Goal: Information Seeking & Learning: Learn about a topic

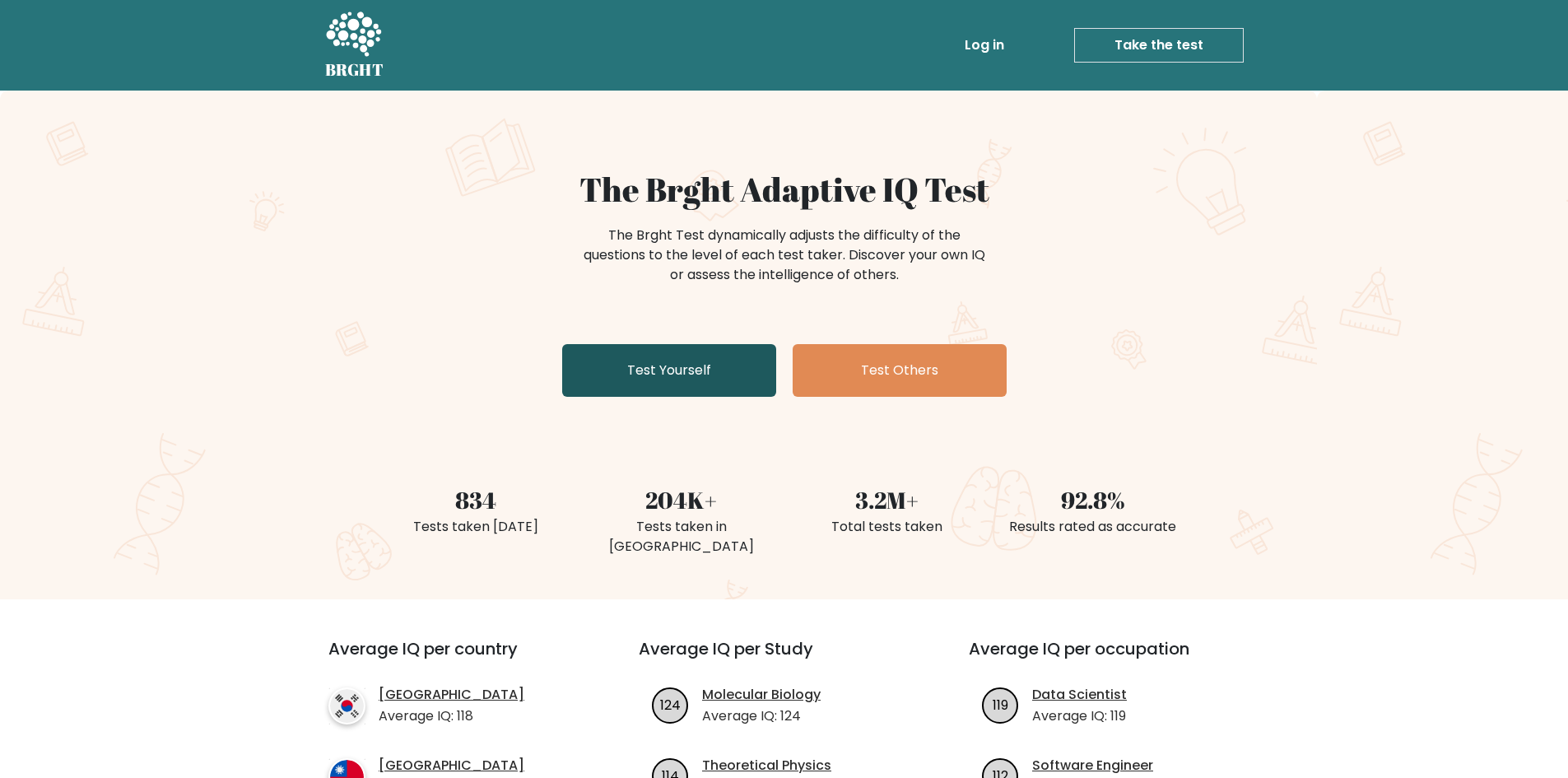
click at [649, 373] on link "Test Yourself" at bounding box center [669, 370] width 214 height 53
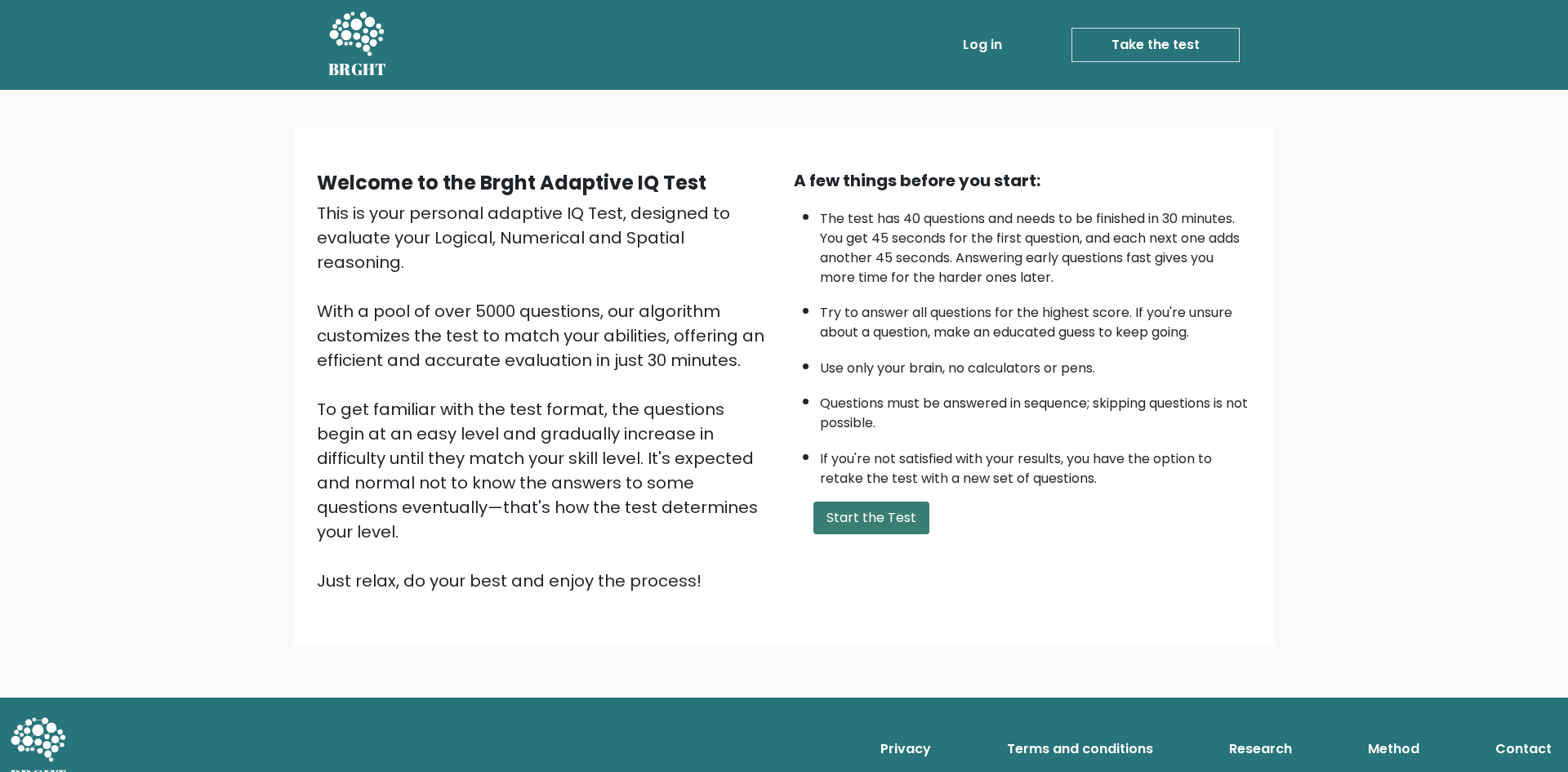
click at [849, 516] on button "Start the Test" at bounding box center [871, 517] width 116 height 33
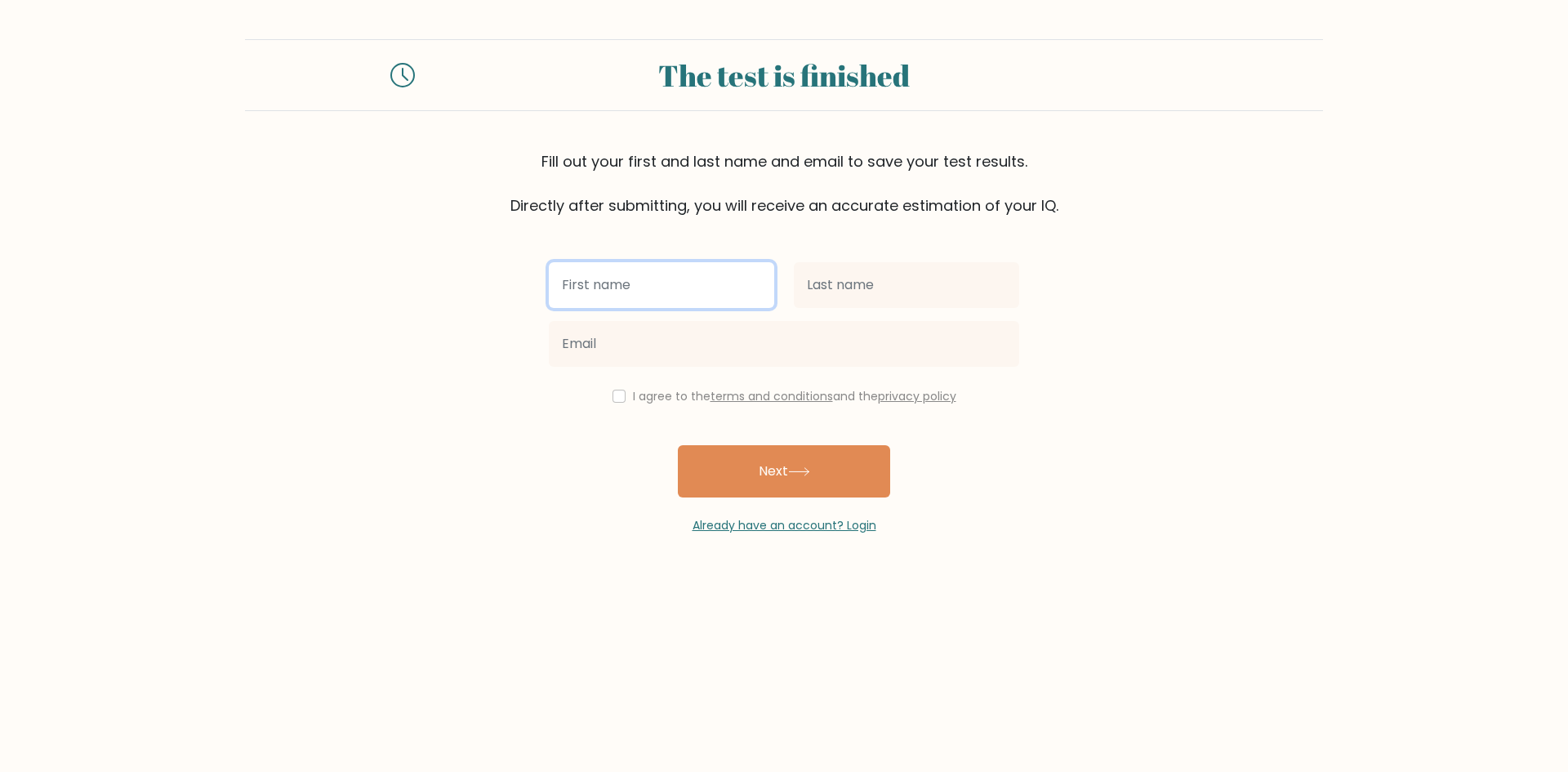
click at [682, 295] on input "text" at bounding box center [661, 284] width 225 height 45
click at [598, 284] on input "text" at bounding box center [661, 284] width 225 height 45
type input "[PERSON_NAME]"
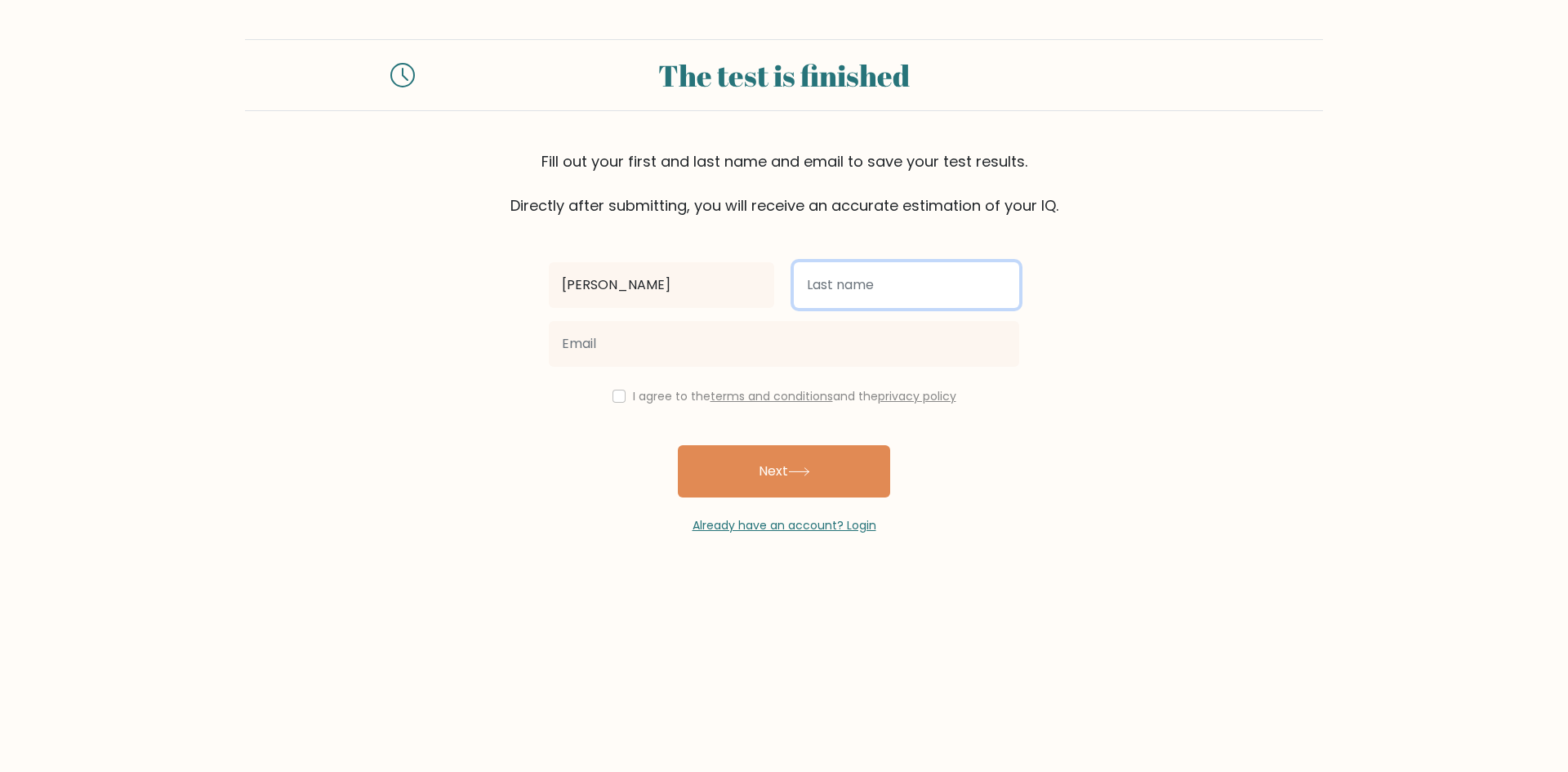
click at [861, 297] on input "text" at bounding box center [906, 284] width 225 height 45
type input "P"
click at [618, 402] on input "checkbox" at bounding box center [619, 395] width 13 height 13
checkbox input "true"
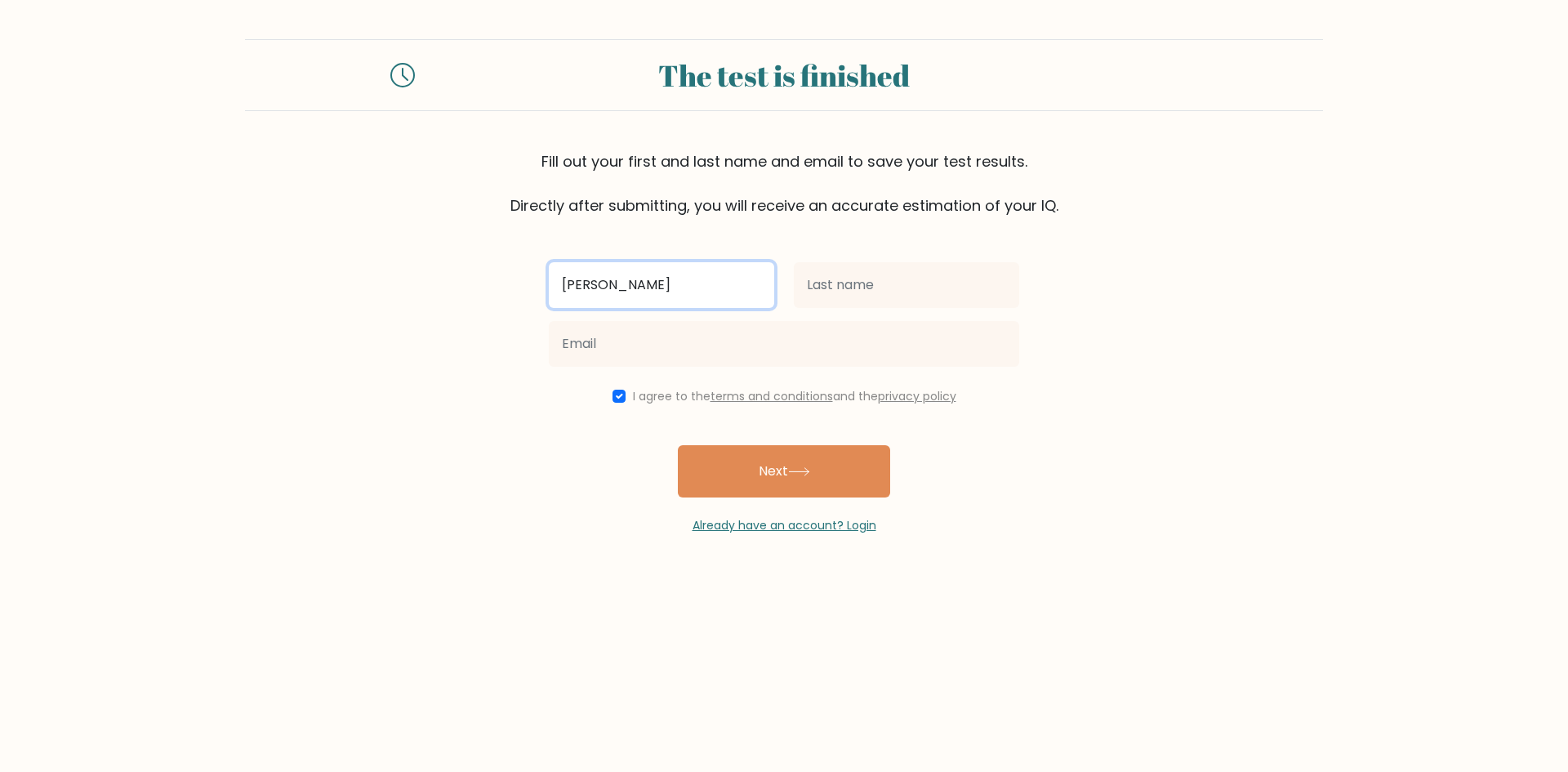
drag, startPoint x: 695, startPoint y: 285, endPoint x: 509, endPoint y: 297, distance: 186.4
click at [509, 297] on form "The test is finished Fill out your first and last name and email to save your t…" at bounding box center [784, 287] width 1568 height 495
click at [692, 291] on input "[PERSON_NAME]" at bounding box center [661, 284] width 225 height 45
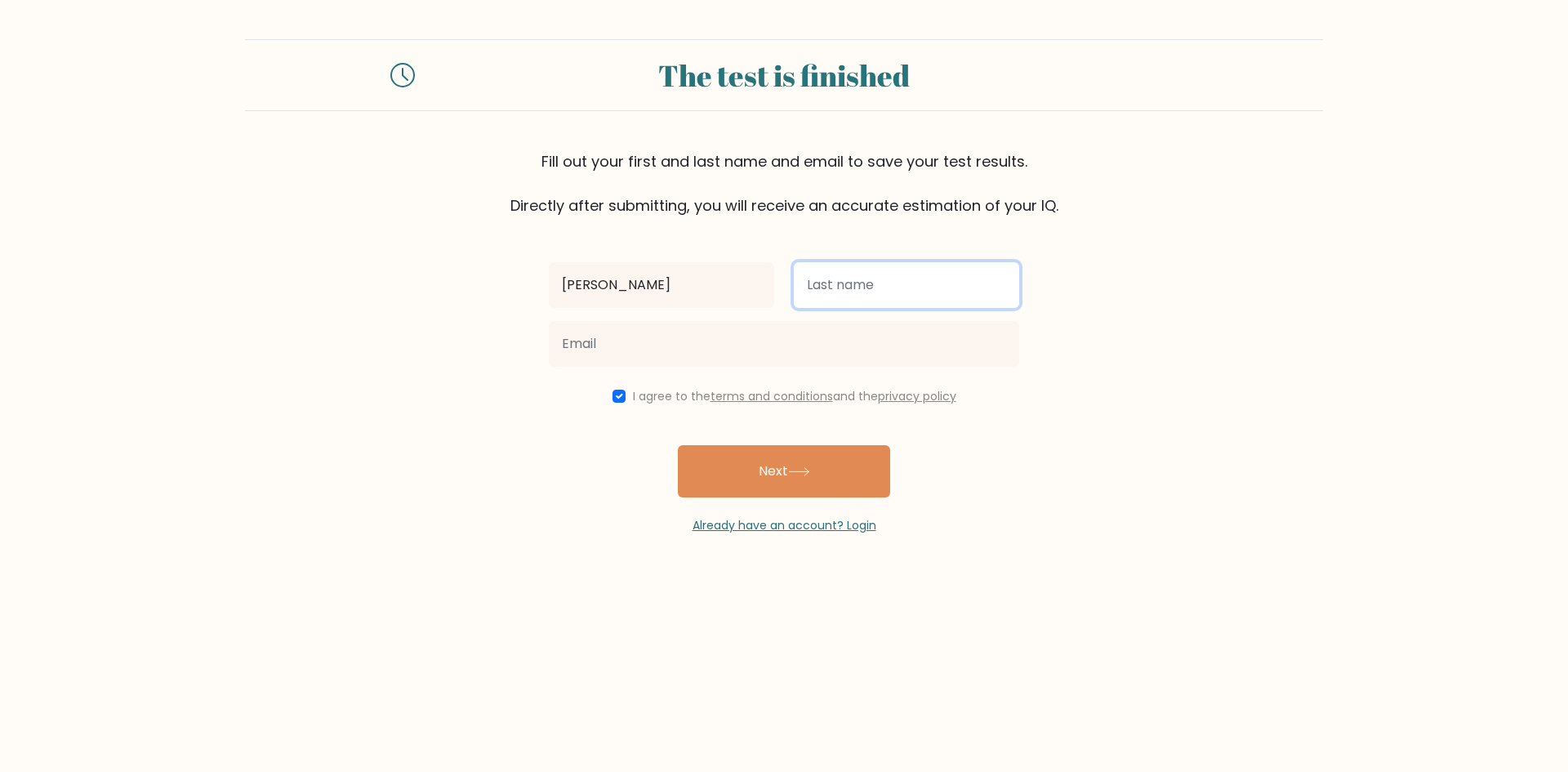
click at [822, 288] on input "text" at bounding box center [906, 284] width 225 height 45
type input "Padillo"
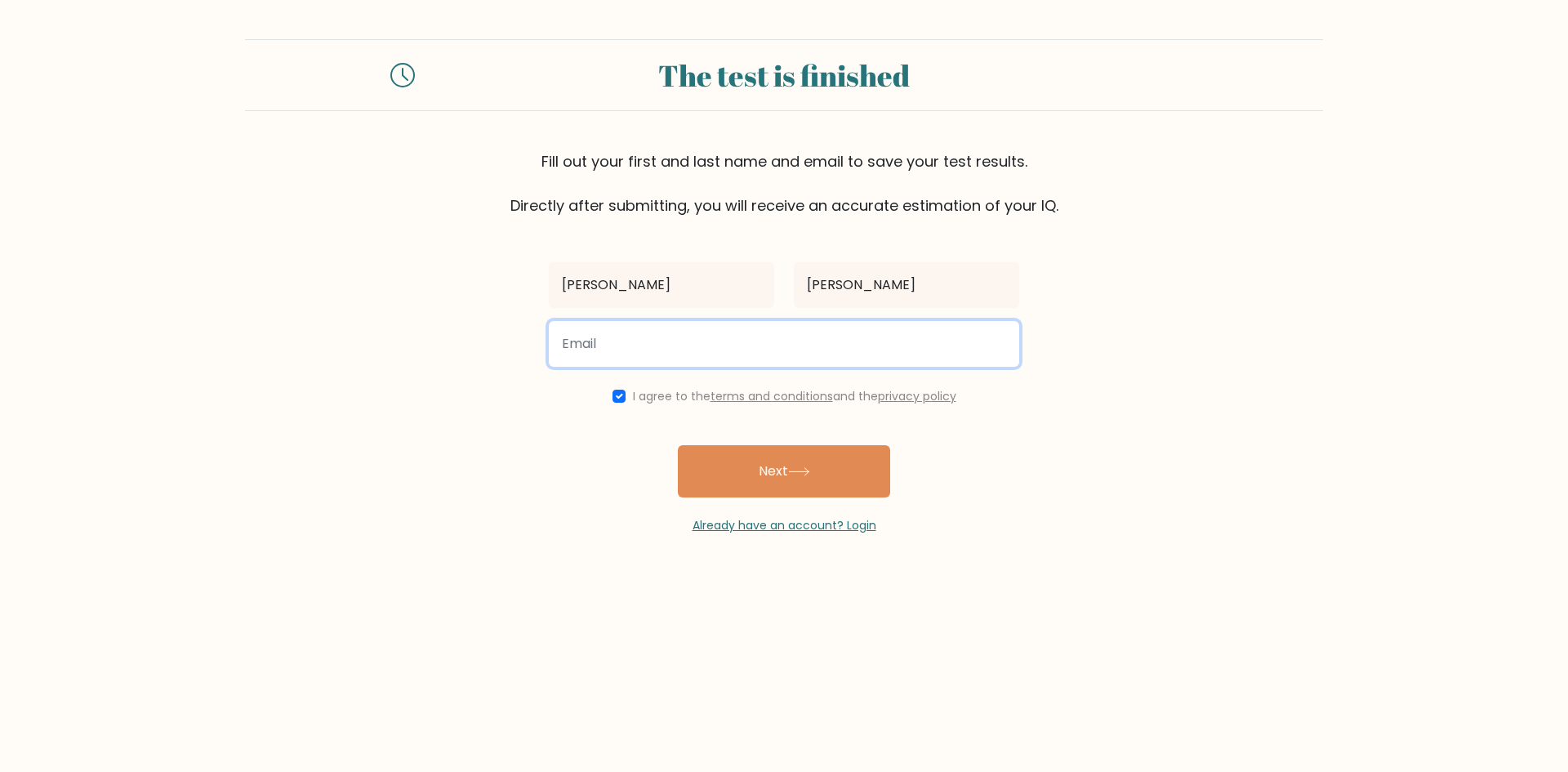
click at [777, 340] on input "email" at bounding box center [784, 343] width 470 height 45
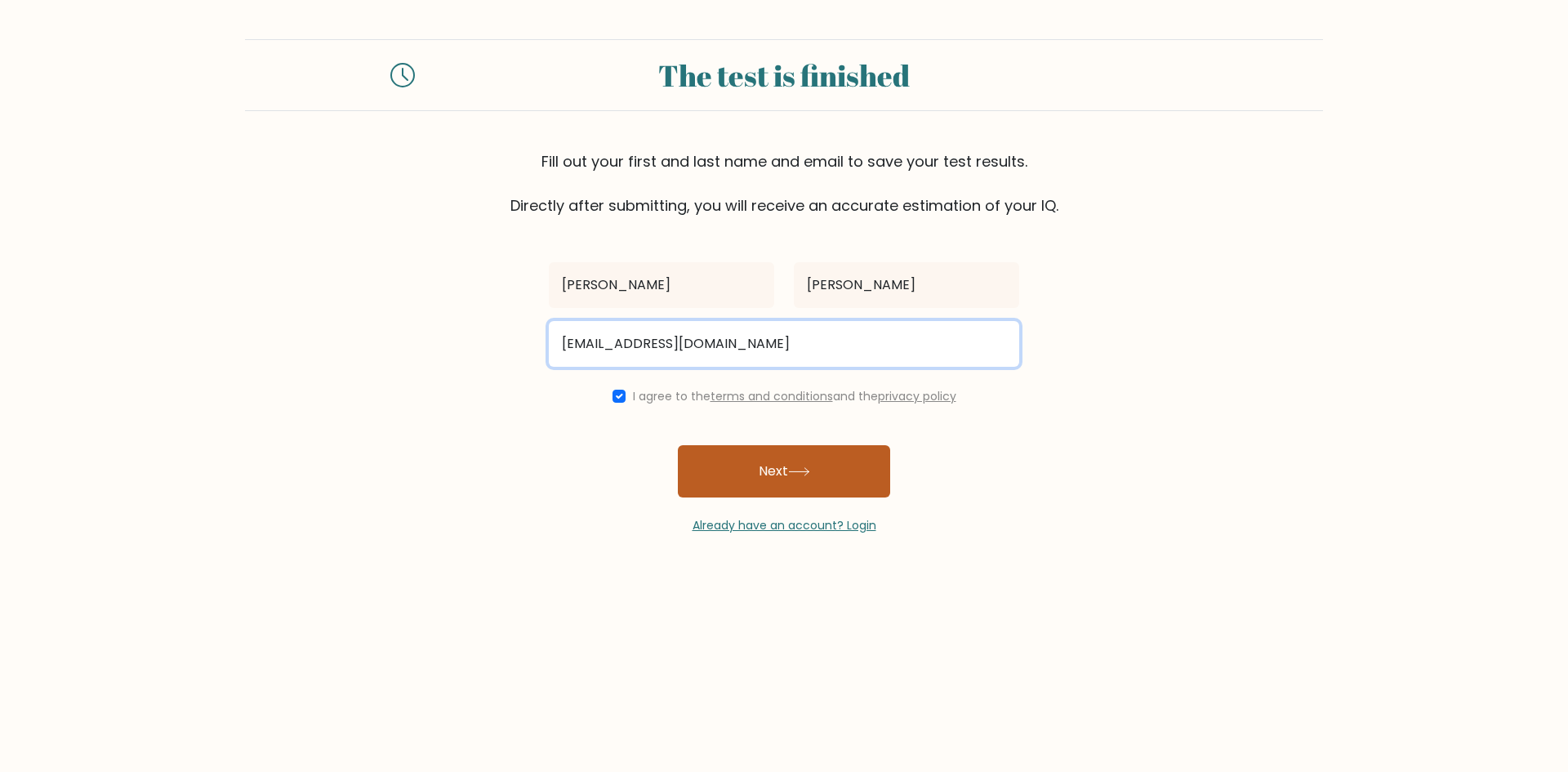
type input "darriondrakep@gmail.com"
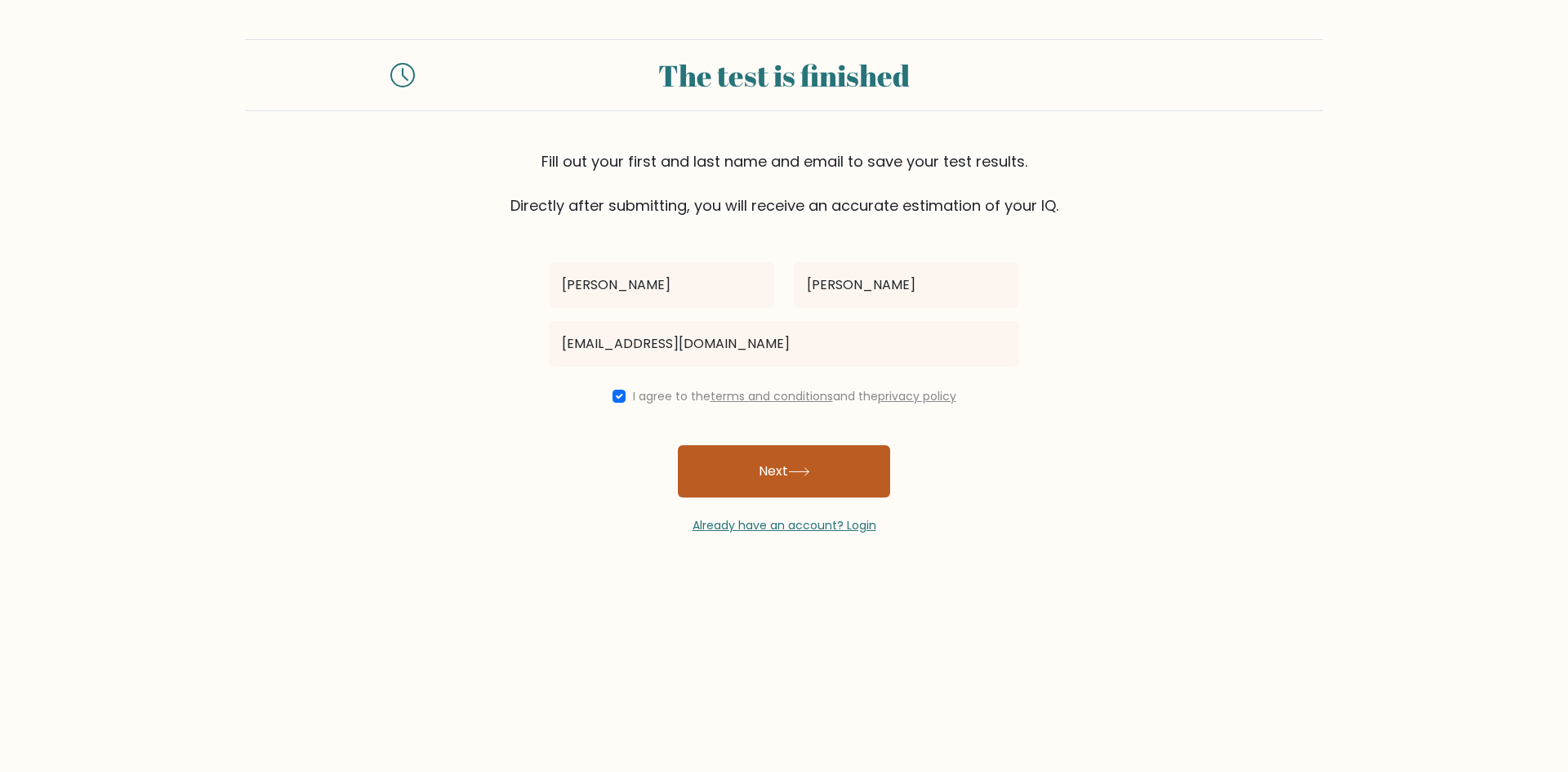
click at [772, 475] on button "Next" at bounding box center [784, 471] width 212 height 53
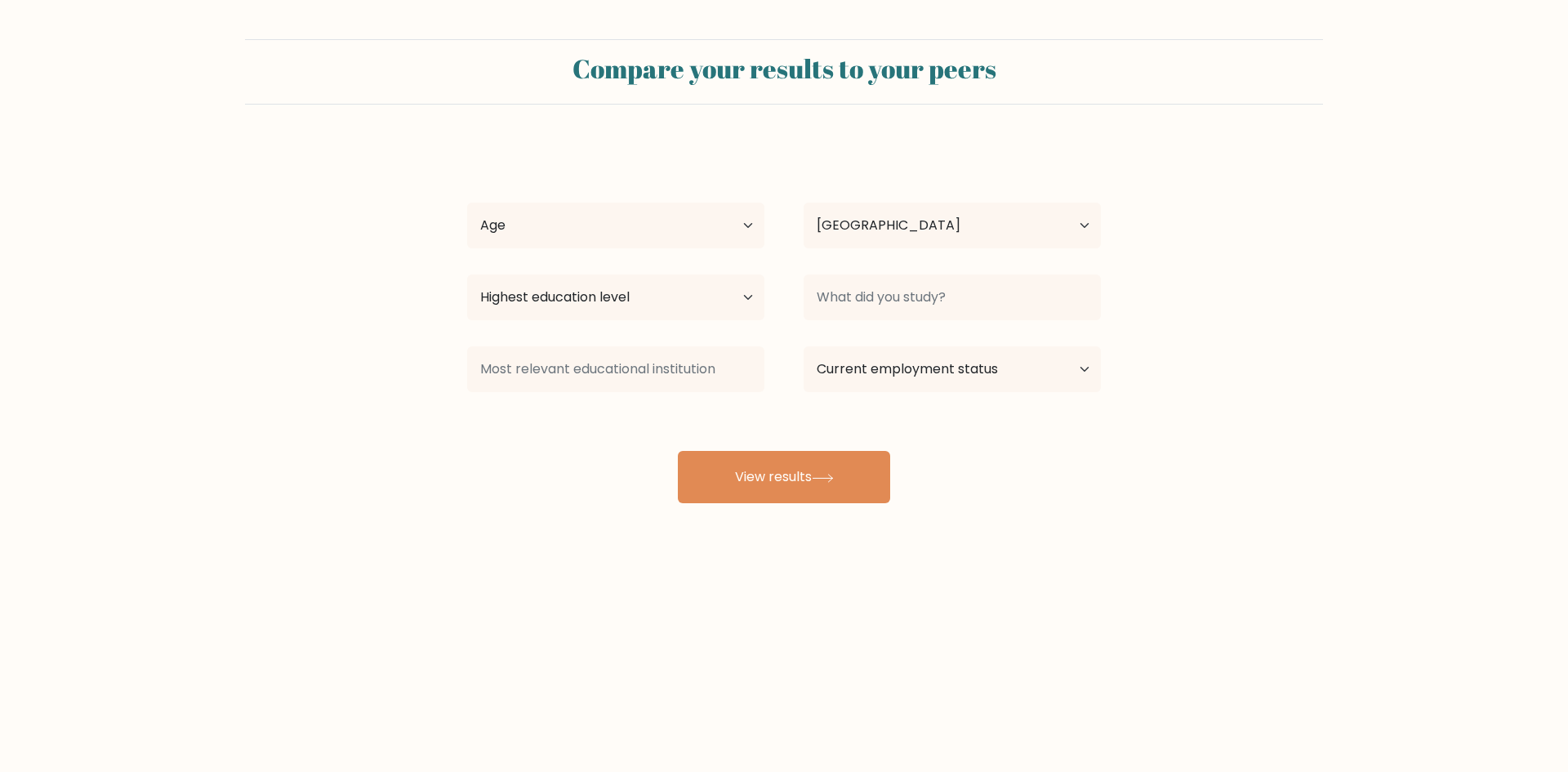
select select "PH"
click at [701, 226] on select "Age Under 18 years old 18-24 years old 25-34 years old 35-44 years old 45-54 ye…" at bounding box center [616, 224] width 297 height 45
select select "25_34"
click at [467, 202] on select "Age Under 18 years old 18-24 years old 25-34 years old 35-44 years old 45-54 ye…" at bounding box center [616, 224] width 297 height 45
click at [636, 286] on select "Highest education level No schooling Primary Lower Secondary Upper Secondary Oc…" at bounding box center [616, 297] width 297 height 45
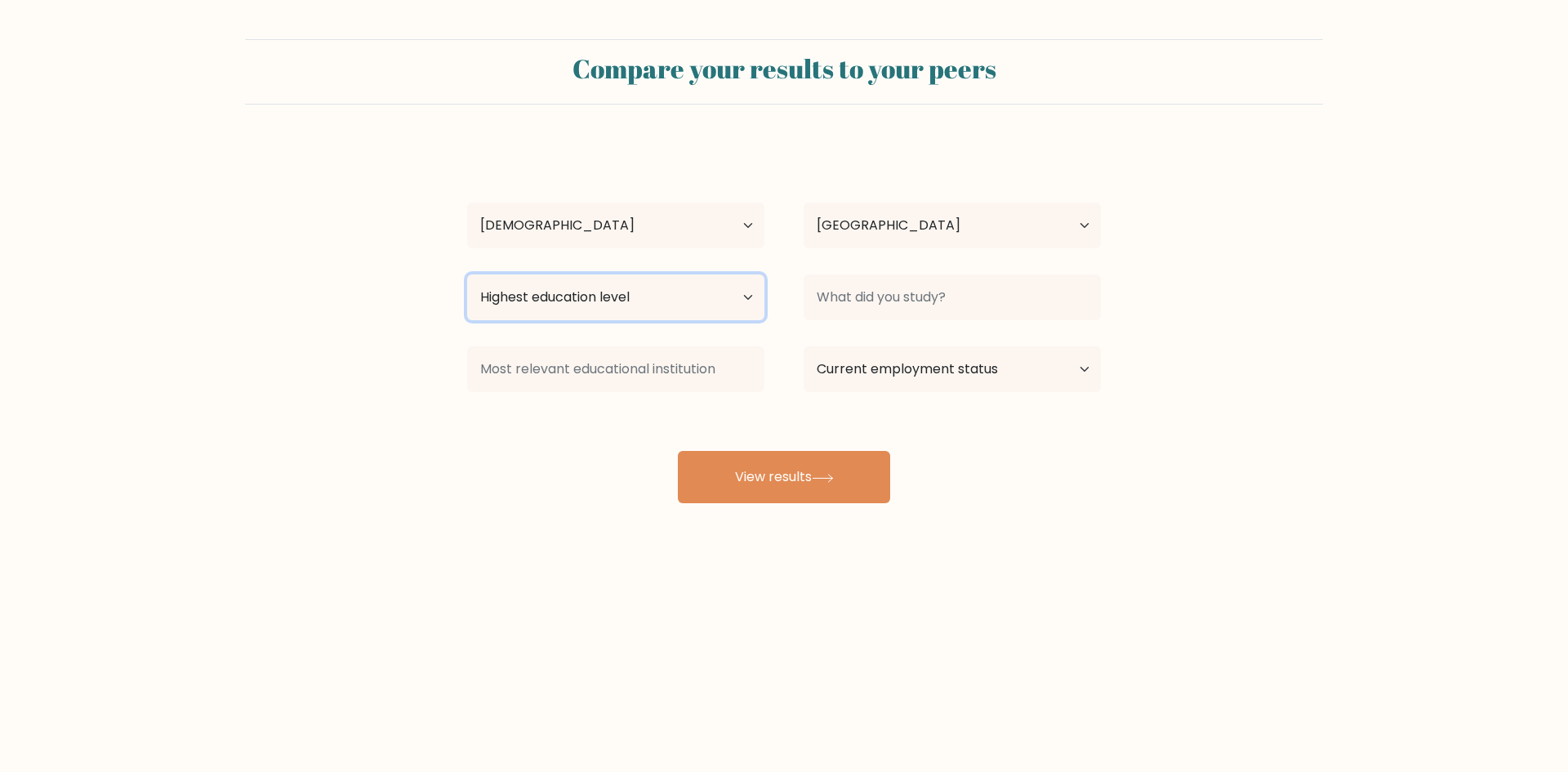
select select "bachelors_degree"
click at [467, 274] on select "Highest education level No schooling Primary Lower Secondary Upper Secondary Oc…" at bounding box center [616, 297] width 297 height 45
click at [622, 307] on select "Highest education level No schooling Primary Lower Secondary Upper Secondary Oc…" at bounding box center [616, 297] width 297 height 45
click at [467, 274] on select "Highest education level No schooling Primary Lower Secondary Upper Secondary Oc…" at bounding box center [616, 297] width 297 height 45
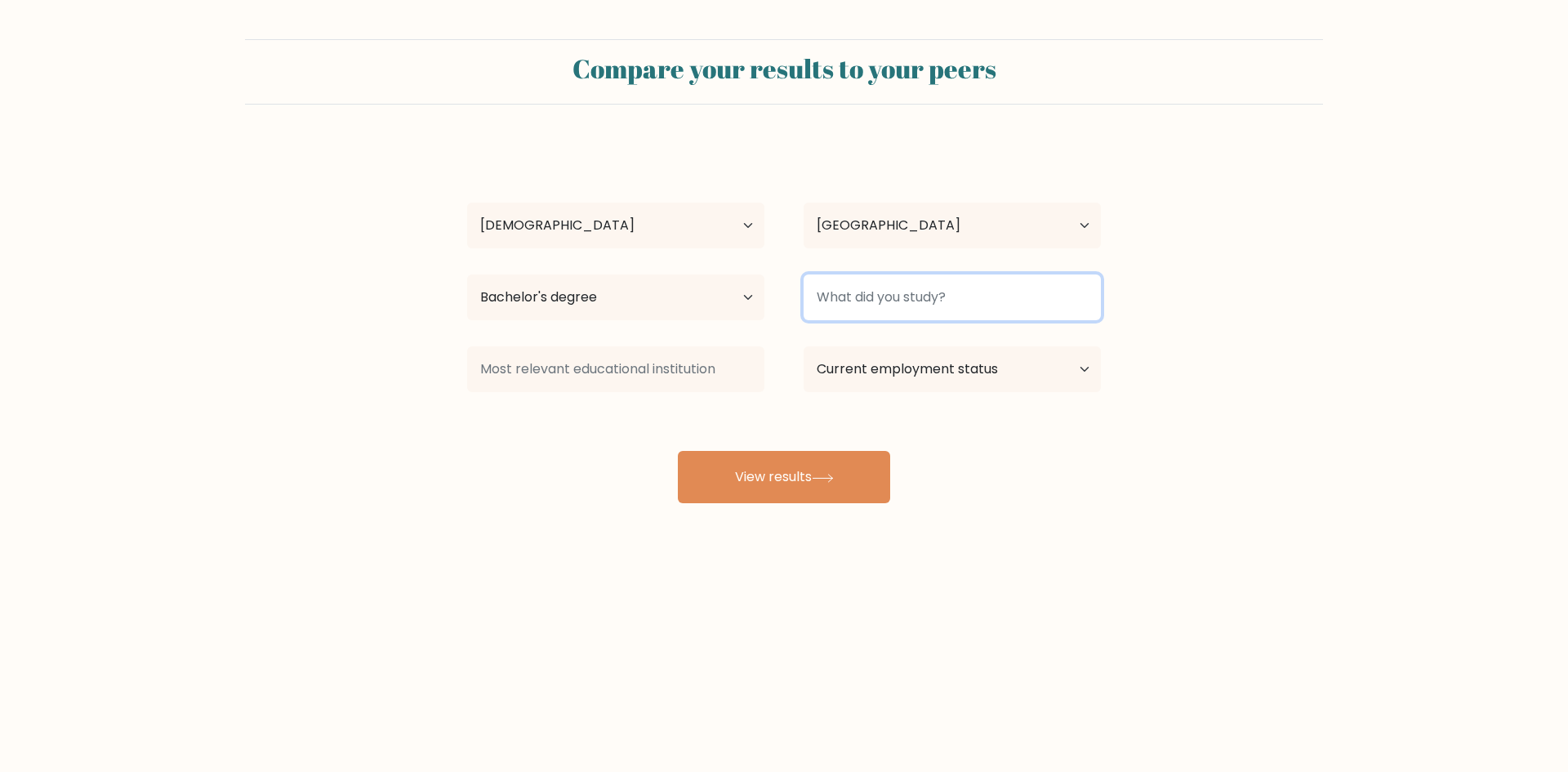
click at [921, 301] on input at bounding box center [952, 297] width 297 height 45
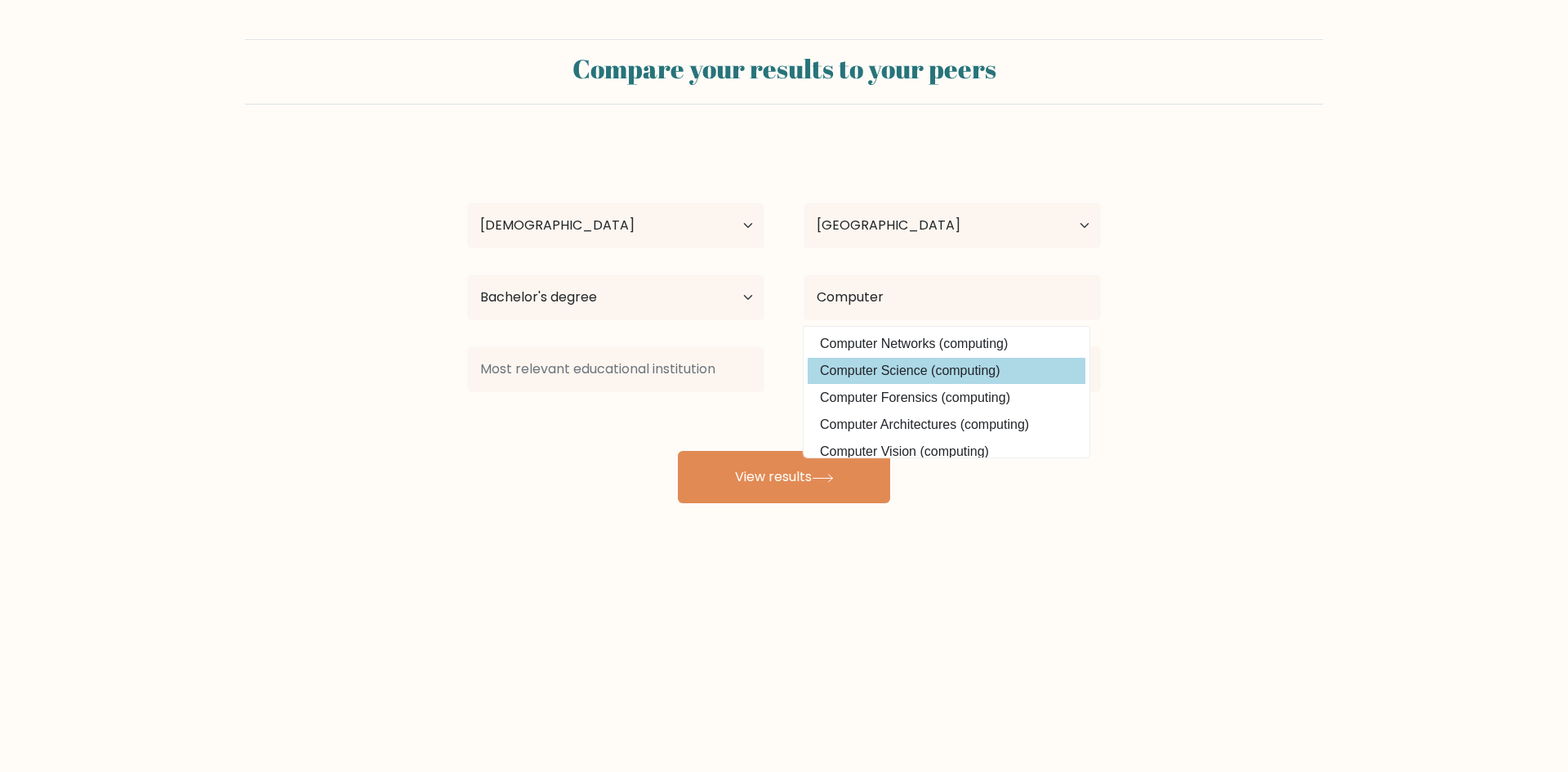
click at [882, 367] on option "Computer Science (computing)" at bounding box center [946, 370] width 278 height 26
type input "Computer Science"
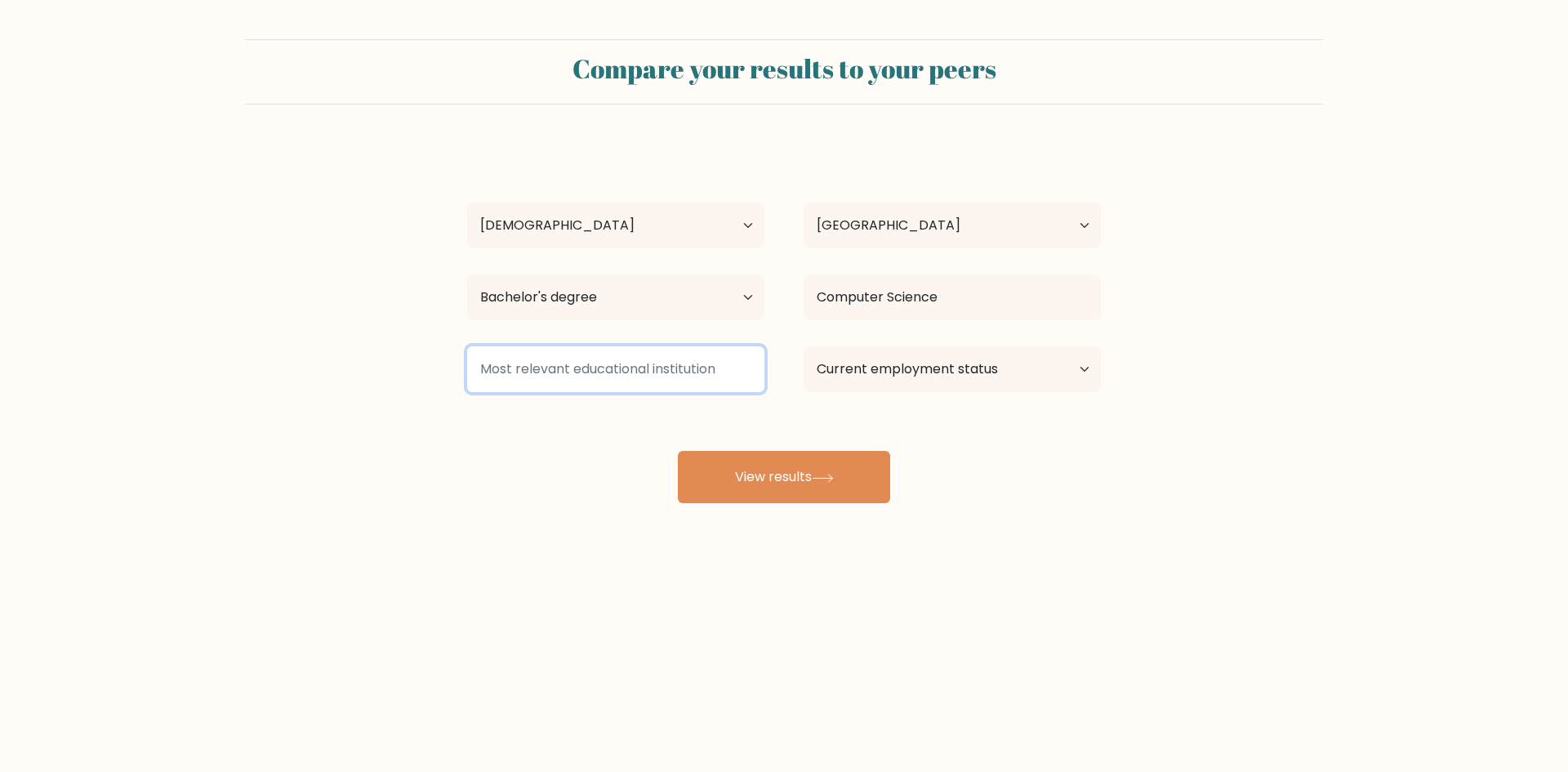
click at [603, 370] on input at bounding box center [616, 369] width 297 height 45
click at [551, 430] on div "Darrion Drake Padillo Age Under 18 years old 18-24 years old 25-34 years old 35…" at bounding box center [784, 323] width 654 height 360
click at [980, 379] on select "Current employment status Employed Student Retired Other / prefer not to answer" at bounding box center [952, 369] width 297 height 45
select select "student"
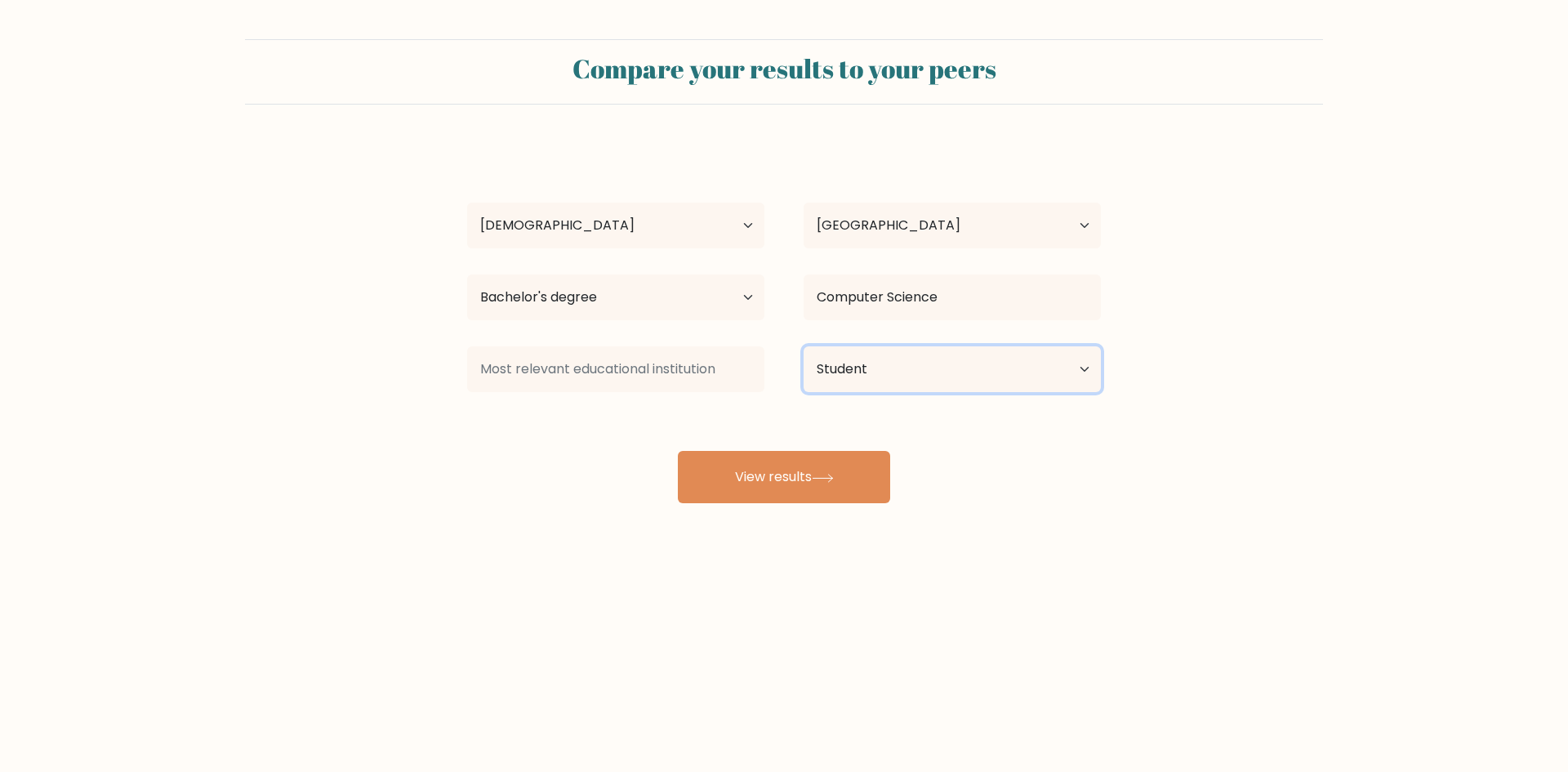
click at [803, 346] on select "Current employment status Employed Student Retired Other / prefer not to answer" at bounding box center [952, 369] width 297 height 45
click at [648, 358] on input at bounding box center [616, 369] width 297 height 45
click at [654, 296] on select "Highest education level No schooling Primary Lower Secondary Upper Secondary Oc…" at bounding box center [616, 297] width 297 height 45
click at [395, 428] on form "Compare your results to your peers Darrion Drake Padillo Age Under 18 years old…" at bounding box center [784, 271] width 1568 height 464
click at [529, 370] on input at bounding box center [616, 369] width 297 height 45
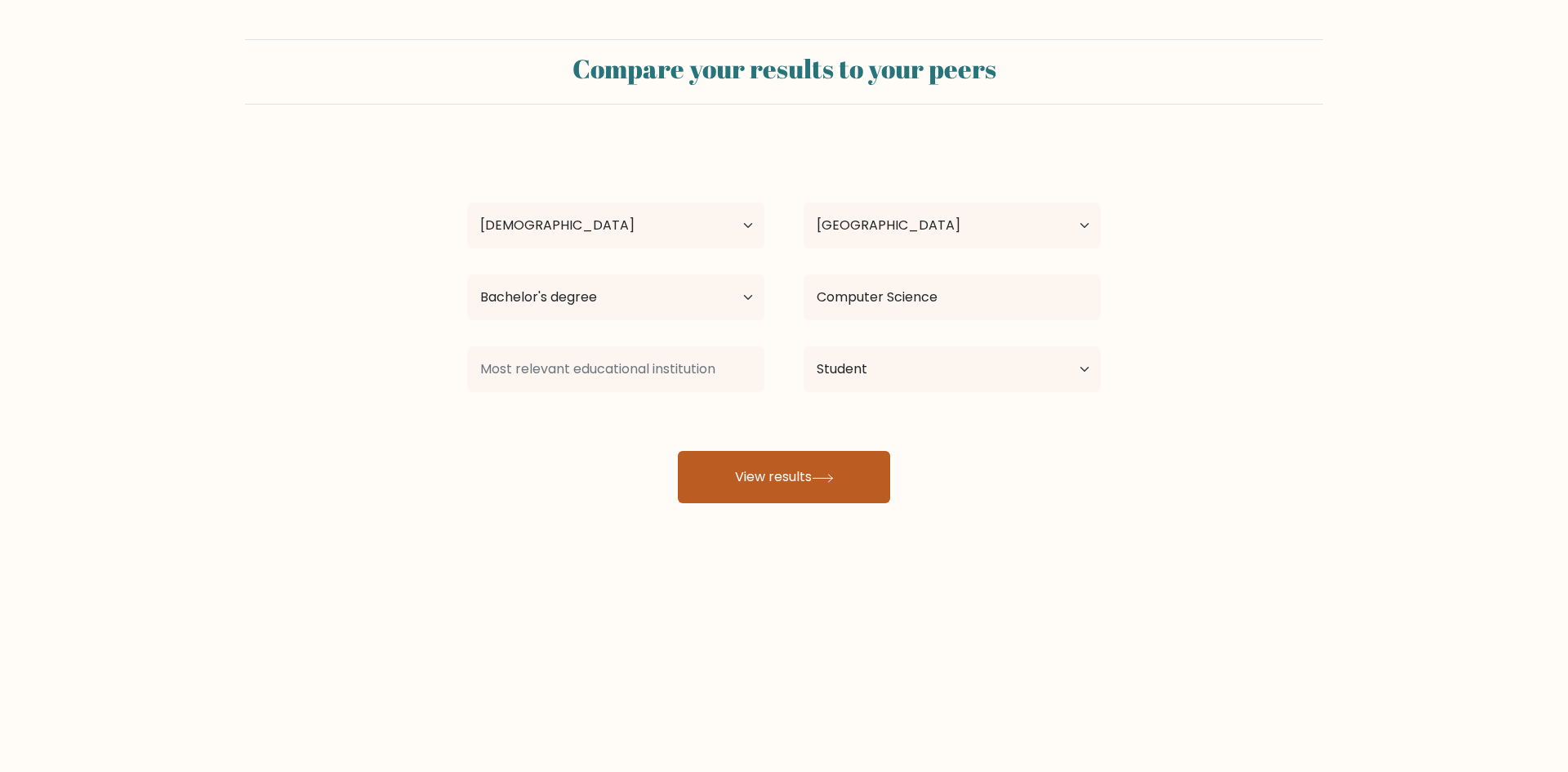
click at [810, 486] on button "View results" at bounding box center [784, 476] width 212 height 53
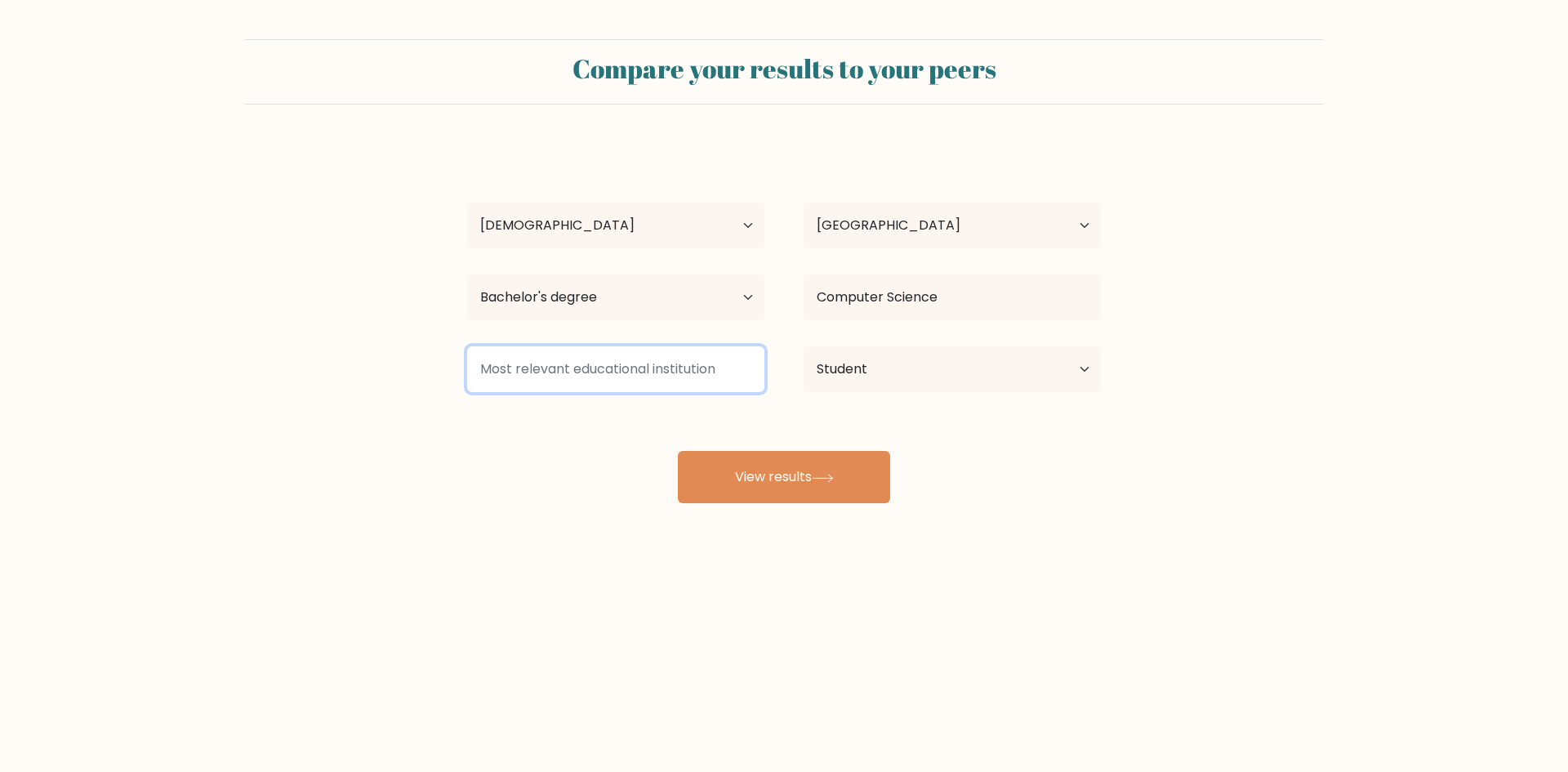
click at [626, 377] on input at bounding box center [616, 369] width 297 height 45
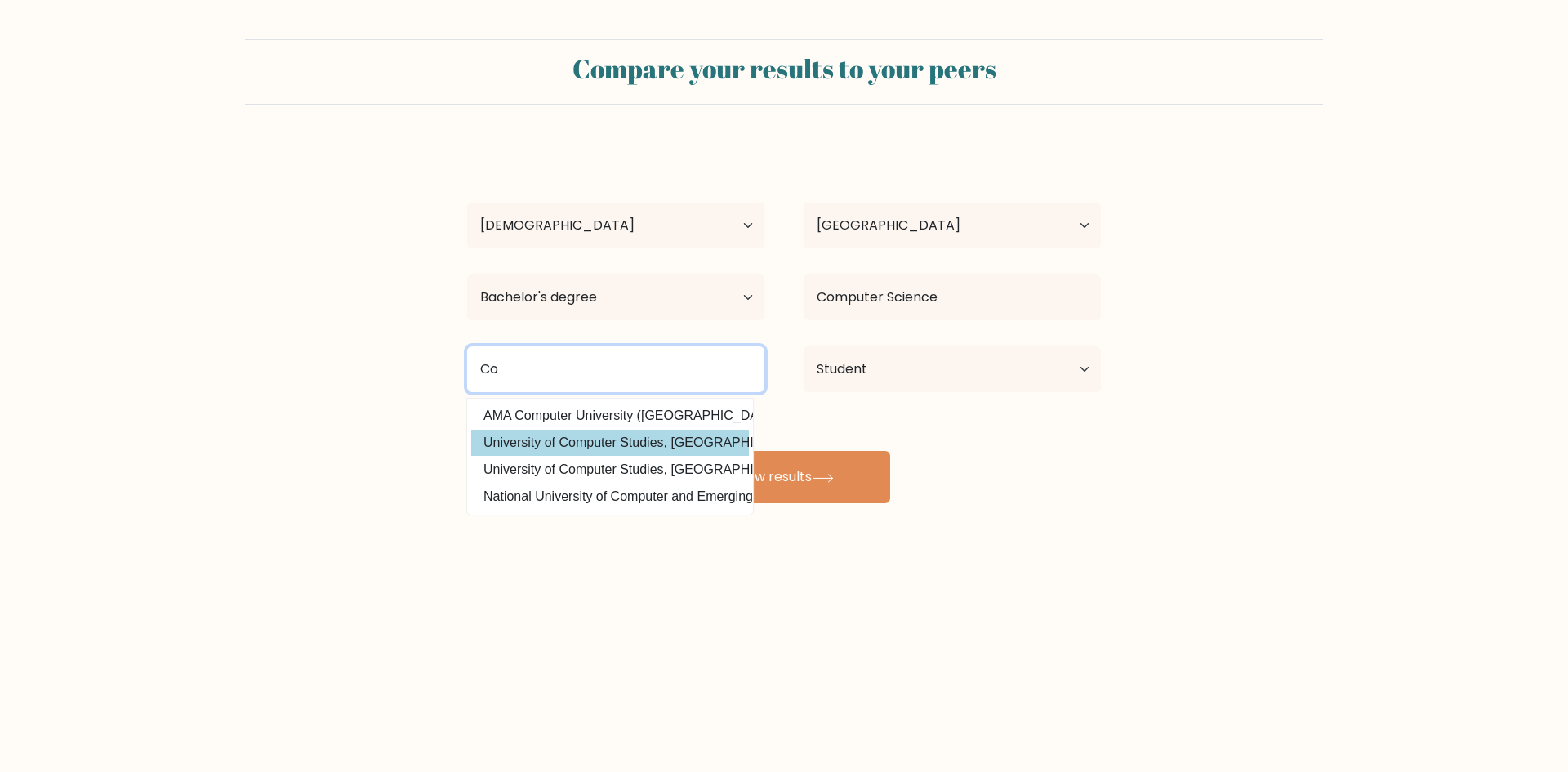
type input "C"
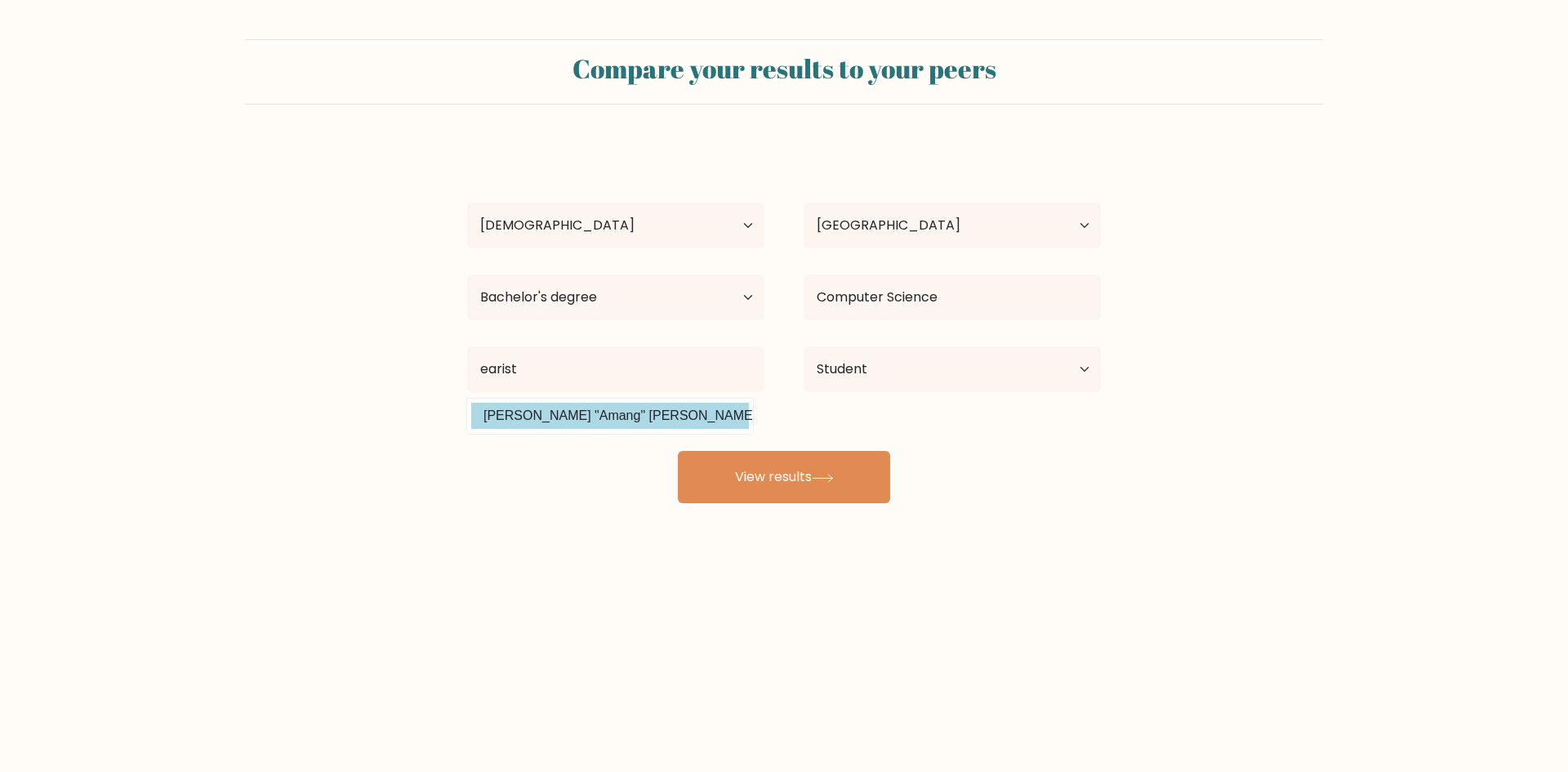
click at [675, 422] on option "Eulogio "Amang" Rodriguez Institute of Science and Technology (Philippines)" at bounding box center [610, 415] width 278 height 26
type input "Eulogio "Amang" Rodriguez Institute of Science and Technology"
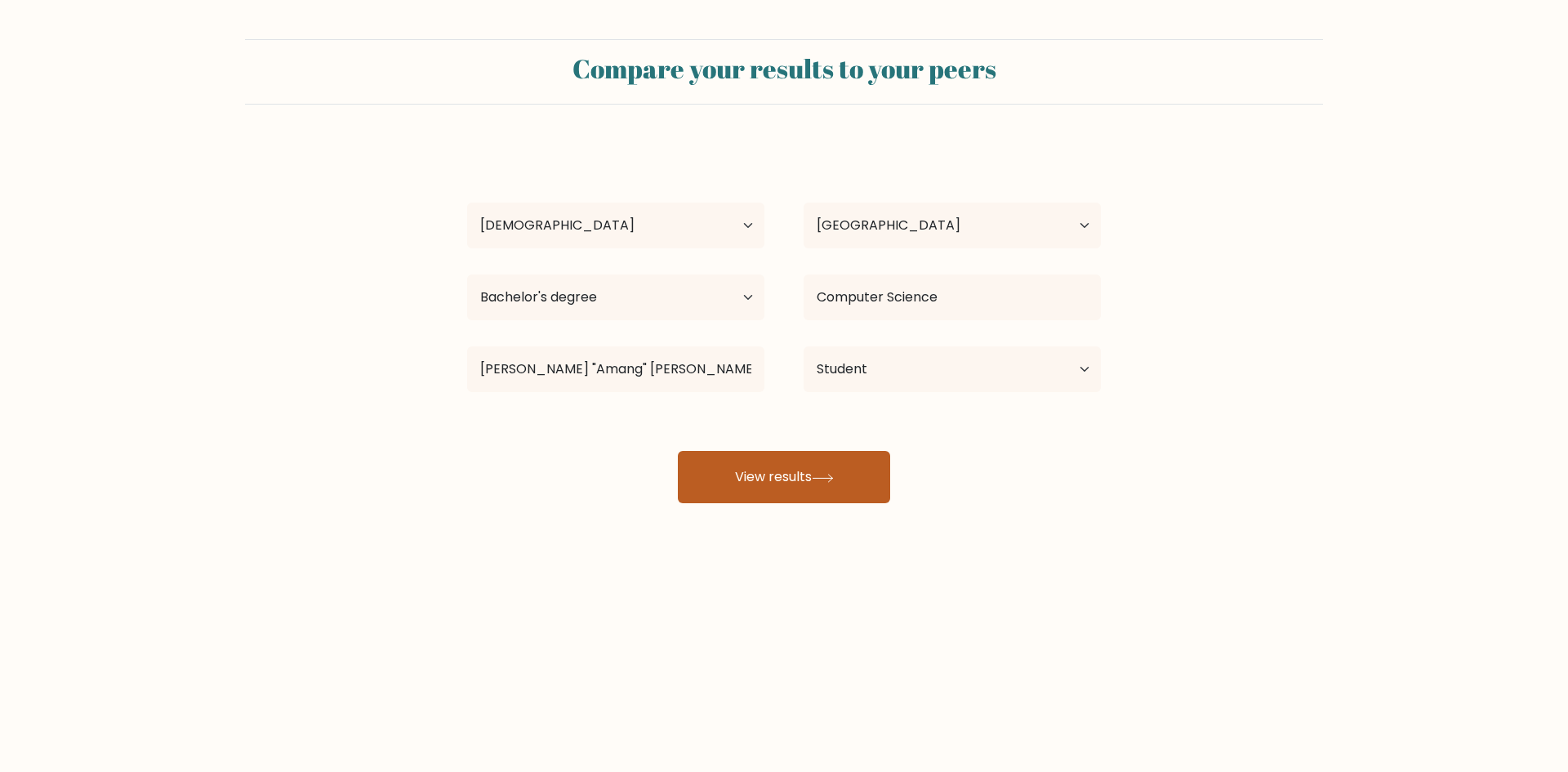
click at [755, 466] on button "View results" at bounding box center [784, 476] width 212 height 53
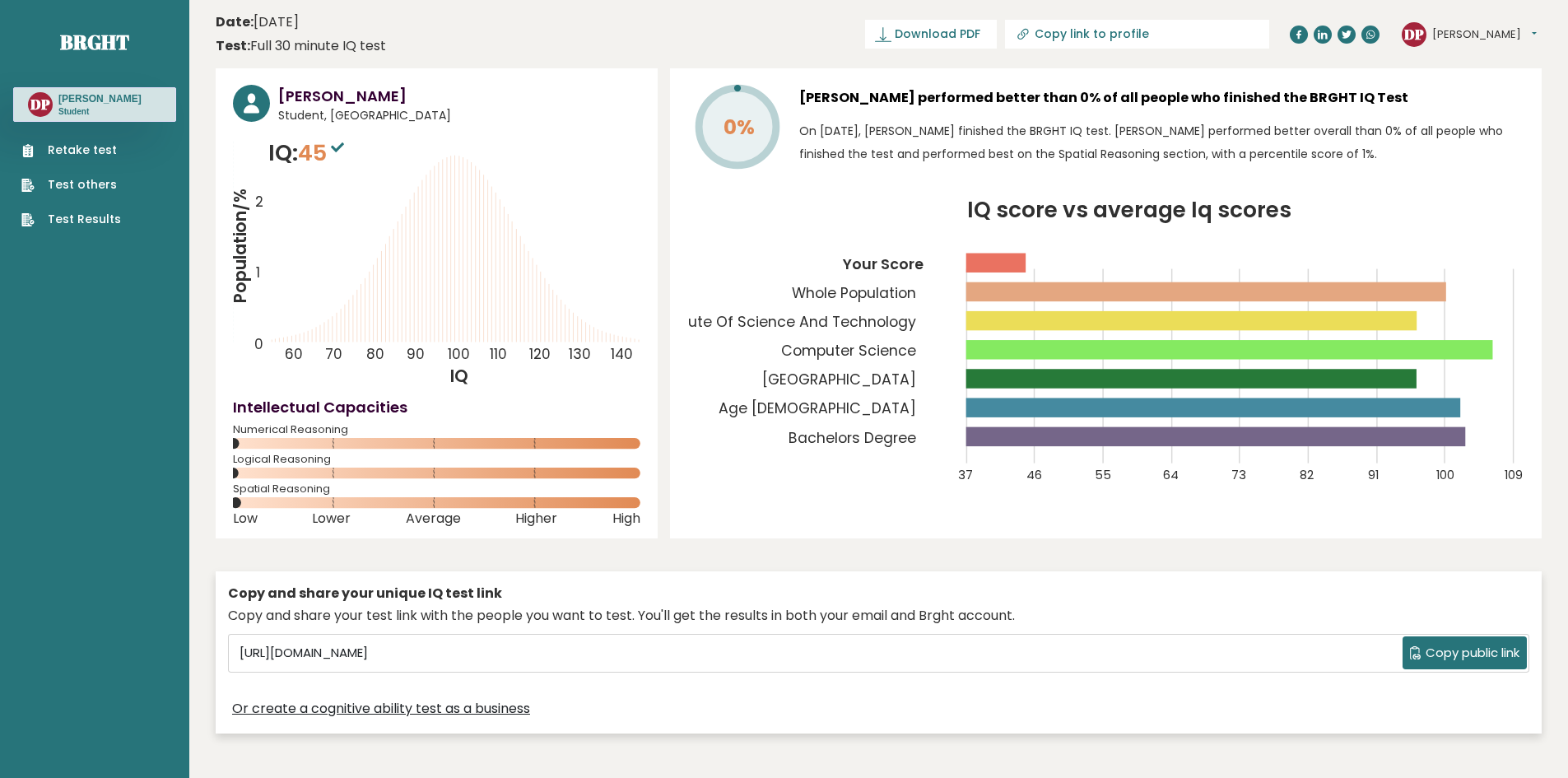
click at [87, 155] on link "Retake test" at bounding box center [71, 150] width 100 height 17
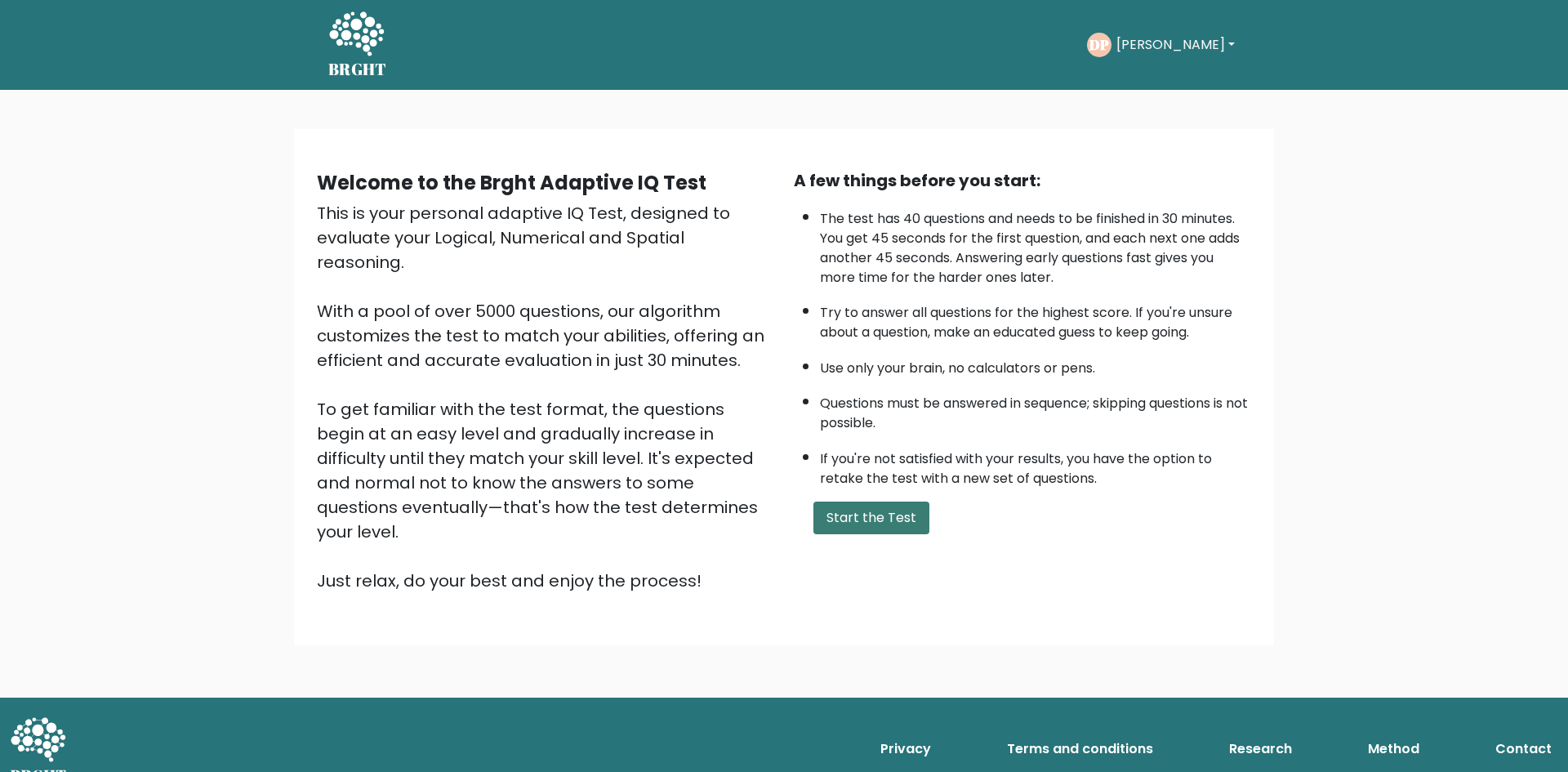
click at [901, 525] on button "Start the Test" at bounding box center [871, 517] width 116 height 33
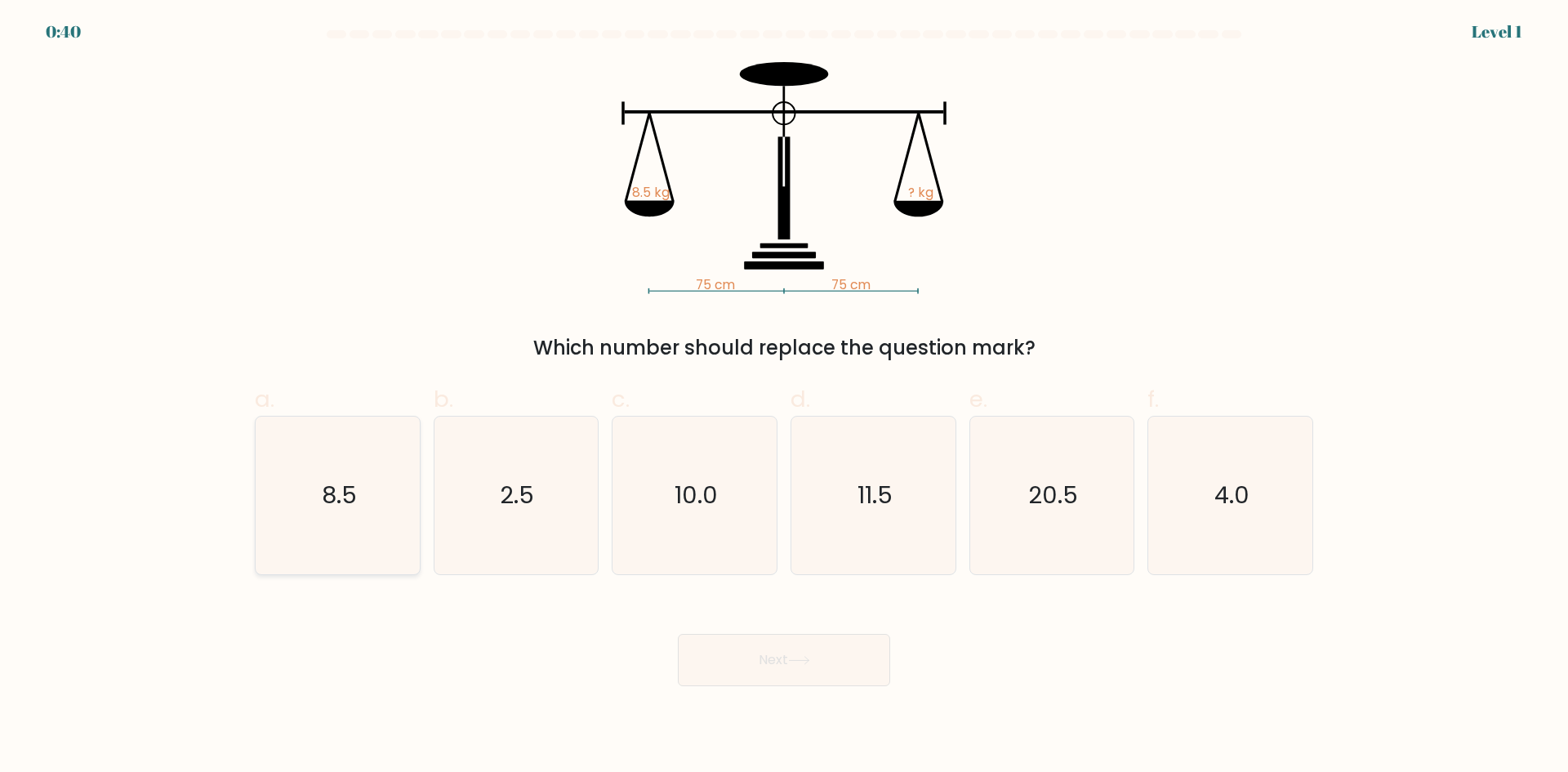
click at [344, 501] on text "8.5" at bounding box center [338, 494] width 35 height 33
click at [784, 397] on input "a. 8.5" at bounding box center [784, 392] width 1 height 11
radio input "true"
click at [797, 665] on button "Next" at bounding box center [784, 660] width 212 height 53
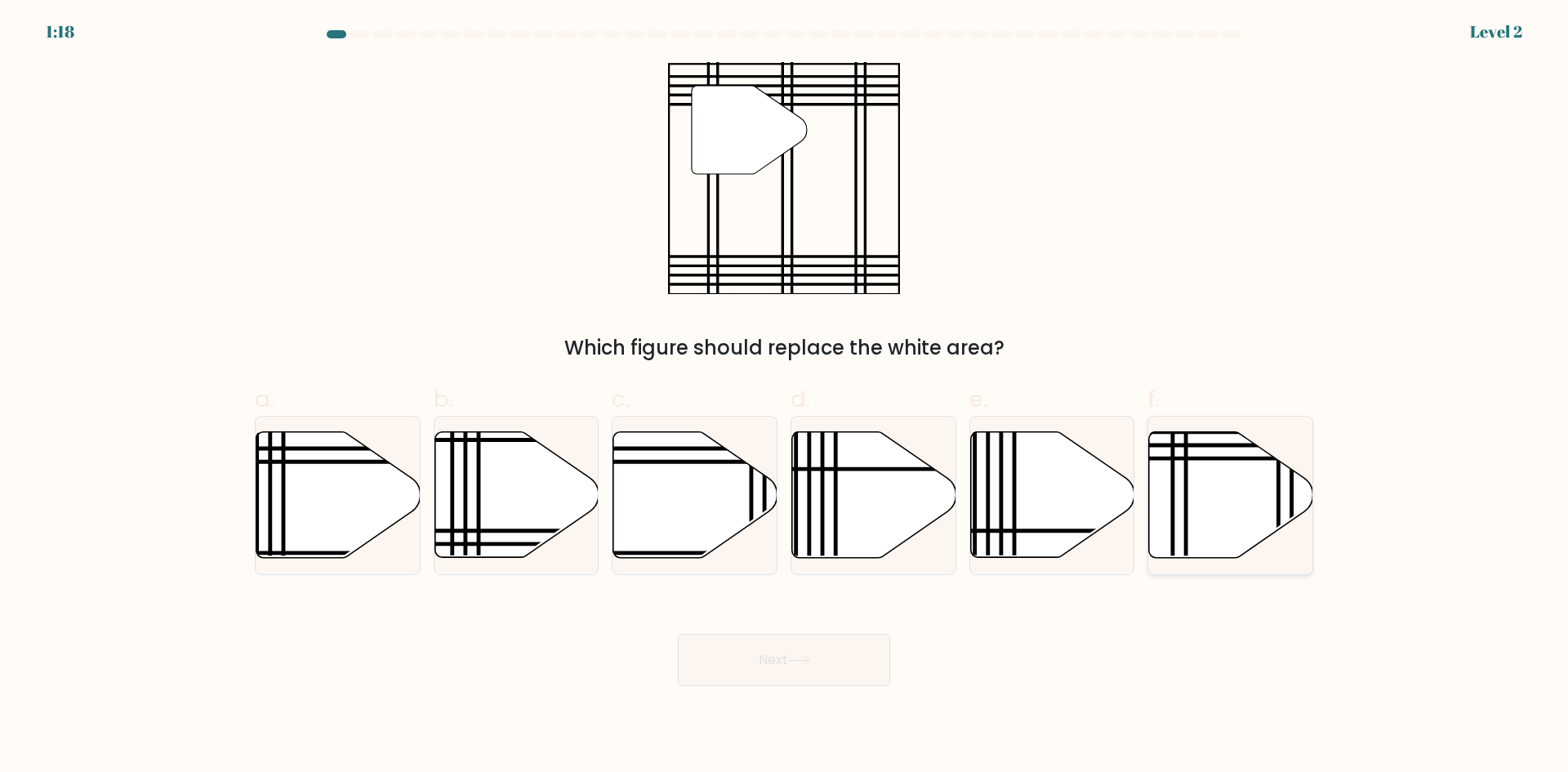
click at [1211, 484] on icon at bounding box center [1231, 494] width 164 height 126
click at [784, 397] on input "f." at bounding box center [784, 392] width 1 height 11
radio input "true"
click at [846, 665] on button "Next" at bounding box center [784, 660] width 212 height 53
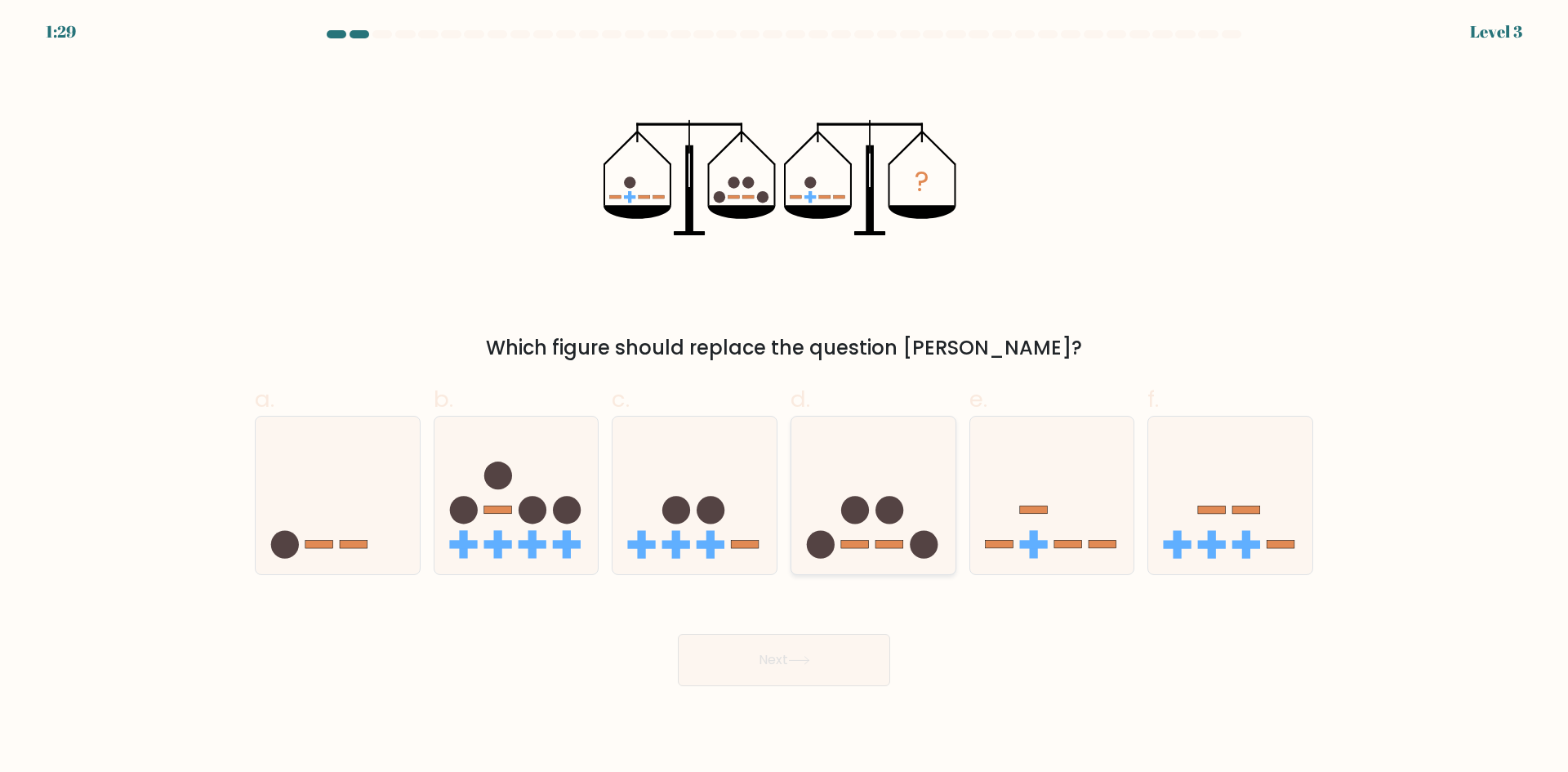
click at [905, 451] on icon at bounding box center [873, 495] width 164 height 135
click at [784, 397] on input "d." at bounding box center [784, 392] width 1 height 11
radio input "true"
click at [825, 655] on button "Next" at bounding box center [784, 660] width 212 height 53
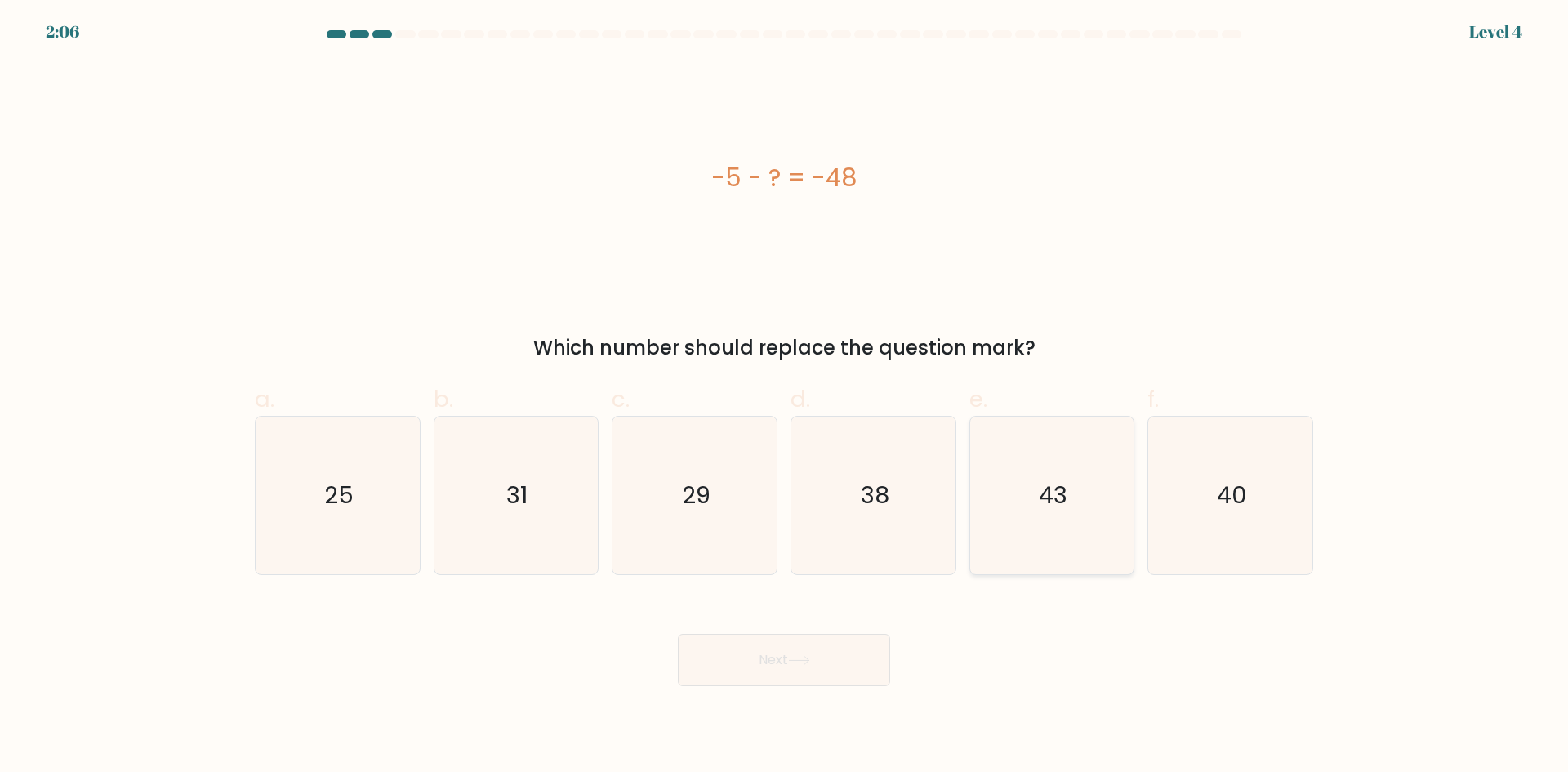
click at [1060, 516] on icon "43" at bounding box center [1051, 495] width 158 height 158
click at [784, 397] on input "e. 43" at bounding box center [784, 392] width 1 height 11
radio input "true"
click at [792, 646] on button "Next" at bounding box center [784, 660] width 212 height 53
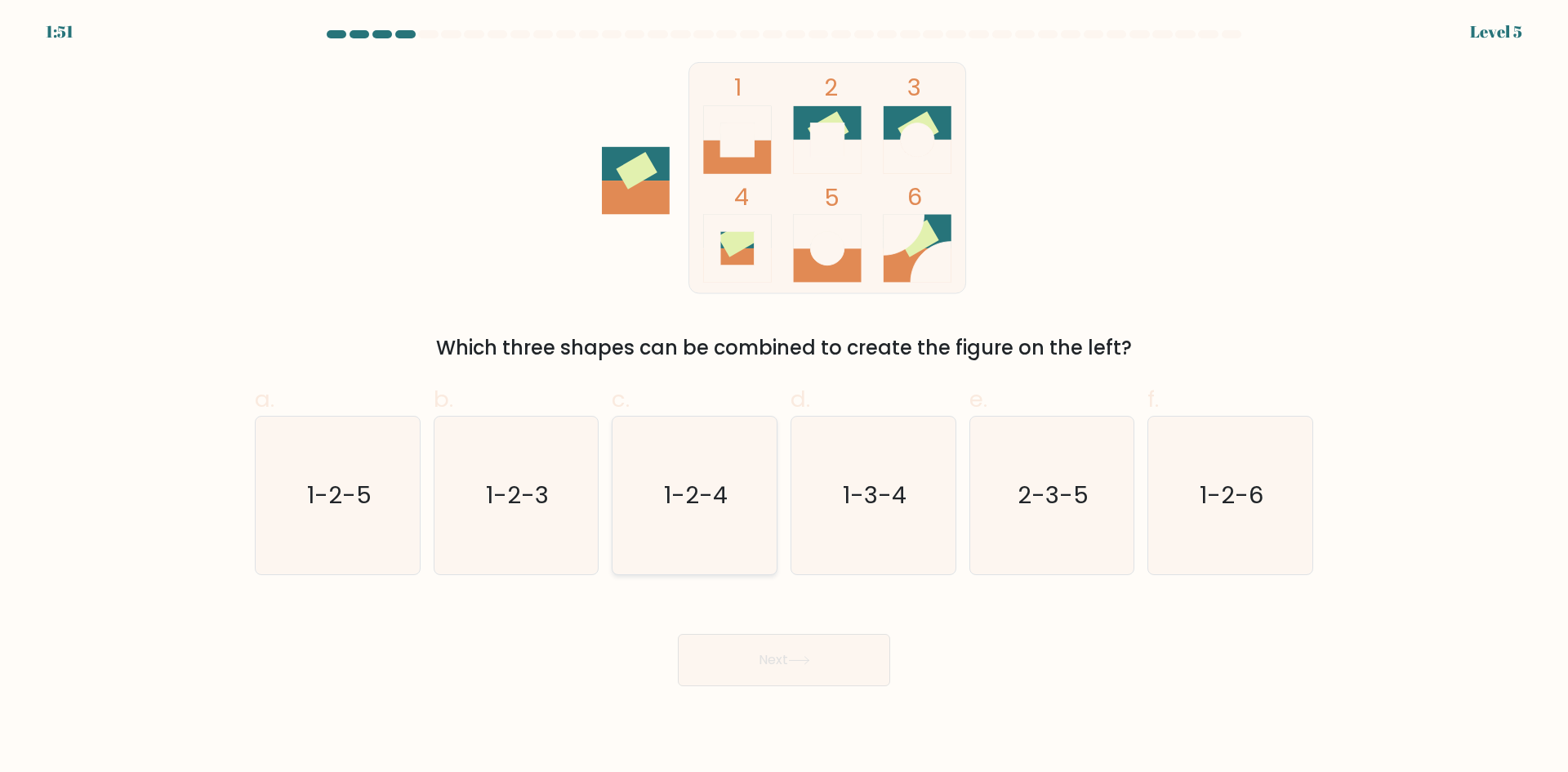
click at [677, 505] on text "1-2-4" at bounding box center [697, 494] width 64 height 33
click at [784, 397] on input "c. 1-2-4" at bounding box center [784, 392] width 1 height 11
radio input "true"
click at [763, 673] on button "Next" at bounding box center [784, 660] width 212 height 53
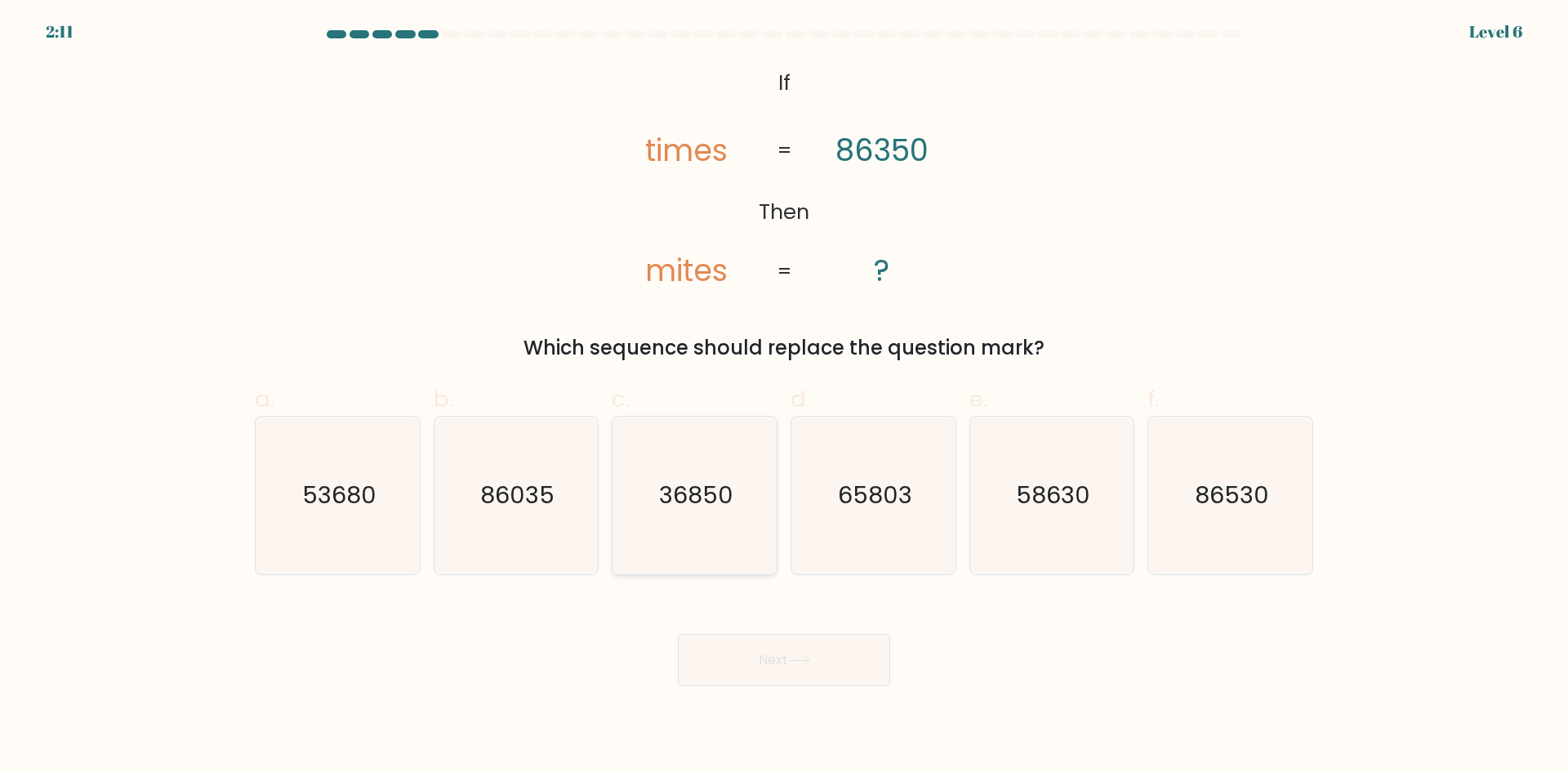
click at [670, 518] on icon "36850" at bounding box center [695, 495] width 158 height 158
click at [784, 397] on input "c. 36850" at bounding box center [784, 392] width 1 height 11
radio input "true"
click at [775, 661] on button "Next" at bounding box center [784, 660] width 212 height 53
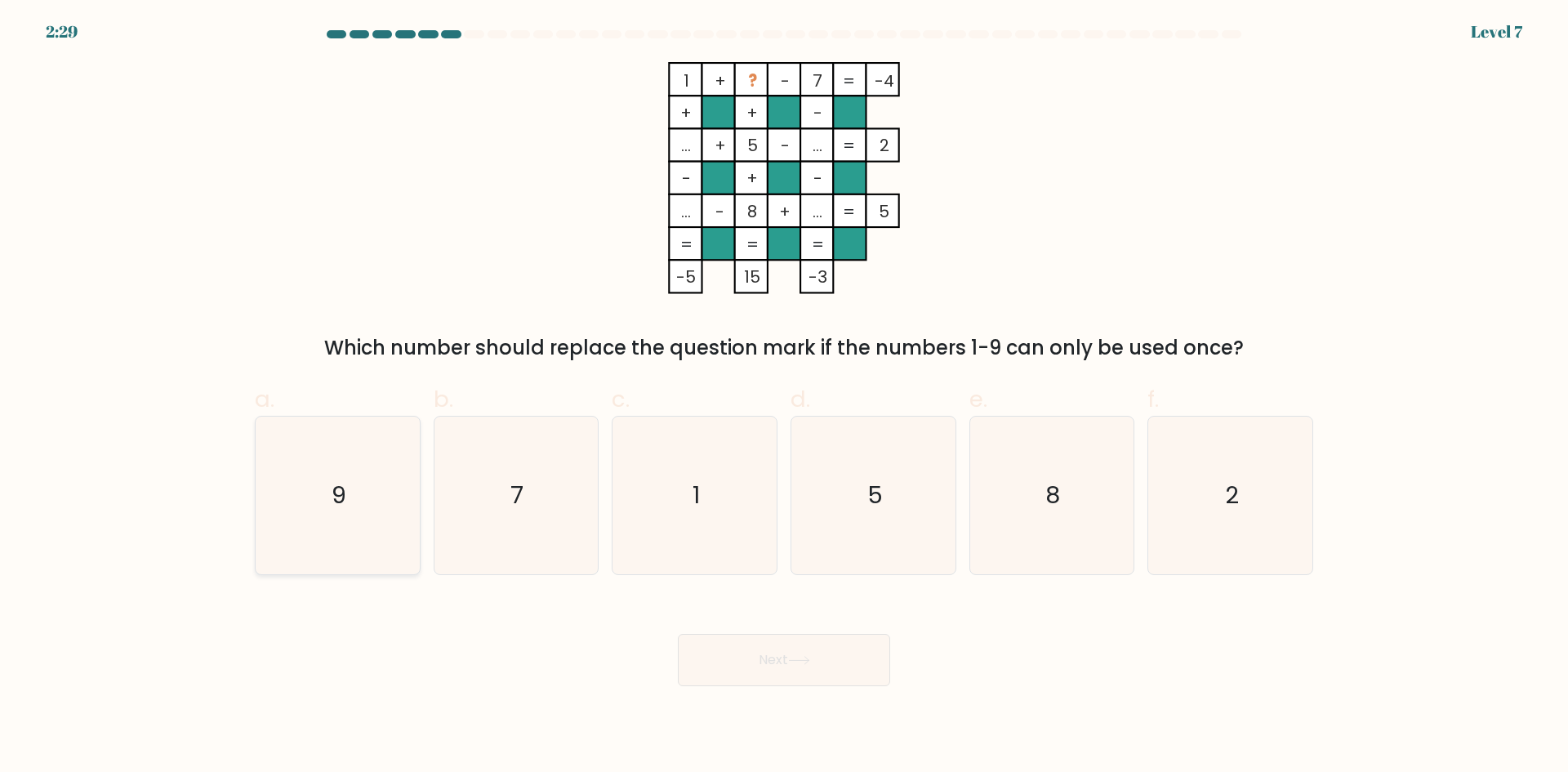
click at [399, 486] on icon "9" at bounding box center [337, 495] width 158 height 158
click at [784, 397] on input "a. 9" at bounding box center [784, 392] width 1 height 11
radio input "true"
click at [773, 657] on button "Next" at bounding box center [784, 660] width 212 height 53
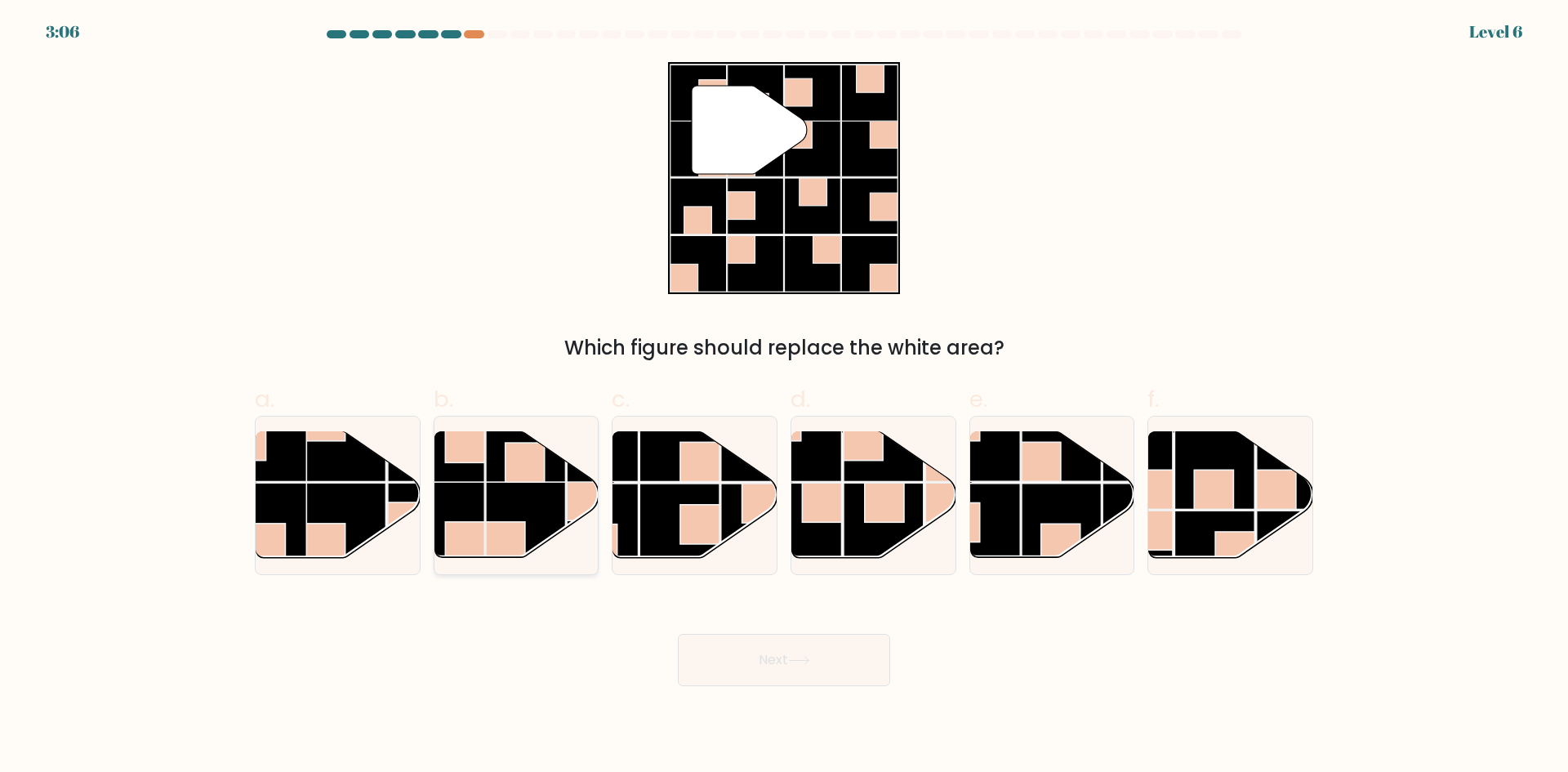
click at [514, 498] on rect at bounding box center [526, 521] width 80 height 80
click at [784, 397] on input "b." at bounding box center [784, 392] width 1 height 11
radio input "true"
click at [758, 639] on button "Next" at bounding box center [784, 660] width 212 height 53
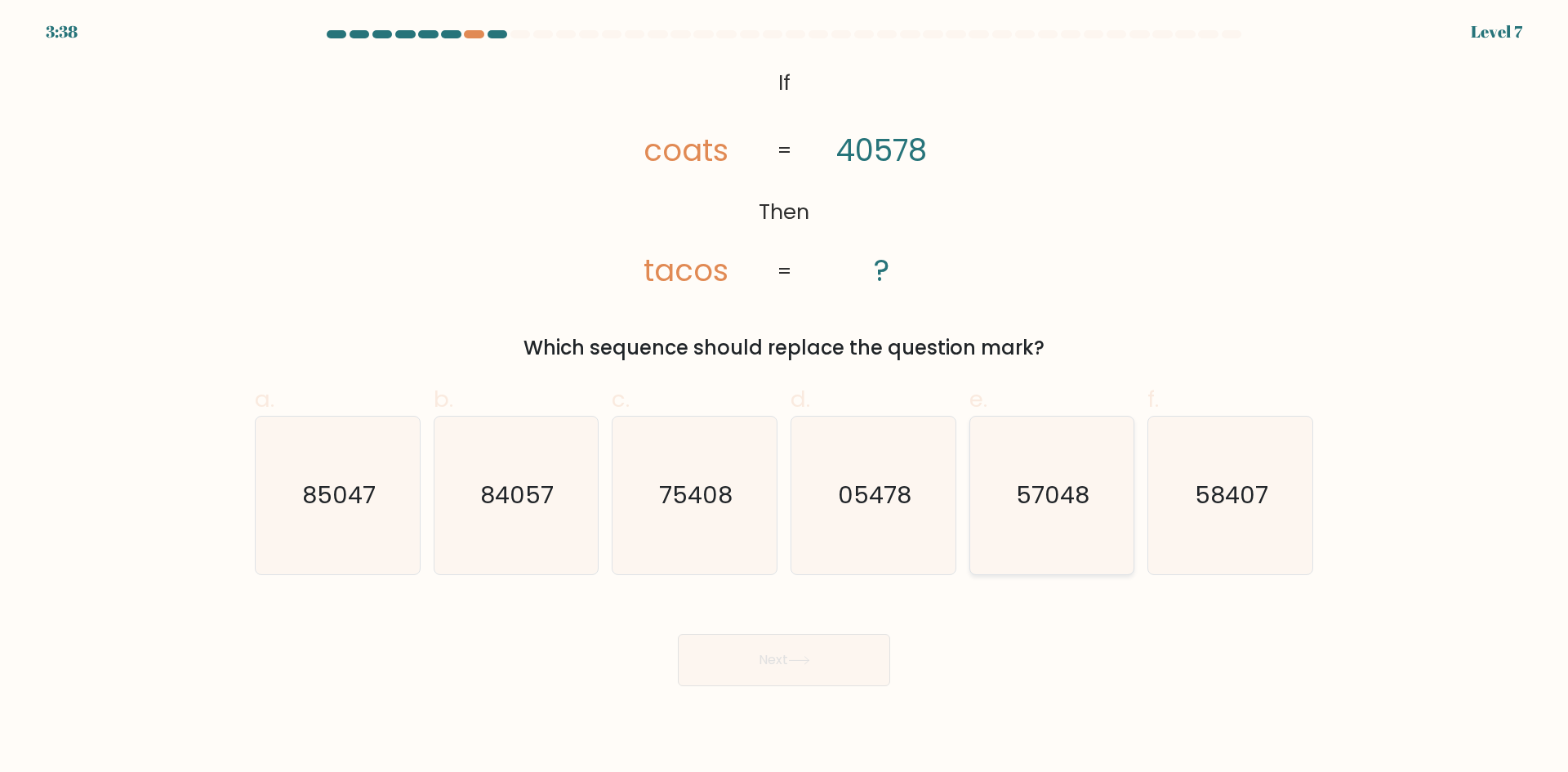
click at [1063, 523] on icon "57048" at bounding box center [1051, 495] width 158 height 158
click at [784, 397] on input "e. 57048" at bounding box center [784, 392] width 1 height 11
radio input "true"
click at [796, 665] on button "Next" at bounding box center [784, 660] width 212 height 53
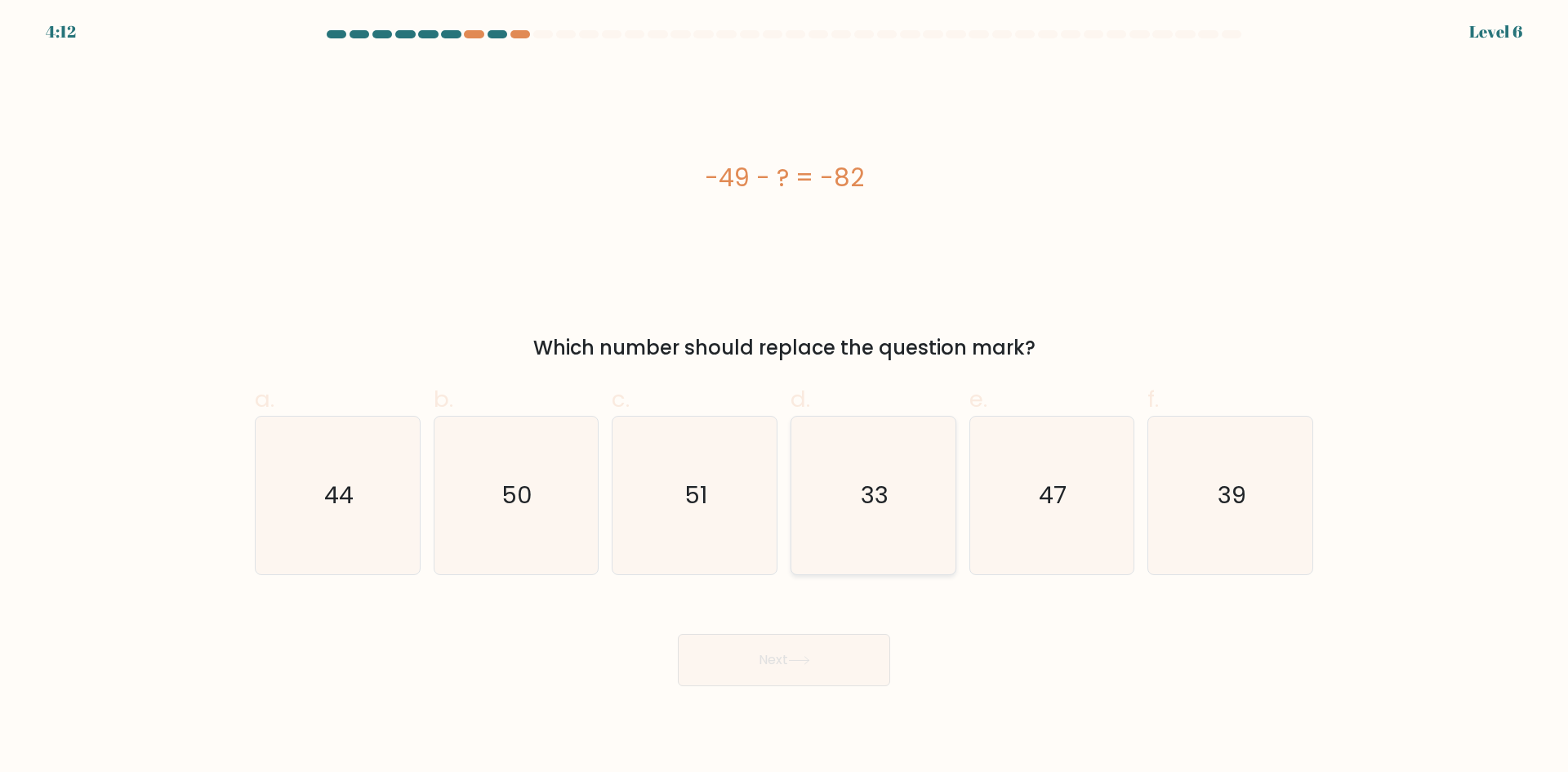
drag, startPoint x: 877, startPoint y: 458, endPoint x: 857, endPoint y: 525, distance: 69.9
click at [873, 465] on icon "33" at bounding box center [873, 495] width 158 height 158
click at [784, 397] on input "d. 33" at bounding box center [784, 392] width 1 height 11
radio input "true"
click at [825, 654] on button "Next" at bounding box center [784, 660] width 212 height 53
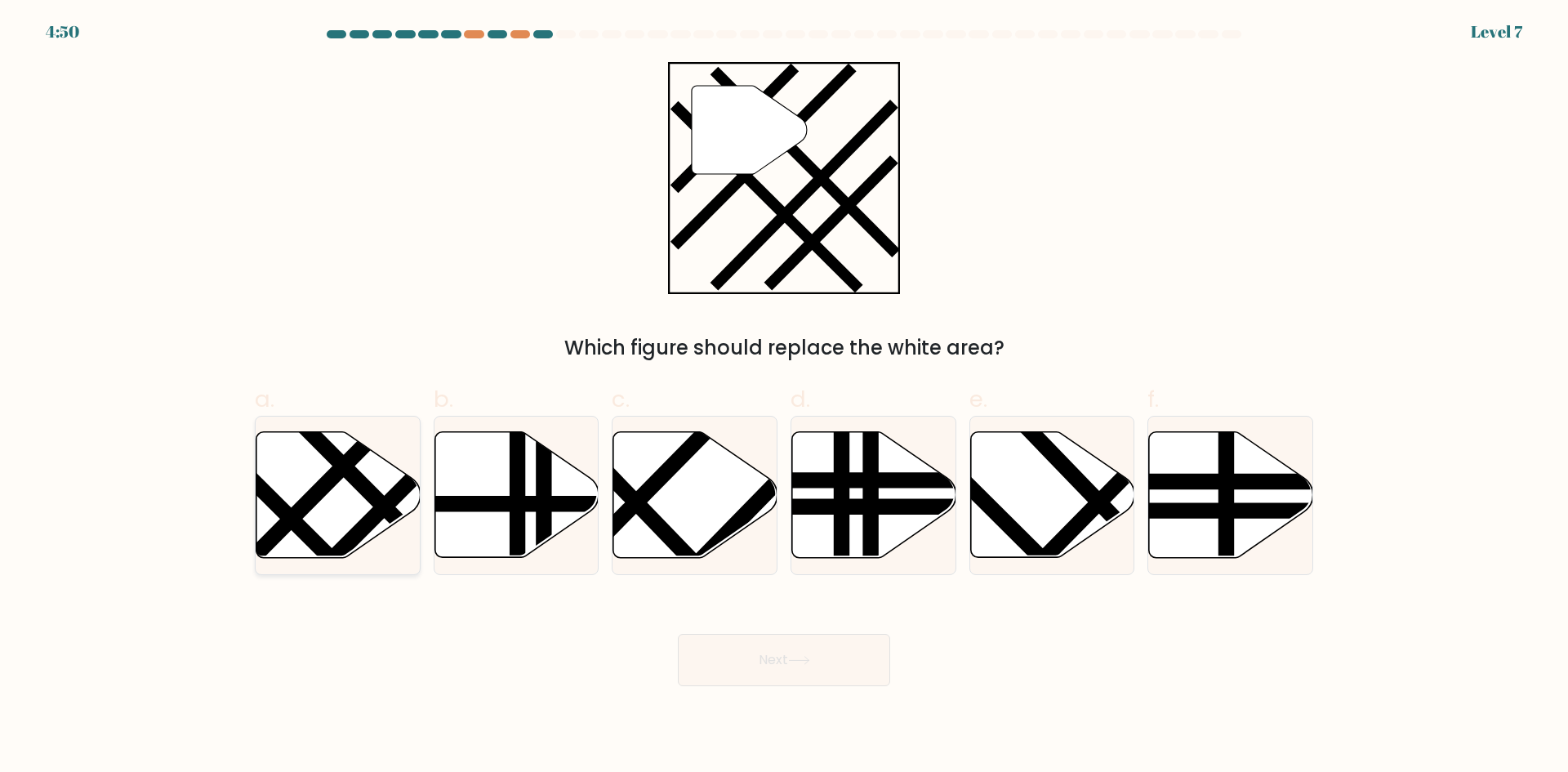
click at [334, 494] on icon at bounding box center [338, 494] width 164 height 126
click at [784, 397] on input "a." at bounding box center [784, 392] width 1 height 11
radio input "true"
click at [741, 675] on button "Next" at bounding box center [784, 660] width 212 height 53
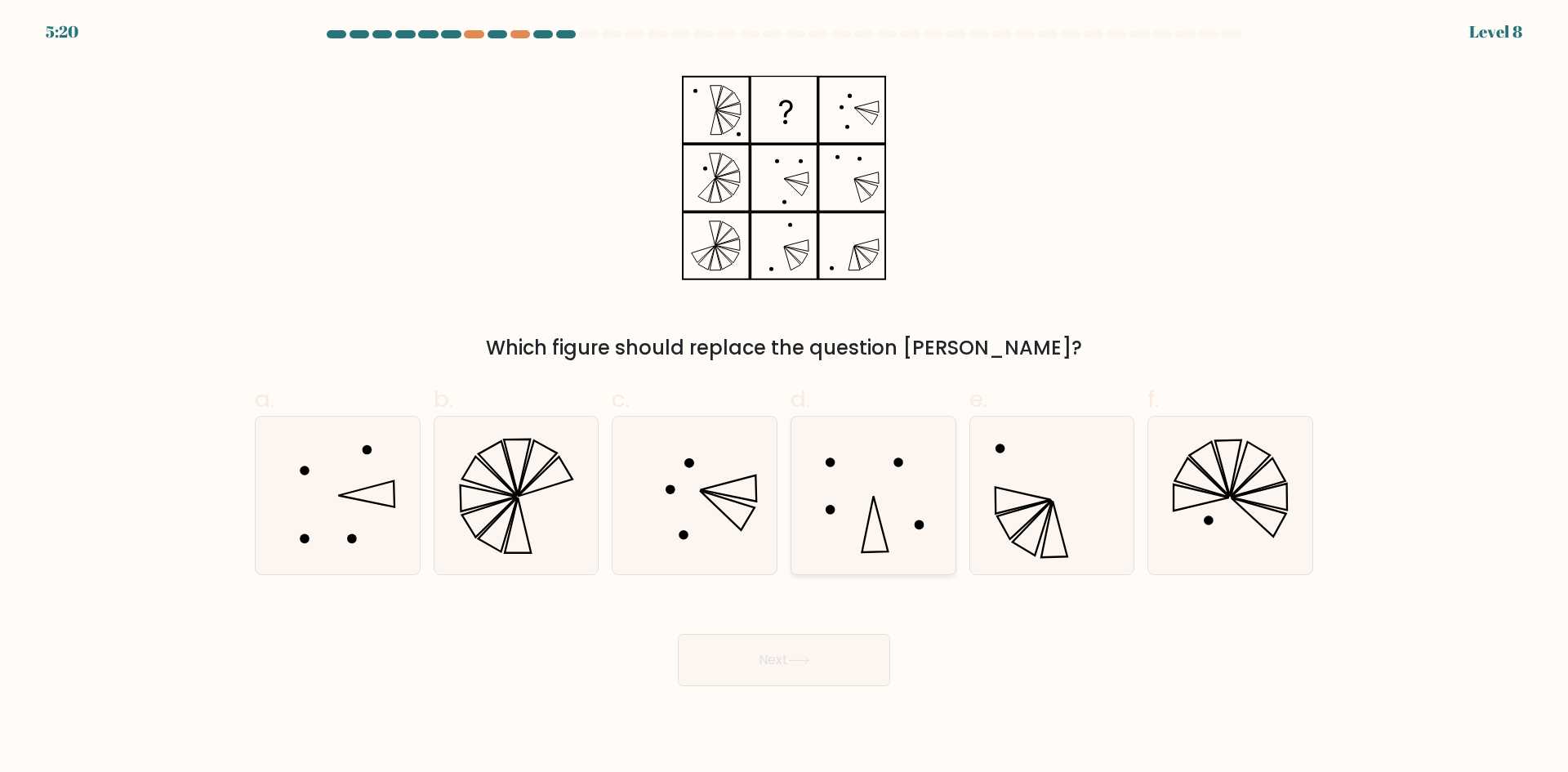
click at [853, 532] on icon at bounding box center [873, 495] width 158 height 158
click at [784, 397] on input "d." at bounding box center [784, 392] width 1 height 11
radio input "true"
click at [373, 516] on icon at bounding box center [337, 495] width 158 height 158
click at [784, 397] on input "a." at bounding box center [784, 392] width 1 height 11
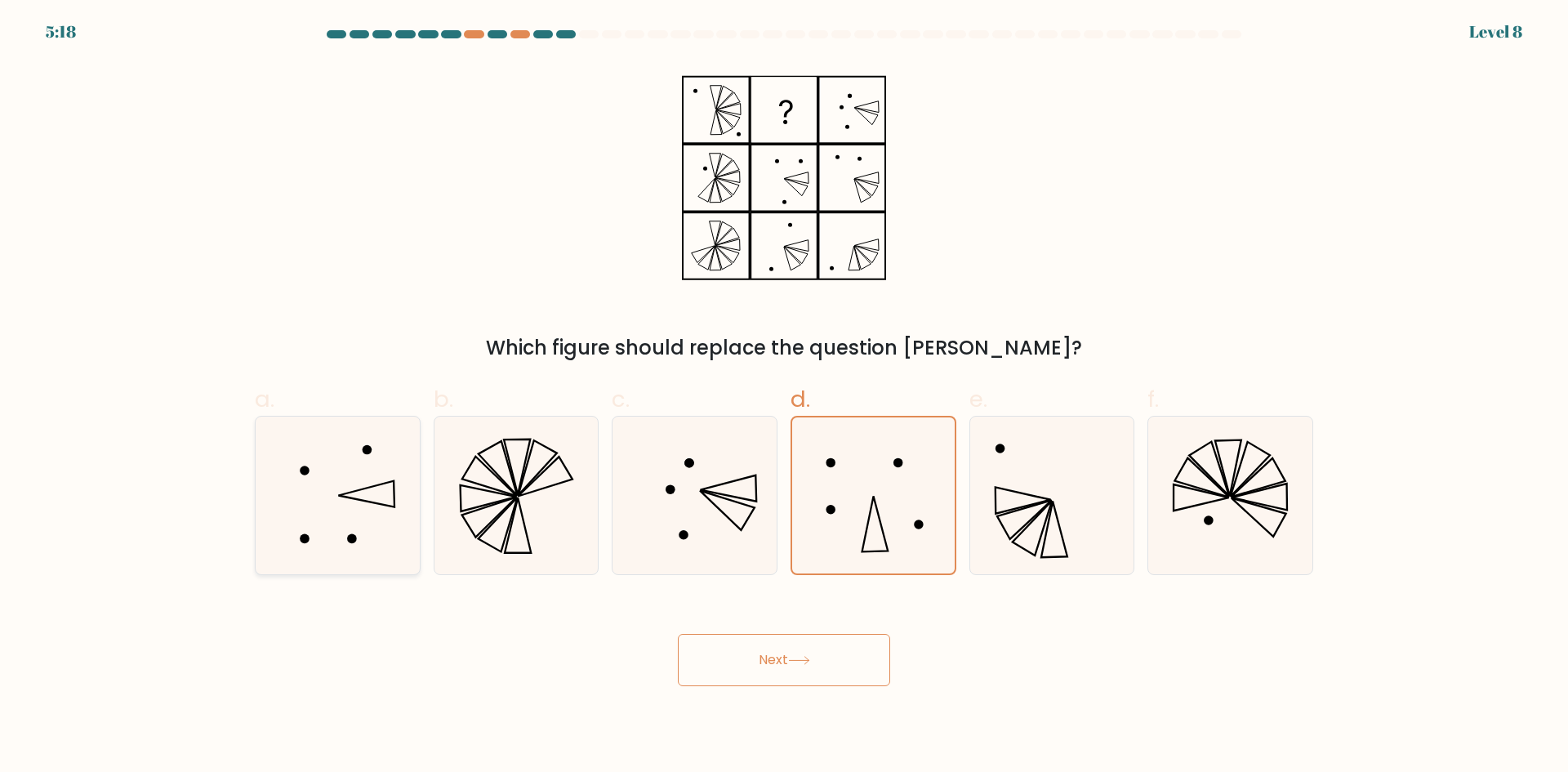
radio input "true"
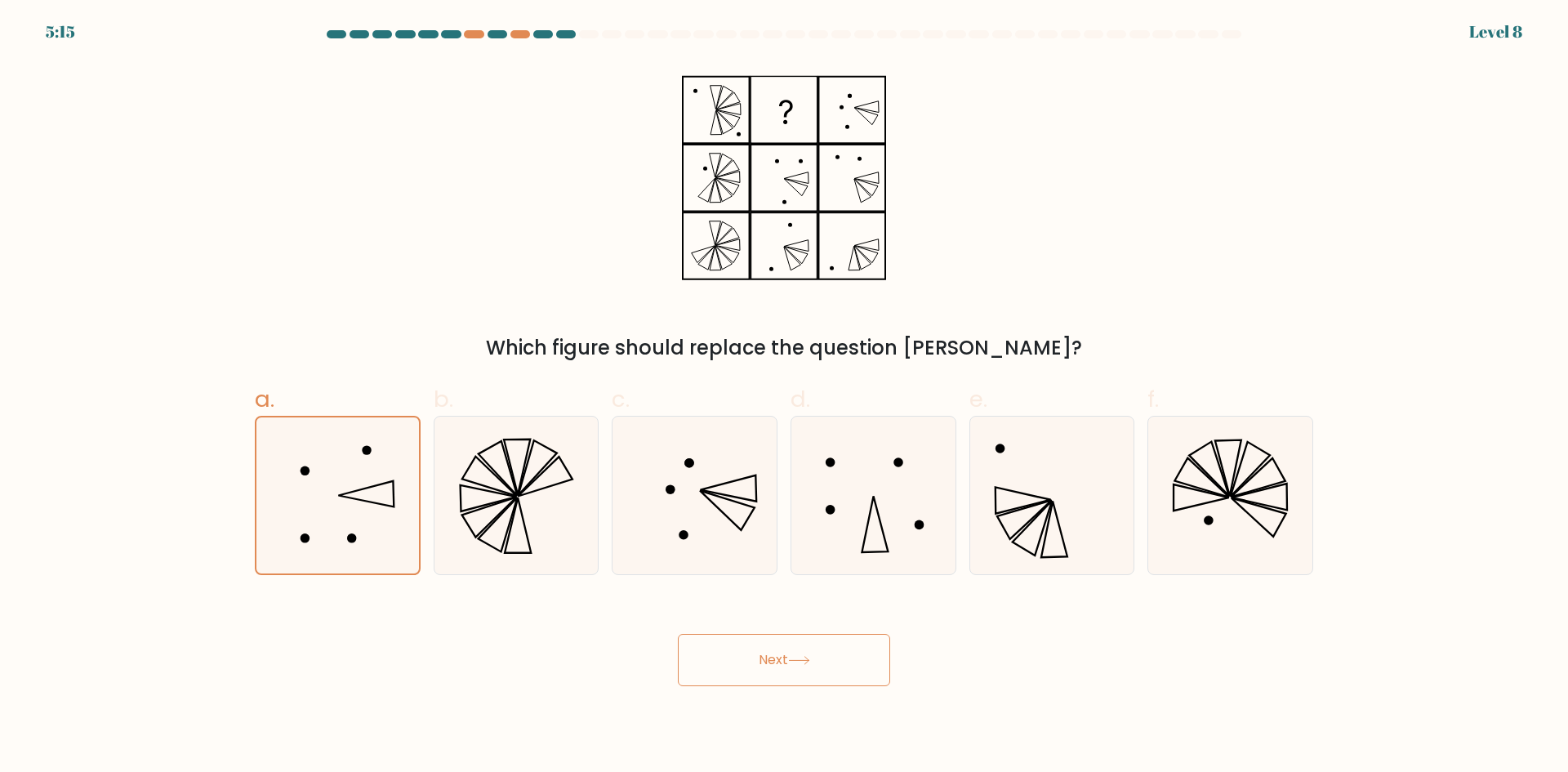
click at [801, 656] on icon at bounding box center [799, 660] width 22 height 9
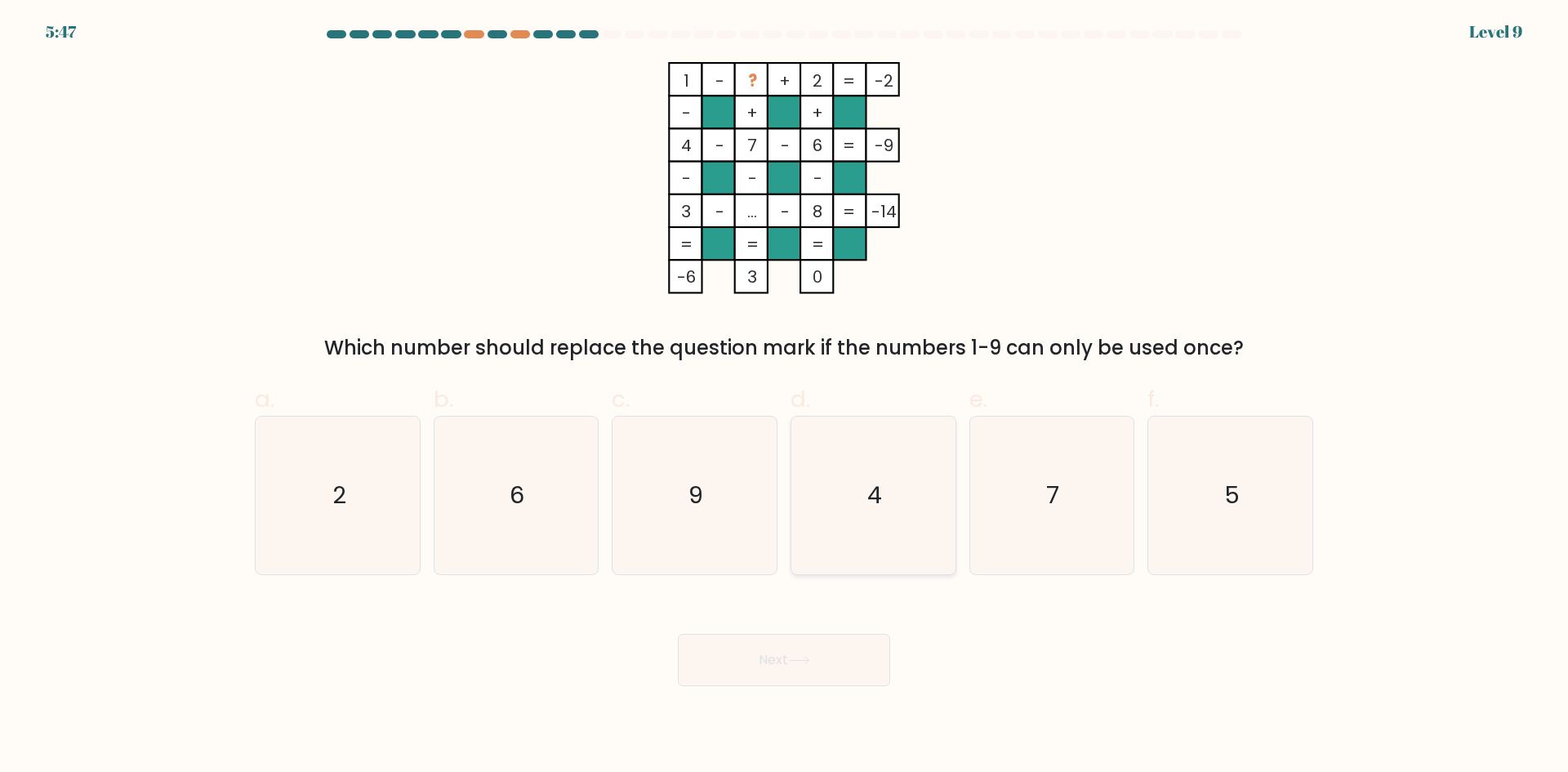
drag, startPoint x: 883, startPoint y: 511, endPoint x: 865, endPoint y: 508, distance: 18.2
click at [882, 512] on icon "4" at bounding box center [873, 495] width 158 height 158
click at [784, 397] on input "d. 4" at bounding box center [784, 392] width 1 height 11
radio input "true"
click at [810, 658] on icon at bounding box center [799, 660] width 22 height 9
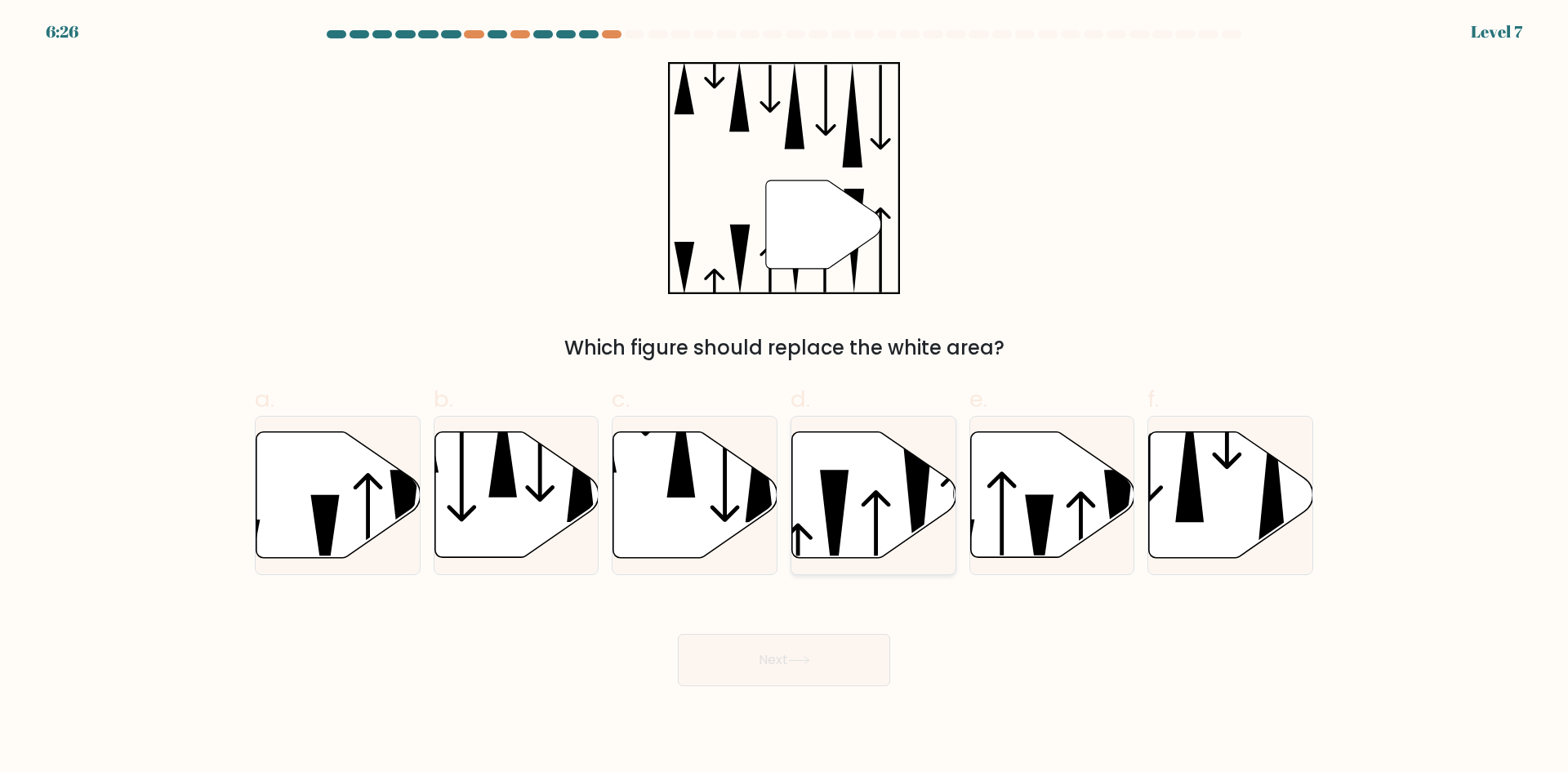
click at [835, 514] on icon at bounding box center [834, 531] width 28 height 124
click at [784, 397] on input "d." at bounding box center [784, 392] width 1 height 11
radio input "true"
click at [782, 670] on button "Next" at bounding box center [784, 660] width 212 height 53
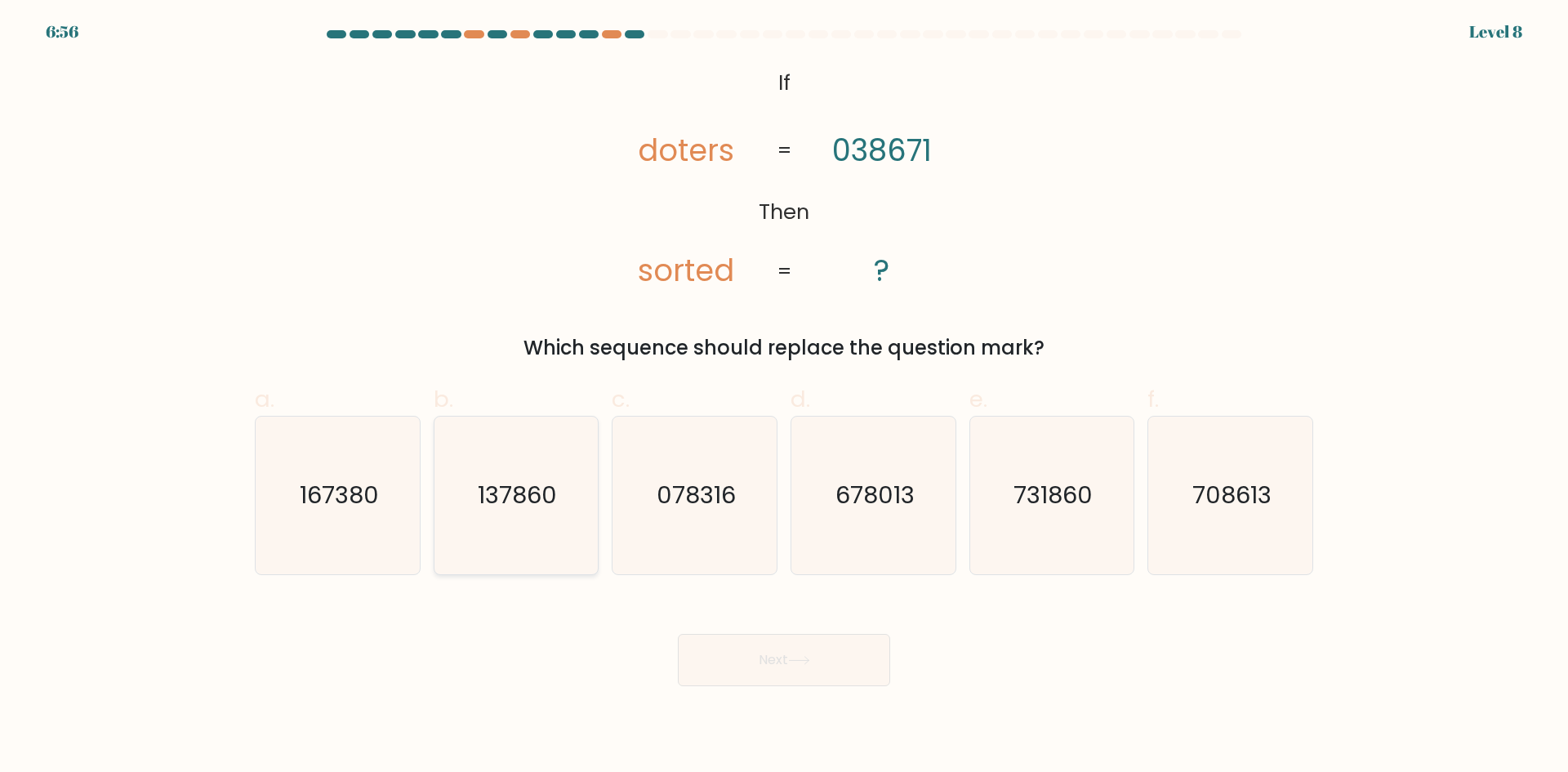
click at [529, 509] on text "137860" at bounding box center [517, 494] width 79 height 33
click at [784, 397] on input "b. 137860" at bounding box center [784, 392] width 1 height 11
radio input "true"
click at [769, 664] on button "Next" at bounding box center [784, 660] width 212 height 53
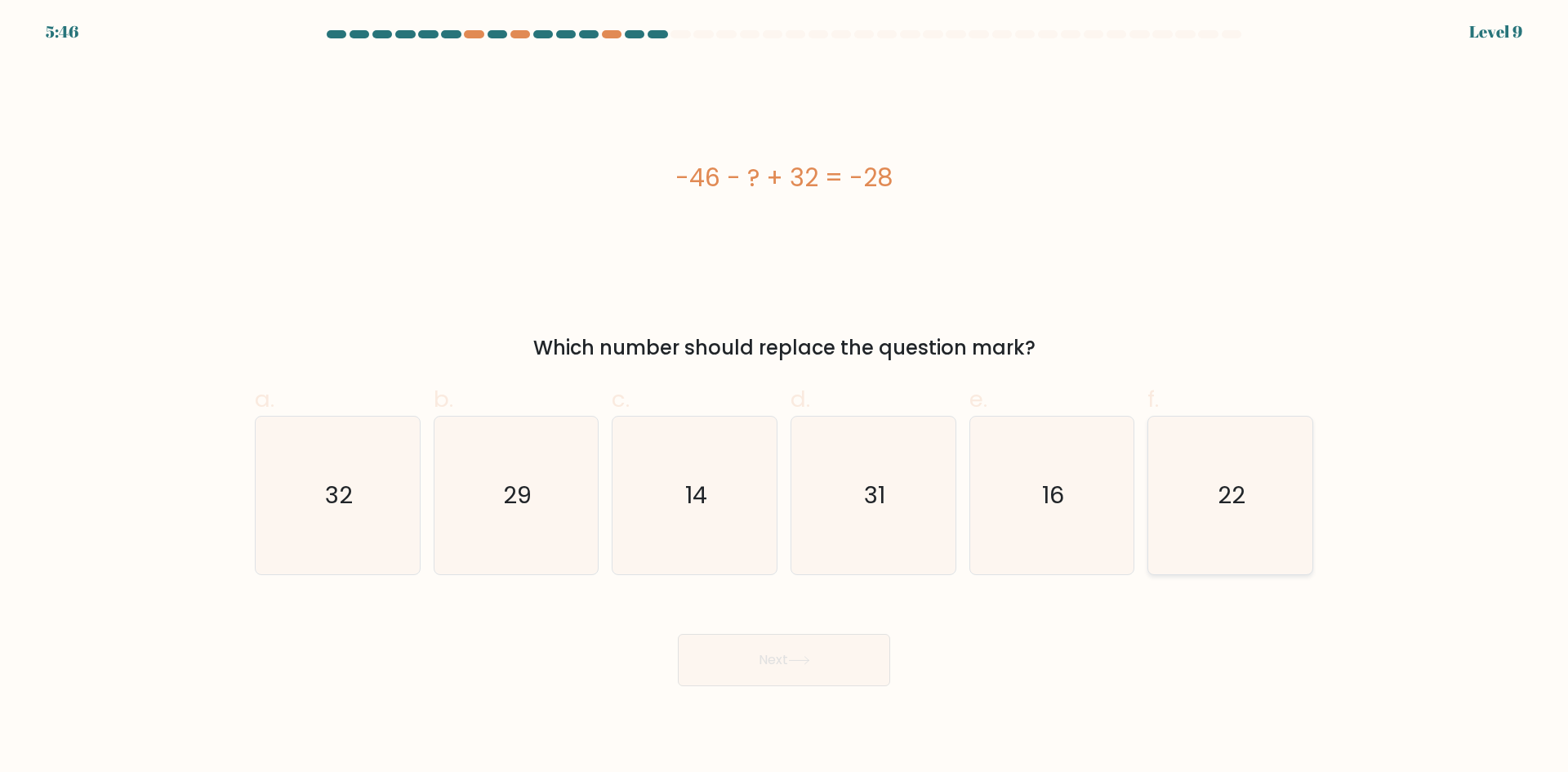
click at [1233, 524] on icon "22" at bounding box center [1230, 495] width 158 height 158
click at [784, 397] on input "f. 22" at bounding box center [784, 392] width 1 height 11
radio input "true"
click at [811, 666] on button "Next" at bounding box center [784, 660] width 212 height 53
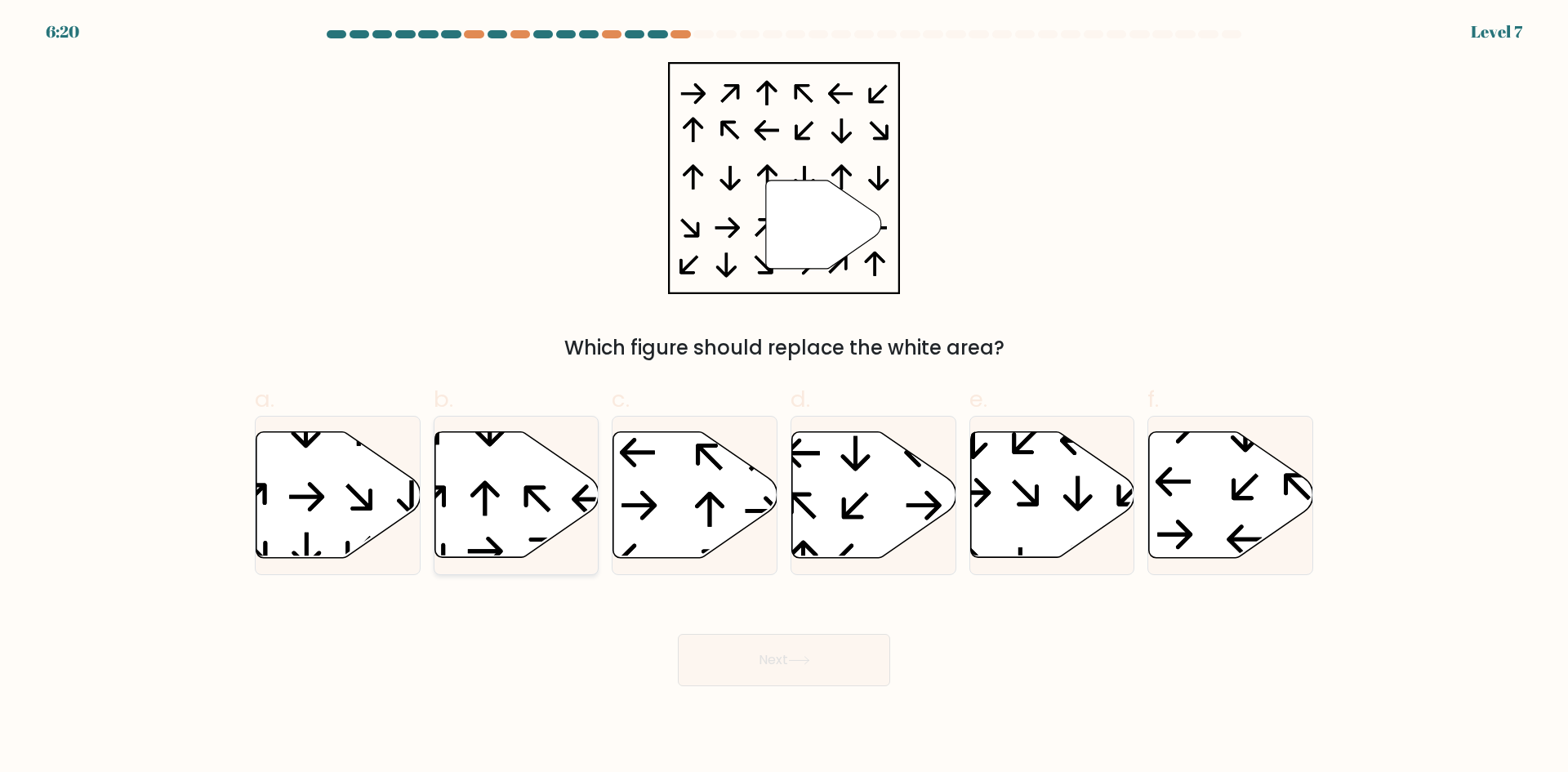
click at [535, 482] on icon at bounding box center [516, 494] width 164 height 126
click at [784, 397] on input "b." at bounding box center [784, 392] width 1 height 11
radio input "true"
click at [773, 657] on button "Next" at bounding box center [784, 660] width 212 height 53
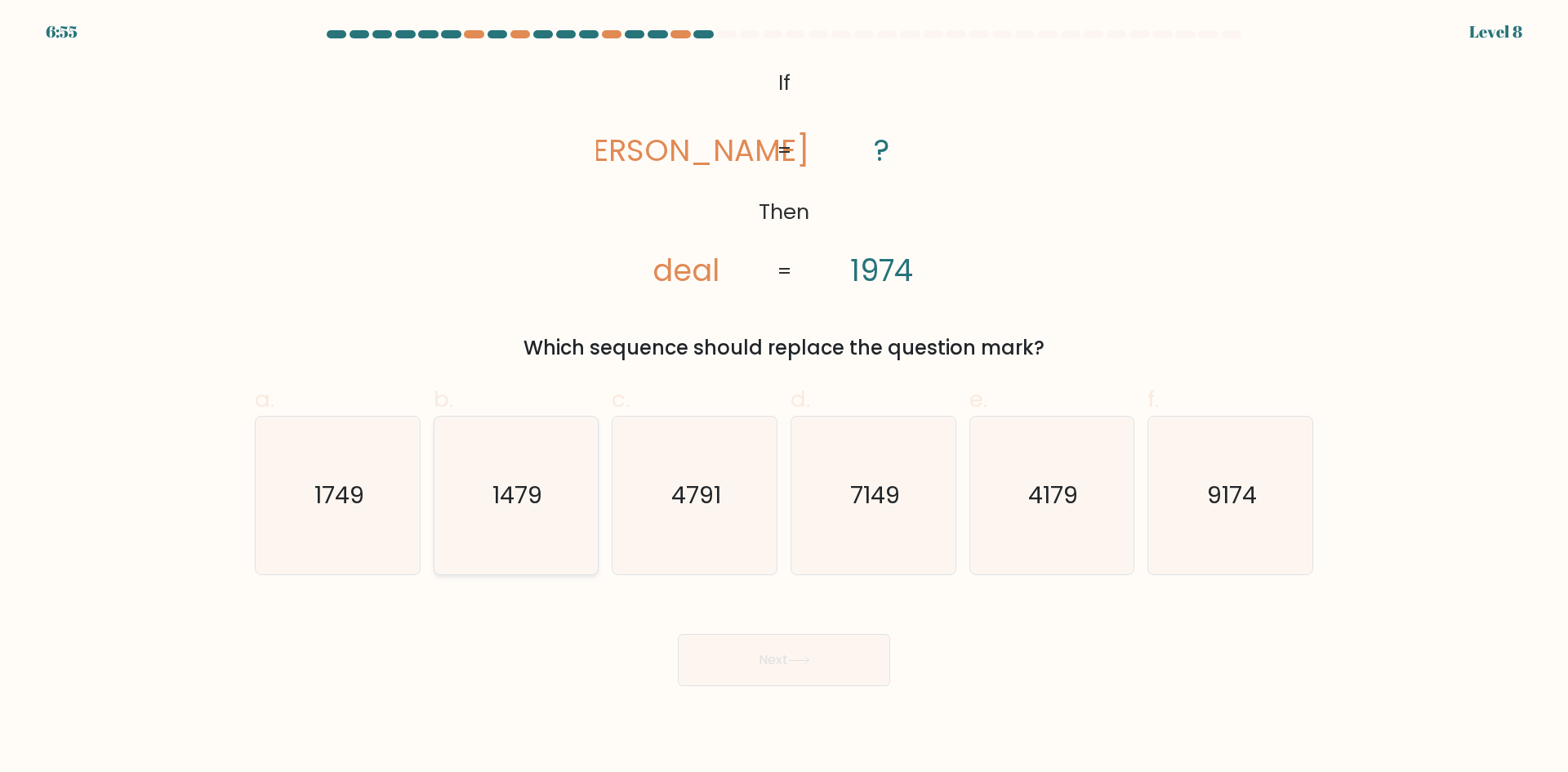
click at [537, 523] on icon "1479" at bounding box center [516, 495] width 158 height 158
click at [784, 397] on input "b. 1479" at bounding box center [784, 392] width 1 height 11
radio input "true"
click at [773, 662] on button "Next" at bounding box center [784, 660] width 212 height 53
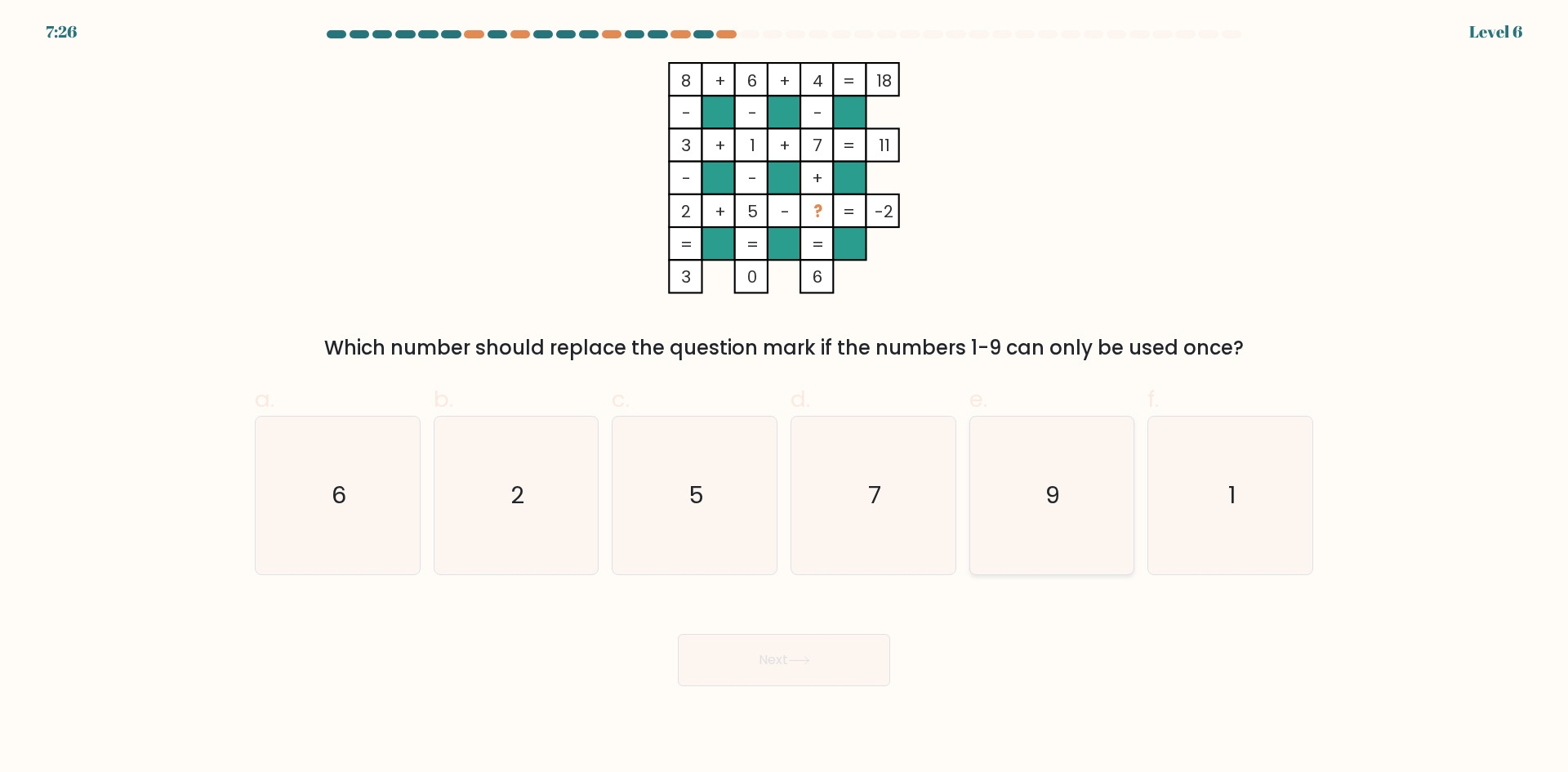
drag, startPoint x: 1001, startPoint y: 468, endPoint x: 981, endPoint y: 498, distance: 36.1
click at [1001, 468] on icon "9" at bounding box center [1051, 495] width 158 height 158
click at [784, 397] on input "e. 9" at bounding box center [784, 392] width 1 height 11
radio input "true"
click at [816, 654] on button "Next" at bounding box center [784, 660] width 212 height 53
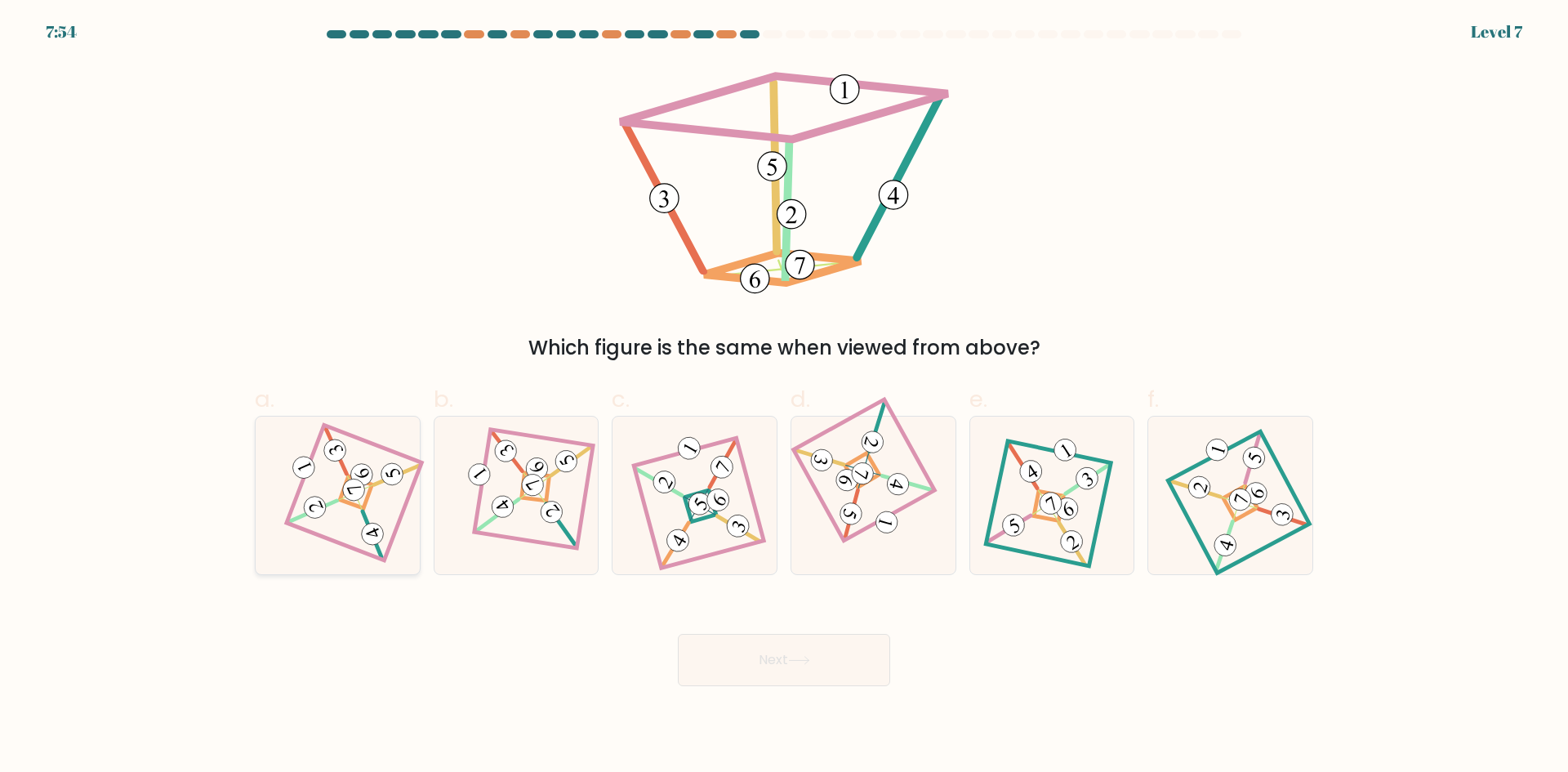
click at [377, 478] on icon at bounding box center [337, 494] width 109 height 126
click at [784, 397] on input "a." at bounding box center [784, 392] width 1 height 11
radio input "true"
click at [821, 665] on button "Next" at bounding box center [784, 660] width 212 height 53
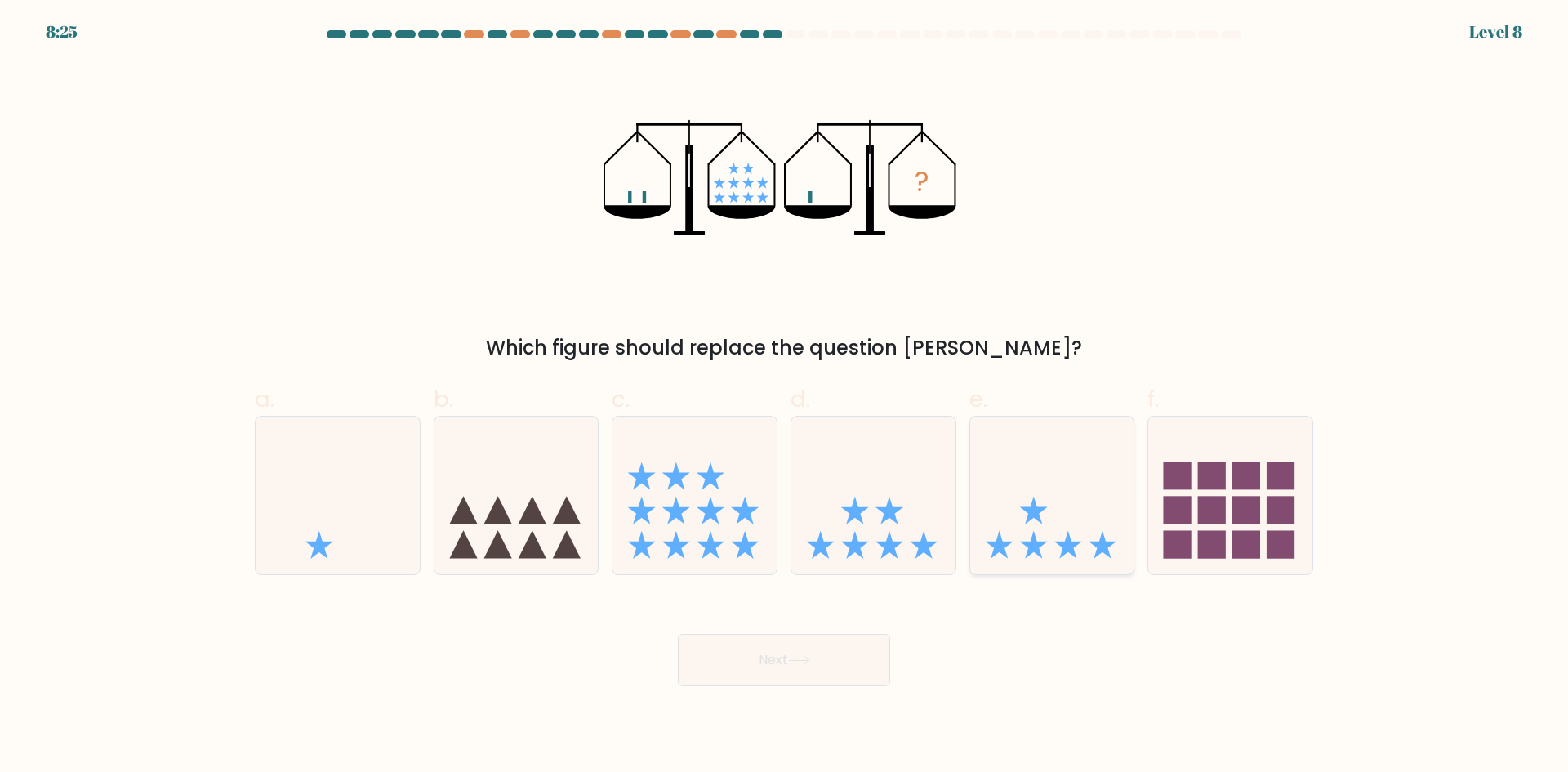
click at [1042, 555] on icon at bounding box center [1052, 495] width 164 height 135
click at [784, 397] on input "e." at bounding box center [784, 392] width 1 height 11
radio input "true"
click at [828, 655] on button "Next" at bounding box center [784, 660] width 212 height 53
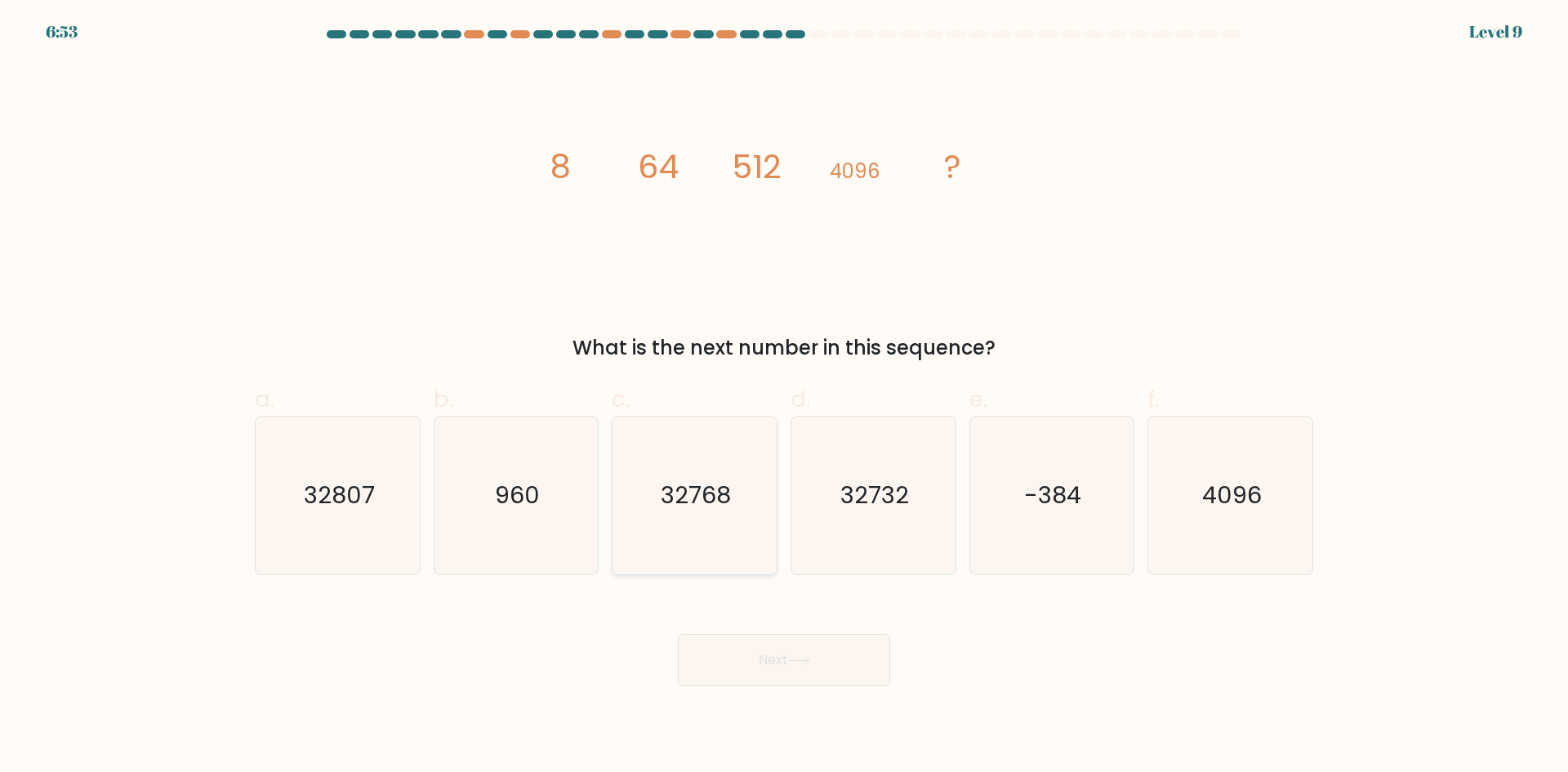
click at [719, 488] on text "32768" at bounding box center [696, 494] width 70 height 33
click at [784, 397] on input "c. 32768" at bounding box center [784, 392] width 1 height 11
radio input "true"
click at [794, 654] on button "Next" at bounding box center [784, 660] width 212 height 53
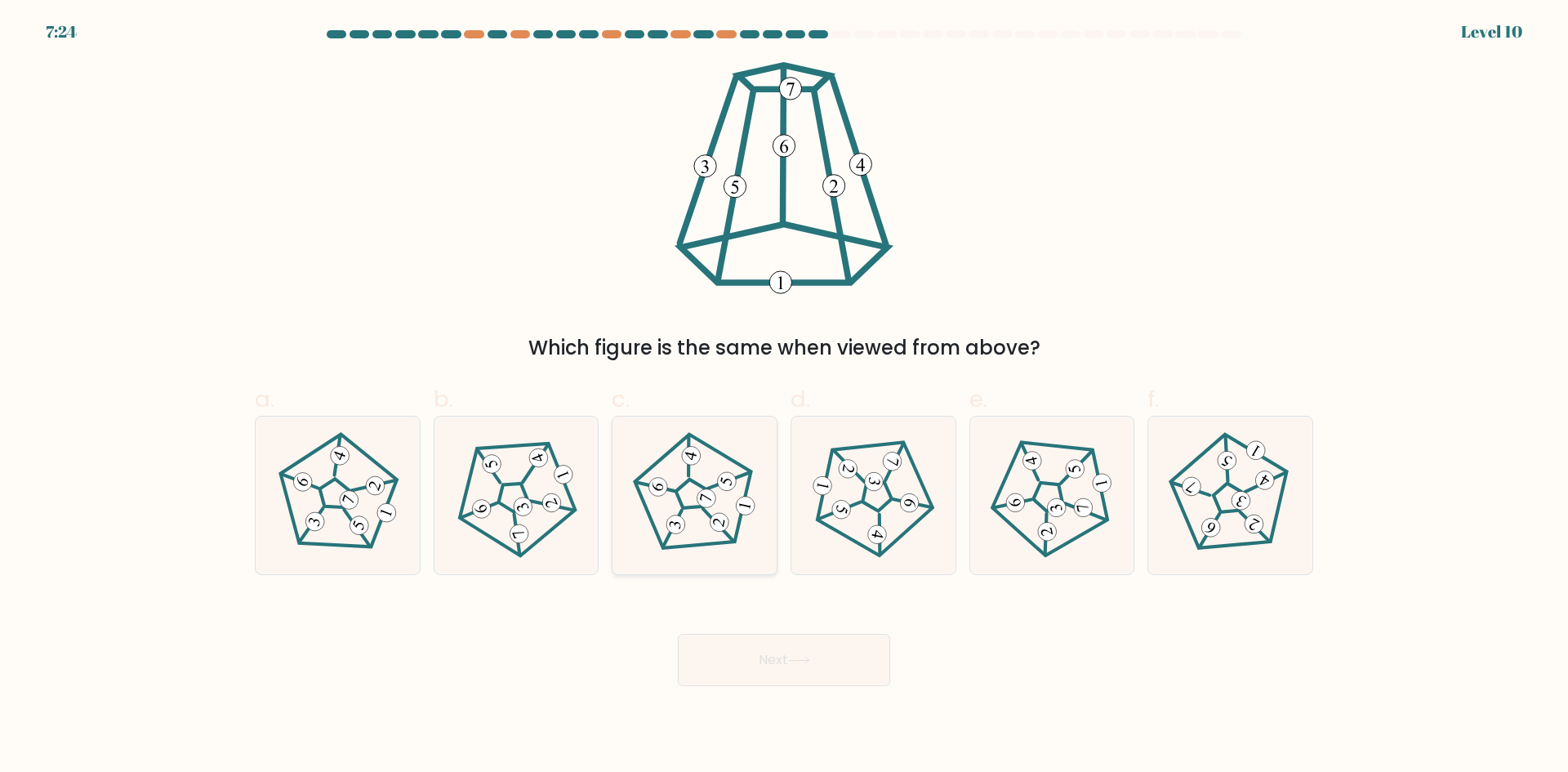
click at [711, 517] on 162 at bounding box center [718, 524] width 42 height 33
click at [784, 397] on input "c." at bounding box center [784, 392] width 1 height 11
radio input "true"
click at [341, 499] on 422 at bounding box center [348, 500] width 24 height 24
click at [784, 397] on input "a." at bounding box center [784, 392] width 1 height 11
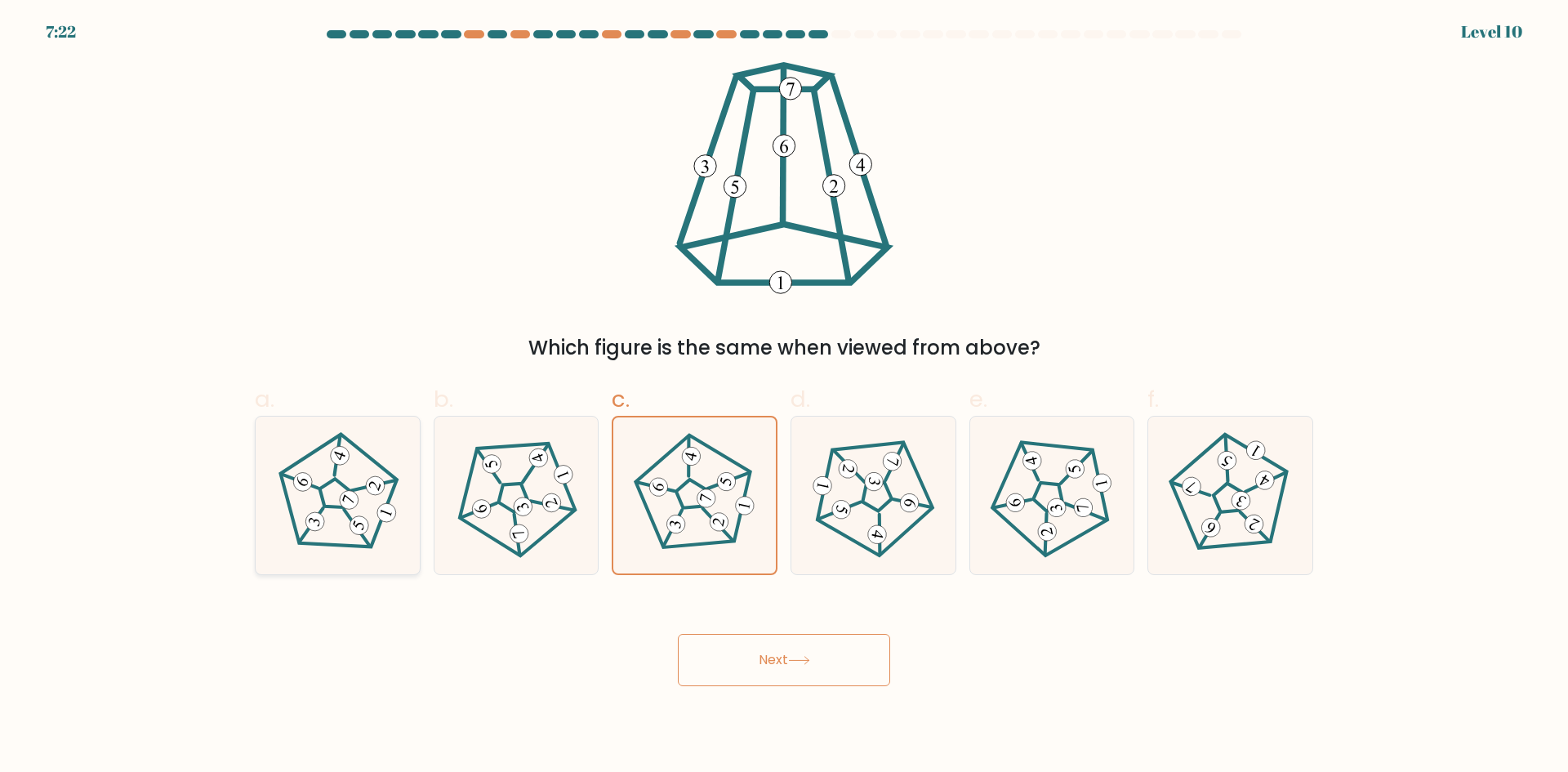
radio input "true"
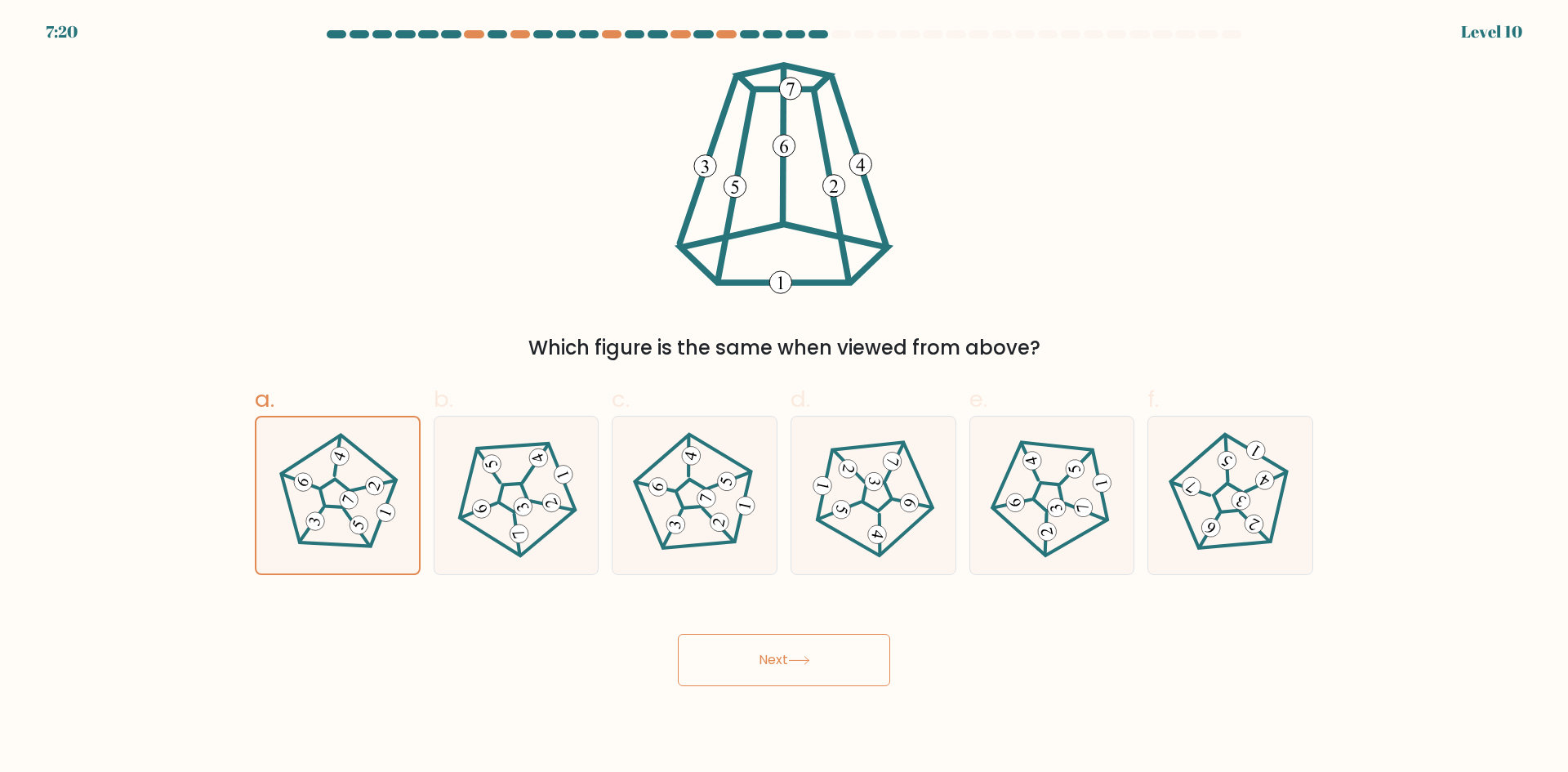
click at [803, 663] on icon at bounding box center [799, 660] width 22 height 9
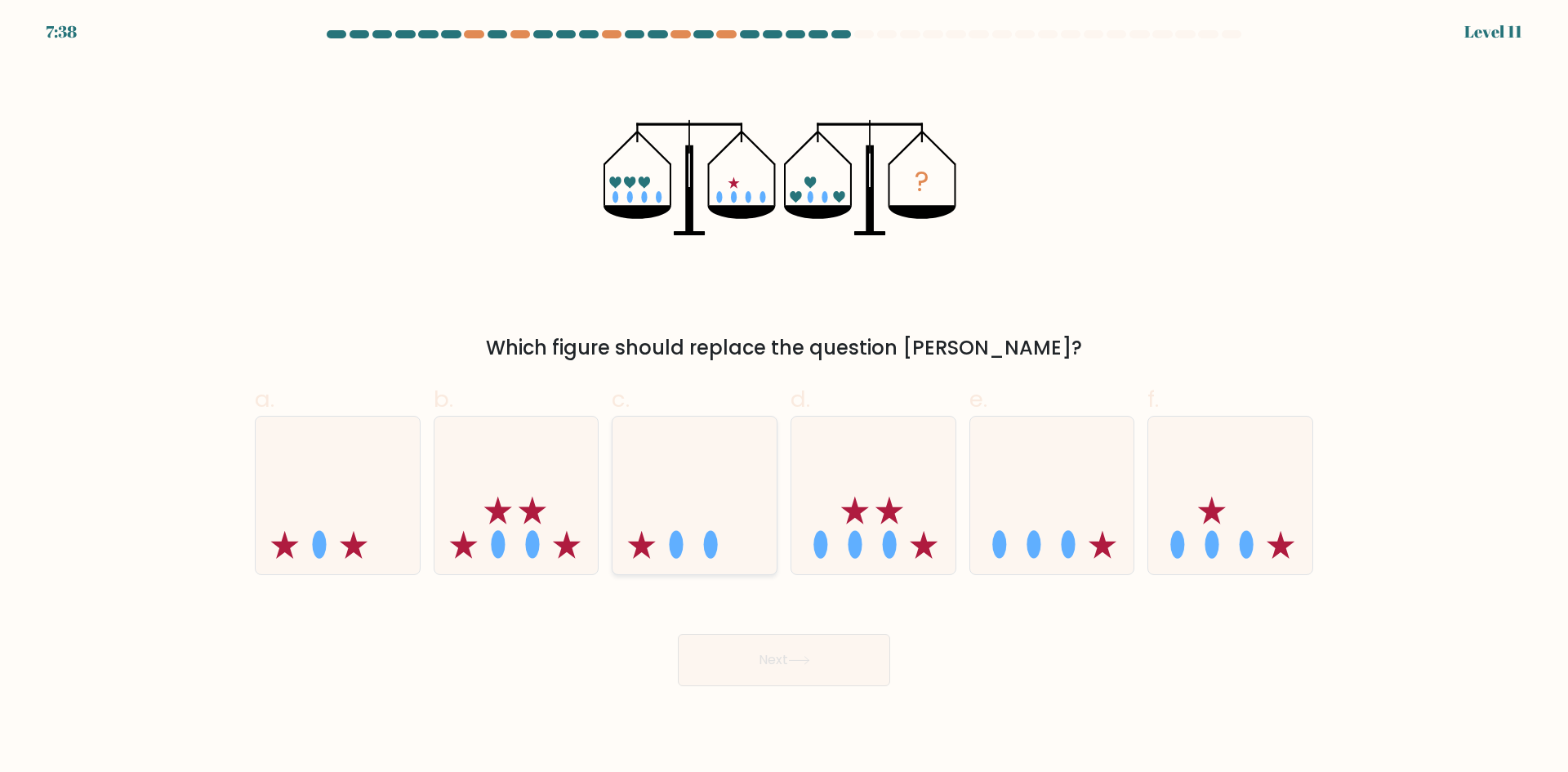
click at [724, 513] on icon at bounding box center [695, 495] width 164 height 135
click at [784, 397] on input "c." at bounding box center [784, 392] width 1 height 11
radio input "true"
click at [801, 661] on icon at bounding box center [799, 660] width 22 height 9
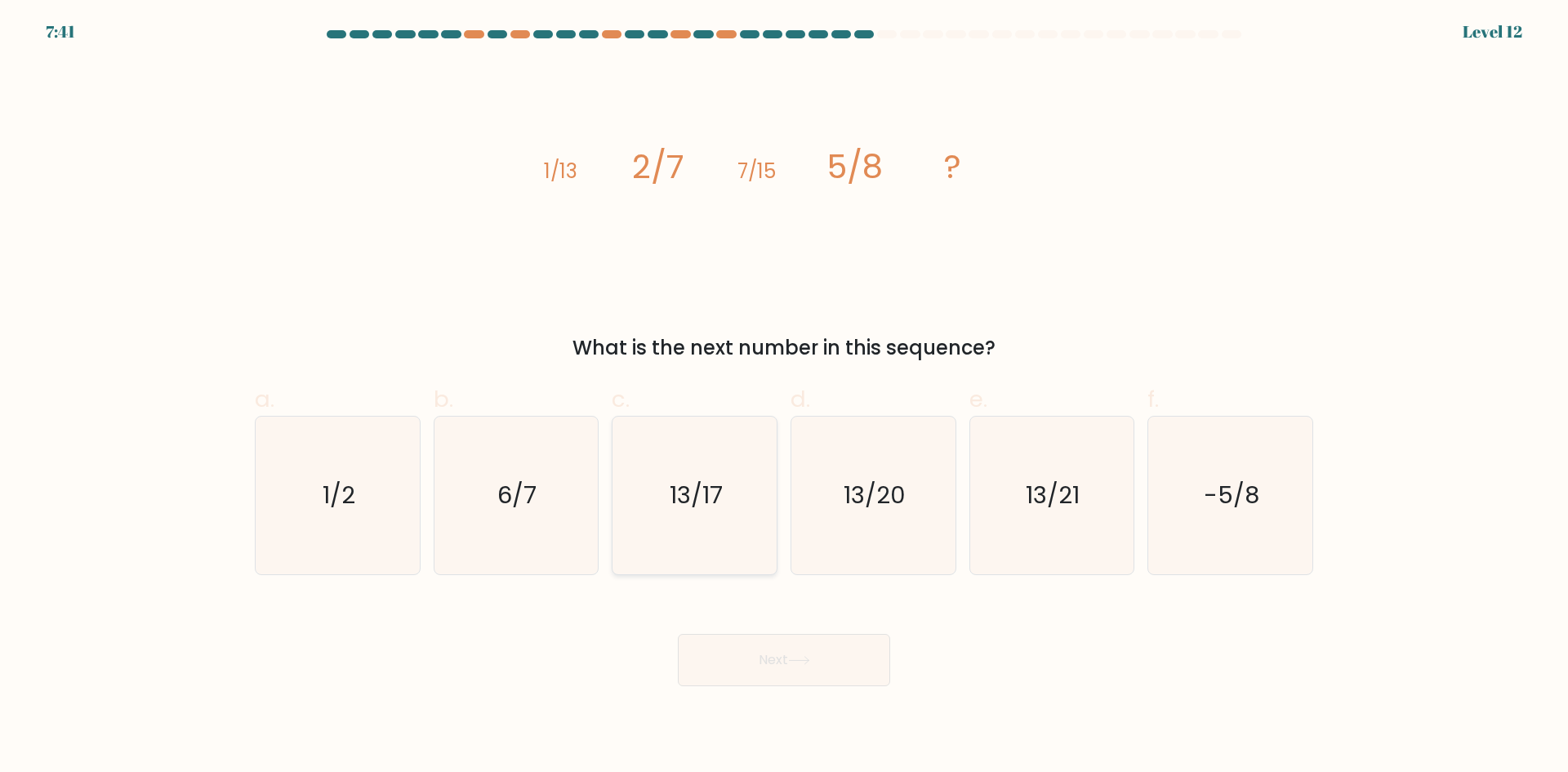
click at [714, 501] on text "13/17" at bounding box center [696, 494] width 53 height 33
click at [784, 397] on input "c. 13/17" at bounding box center [784, 392] width 1 height 11
radio input "true"
click at [797, 662] on icon at bounding box center [799, 660] width 22 height 9
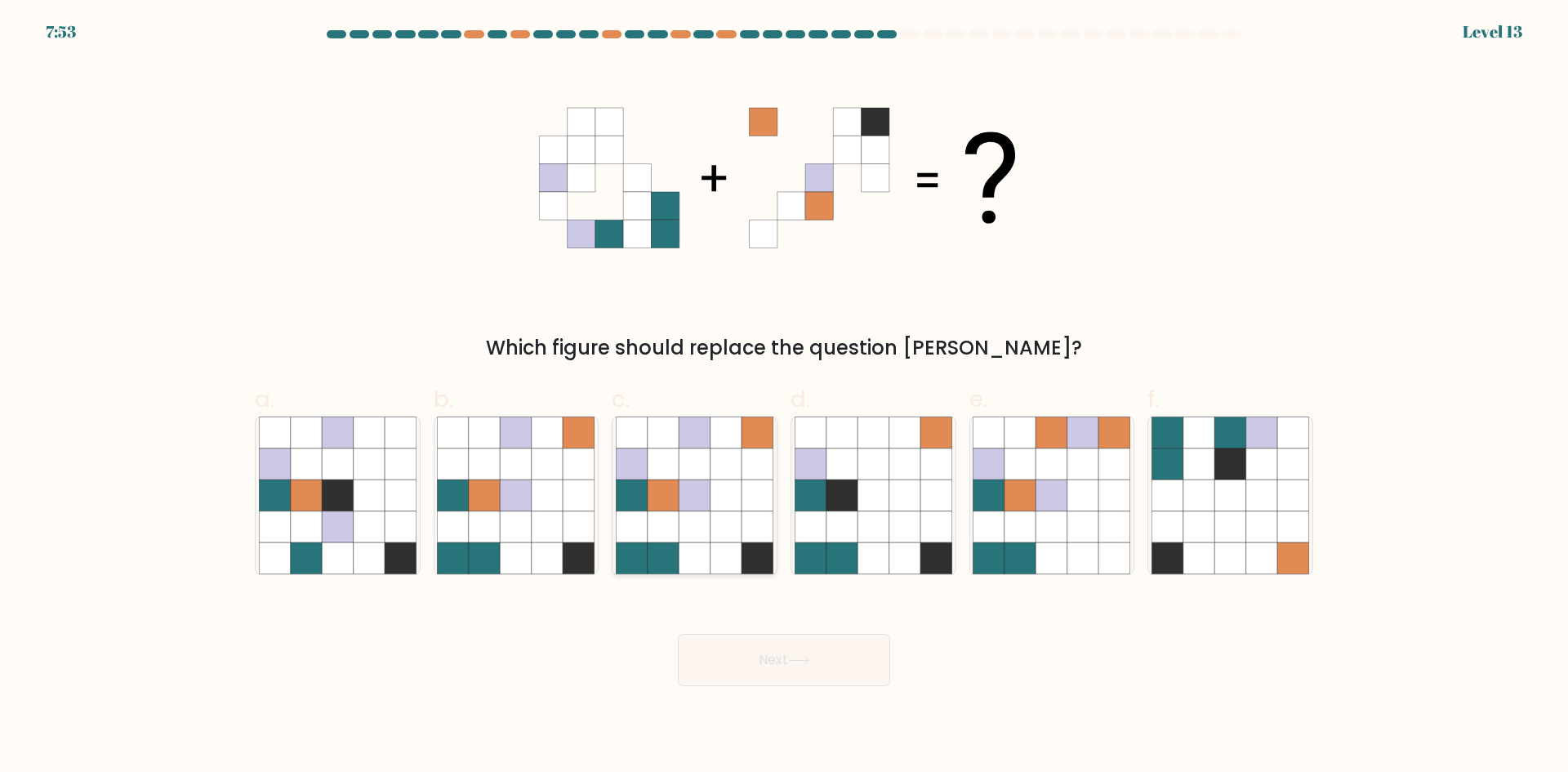
click at [695, 511] on icon at bounding box center [694, 526] width 31 height 31
click at [784, 397] on input "c." at bounding box center [784, 392] width 1 height 11
radio input "true"
click at [773, 662] on button "Next" at bounding box center [784, 660] width 212 height 53
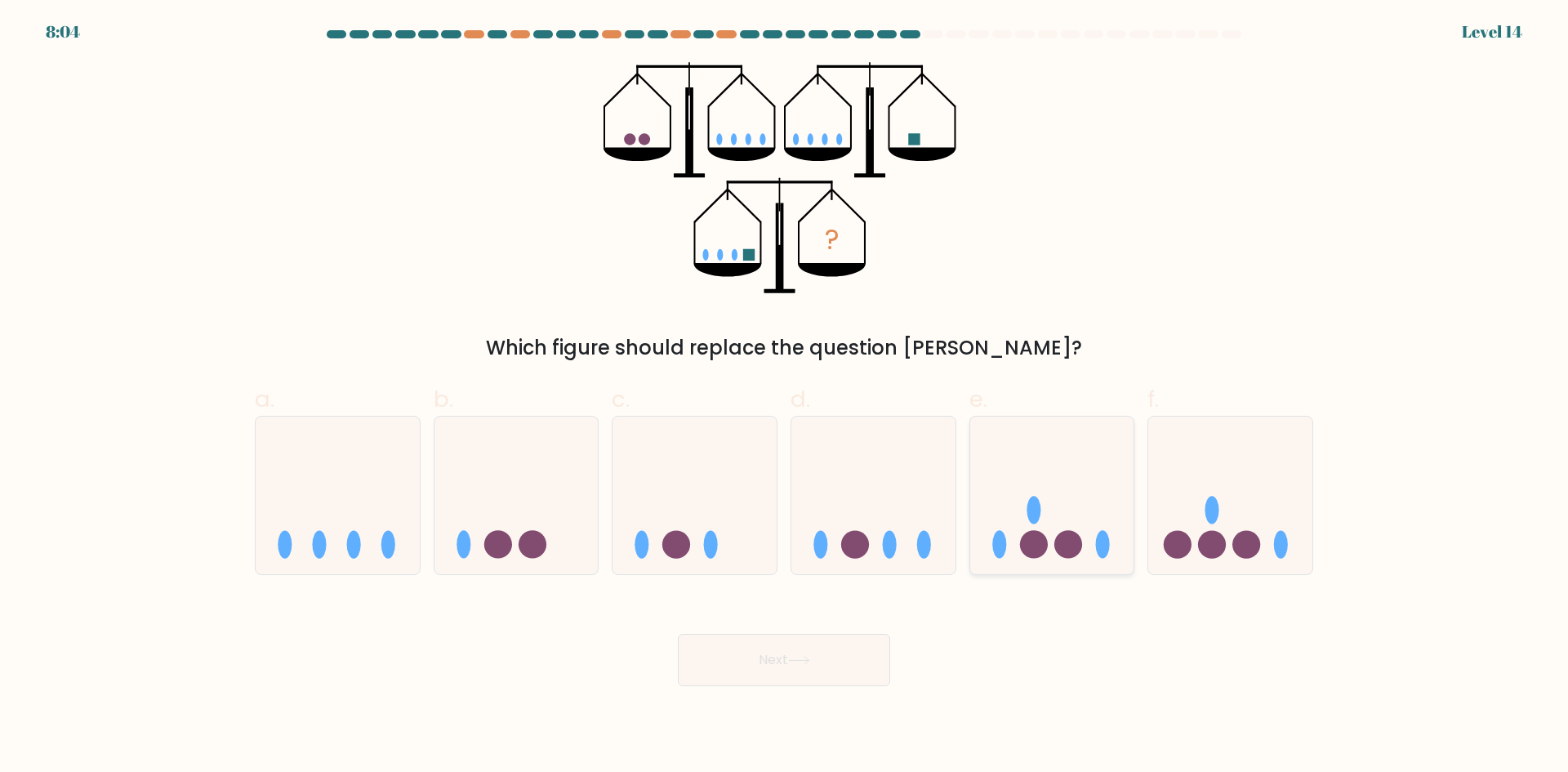
click at [1044, 503] on icon at bounding box center [1052, 495] width 164 height 135
click at [784, 397] on input "e." at bounding box center [784, 392] width 1 height 11
radio input "true"
click at [830, 657] on button "Next" at bounding box center [784, 660] width 212 height 53
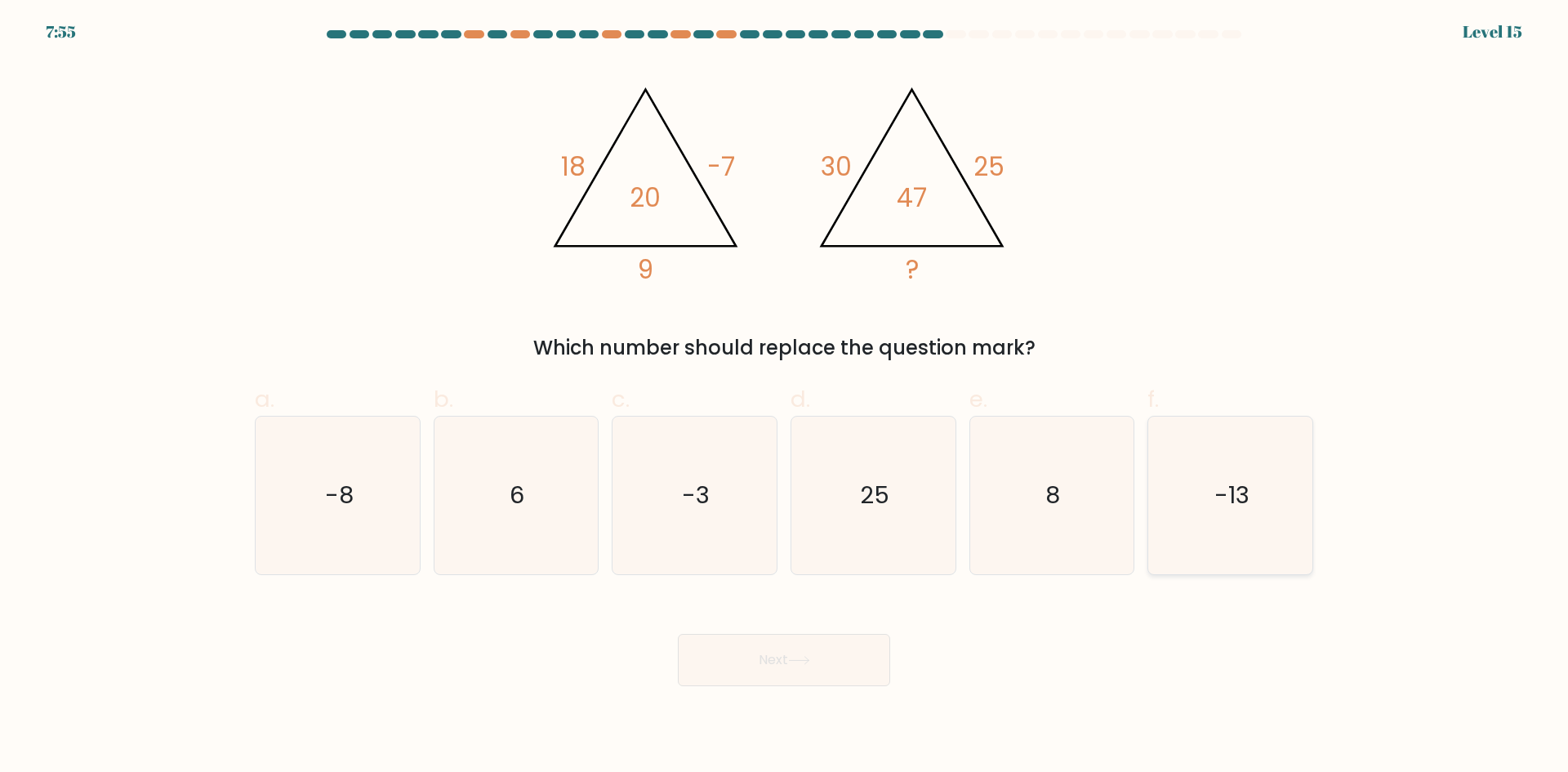
click at [1232, 481] on text "-13" at bounding box center [1231, 494] width 35 height 33
click at [784, 397] on input "f. -13" at bounding box center [784, 392] width 1 height 11
radio input "true"
click at [841, 661] on button "Next" at bounding box center [784, 660] width 212 height 53
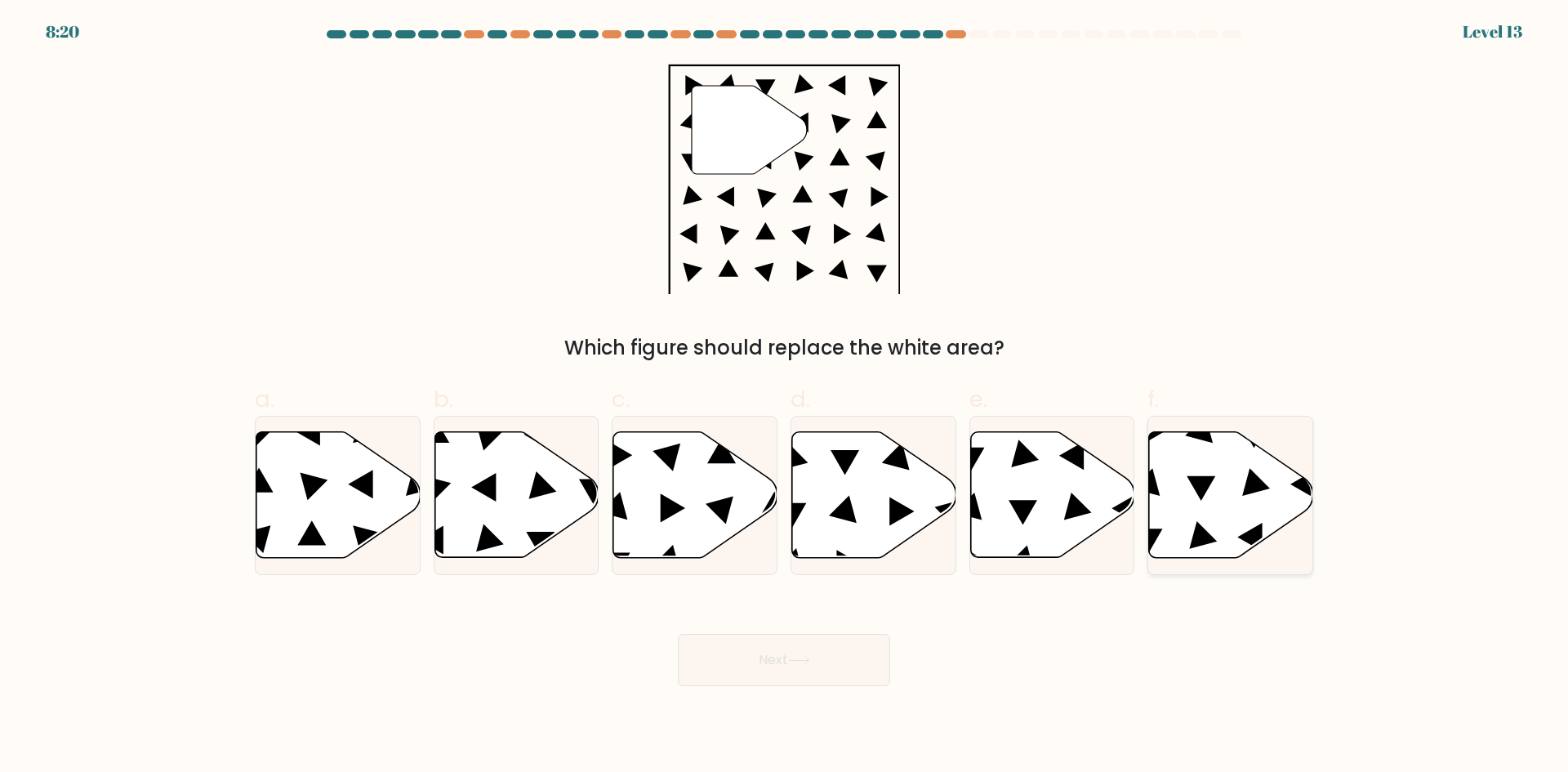
click at [1204, 517] on icon at bounding box center [1231, 494] width 164 height 126
click at [784, 397] on input "f." at bounding box center [784, 392] width 1 height 11
radio input "true"
click at [824, 662] on button "Next" at bounding box center [784, 660] width 212 height 53
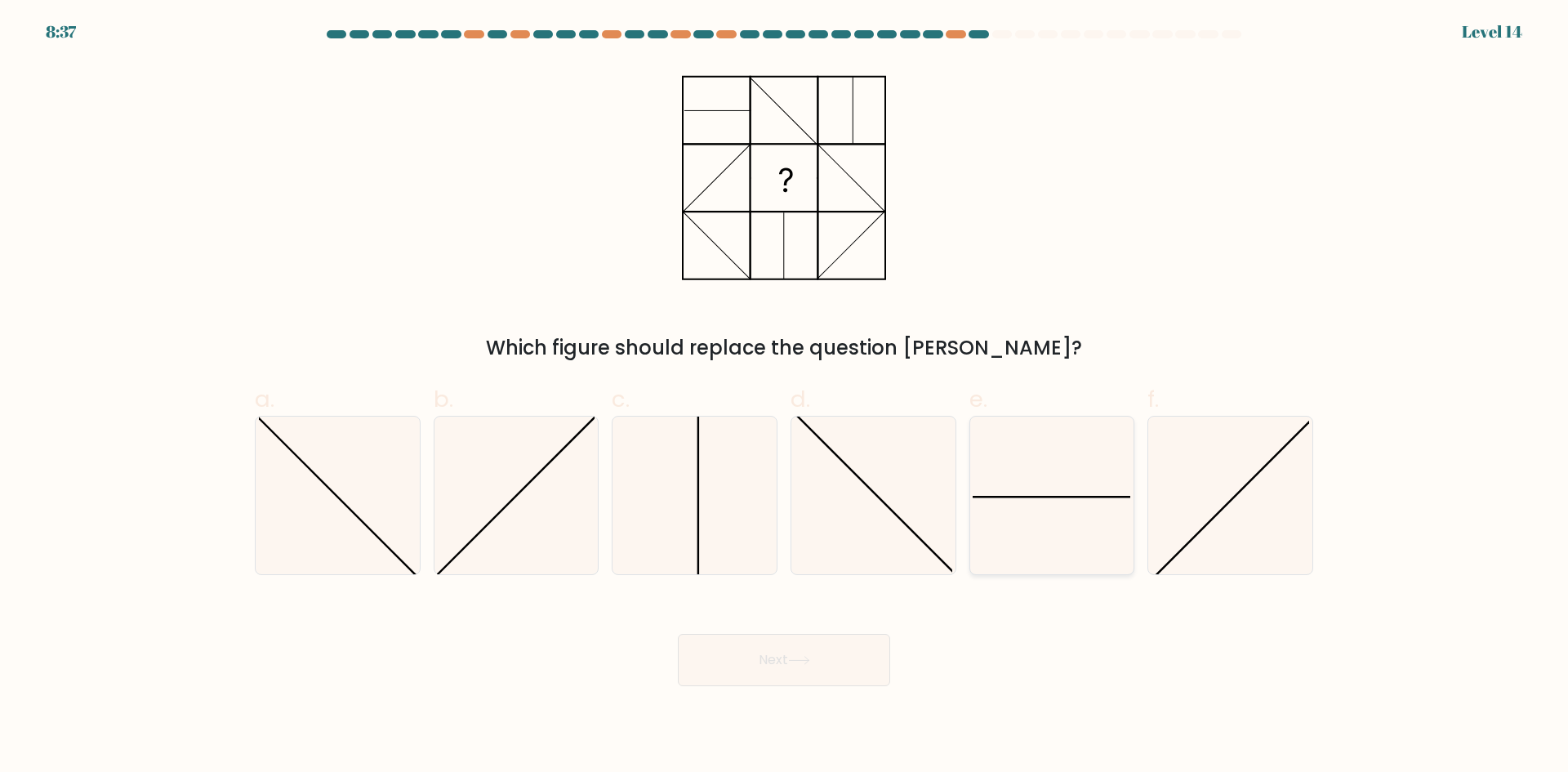
click at [1046, 525] on icon at bounding box center [1051, 495] width 158 height 158
click at [784, 397] on input "e." at bounding box center [784, 392] width 1 height 11
radio input "true"
click at [843, 661] on button "Next" at bounding box center [784, 660] width 212 height 53
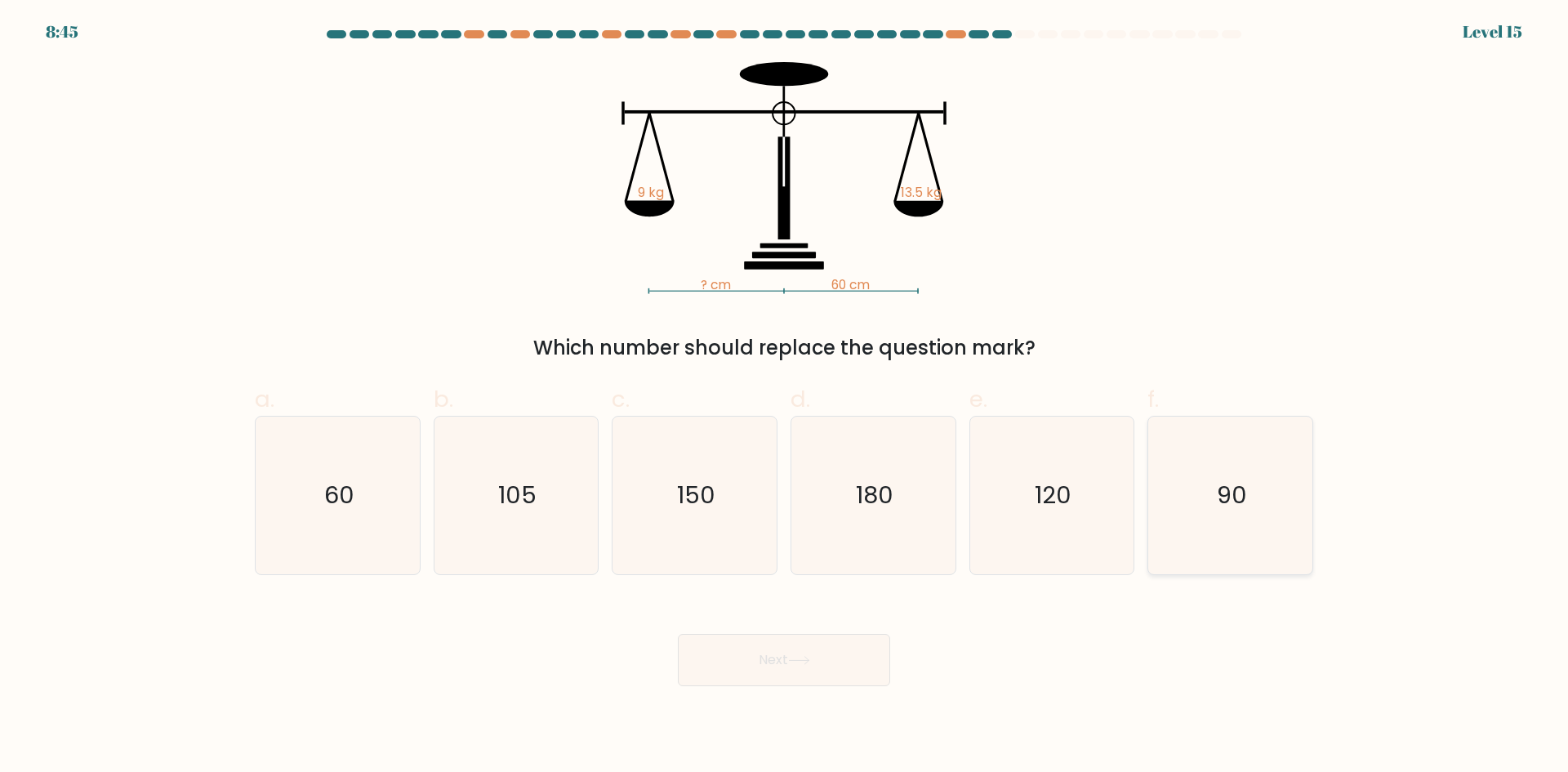
click at [1227, 516] on icon "90" at bounding box center [1230, 495] width 158 height 158
click at [784, 397] on input "f. 90" at bounding box center [784, 392] width 1 height 11
radio input "true"
click at [816, 670] on button "Next" at bounding box center [784, 660] width 212 height 53
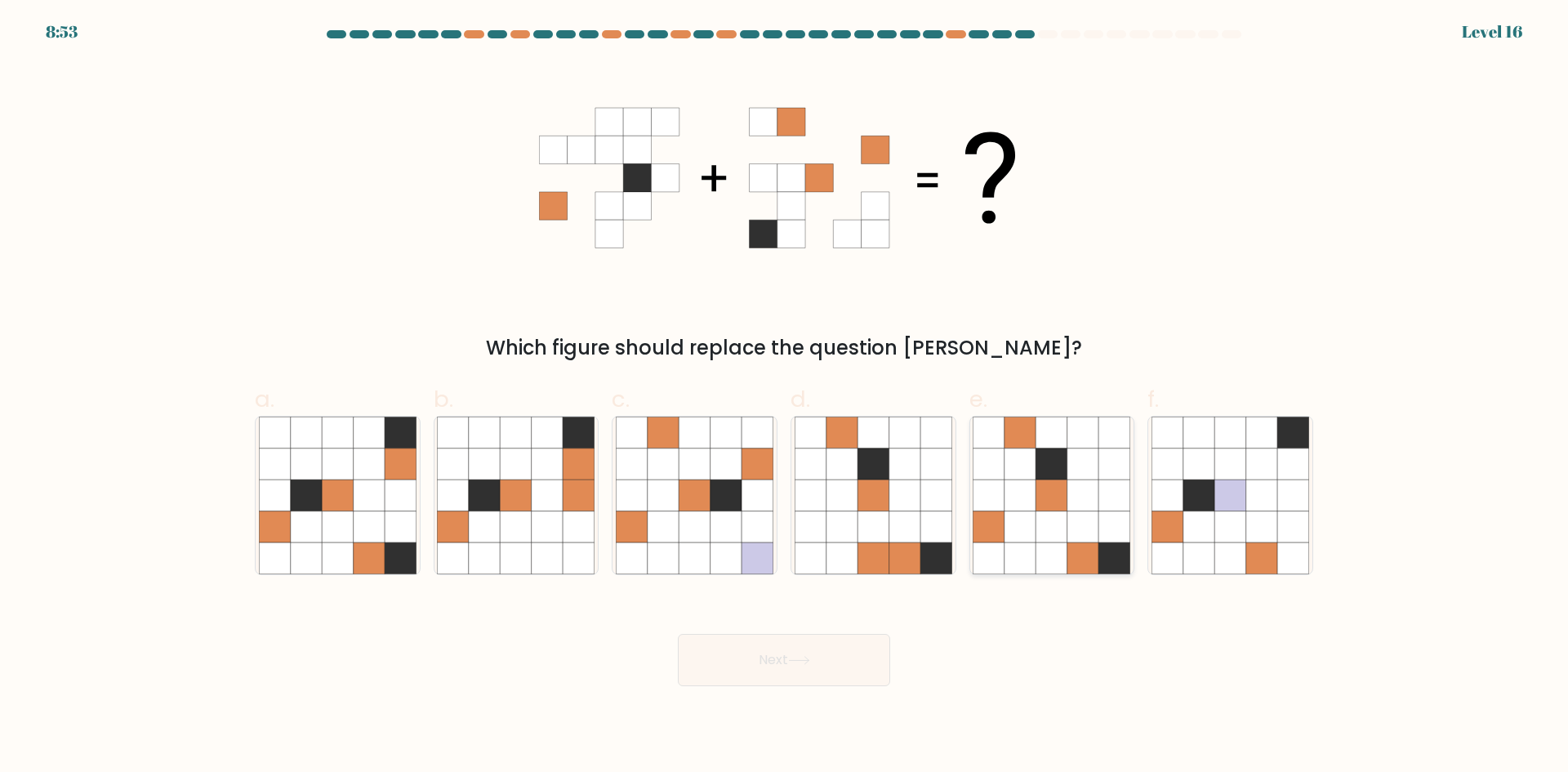
click at [1055, 524] on icon at bounding box center [1052, 526] width 31 height 31
click at [784, 397] on input "e." at bounding box center [784, 392] width 1 height 11
radio input "true"
click at [826, 664] on button "Next" at bounding box center [784, 660] width 212 height 53
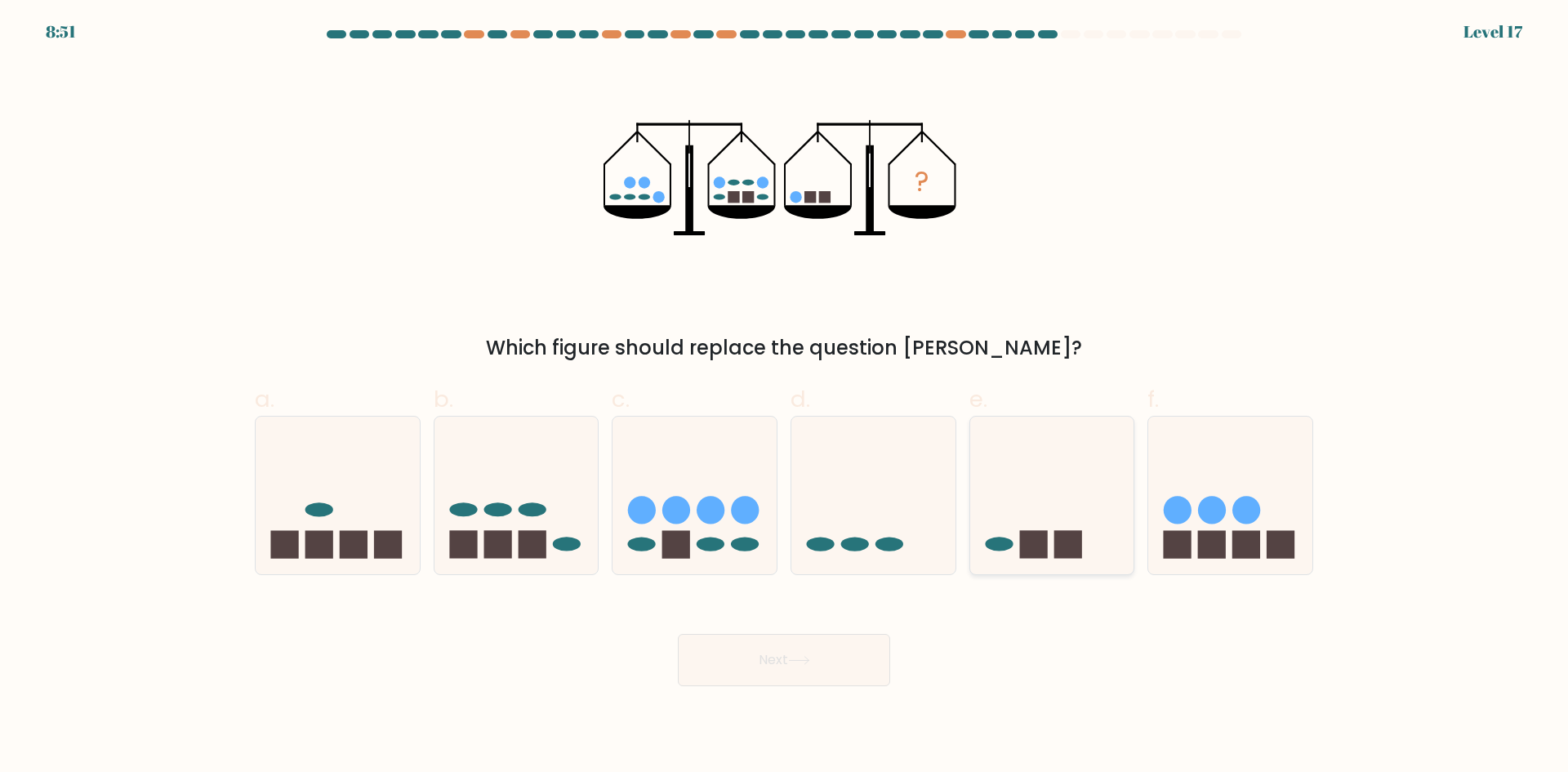
click at [993, 525] on icon at bounding box center [1052, 495] width 164 height 135
click at [784, 397] on input "e." at bounding box center [784, 392] width 1 height 11
radio input "true"
click at [830, 657] on button "Next" at bounding box center [784, 660] width 212 height 53
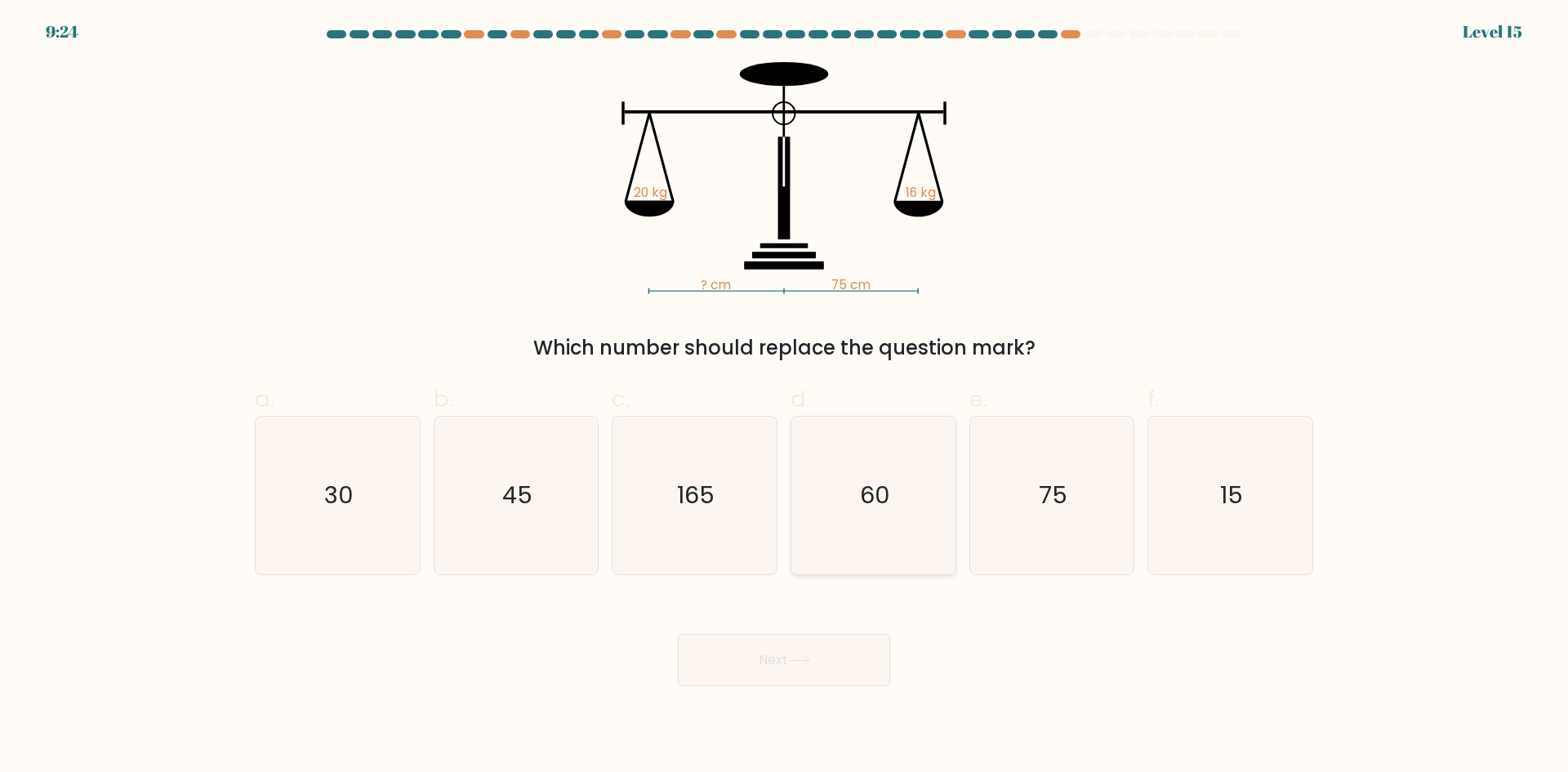
click at [922, 531] on icon "60" at bounding box center [873, 495] width 158 height 158
click at [784, 397] on input "d. 60" at bounding box center [784, 392] width 1 height 11
radio input "true"
click at [808, 665] on button "Next" at bounding box center [784, 660] width 212 height 53
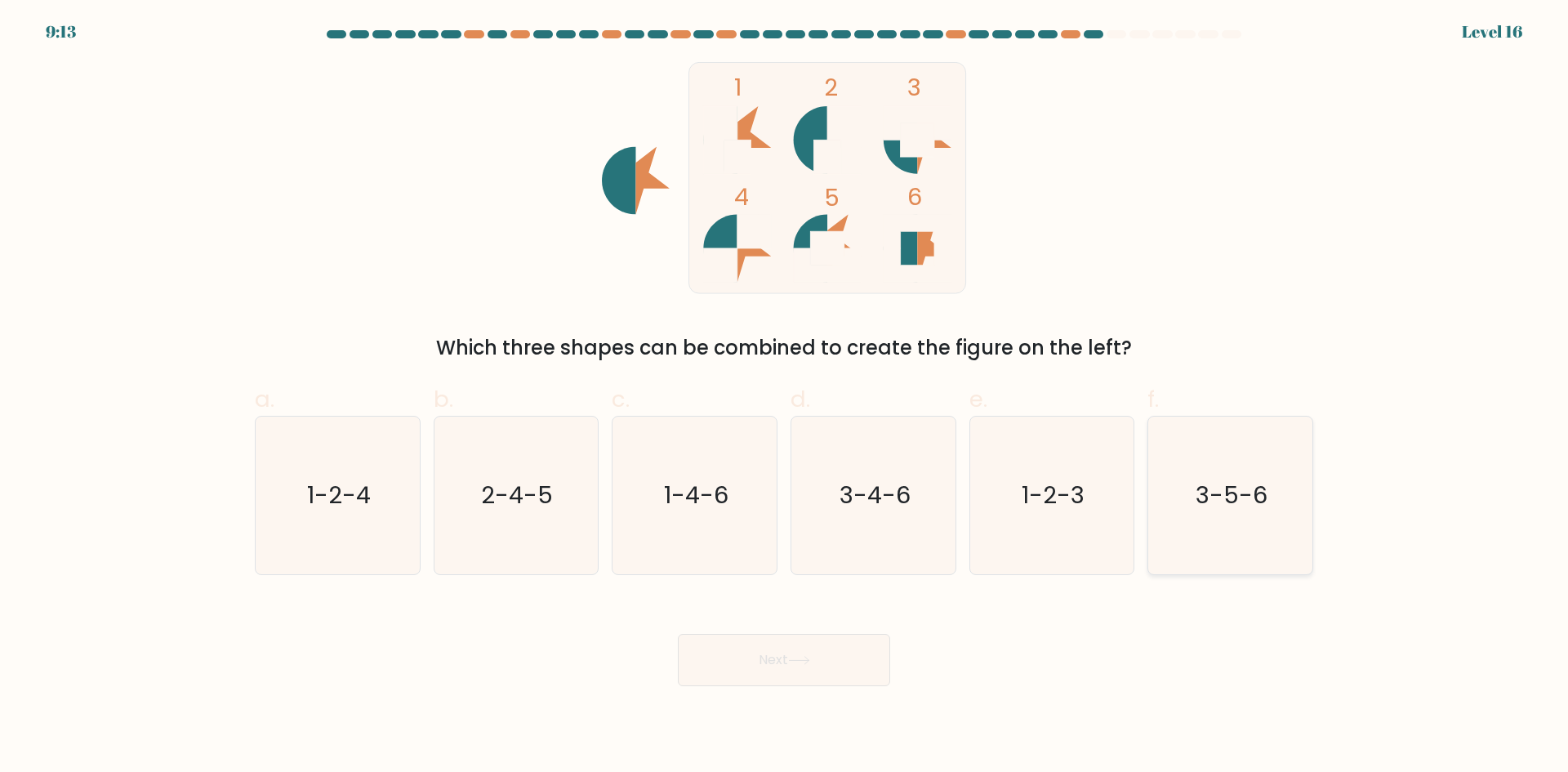
click at [1224, 509] on text "3-5-6" at bounding box center [1232, 494] width 72 height 33
click at [784, 397] on input "f. 3-5-6" at bounding box center [784, 392] width 1 height 11
radio input "true"
click at [823, 670] on button "Next" at bounding box center [784, 660] width 212 height 53
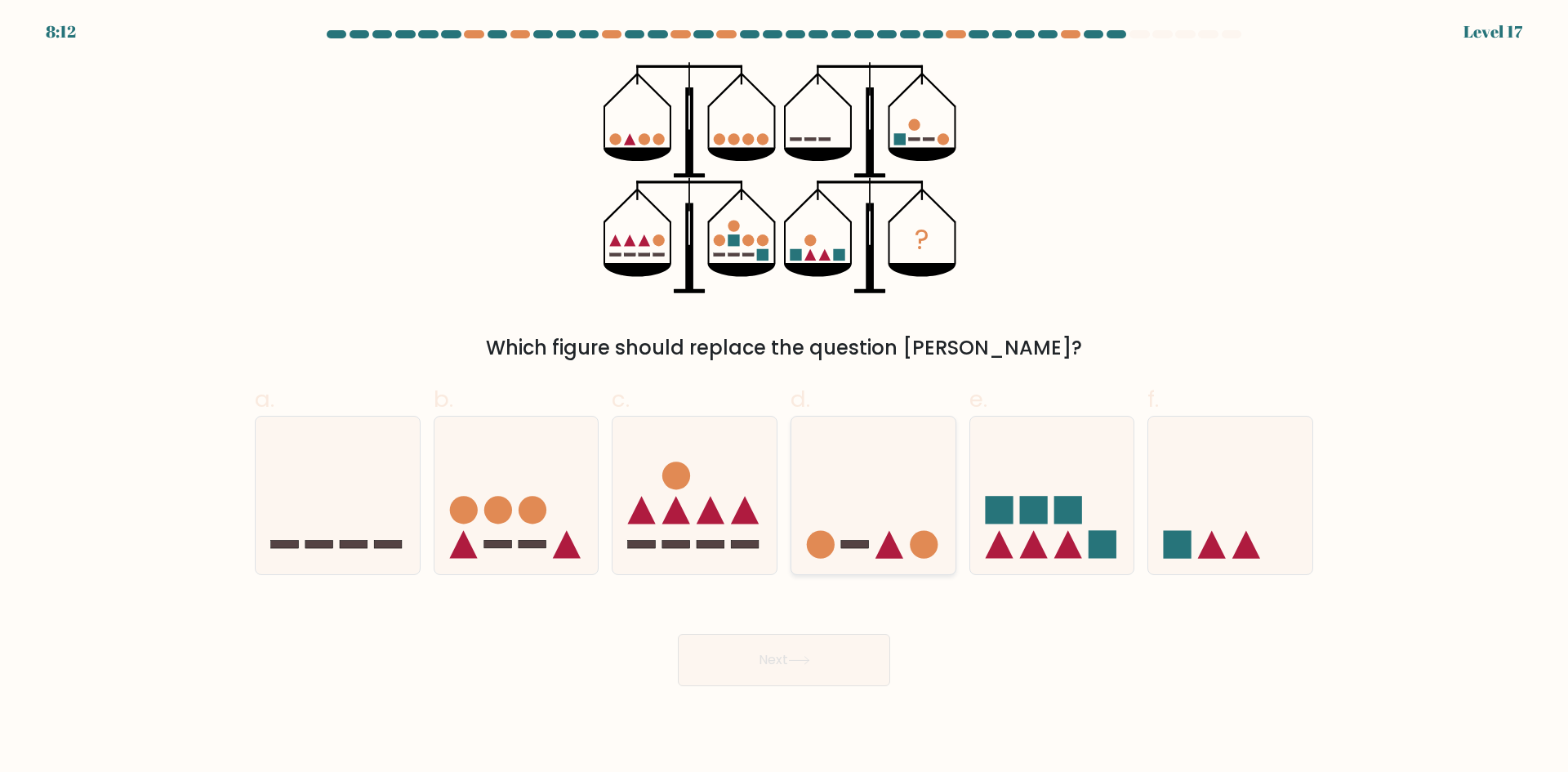
click at [877, 521] on icon at bounding box center [873, 495] width 164 height 135
click at [784, 397] on input "d." at bounding box center [784, 392] width 1 height 11
radio input "true"
click at [824, 659] on button "Next" at bounding box center [784, 660] width 212 height 53
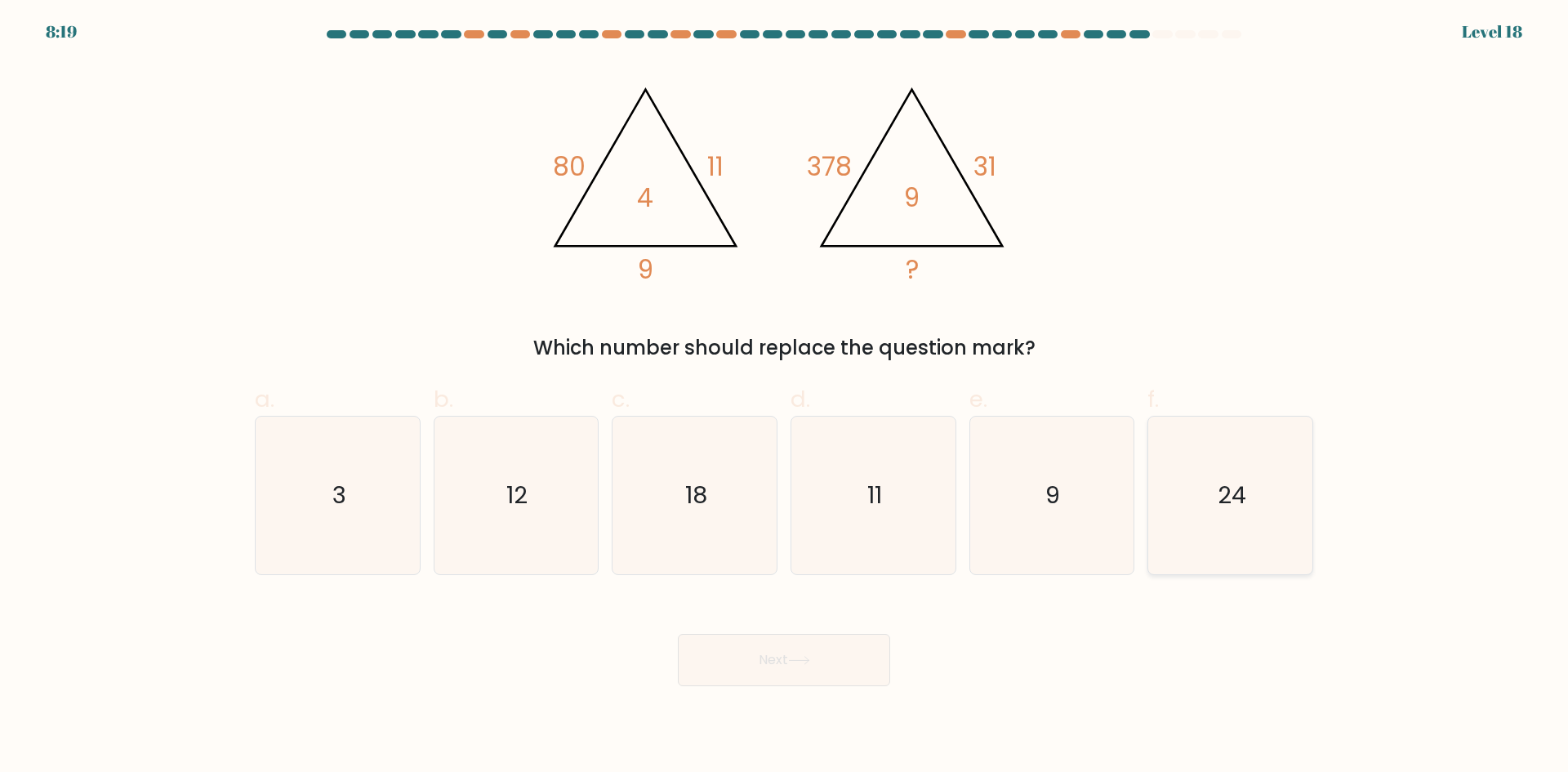
click at [1228, 508] on text "24" at bounding box center [1231, 494] width 28 height 33
click at [784, 397] on input "f. 24" at bounding box center [784, 392] width 1 height 11
radio input "true"
click at [826, 665] on button "Next" at bounding box center [784, 660] width 212 height 53
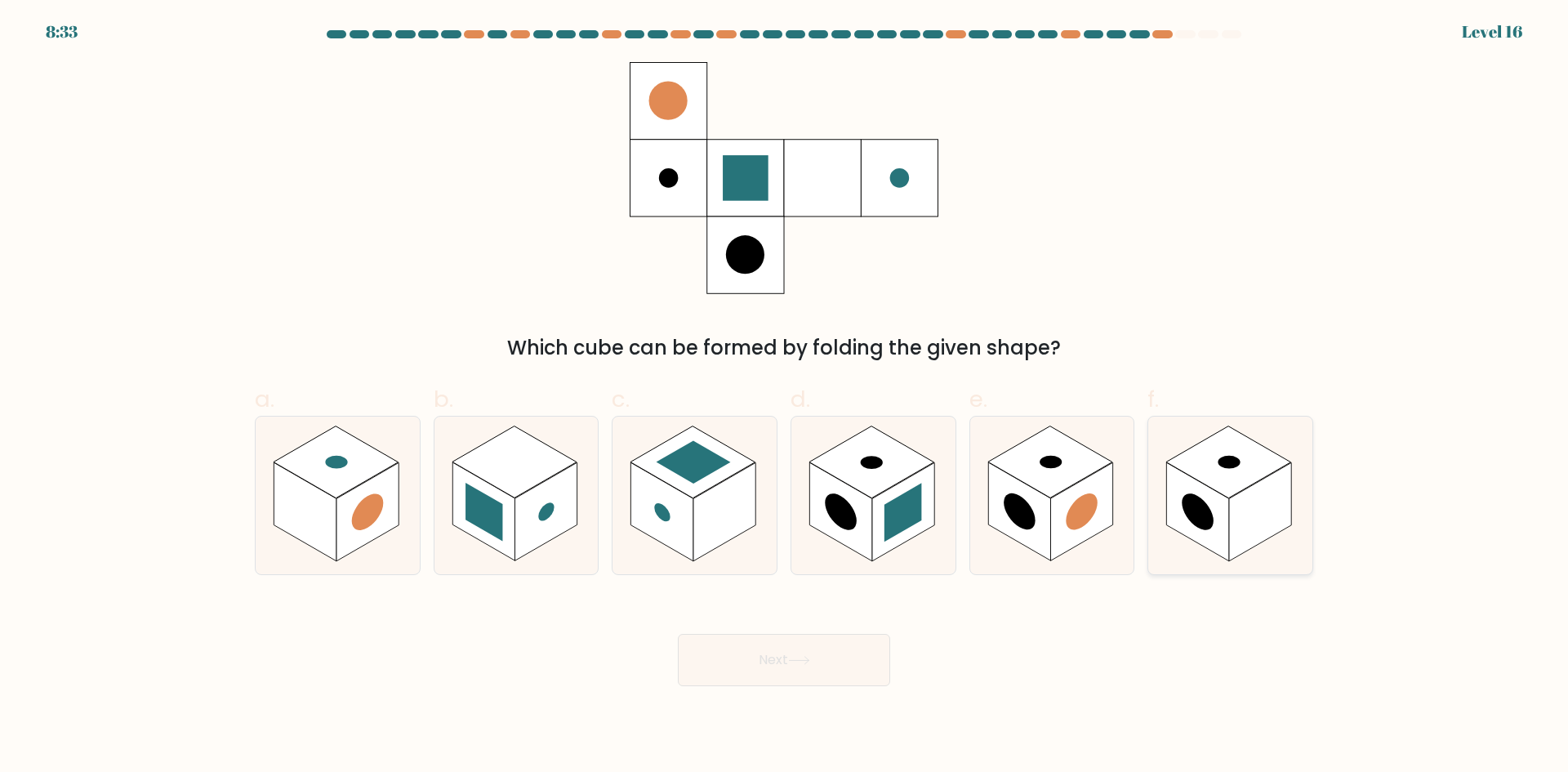
click at [1240, 483] on rect at bounding box center [1229, 461] width 125 height 72
click at [784, 397] on input "f." at bounding box center [784, 392] width 1 height 11
radio input "true"
click at [387, 495] on rect at bounding box center [368, 511] width 62 height 99
click at [784, 397] on input "a." at bounding box center [784, 392] width 1 height 11
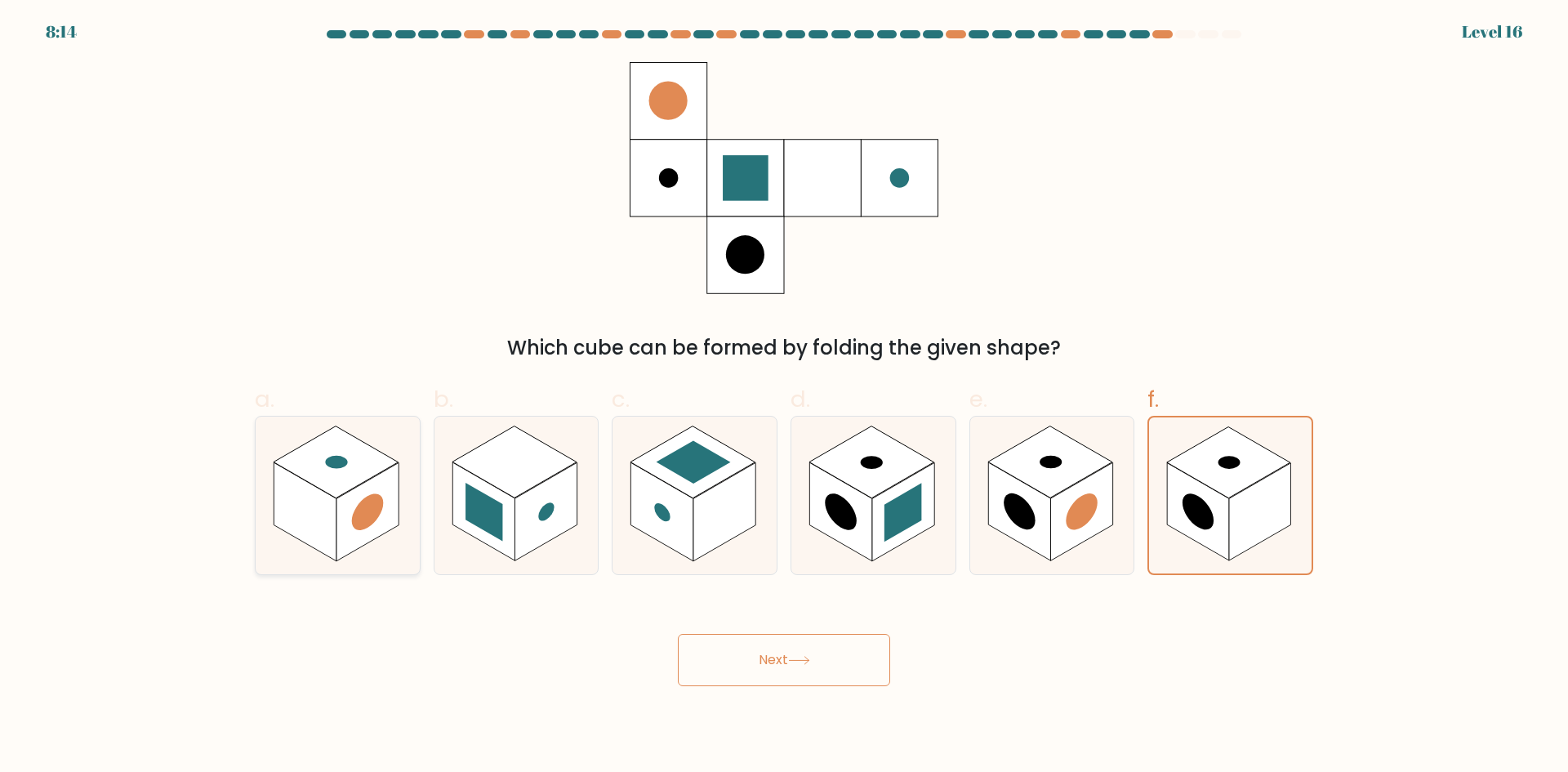
radio input "true"
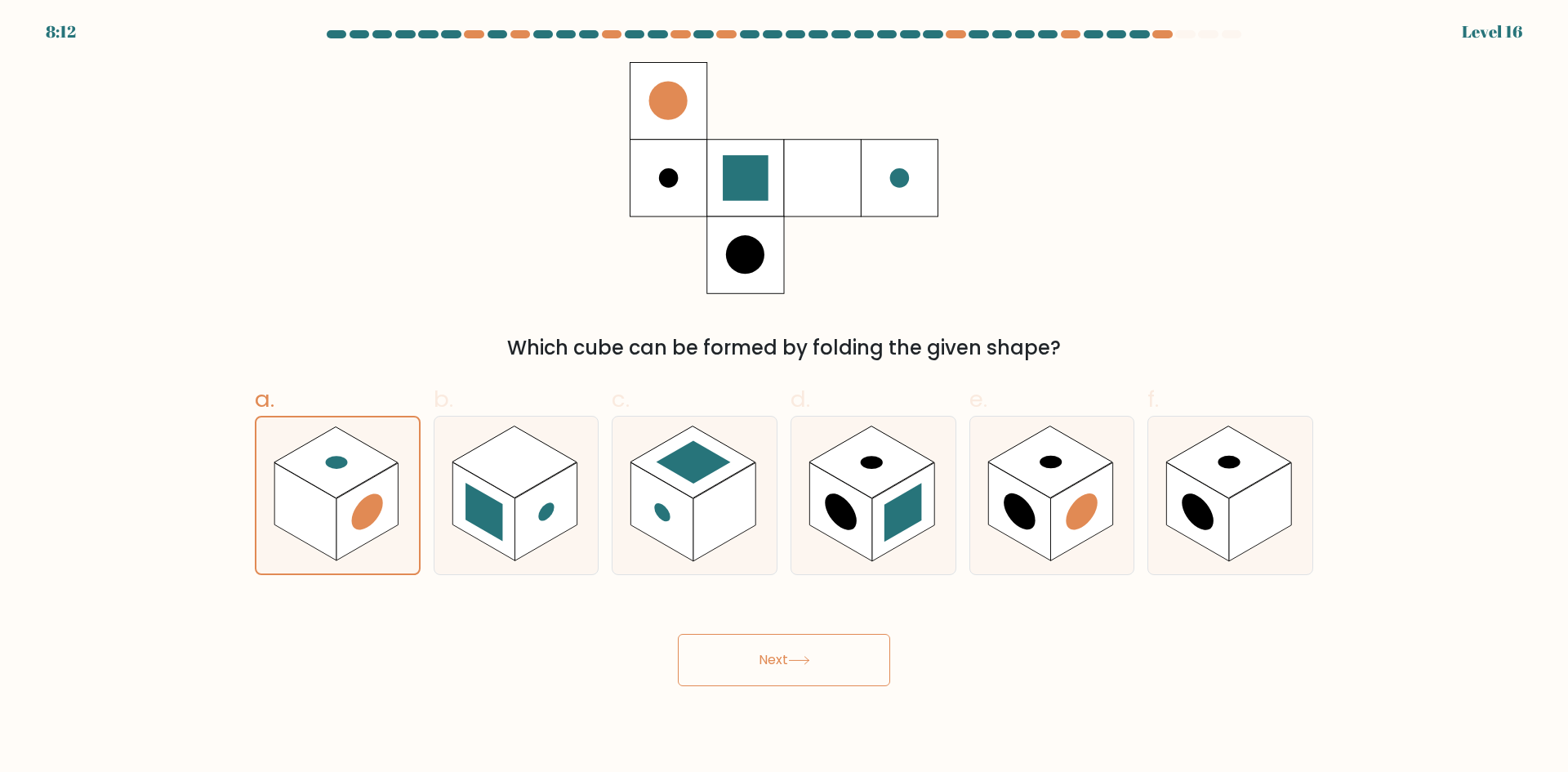
click at [780, 663] on button "Next" at bounding box center [784, 660] width 212 height 53
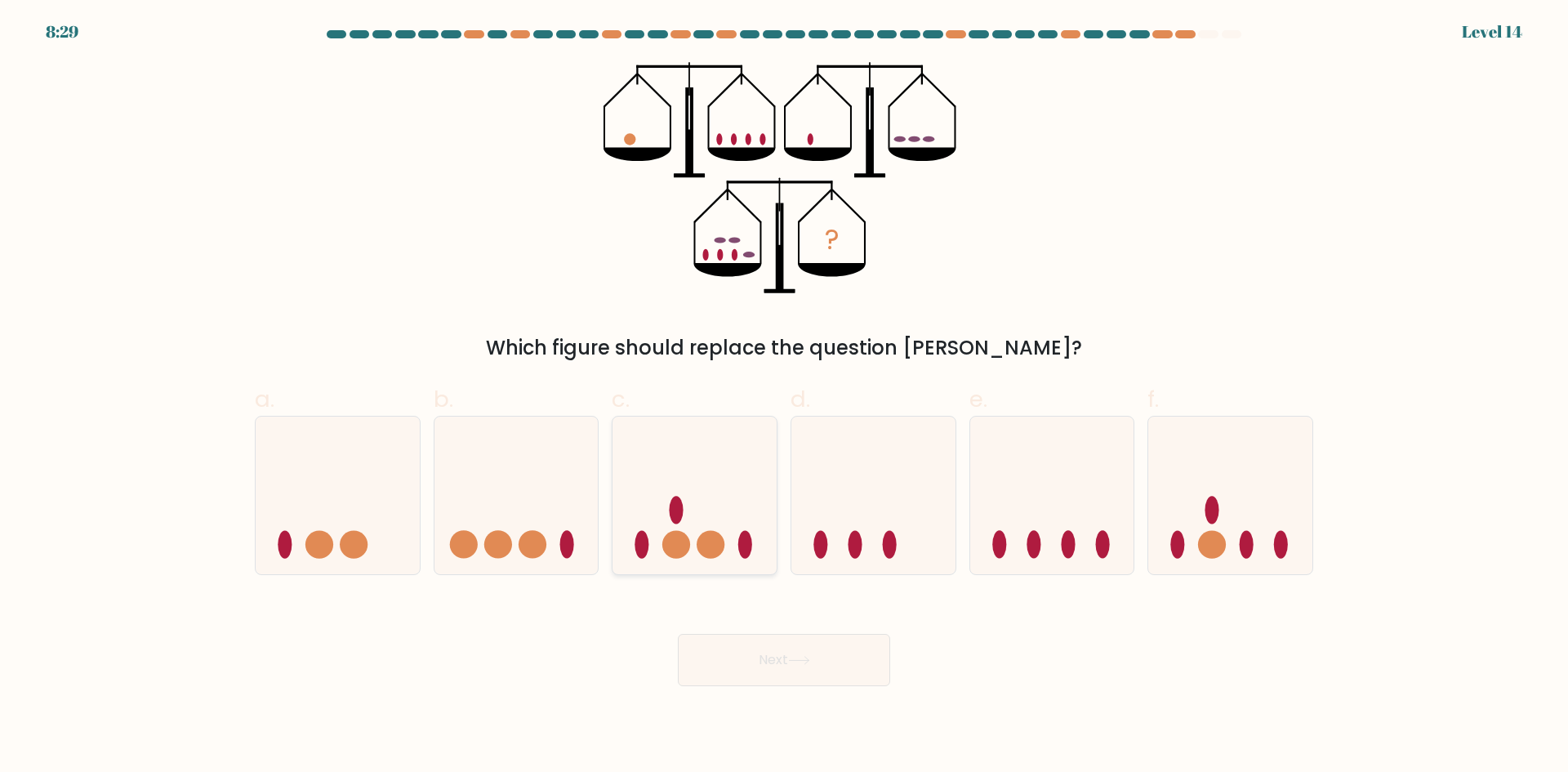
click at [631, 513] on icon at bounding box center [695, 495] width 164 height 135
click at [784, 397] on input "c." at bounding box center [784, 392] width 1 height 11
radio input "true"
click at [1069, 532] on ellipse at bounding box center [1068, 544] width 14 height 28
click at [784, 397] on input "e." at bounding box center [784, 392] width 1 height 11
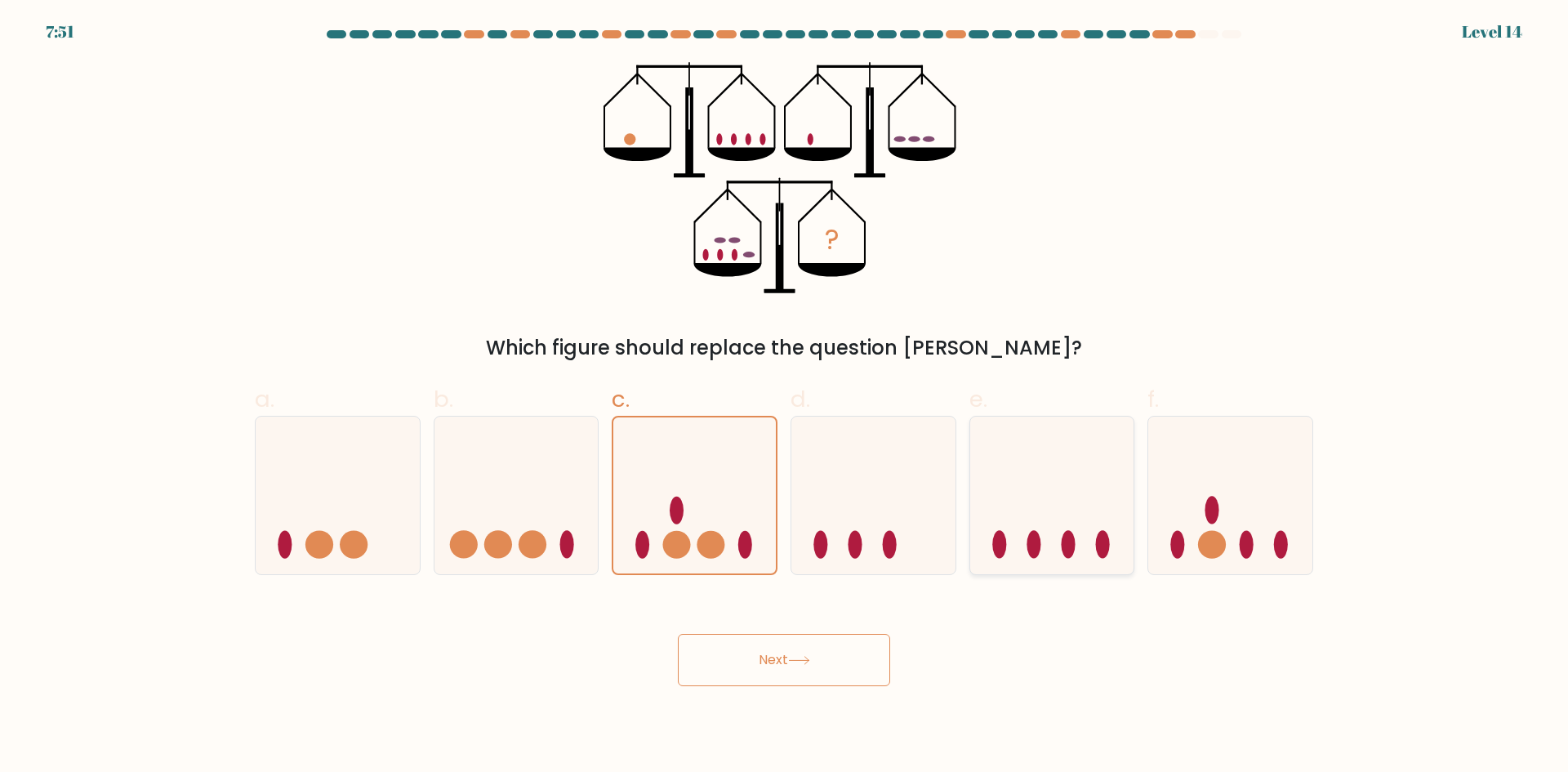
radio input "true"
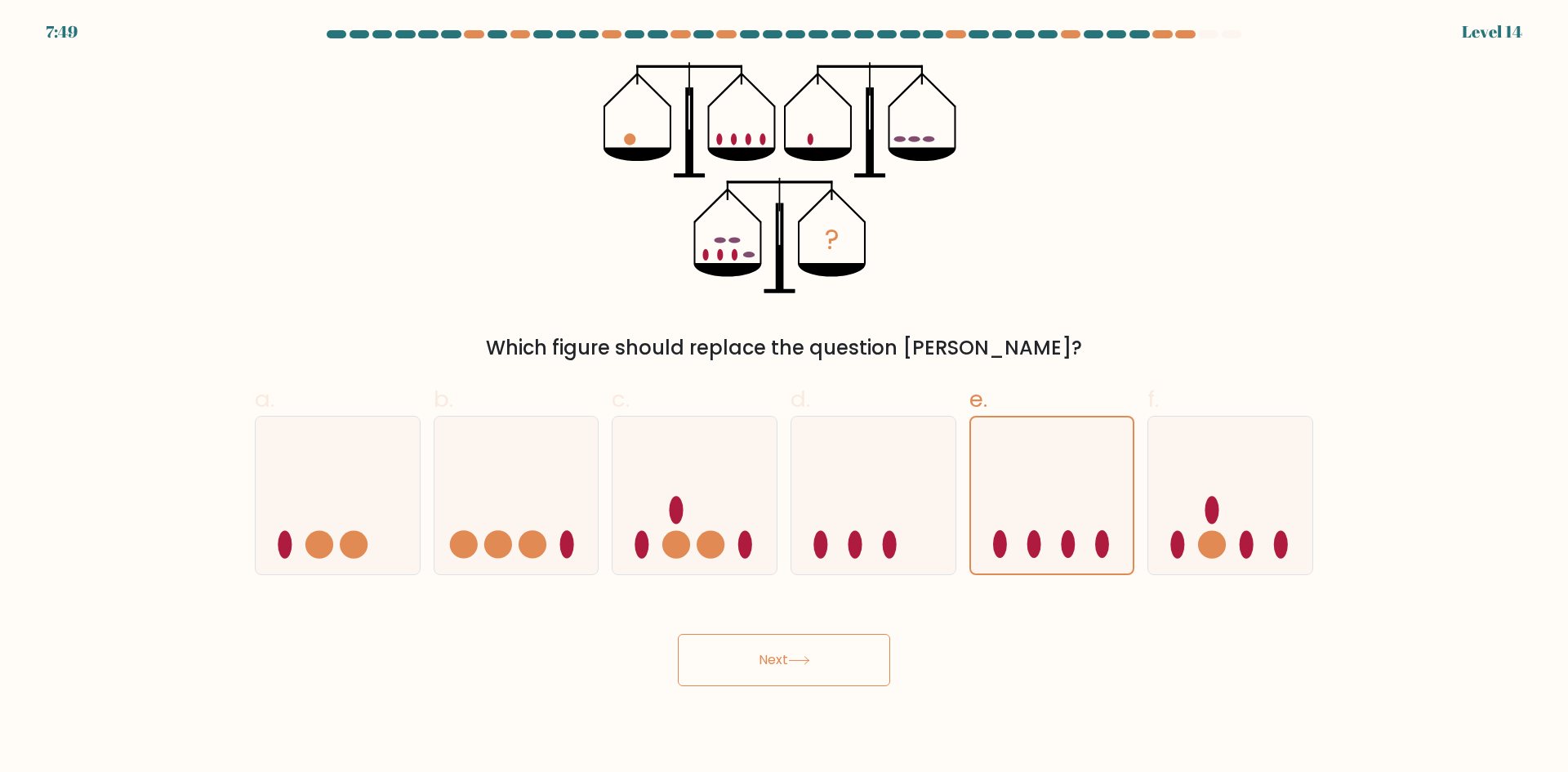
click at [844, 659] on button "Next" at bounding box center [784, 660] width 212 height 53
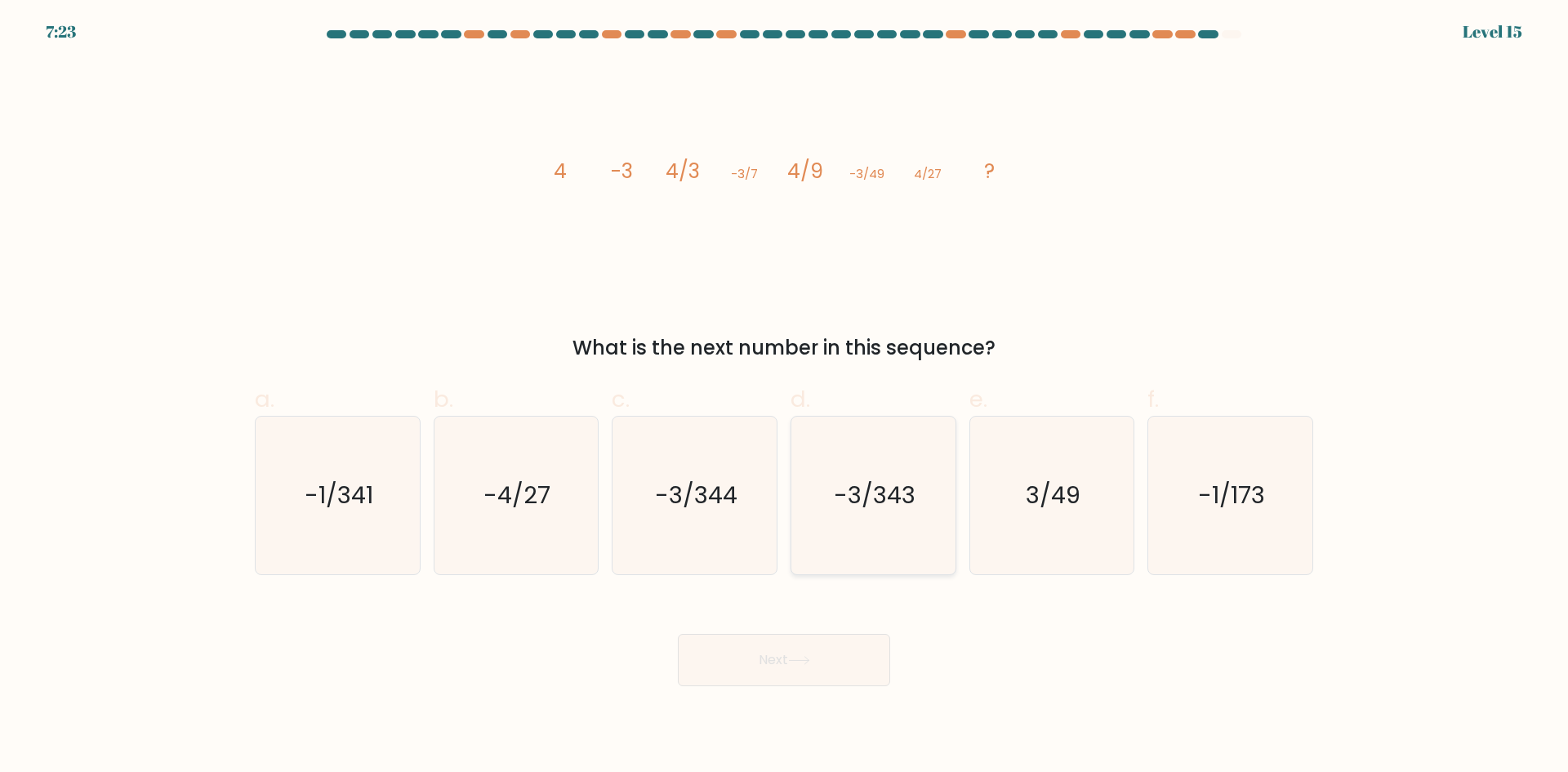
click at [912, 554] on icon "-3/343" at bounding box center [873, 495] width 158 height 158
click at [784, 397] on input "d. -3/343" at bounding box center [784, 392] width 1 height 11
radio input "true"
click at [819, 661] on button "Next" at bounding box center [784, 660] width 212 height 53
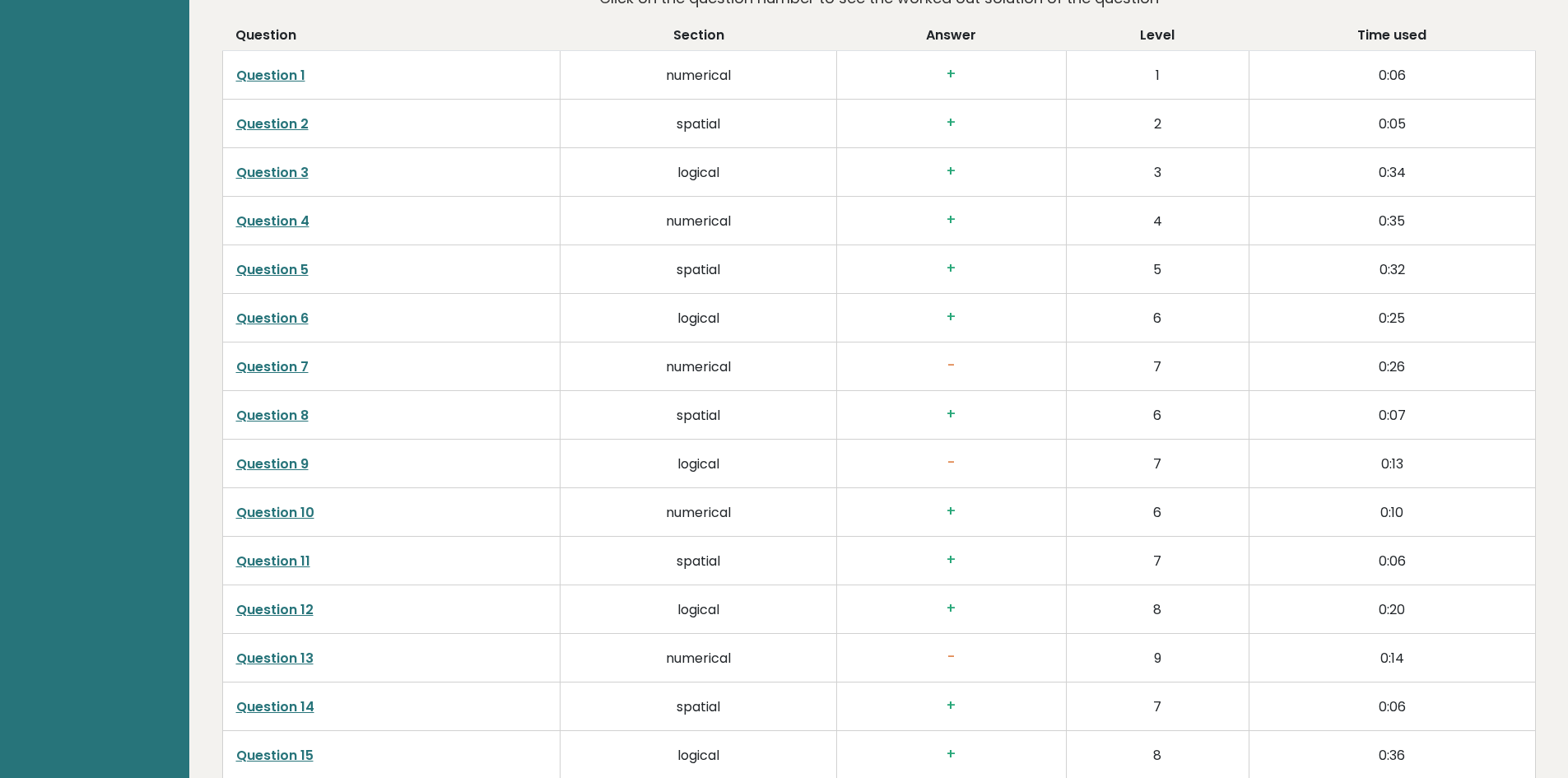
scroll to position [2798, 0]
click at [267, 356] on link "Question 7" at bounding box center [272, 365] width 73 height 19
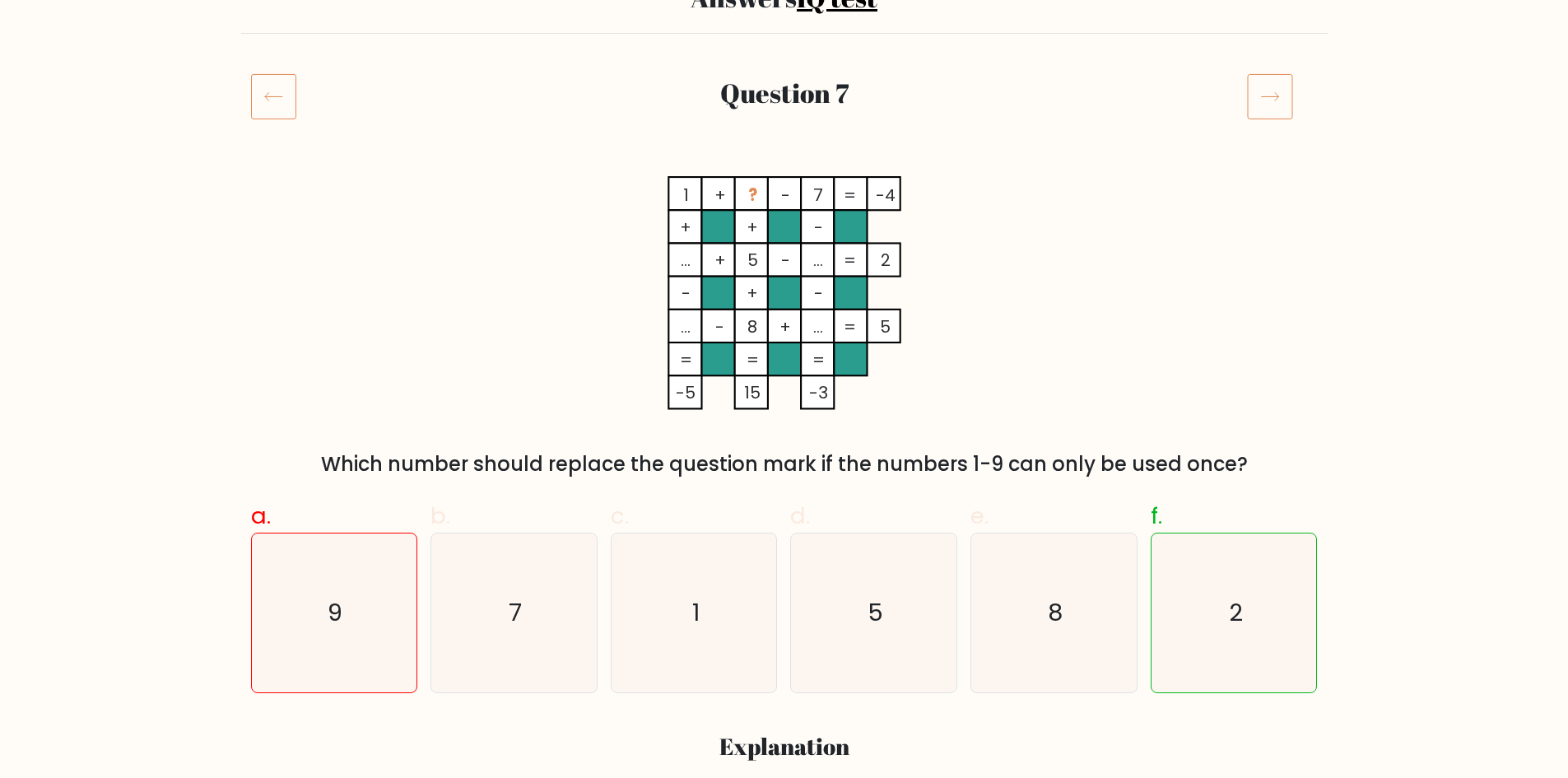
scroll to position [164, 0]
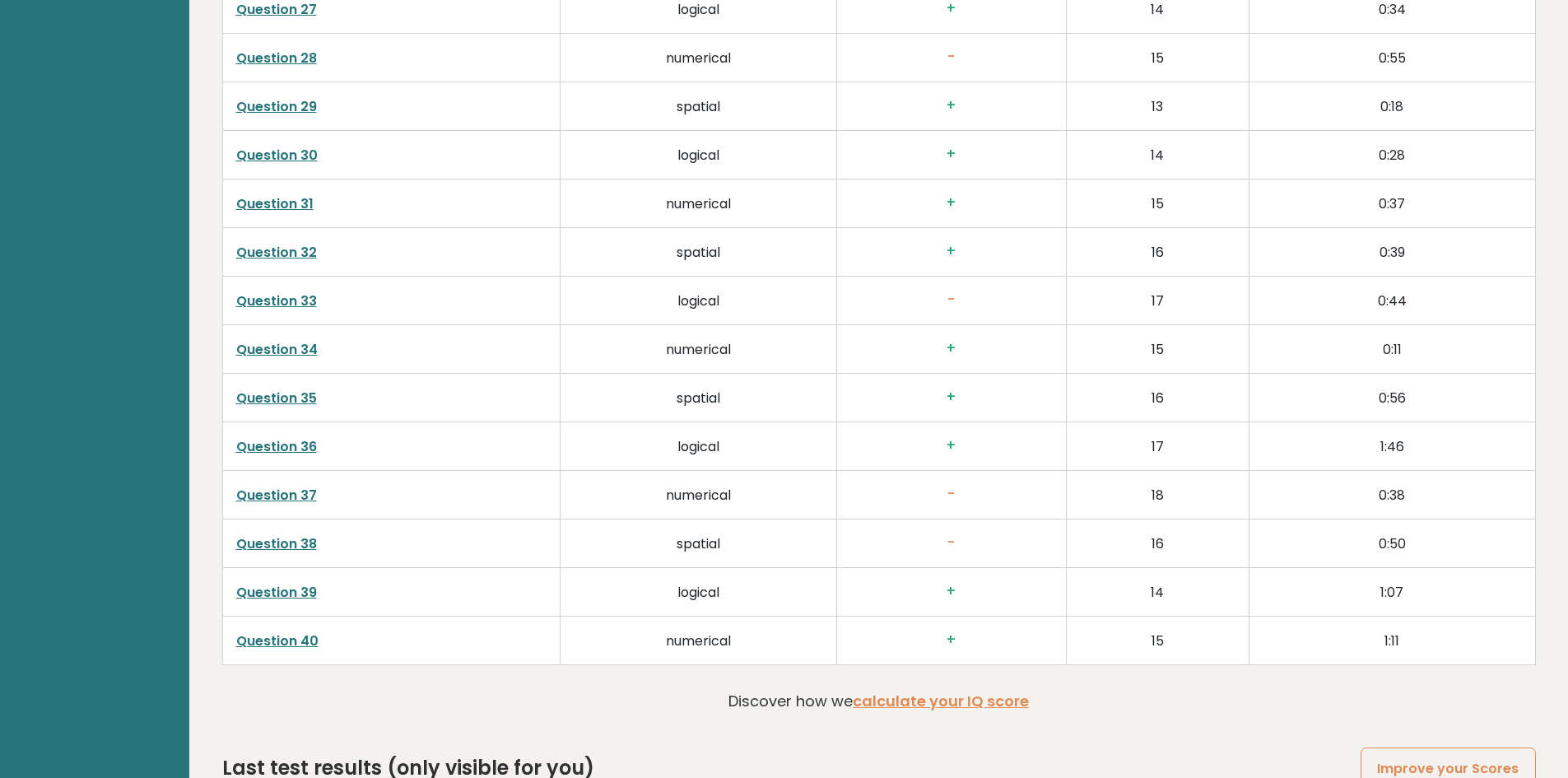
scroll to position [4320, 0]
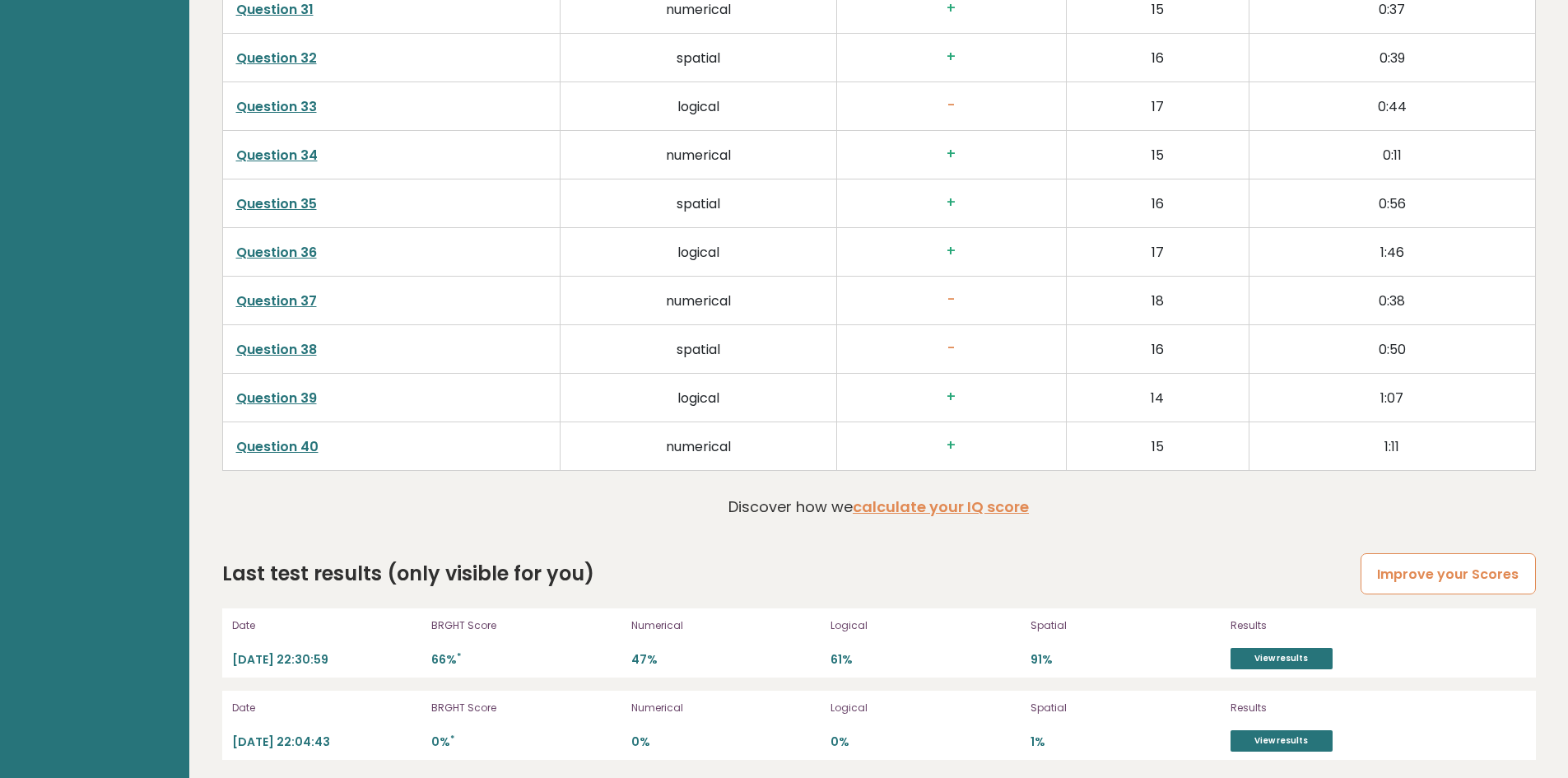
click at [1463, 571] on link "Improve your Scores" at bounding box center [1448, 573] width 174 height 42
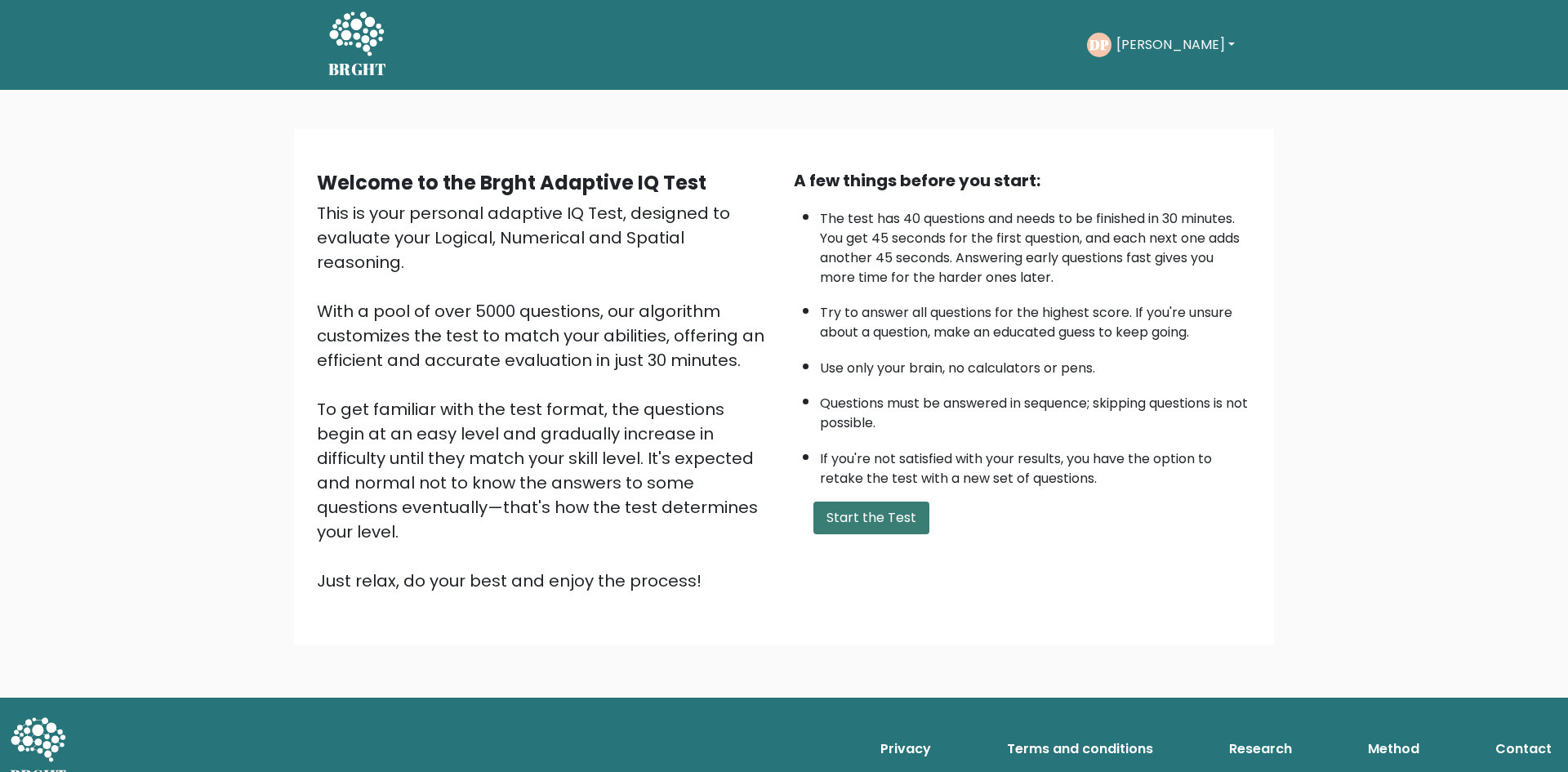
click at [899, 518] on button "Start the Test" at bounding box center [871, 517] width 116 height 33
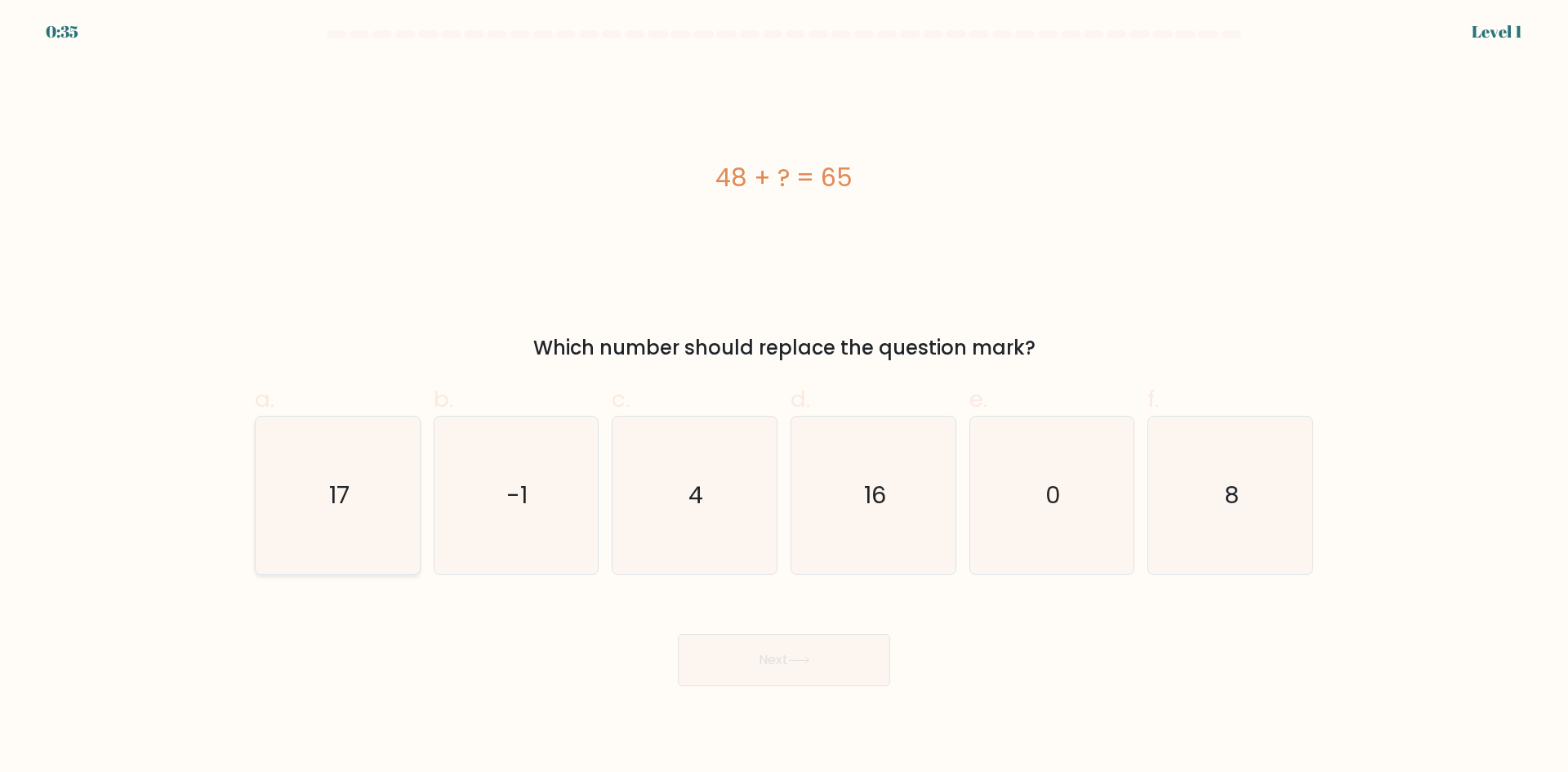
click at [353, 498] on icon "17" at bounding box center [337, 495] width 158 height 158
click at [784, 397] on input "a. 17" at bounding box center [784, 392] width 1 height 11
radio input "true"
click at [764, 655] on button "Next" at bounding box center [784, 660] width 212 height 53
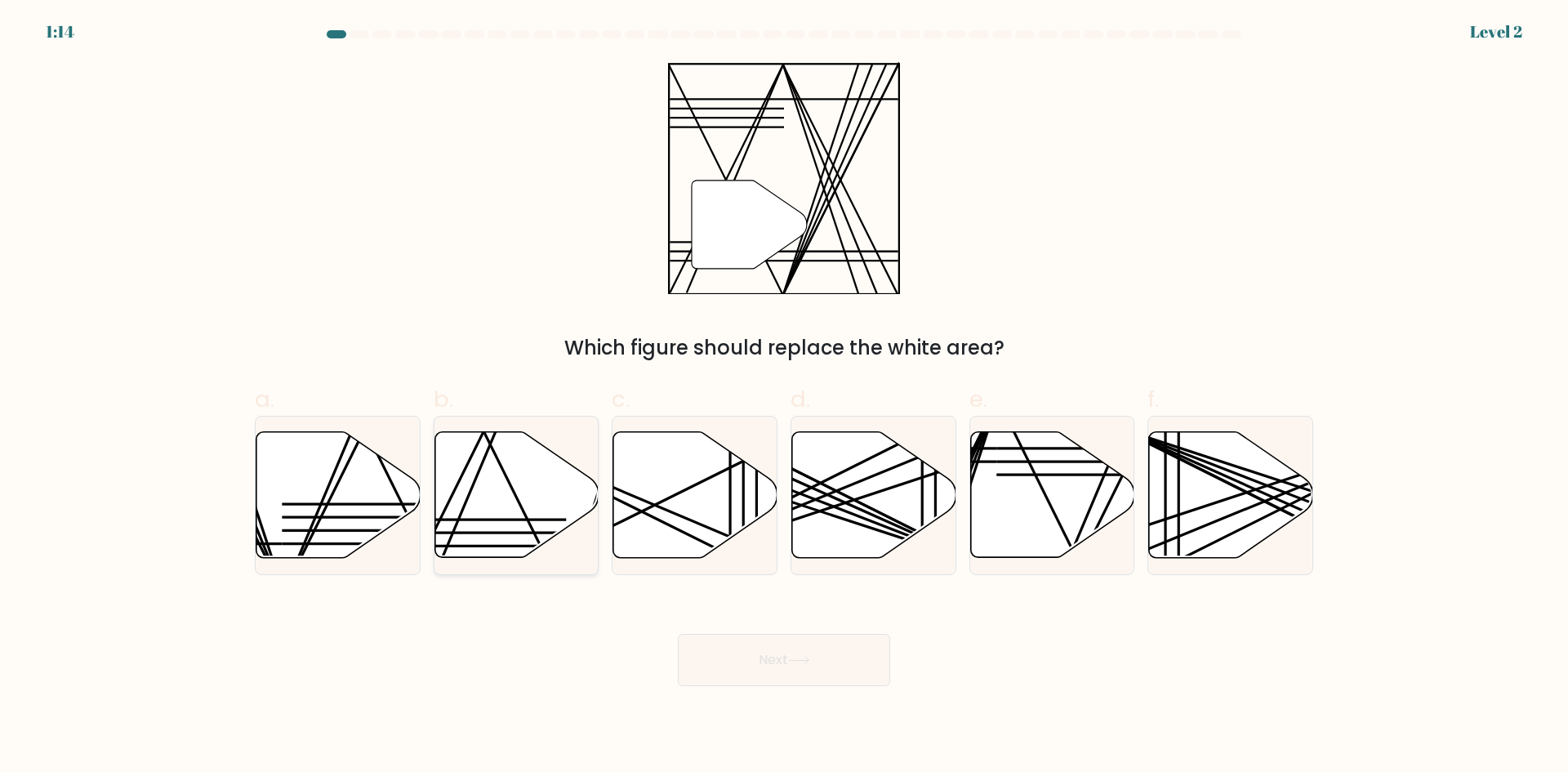
click at [486, 498] on icon at bounding box center [516, 494] width 164 height 126
click at [784, 397] on input "b." at bounding box center [784, 392] width 1 height 11
radio input "true"
click at [828, 677] on button "Next" at bounding box center [784, 660] width 212 height 53
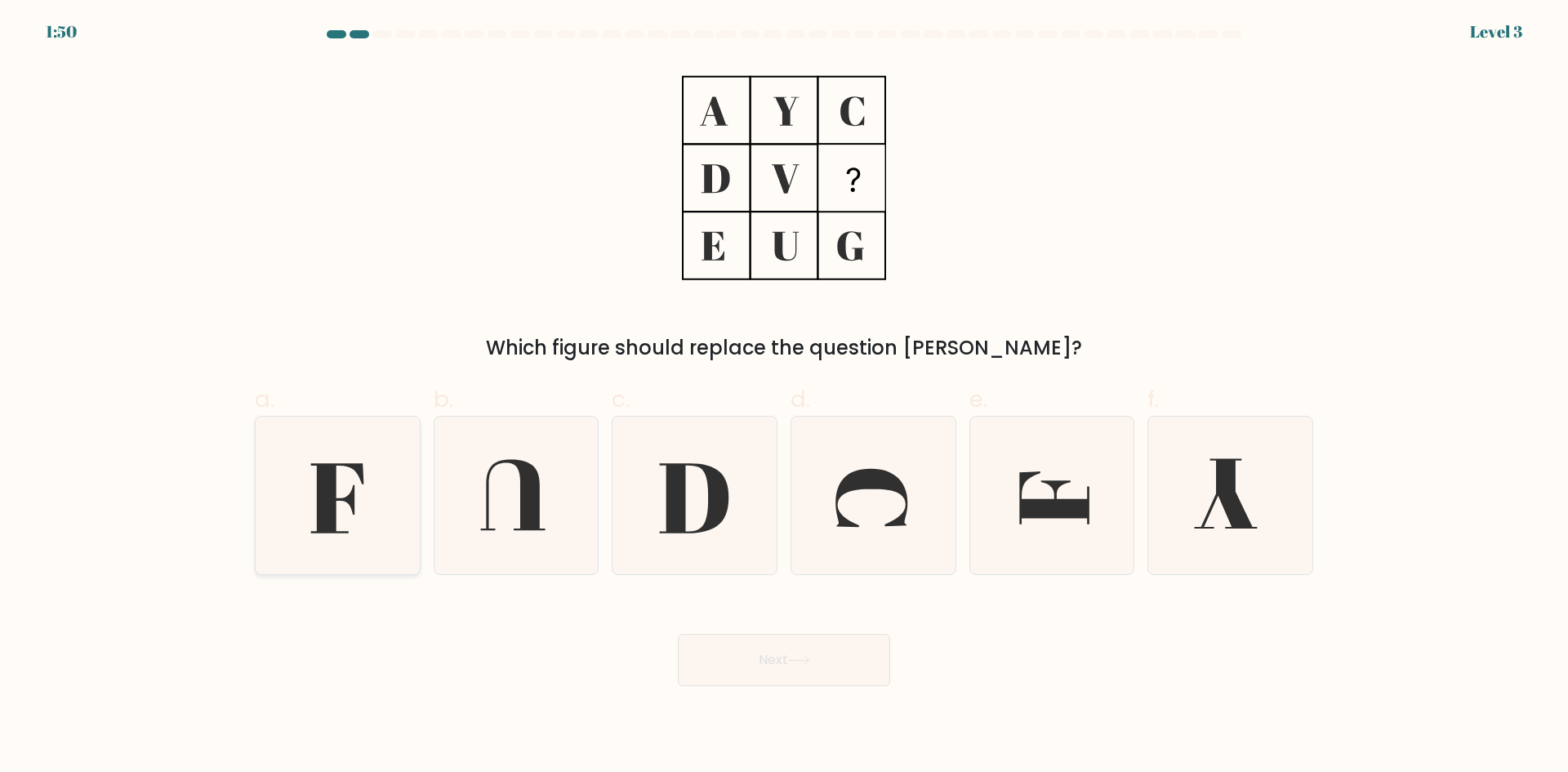
click at [411, 485] on icon at bounding box center [337, 495] width 158 height 158
click at [784, 397] on input "a." at bounding box center [784, 392] width 1 height 11
radio input "true"
click at [816, 667] on button "Next" at bounding box center [784, 660] width 212 height 53
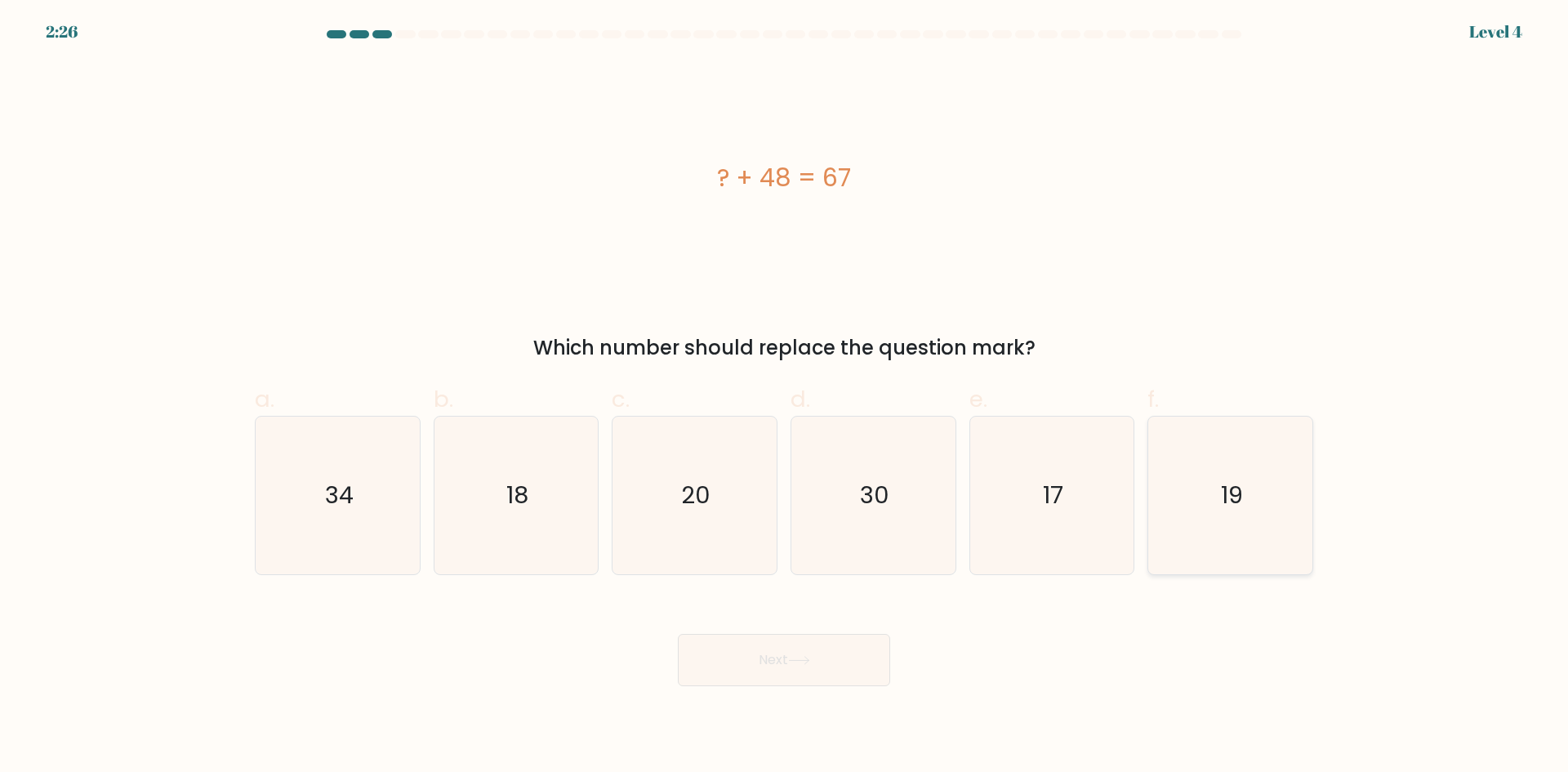
click at [1225, 493] on text "19" at bounding box center [1231, 494] width 22 height 33
click at [784, 397] on input "f. 19" at bounding box center [784, 392] width 1 height 11
radio input "true"
click at [849, 653] on button "Next" at bounding box center [784, 660] width 212 height 53
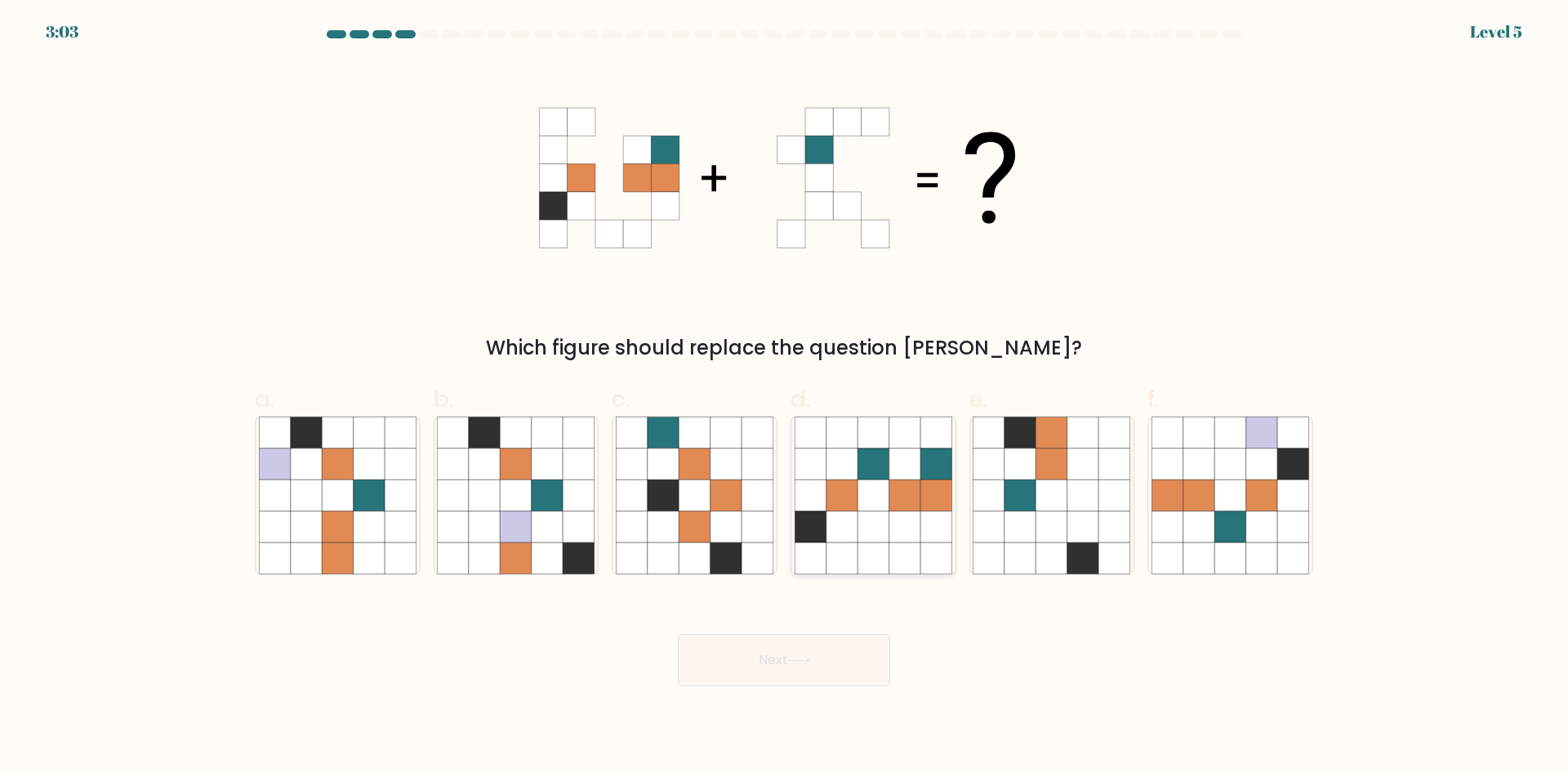
click at [876, 519] on icon at bounding box center [873, 526] width 31 height 31
click at [784, 397] on input "d." at bounding box center [784, 392] width 1 height 11
radio input "true"
click at [831, 646] on button "Next" at bounding box center [784, 660] width 212 height 53
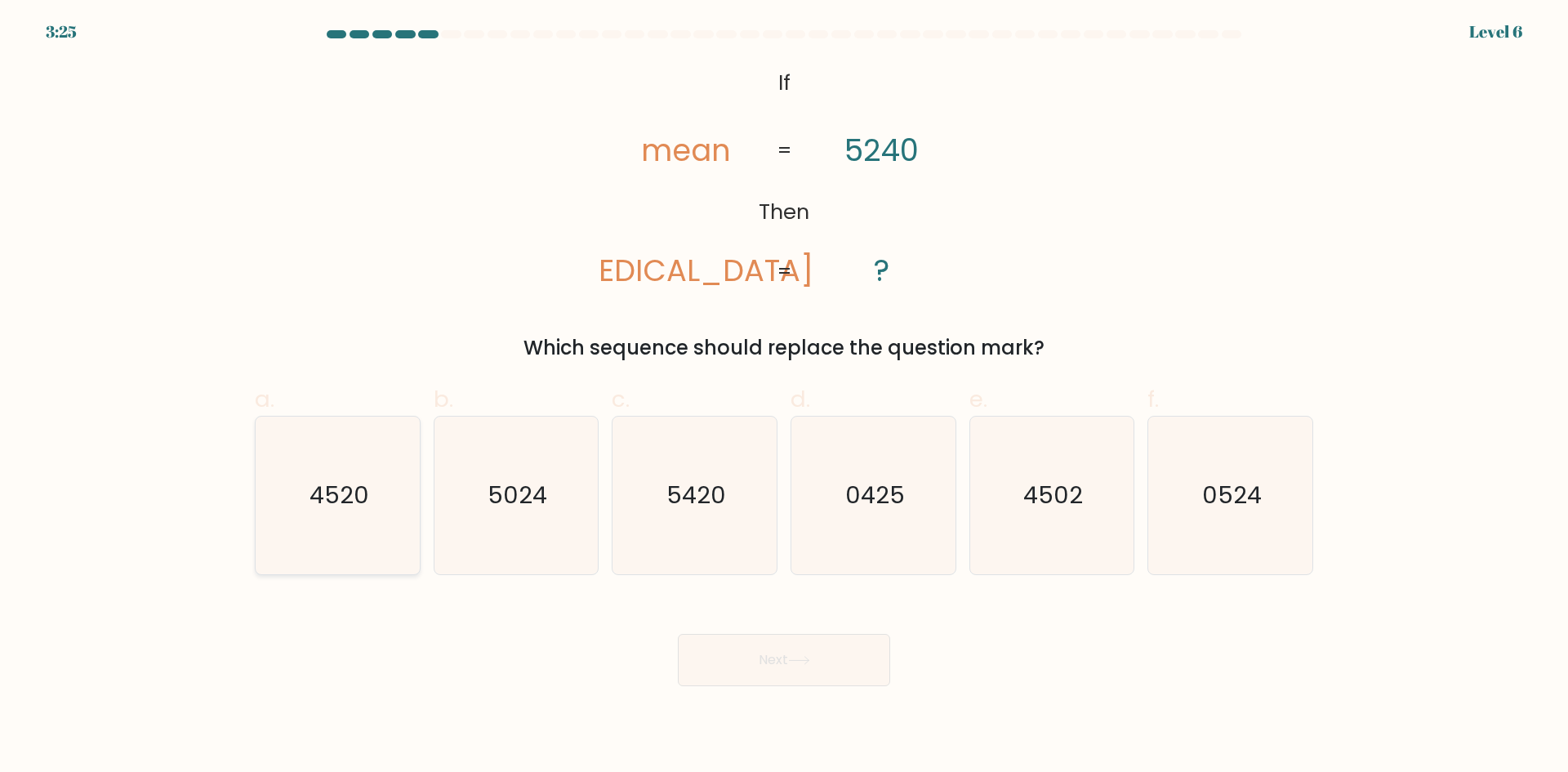
click at [354, 508] on text "4520" at bounding box center [339, 494] width 60 height 33
click at [784, 397] on input "a. 4520" at bounding box center [784, 392] width 1 height 11
radio input "true"
click at [804, 670] on button "Next" at bounding box center [784, 660] width 212 height 53
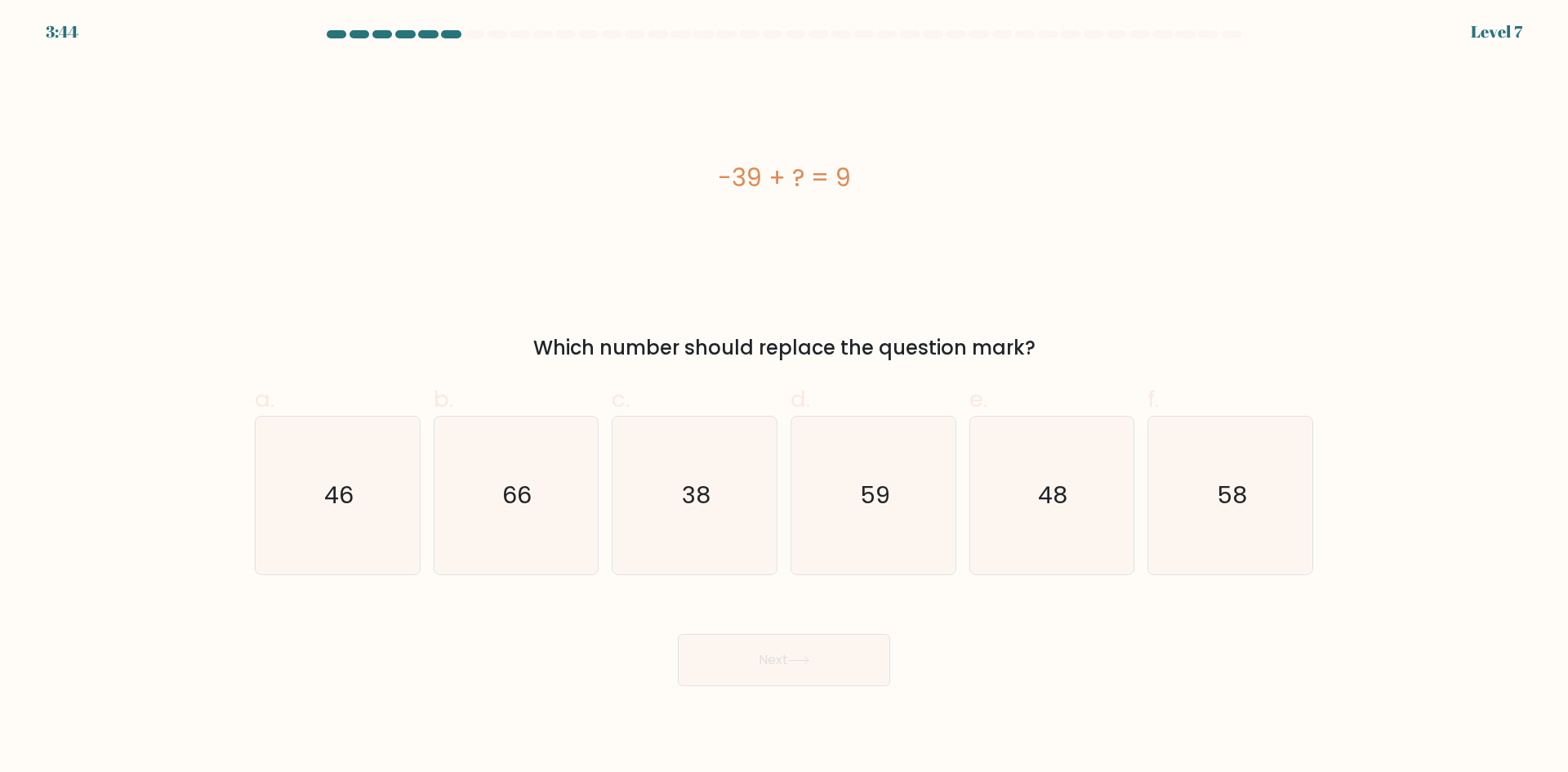
drag, startPoint x: 1052, startPoint y: 527, endPoint x: 947, endPoint y: 576, distance: 115.9
click at [1050, 527] on icon "48" at bounding box center [1051, 495] width 158 height 158
click at [784, 397] on input "e. 48" at bounding box center [784, 392] width 1 height 11
radio input "true"
click at [808, 662] on icon at bounding box center [799, 660] width 20 height 7
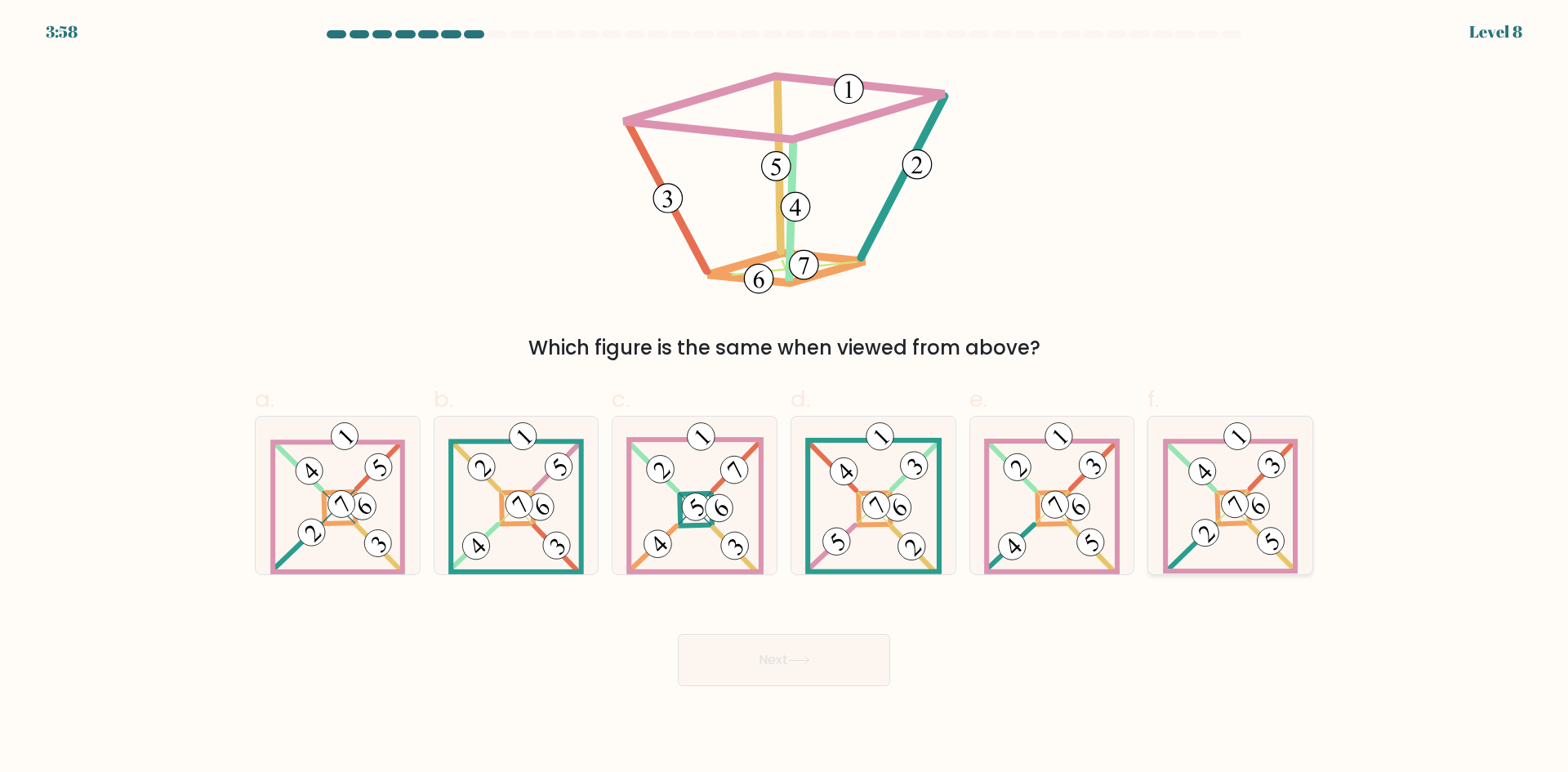
click at [1254, 548] on icon at bounding box center [1231, 495] width 135 height 158
click at [784, 397] on input "f." at bounding box center [784, 392] width 1 height 11
radio input "true"
click at [866, 653] on button "Next" at bounding box center [784, 660] width 212 height 53
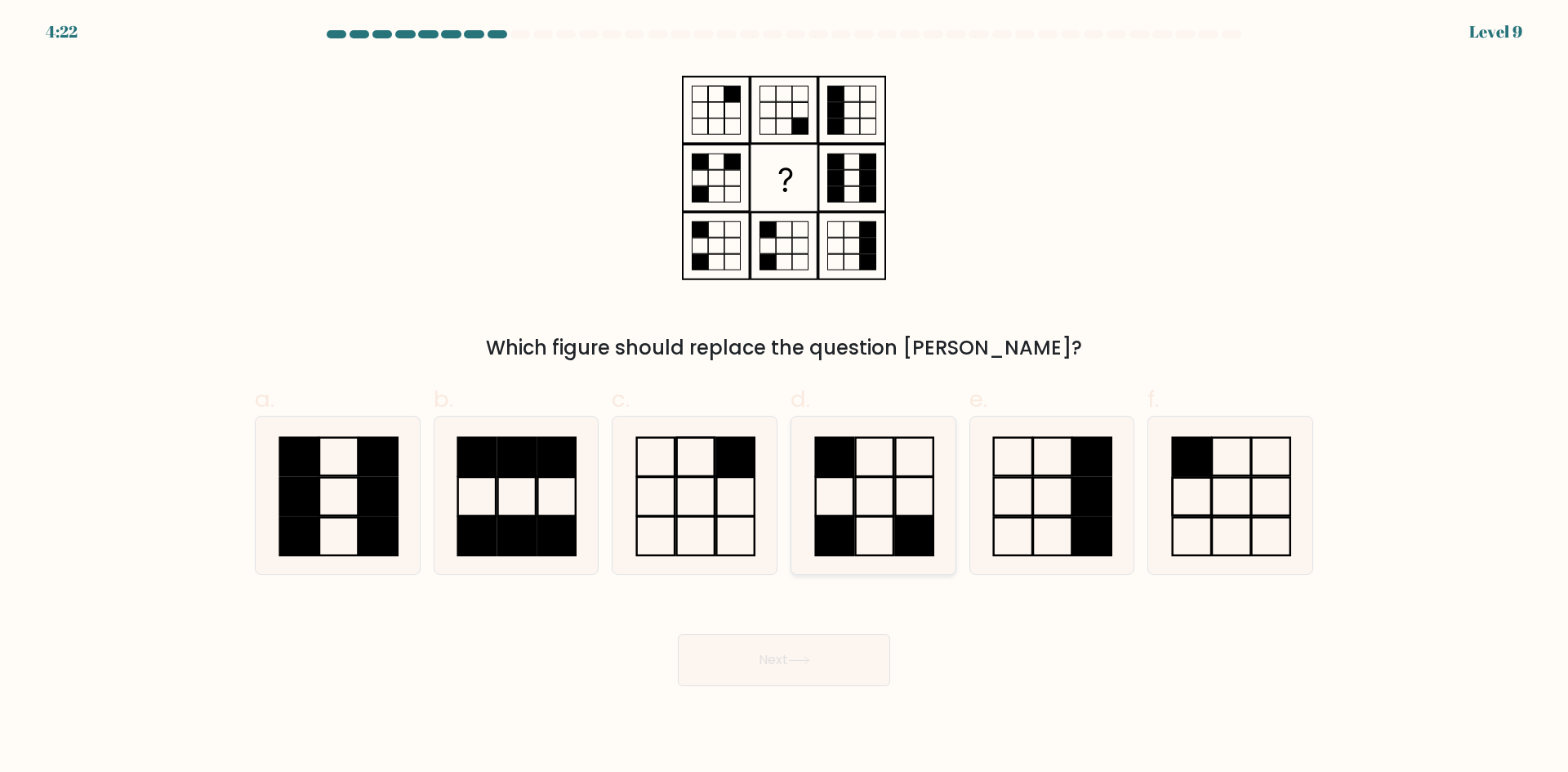
click at [846, 503] on icon at bounding box center [873, 495] width 158 height 158
click at [784, 397] on input "d." at bounding box center [784, 392] width 1 height 11
radio input "true"
click at [784, 657] on button "Next" at bounding box center [784, 660] width 212 height 53
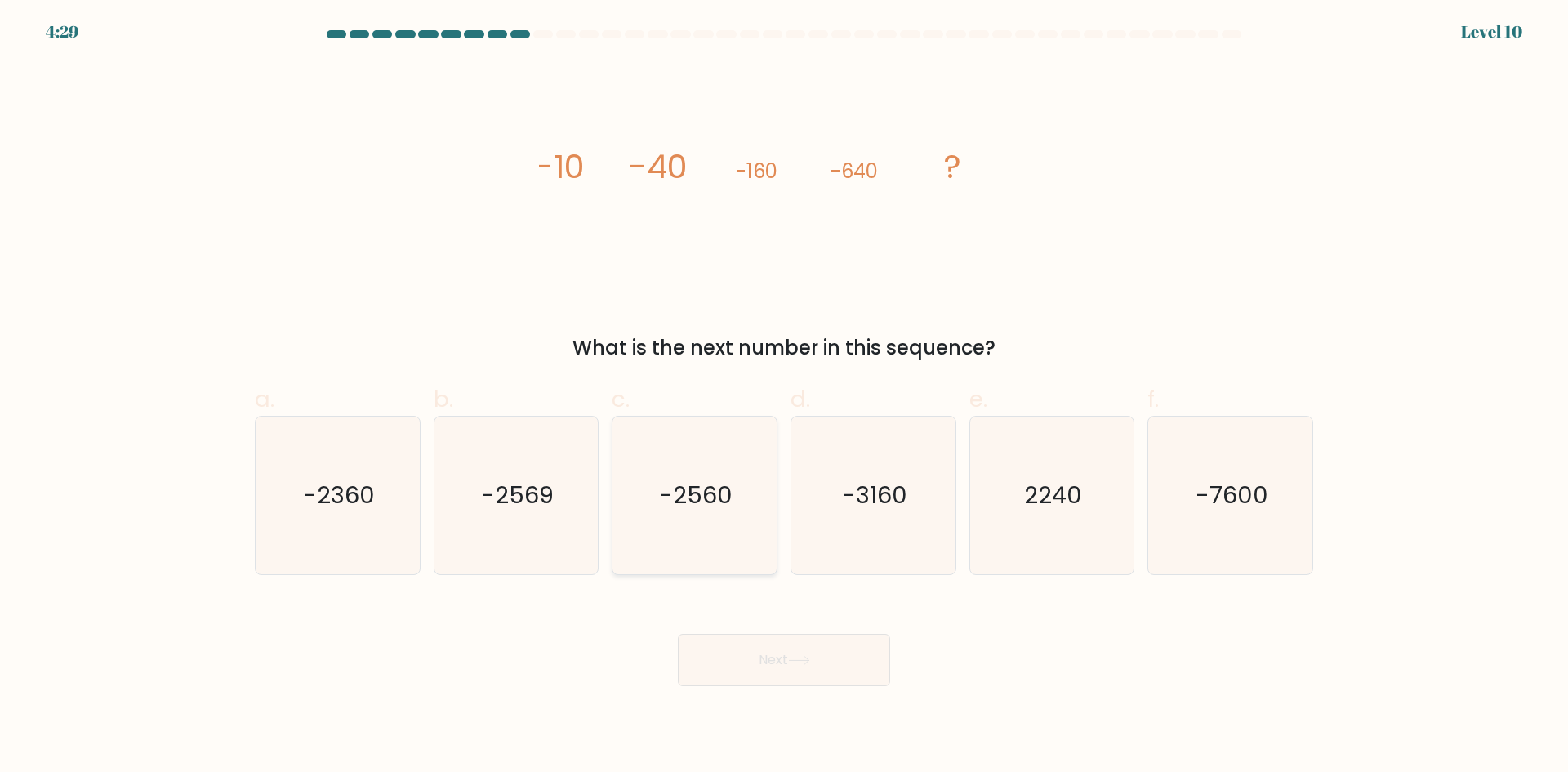
click at [718, 534] on icon "-2560" at bounding box center [695, 495] width 158 height 158
click at [784, 397] on input "c. -2560" at bounding box center [784, 392] width 1 height 11
radio input "true"
click at [786, 662] on button "Next" at bounding box center [784, 660] width 212 height 53
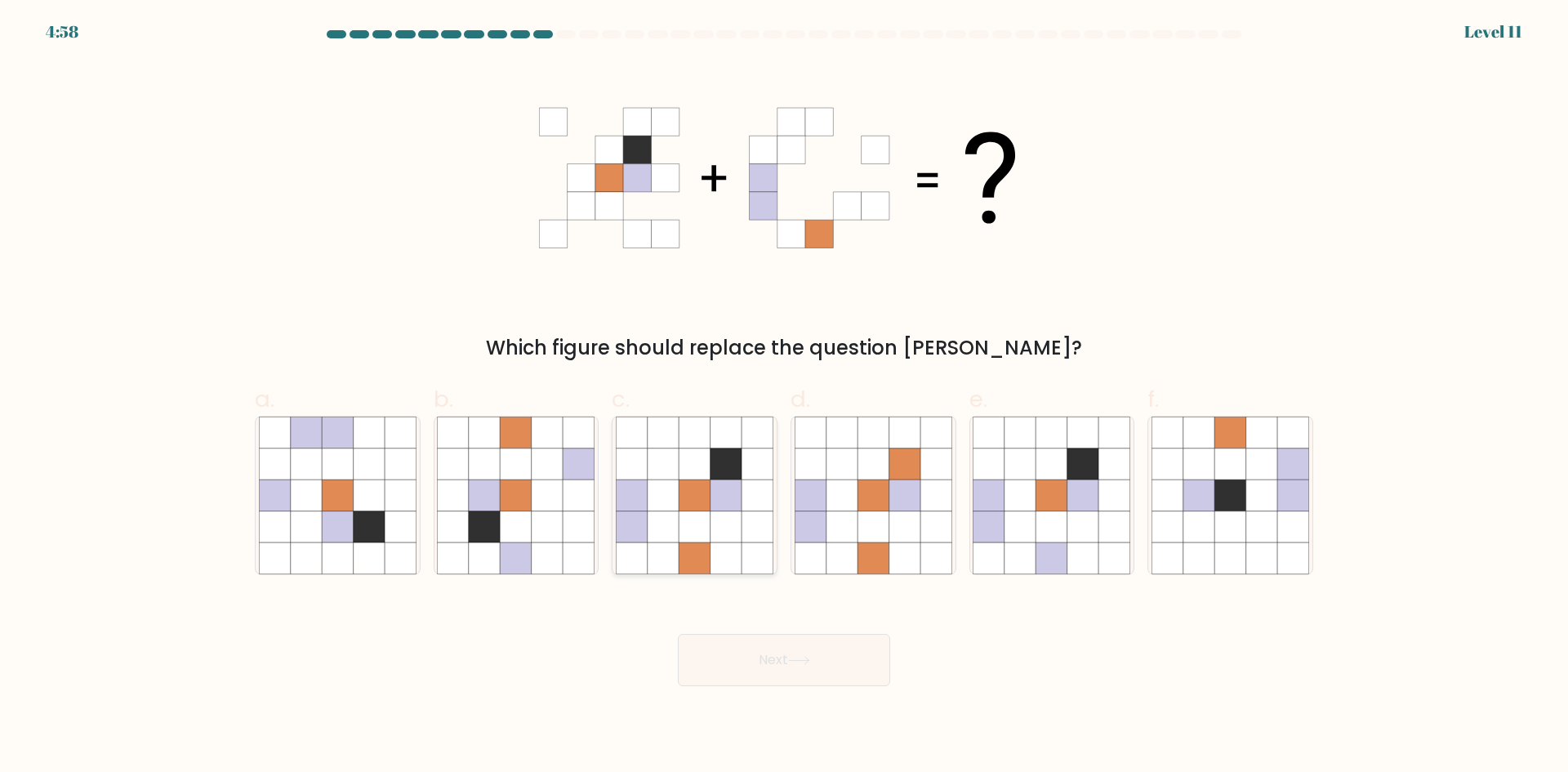
click at [644, 508] on icon at bounding box center [631, 494] width 31 height 31
click at [784, 397] on input "c." at bounding box center [784, 392] width 1 height 11
radio input "true"
click at [794, 654] on button "Next" at bounding box center [784, 660] width 212 height 53
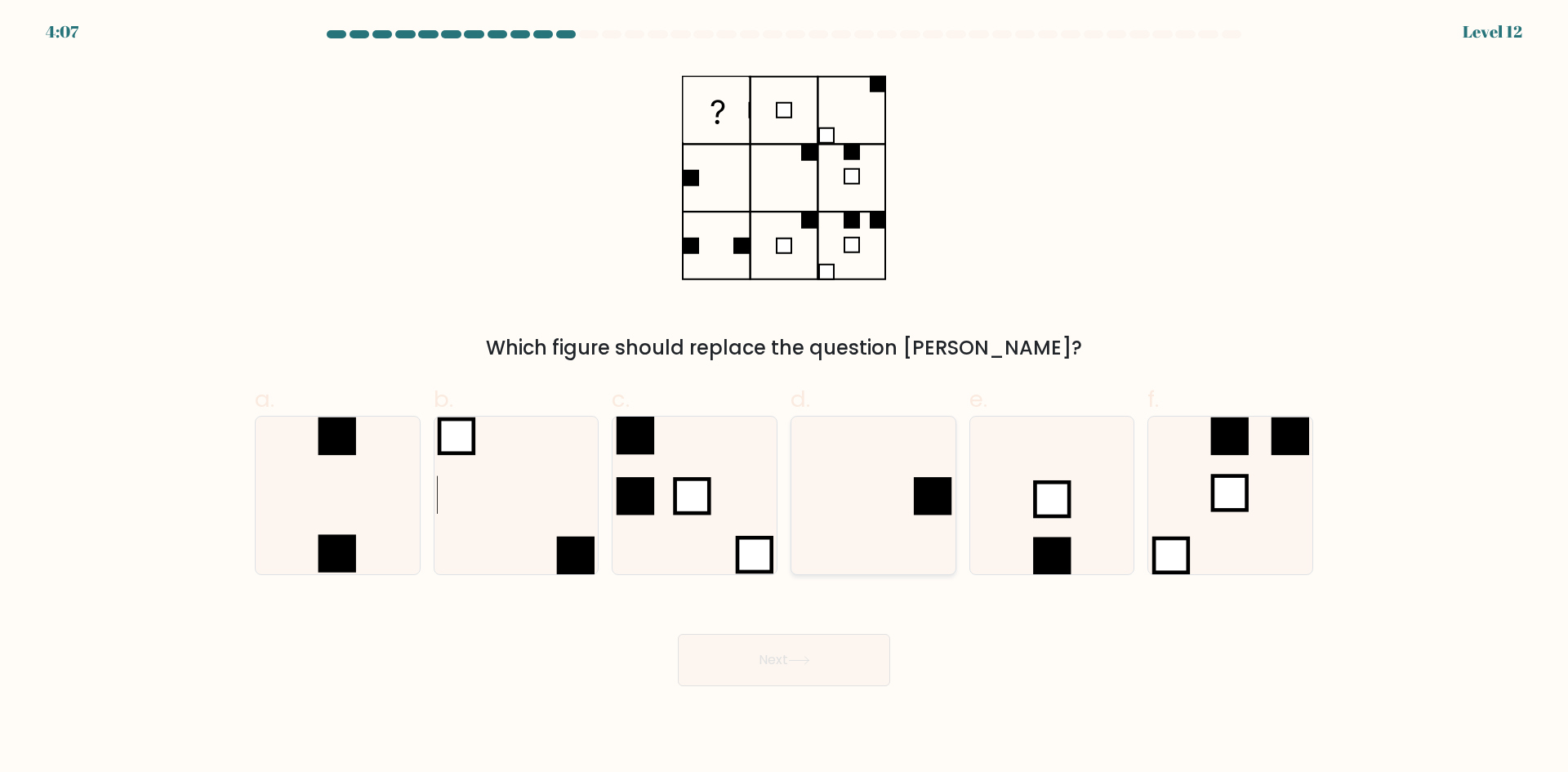
click at [881, 501] on icon at bounding box center [873, 495] width 158 height 158
click at [784, 397] on input "d." at bounding box center [784, 392] width 1 height 11
radio input "true"
click at [786, 653] on button "Next" at bounding box center [784, 660] width 212 height 53
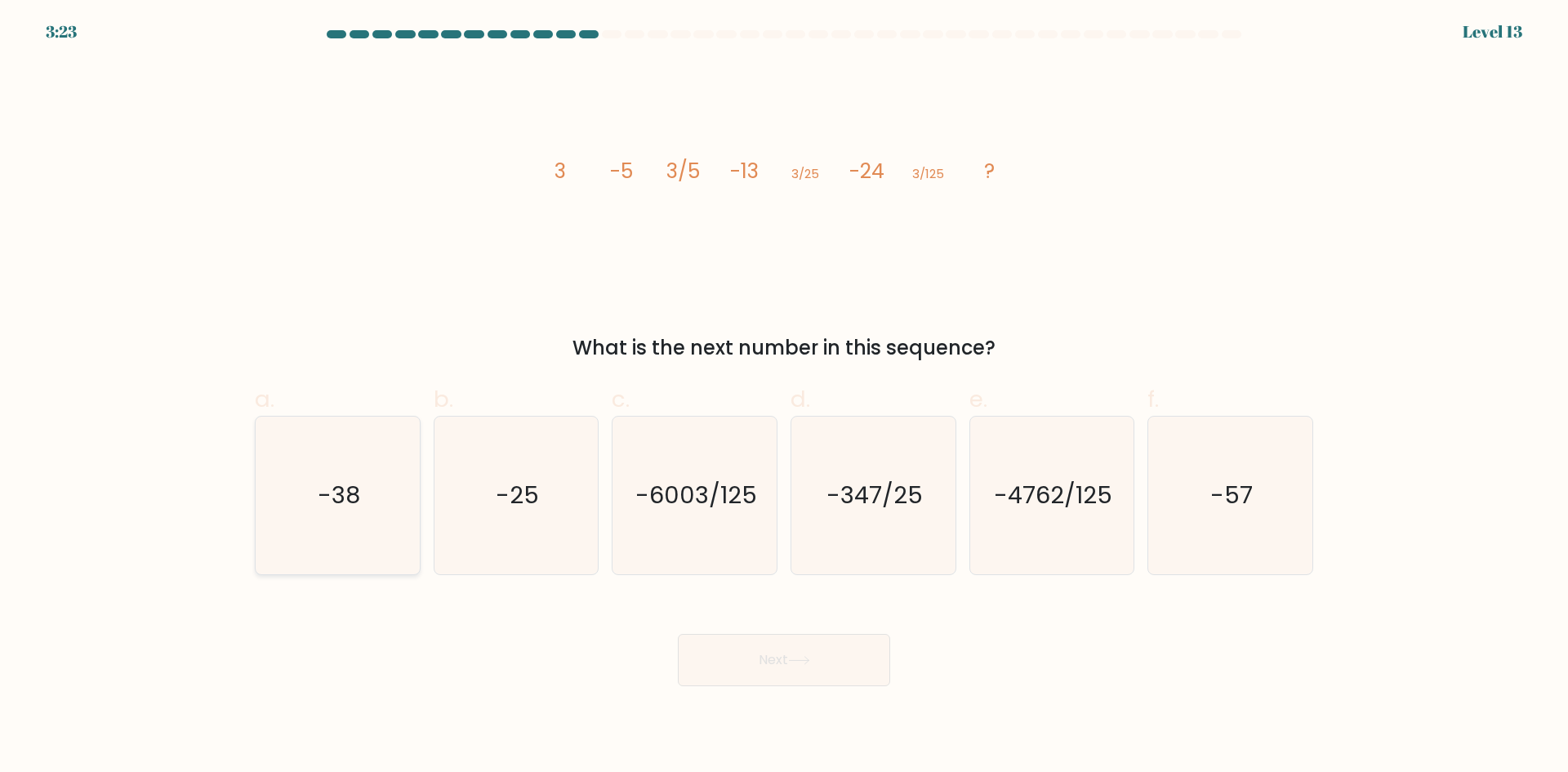
click at [365, 479] on icon "-38" at bounding box center [337, 495] width 158 height 158
click at [784, 397] on input "a. -38" at bounding box center [784, 392] width 1 height 11
radio input "true"
click at [843, 662] on button "Next" at bounding box center [784, 660] width 212 height 53
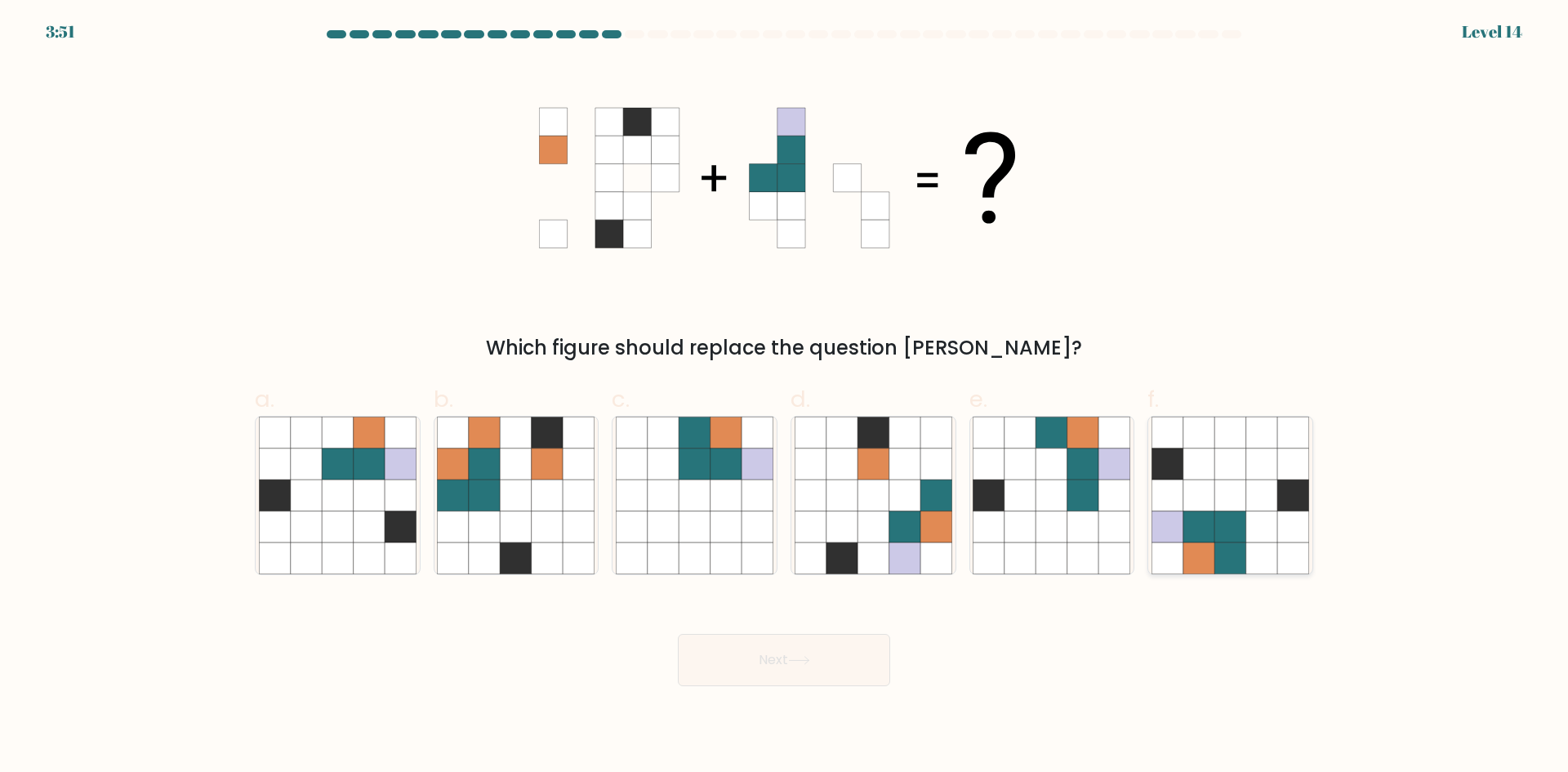
click at [1237, 513] on icon at bounding box center [1230, 526] width 31 height 31
click at [784, 397] on input "f." at bounding box center [784, 392] width 1 height 11
radio input "true"
click at [803, 665] on button "Next" at bounding box center [784, 660] width 212 height 53
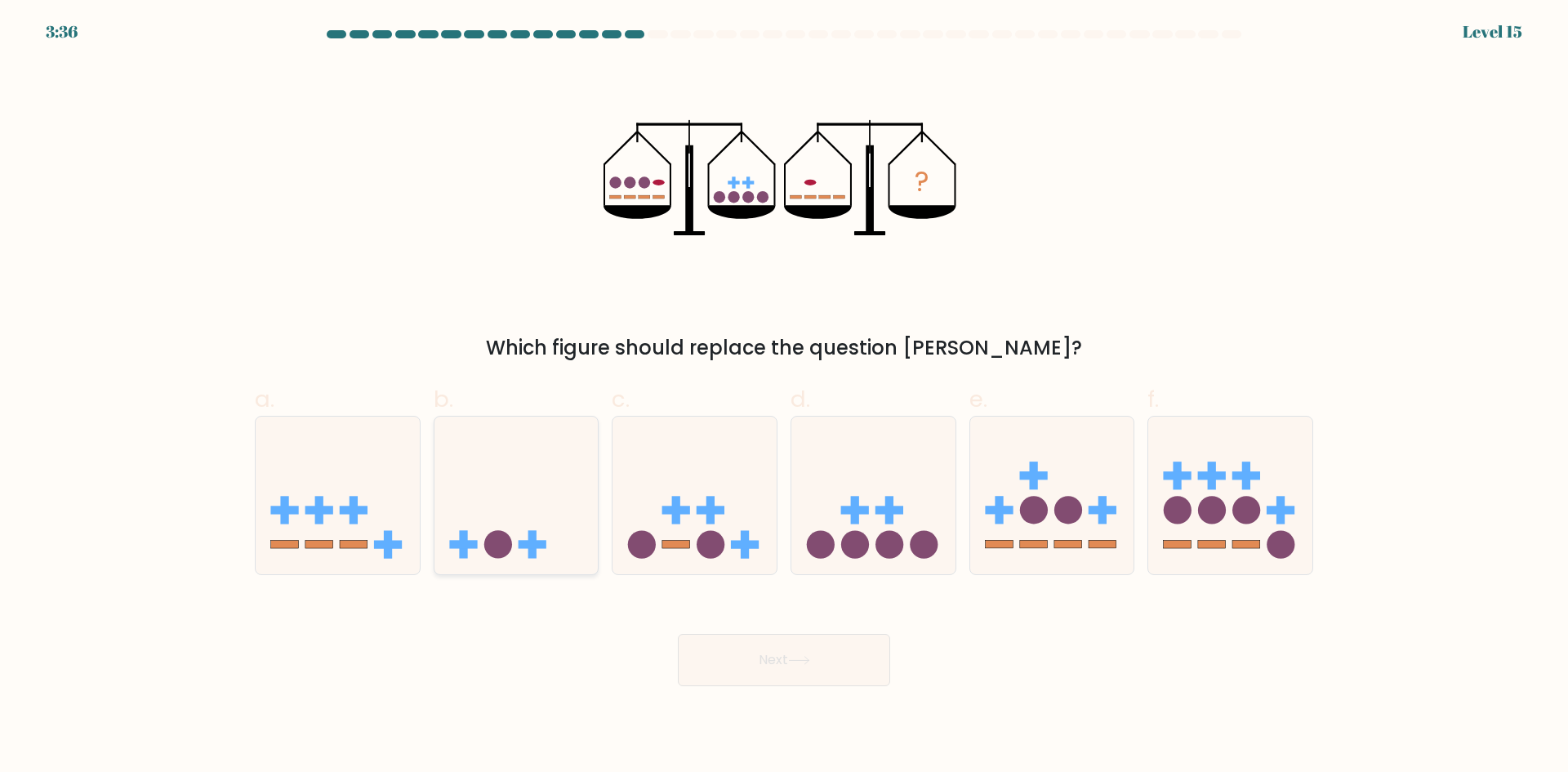
click at [519, 502] on icon at bounding box center [516, 495] width 164 height 135
click at [784, 397] on input "b." at bounding box center [784, 392] width 1 height 11
radio input "true"
click at [760, 664] on button "Next" at bounding box center [784, 660] width 212 height 53
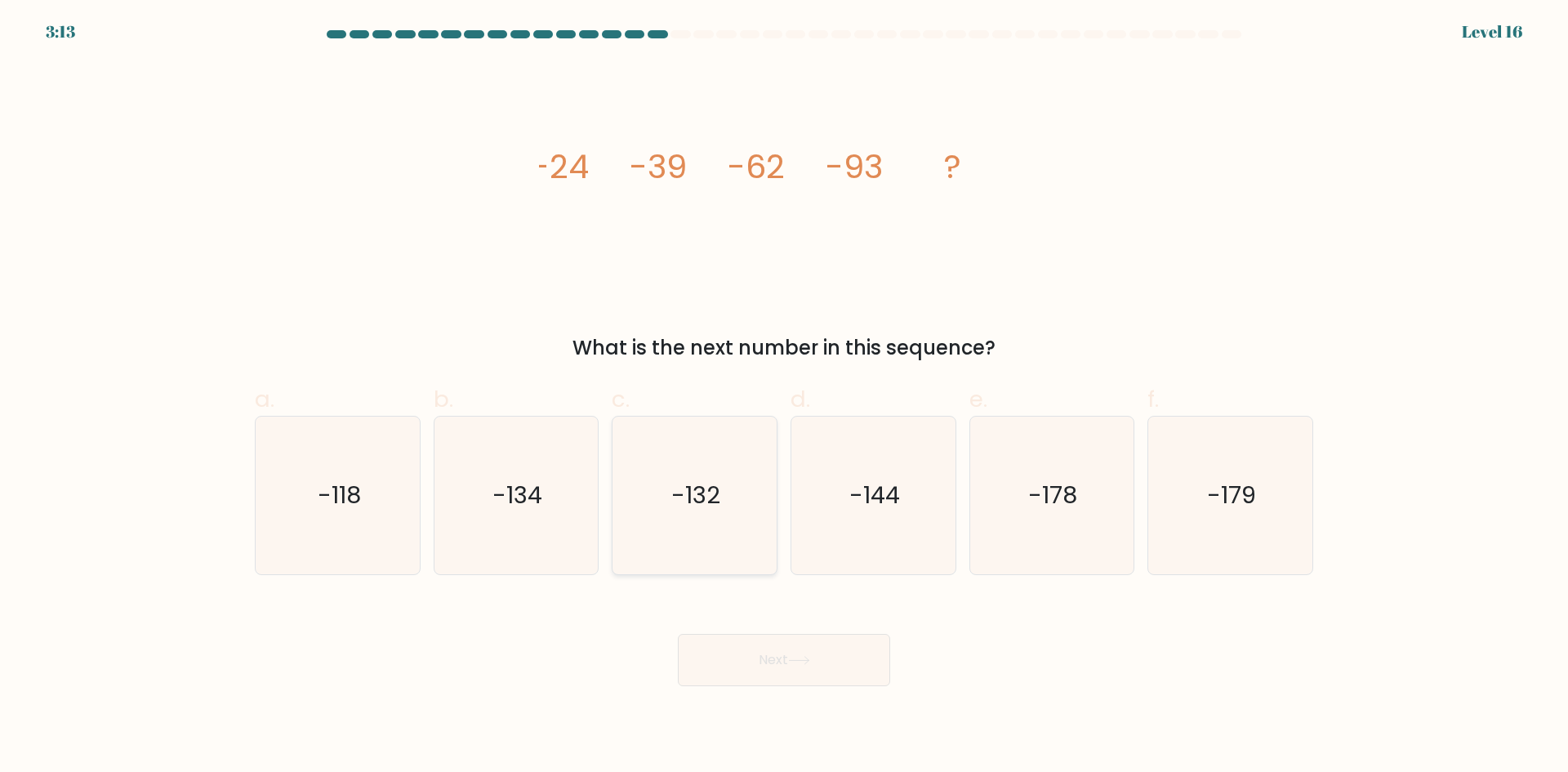
click at [673, 516] on icon "-132" at bounding box center [695, 495] width 158 height 158
click at [784, 397] on input "c. -132" at bounding box center [784, 392] width 1 height 11
radio input "true"
click at [781, 661] on button "Next" at bounding box center [784, 660] width 212 height 53
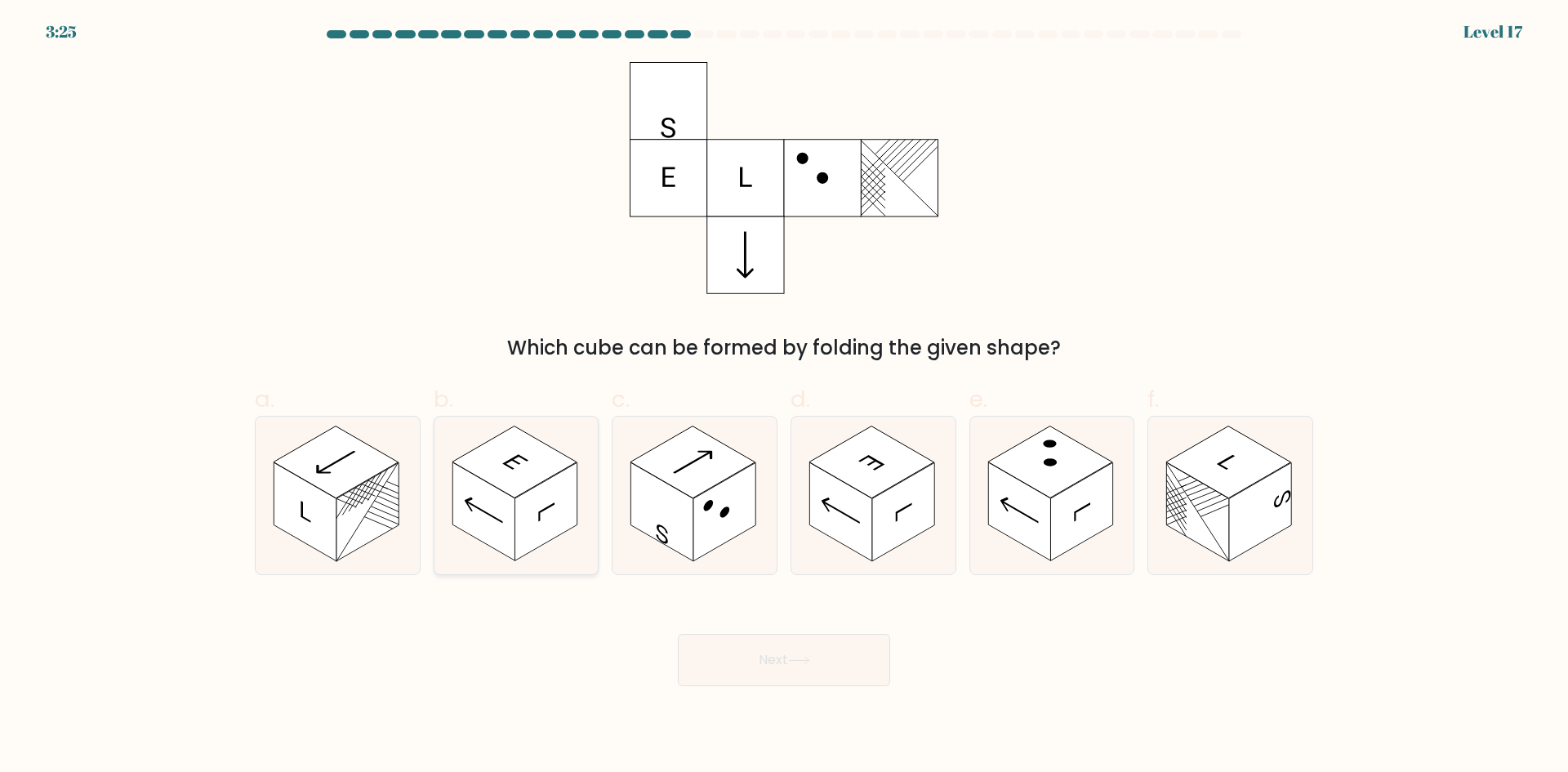
click at [521, 509] on rect at bounding box center [546, 511] width 62 height 99
click at [784, 397] on input "b." at bounding box center [784, 392] width 1 height 11
radio input "true"
click at [781, 650] on button "Next" at bounding box center [784, 660] width 212 height 53
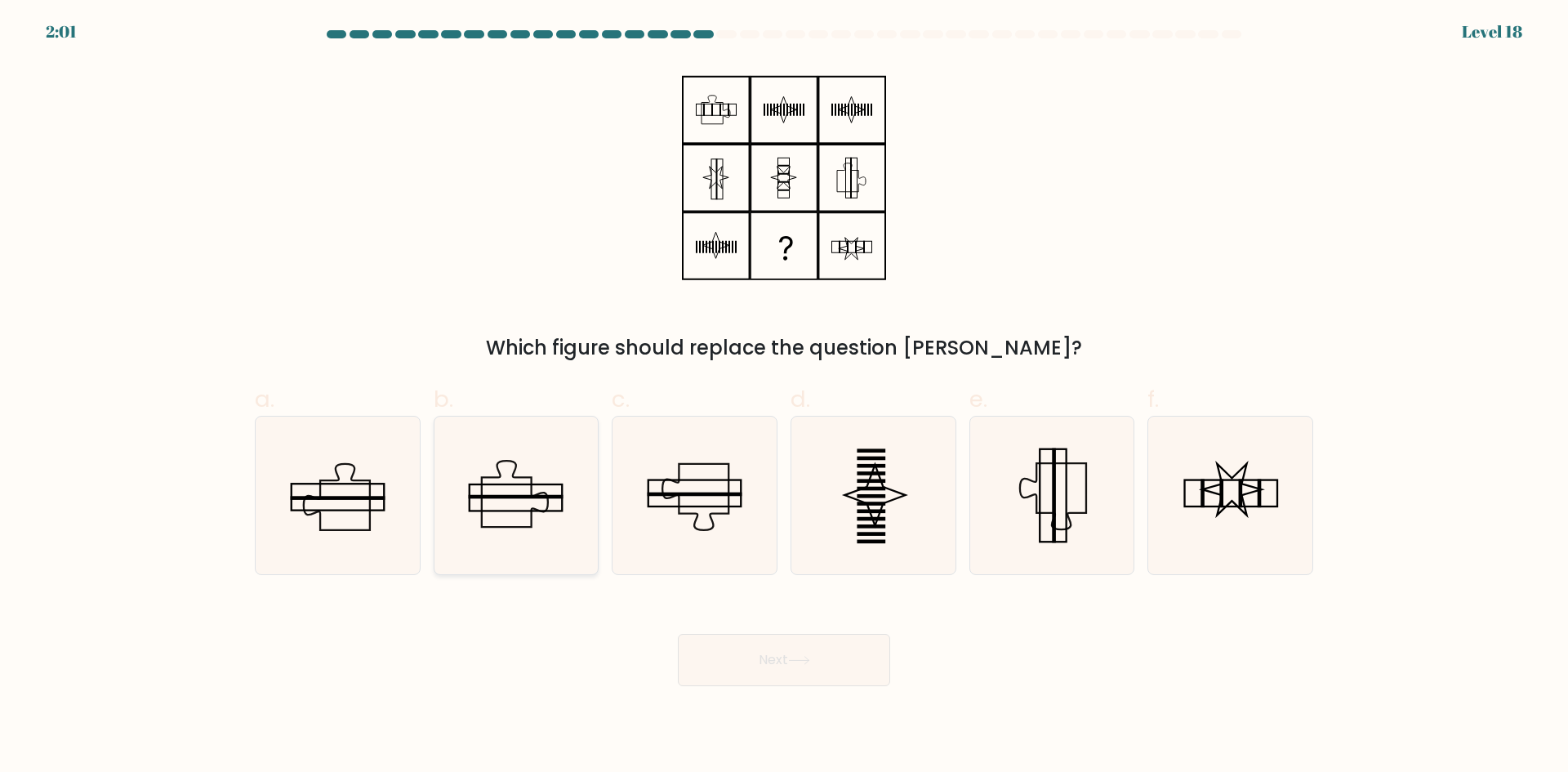
click at [499, 517] on icon at bounding box center [516, 495] width 158 height 158
click at [784, 397] on input "b." at bounding box center [784, 392] width 1 height 11
radio input "true"
click at [811, 669] on button "Next" at bounding box center [784, 660] width 212 height 53
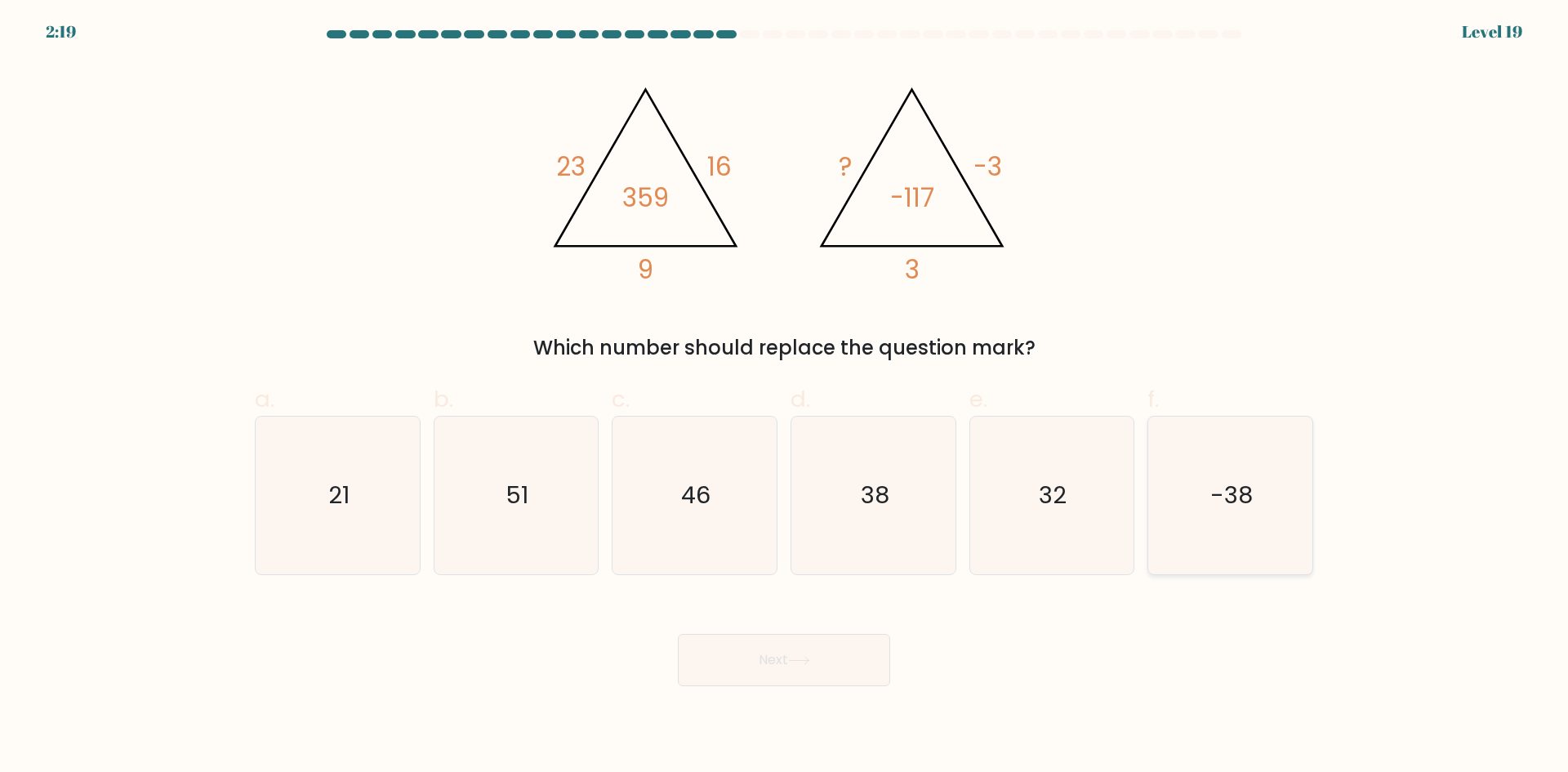
click at [1250, 518] on icon "-38" at bounding box center [1230, 495] width 158 height 158
click at [784, 397] on input "f. -38" at bounding box center [784, 392] width 1 height 11
radio input "true"
click at [824, 672] on button "Next" at bounding box center [784, 660] width 212 height 53
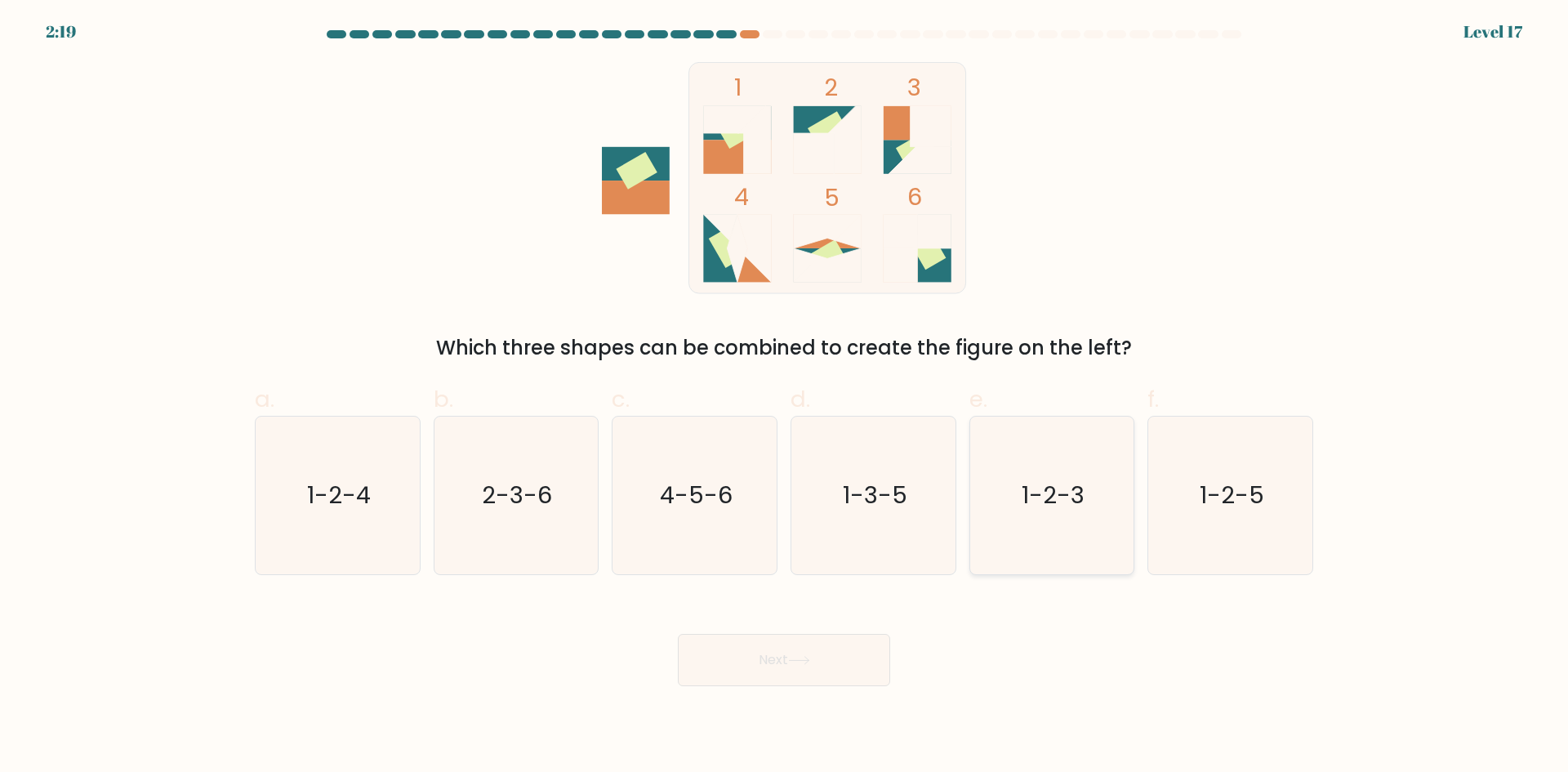
click at [1044, 523] on icon "1-2-3" at bounding box center [1051, 495] width 158 height 158
click at [784, 397] on input "e. 1-2-3" at bounding box center [784, 392] width 1 height 11
radio input "true"
click at [833, 661] on button "Next" at bounding box center [784, 660] width 212 height 53
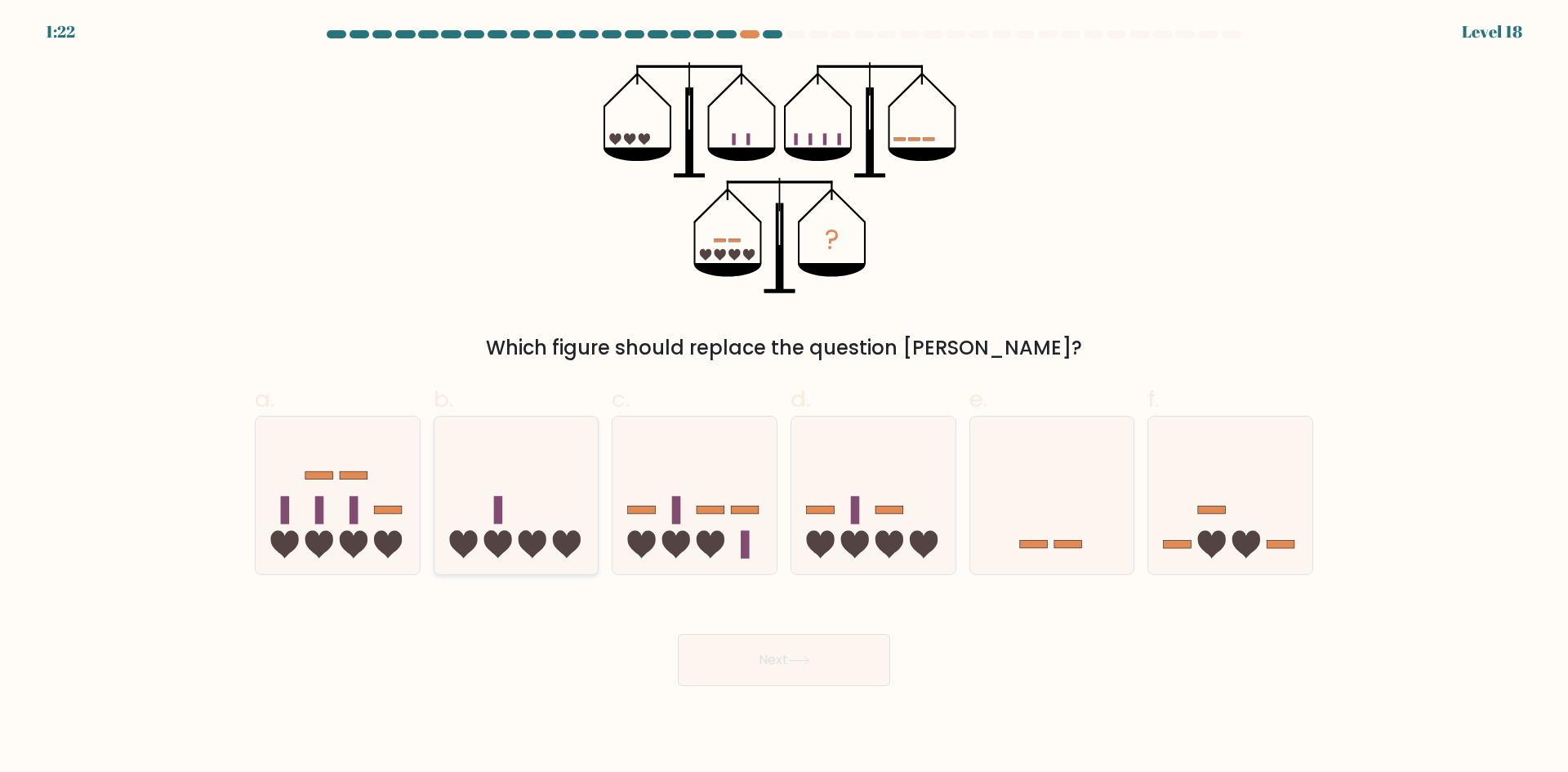
click at [520, 553] on icon at bounding box center [516, 495] width 164 height 135
click at [784, 397] on input "b." at bounding box center [784, 392] width 1 height 11
radio input "true"
click at [860, 655] on button "Next" at bounding box center [784, 660] width 212 height 53
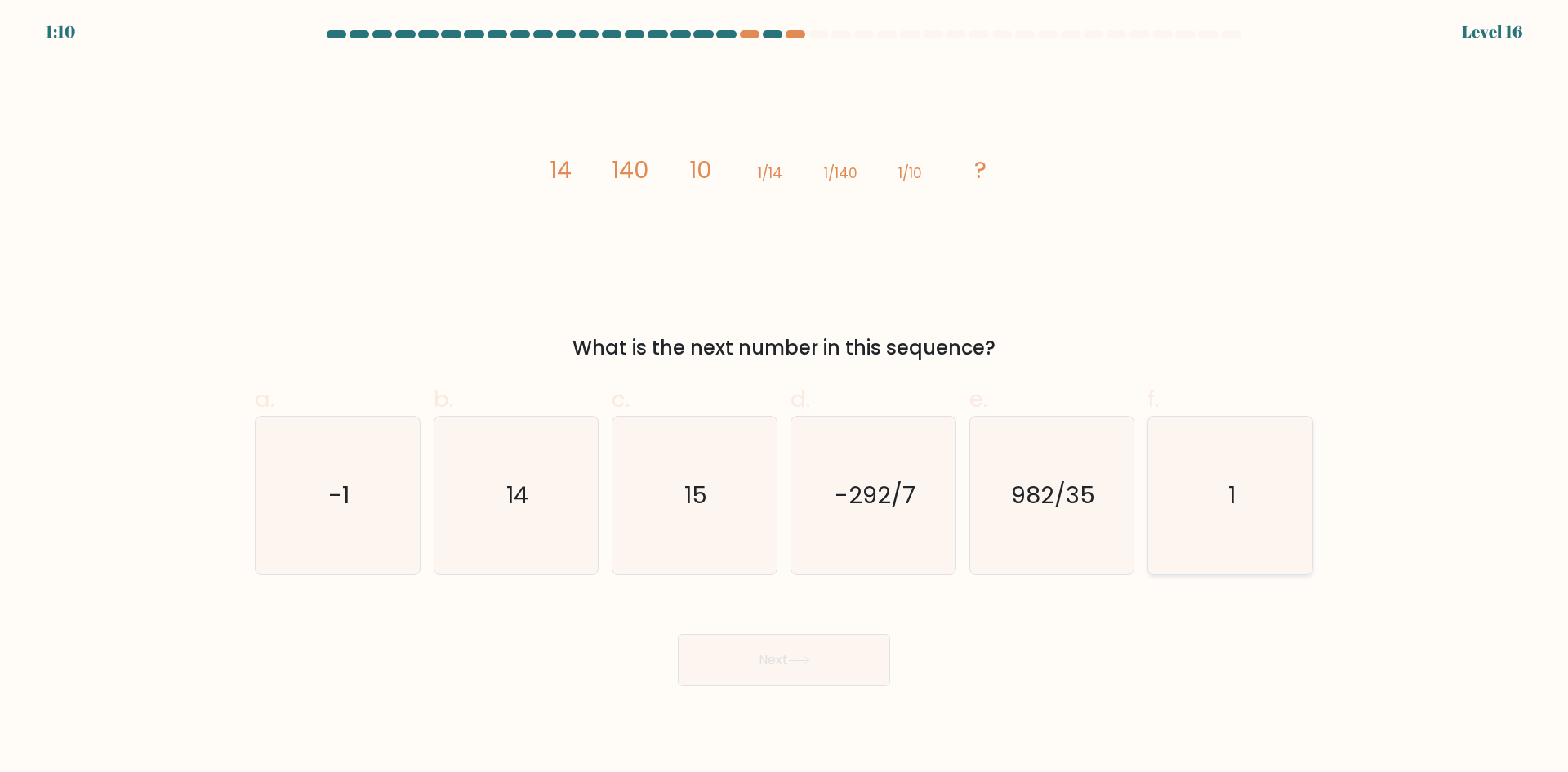
click at [1256, 535] on icon "1" at bounding box center [1230, 495] width 158 height 158
click at [784, 397] on input "f. 1" at bounding box center [784, 392] width 1 height 11
radio input "true"
click at [822, 666] on button "Next" at bounding box center [784, 660] width 212 height 53
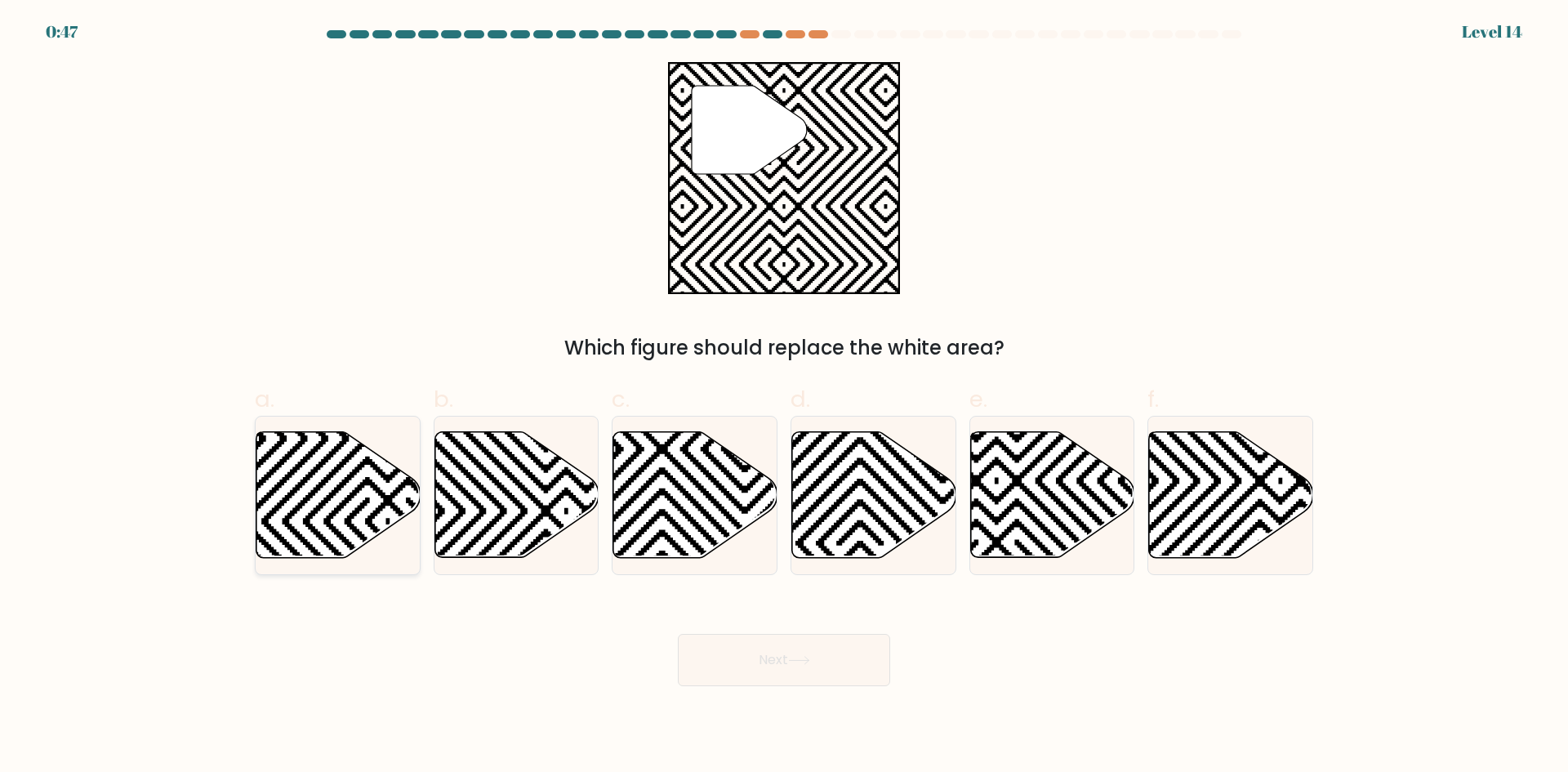
click at [306, 504] on icon at bounding box center [338, 494] width 164 height 126
click at [784, 397] on input "a." at bounding box center [784, 392] width 1 height 11
radio input "true"
click at [729, 662] on button "Next" at bounding box center [784, 660] width 212 height 53
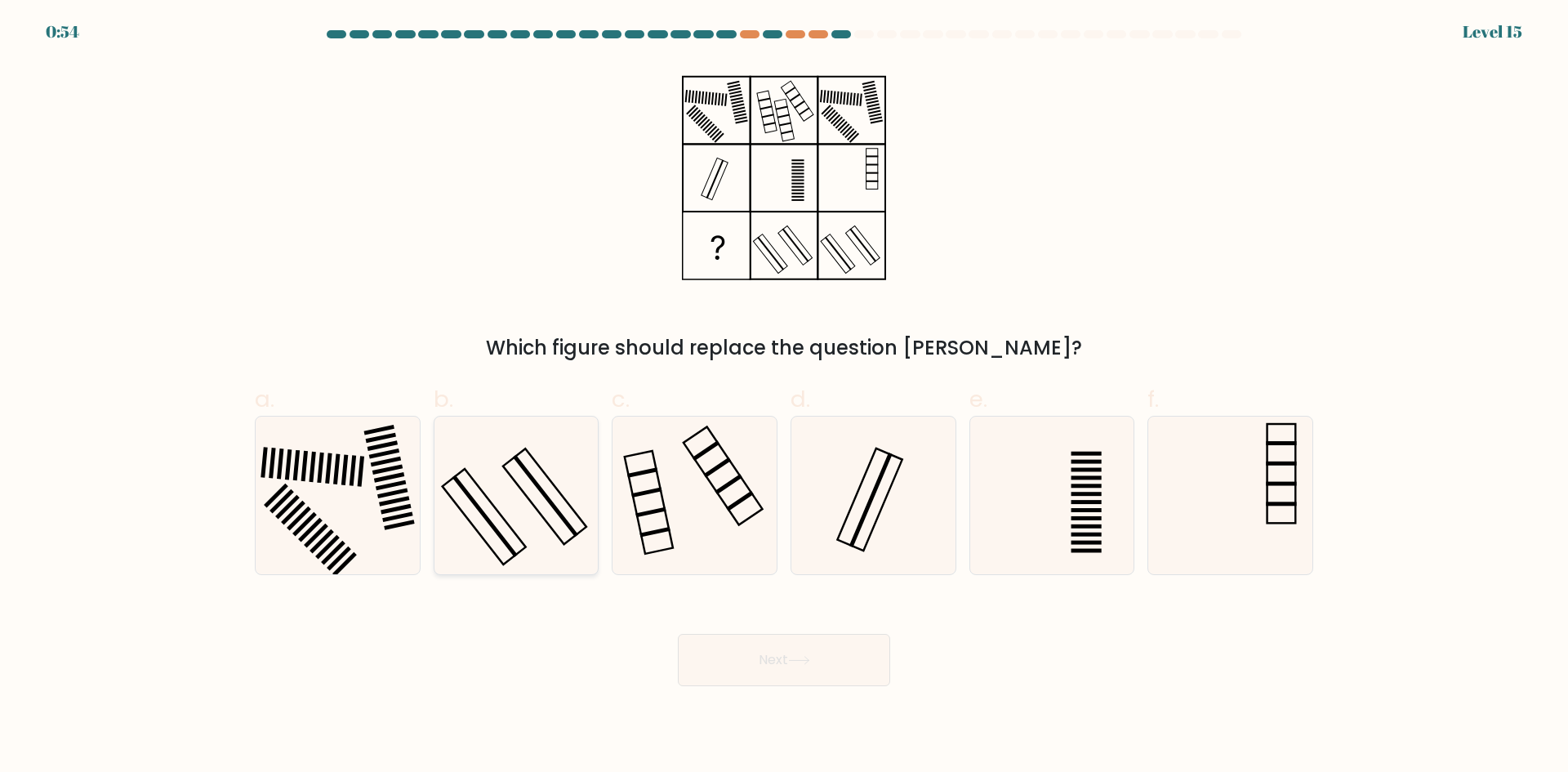
click at [516, 502] on icon at bounding box center [516, 495] width 158 height 158
click at [784, 397] on input "b." at bounding box center [784, 392] width 1 height 11
radio input "true"
click at [786, 653] on button "Next" at bounding box center [784, 660] width 212 height 53
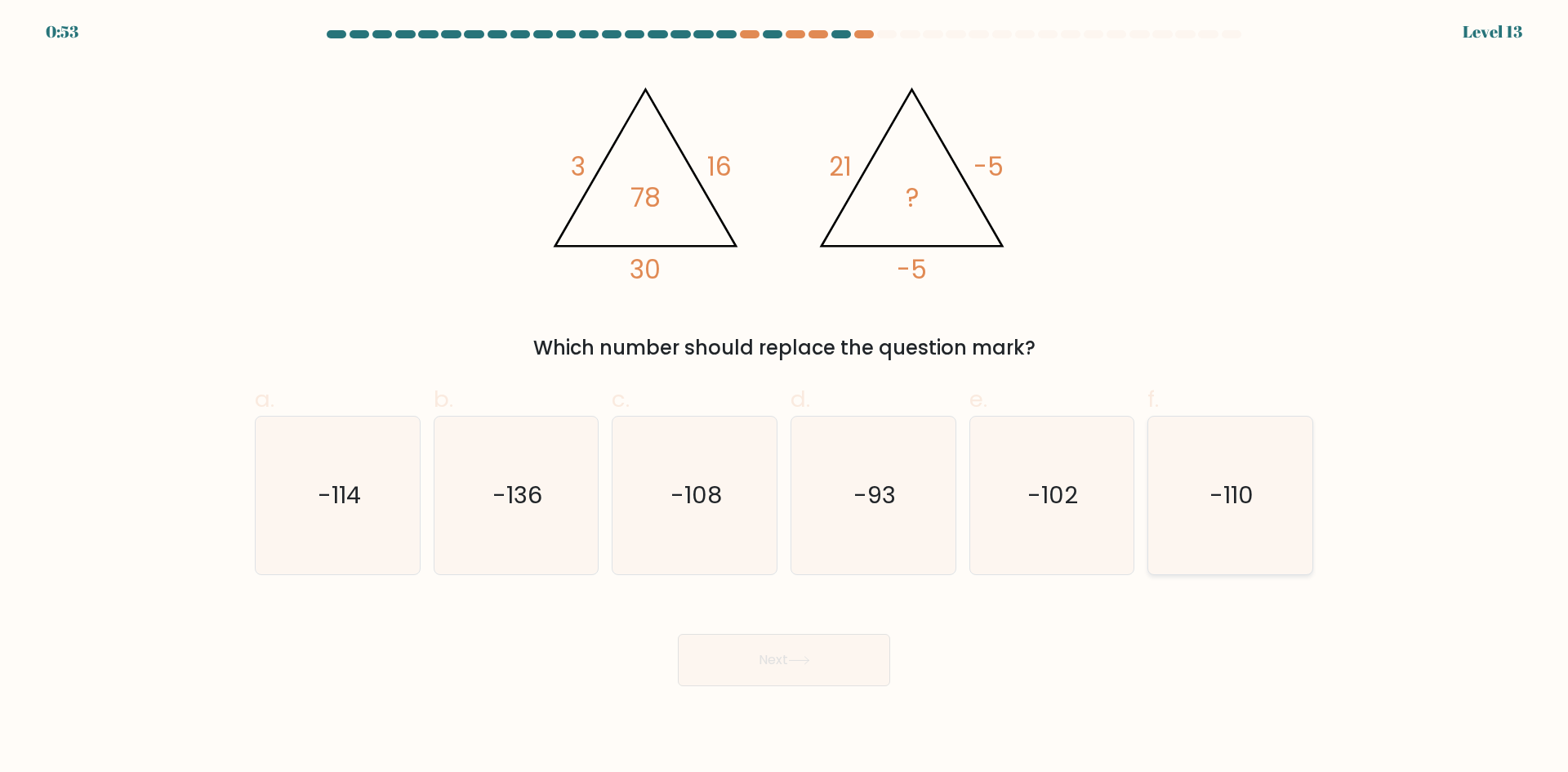
click at [1216, 504] on text "-110" at bounding box center [1232, 494] width 45 height 33
click at [784, 397] on input "f. -110" at bounding box center [784, 392] width 1 height 11
radio input "true"
click at [944, 508] on icon "-93" at bounding box center [873, 495] width 158 height 158
click at [784, 397] on input "d. -93" at bounding box center [784, 392] width 1 height 11
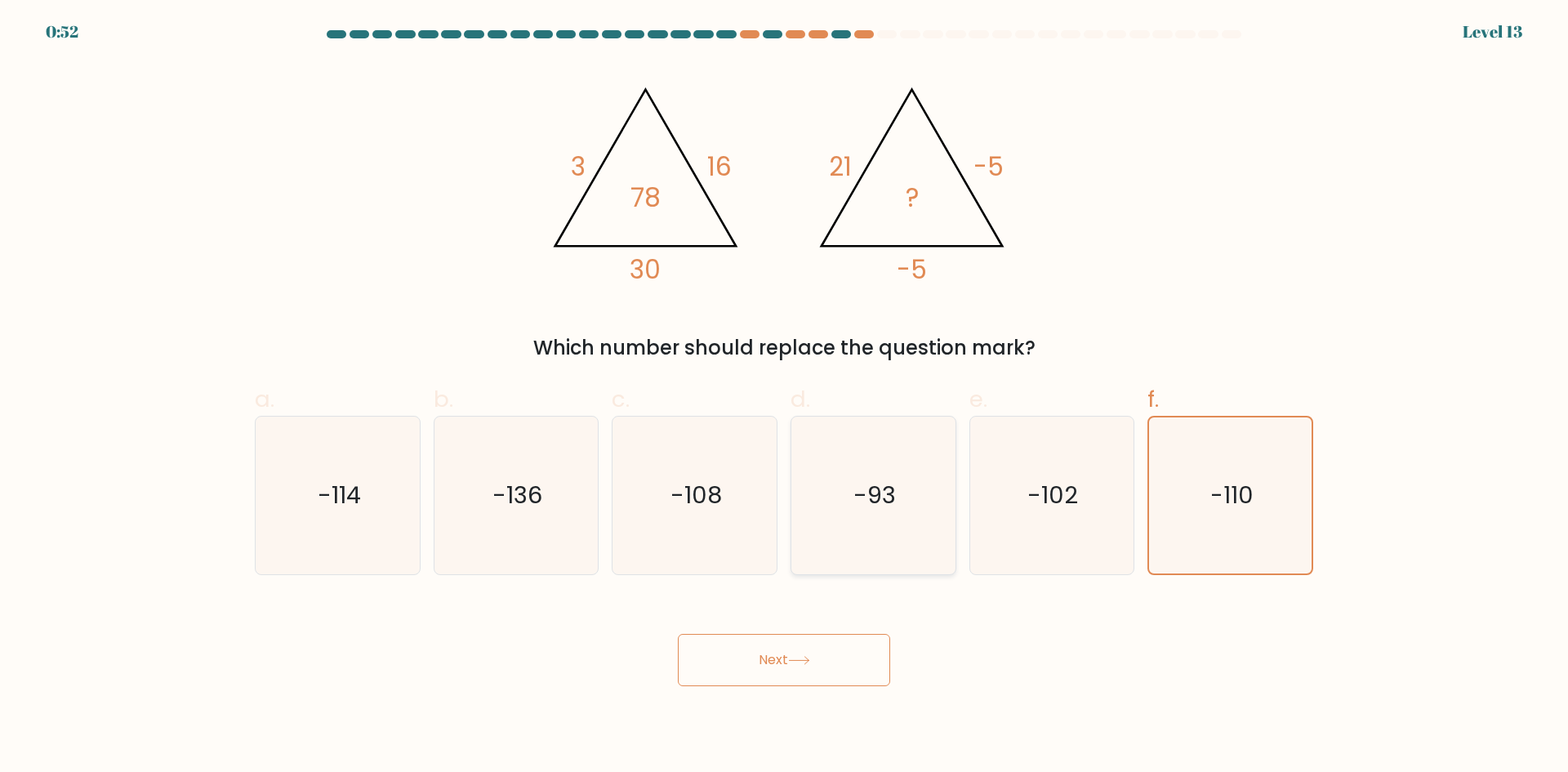
radio input "true"
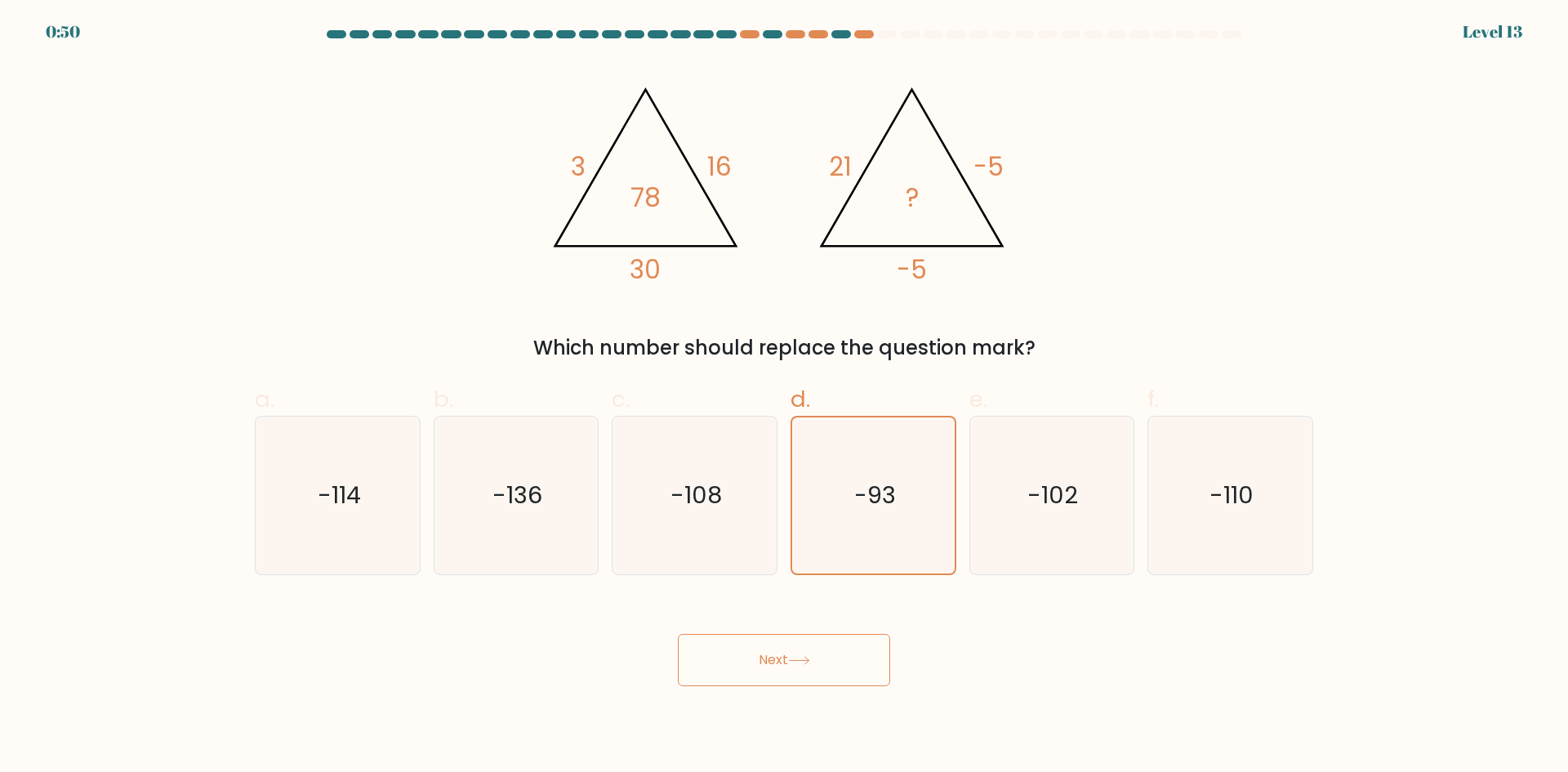
click at [780, 664] on button "Next" at bounding box center [784, 660] width 212 height 53
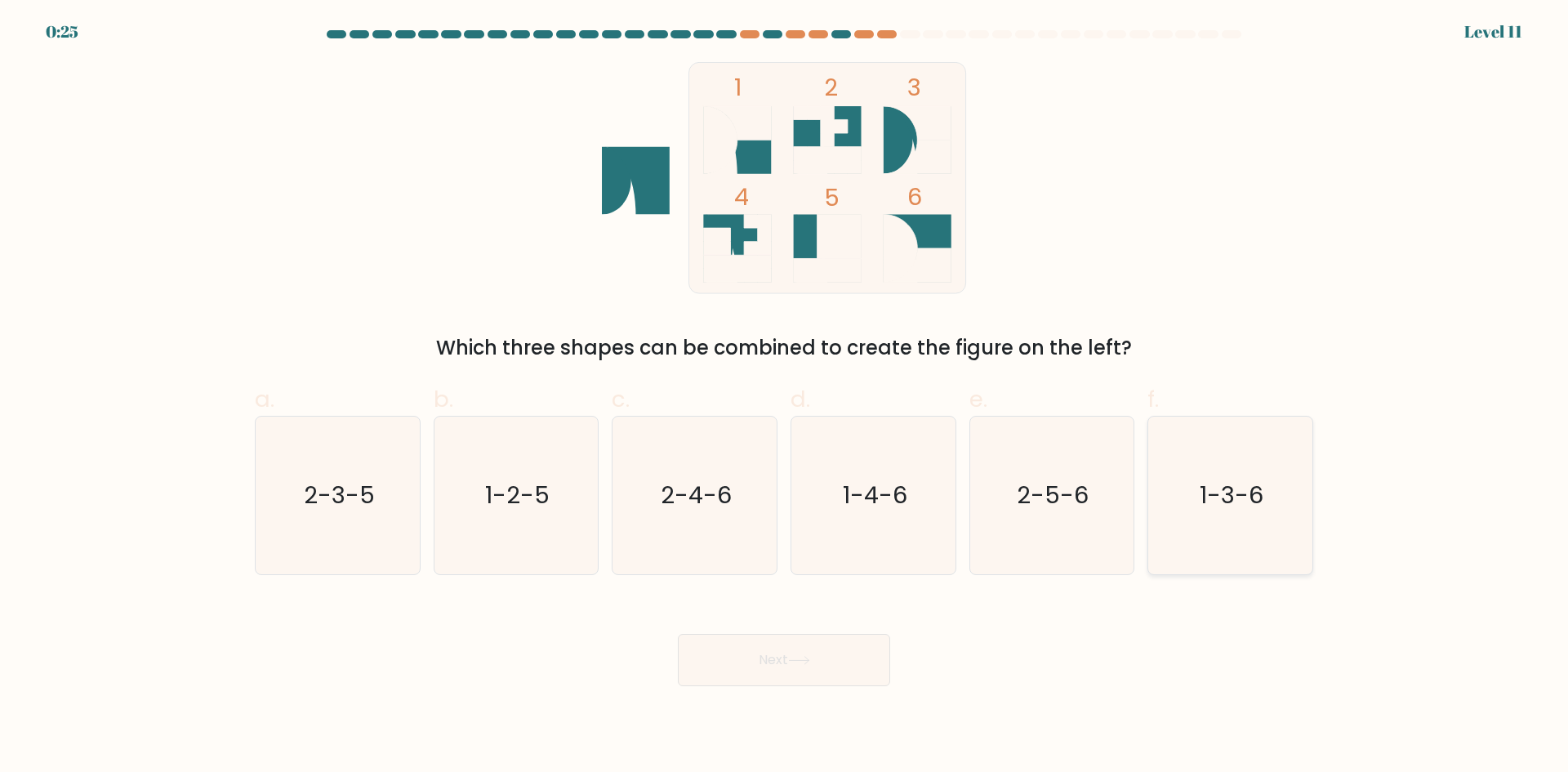
click at [1257, 524] on icon "1-3-6" at bounding box center [1230, 495] width 158 height 158
click at [784, 397] on input "f. 1-3-6" at bounding box center [784, 392] width 1 height 11
radio input "true"
click at [850, 674] on button "Next" at bounding box center [784, 660] width 212 height 53
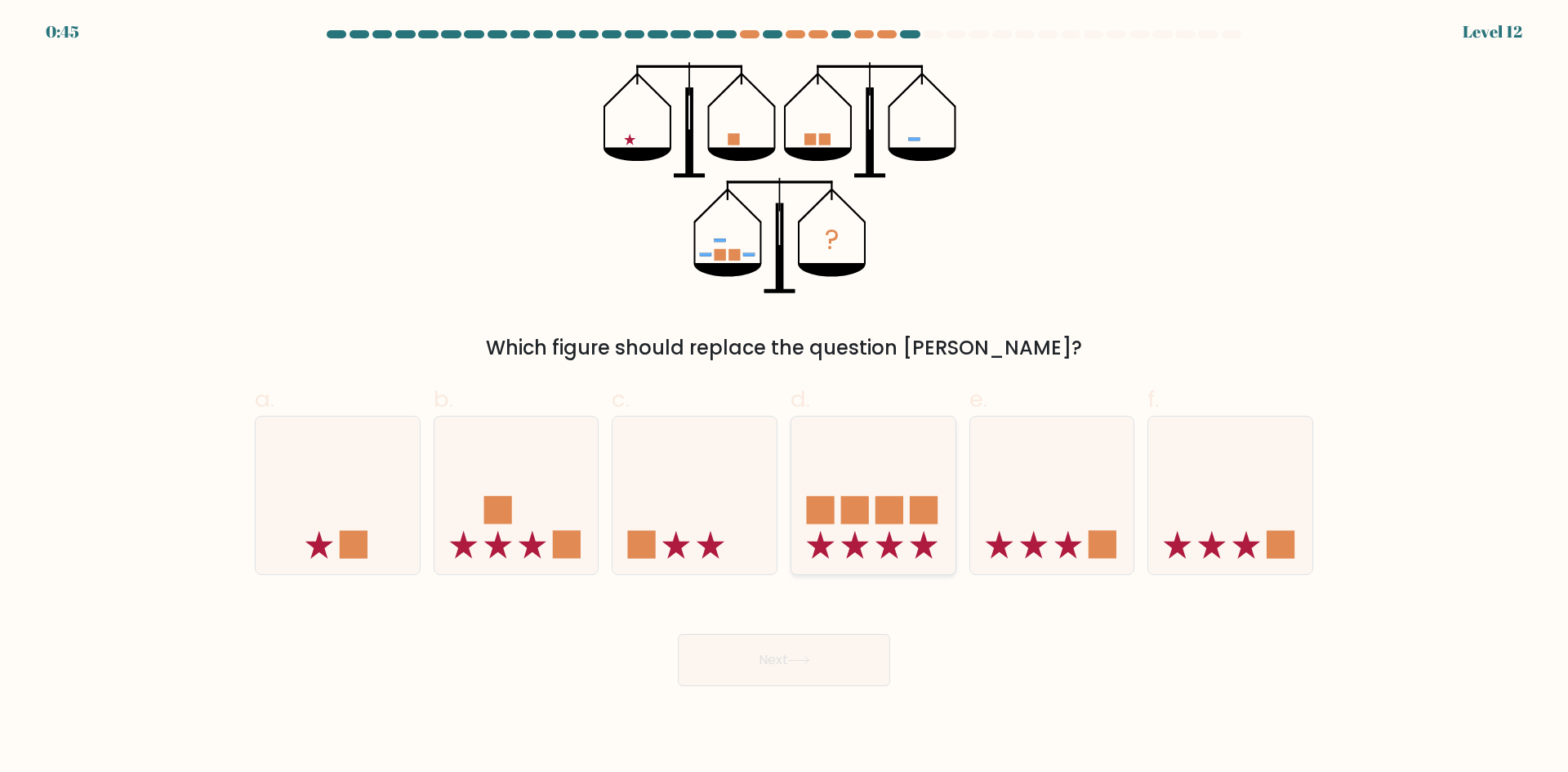
click at [899, 510] on rect at bounding box center [889, 510] width 28 height 28
click at [784, 397] on input "d." at bounding box center [784, 392] width 1 height 11
radio input "true"
click at [816, 662] on button "Next" at bounding box center [784, 660] width 212 height 53
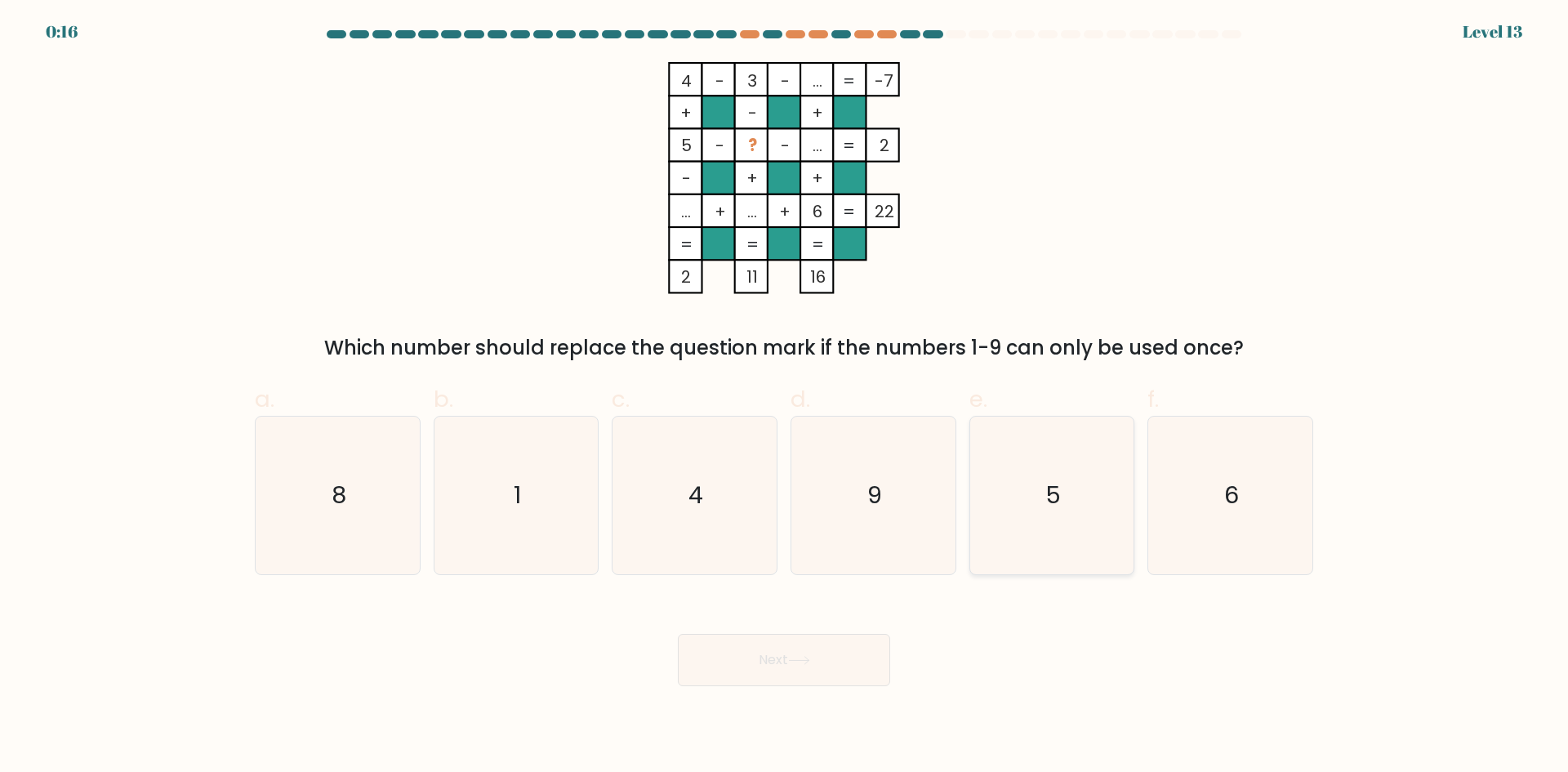
click at [1044, 480] on icon "5" at bounding box center [1051, 495] width 158 height 158
click at [784, 397] on input "e. 5" at bounding box center [784, 392] width 1 height 11
radio input "true"
click at [819, 665] on button "Next" at bounding box center [784, 660] width 212 height 53
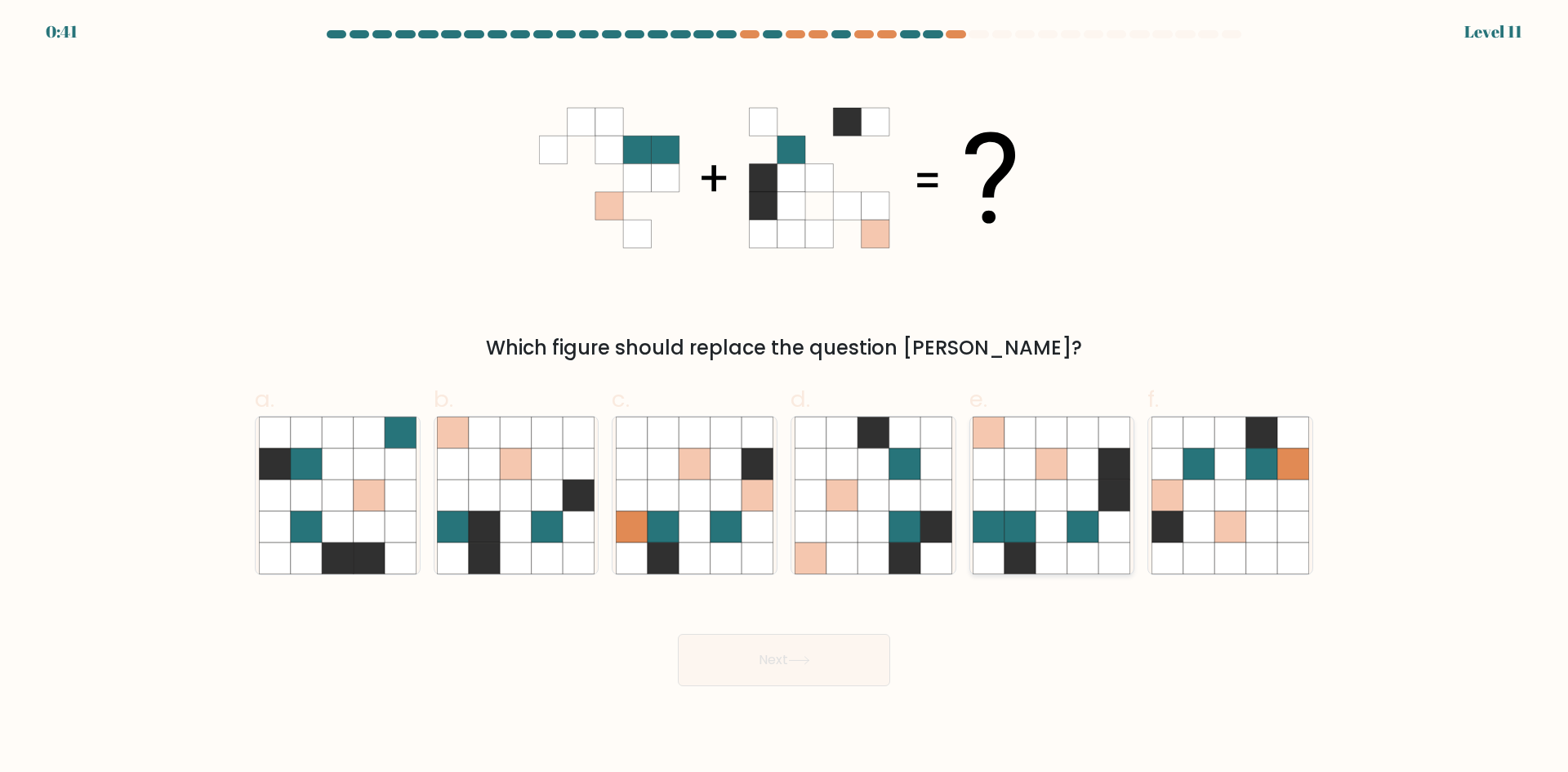
click at [1031, 479] on icon at bounding box center [1051, 495] width 158 height 158
click at [784, 397] on input "e." at bounding box center [784, 392] width 1 height 11
radio input "true"
click at [815, 661] on button "Next" at bounding box center [784, 660] width 212 height 53
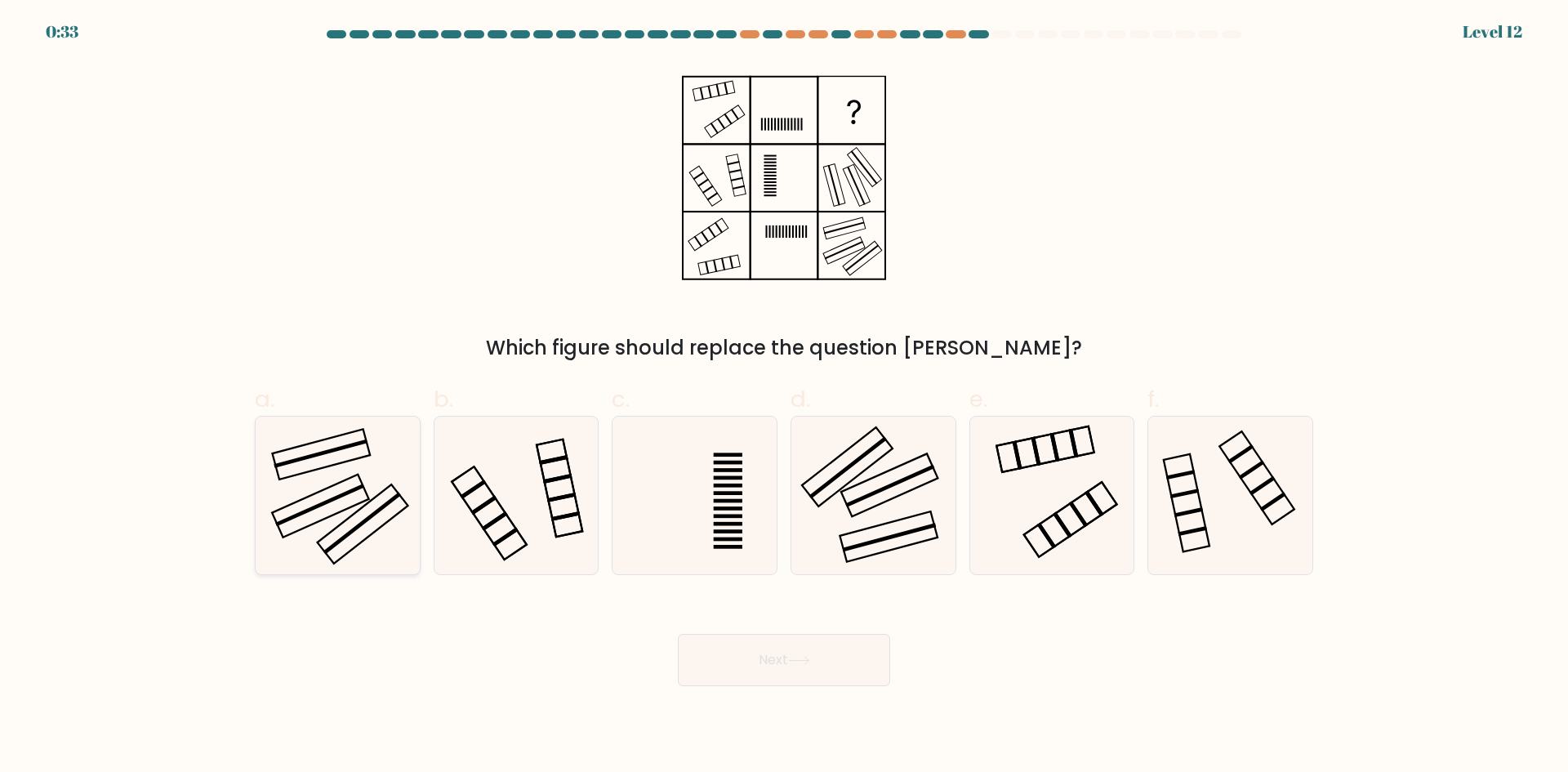
click at [343, 486] on icon at bounding box center [337, 495] width 158 height 158
click at [784, 397] on input "a." at bounding box center [784, 392] width 1 height 11
radio input "true"
click at [783, 664] on button "Next" at bounding box center [784, 660] width 212 height 53
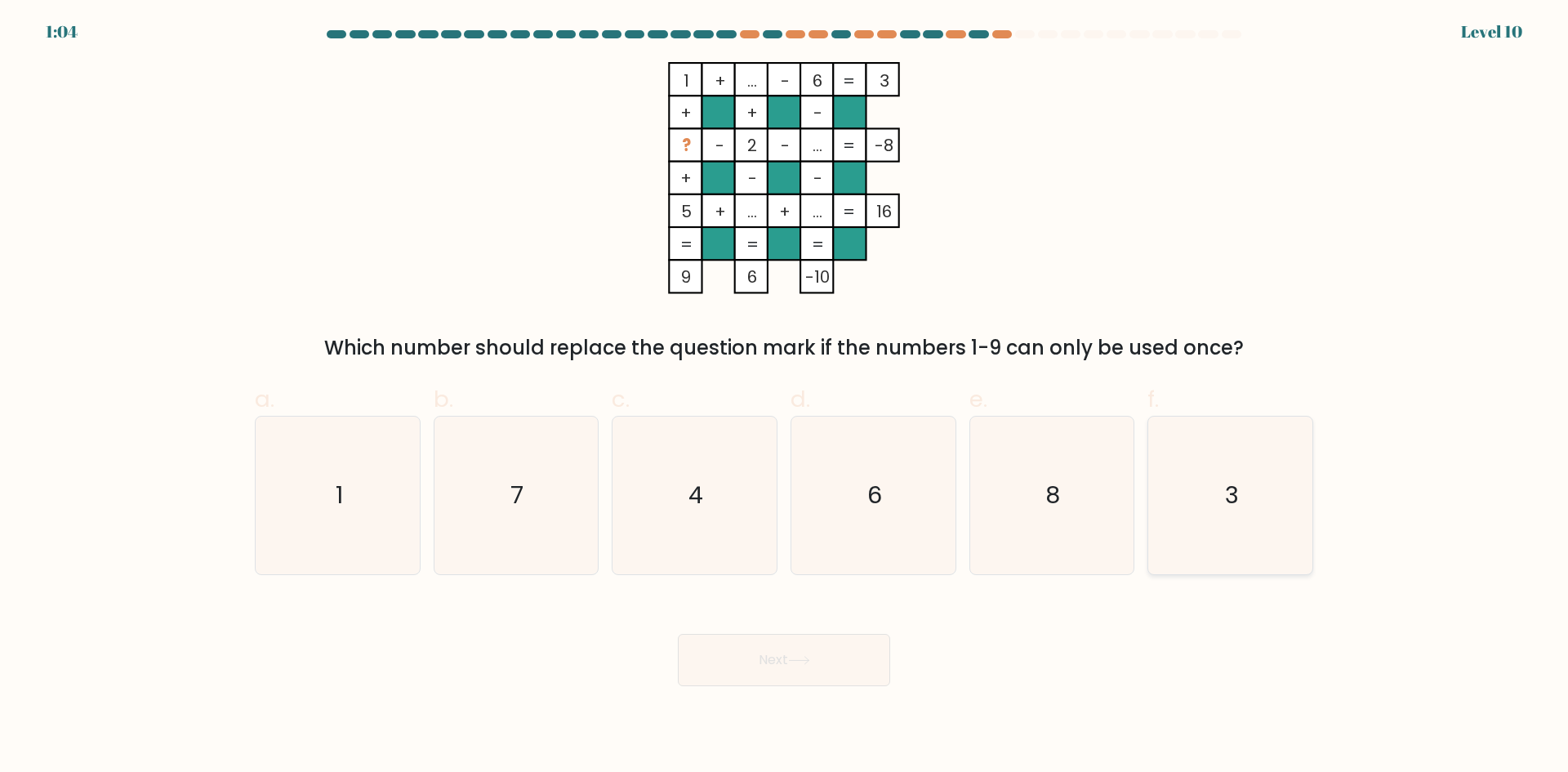
click at [1232, 497] on text "3" at bounding box center [1232, 494] width 14 height 33
click at [784, 397] on input "f. 3" at bounding box center [784, 392] width 1 height 11
radio input "true"
click at [876, 662] on button "Next" at bounding box center [784, 660] width 212 height 53
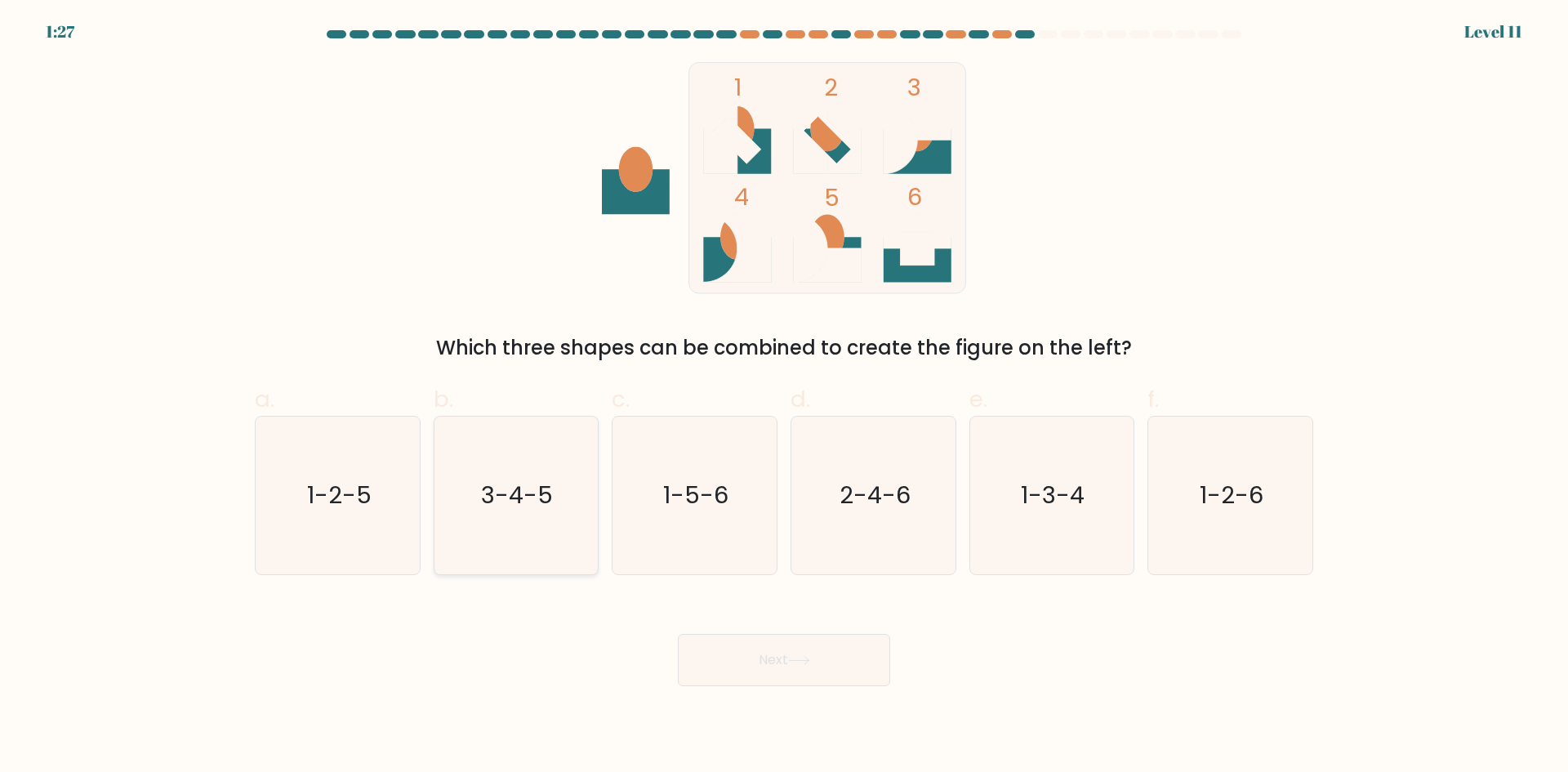
click at [532, 535] on icon "3-4-5" at bounding box center [516, 495] width 158 height 158
click at [784, 397] on input "b. 3-4-5" at bounding box center [784, 392] width 1 height 11
radio input "true"
click at [760, 634] on button "Next" at bounding box center [784, 660] width 212 height 53
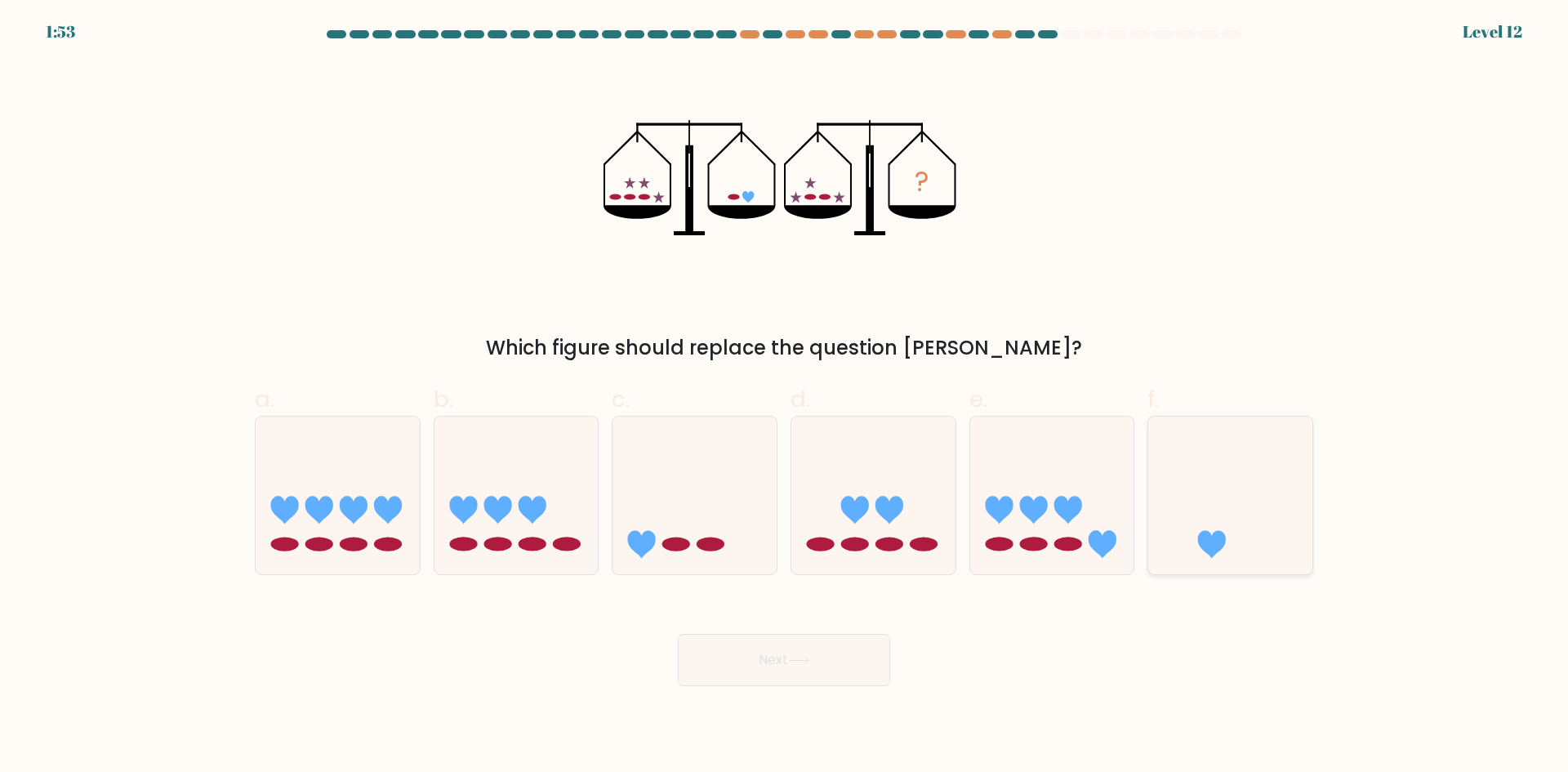
click at [1228, 508] on icon at bounding box center [1231, 495] width 164 height 135
click at [784, 397] on input "f." at bounding box center [784, 392] width 1 height 11
radio input "true"
click at [795, 673] on button "Next" at bounding box center [784, 660] width 212 height 53
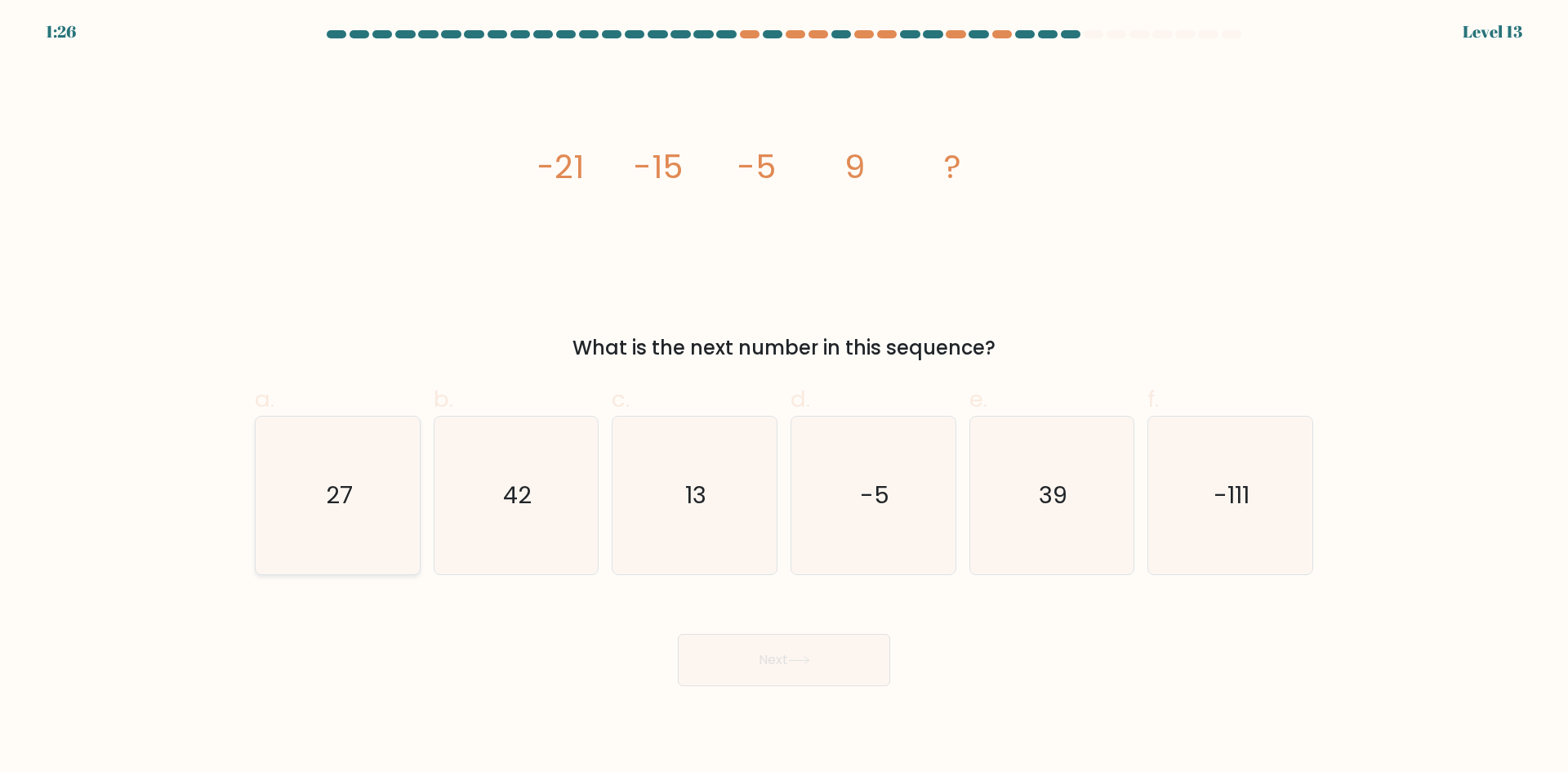
click at [343, 495] on text "27" at bounding box center [339, 494] width 27 height 33
click at [784, 397] on input "a. 27" at bounding box center [784, 392] width 1 height 11
radio input "true"
click at [736, 663] on button "Next" at bounding box center [784, 660] width 212 height 53
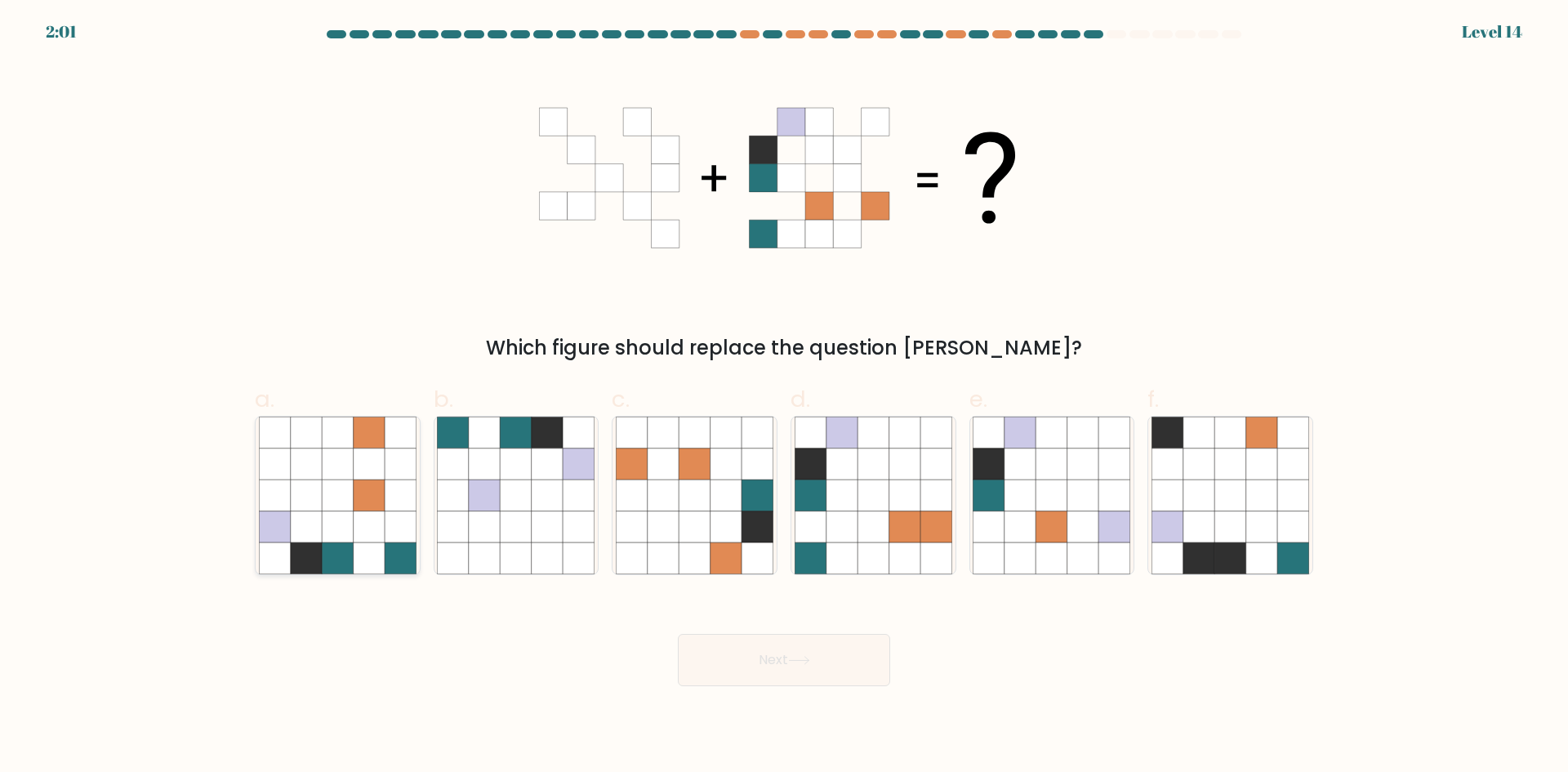
click at [366, 485] on icon at bounding box center [369, 494] width 31 height 31
click at [784, 397] on input "a." at bounding box center [784, 392] width 1 height 11
radio input "true"
click at [848, 650] on button "Next" at bounding box center [784, 660] width 212 height 53
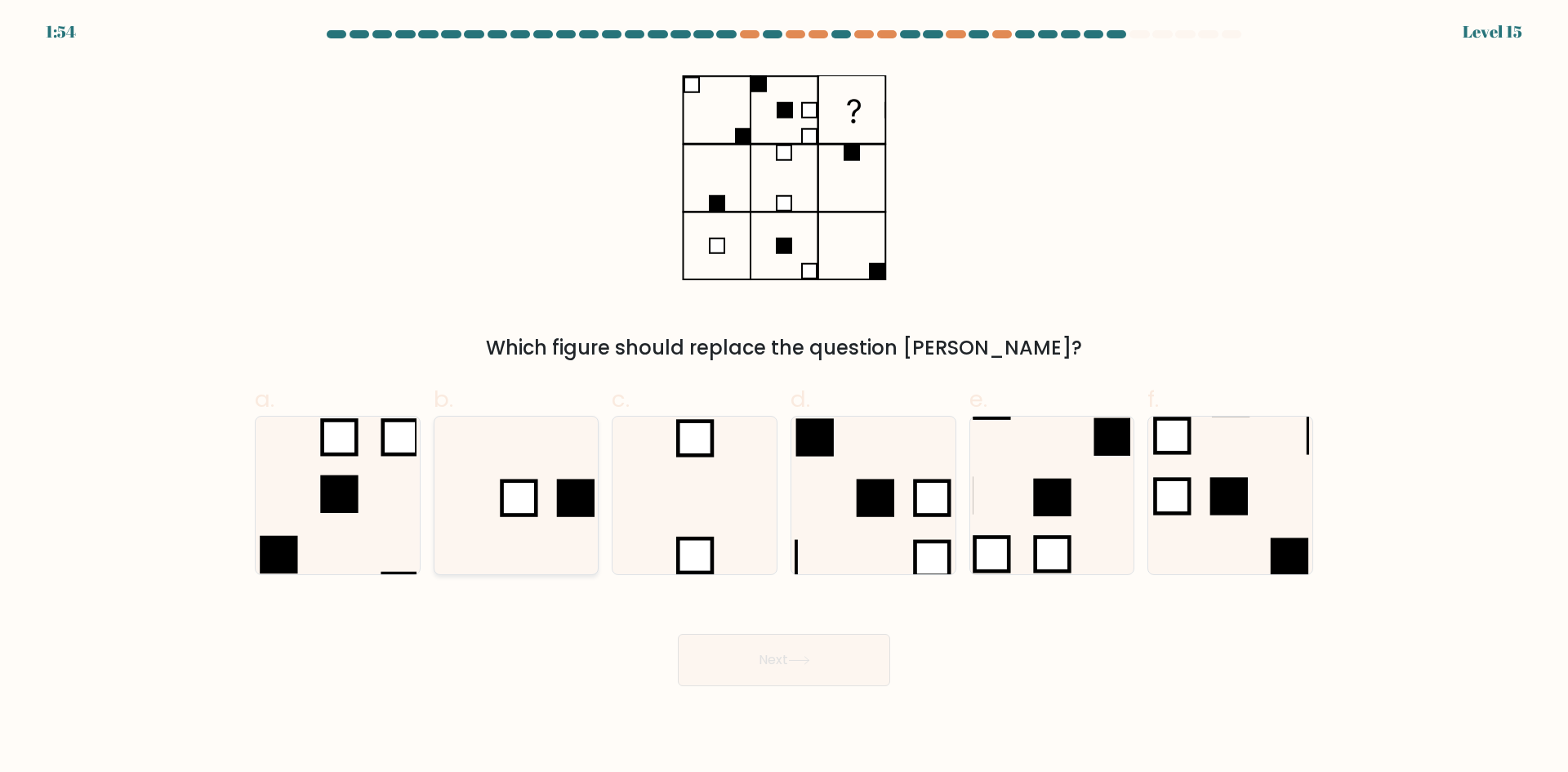
click at [565, 503] on rect at bounding box center [576, 497] width 37 height 37
click at [784, 397] on input "b." at bounding box center [784, 392] width 1 height 11
radio input "true"
click at [749, 671] on button "Next" at bounding box center [784, 660] width 212 height 53
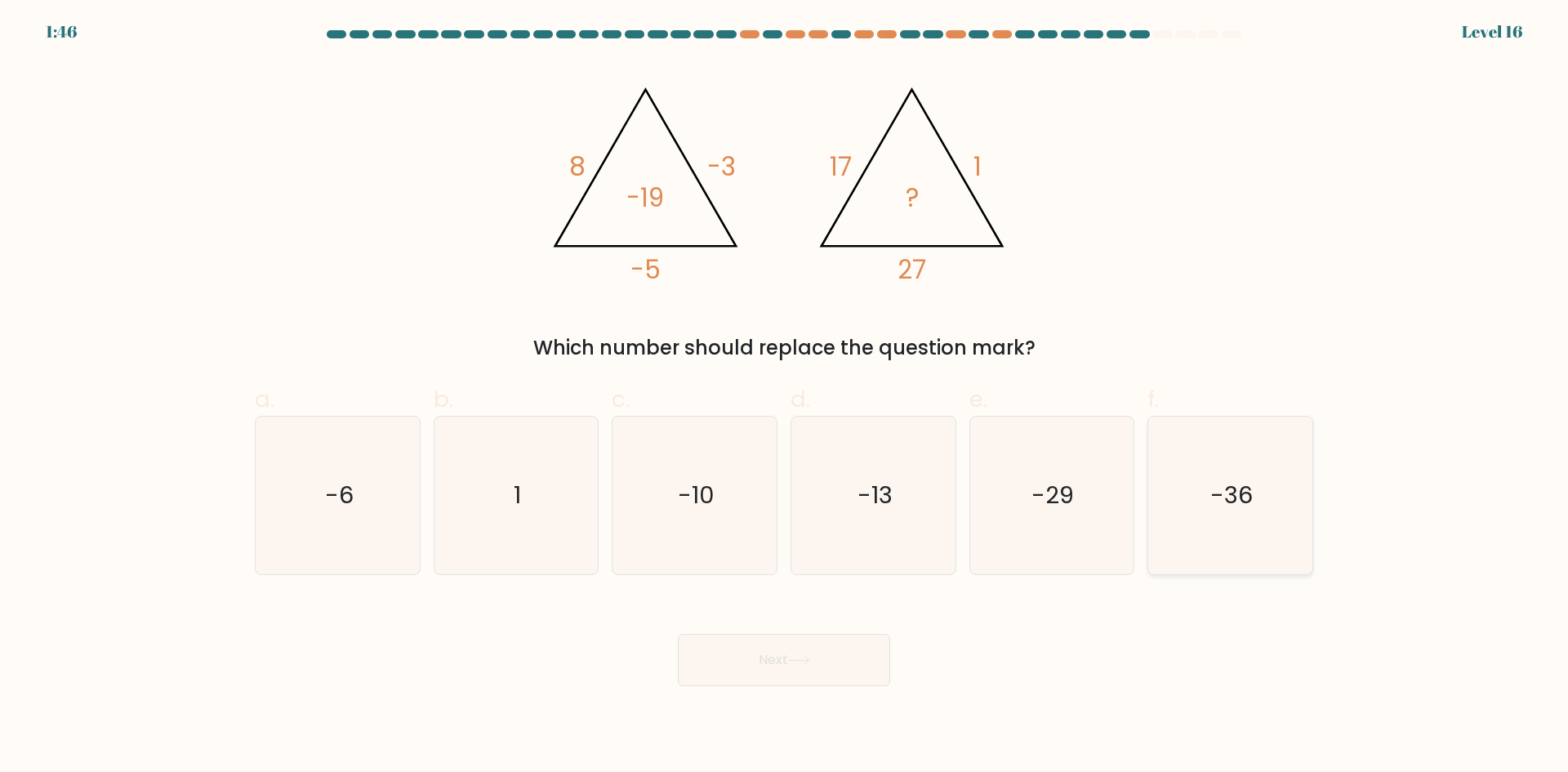
click at [1188, 525] on icon "-36" at bounding box center [1230, 495] width 158 height 158
click at [784, 397] on input "f. -36" at bounding box center [784, 392] width 1 height 11
radio input "true"
click at [847, 658] on button "Next" at bounding box center [784, 660] width 212 height 53
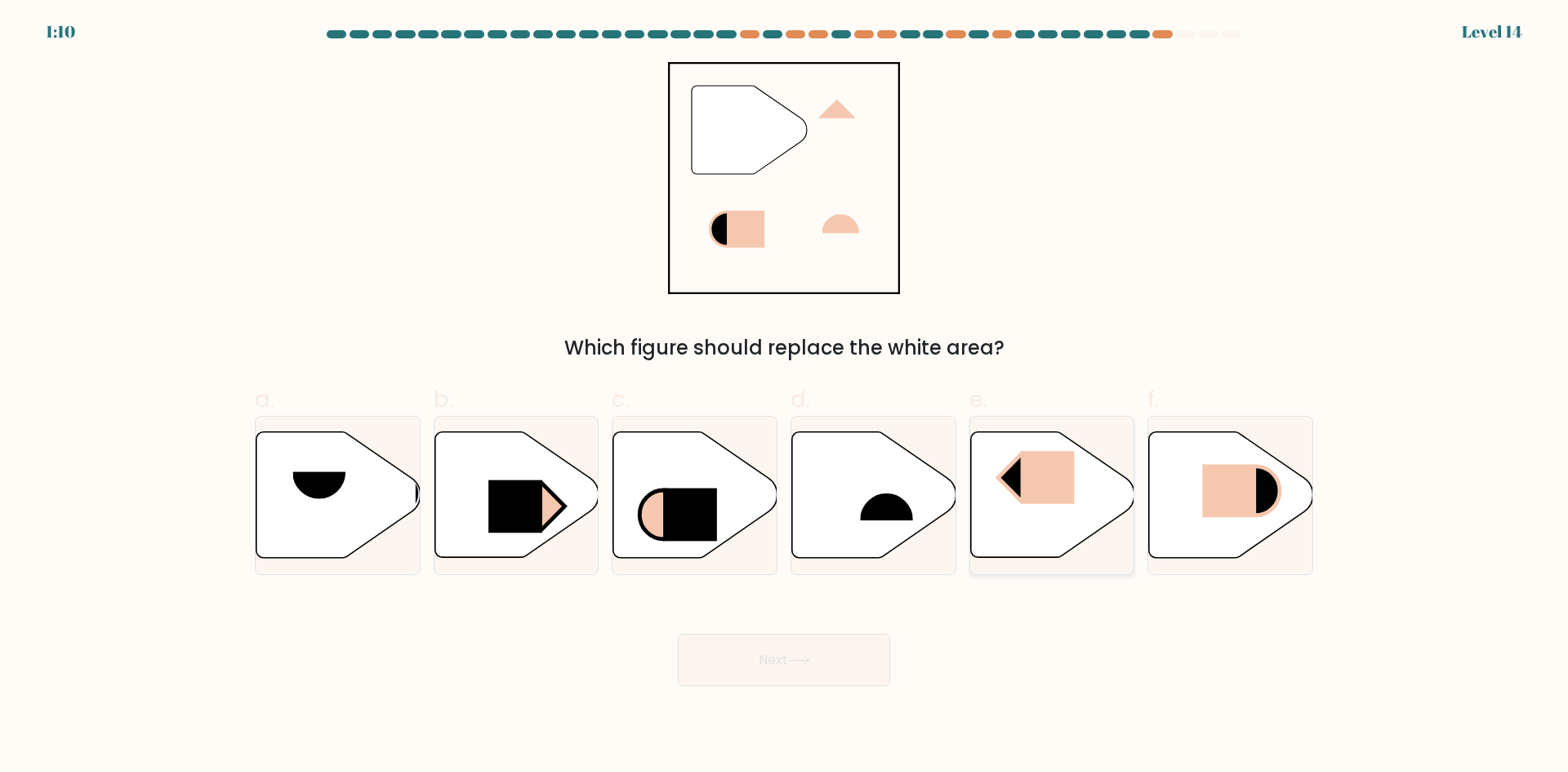
click at [1046, 508] on icon at bounding box center [1052, 494] width 164 height 126
click at [784, 397] on input "e." at bounding box center [784, 392] width 1 height 11
radio input "true"
click at [843, 664] on button "Next" at bounding box center [784, 660] width 212 height 53
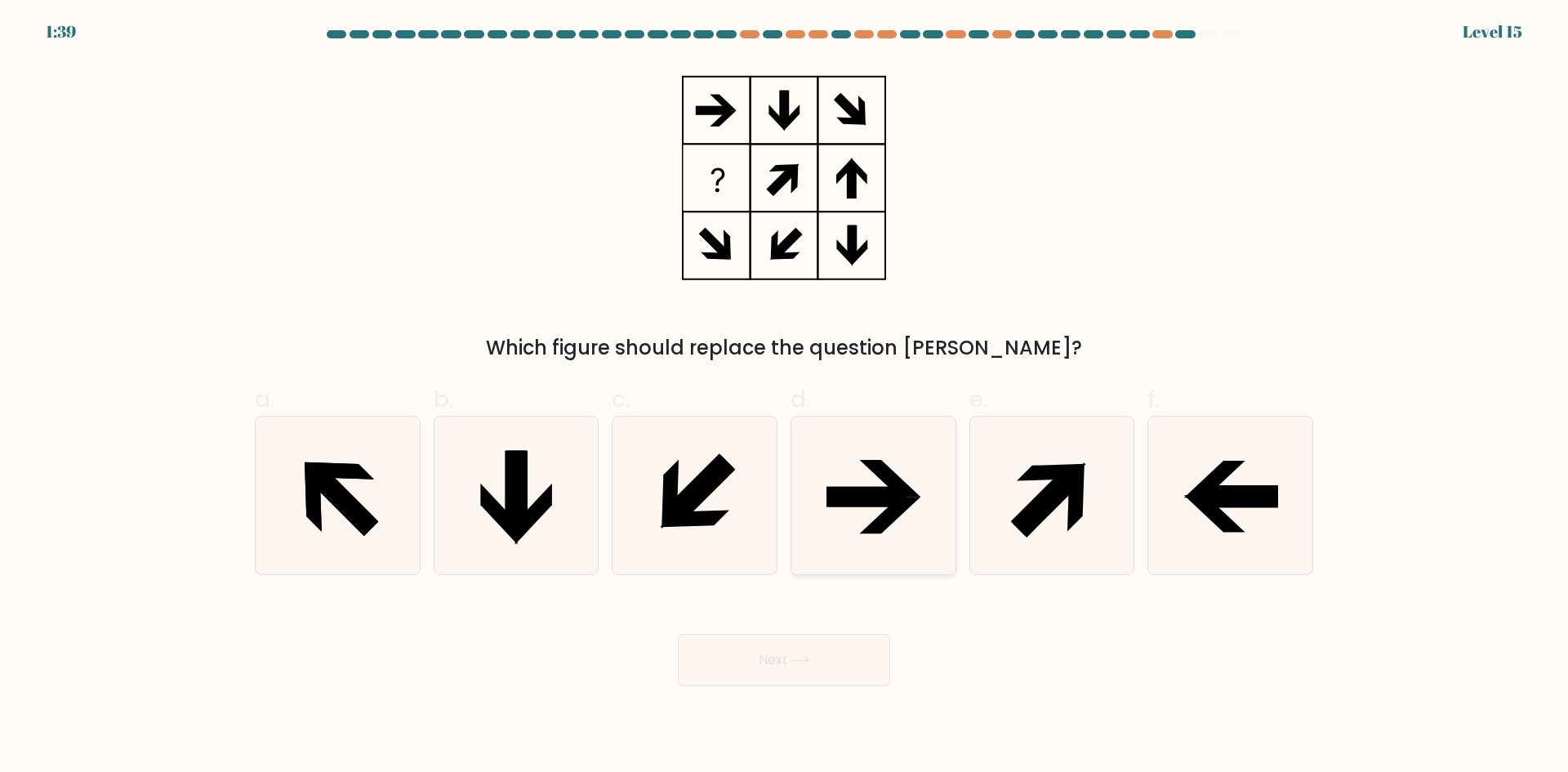
click at [879, 461] on icon at bounding box center [890, 477] width 61 height 37
click at [784, 397] on input "d." at bounding box center [784, 392] width 1 height 11
radio input "true"
click at [833, 662] on button "Next" at bounding box center [784, 660] width 212 height 53
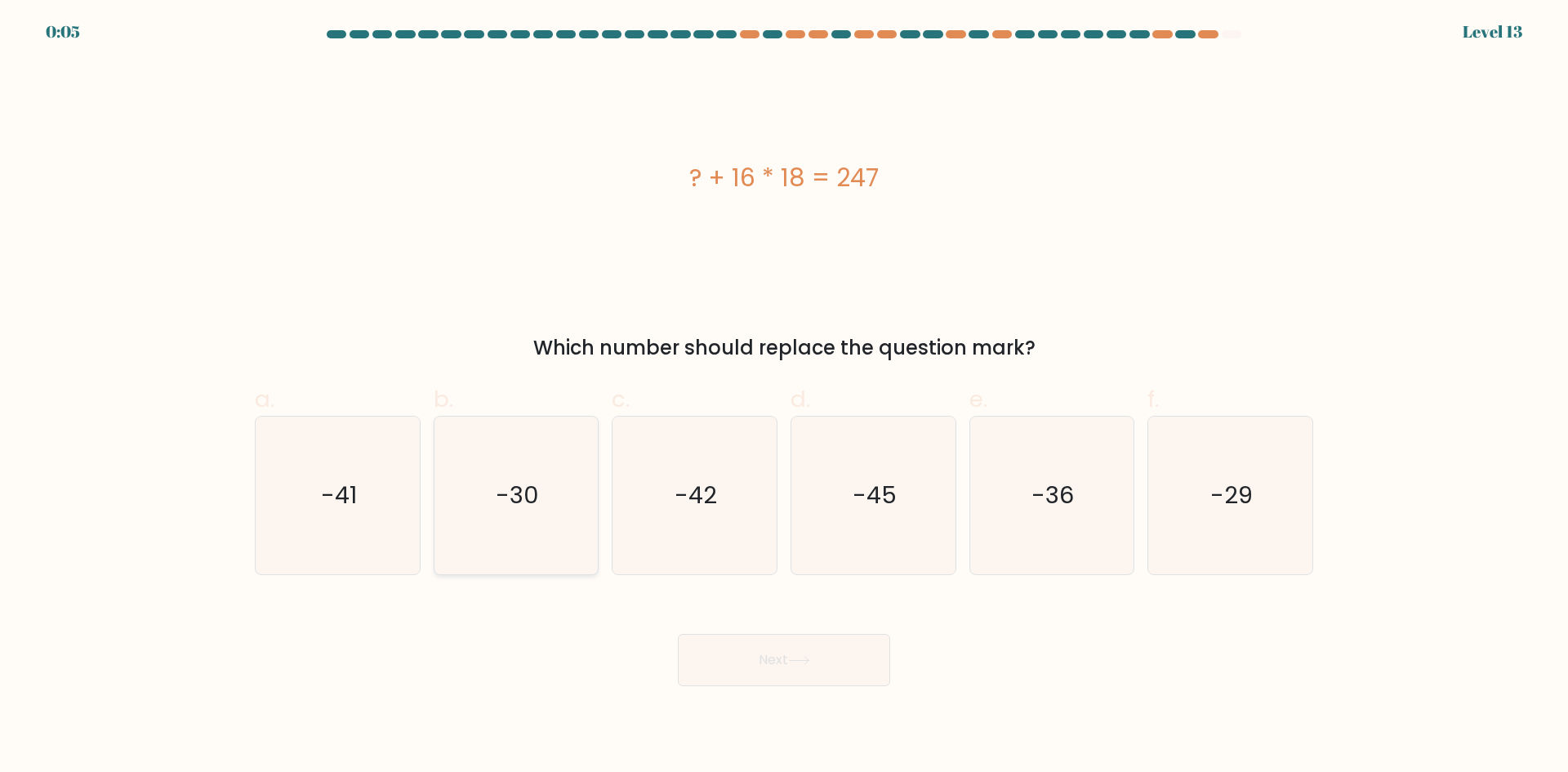
click at [540, 523] on icon "-30" at bounding box center [516, 495] width 158 height 158
click at [784, 397] on input "b. -30" at bounding box center [784, 392] width 1 height 11
radio input "true"
click at [839, 662] on button "Next" at bounding box center [784, 660] width 212 height 53
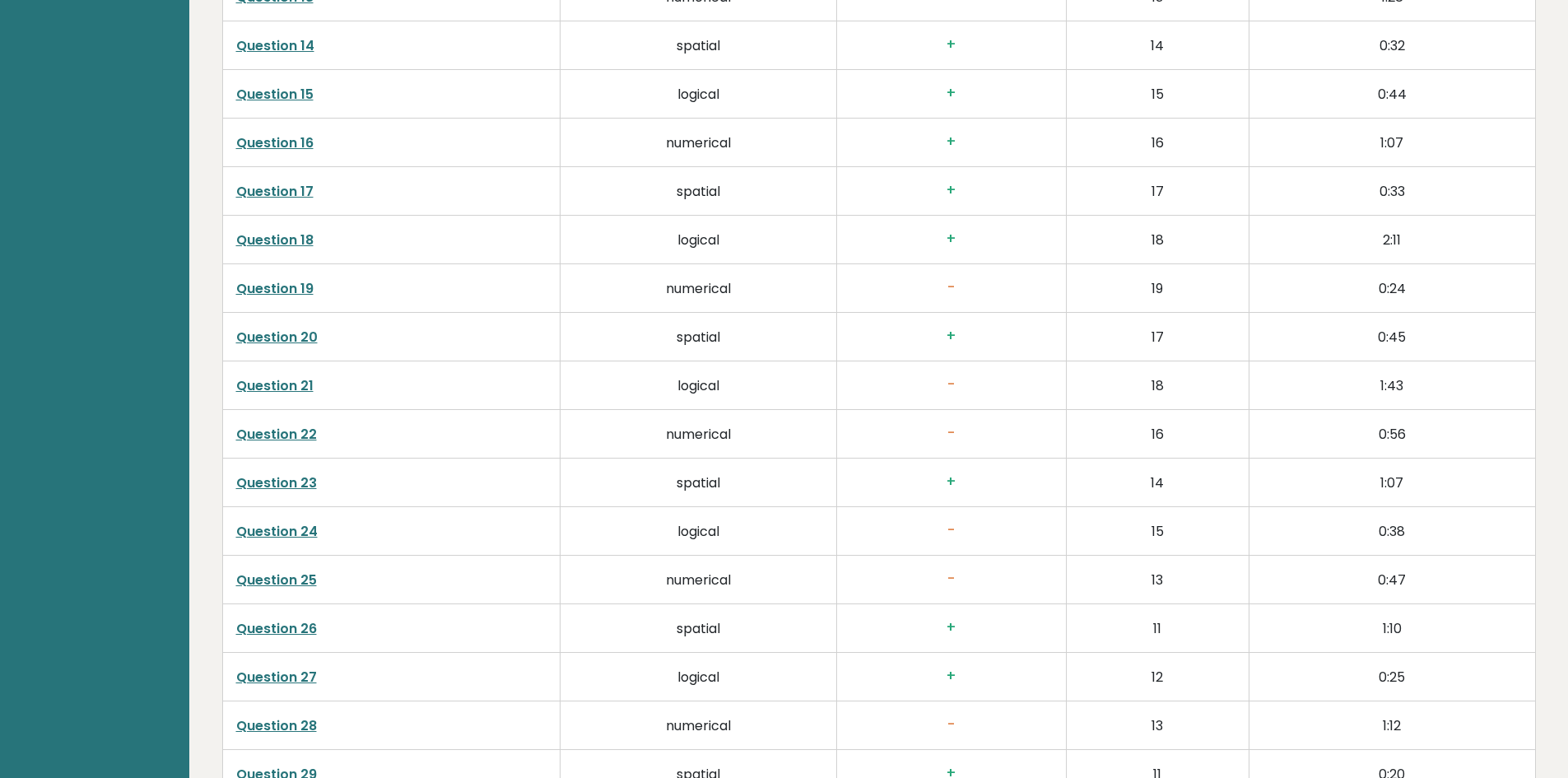
scroll to position [3457, 0]
click at [270, 285] on link "Question 19" at bounding box center [275, 290] width 77 height 19
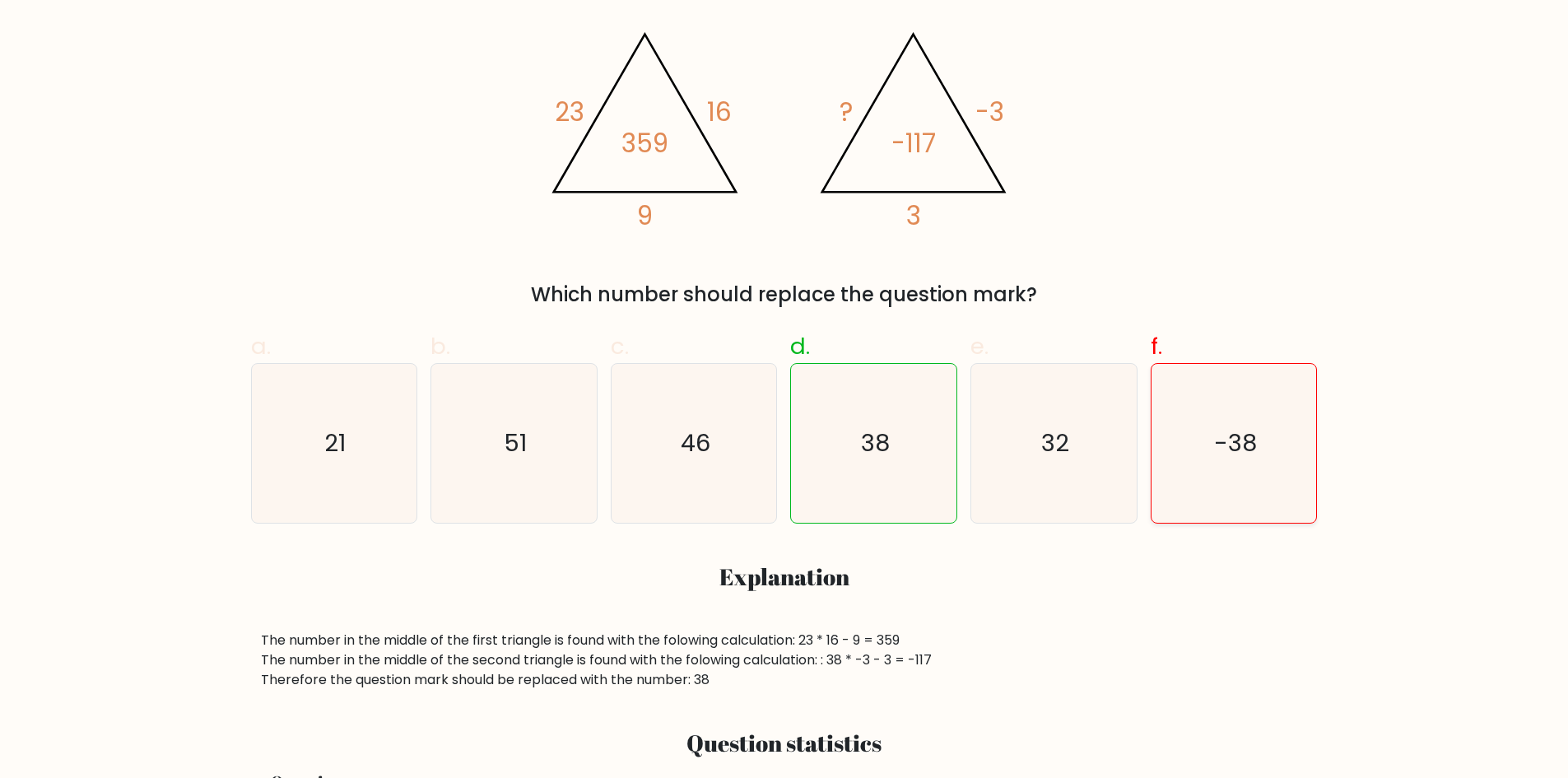
scroll to position [329, 0]
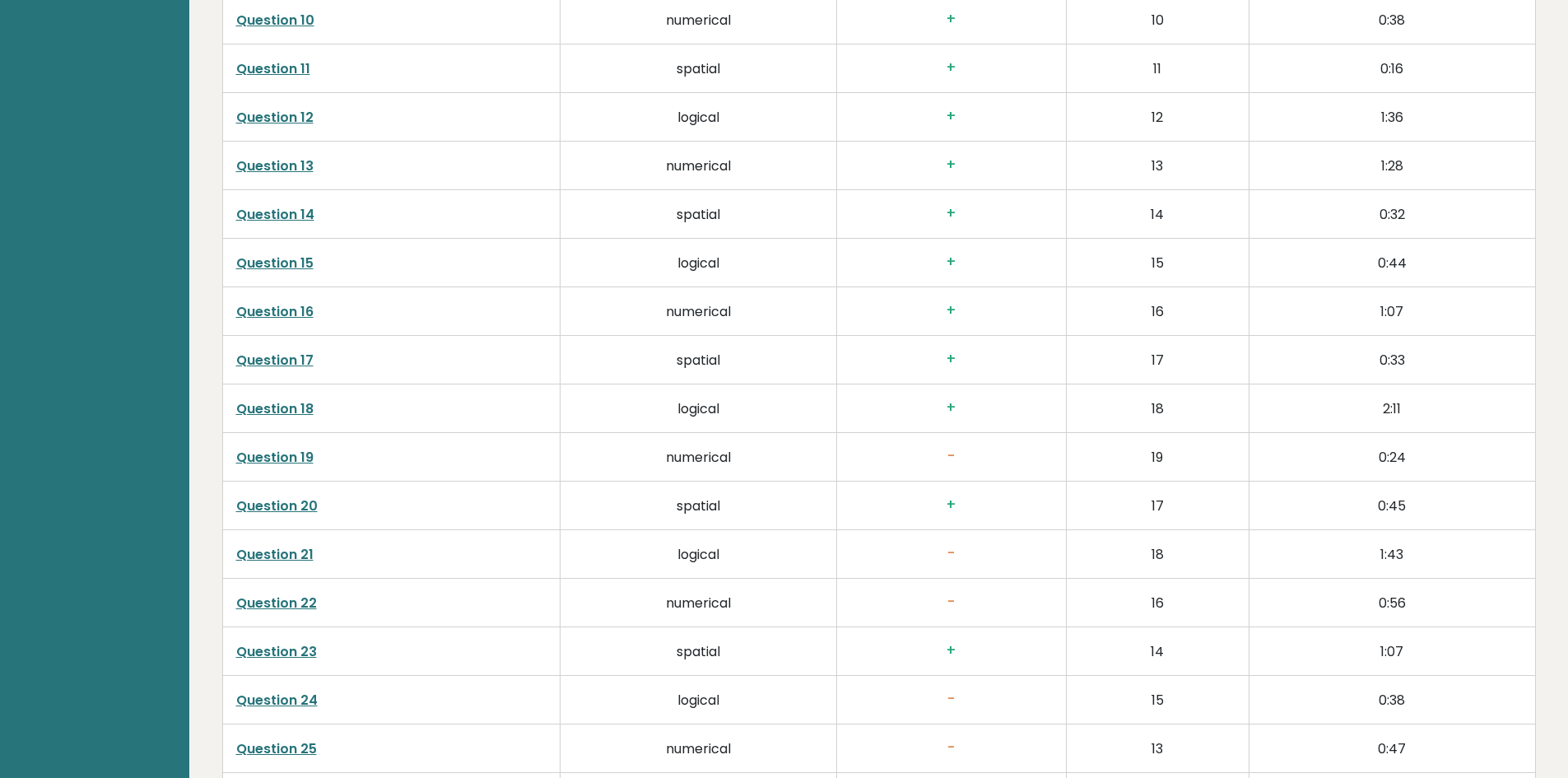
scroll to position [3291, 0]
click at [281, 543] on link "Question 21" at bounding box center [275, 552] width 77 height 19
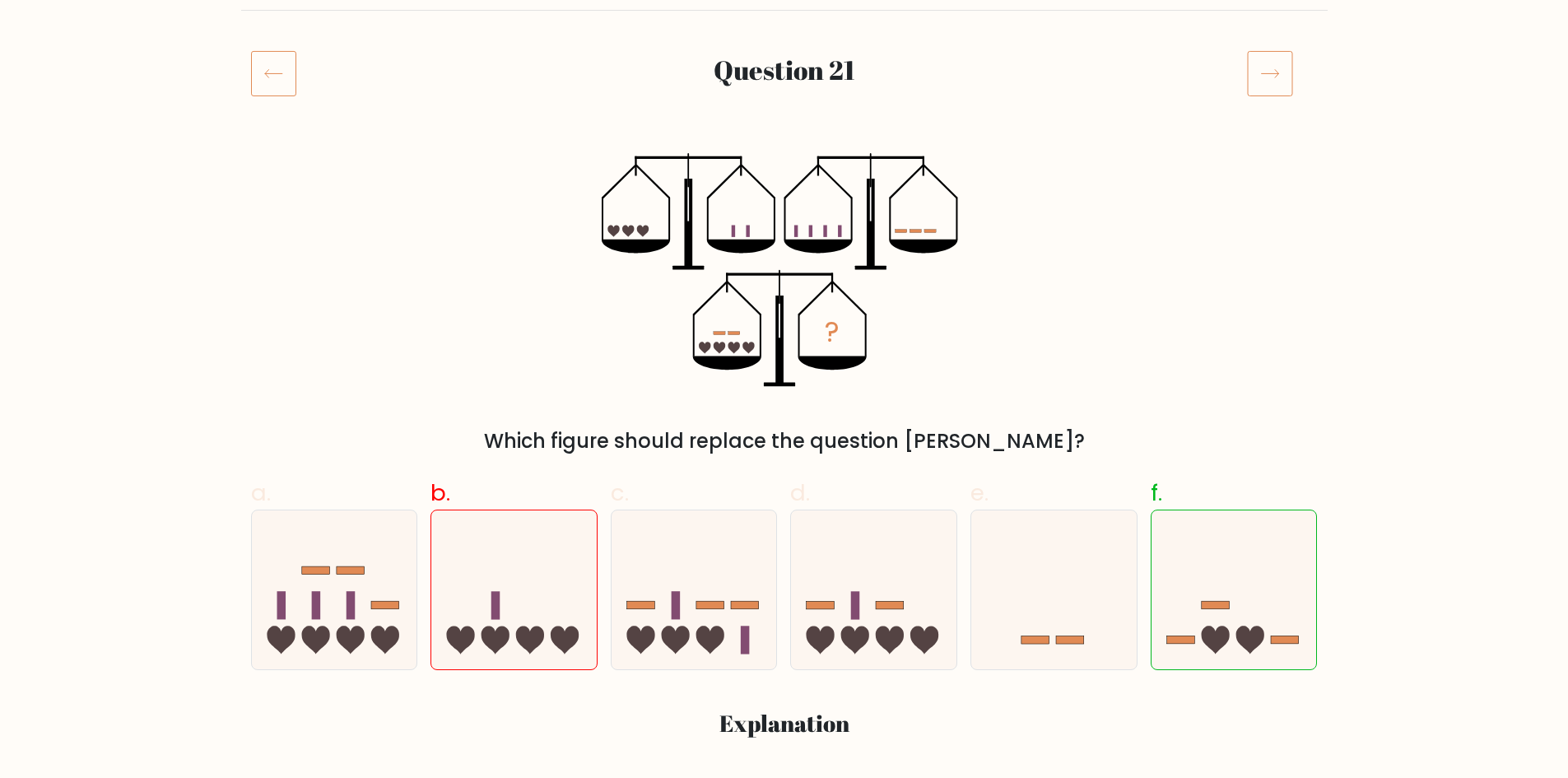
scroll to position [247, 0]
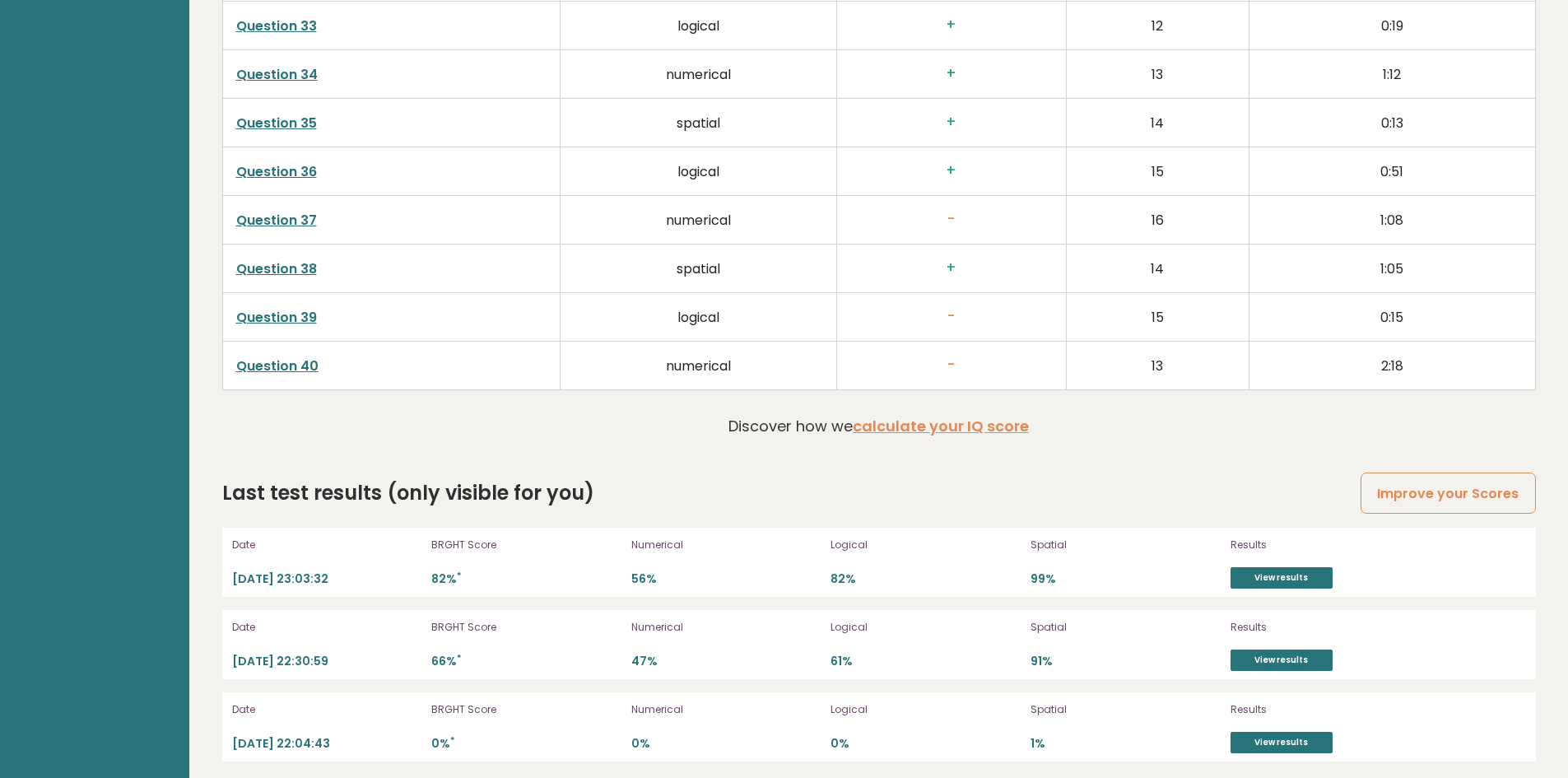
scroll to position [4402, 0]
click at [1293, 571] on link "View results" at bounding box center [1282, 576] width 102 height 22
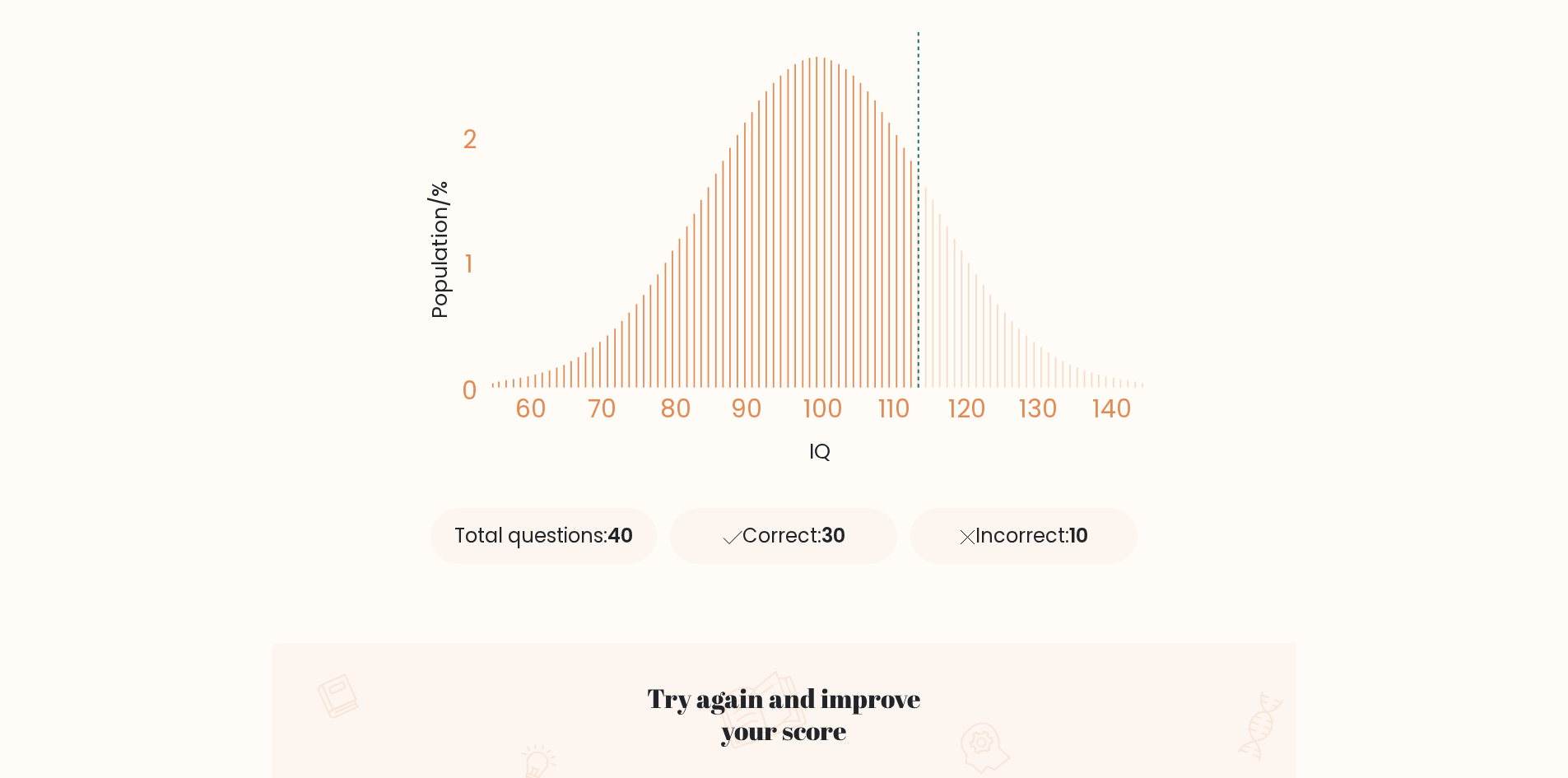
scroll to position [247, 0]
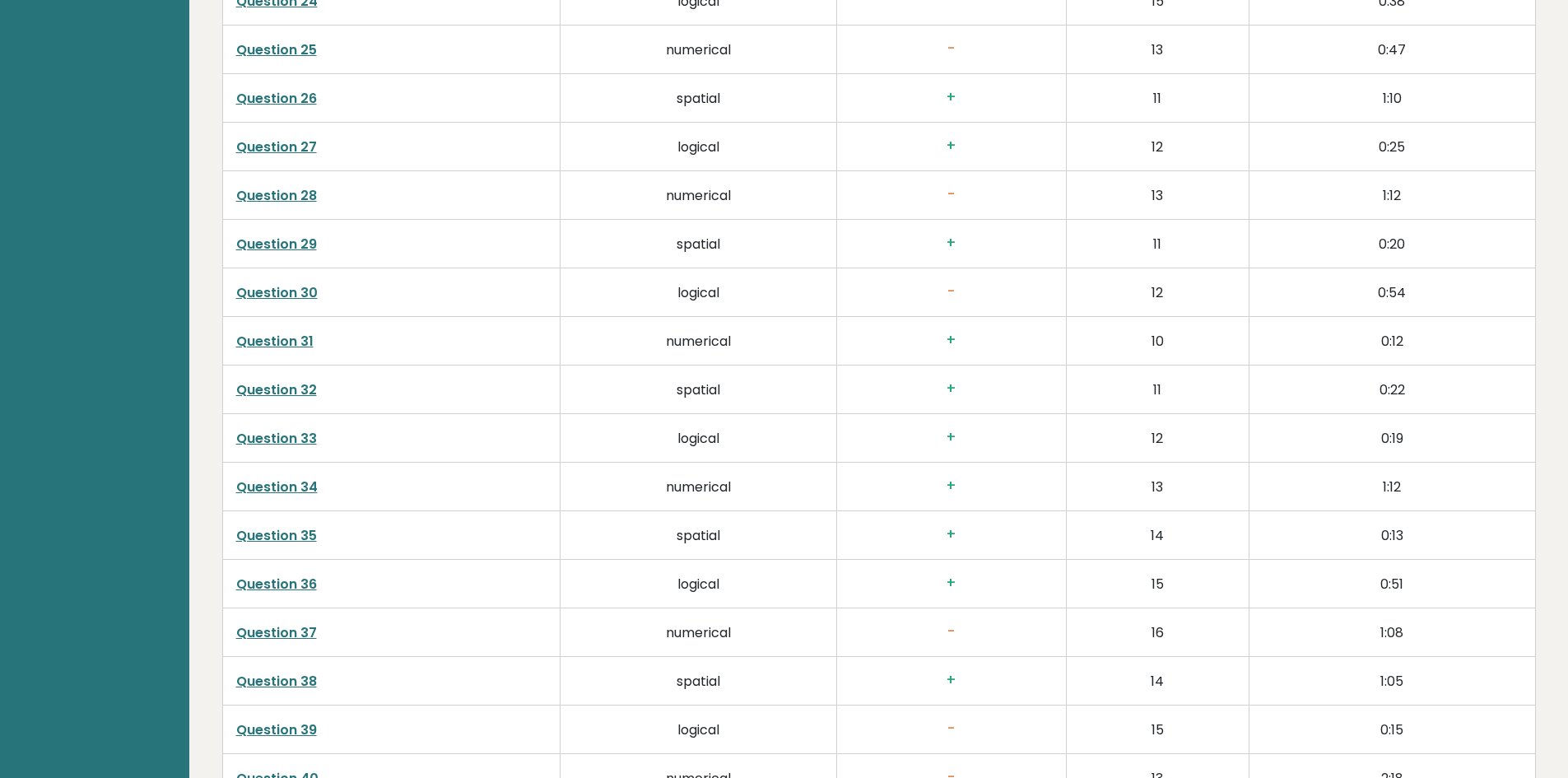
scroll to position [4402, 0]
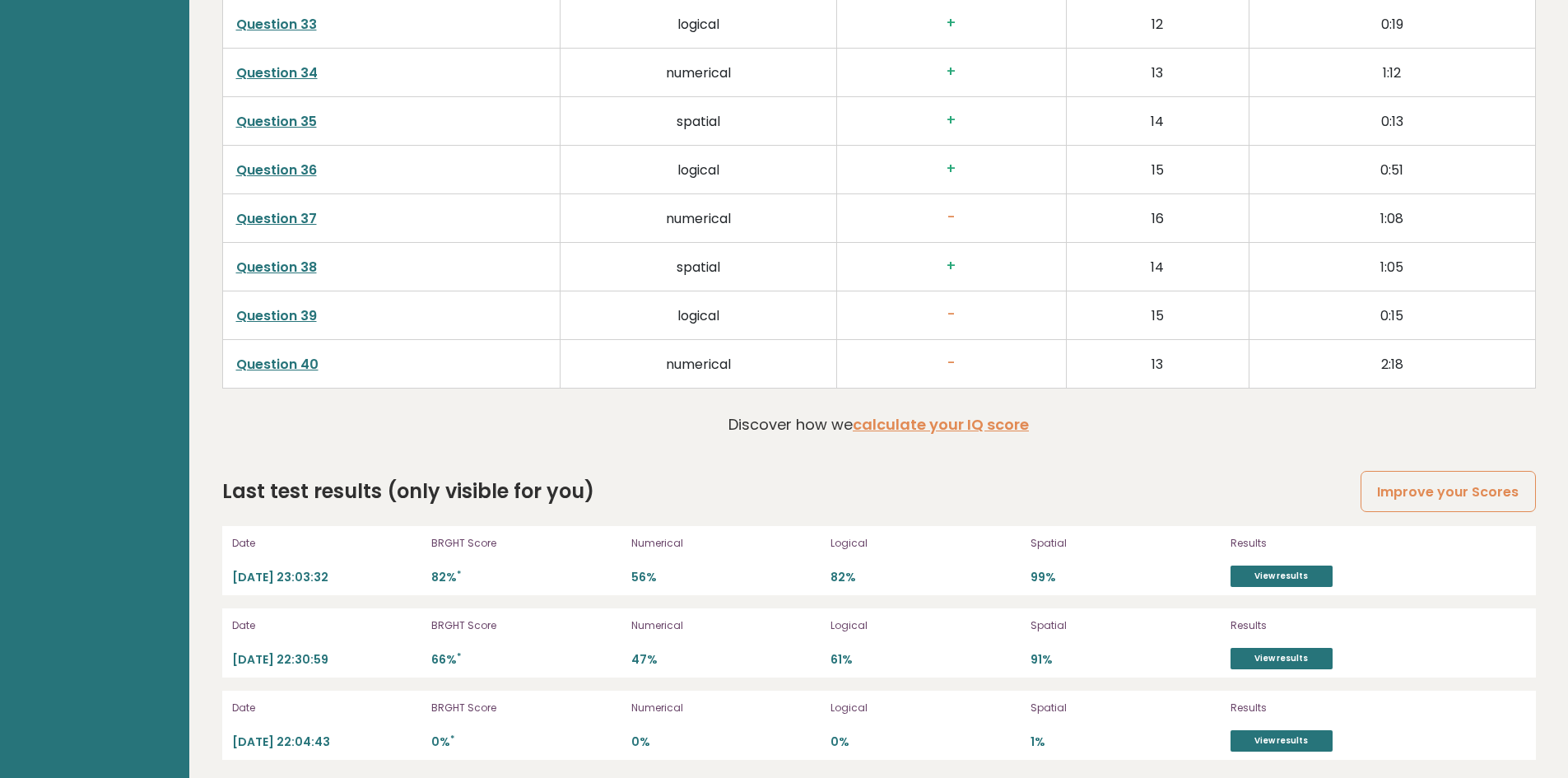
click at [293, 354] on link "Question 40" at bounding box center [277, 363] width 83 height 19
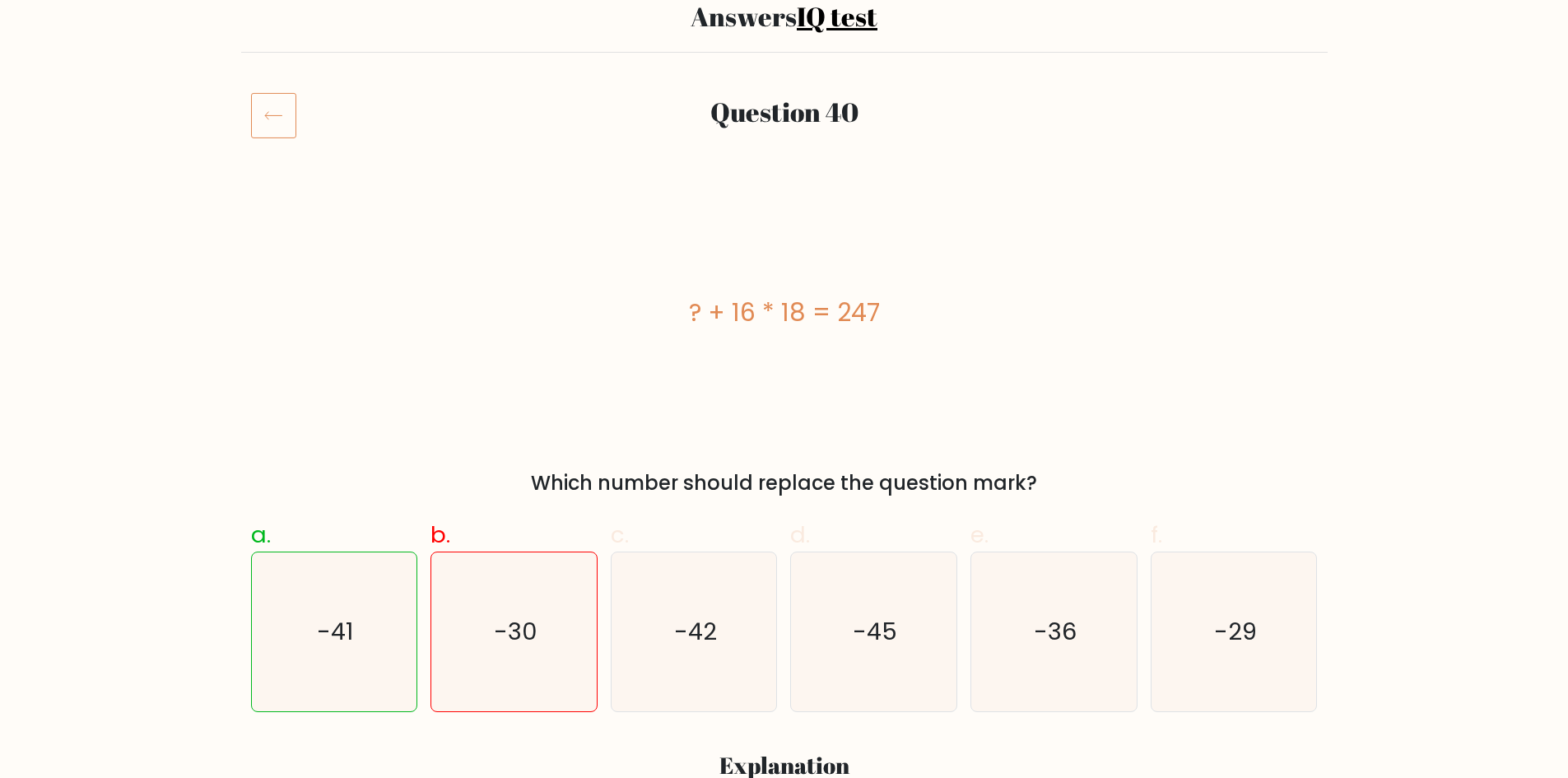
scroll to position [164, 0]
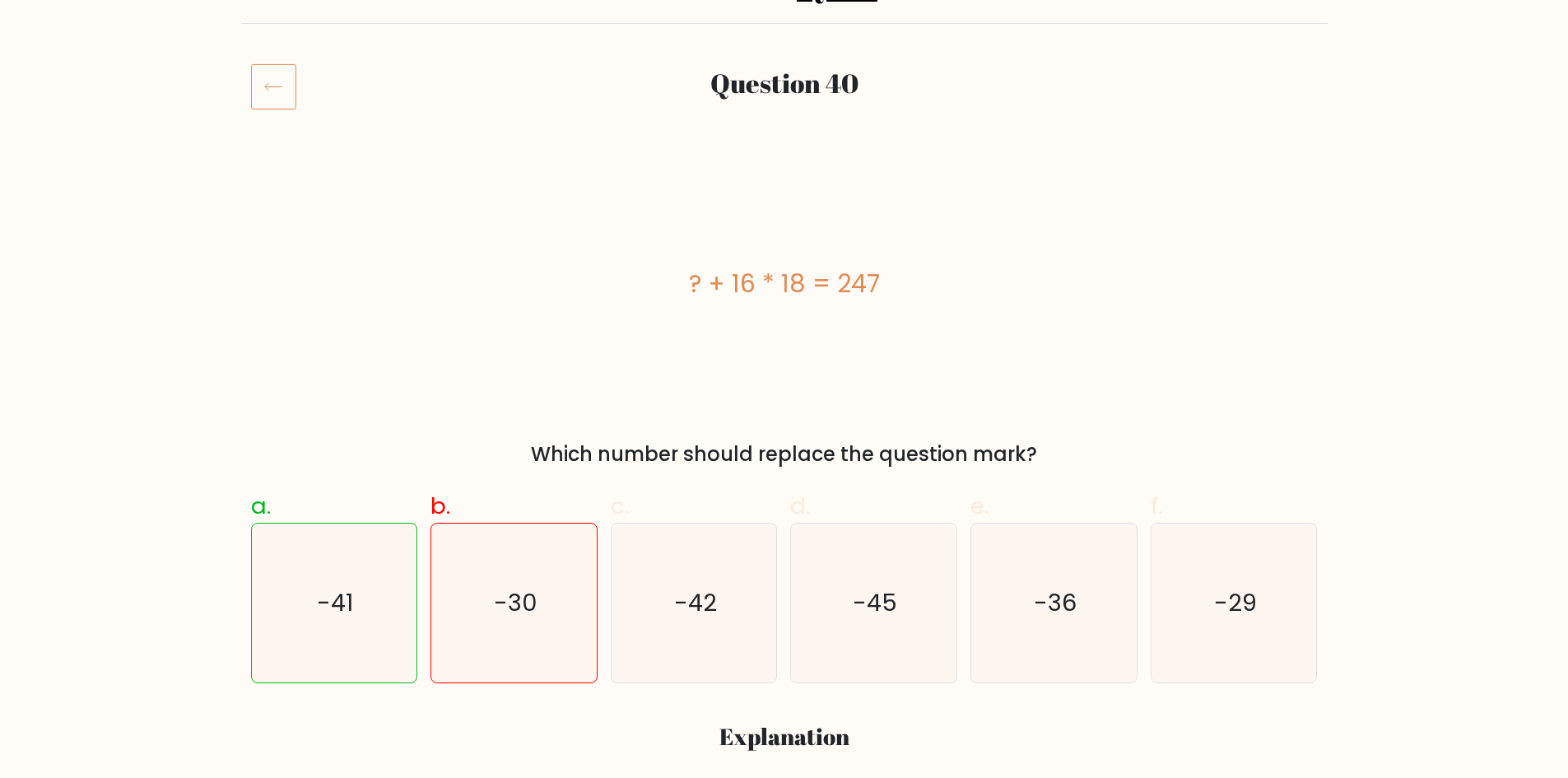
click at [285, 92] on icon at bounding box center [274, 86] width 45 height 46
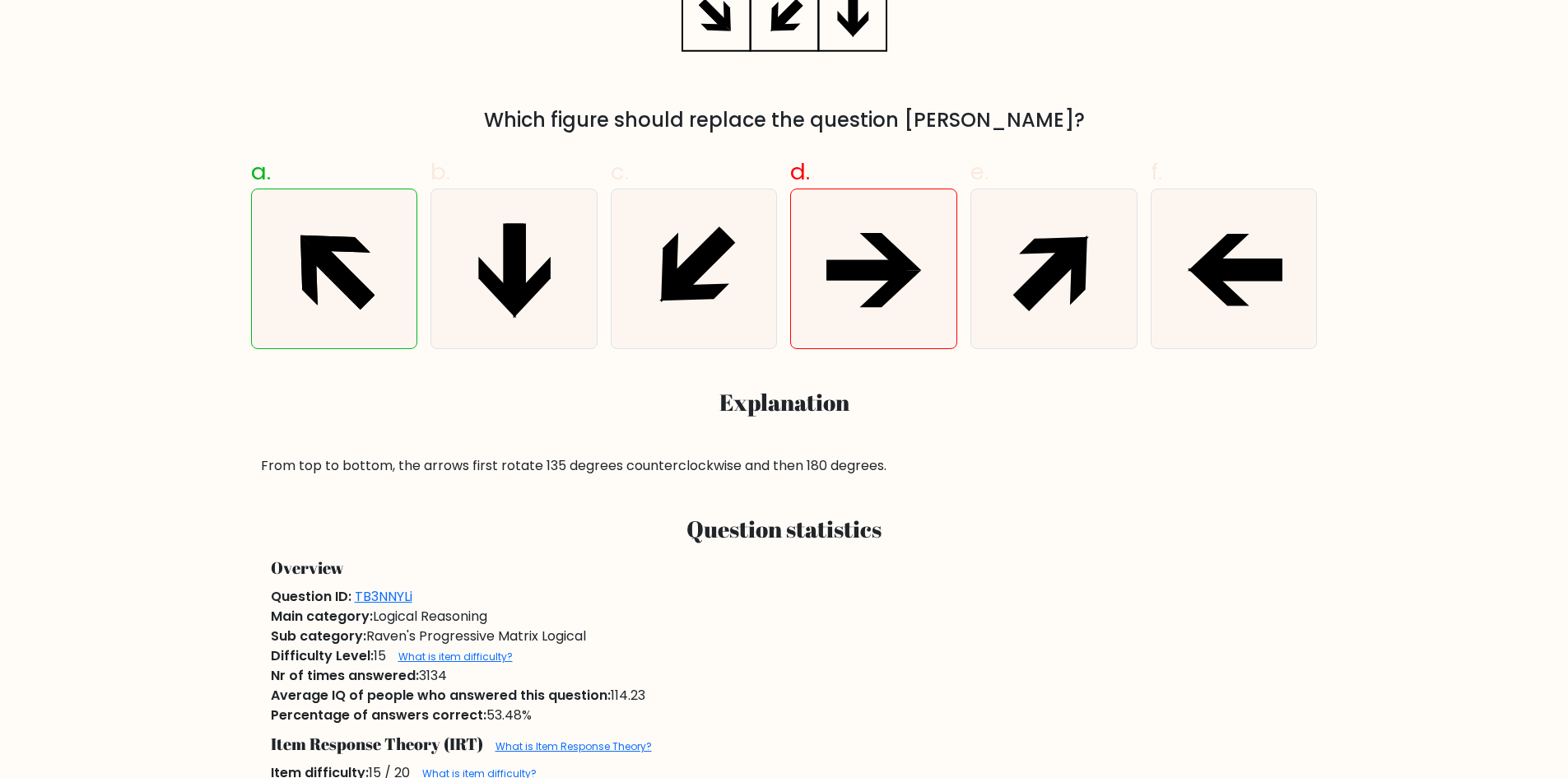
scroll to position [576, 0]
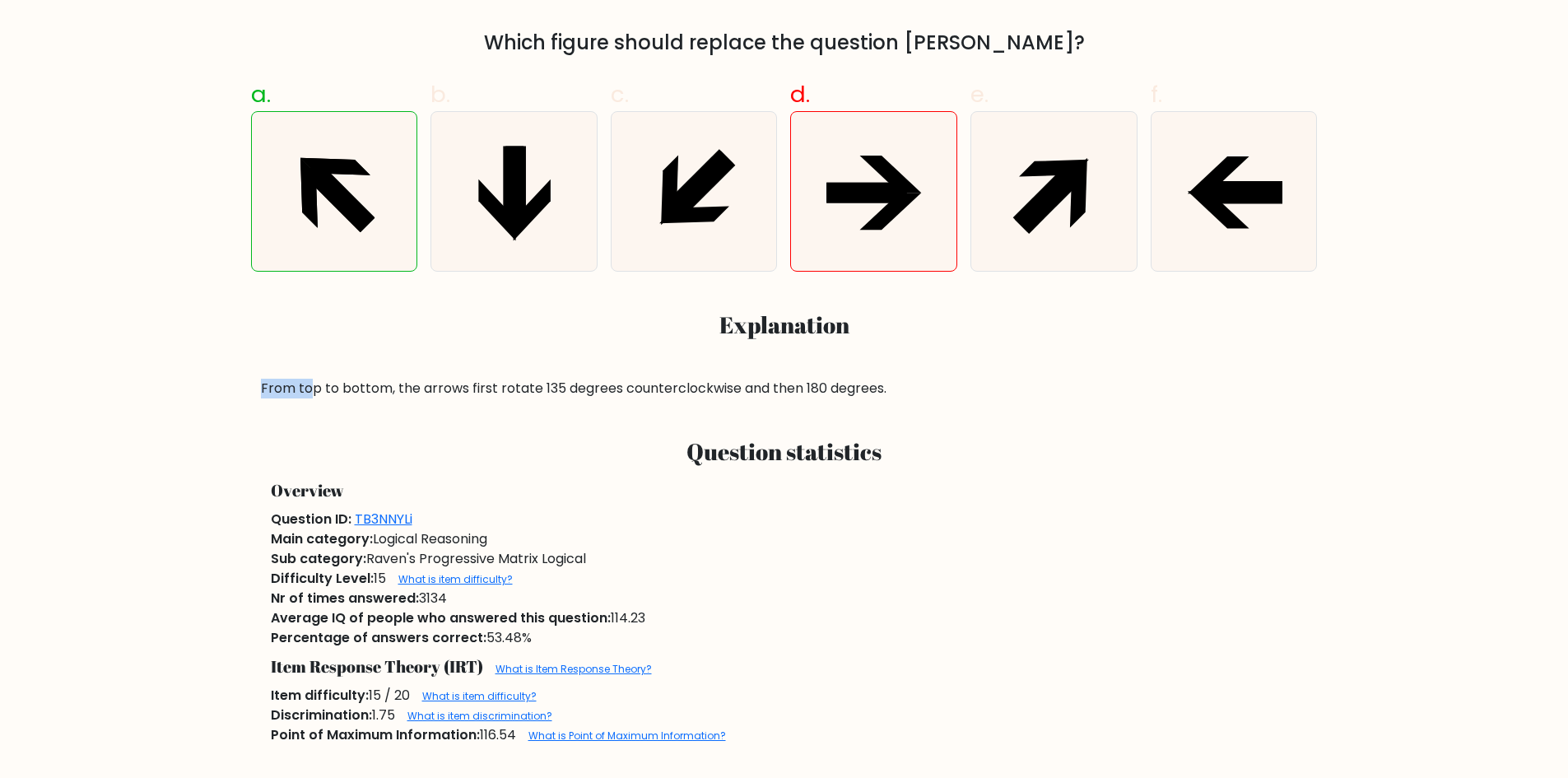
drag, startPoint x: 263, startPoint y: 391, endPoint x: 317, endPoint y: 385, distance: 54.3
click at [311, 385] on div "From top to bottom, the arrows first rotate 135 degrees counterclockwise and th…" at bounding box center [784, 389] width 1047 height 20
click at [325, 385] on div "From top to bottom, the arrows first rotate 135 degrees counterclockwise and th…" at bounding box center [784, 389] width 1047 height 20
drag, startPoint x: 363, startPoint y: 383, endPoint x: 402, endPoint y: 382, distance: 39.0
click at [386, 383] on div "From top to bottom, the arrows first rotate 135 degrees counterclockwise and th…" at bounding box center [784, 389] width 1047 height 20
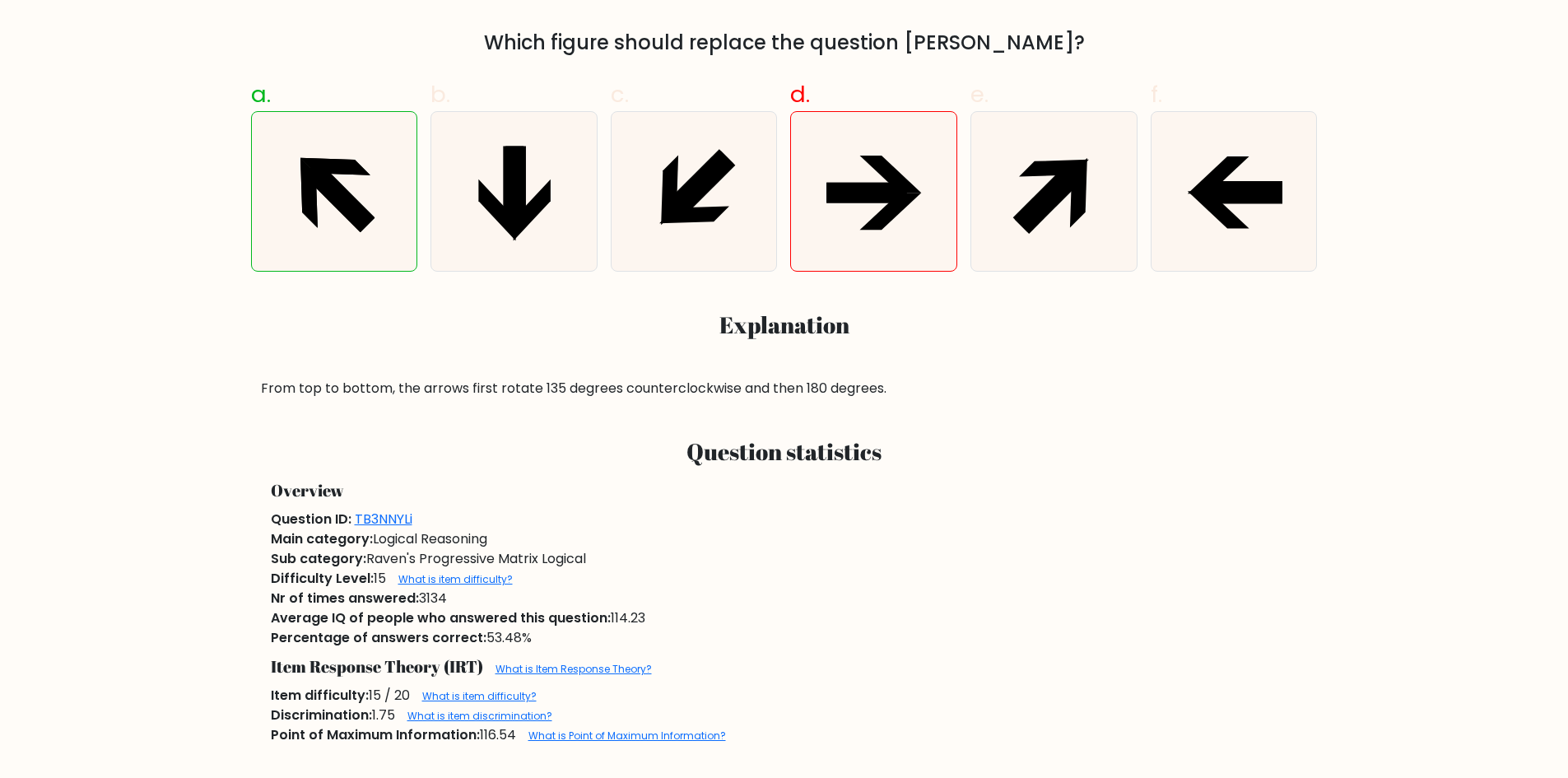
click at [425, 386] on div "From top to bottom, the arrows first rotate 135 degrees counterclockwise and th…" at bounding box center [784, 389] width 1047 height 20
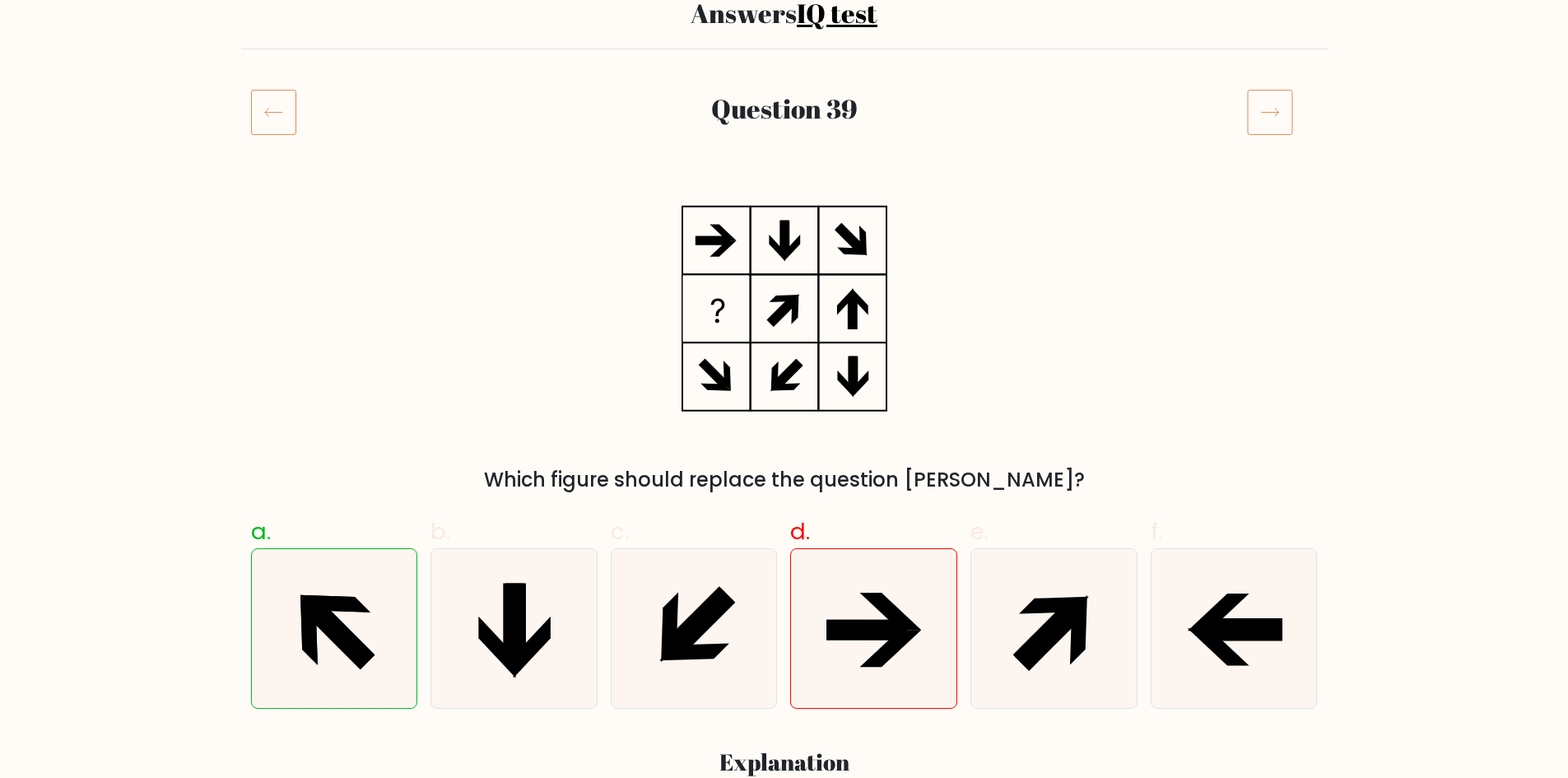
scroll to position [83, 0]
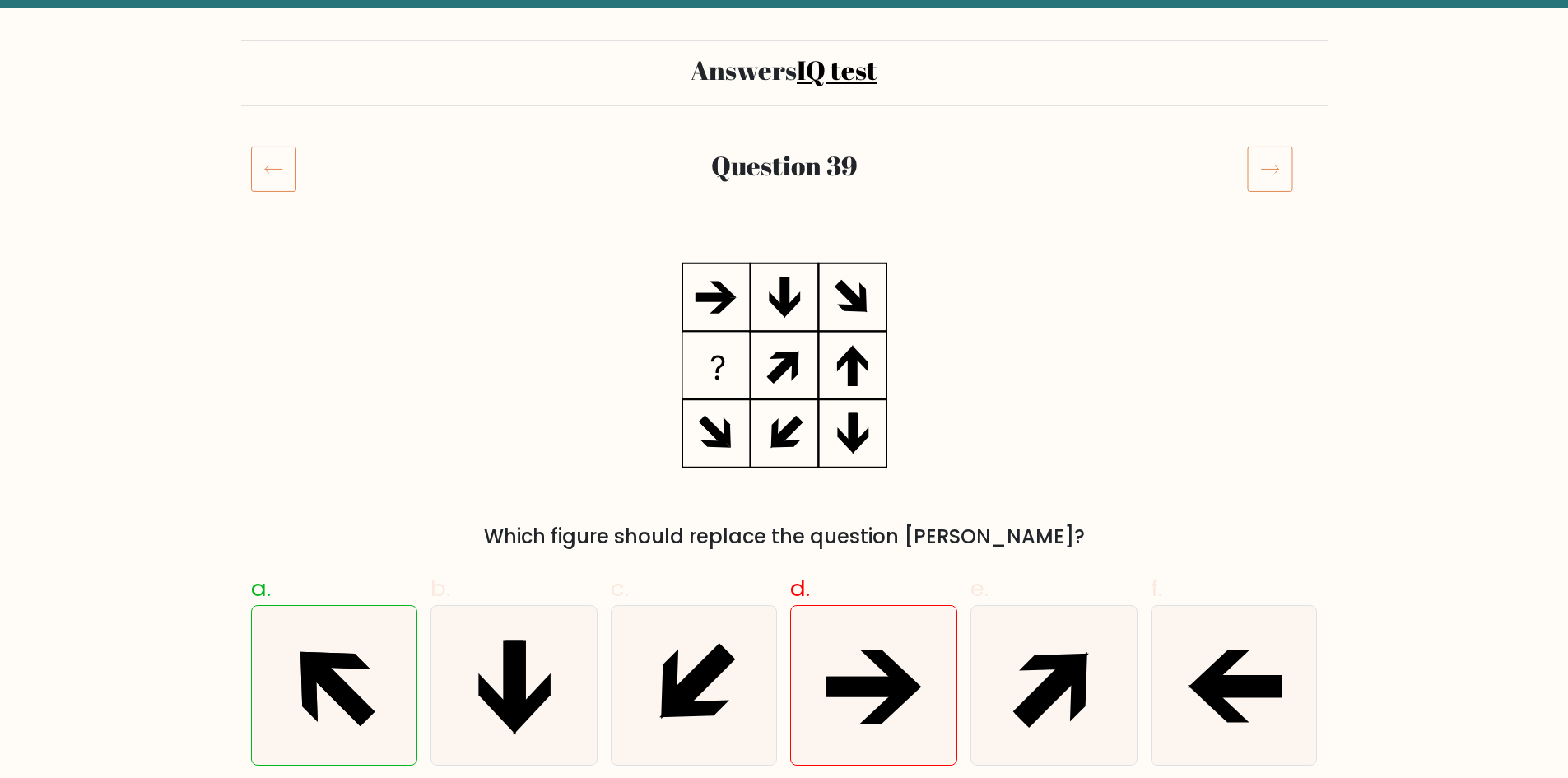
click at [1283, 185] on icon at bounding box center [1270, 168] width 46 height 46
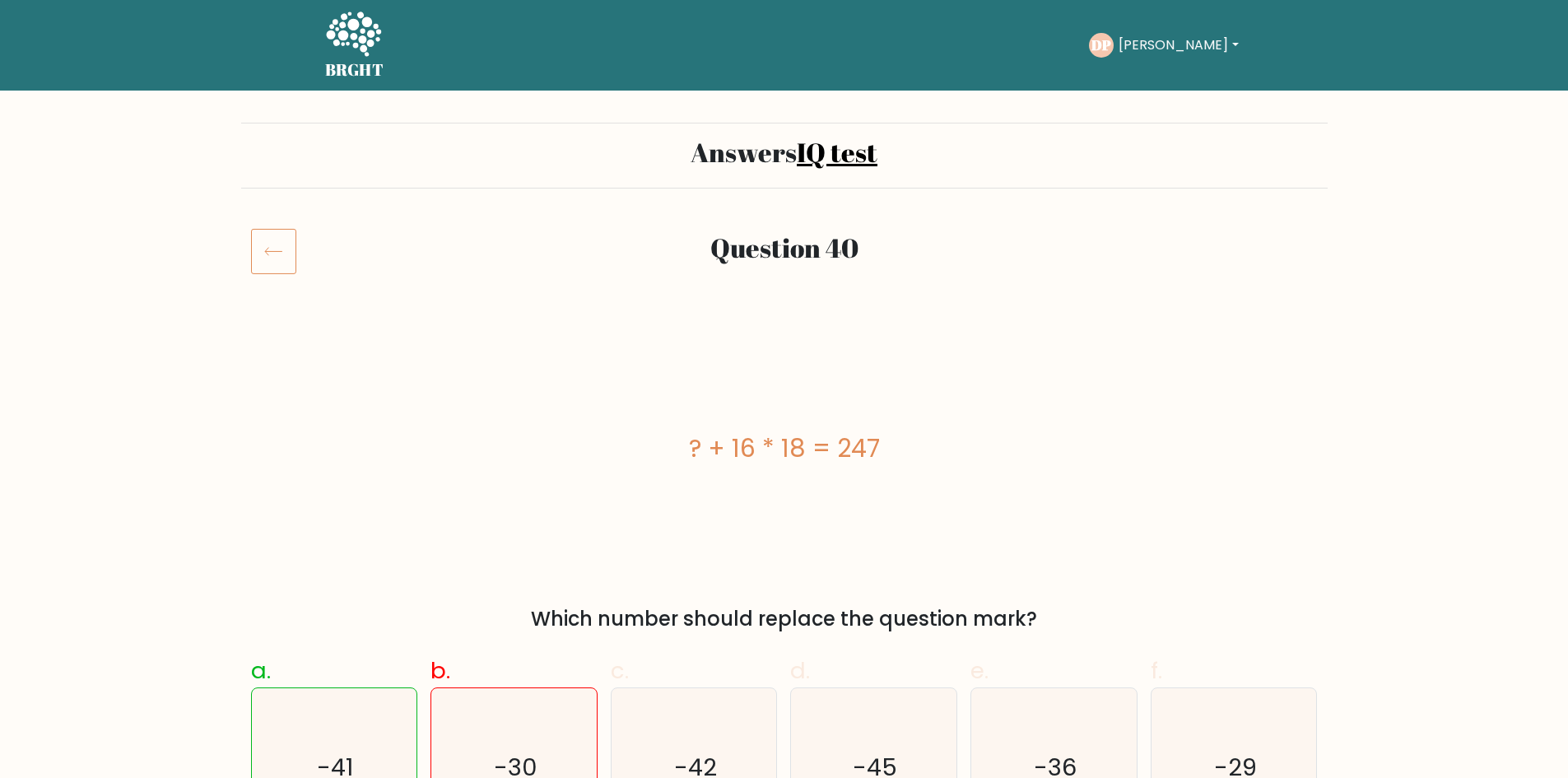
click at [275, 247] on icon at bounding box center [274, 250] width 45 height 46
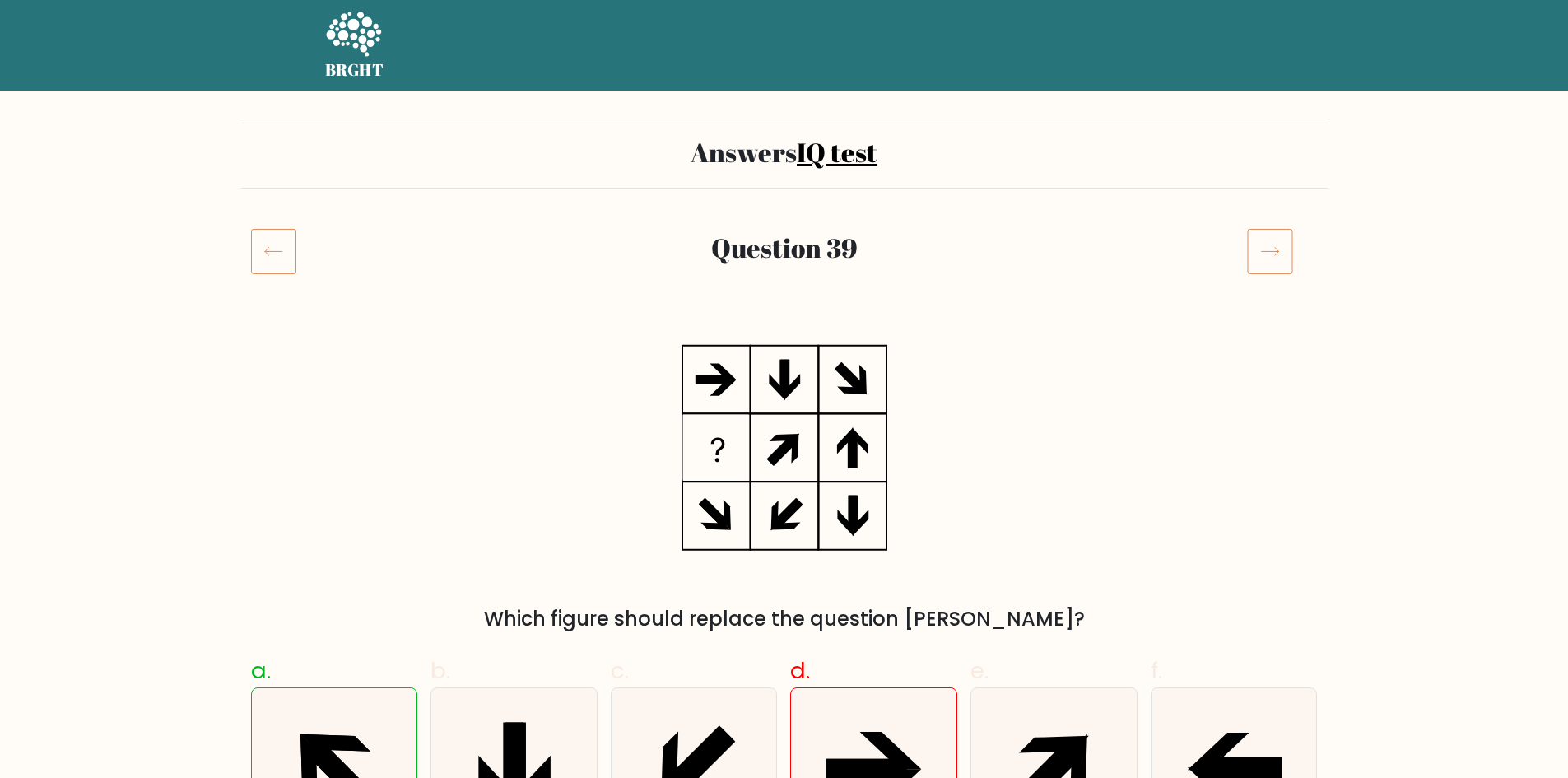
click at [275, 247] on icon at bounding box center [274, 250] width 45 height 46
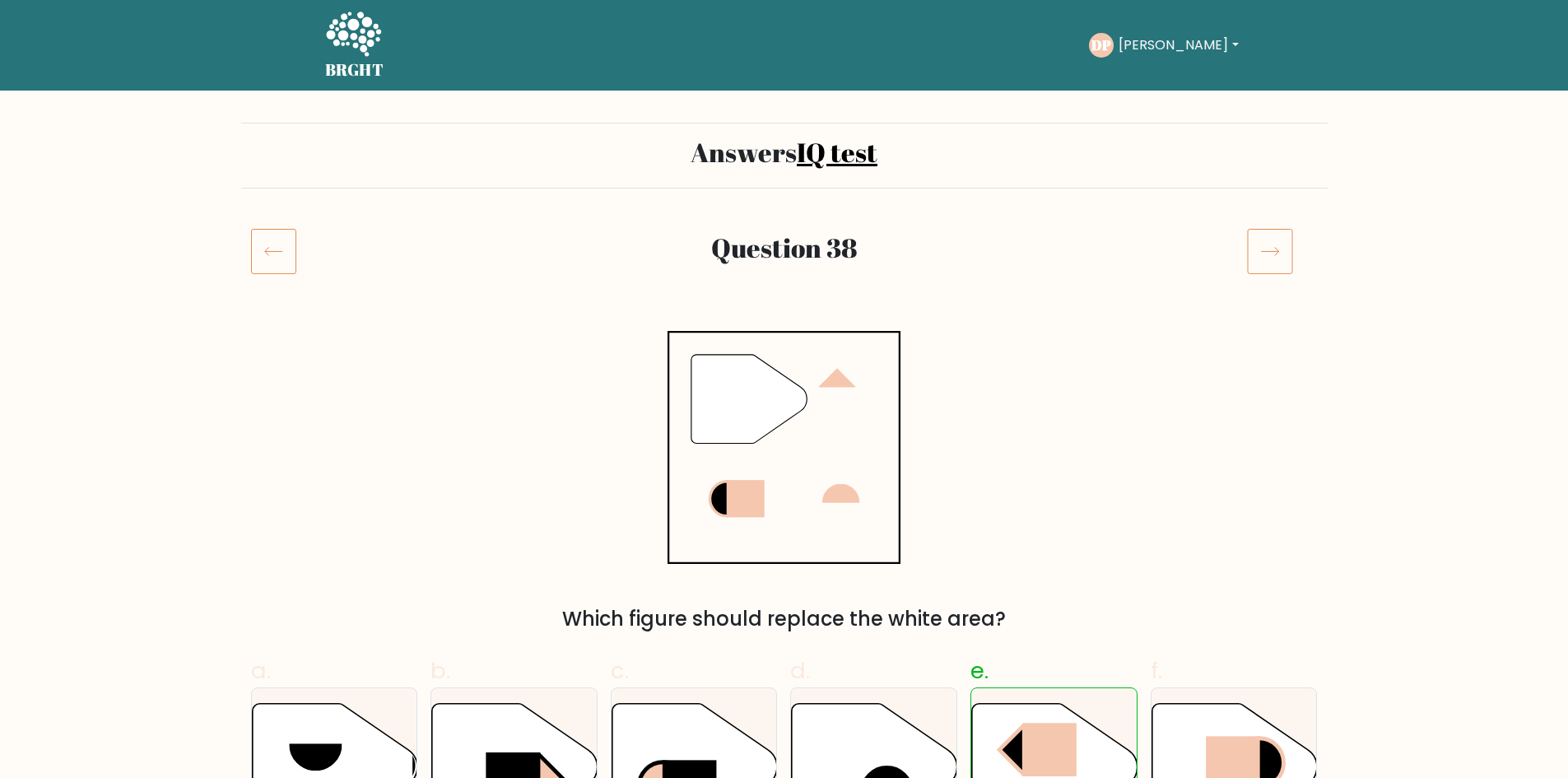
click at [271, 247] on icon at bounding box center [274, 250] width 45 height 46
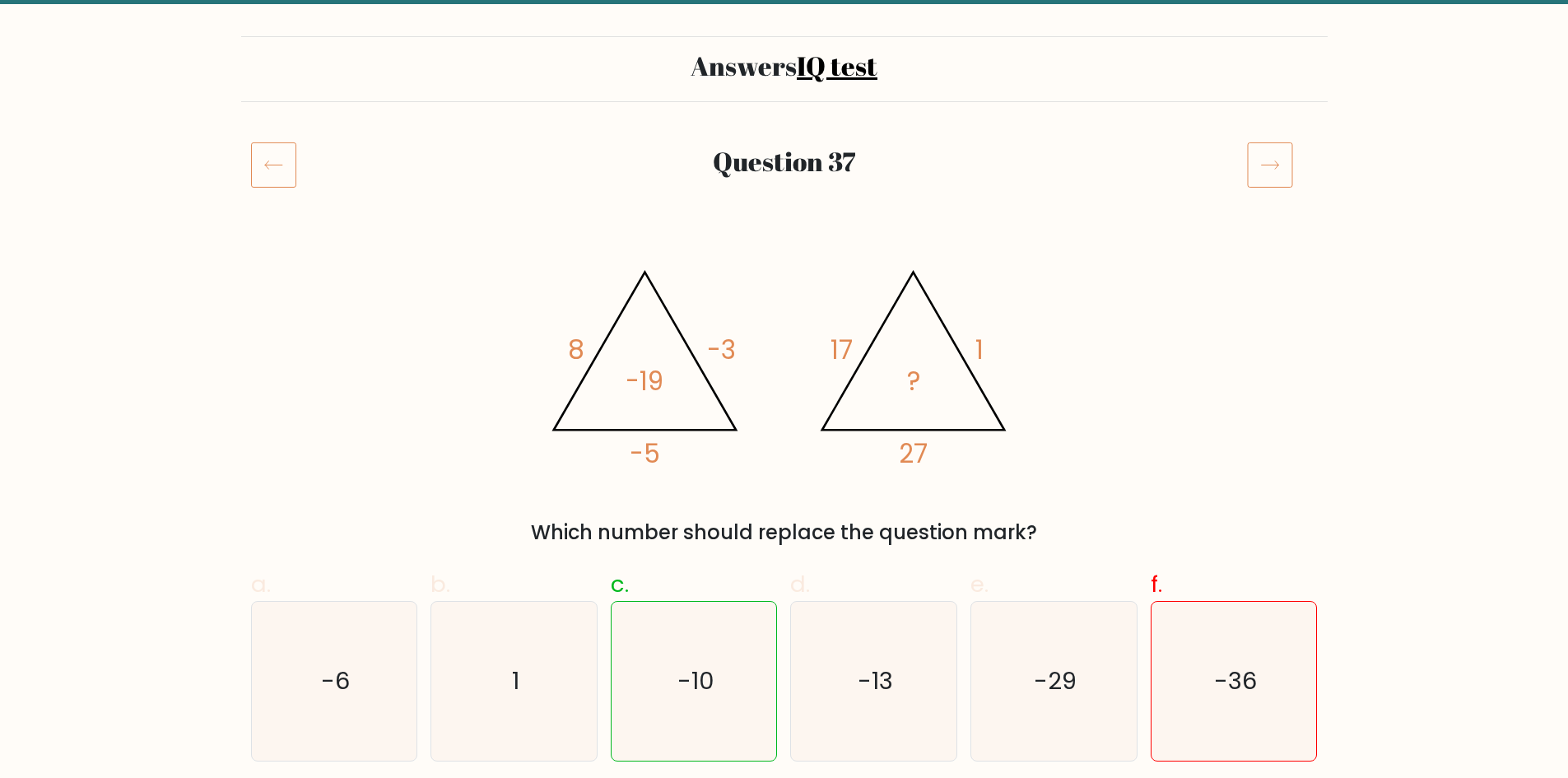
scroll to position [83, 0]
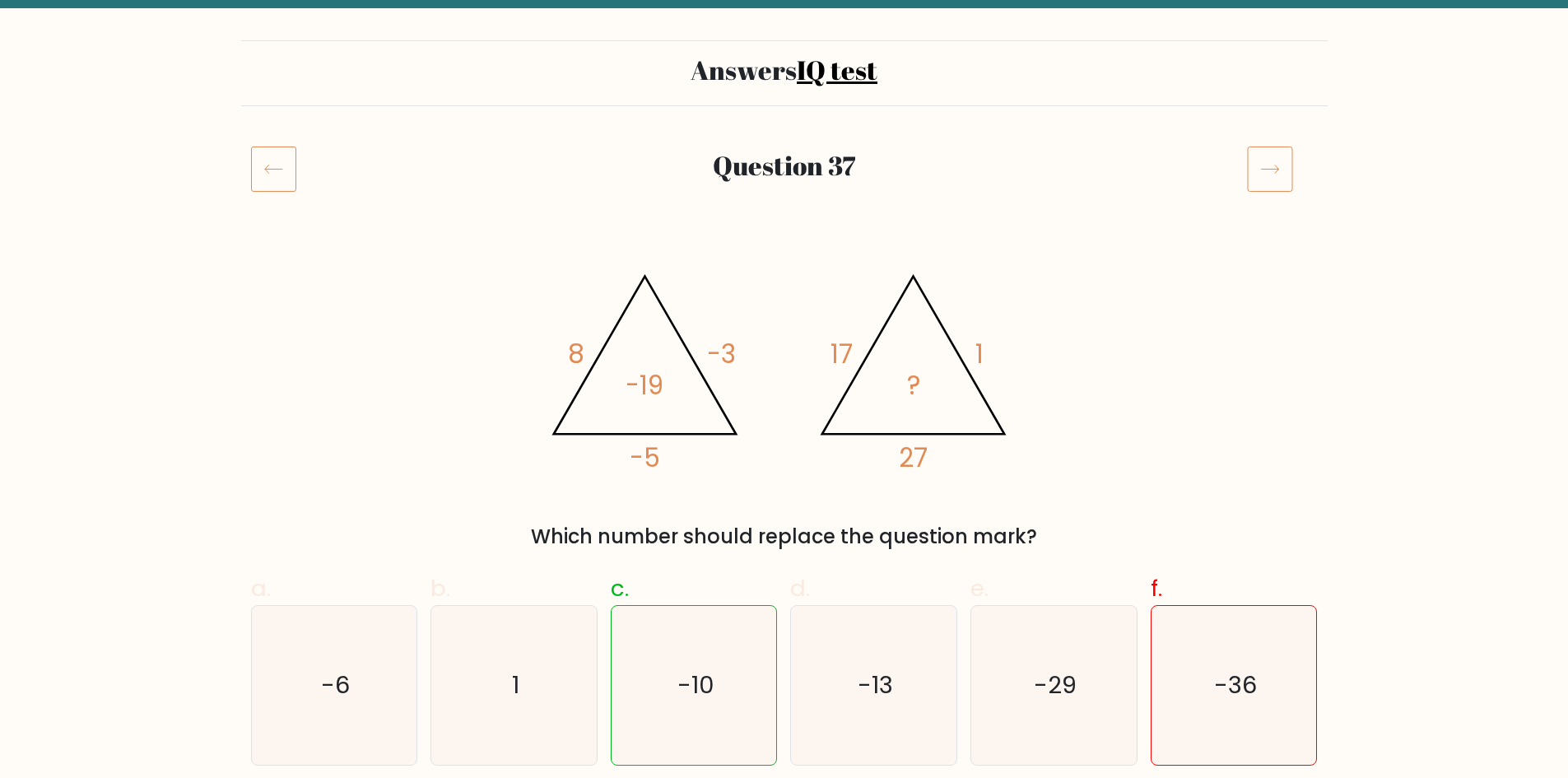
click at [258, 174] on icon at bounding box center [274, 168] width 45 height 46
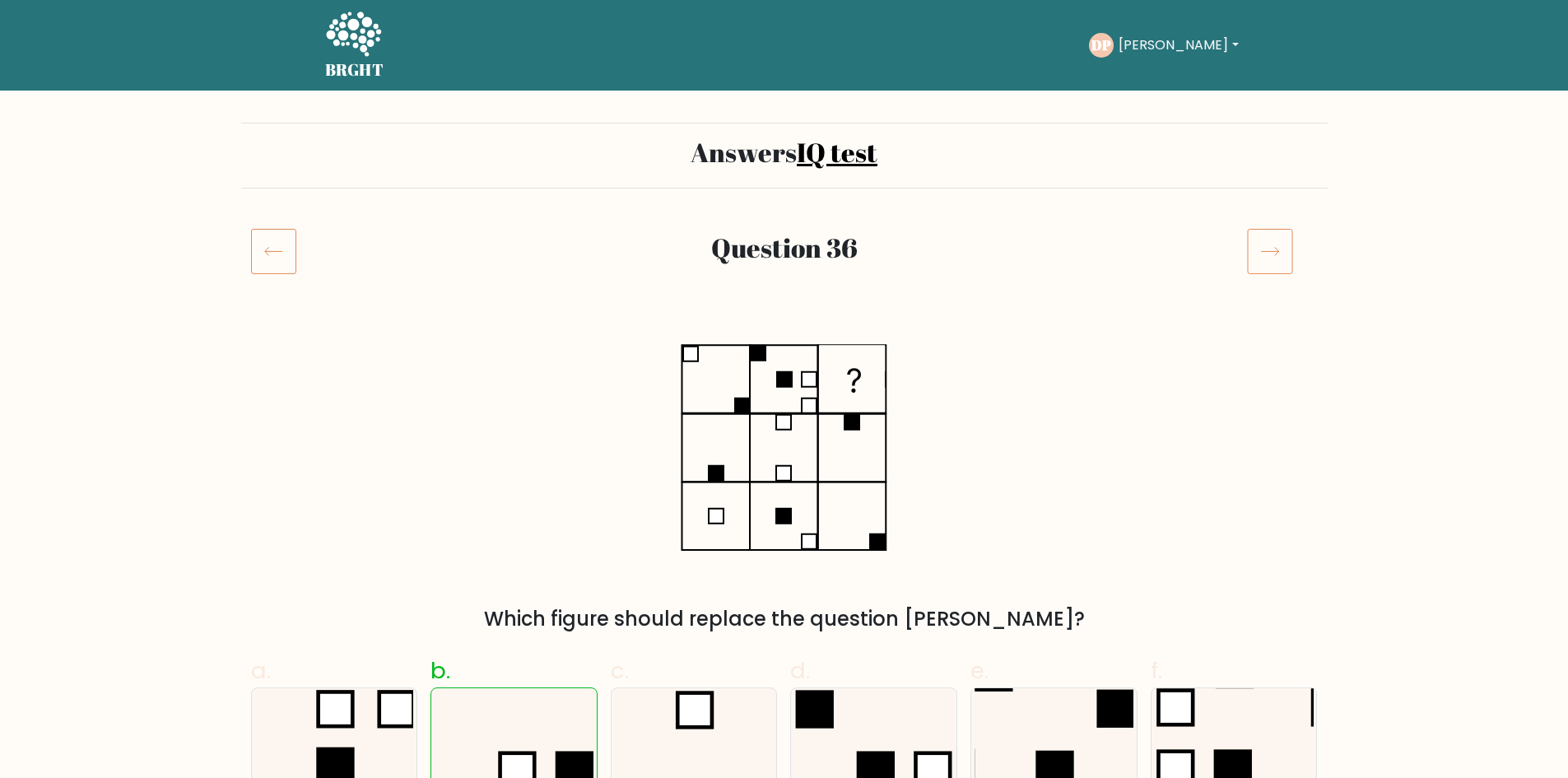
click at [351, 30] on icon at bounding box center [353, 34] width 55 height 45
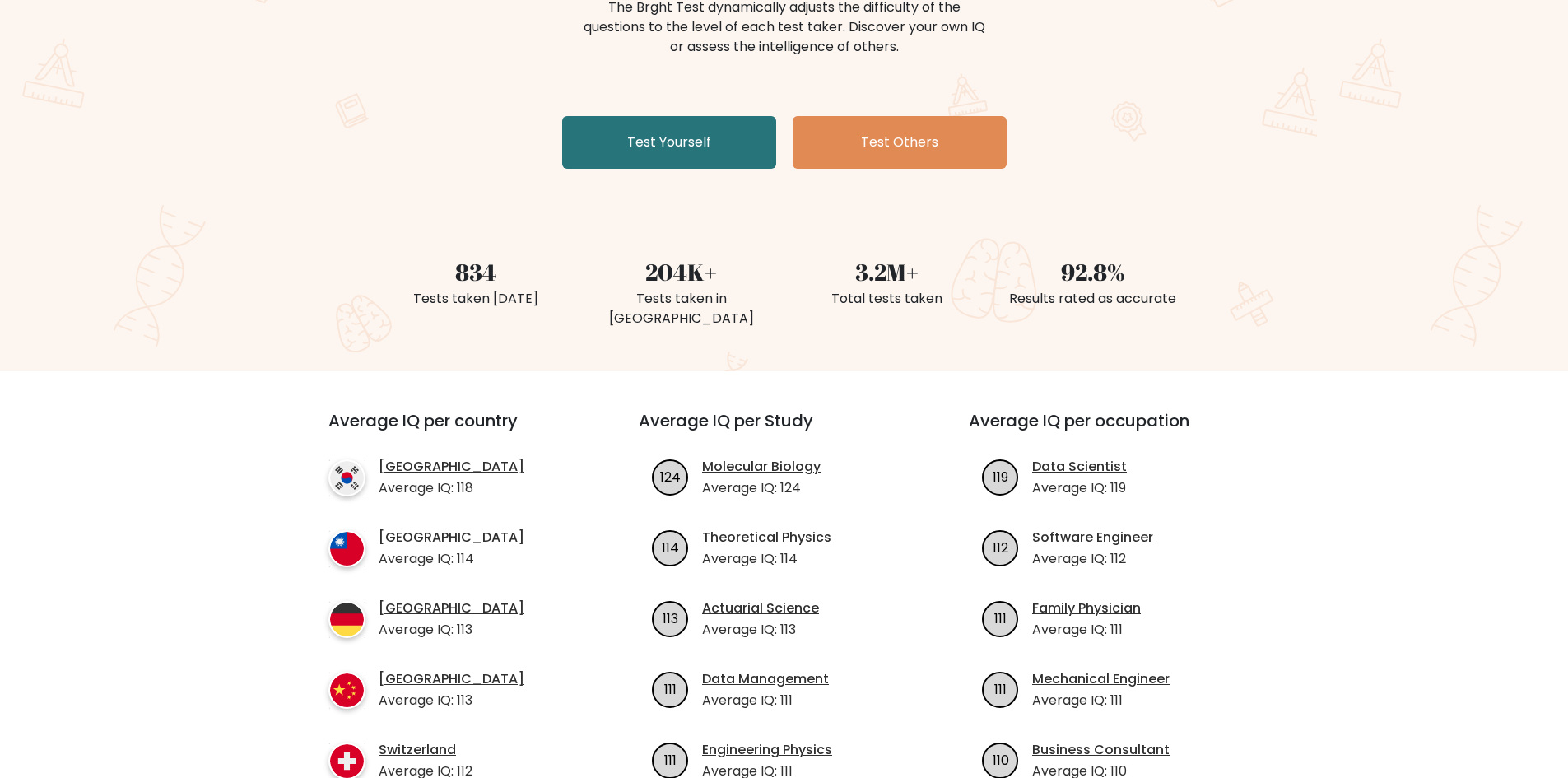
scroll to position [329, 0]
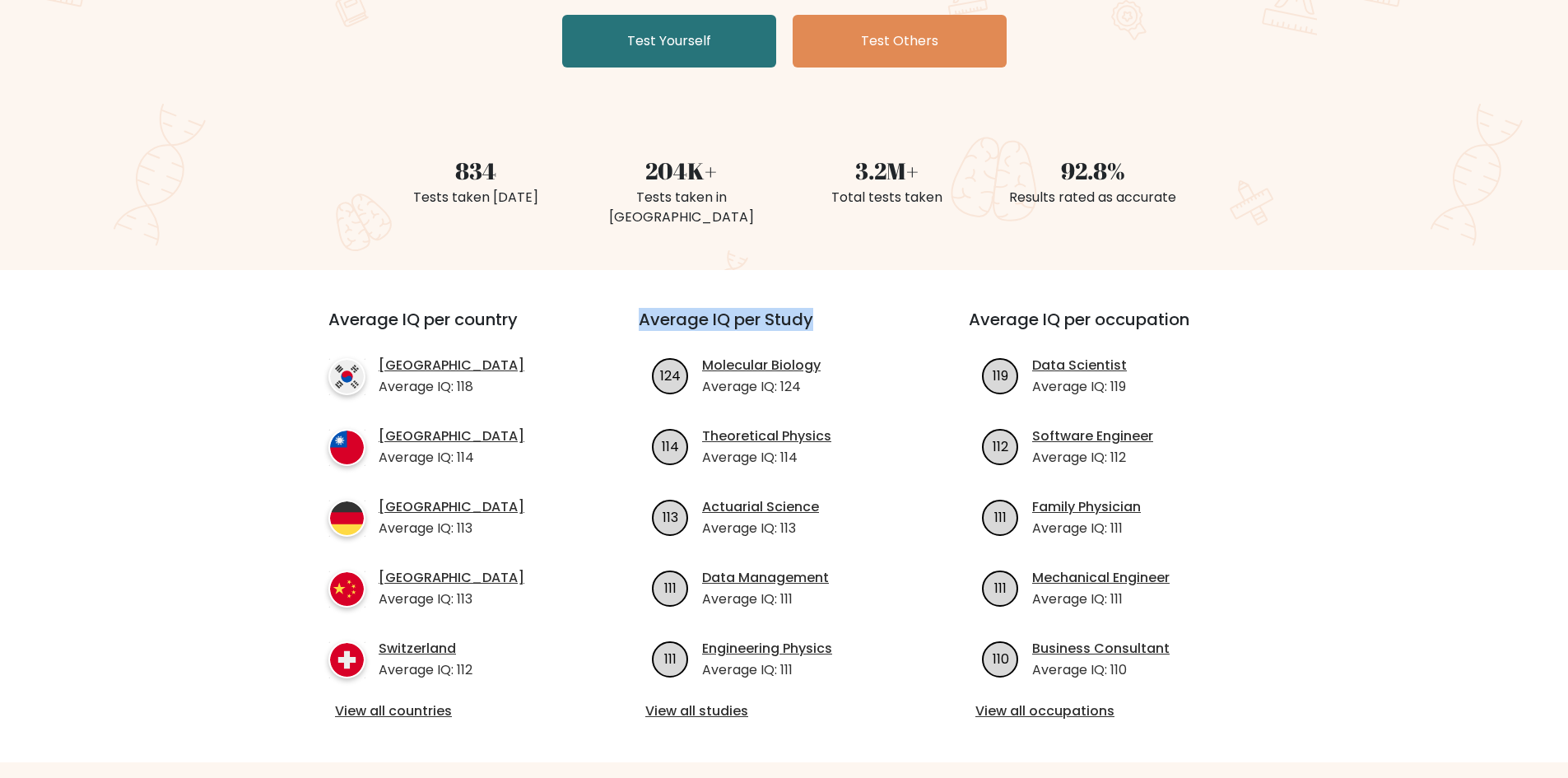
drag, startPoint x: 642, startPoint y: 306, endPoint x: 811, endPoint y: 304, distance: 169.0
click at [811, 310] on h3 "Average IQ per Study" at bounding box center [784, 329] width 291 height 39
drag, startPoint x: 710, startPoint y: 367, endPoint x: 821, endPoint y: 372, distance: 111.1
click at [815, 377] on p "Average IQ: 124" at bounding box center [761, 387] width 118 height 20
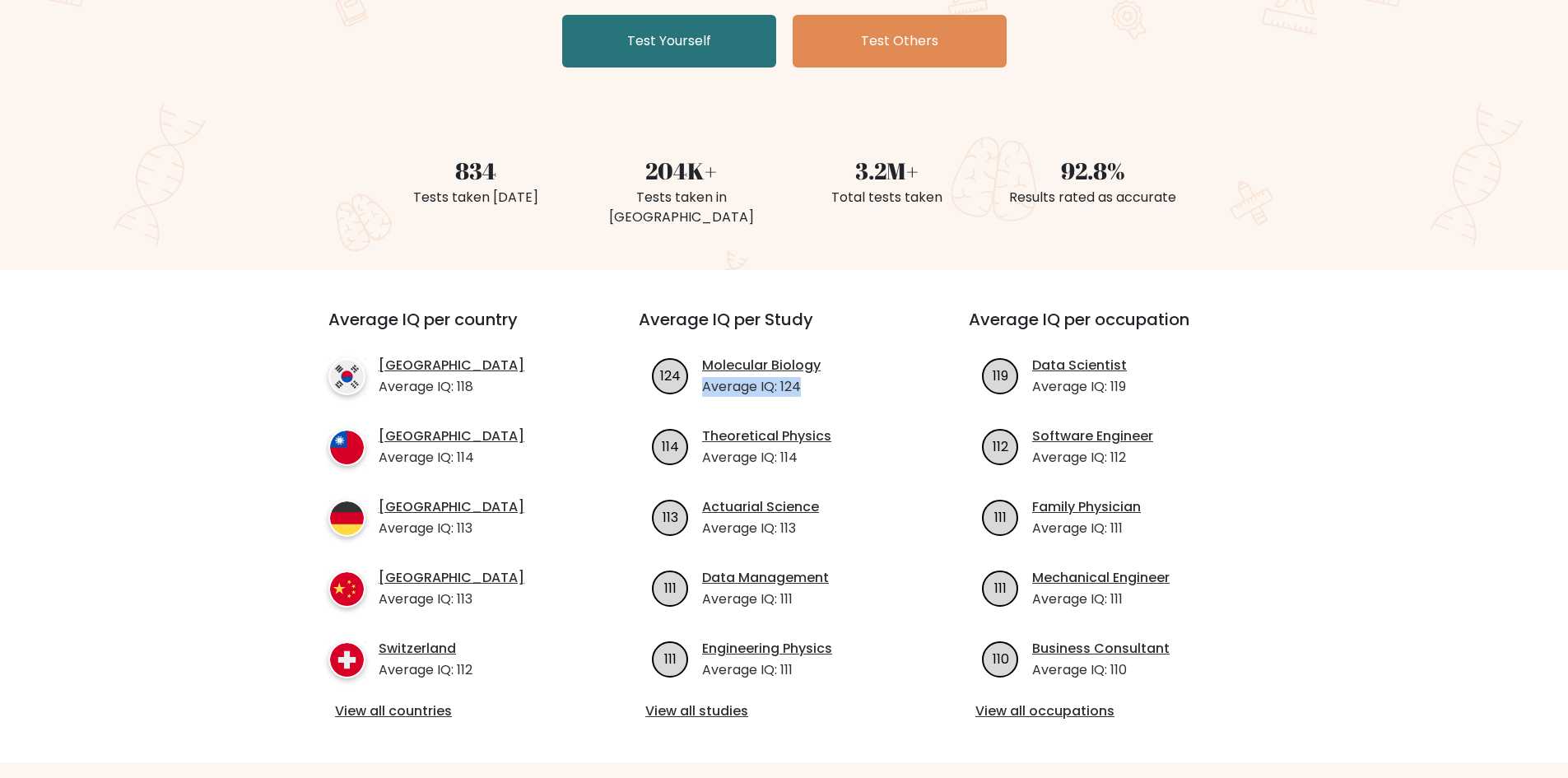
click at [829, 373] on li "124 Molecular Biology Average IQ: 124" at bounding box center [784, 376] width 291 height 41
drag, startPoint x: 698, startPoint y: 442, endPoint x: 793, endPoint y: 438, distance: 95.1
click at [789, 437] on li "114 Theoretical Physics Average IQ: 114" at bounding box center [784, 447] width 291 height 41
click at [866, 443] on li "114 Theoretical Physics Average IQ: 114" at bounding box center [784, 447] width 291 height 41
drag, startPoint x: 702, startPoint y: 517, endPoint x: 828, endPoint y: 511, distance: 126.1
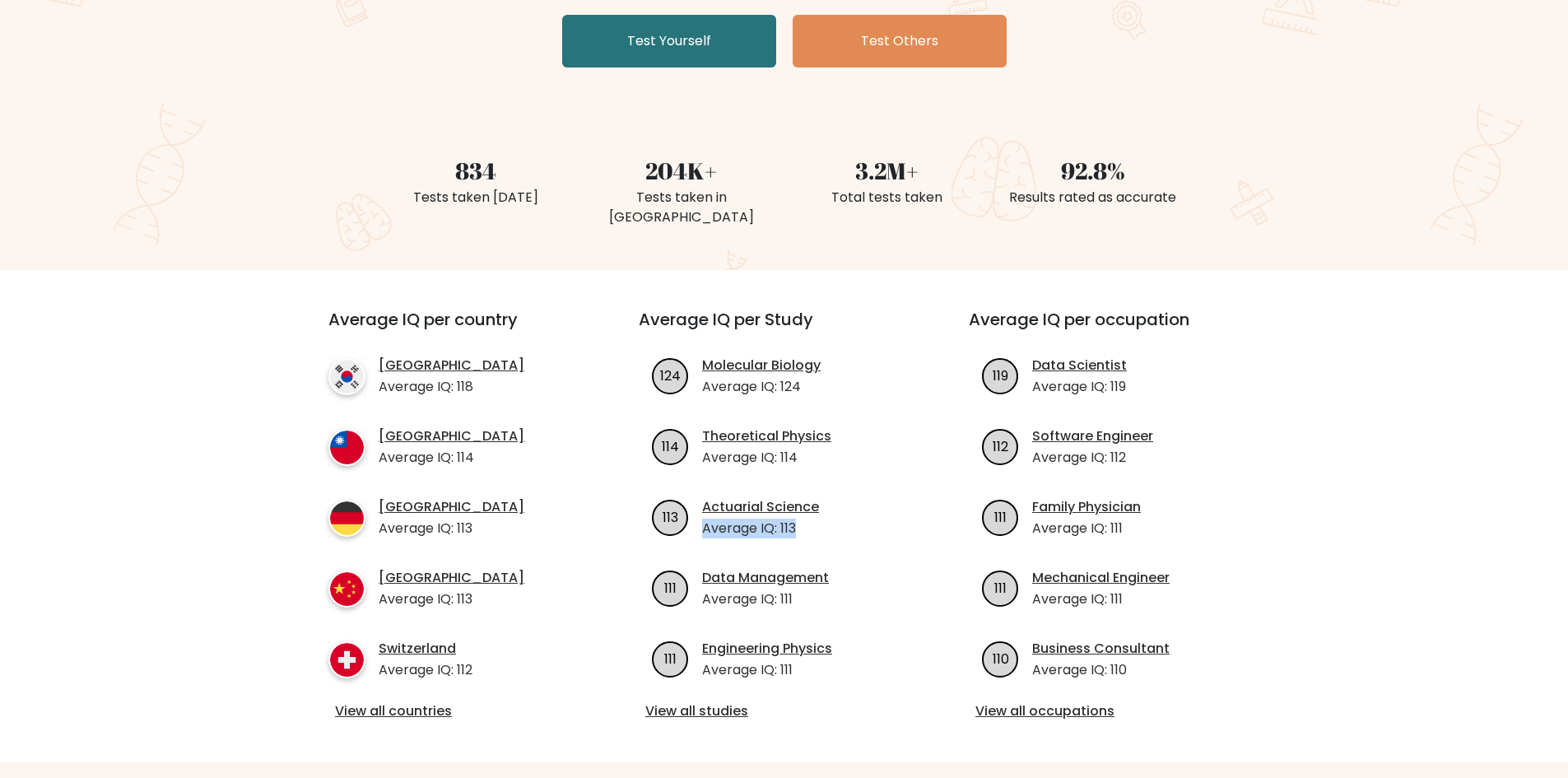
click at [814, 519] on p "Average IQ: 113" at bounding box center [760, 529] width 117 height 20
click at [845, 511] on li "113 Actuarial Science Average IQ: 113" at bounding box center [784, 518] width 291 height 41
drag, startPoint x: 516, startPoint y: 302, endPoint x: 314, endPoint y: 288, distance: 202.5
click at [314, 288] on div "Average IQ per country South Korea Average IQ: 118 Taiwan Average IQ: 114 Germa…" at bounding box center [784, 516] width 970 height 492
click at [532, 355] on li "South Korea Average IQ: 118" at bounding box center [454, 376] width 251 height 41
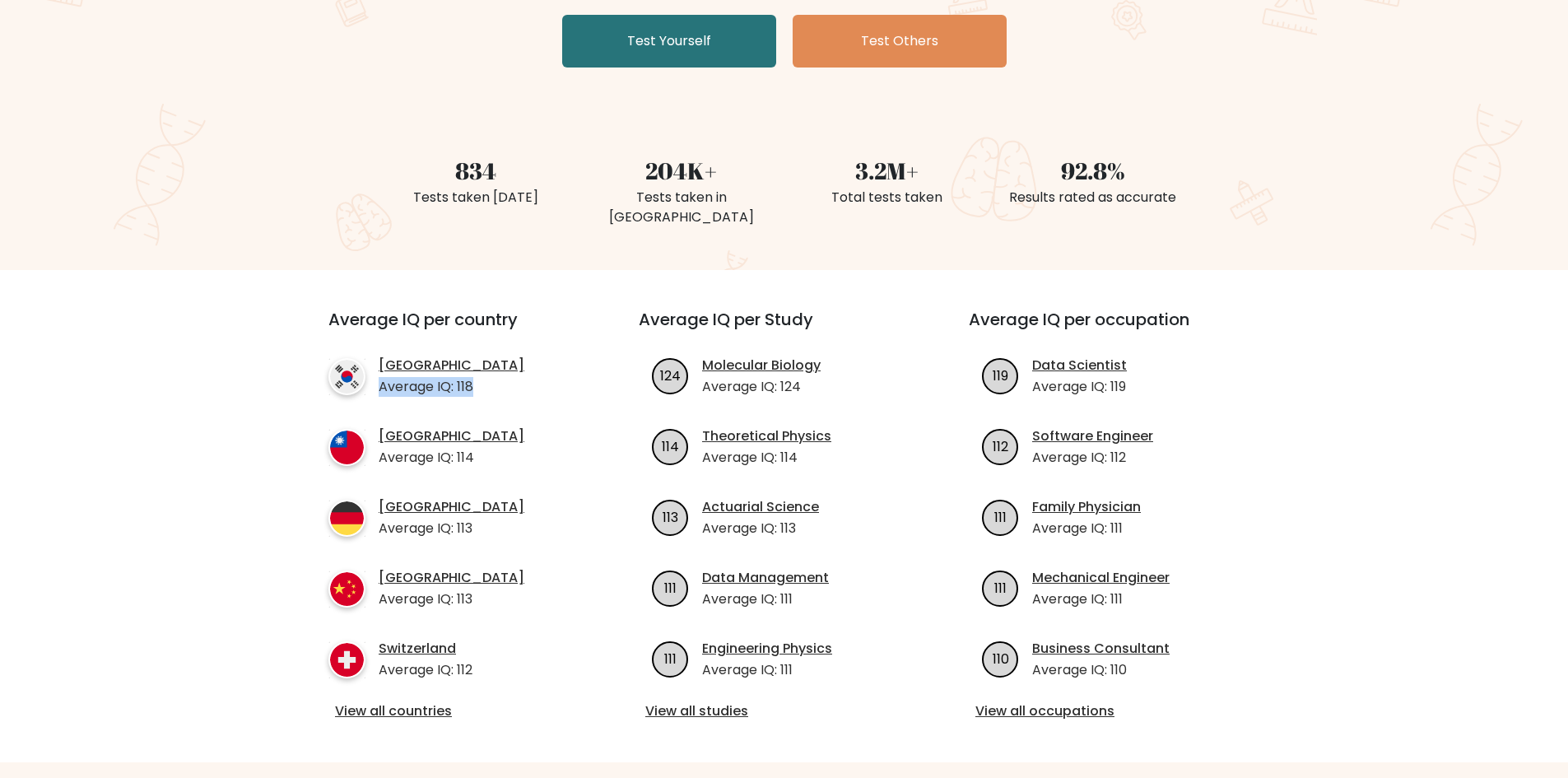
drag, startPoint x: 474, startPoint y: 372, endPoint x: 372, endPoint y: 375, distance: 102.0
click at [372, 375] on li "South Korea Average IQ: 118" at bounding box center [454, 376] width 251 height 41
click at [472, 377] on p "Average IQ: 118" at bounding box center [451, 387] width 145 height 20
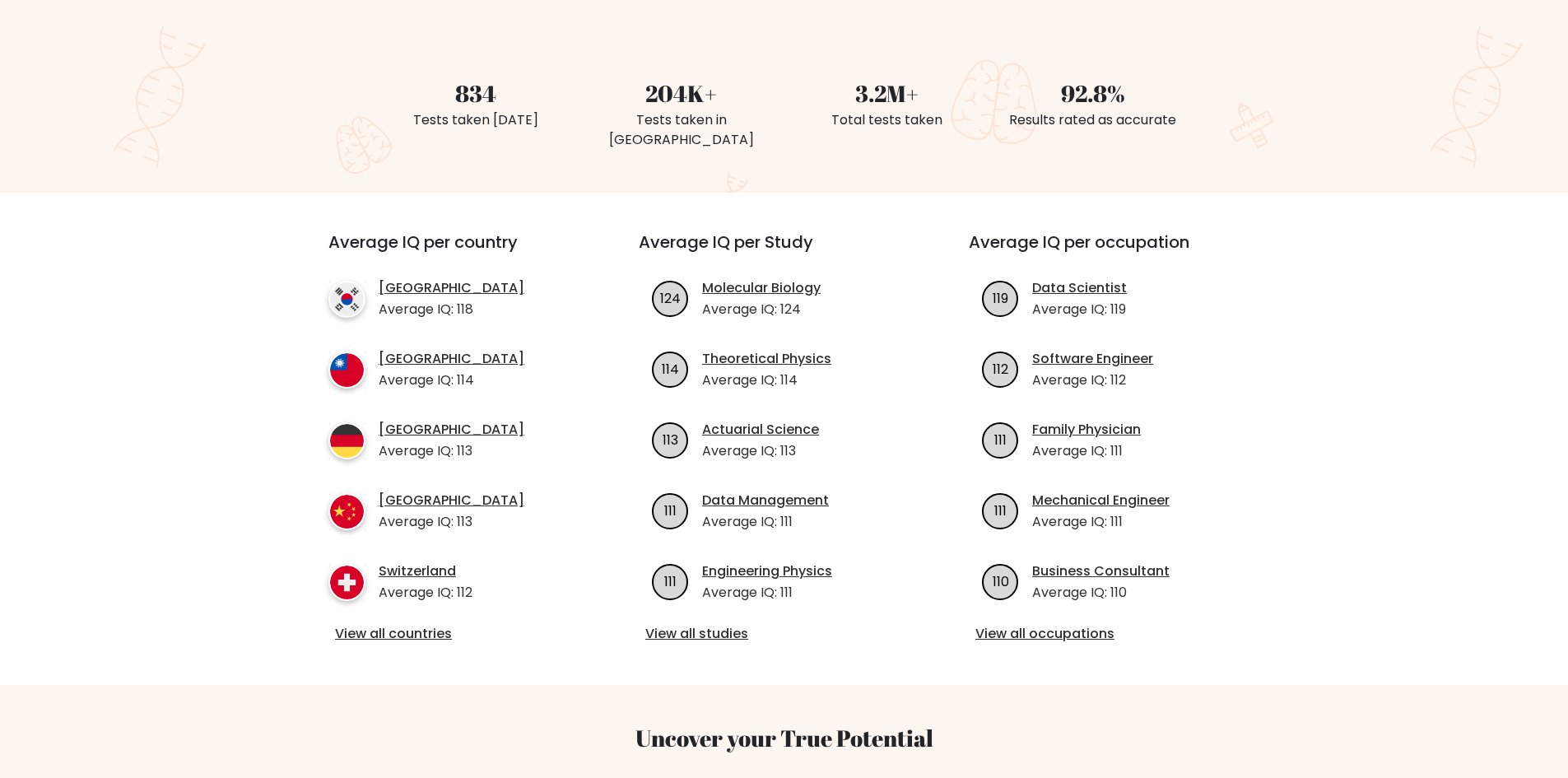
scroll to position [412, 0]
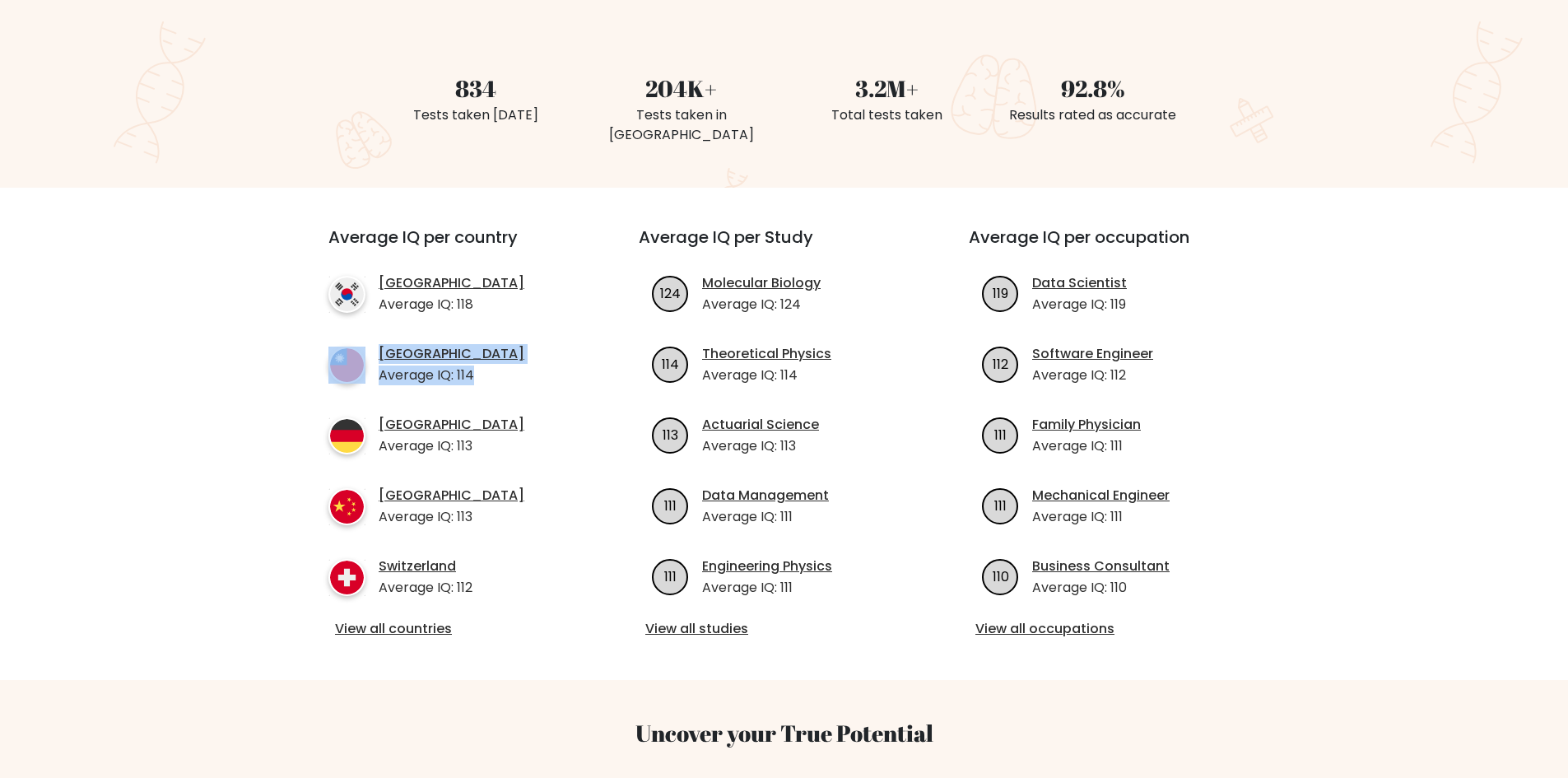
drag, startPoint x: 479, startPoint y: 365, endPoint x: 368, endPoint y: 364, distance: 111.0
click at [370, 364] on ul "South Korea Average IQ: 118 Taiwan Average IQ: 114 Germany Average IQ: 113 Chin…" at bounding box center [454, 434] width 251 height 324
click at [461, 365] on p "Average IQ: 114" at bounding box center [451, 375] width 145 height 20
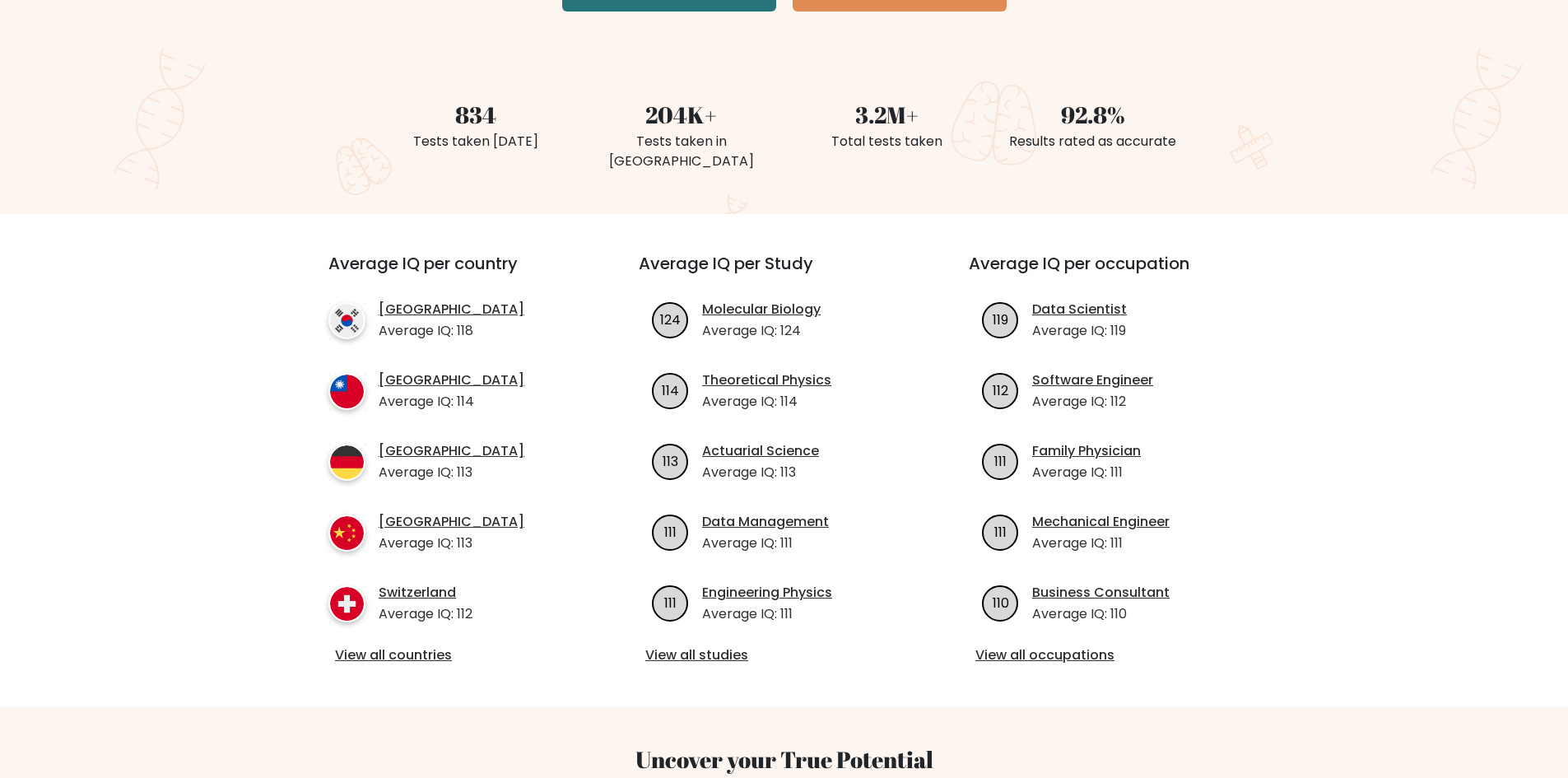
scroll to position [329, 0]
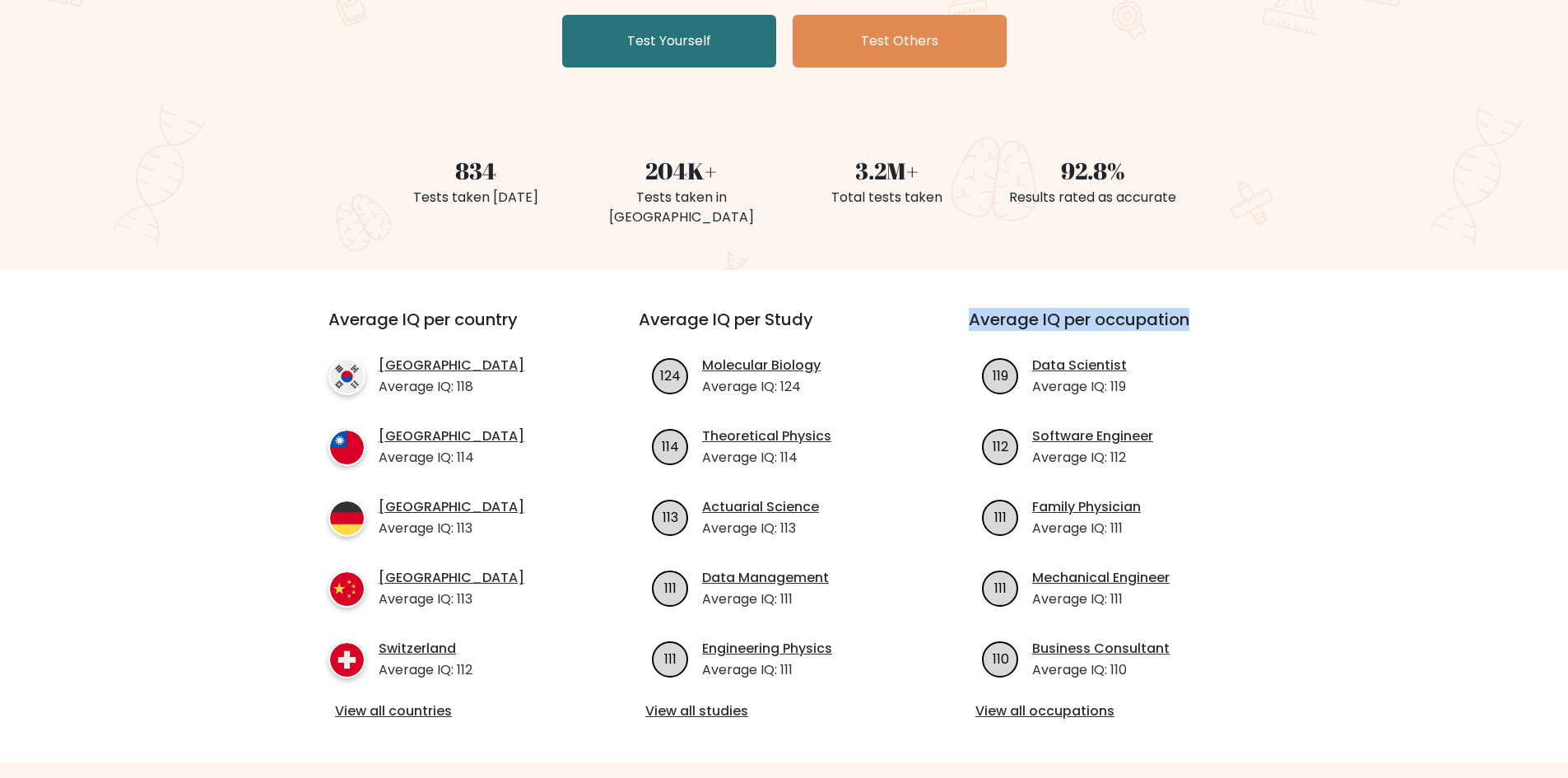
drag, startPoint x: 970, startPoint y: 306, endPoint x: 1205, endPoint y: 321, distance: 235.5
click at [1194, 318] on h3 "Average IQ per occupation" at bounding box center [1115, 329] width 291 height 39
click at [1236, 328] on h3 "Average IQ per occupation" at bounding box center [1115, 329] width 291 height 39
drag, startPoint x: 1125, startPoint y: 370, endPoint x: 1031, endPoint y: 377, distance: 94.3
click at [1031, 377] on ul "119 Data Scientist Average IQ: 119 112 Software Engineer Average IQ: 112 111 Fa…" at bounding box center [1115, 517] width 291 height 324
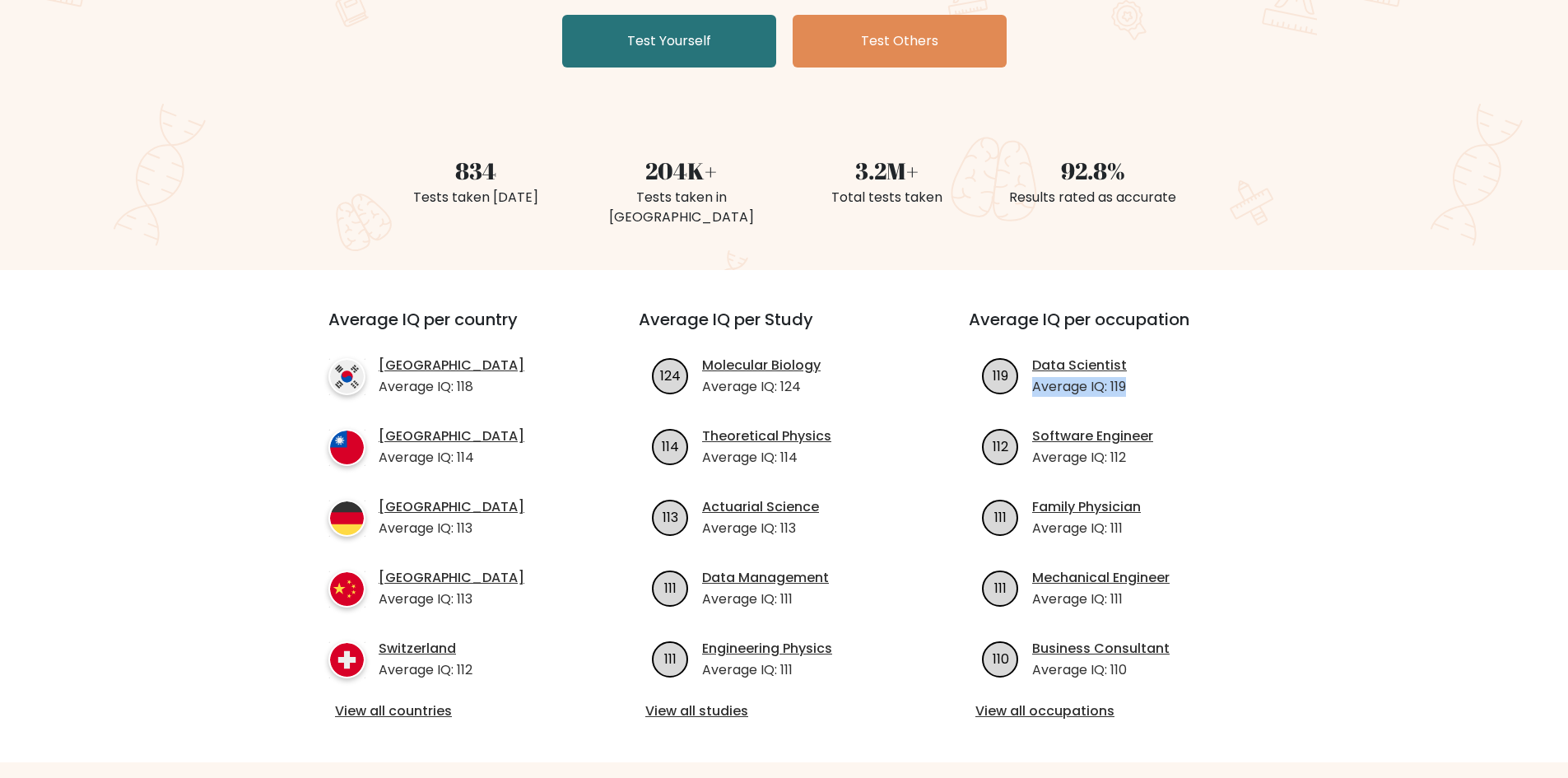
click at [1179, 386] on ul "119 Data Scientist Average IQ: 119 112 Software Engineer Average IQ: 112 111 Fa…" at bounding box center [1115, 517] width 291 height 324
drag, startPoint x: 1121, startPoint y: 441, endPoint x: 1019, endPoint y: 447, distance: 102.2
click at [1019, 447] on li "112 Software Engineer Average IQ: 112" at bounding box center [1115, 447] width 291 height 41
click at [1085, 450] on ul "119 Data Scientist Average IQ: 119 112 Software Engineer Average IQ: 112 111 Fa…" at bounding box center [1115, 517] width 291 height 324
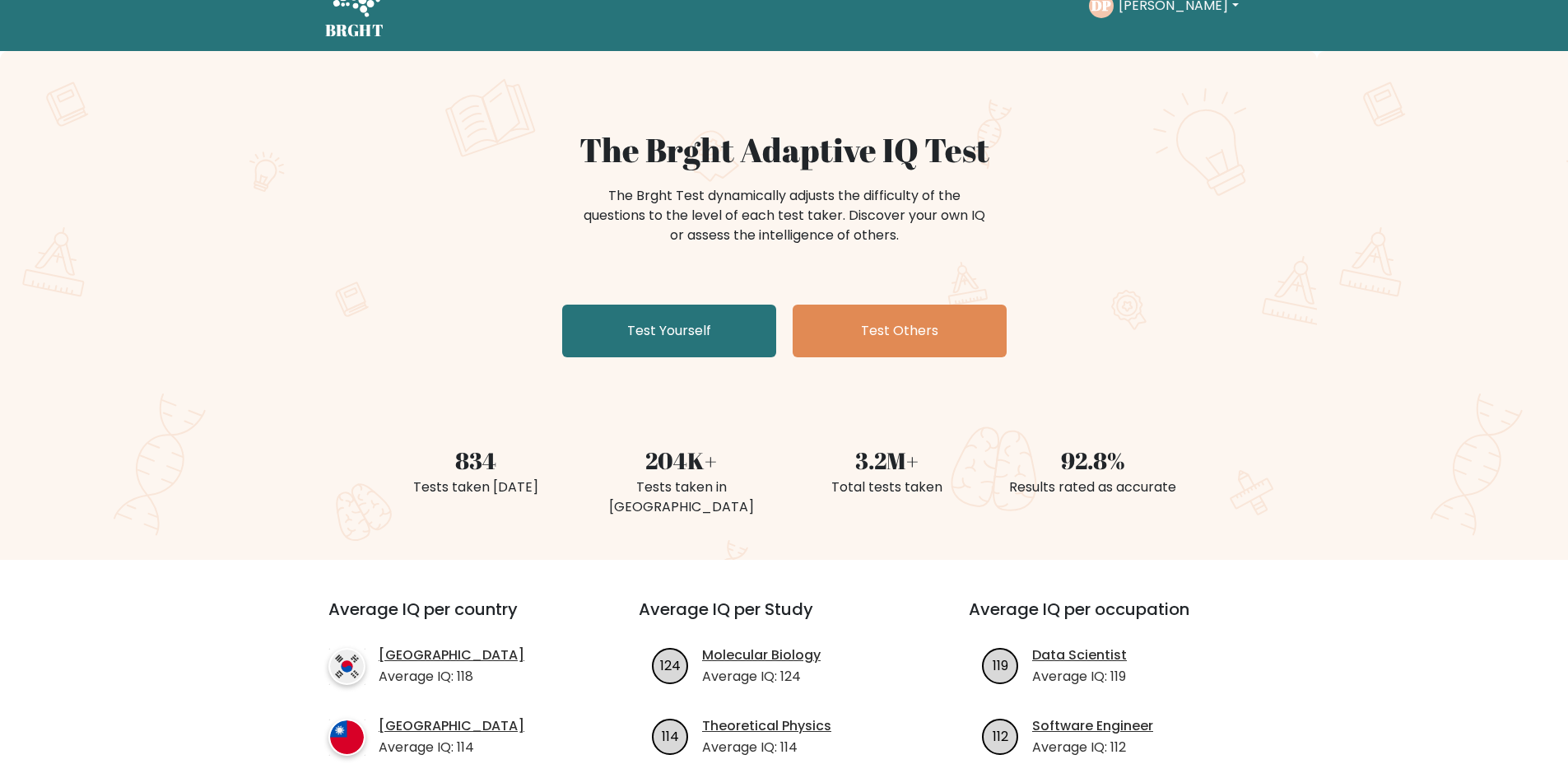
scroll to position [0, 0]
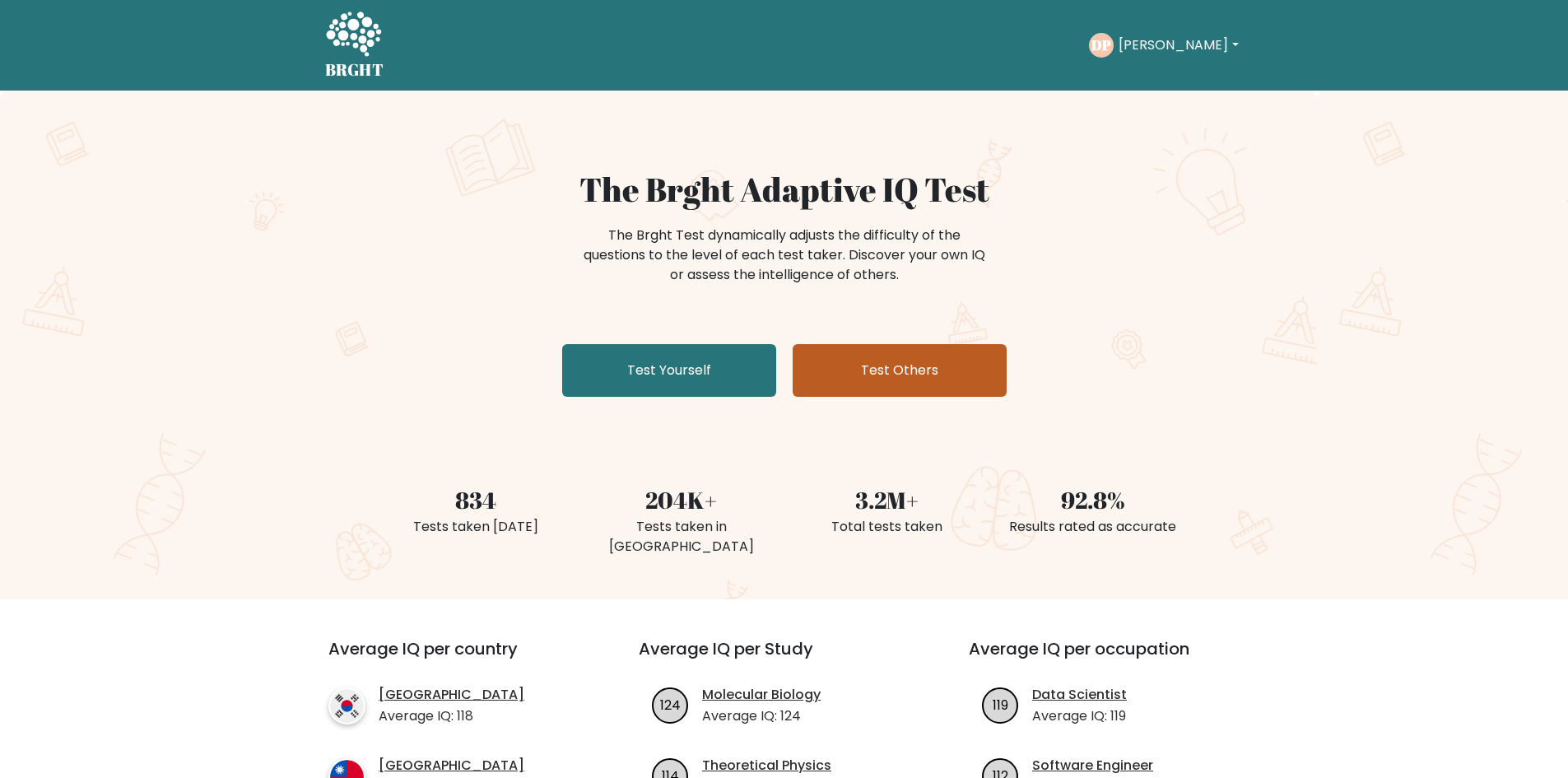
click at [856, 363] on link "Test Others" at bounding box center [899, 370] width 214 height 53
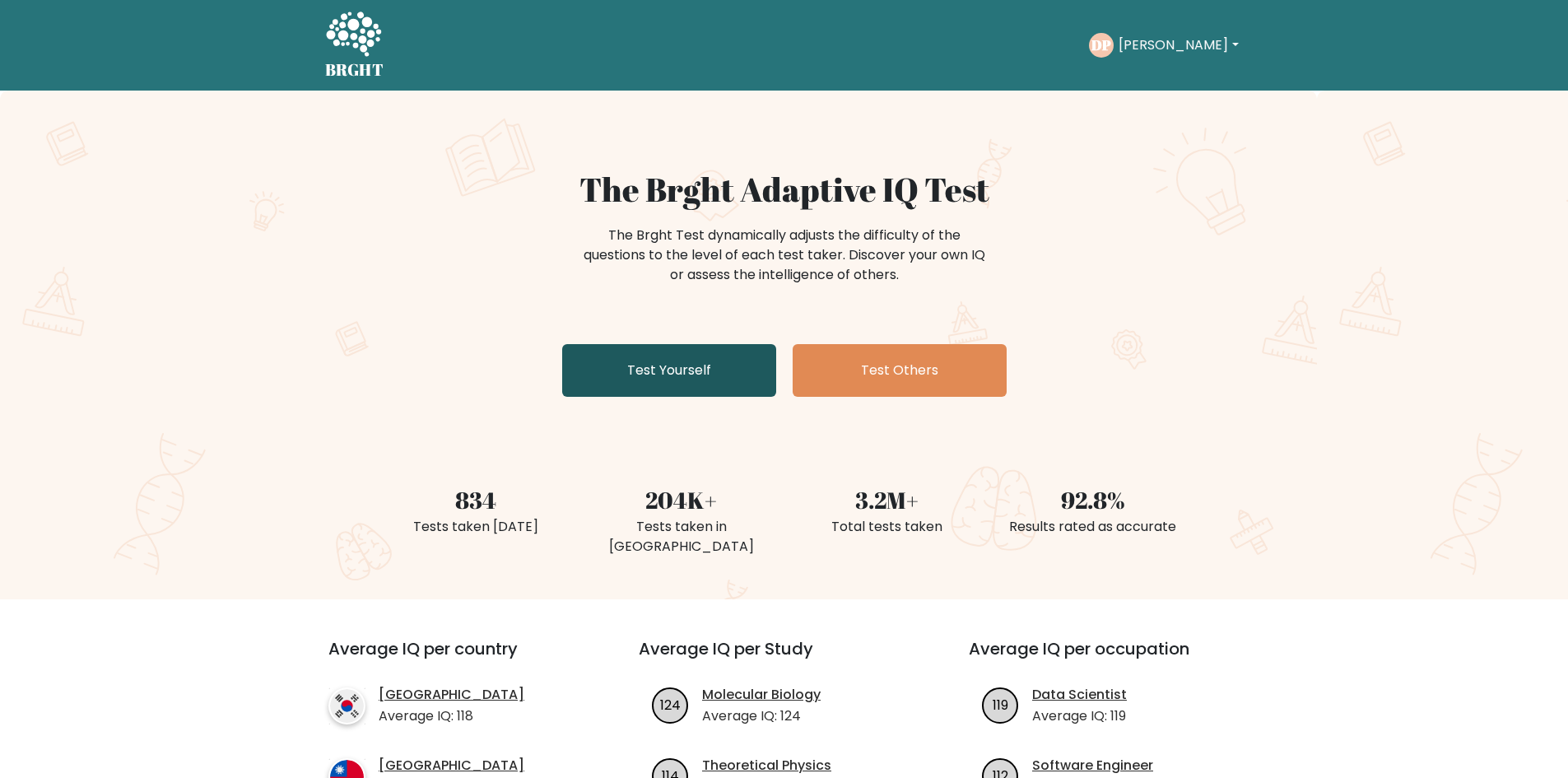
click at [688, 366] on link "Test Yourself" at bounding box center [669, 370] width 214 height 53
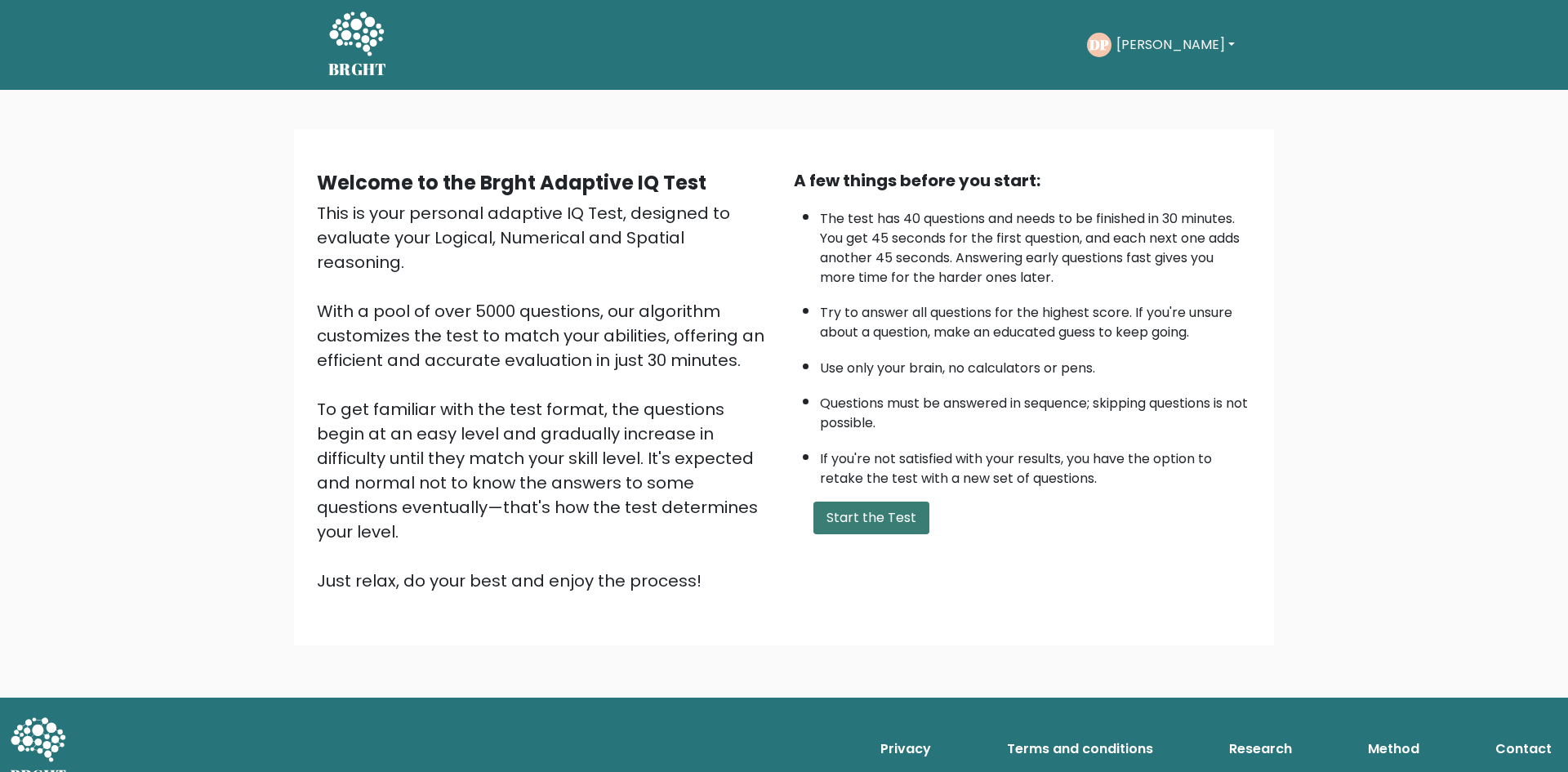
click at [856, 506] on button "Start the Test" at bounding box center [871, 517] width 116 height 33
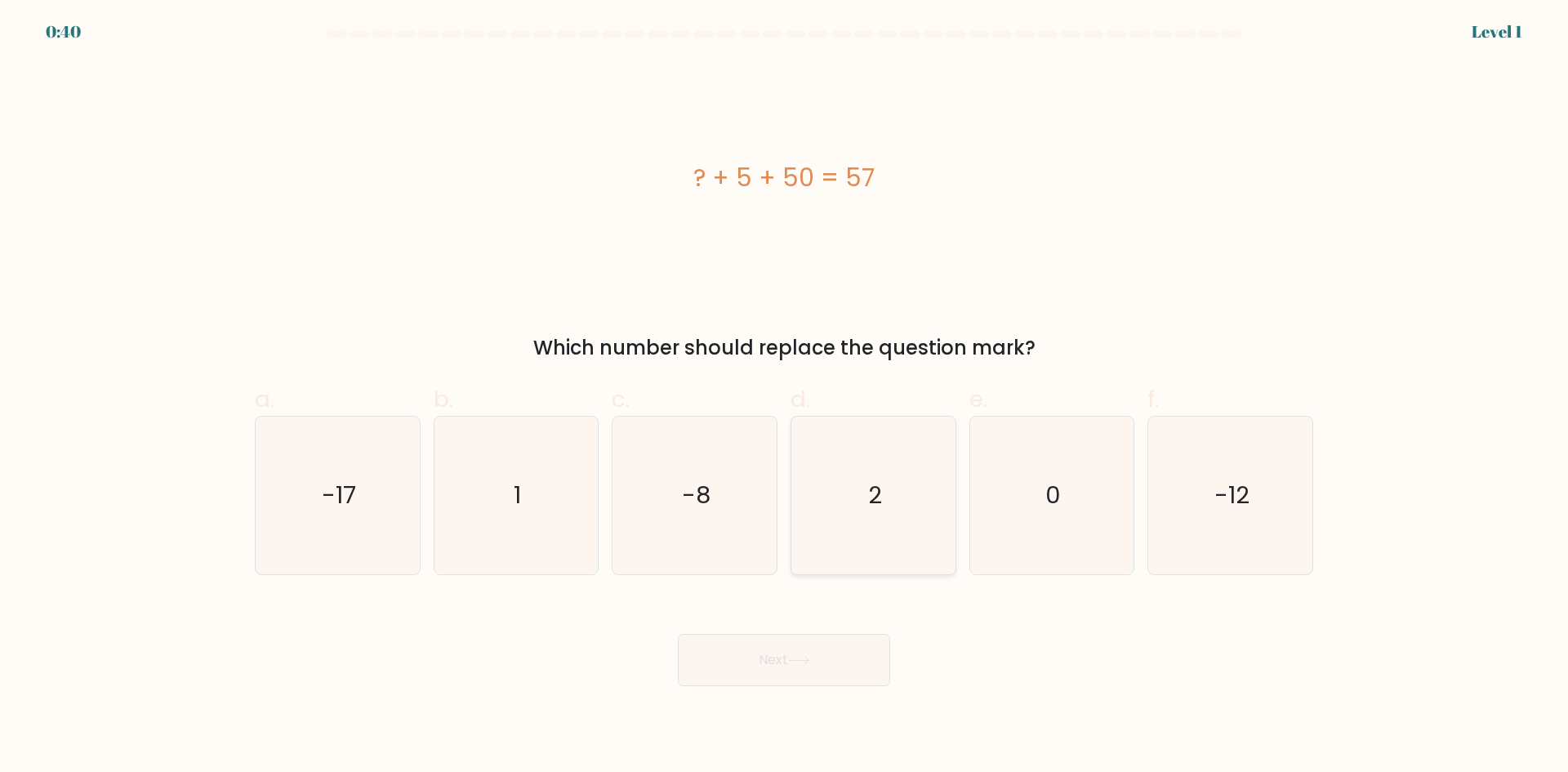
click at [856, 510] on icon "2" at bounding box center [873, 495] width 158 height 158
click at [784, 397] on input "d. 2" at bounding box center [784, 392] width 1 height 11
radio input "true"
click at [854, 661] on button "Next" at bounding box center [784, 660] width 212 height 53
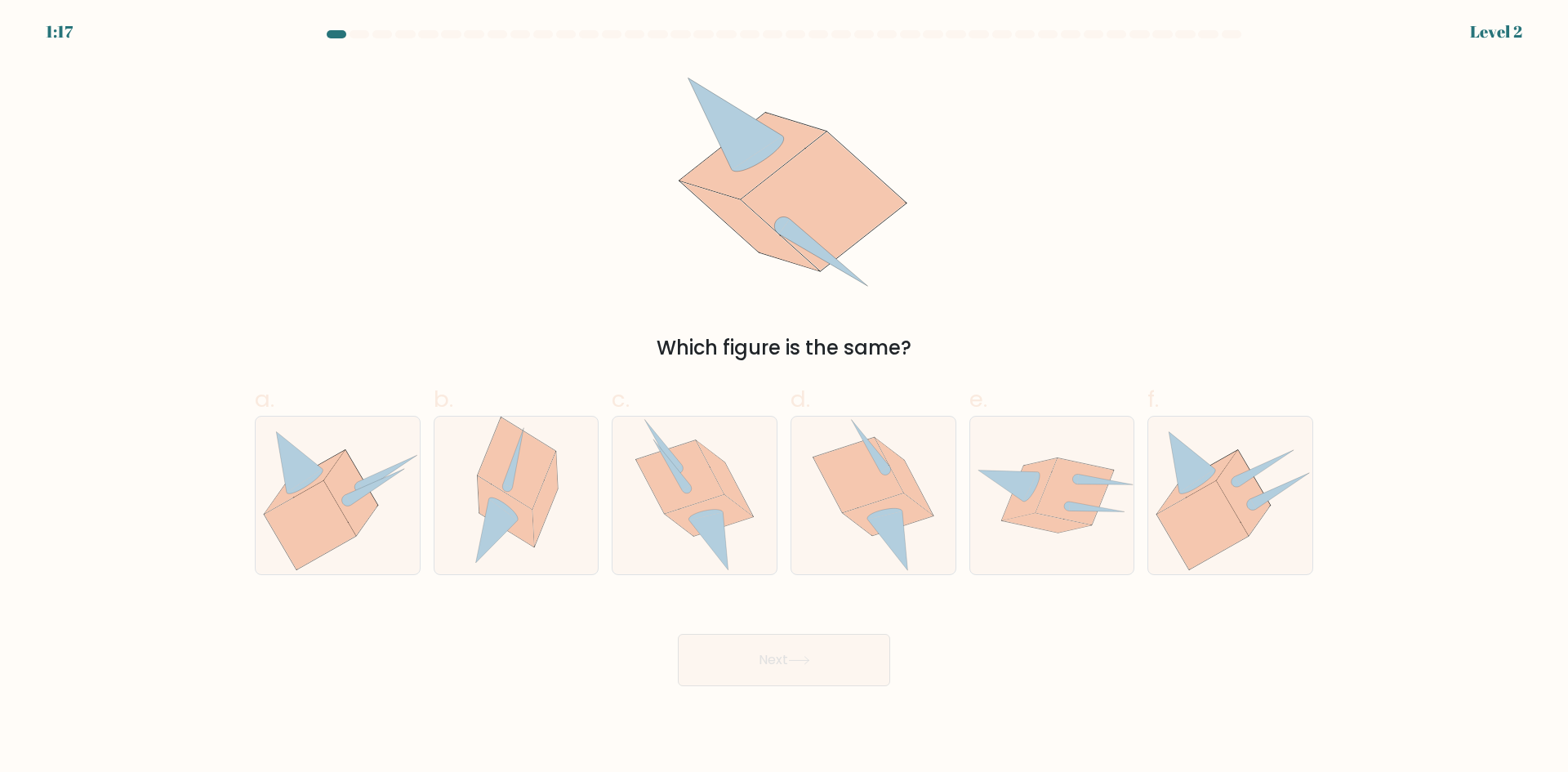
click at [872, 406] on label "d." at bounding box center [873, 478] width 166 height 192
click at [784, 397] on input "d." at bounding box center [784, 392] width 1 height 11
radio input "true"
click at [860, 472] on icon at bounding box center [858, 475] width 89 height 74
click at [784, 397] on input "d." at bounding box center [784, 392] width 1 height 11
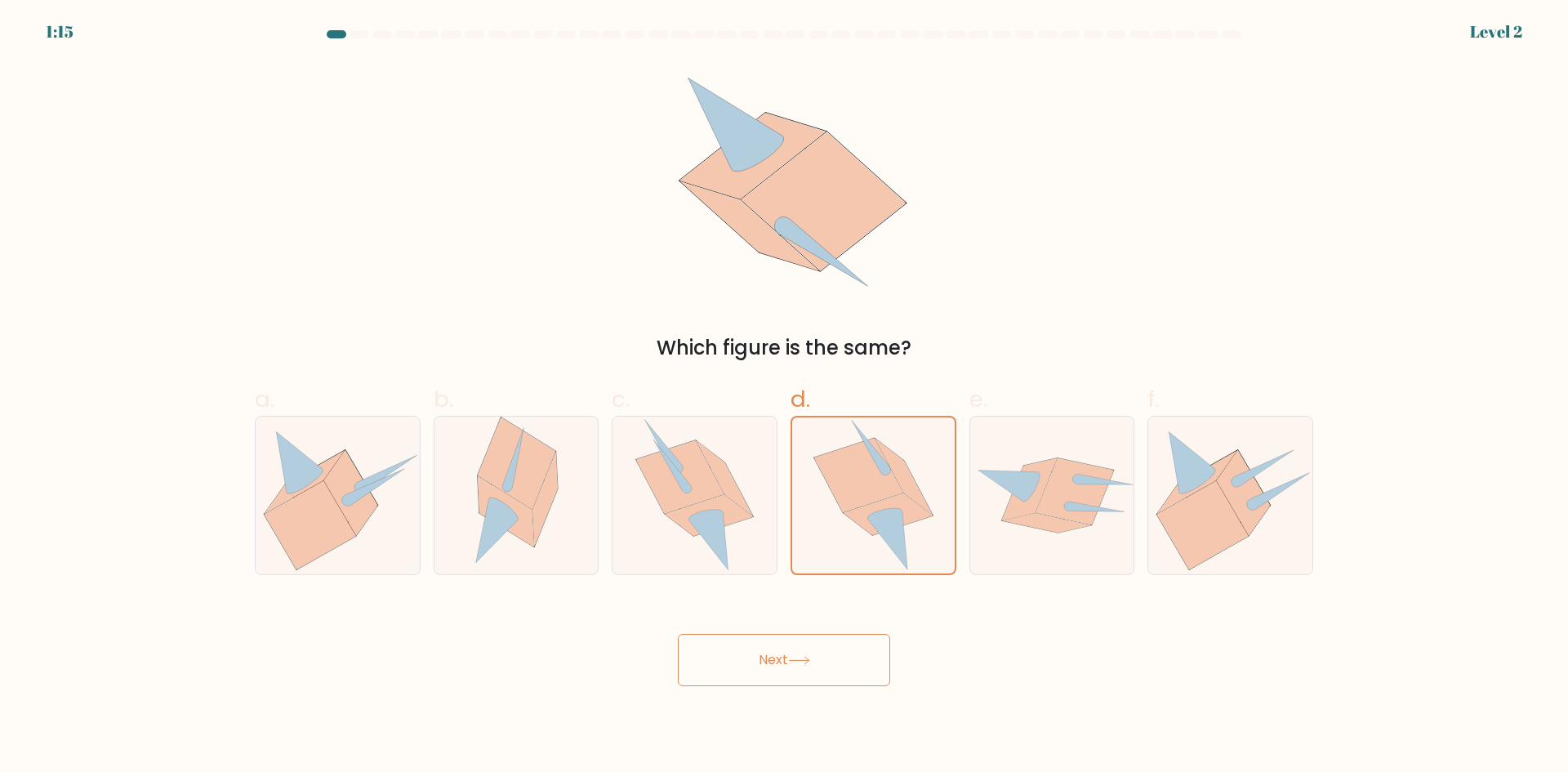
click at [800, 658] on icon at bounding box center [799, 660] width 22 height 9
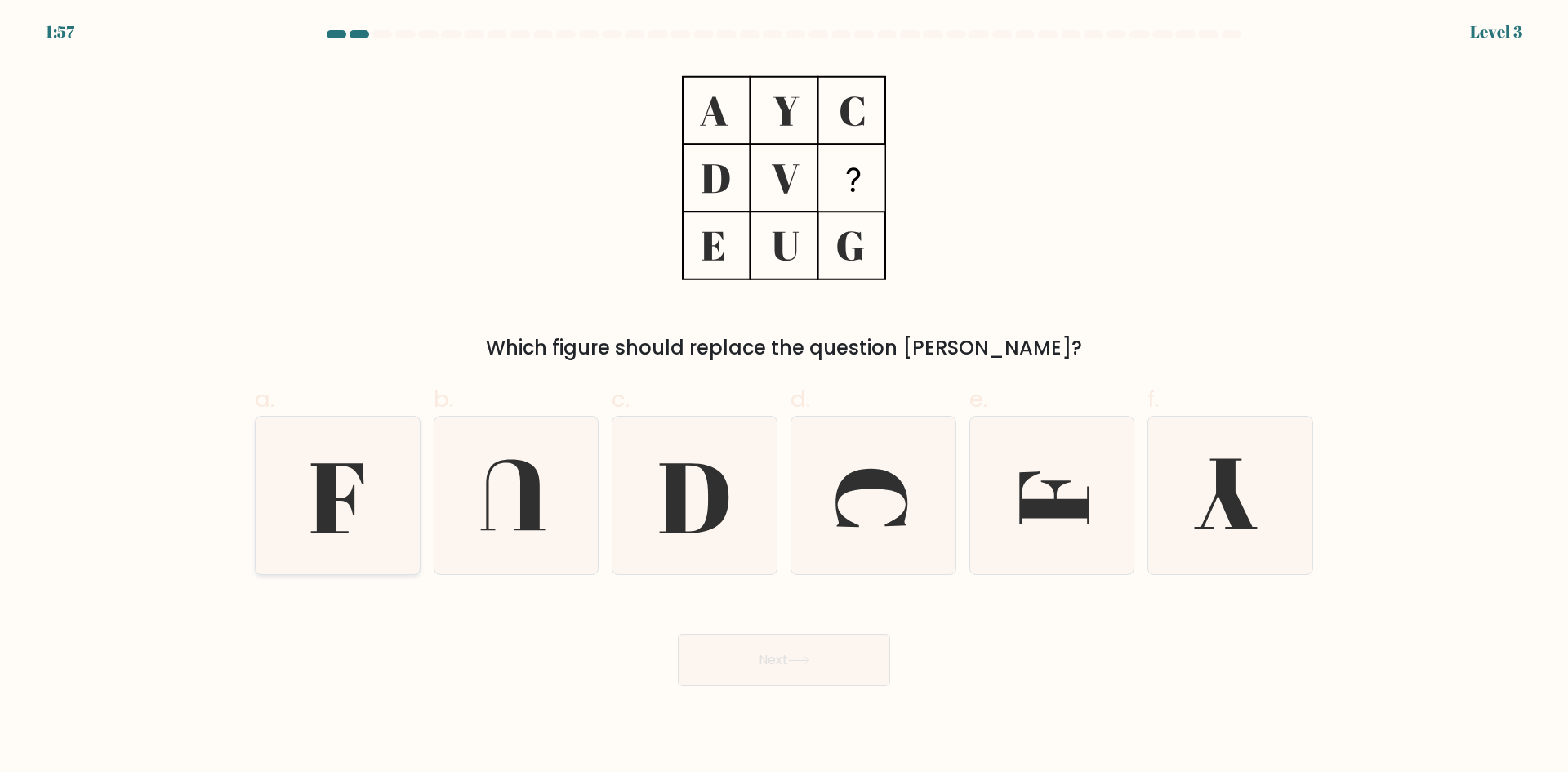
click at [380, 492] on icon at bounding box center [337, 495] width 158 height 158
click at [784, 397] on input "a." at bounding box center [784, 392] width 1 height 11
radio input "true"
click at [808, 660] on icon at bounding box center [799, 660] width 20 height 7
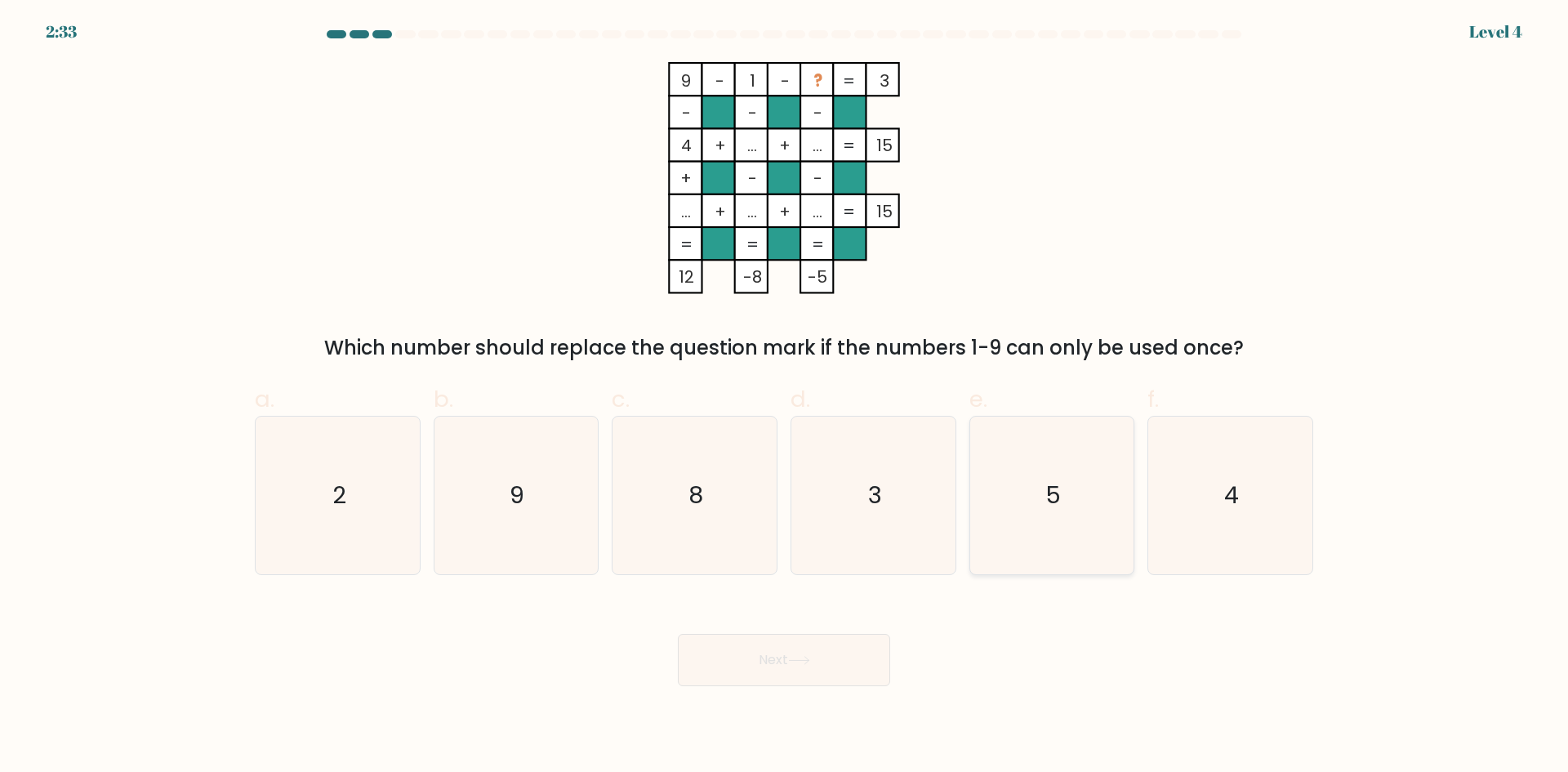
click at [1034, 479] on icon "5" at bounding box center [1051, 495] width 158 height 158
click at [784, 397] on input "e. 5" at bounding box center [784, 392] width 1 height 11
radio input "true"
click at [851, 651] on button "Next" at bounding box center [784, 660] width 212 height 53
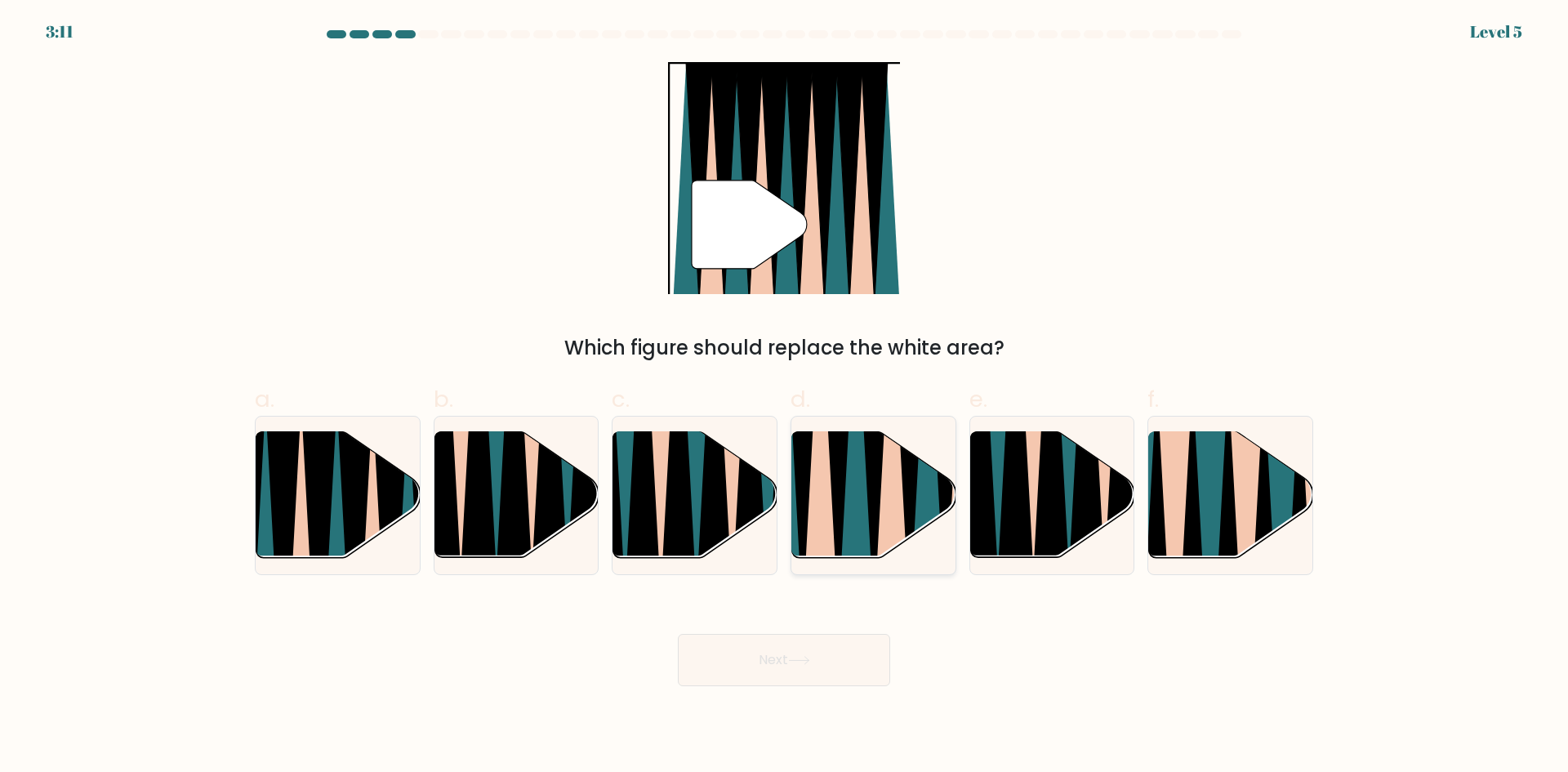
click at [878, 498] on icon at bounding box center [873, 429] width 37 height 329
click at [784, 397] on input "d." at bounding box center [784, 392] width 1 height 11
radio input "true"
click at [829, 662] on button "Next" at bounding box center [784, 660] width 212 height 53
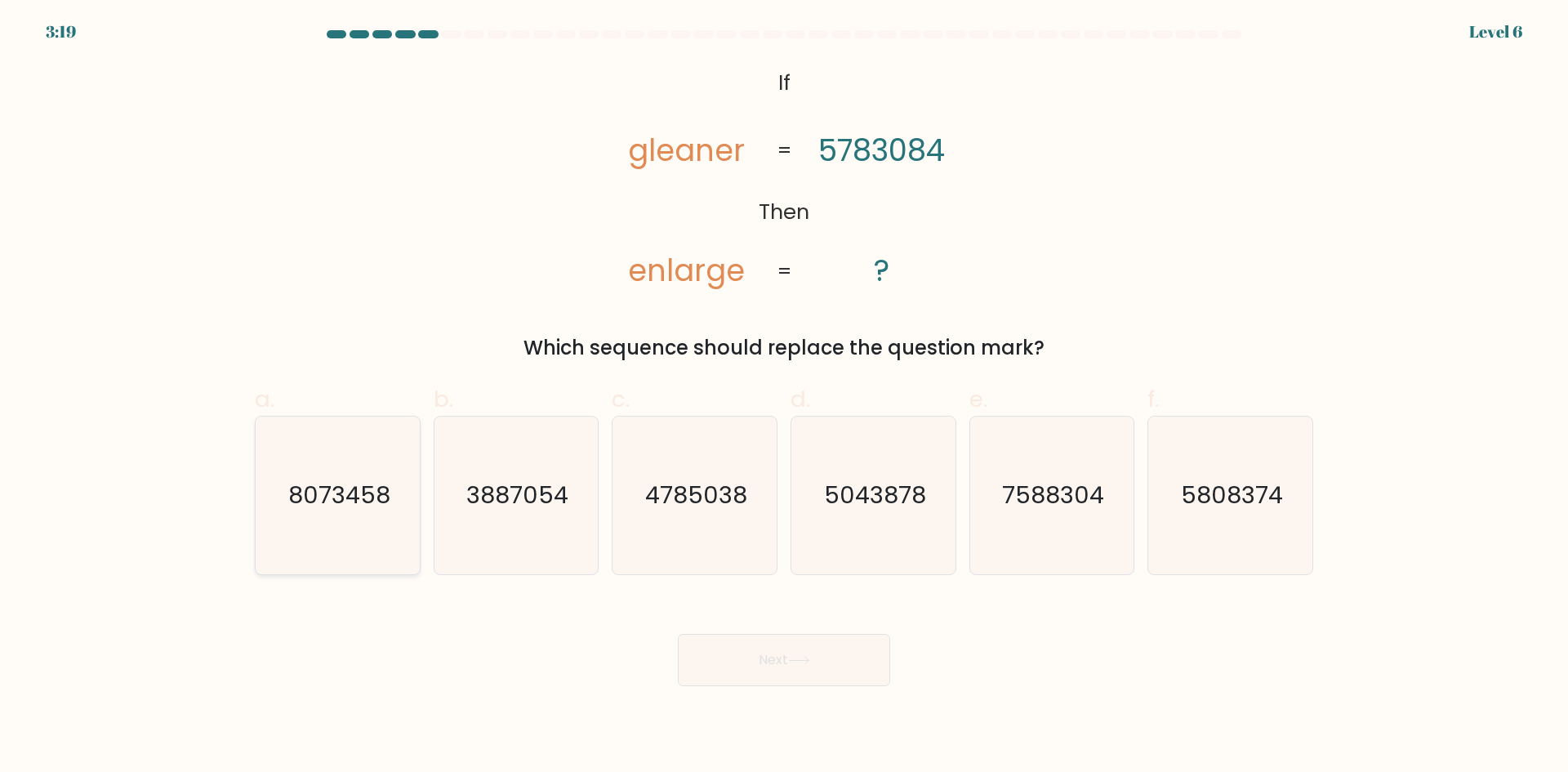
drag, startPoint x: 389, startPoint y: 498, endPoint x: 400, endPoint y: 515, distance: 20.2
click at [386, 498] on icon "8073458" at bounding box center [337, 495] width 158 height 158
click at [784, 397] on input "a. 8073458" at bounding box center [784, 392] width 1 height 11
radio input "true"
click at [749, 661] on button "Next" at bounding box center [784, 660] width 212 height 53
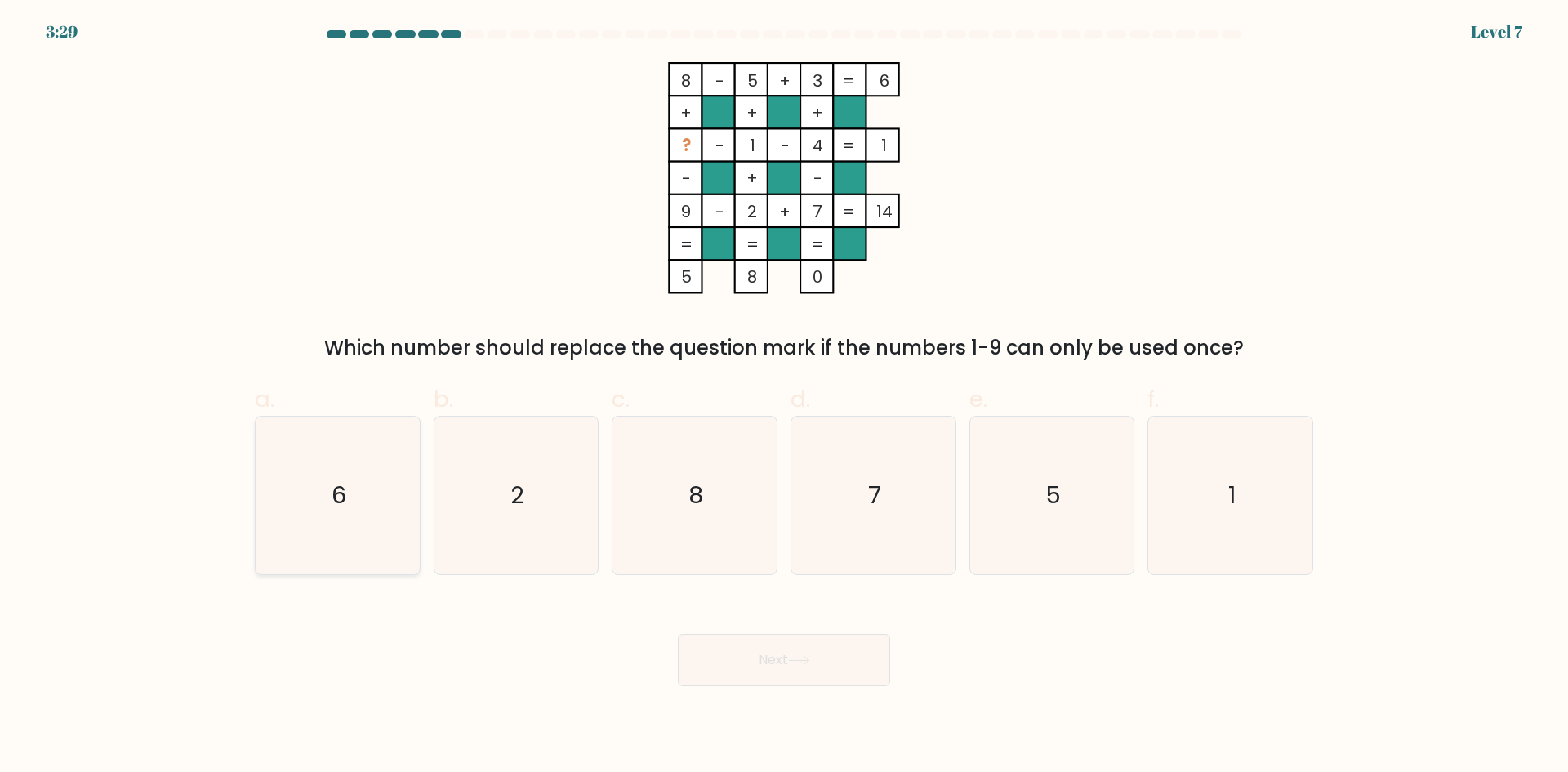
click at [367, 499] on icon "6" at bounding box center [337, 495] width 158 height 158
click at [784, 397] on input "a. 6" at bounding box center [784, 392] width 1 height 11
radio input "true"
click at [793, 657] on icon at bounding box center [799, 660] width 22 height 9
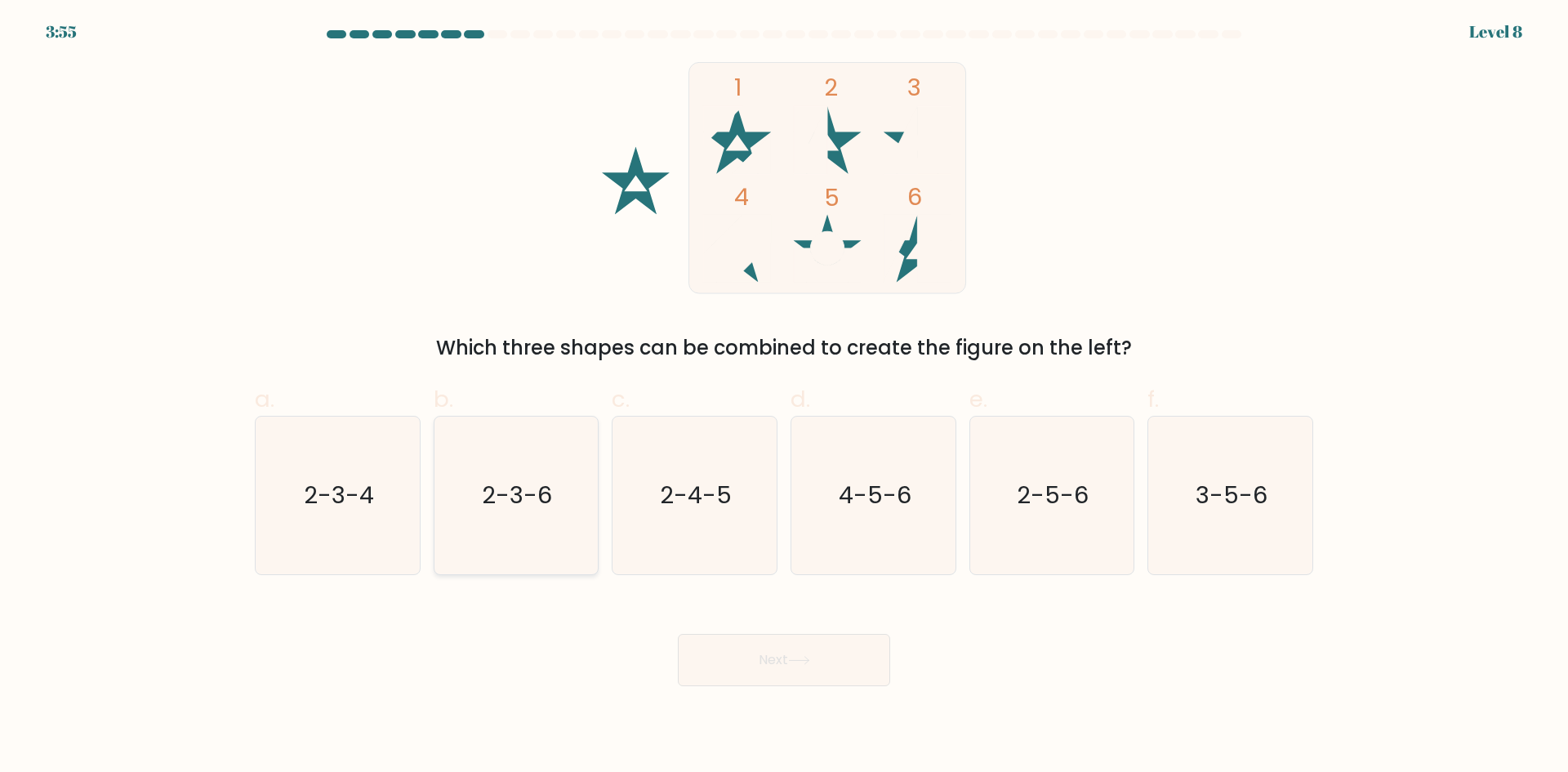
click at [529, 484] on text "2-3-6" at bounding box center [517, 494] width 70 height 33
click at [784, 397] on input "b. 2-3-6" at bounding box center [784, 392] width 1 height 11
radio input "true"
click at [796, 660] on icon at bounding box center [799, 660] width 20 height 7
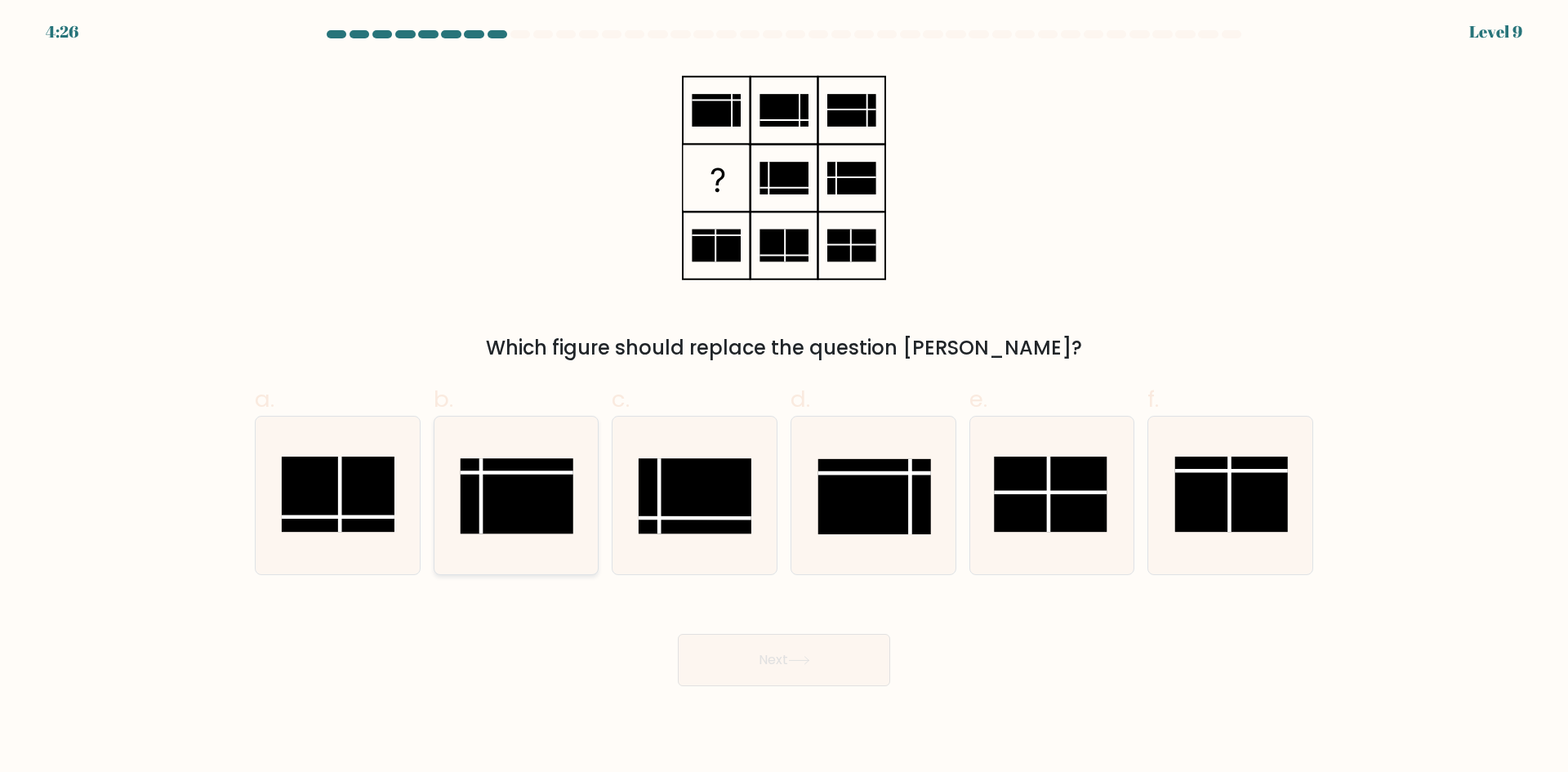
click at [469, 488] on rect at bounding box center [516, 496] width 113 height 75
click at [784, 397] on input "b." at bounding box center [784, 392] width 1 height 11
radio input "true"
click at [761, 665] on button "Next" at bounding box center [784, 660] width 212 height 53
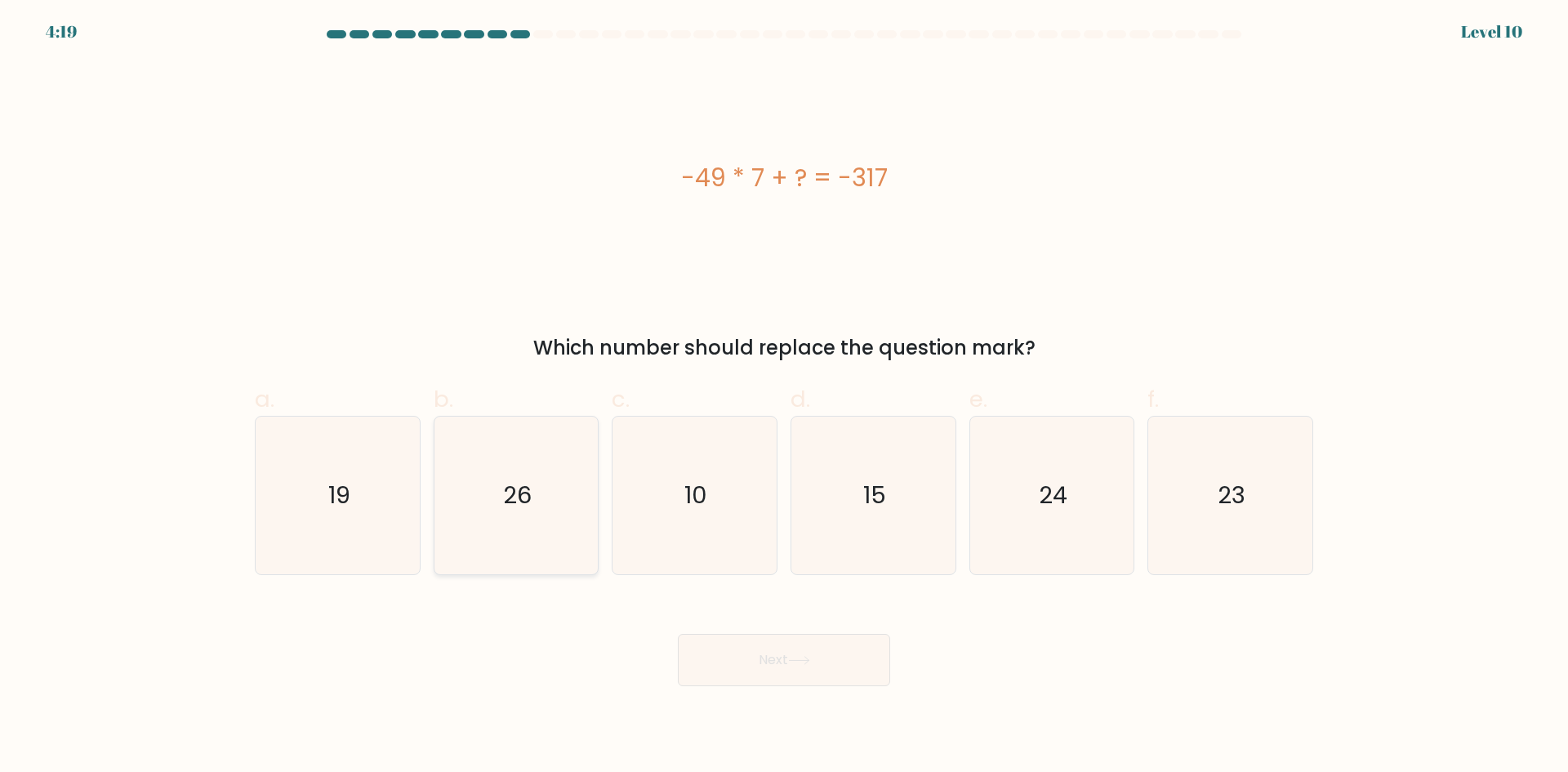
click at [550, 511] on icon "26" at bounding box center [516, 495] width 158 height 158
click at [784, 397] on input "b. 26" at bounding box center [784, 392] width 1 height 11
radio input "true"
click at [754, 653] on button "Next" at bounding box center [784, 660] width 212 height 53
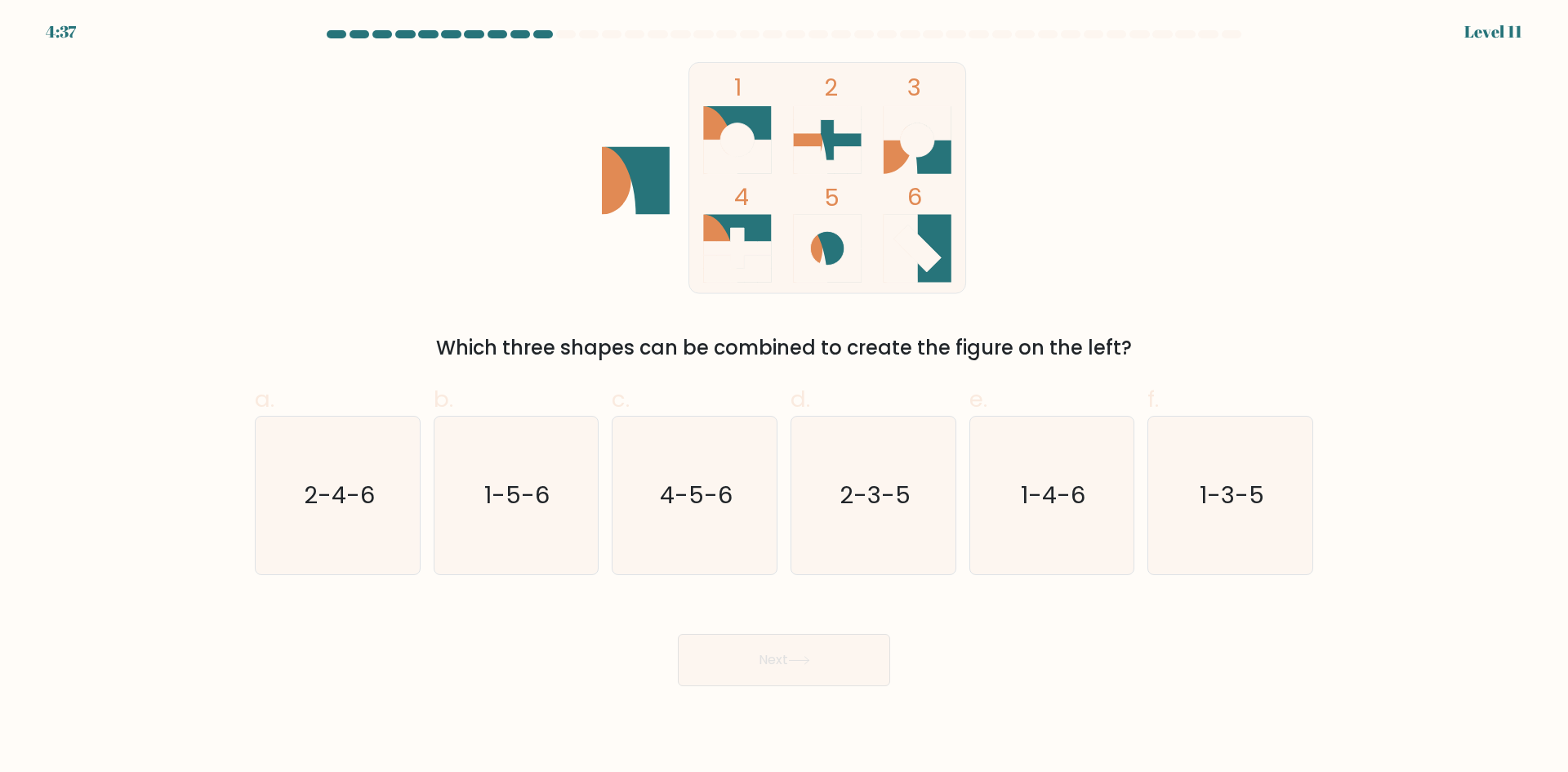
click at [1313, 523] on div "f. 1-3-5" at bounding box center [1230, 478] width 179 height 192
click at [1235, 504] on text "1-3-5" at bounding box center [1231, 494] width 64 height 33
click at [784, 397] on input "f. 1-3-5" at bounding box center [784, 392] width 1 height 11
radio input "true"
click at [818, 660] on button "Next" at bounding box center [784, 660] width 212 height 53
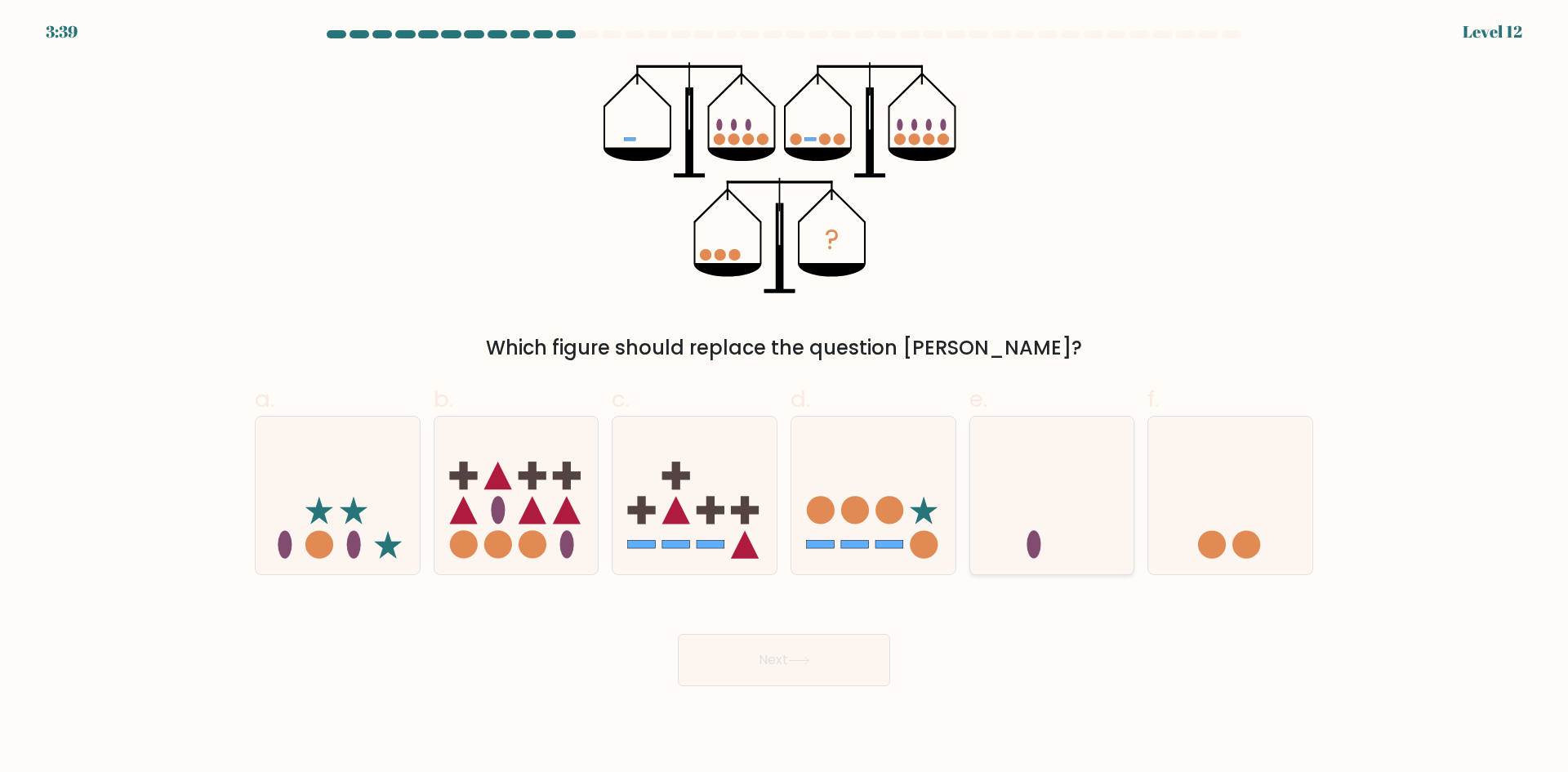
click at [1022, 521] on icon at bounding box center [1052, 495] width 164 height 135
click at [784, 397] on input "e." at bounding box center [784, 392] width 1 height 11
radio input "true"
click at [858, 662] on button "Next" at bounding box center [784, 660] width 212 height 53
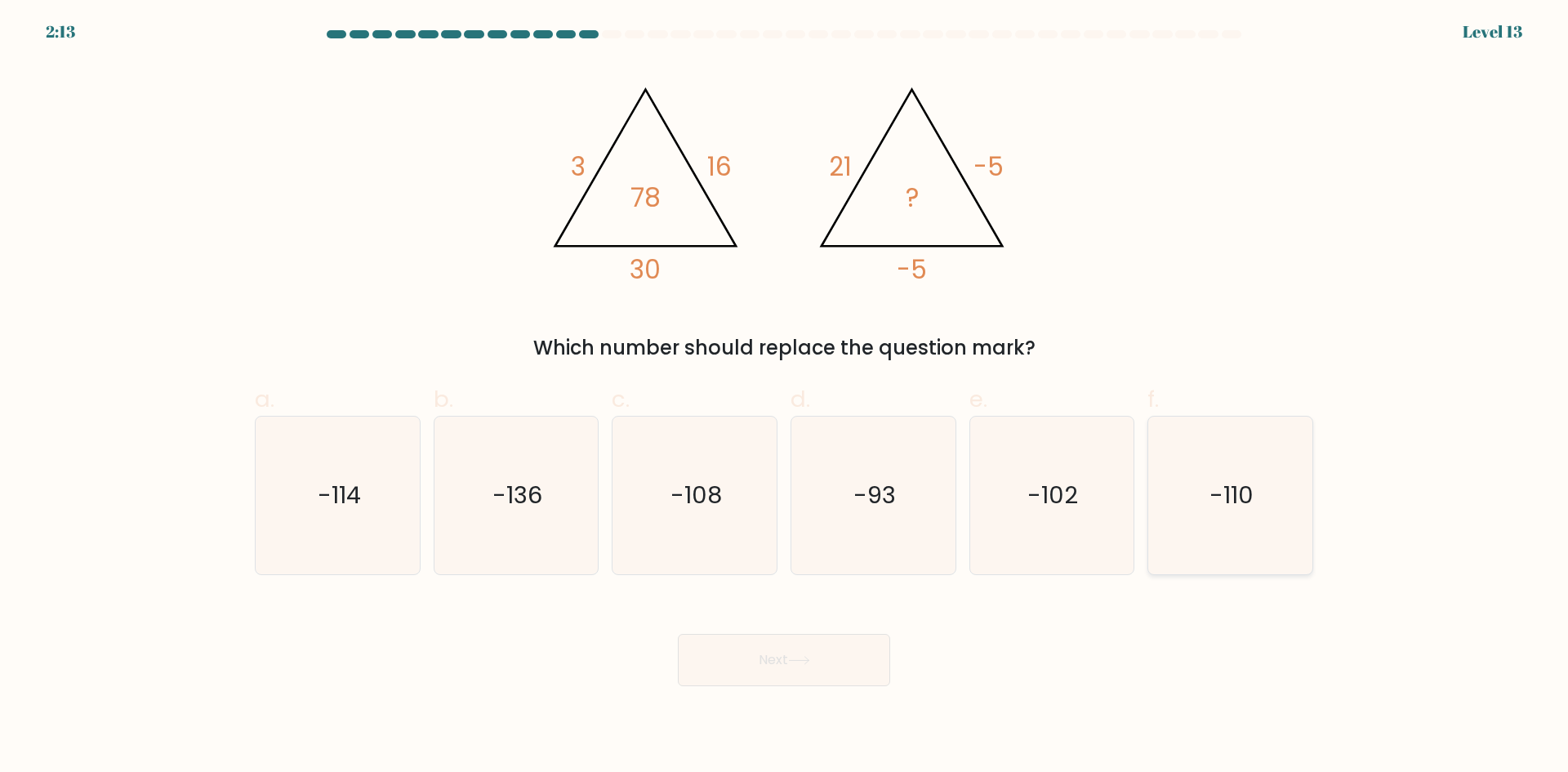
click at [1166, 523] on icon "-110" at bounding box center [1230, 495] width 158 height 158
click at [784, 397] on input "f. -110" at bounding box center [784, 392] width 1 height 11
radio input "true"
click at [824, 646] on button "Next" at bounding box center [784, 660] width 212 height 53
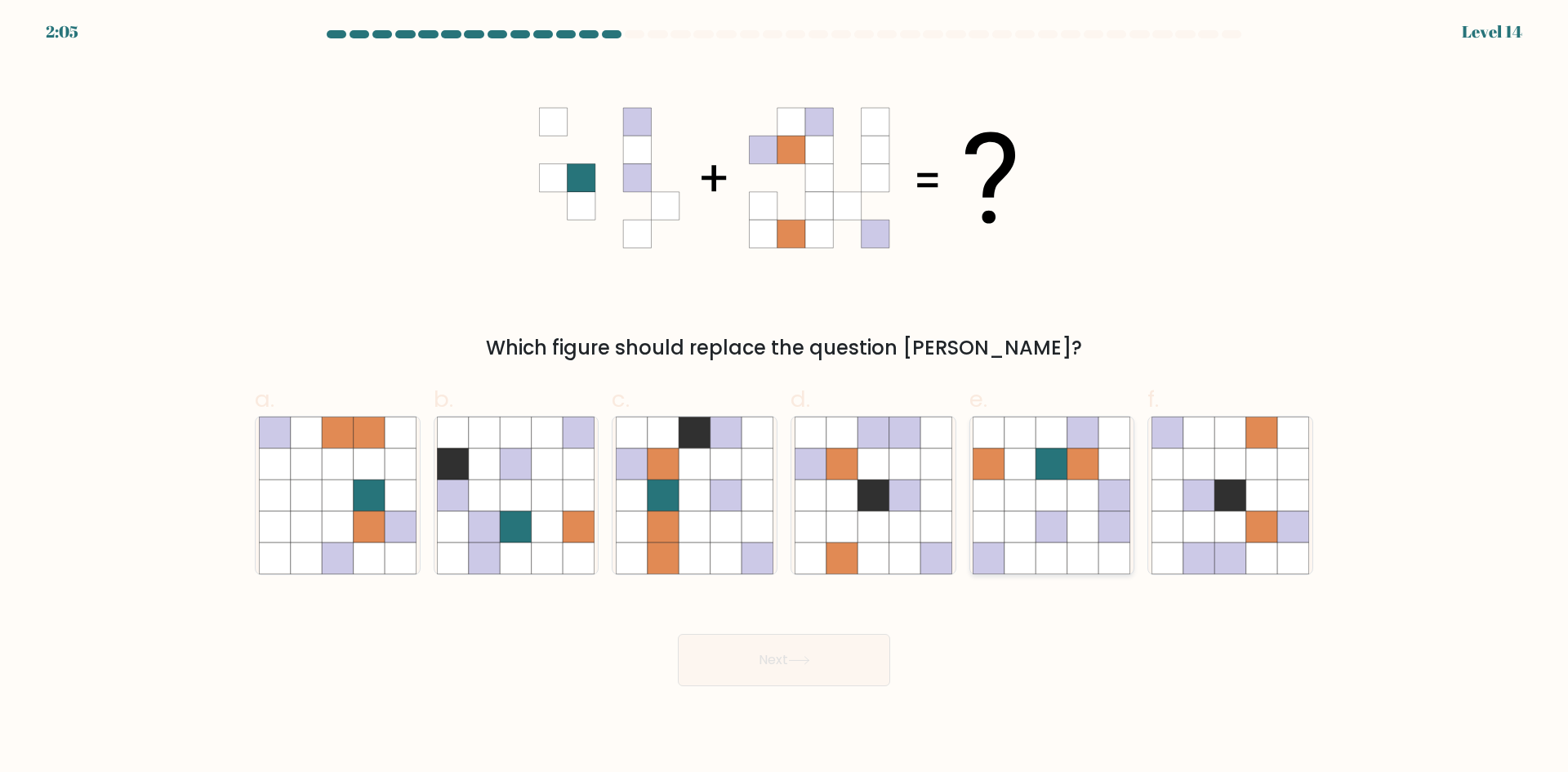
click at [1063, 548] on icon at bounding box center [1052, 557] width 31 height 31
click at [784, 397] on input "e." at bounding box center [784, 392] width 1 height 11
radio input "true"
click at [778, 667] on button "Next" at bounding box center [784, 660] width 212 height 53
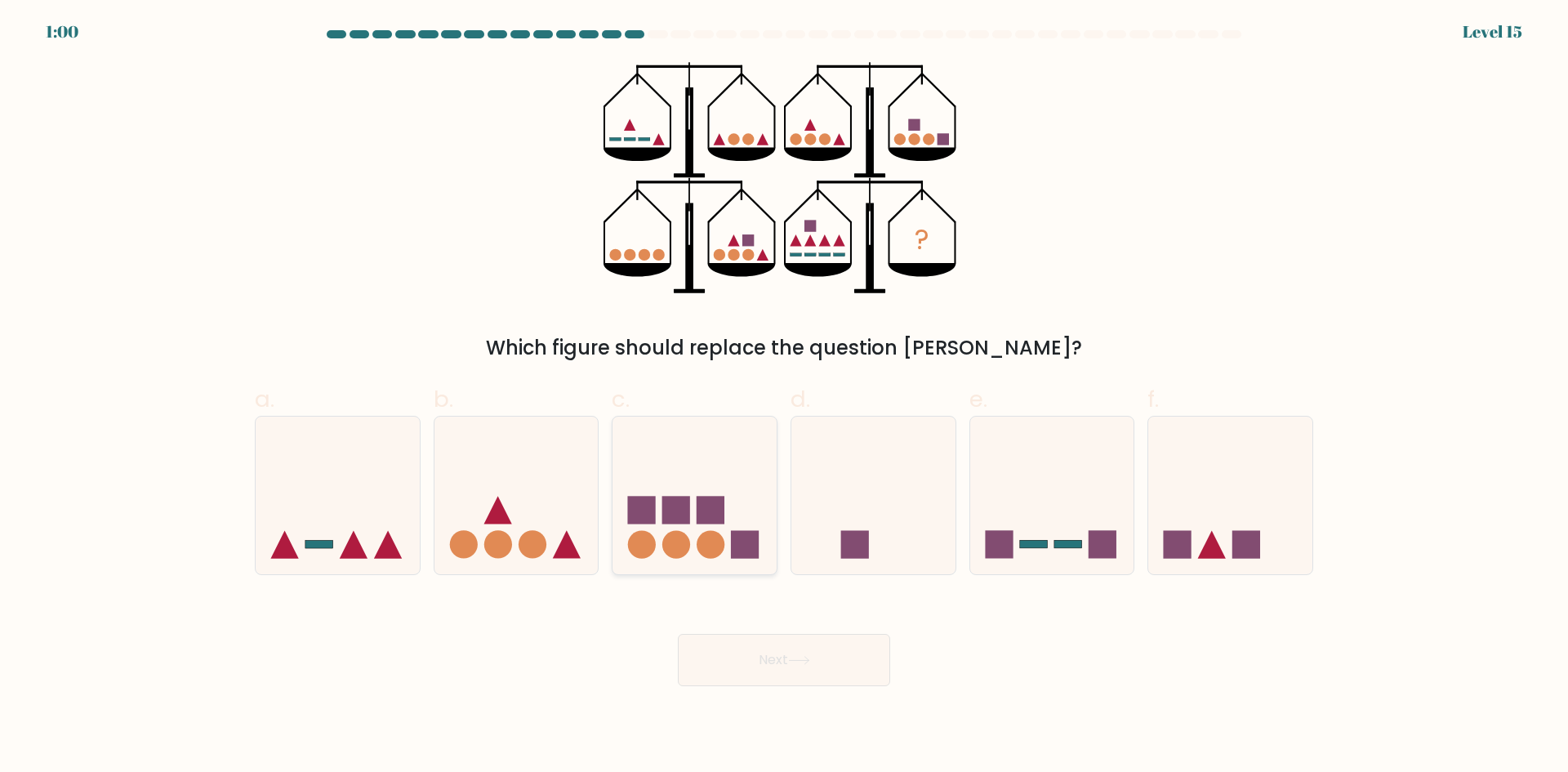
click at [670, 548] on circle at bounding box center [676, 544] width 28 height 28
click at [784, 397] on input "c." at bounding box center [784, 392] width 1 height 11
radio input "true"
click at [783, 667] on button "Next" at bounding box center [784, 660] width 212 height 53
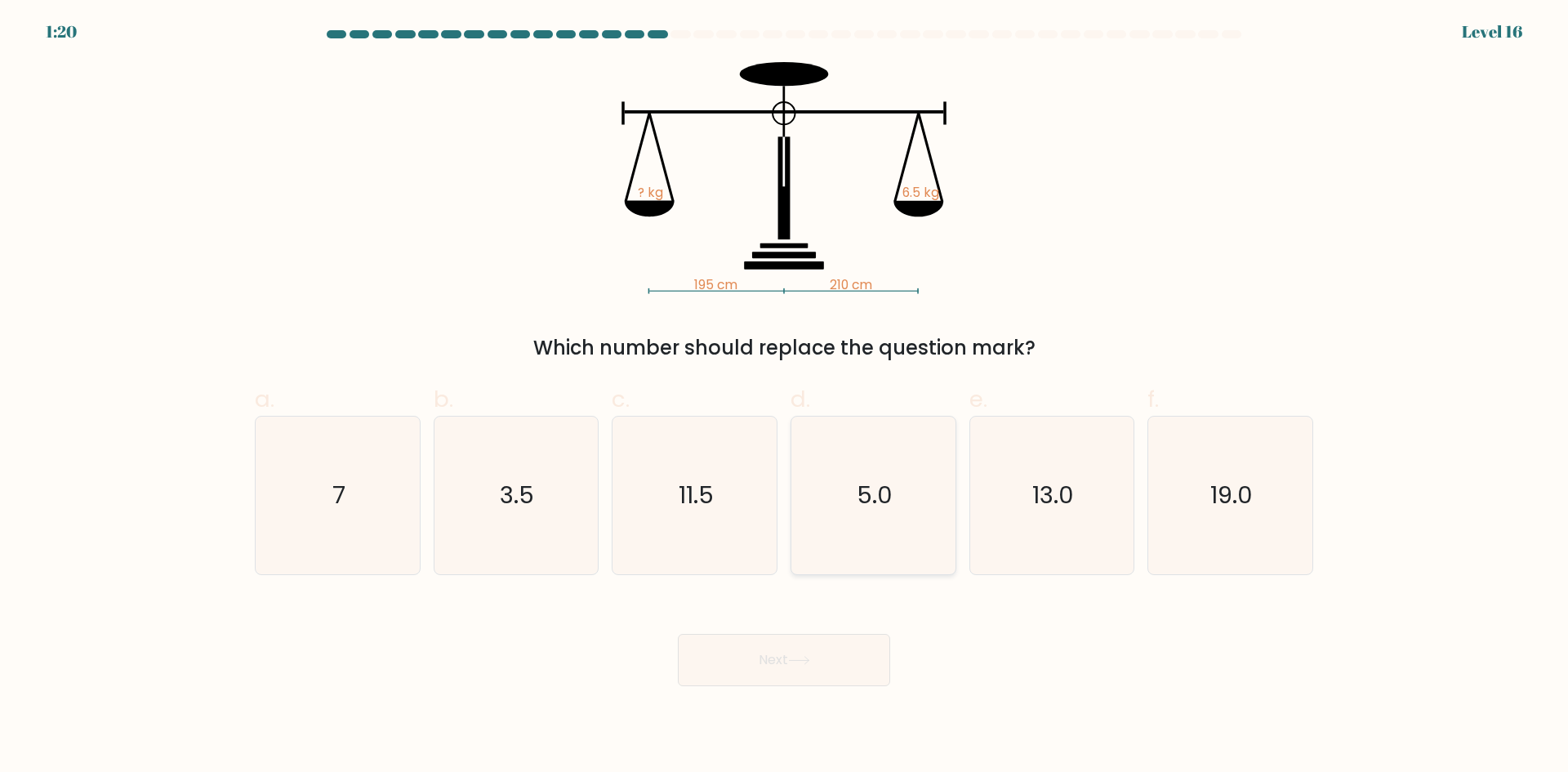
click at [861, 504] on text "5.0" at bounding box center [874, 494] width 36 height 33
click at [784, 397] on input "d. 5.0" at bounding box center [784, 392] width 1 height 11
radio input "true"
click at [851, 650] on button "Next" at bounding box center [784, 660] width 212 height 53
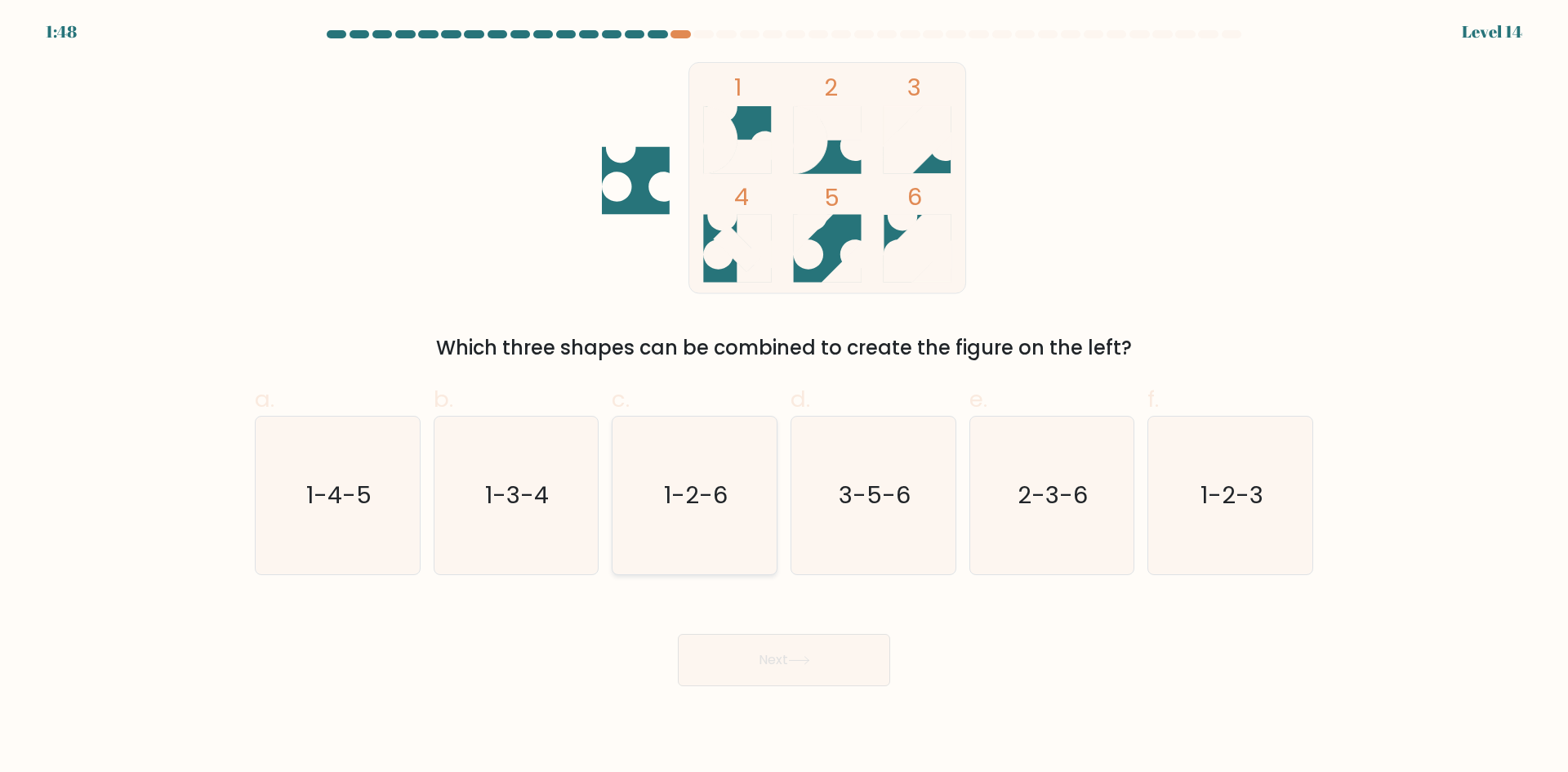
click at [629, 477] on icon "1-2-6" at bounding box center [695, 495] width 158 height 158
click at [784, 397] on input "c. 1-2-6" at bounding box center [784, 392] width 1 height 11
radio input "true"
click at [787, 667] on button "Next" at bounding box center [784, 660] width 212 height 53
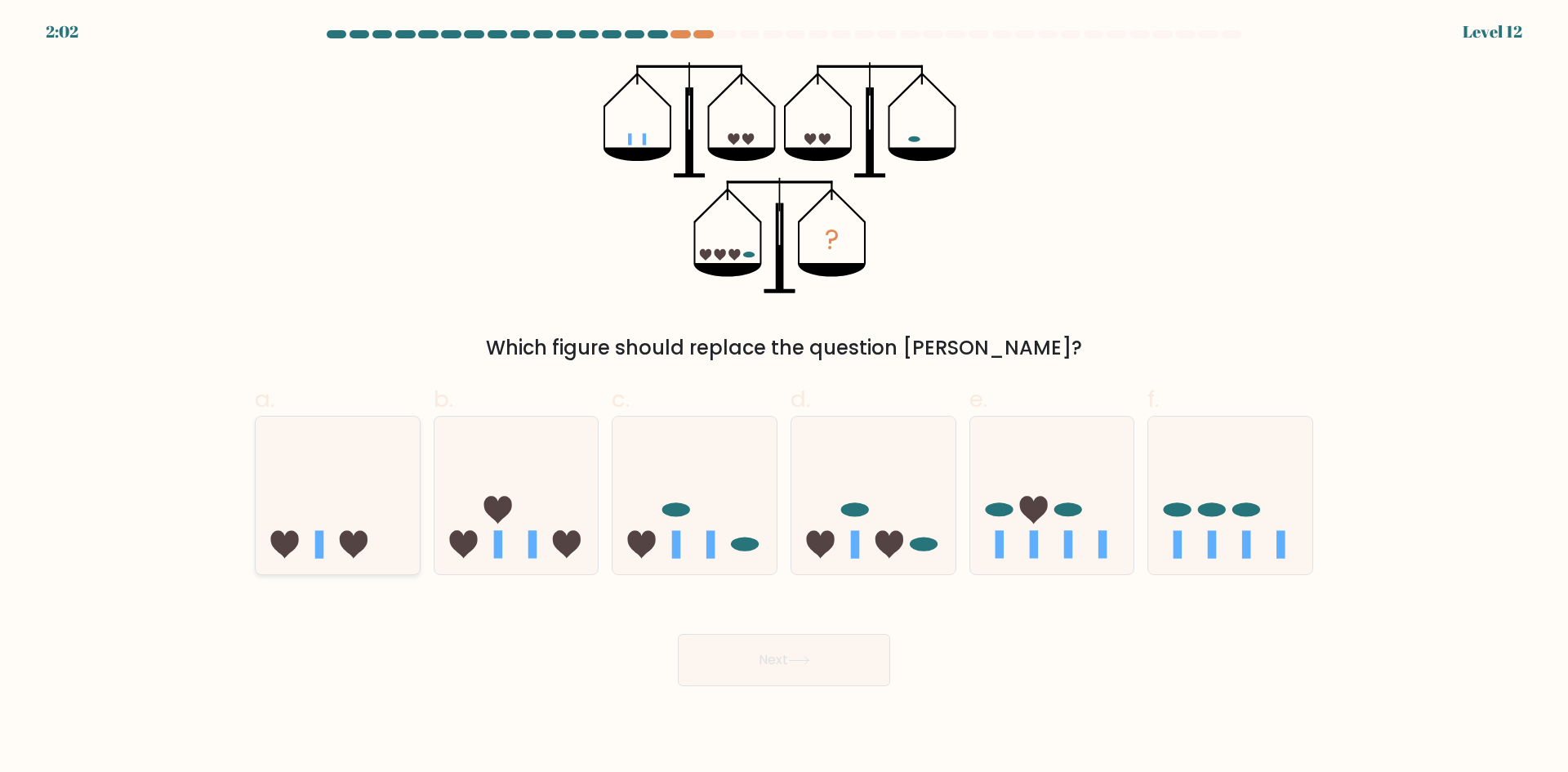
click at [385, 549] on icon at bounding box center [337, 495] width 164 height 135
click at [784, 397] on input "a." at bounding box center [784, 392] width 1 height 11
radio input "true"
click at [798, 653] on button "Next" at bounding box center [784, 660] width 212 height 53
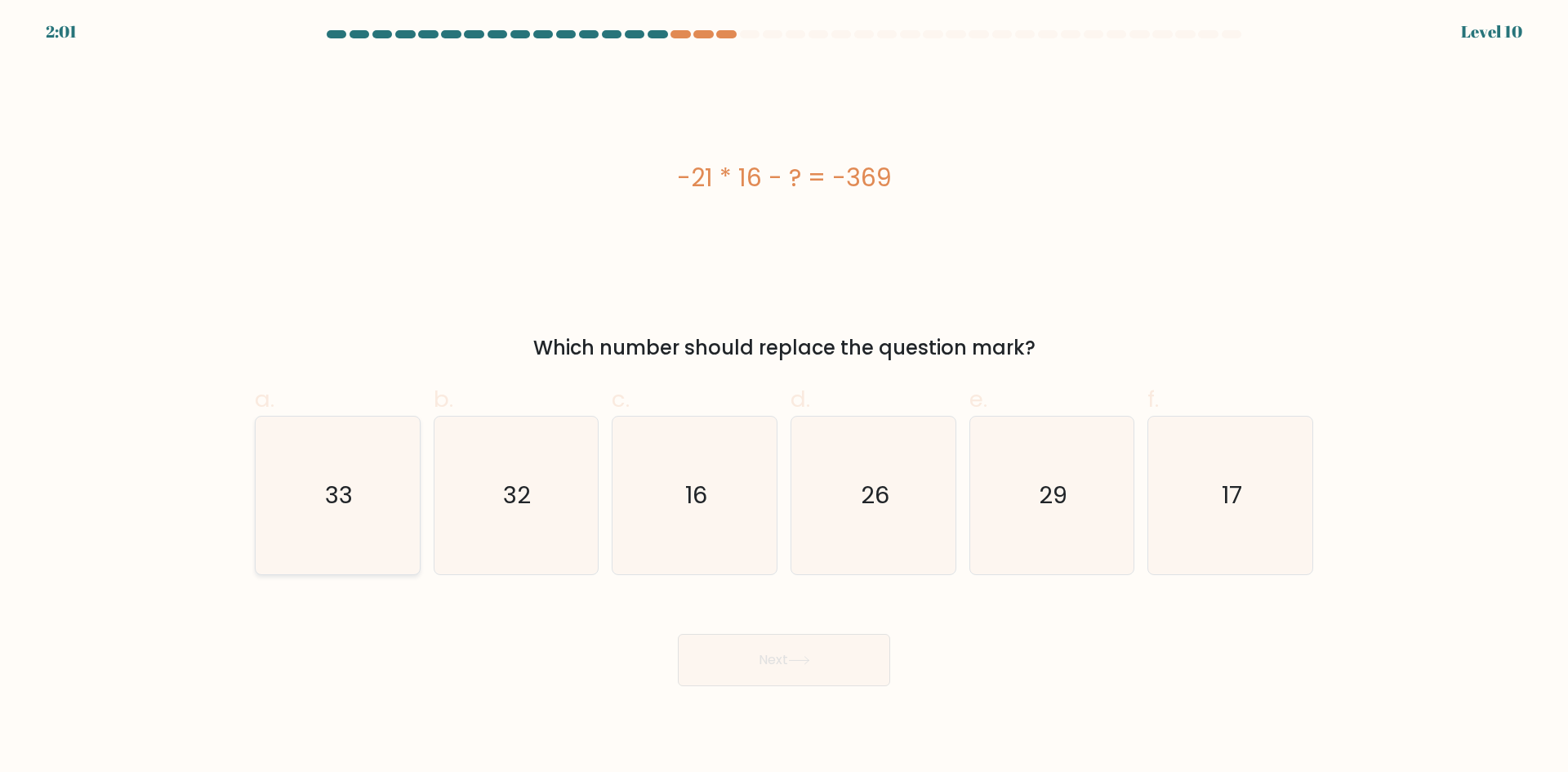
drag, startPoint x: 423, startPoint y: 484, endPoint x: 415, endPoint y: 488, distance: 8.9
click at [419, 485] on div "a. 33" at bounding box center [337, 478] width 179 height 192
drag, startPoint x: 397, startPoint y: 501, endPoint x: 478, endPoint y: 580, distance: 113.1
click at [396, 502] on icon "33" at bounding box center [337, 495] width 158 height 158
click at [784, 397] on input "a. 33" at bounding box center [784, 392] width 1 height 11
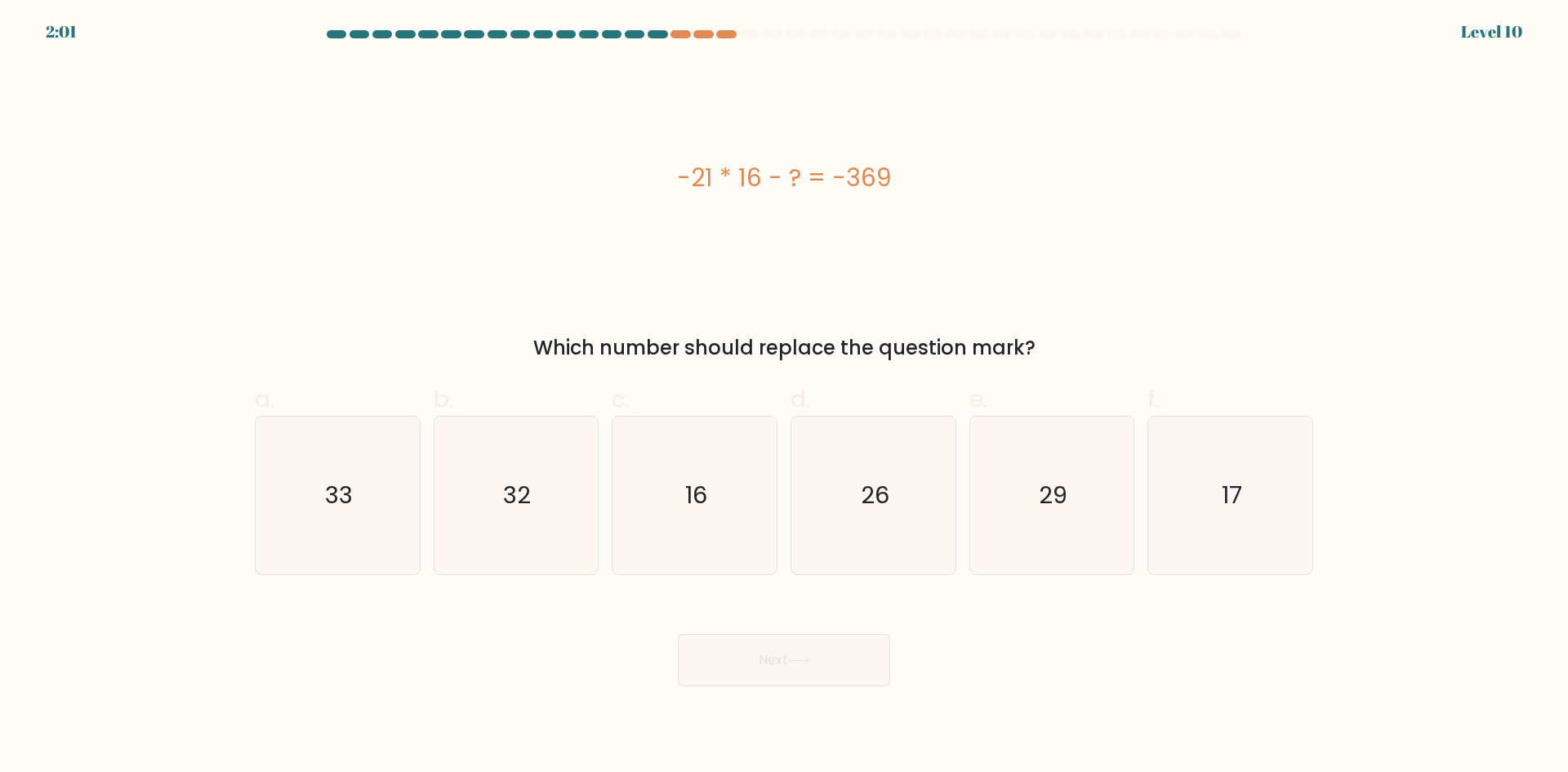
radio input "true"
click at [847, 673] on button "Next" at bounding box center [784, 660] width 212 height 53
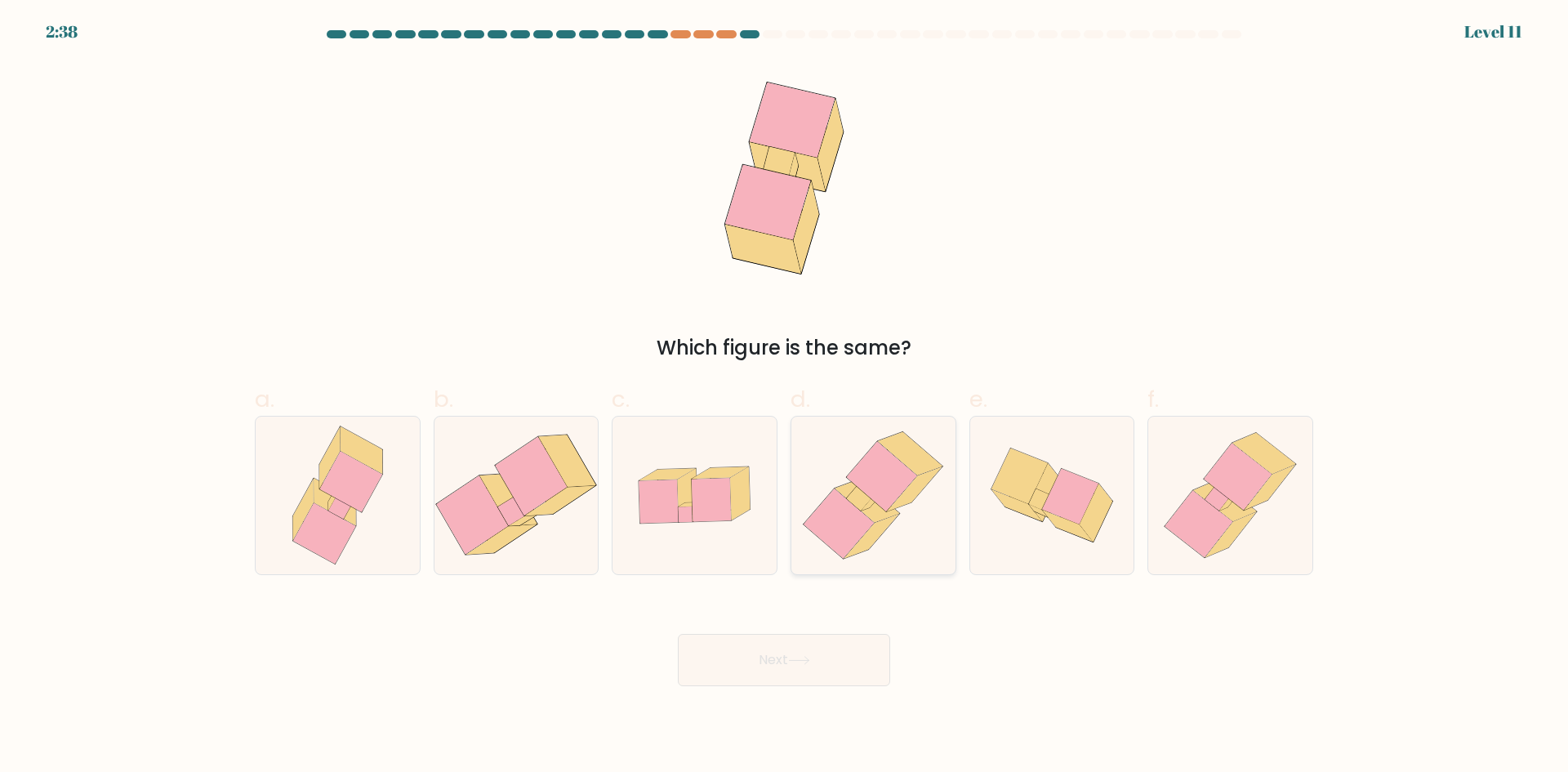
click at [860, 505] on icon at bounding box center [859, 498] width 25 height 25
click at [784, 397] on input "d." at bounding box center [784, 392] width 1 height 11
radio input "true"
drag, startPoint x: 799, startPoint y: 668, endPoint x: 803, endPoint y: 661, distance: 8.1
click at [799, 669] on button "Next" at bounding box center [784, 660] width 212 height 53
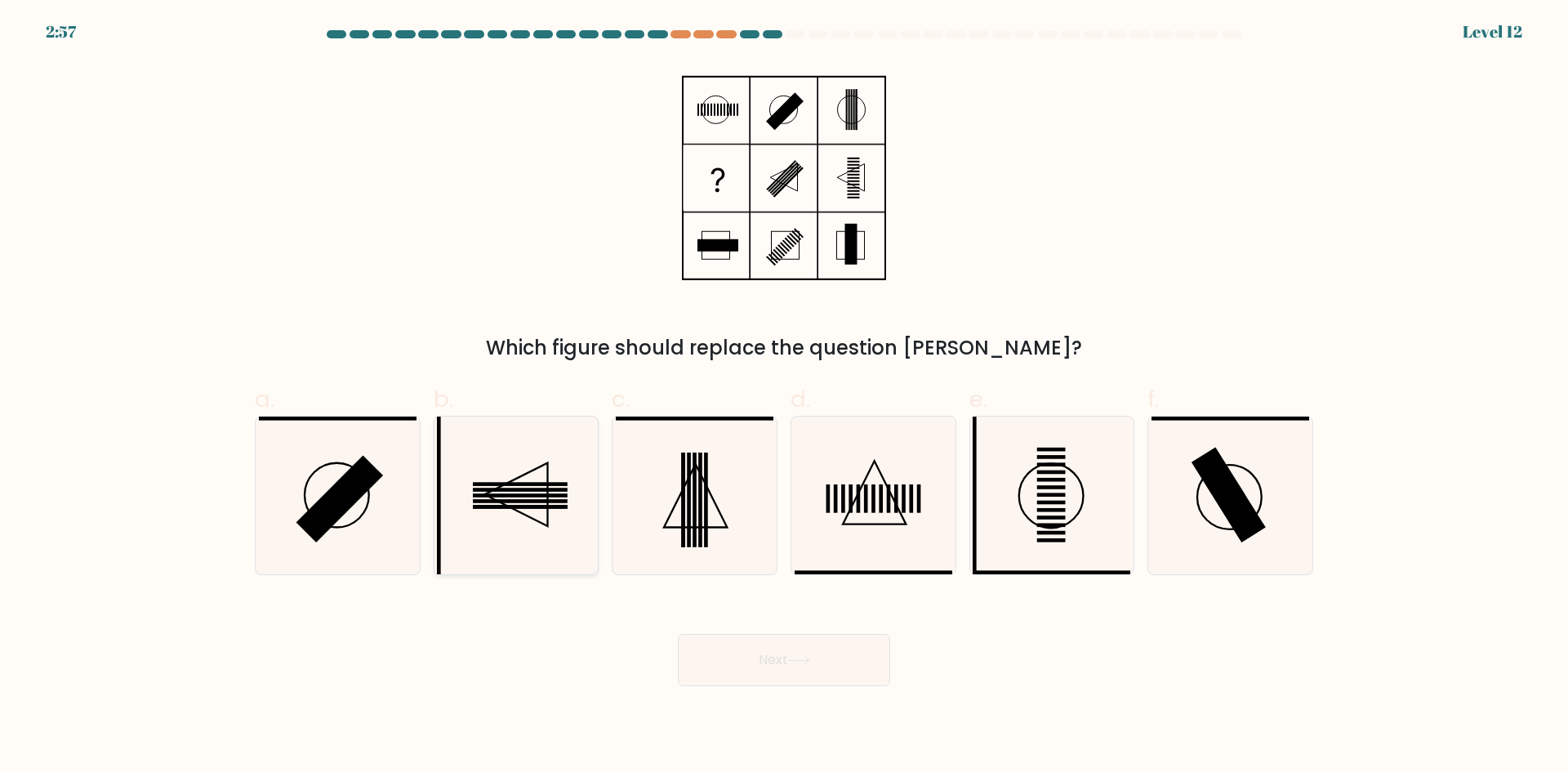
click at [516, 517] on icon at bounding box center [516, 495] width 158 height 158
click at [784, 397] on input "b." at bounding box center [784, 392] width 1 height 11
radio input "true"
click at [803, 658] on icon at bounding box center [799, 660] width 22 height 9
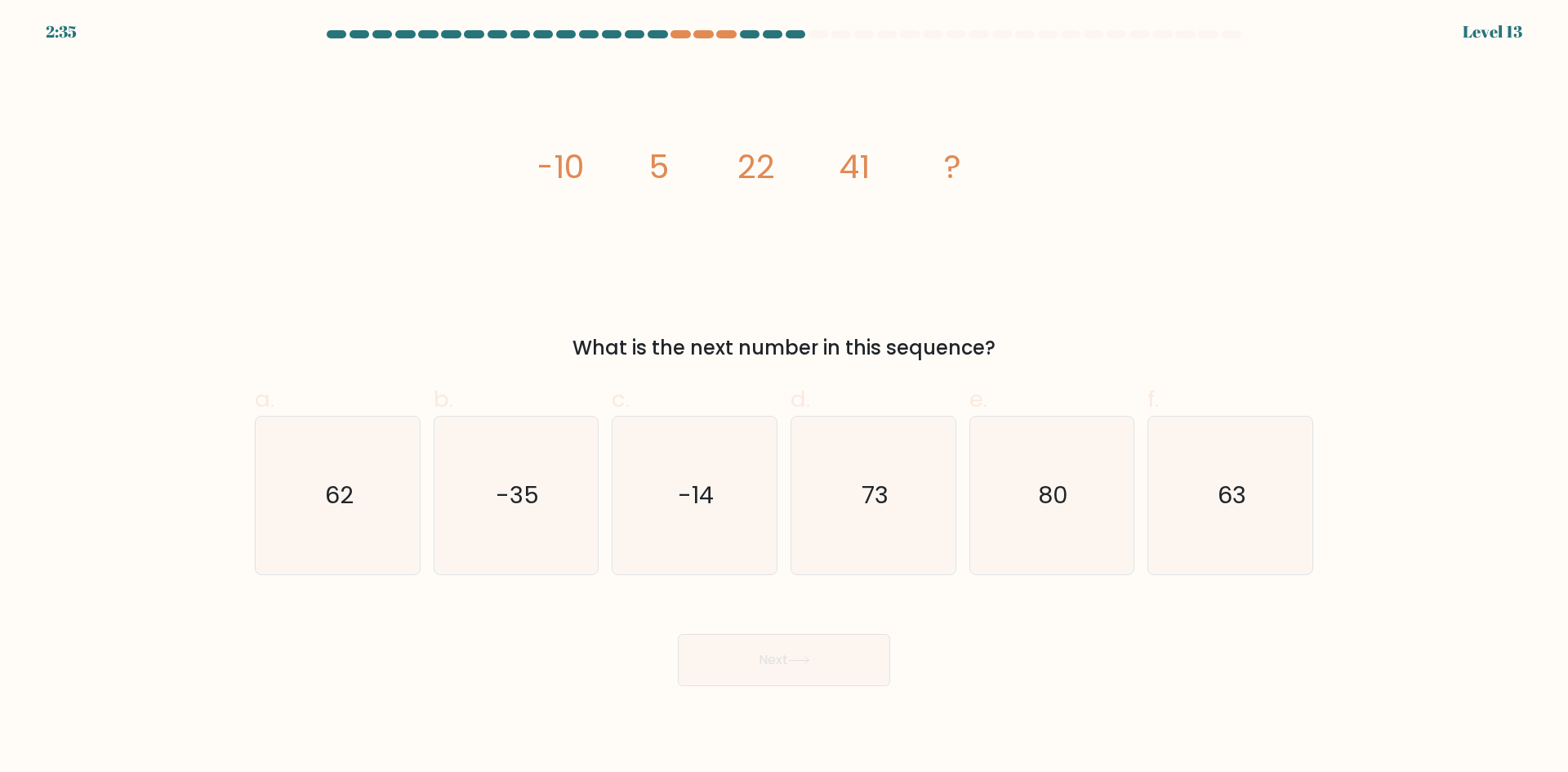
drag, startPoint x: 396, startPoint y: 467, endPoint x: 423, endPoint y: 488, distance: 34.2
click at [395, 467] on icon "62" at bounding box center [337, 495] width 158 height 158
click at [784, 397] on input "a. 62" at bounding box center [784, 392] width 1 height 11
radio input "true"
click at [821, 665] on button "Next" at bounding box center [784, 660] width 212 height 53
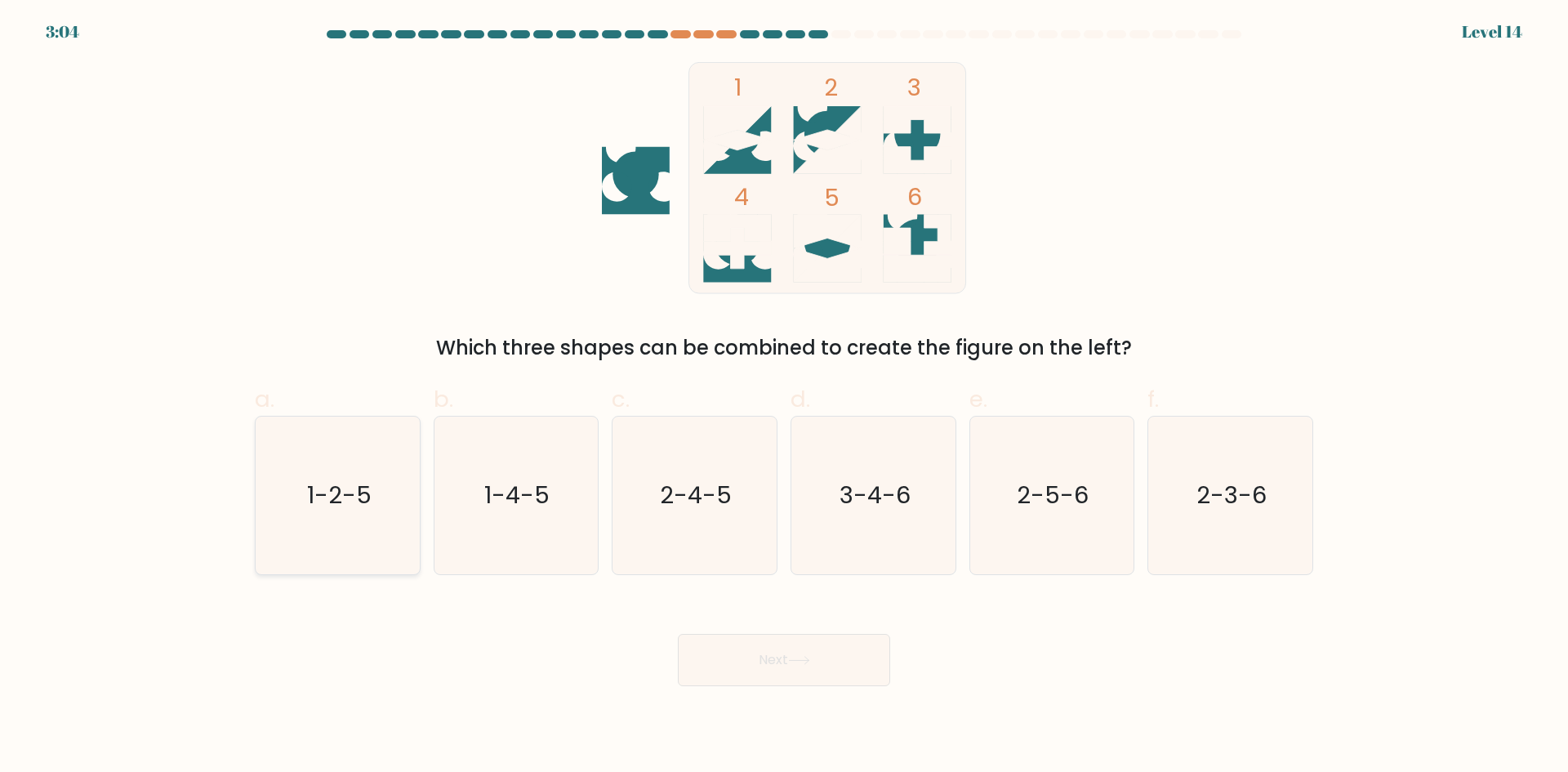
click at [333, 496] on text "1-2-5" at bounding box center [339, 494] width 64 height 33
click at [784, 397] on input "a. 1-2-5" at bounding box center [784, 392] width 1 height 11
radio input "true"
click at [798, 660] on icon at bounding box center [799, 660] width 20 height 7
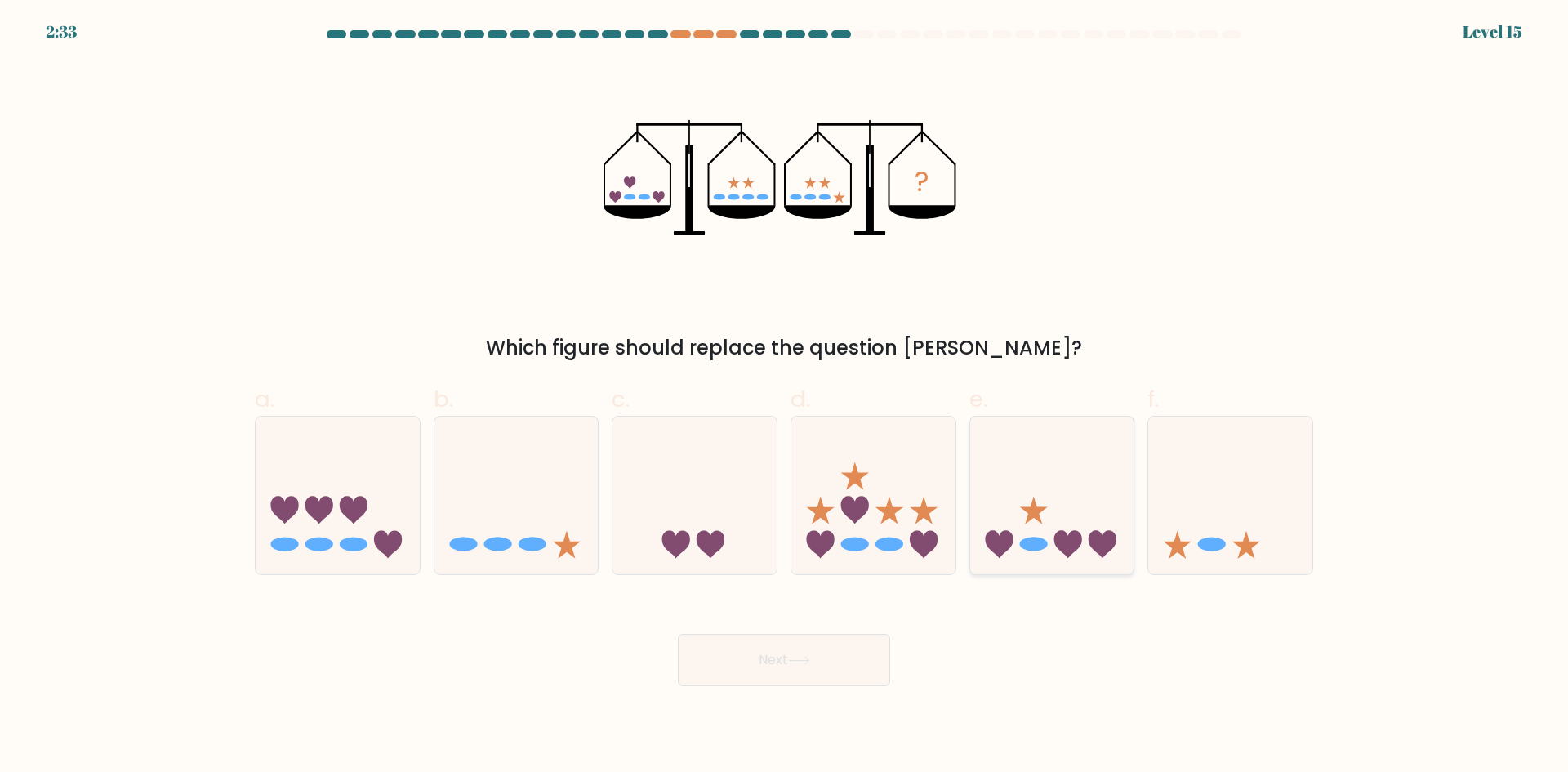
click at [1043, 519] on icon at bounding box center [1052, 495] width 164 height 135
click at [784, 397] on input "e." at bounding box center [784, 392] width 1 height 11
radio input "true"
click at [833, 675] on button "Next" at bounding box center [784, 660] width 212 height 53
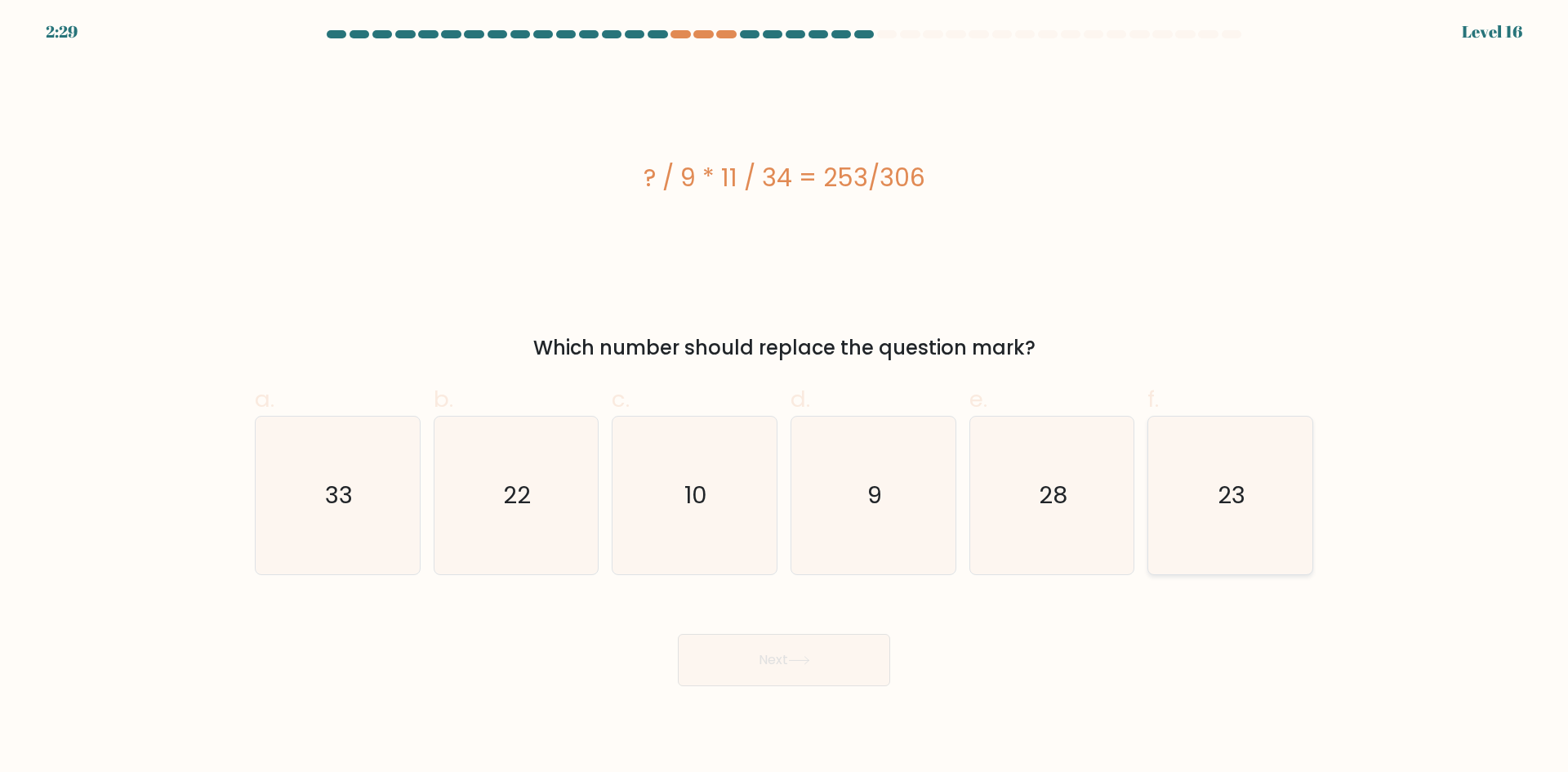
drag, startPoint x: 1227, startPoint y: 467, endPoint x: 1230, endPoint y: 480, distance: 13.3
click at [1231, 471] on icon "23" at bounding box center [1230, 495] width 158 height 158
click at [784, 397] on input "f. 23" at bounding box center [784, 392] width 1 height 11
radio input "true"
click at [829, 666] on button "Next" at bounding box center [784, 660] width 212 height 53
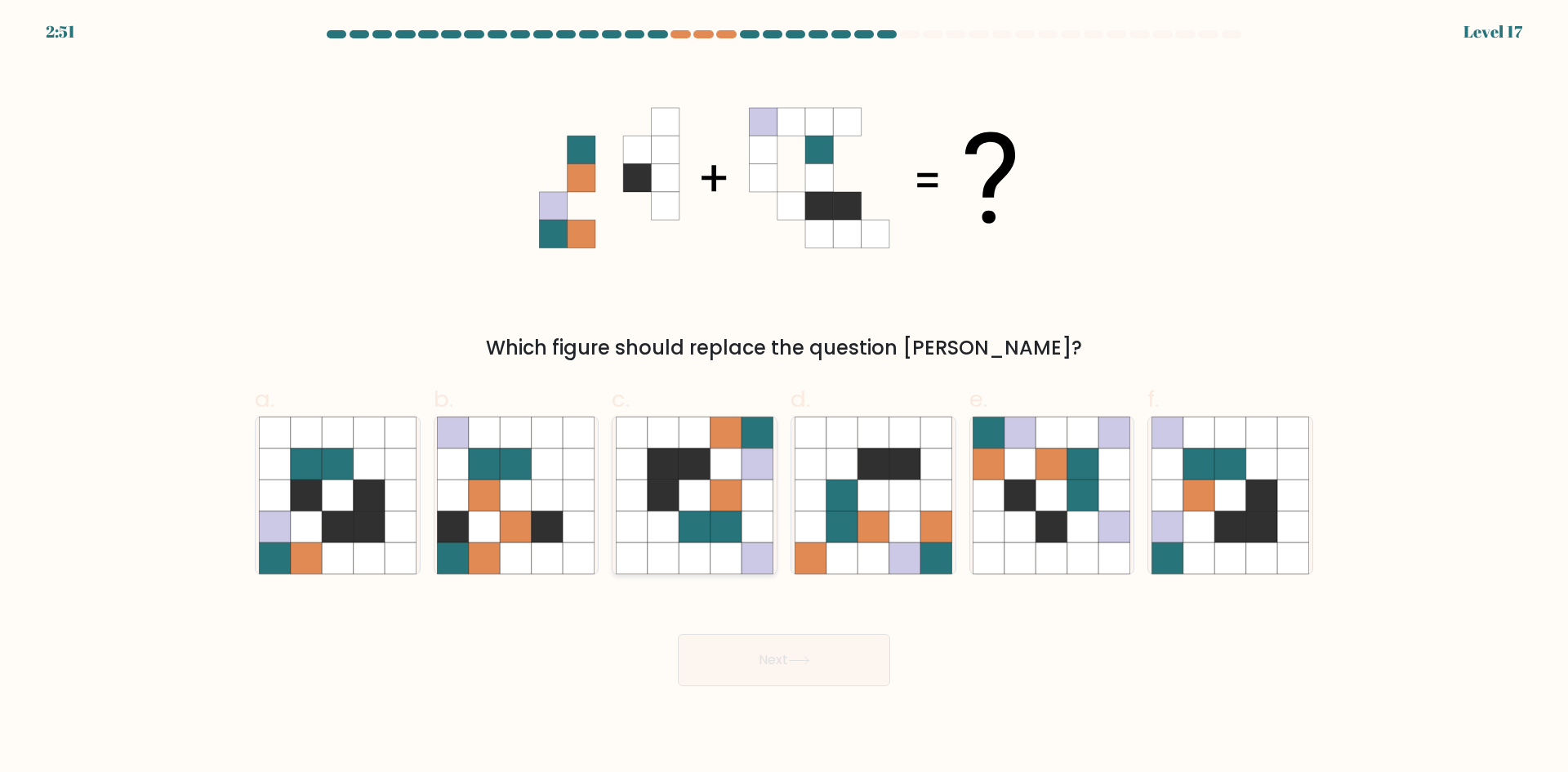
click at [670, 507] on icon at bounding box center [662, 494] width 31 height 31
click at [784, 397] on input "c." at bounding box center [784, 392] width 1 height 11
radio input "true"
click at [770, 653] on button "Next" at bounding box center [784, 660] width 212 height 53
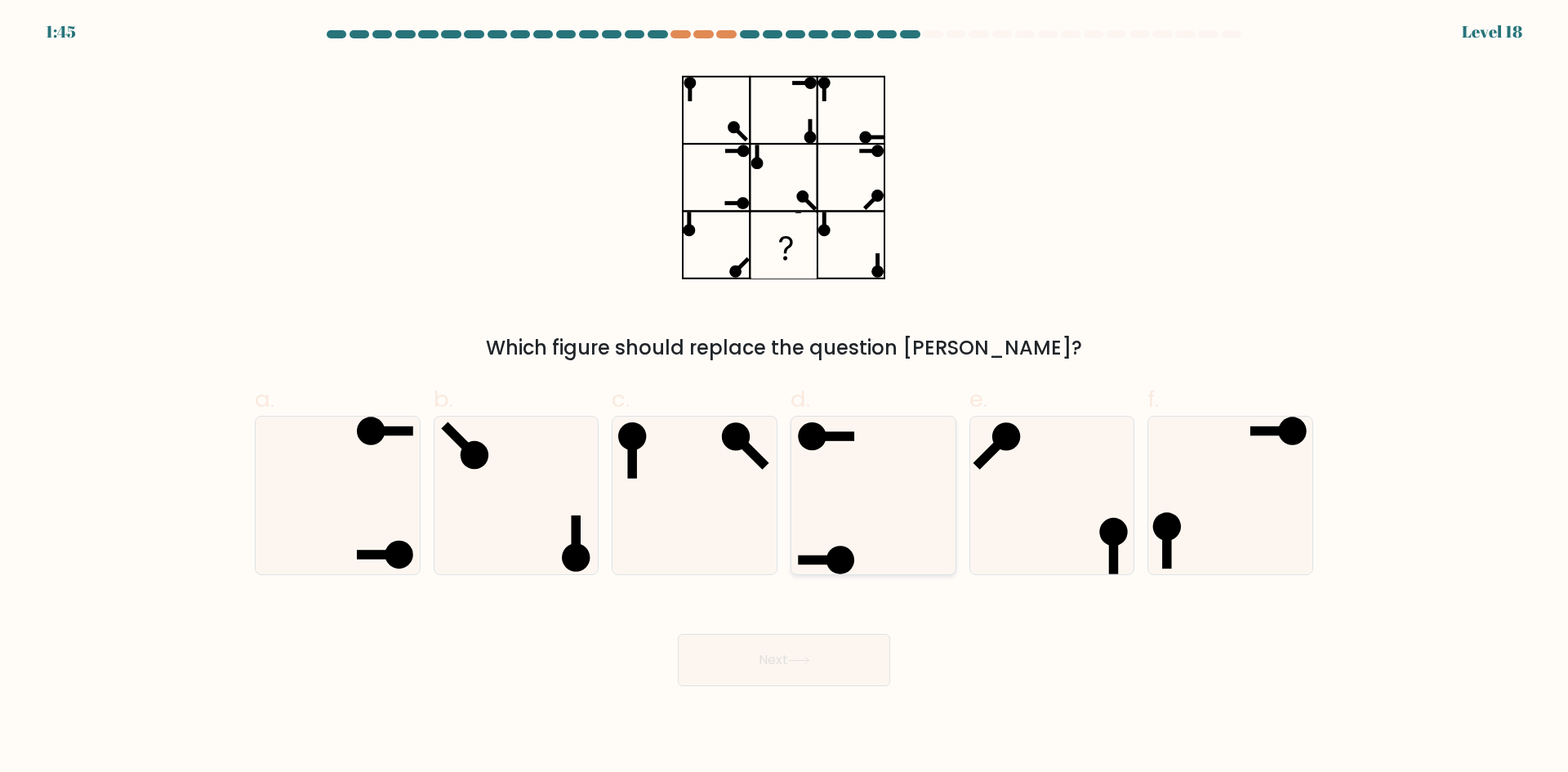
click at [847, 543] on icon at bounding box center [873, 495] width 158 height 158
click at [784, 397] on input "d." at bounding box center [784, 392] width 1 height 11
radio input "true"
click at [801, 655] on icon at bounding box center [799, 660] width 22 height 9
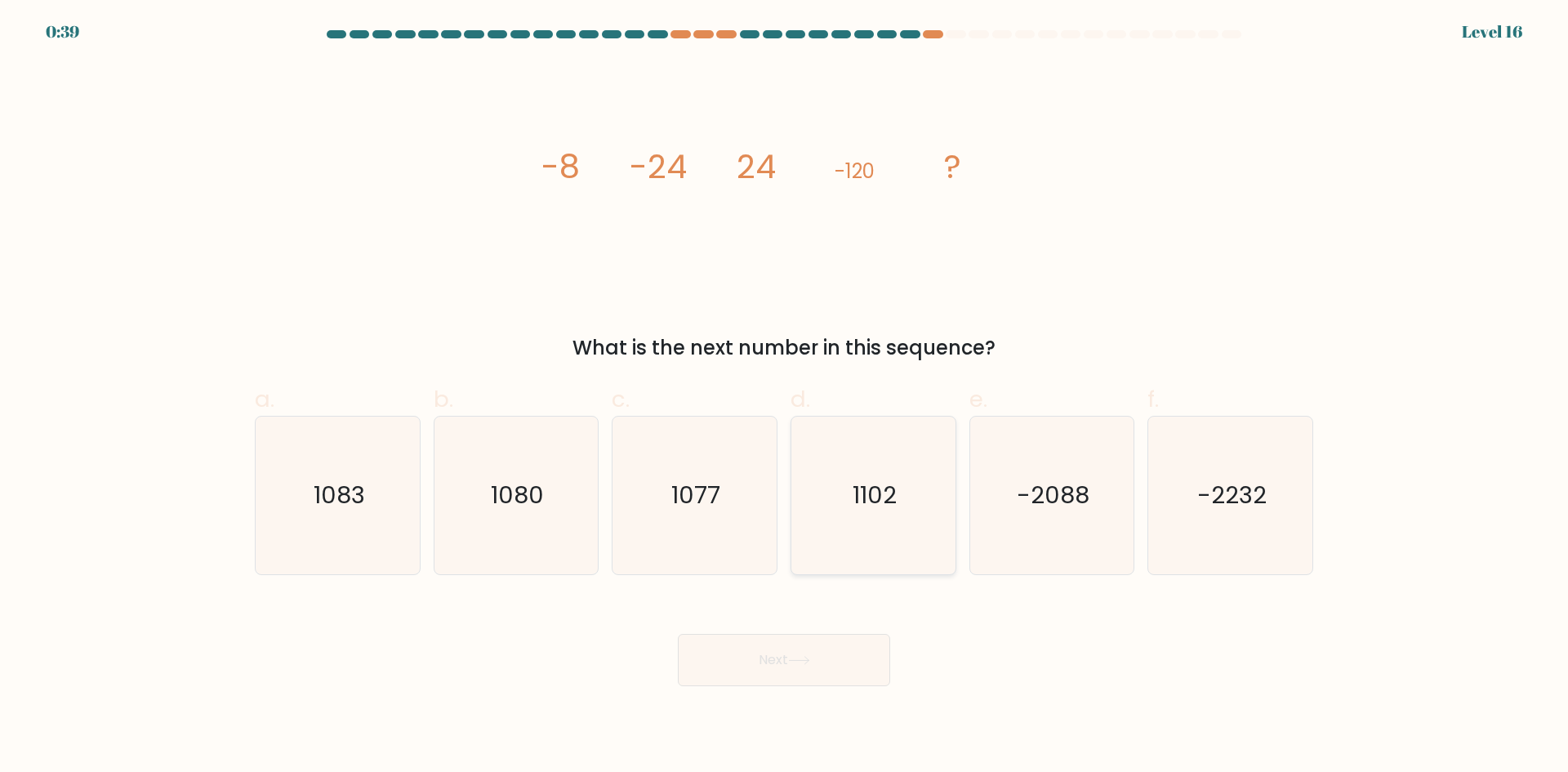
click at [856, 484] on text "1102" at bounding box center [875, 494] width 45 height 33
click at [784, 397] on input "d. 1102" at bounding box center [784, 392] width 1 height 11
radio input "true"
click at [805, 657] on icon at bounding box center [799, 660] width 22 height 9
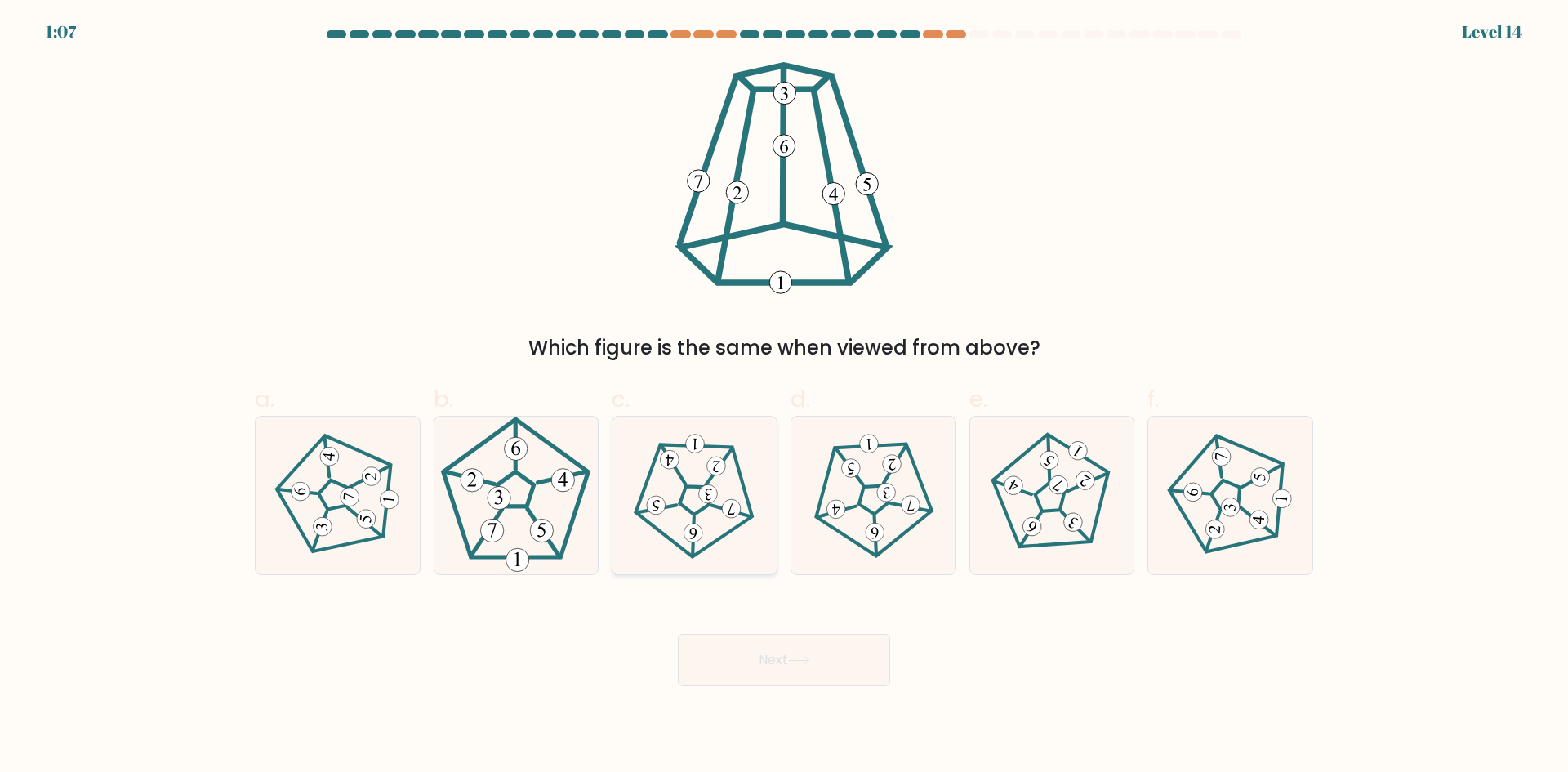
click at [703, 509] on 231 at bounding box center [695, 500] width 30 height 28
click at [784, 397] on input "c." at bounding box center [784, 392] width 1 height 11
radio input "true"
click at [792, 650] on button "Next" at bounding box center [784, 660] width 212 height 53
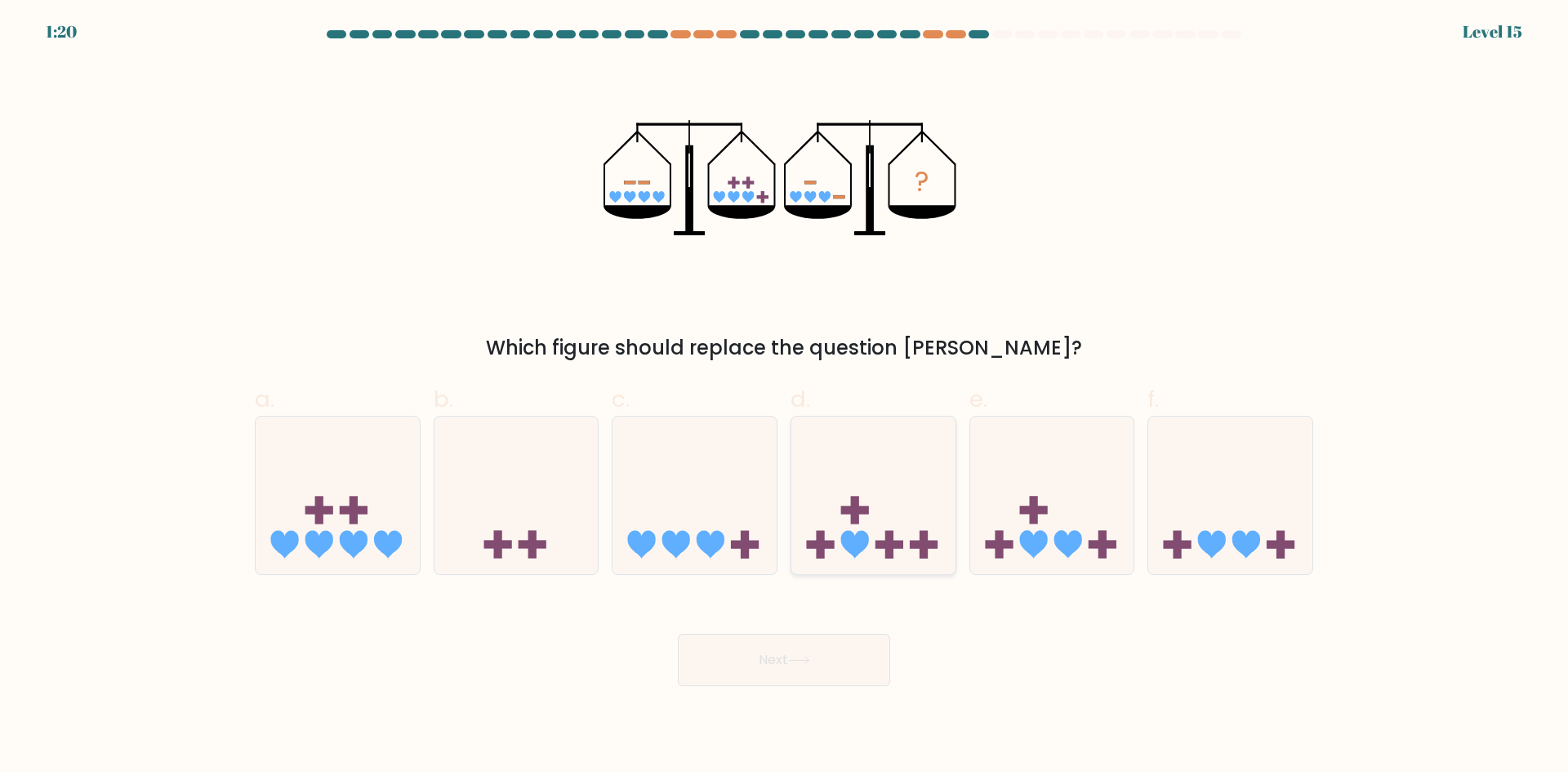
click at [857, 498] on icon at bounding box center [873, 495] width 164 height 135
click at [784, 397] on input "d." at bounding box center [784, 392] width 1 height 11
radio input "true"
click at [723, 509] on icon at bounding box center [695, 495] width 164 height 135
click at [784, 397] on input "c." at bounding box center [784, 392] width 1 height 11
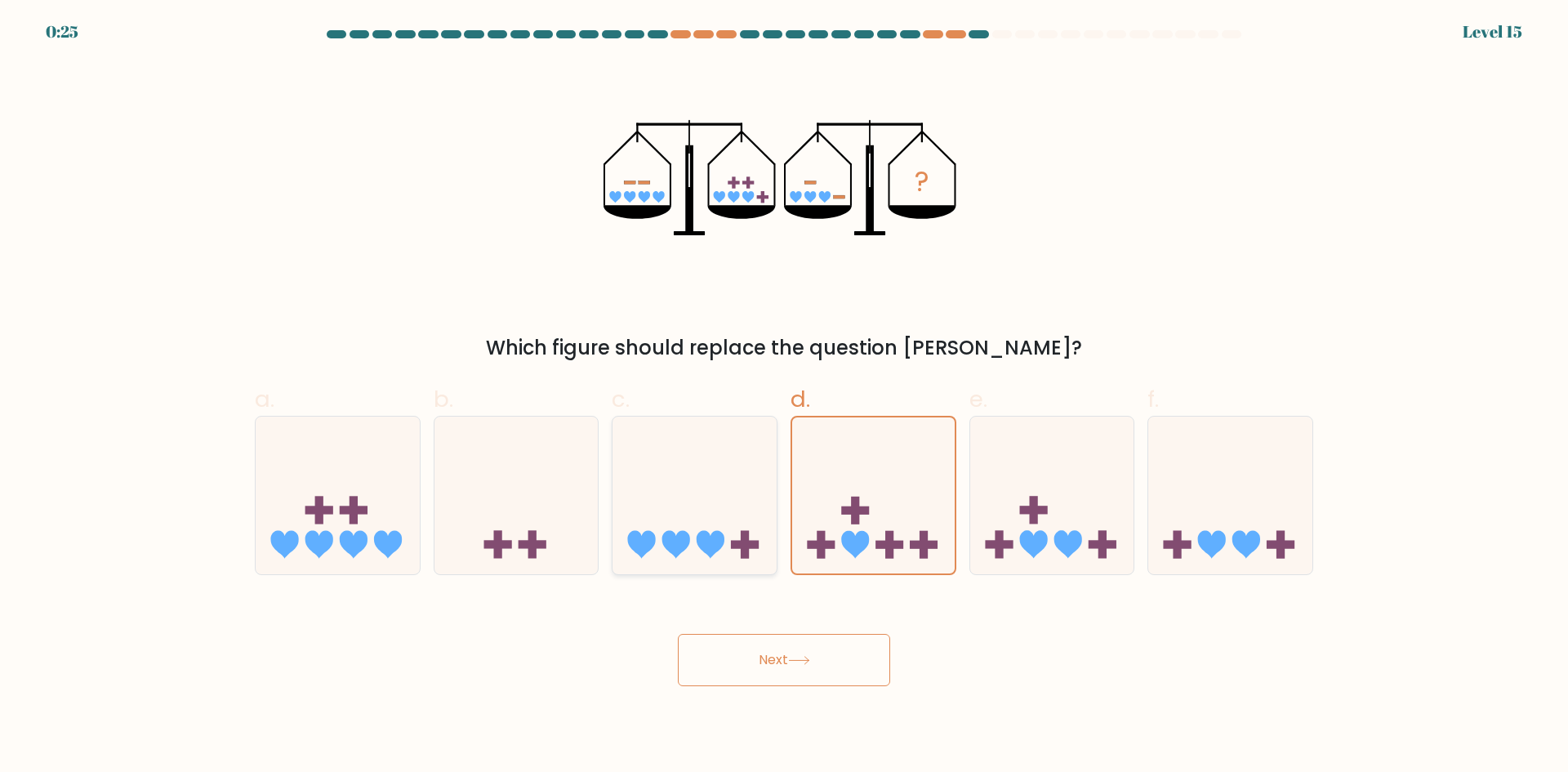
radio input "true"
click at [848, 665] on button "Next" at bounding box center [784, 660] width 212 height 53
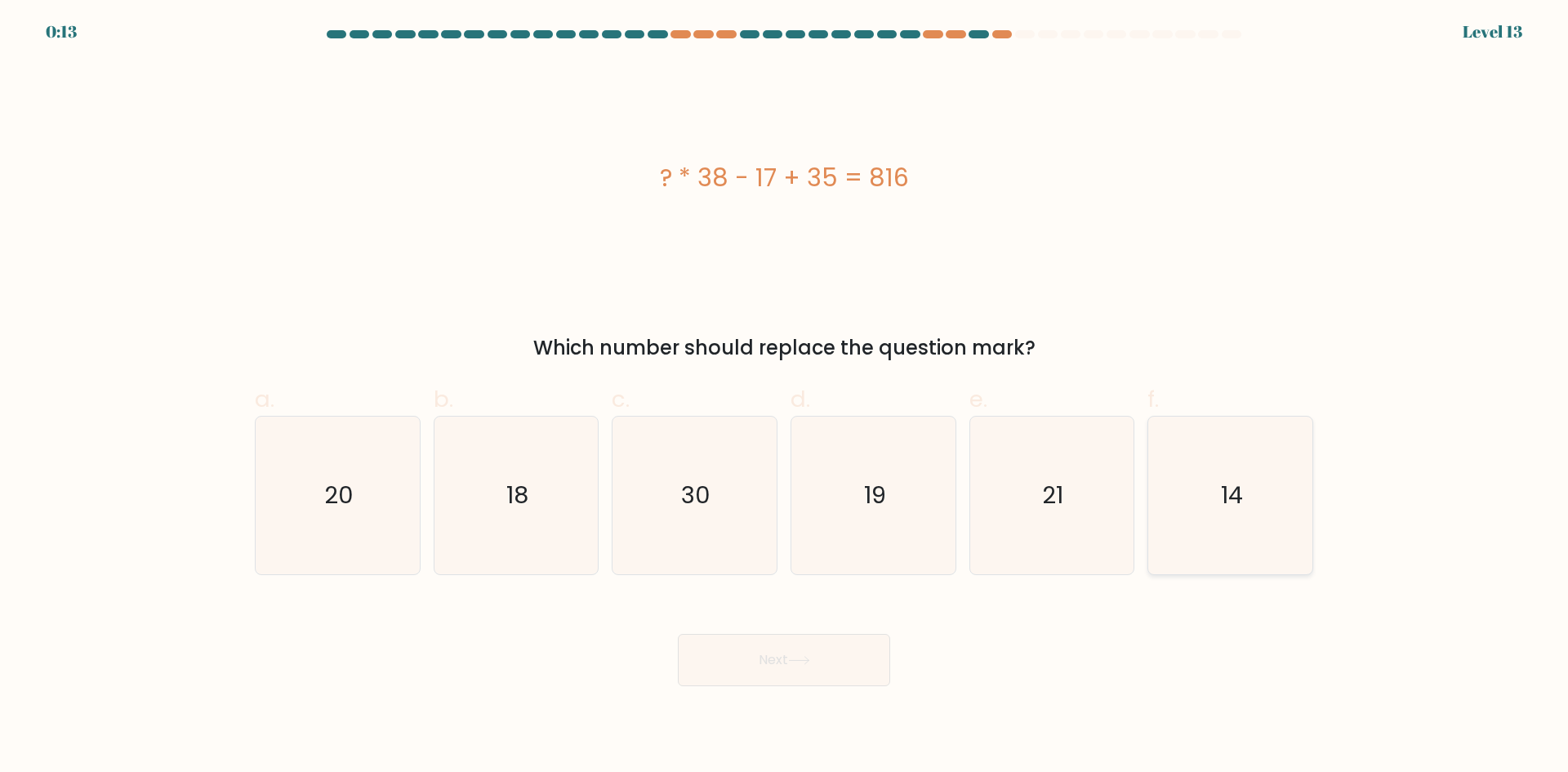
click at [1210, 520] on icon "14" at bounding box center [1230, 495] width 158 height 158
click at [784, 397] on input "f. 14" at bounding box center [784, 392] width 1 height 11
radio input "true"
click at [858, 658] on button "Next" at bounding box center [784, 660] width 212 height 53
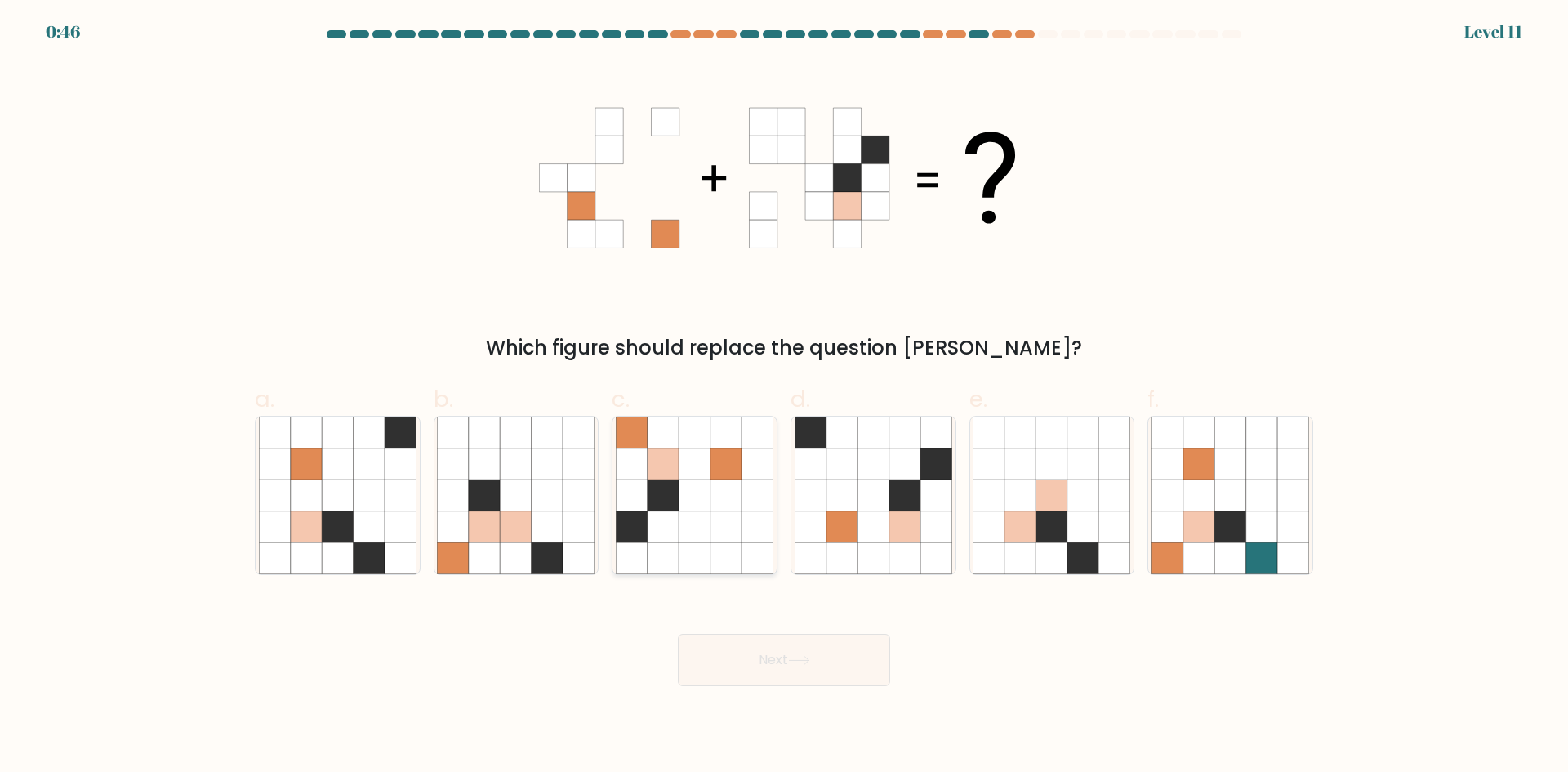
click at [743, 519] on icon at bounding box center [757, 526] width 31 height 31
click at [784, 397] on input "c." at bounding box center [784, 392] width 1 height 11
radio input "true"
click at [770, 676] on button "Next" at bounding box center [784, 660] width 212 height 53
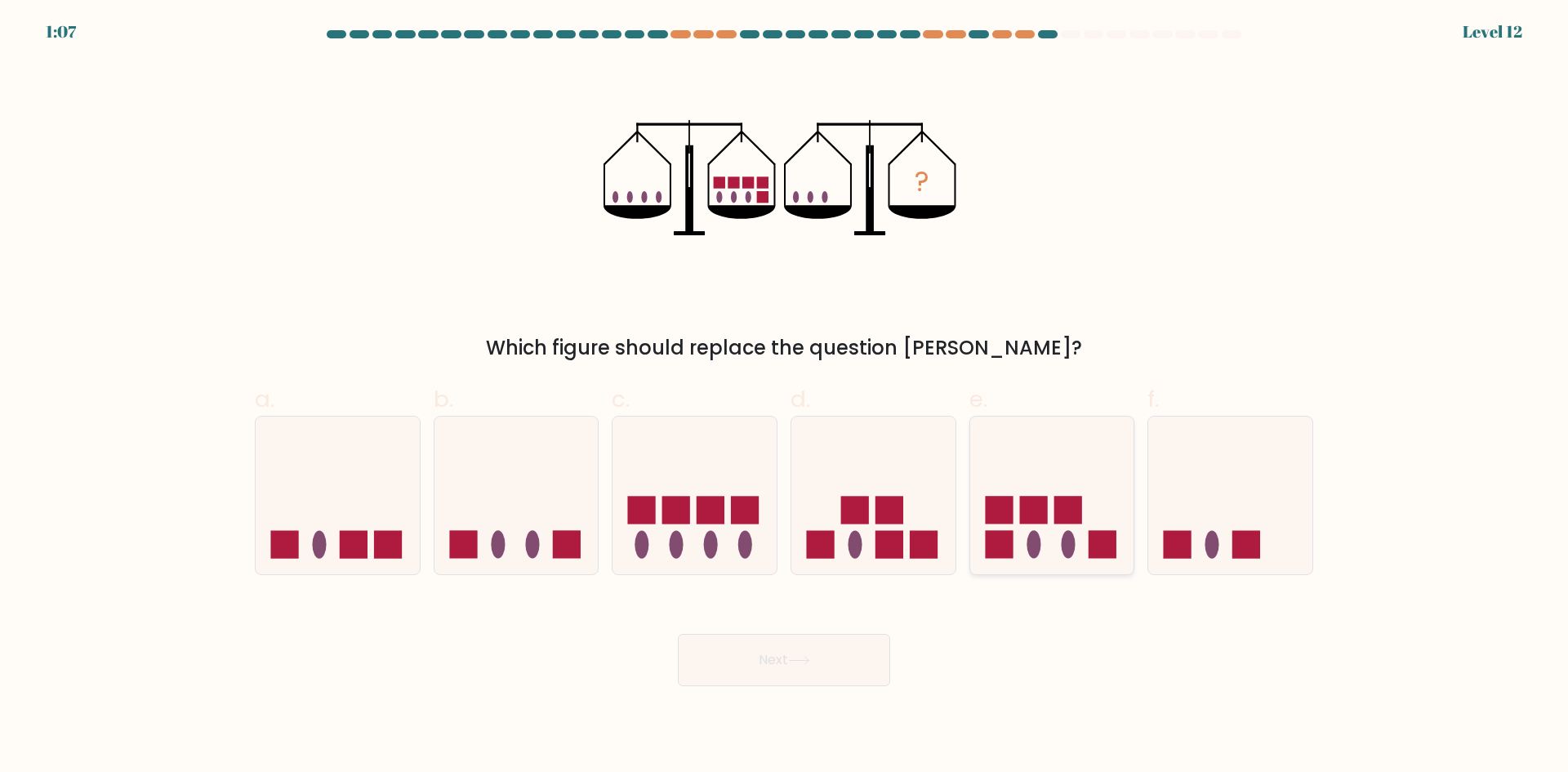
click at [1051, 528] on icon at bounding box center [1052, 495] width 164 height 135
click at [784, 397] on input "e." at bounding box center [784, 392] width 1 height 11
radio input "true"
click at [851, 662] on button "Next" at bounding box center [784, 660] width 212 height 53
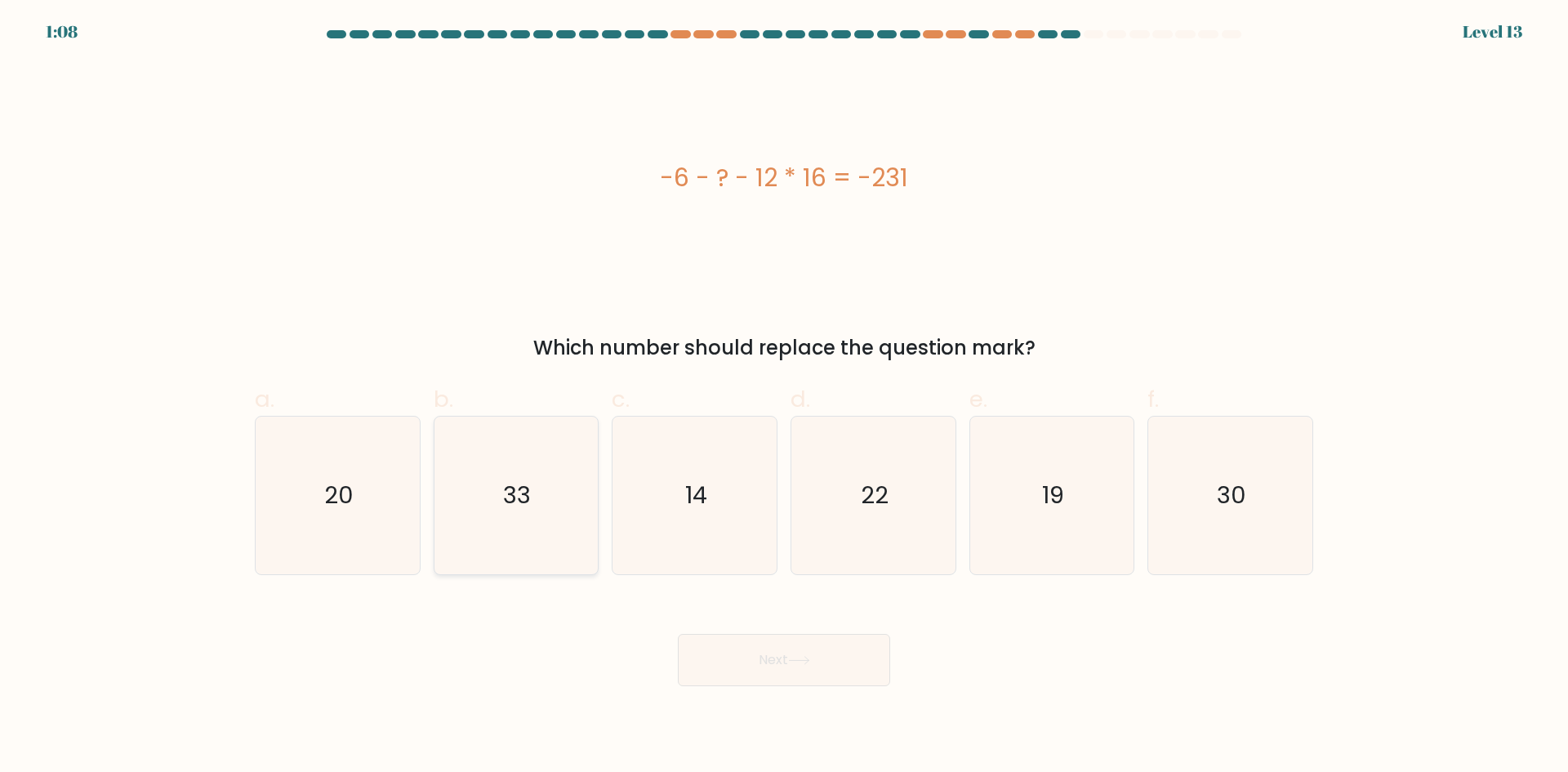
click at [545, 494] on icon "33" at bounding box center [516, 495] width 158 height 158
click at [784, 397] on input "b. 33" at bounding box center [784, 392] width 1 height 11
radio input "true"
click at [779, 646] on button "Next" at bounding box center [784, 660] width 212 height 53
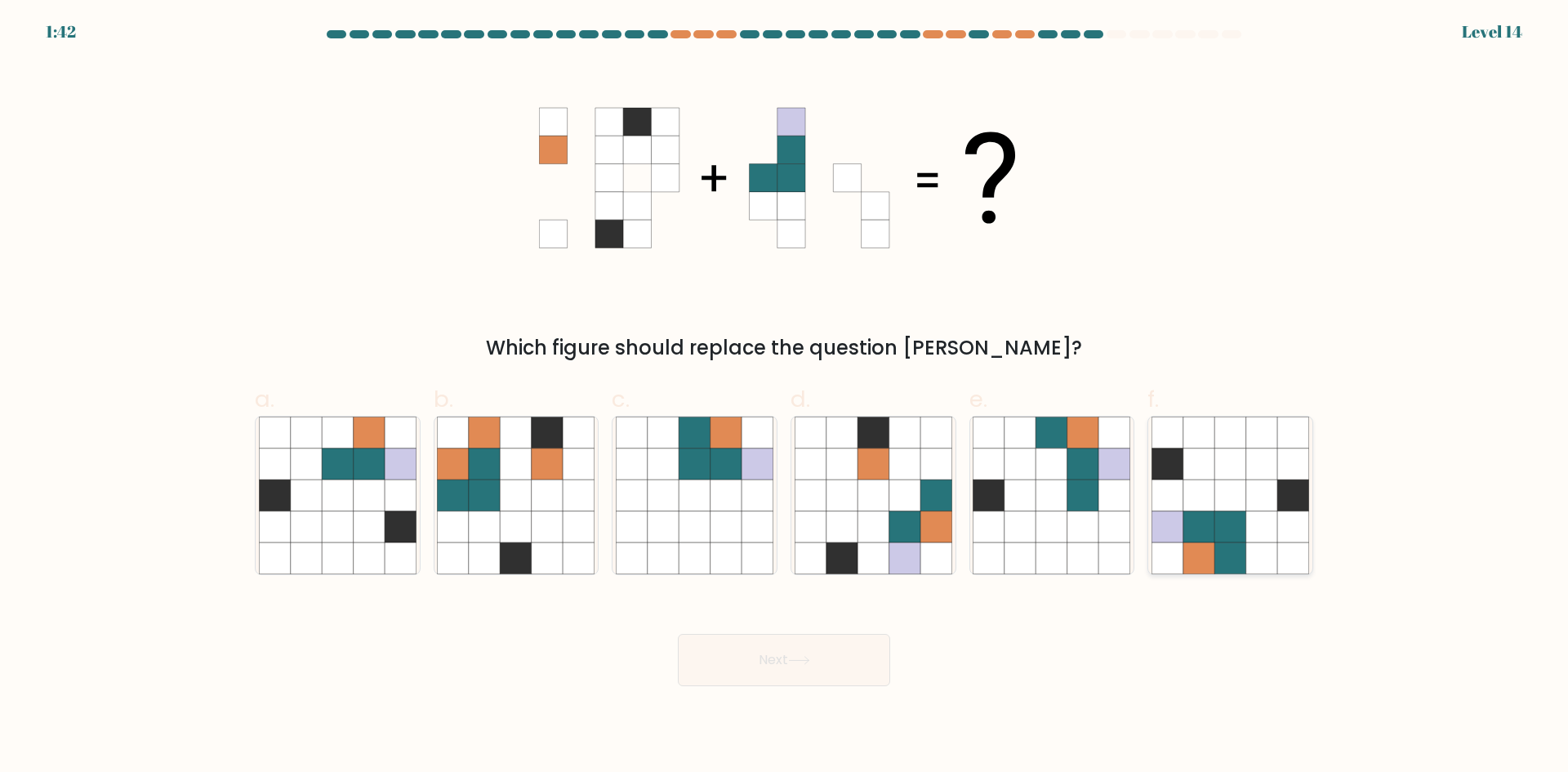
click at [1191, 511] on icon at bounding box center [1198, 526] width 31 height 31
click at [784, 397] on input "f." at bounding box center [784, 392] width 1 height 11
radio input "true"
click at [822, 655] on button "Next" at bounding box center [784, 660] width 212 height 53
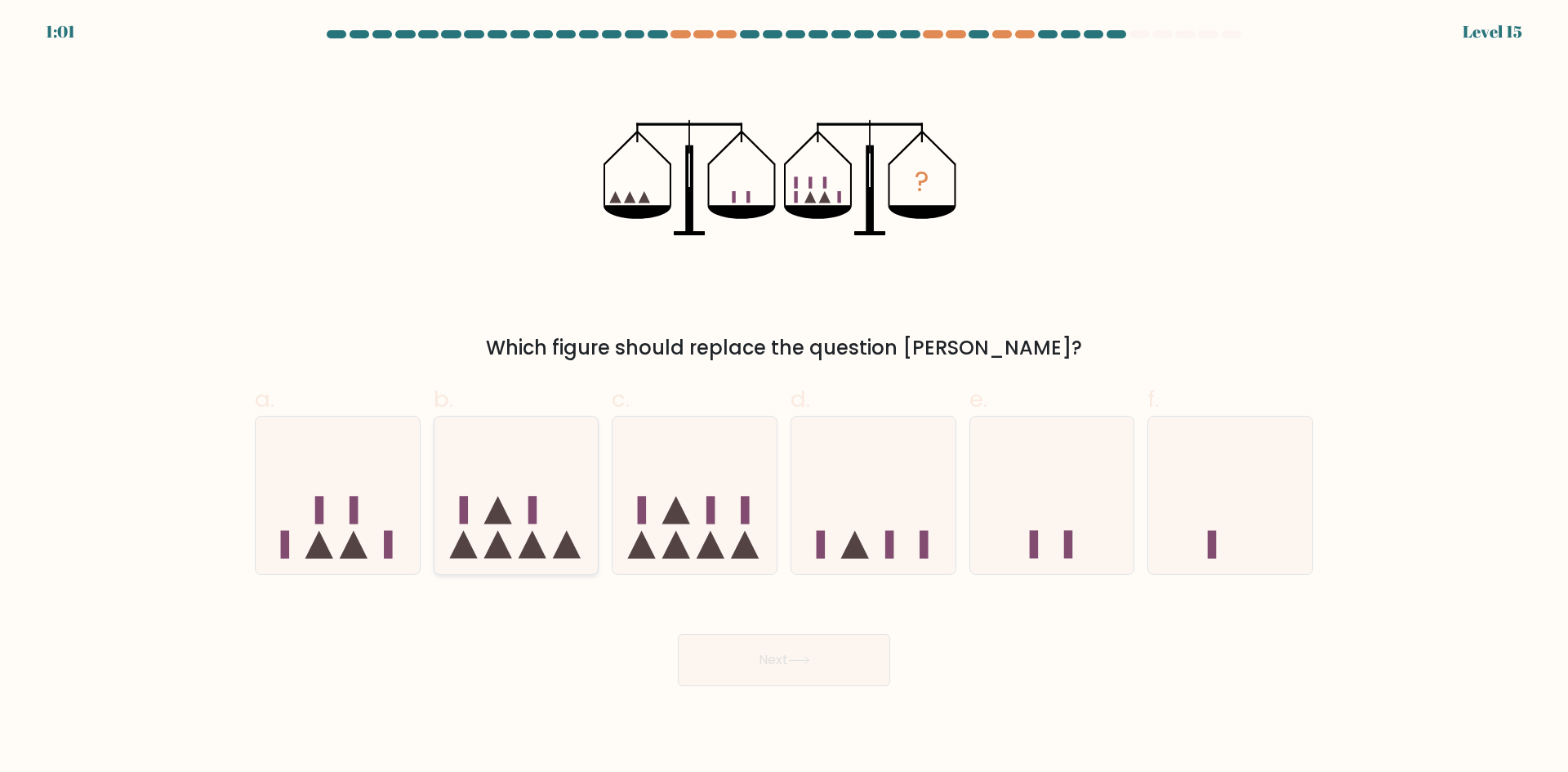
click at [523, 546] on icon at bounding box center [516, 495] width 164 height 135
click at [784, 397] on input "b." at bounding box center [784, 392] width 1 height 11
radio input "true"
click at [728, 653] on button "Next" at bounding box center [784, 660] width 212 height 53
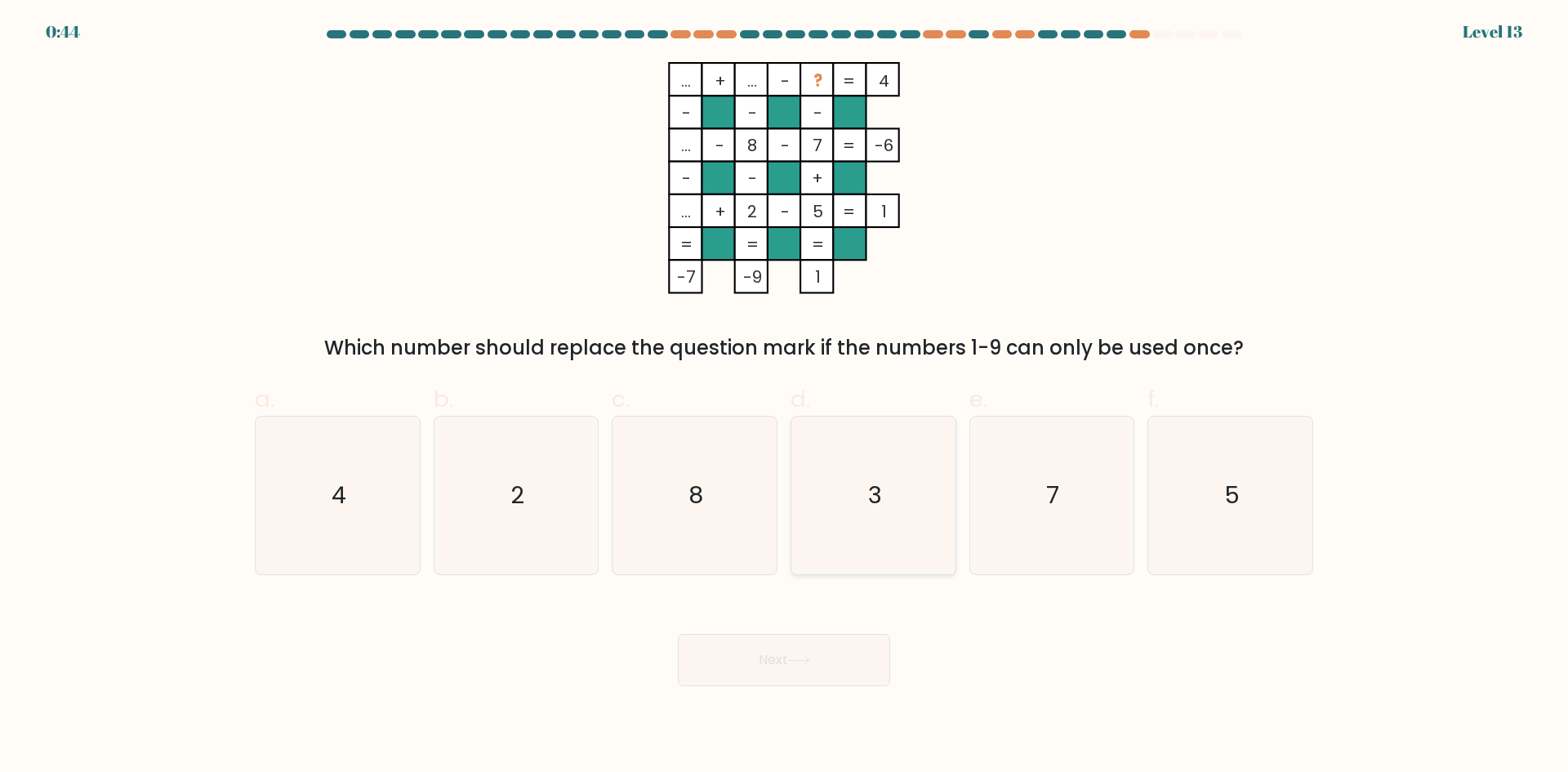
click at [880, 509] on text "3" at bounding box center [875, 494] width 14 height 33
click at [784, 397] on input "d. 3" at bounding box center [784, 392] width 1 height 11
radio input "true"
click at [808, 675] on button "Next" at bounding box center [784, 660] width 212 height 53
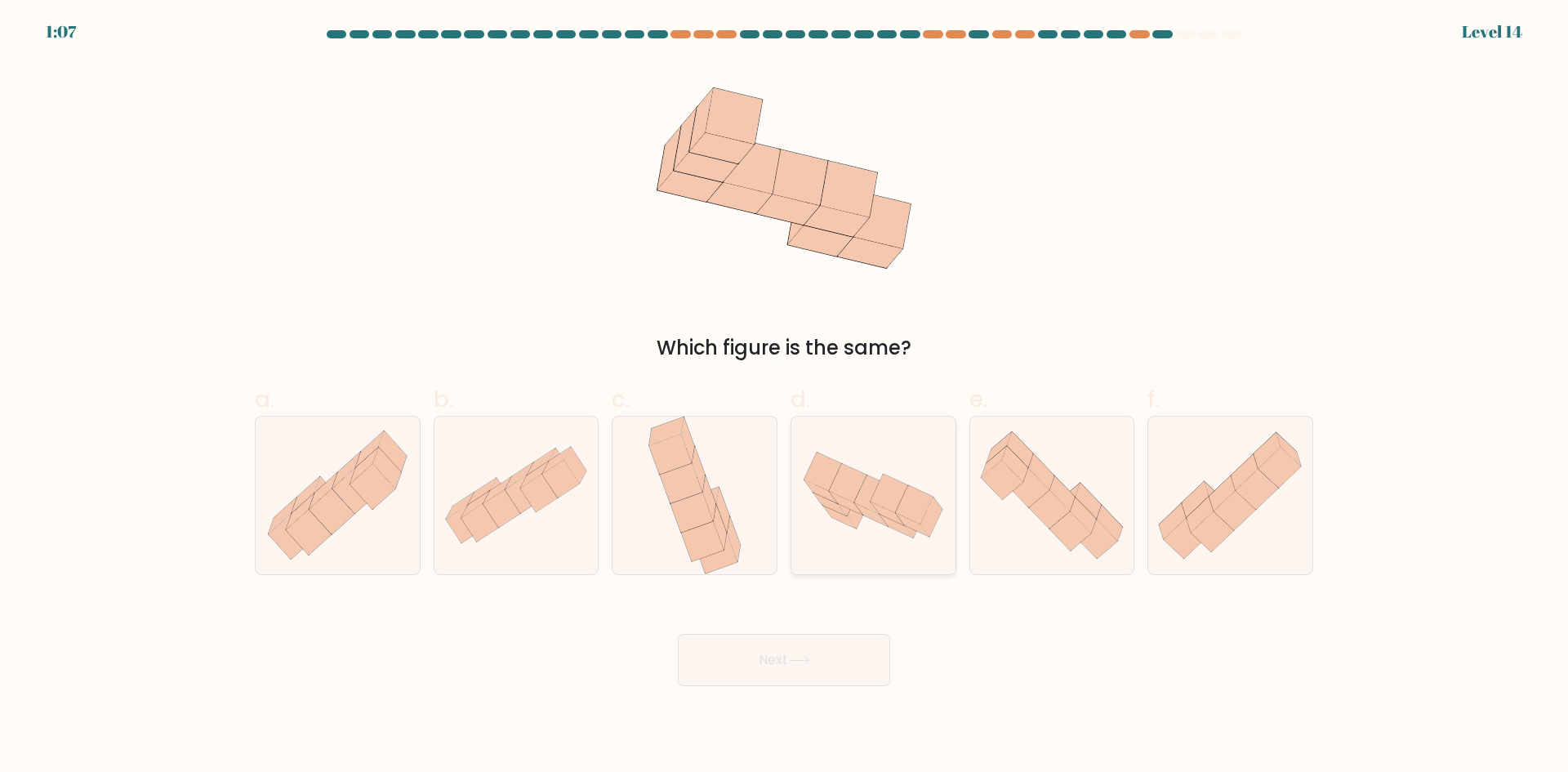
click at [877, 472] on icon at bounding box center [873, 494] width 164 height 106
click at [784, 397] on input "d." at bounding box center [784, 392] width 1 height 11
radio input "true"
click at [822, 672] on button "Next" at bounding box center [784, 660] width 212 height 53
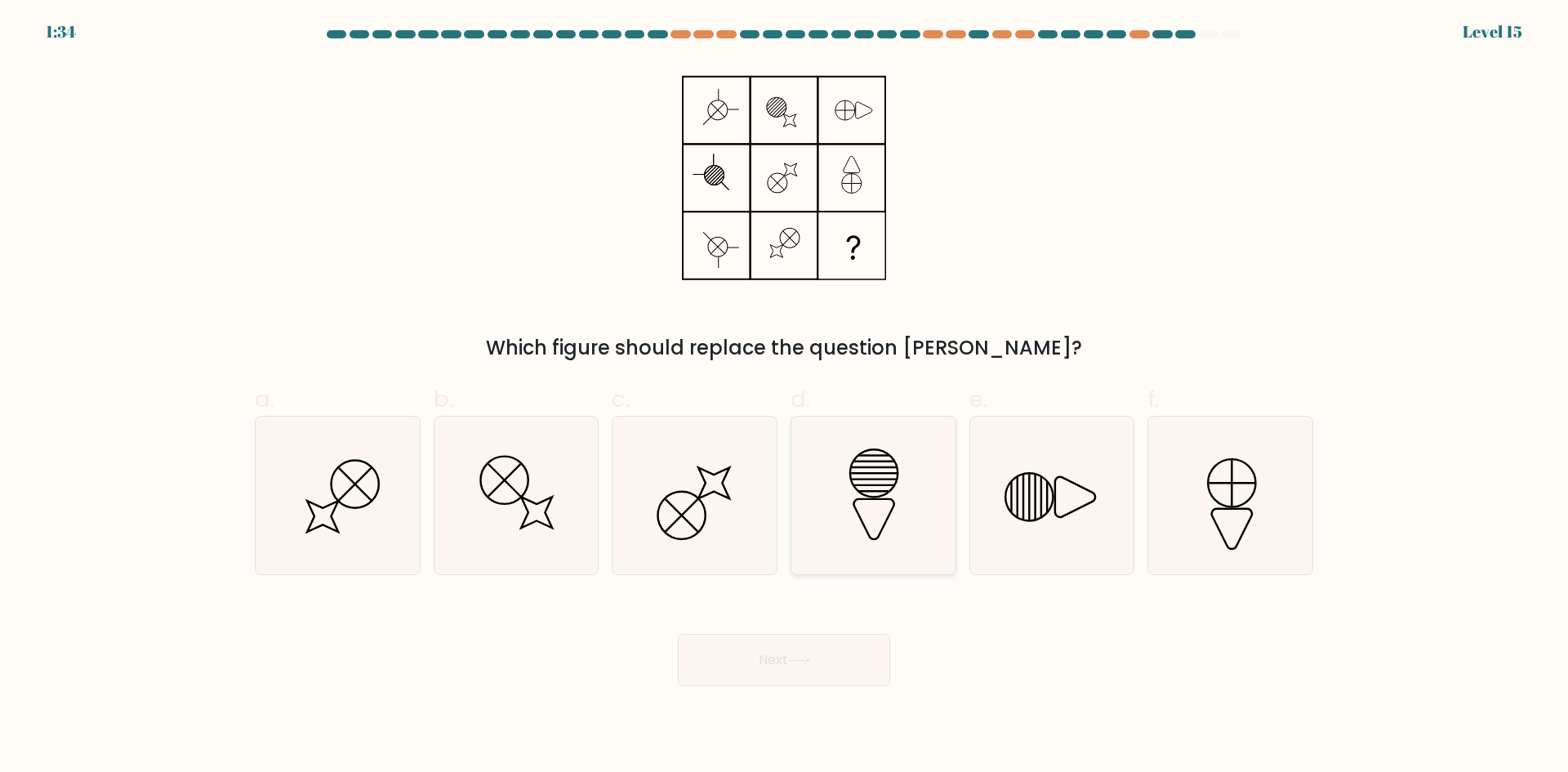
click at [908, 524] on icon at bounding box center [873, 495] width 158 height 158
click at [784, 397] on input "d." at bounding box center [784, 392] width 1 height 11
radio input "true"
click at [820, 652] on button "Next" at bounding box center [784, 660] width 212 height 53
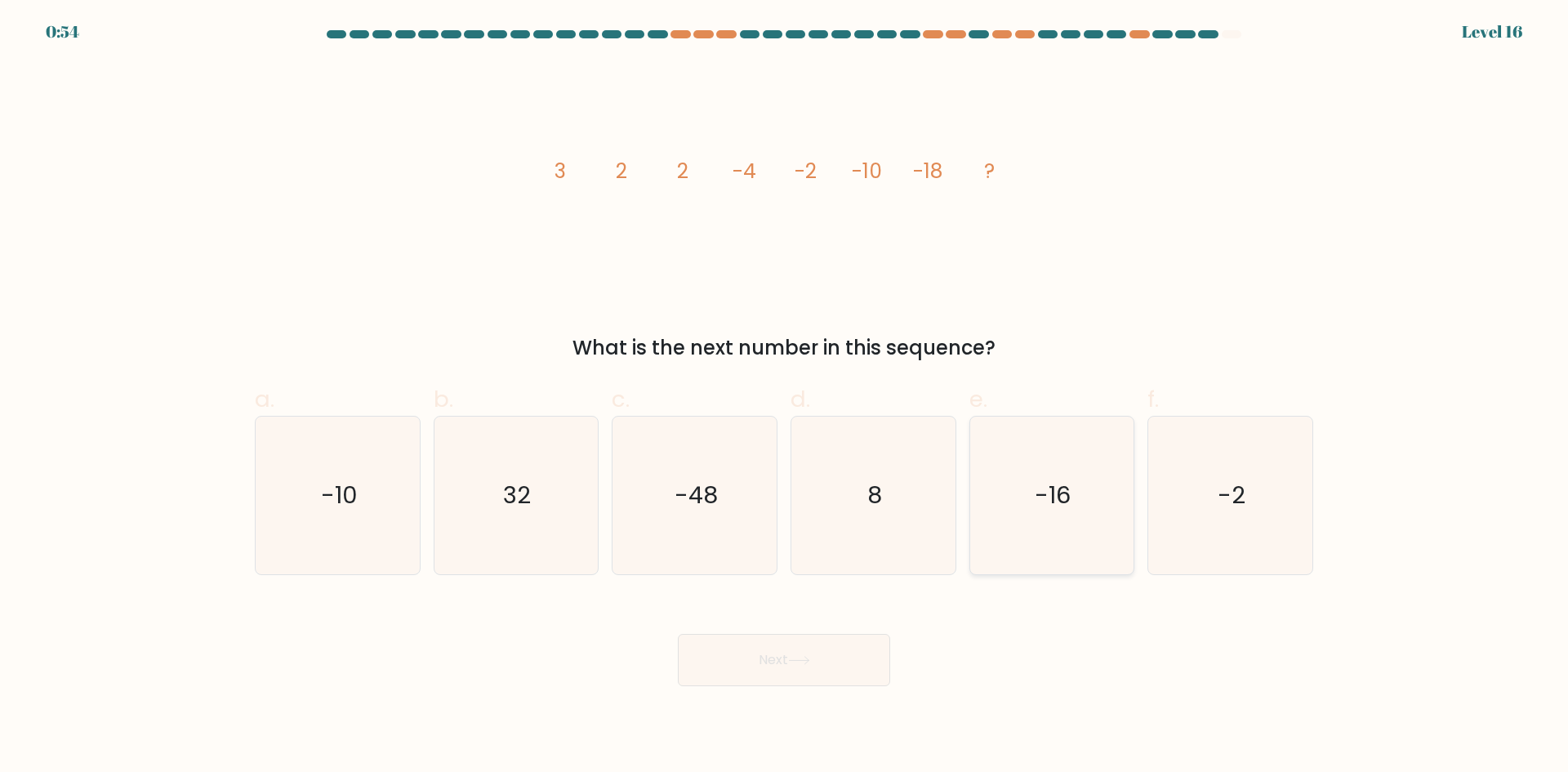
click at [1021, 526] on icon "-16" at bounding box center [1051, 495] width 158 height 158
click at [784, 397] on input "e. -16" at bounding box center [784, 392] width 1 height 11
radio input "true"
click at [828, 655] on button "Next" at bounding box center [784, 660] width 212 height 53
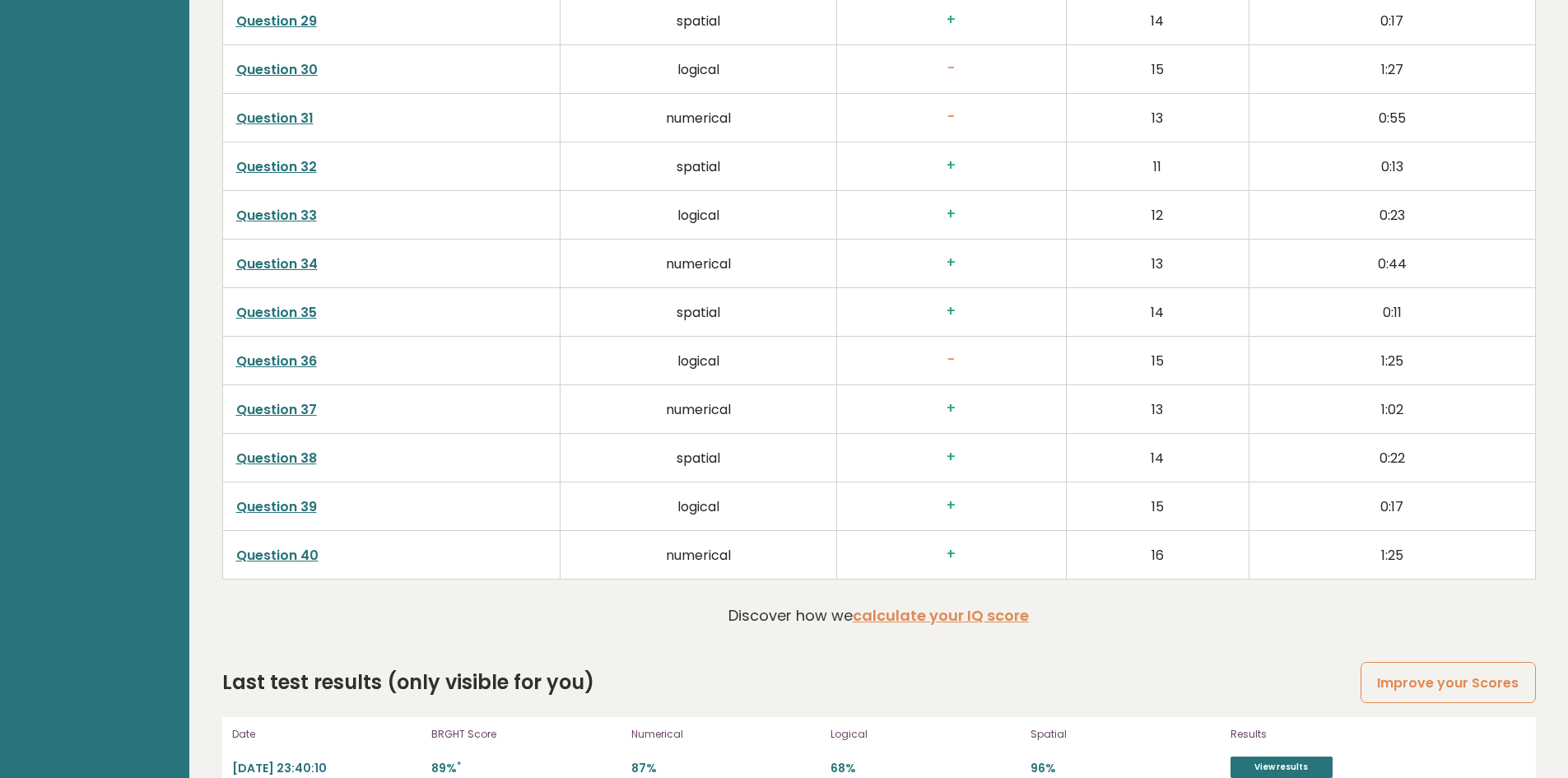
scroll to position [4156, 0]
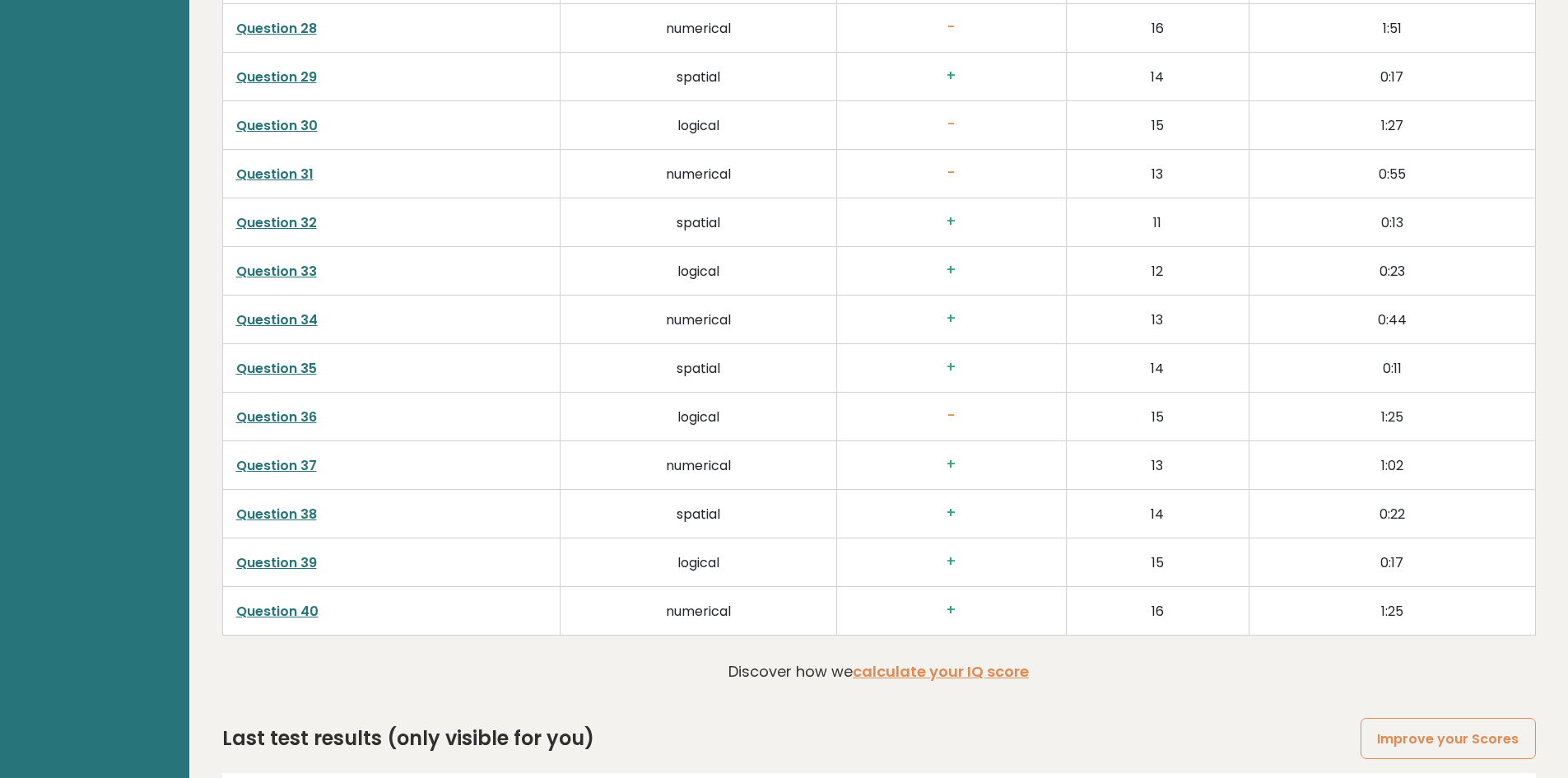
click at [262, 414] on link "Question 36" at bounding box center [276, 416] width 81 height 19
click at [302, 608] on link "Question 40" at bounding box center [277, 610] width 83 height 19
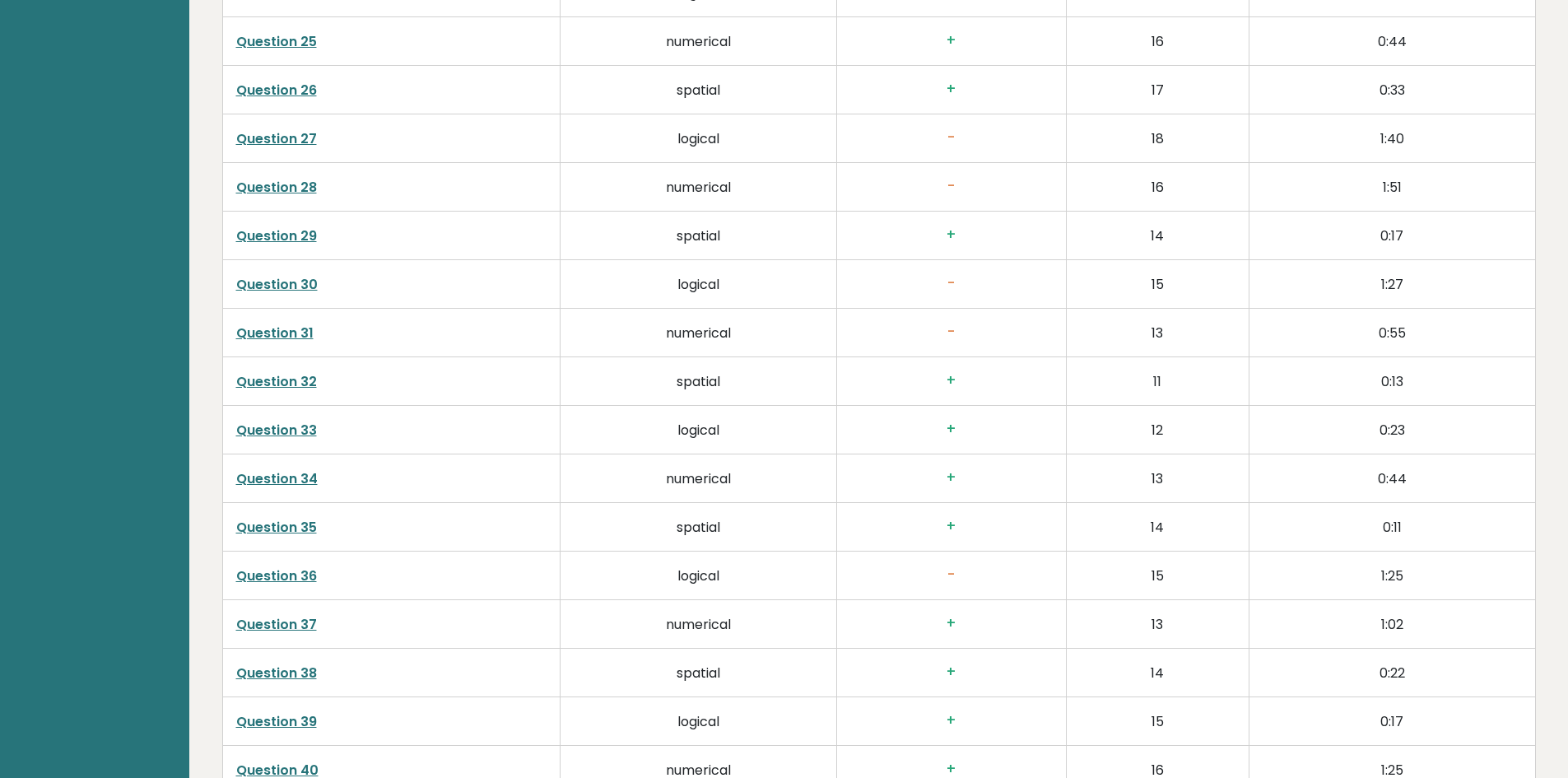
scroll to position [3991, 0]
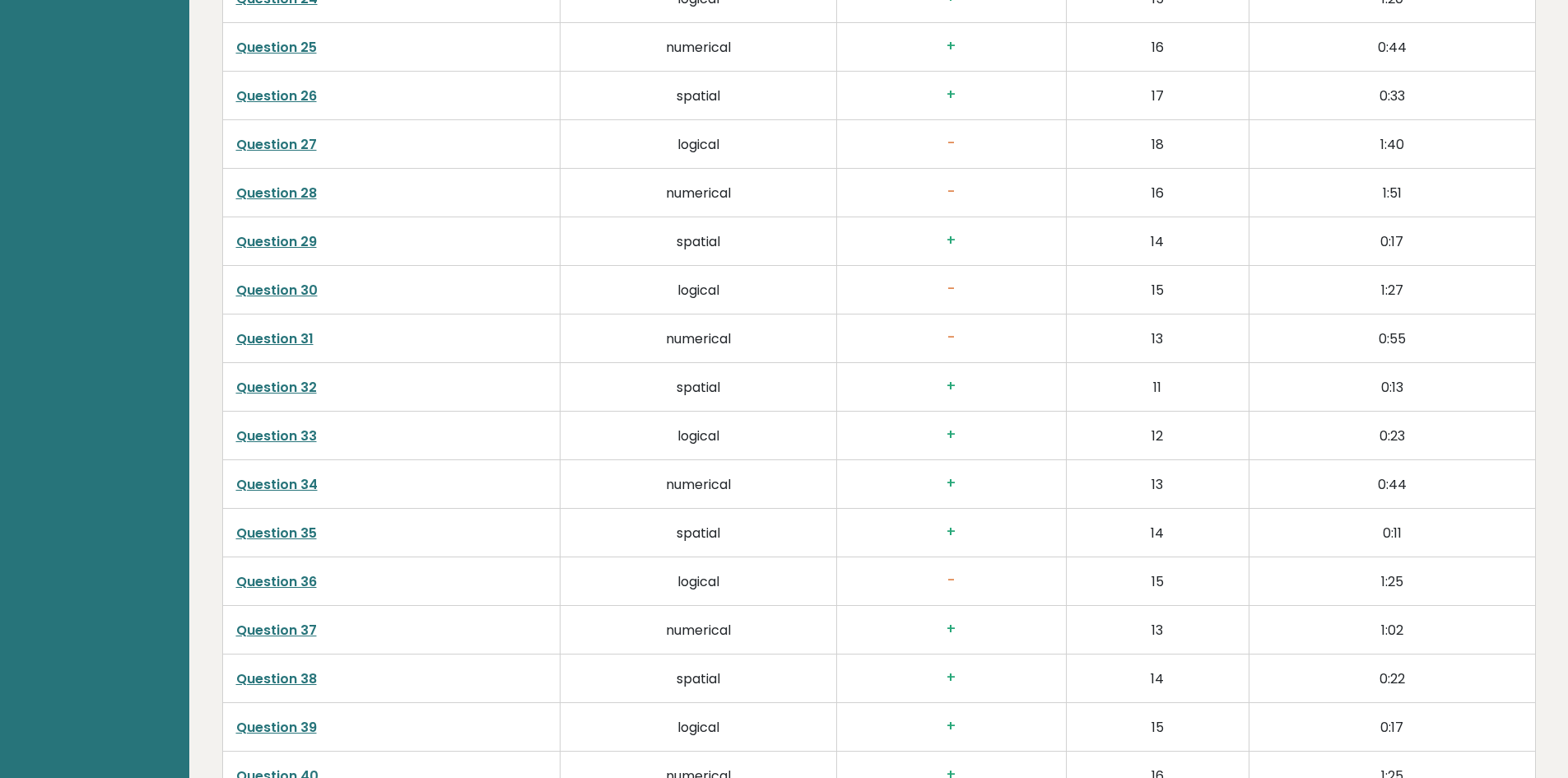
click at [274, 337] on link "Question 31" at bounding box center [275, 338] width 77 height 19
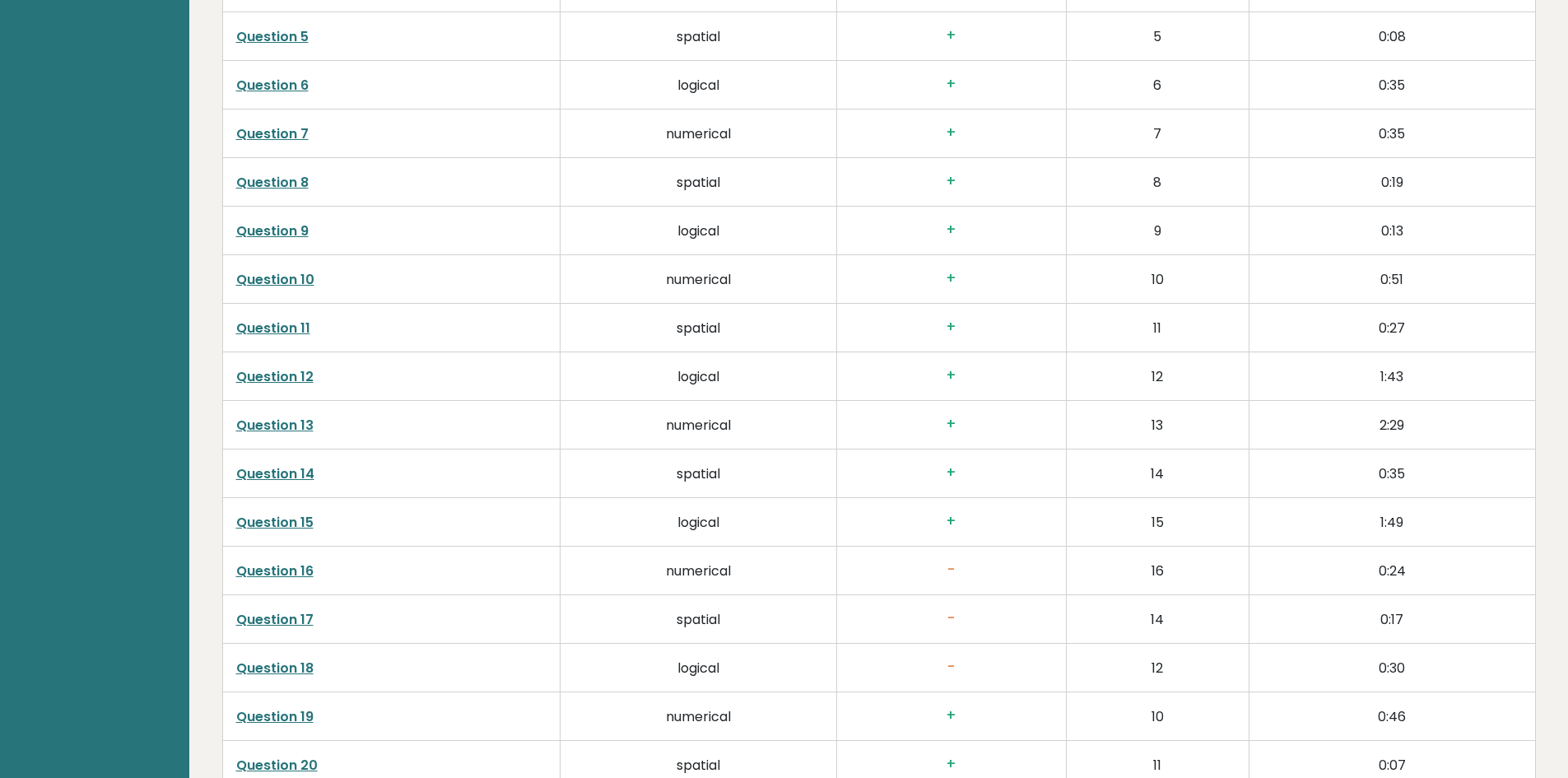
scroll to position [3085, 0]
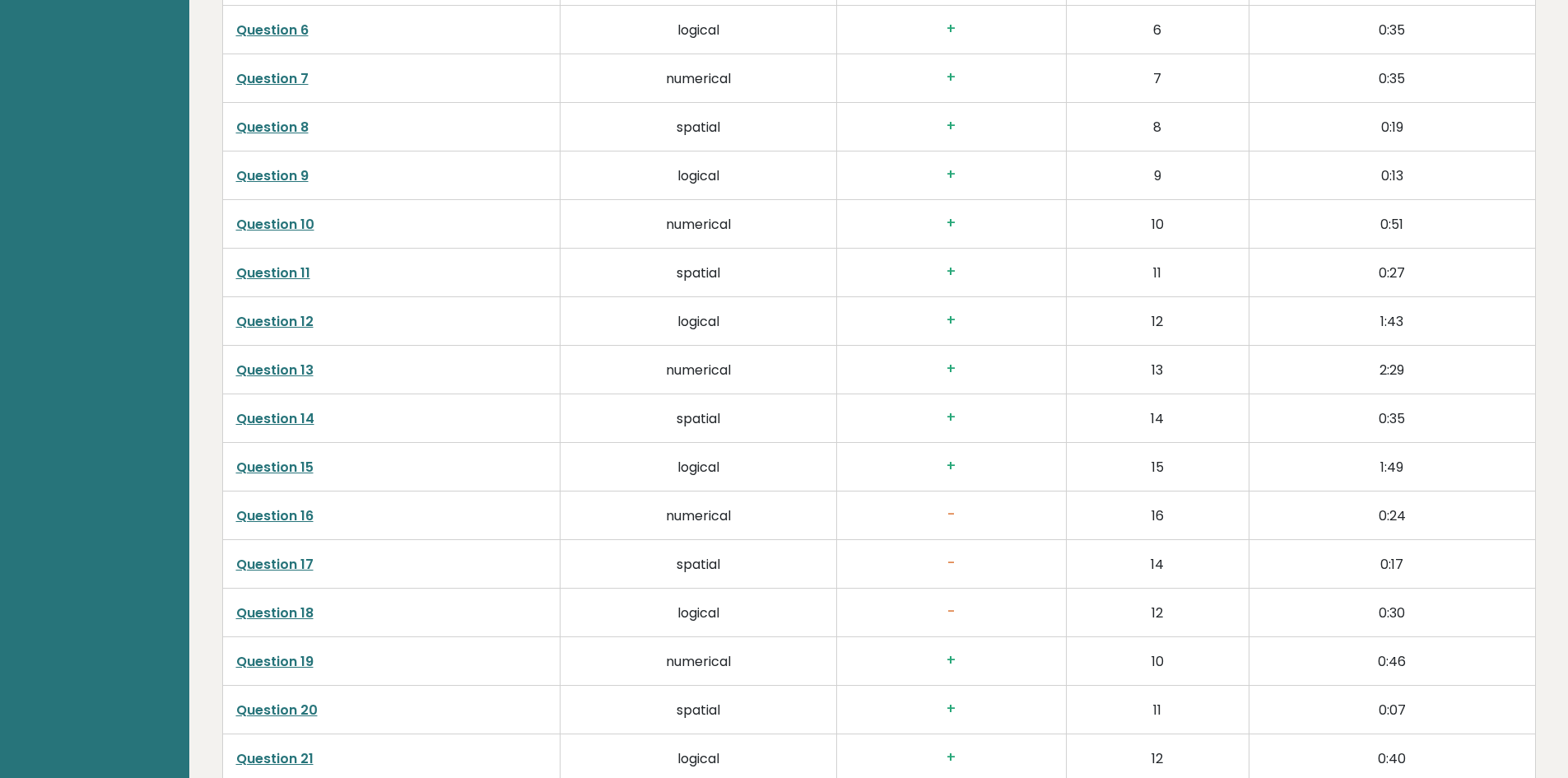
click at [276, 462] on link "Question 15" at bounding box center [275, 467] width 77 height 19
click at [279, 564] on link "Question 17" at bounding box center [275, 564] width 77 height 19
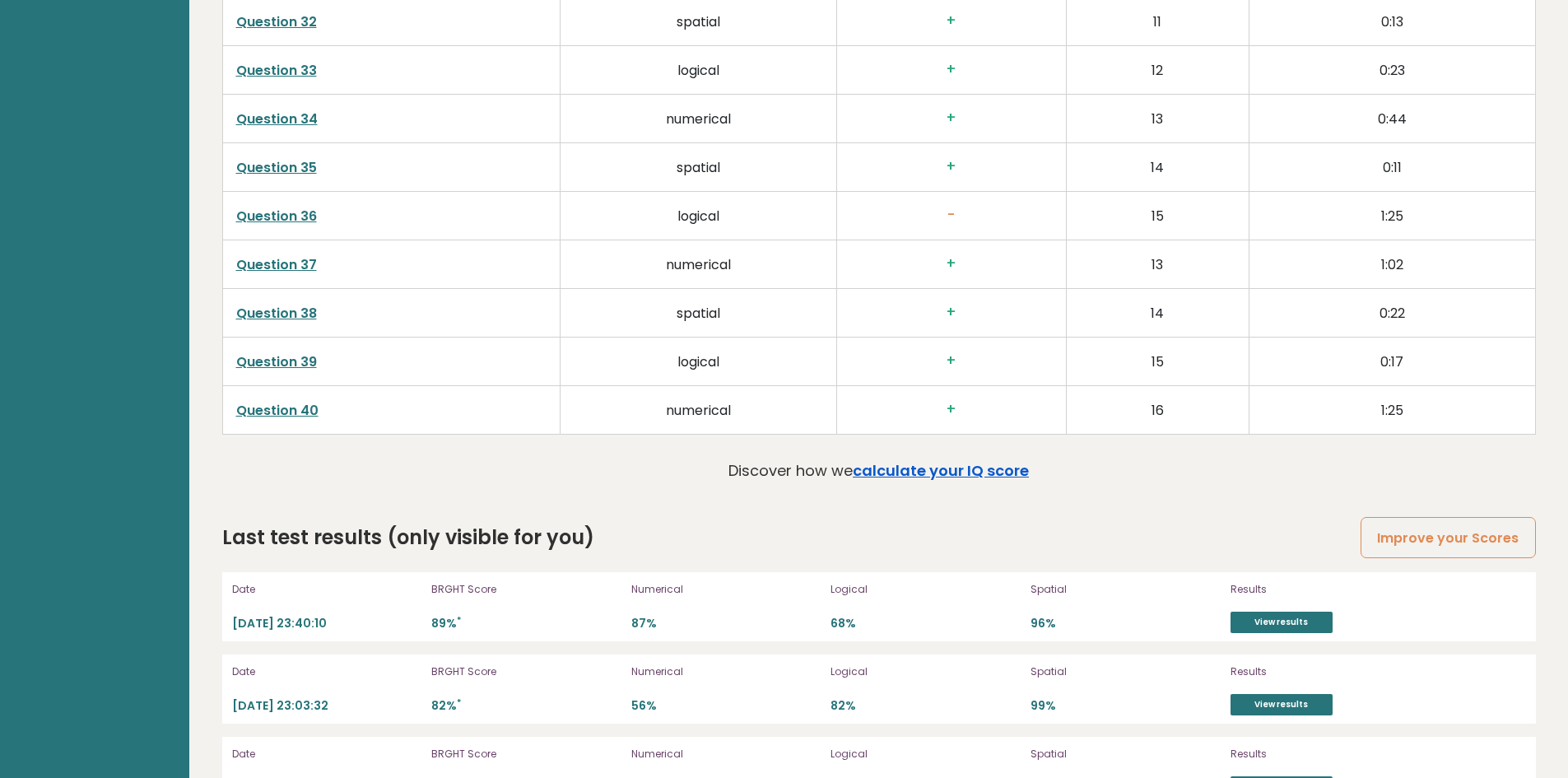
scroll to position [4402, 0]
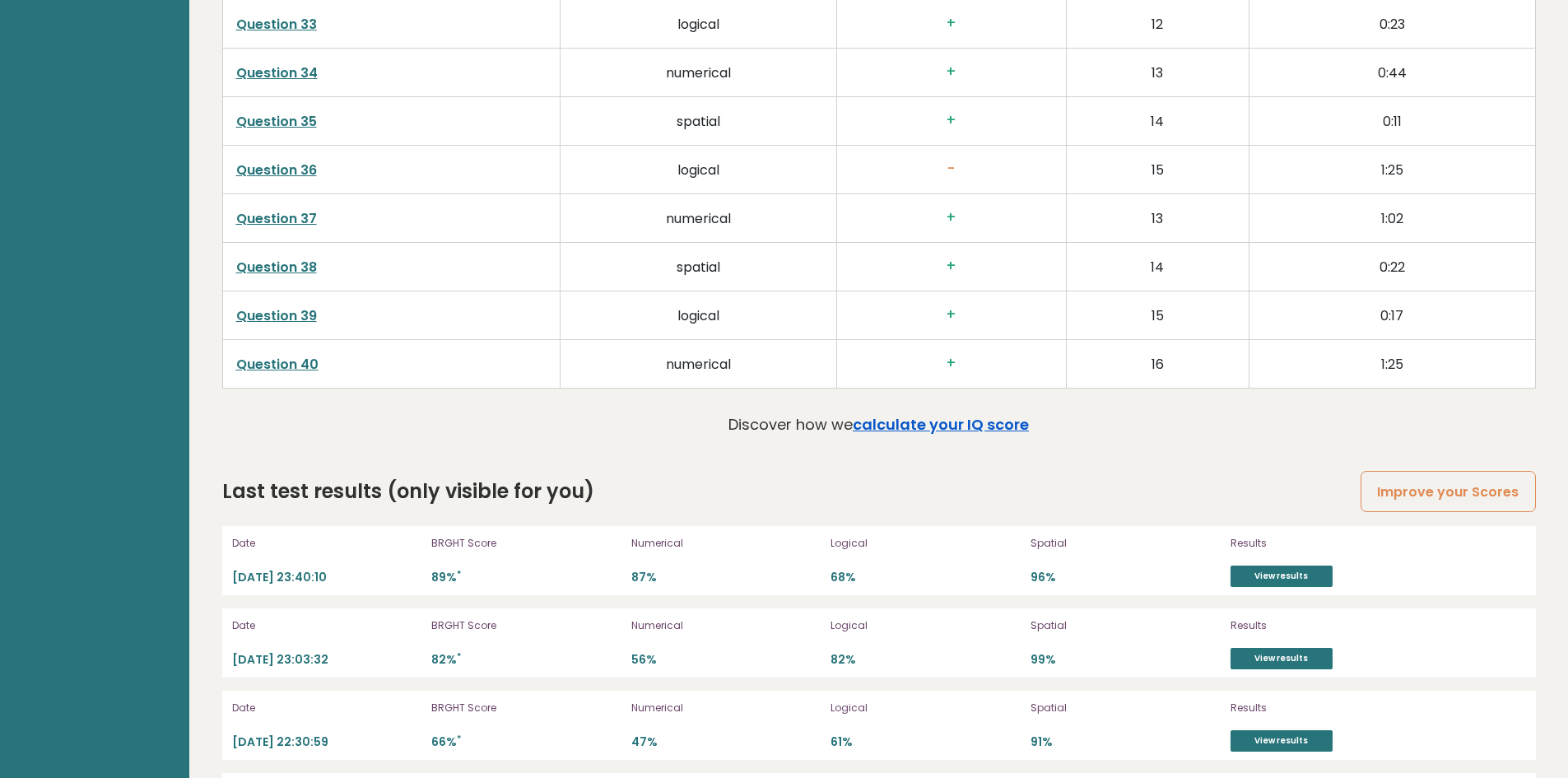
click at [944, 418] on link "calculate your IQ score" at bounding box center [941, 424] width 176 height 21
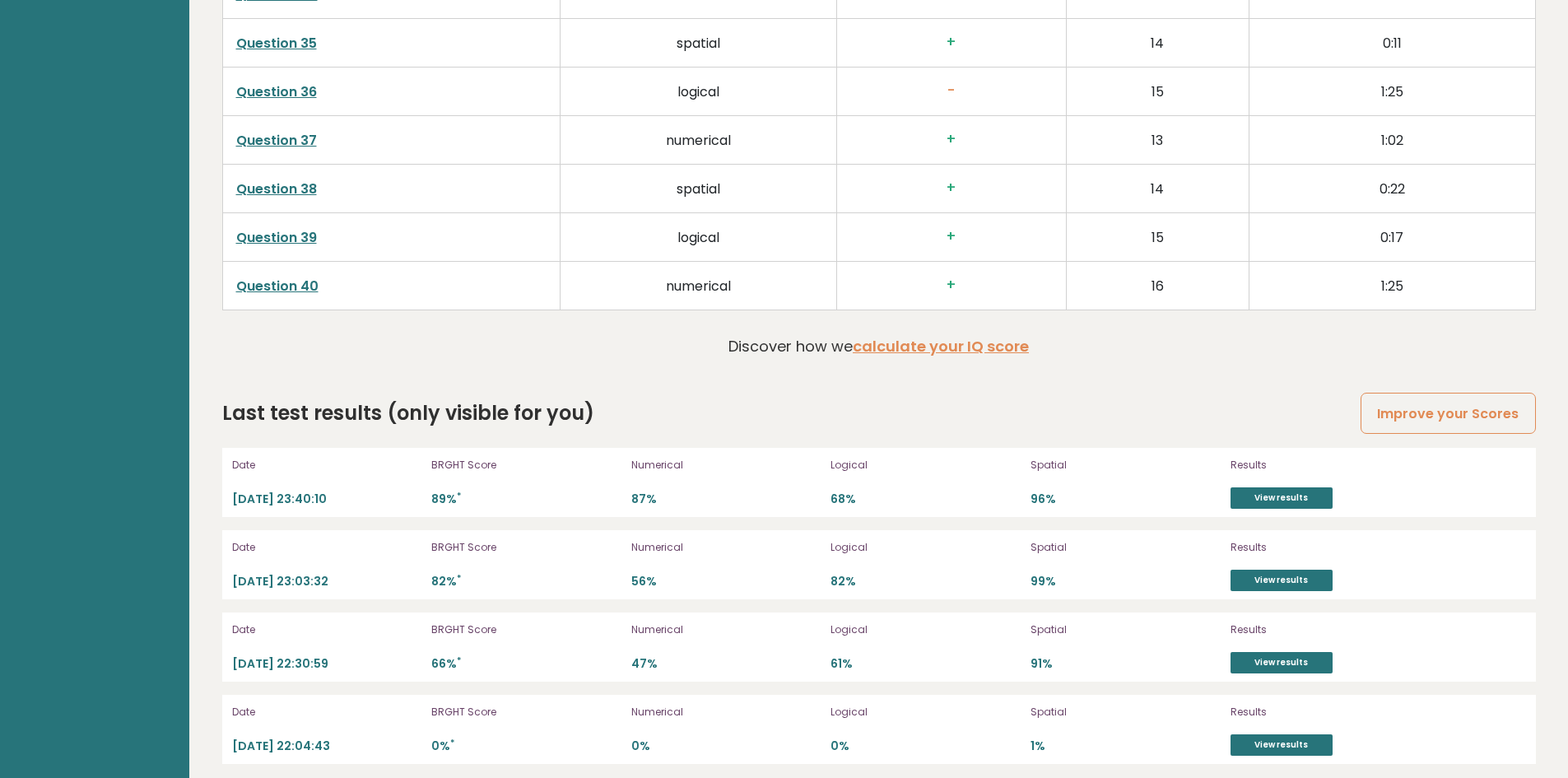
scroll to position [4485, 0]
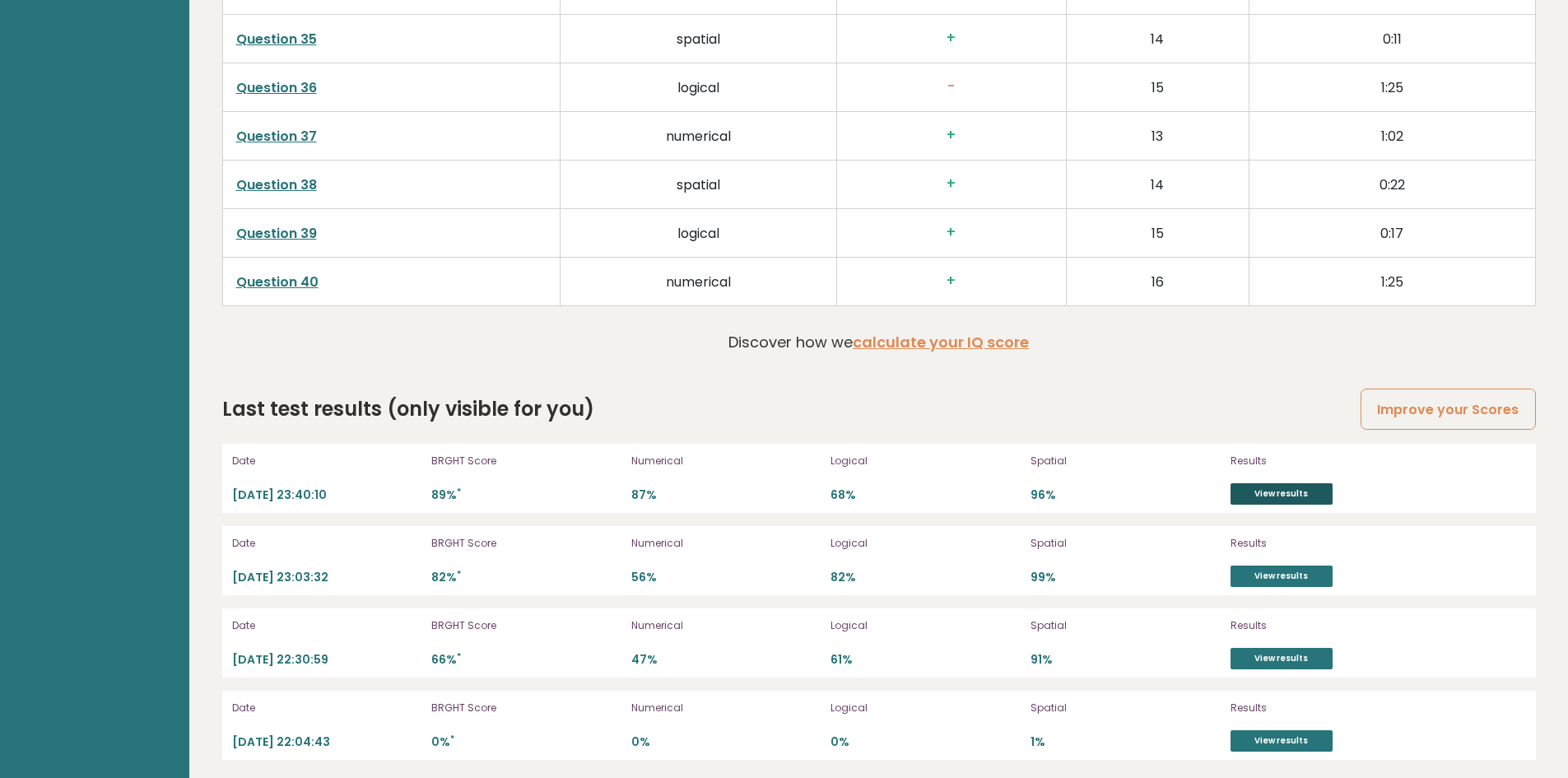
click at [1300, 489] on link "View results" at bounding box center [1282, 494] width 102 height 22
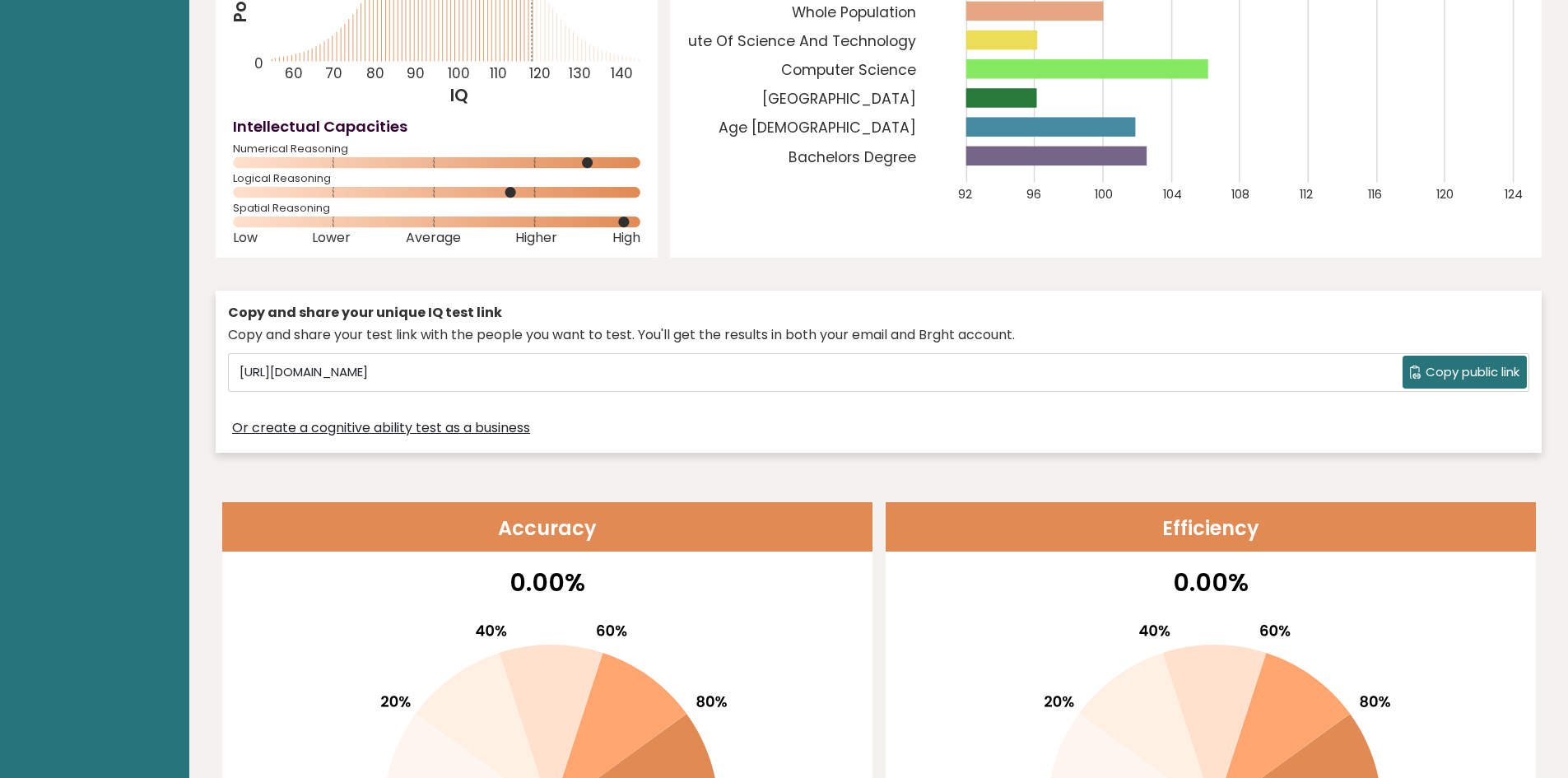
scroll to position [0, 0]
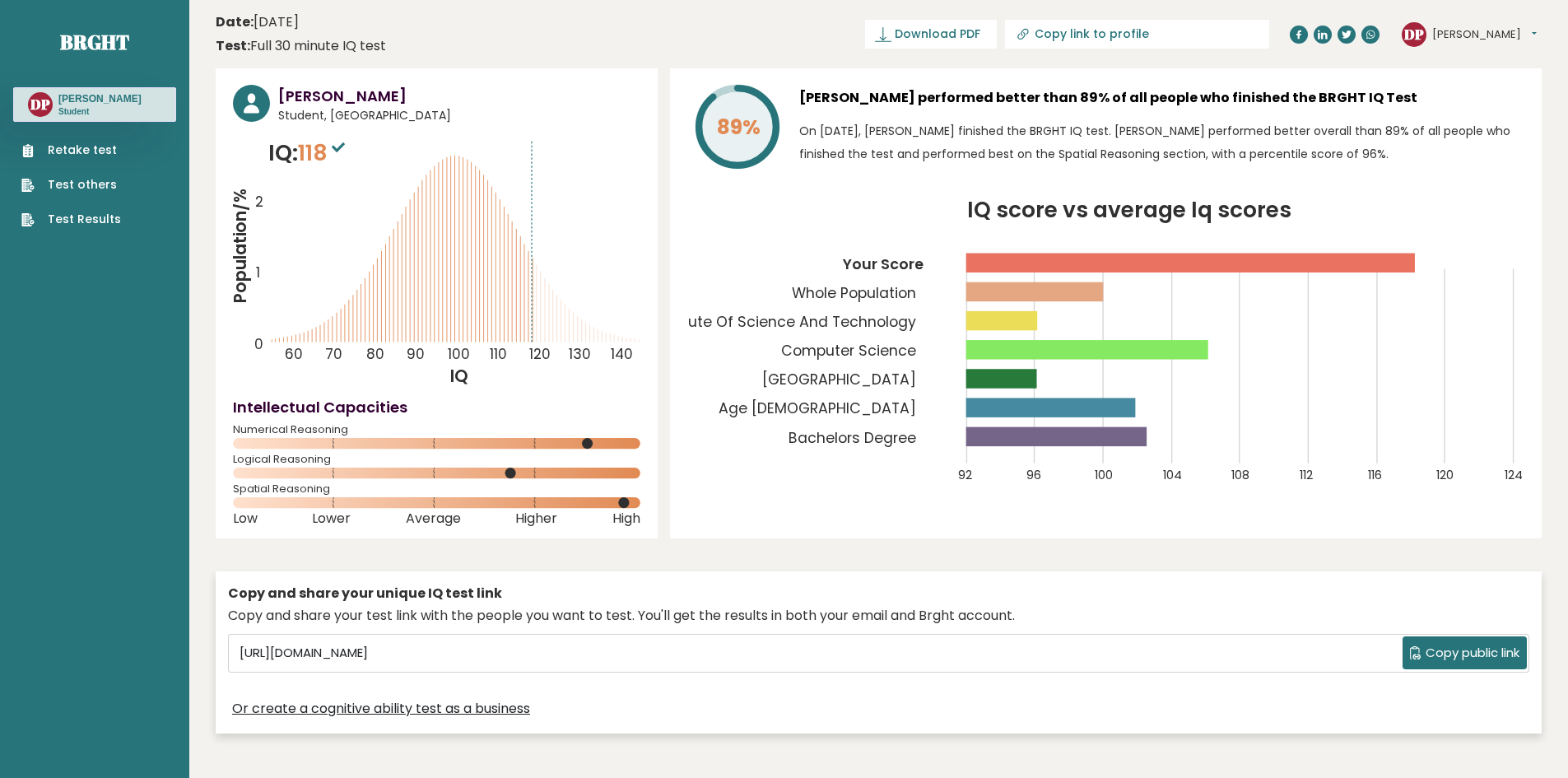
click at [102, 228] on link "Test Results" at bounding box center [71, 219] width 100 height 17
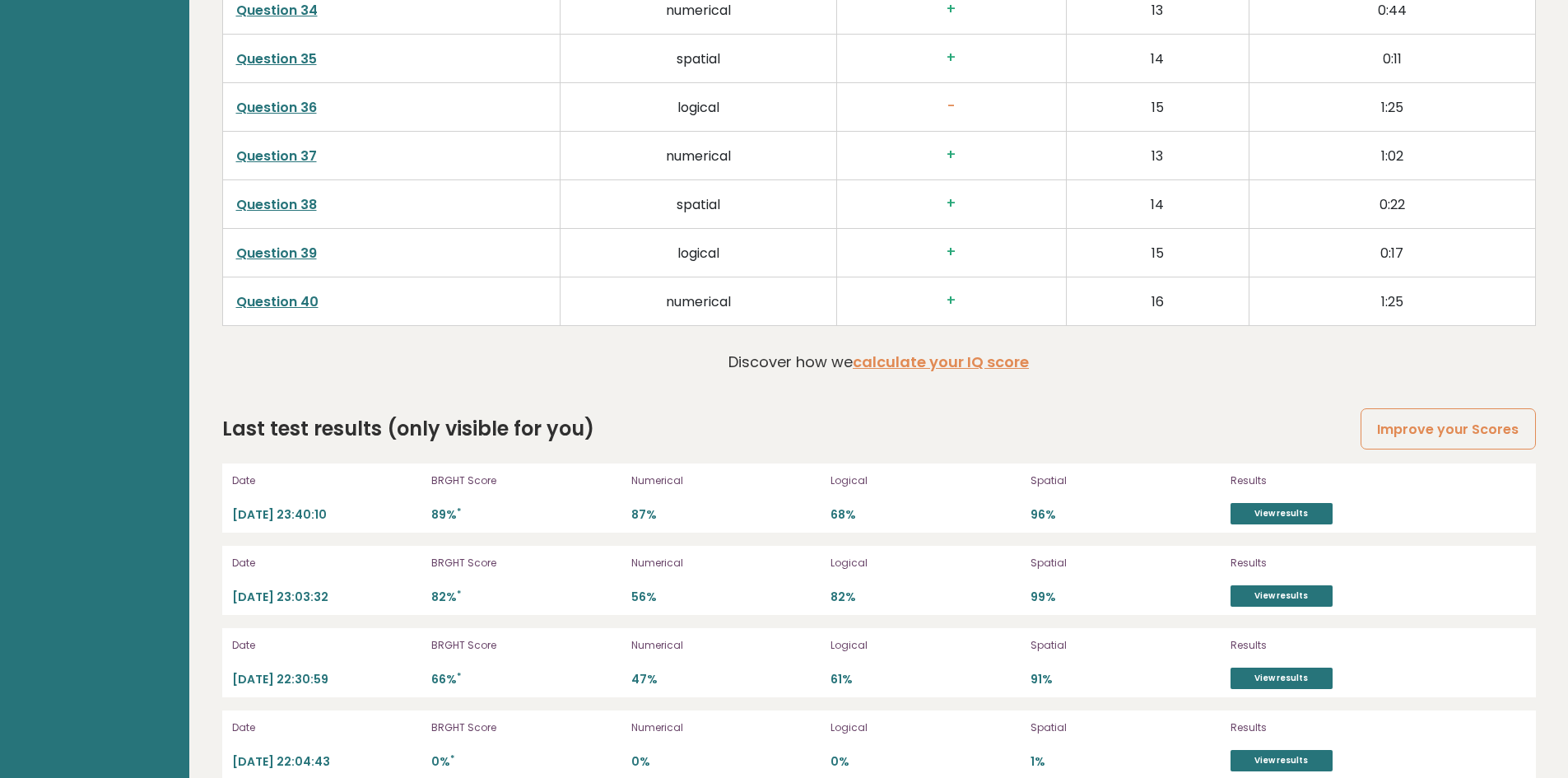
scroll to position [4485, 0]
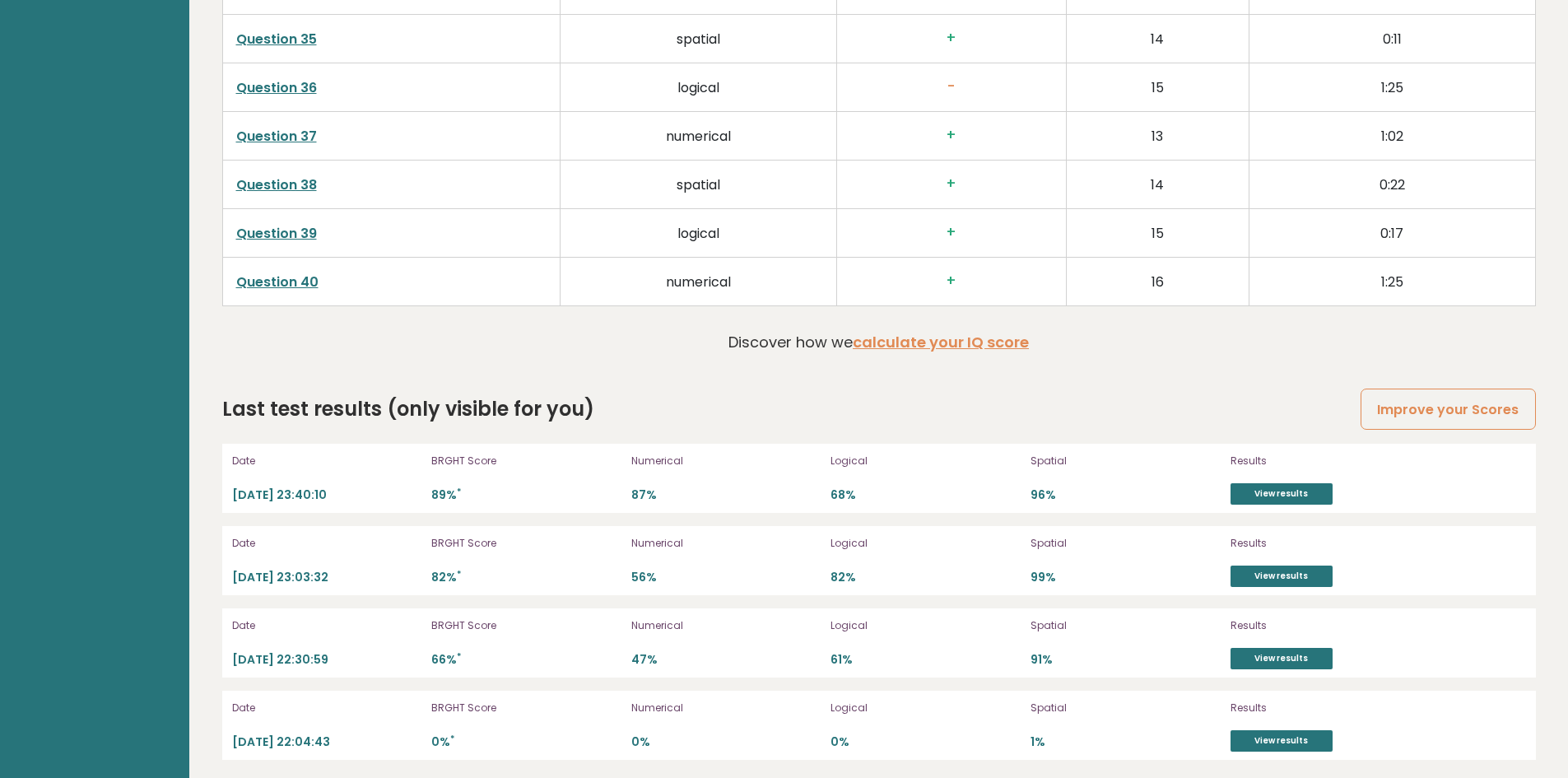
click at [704, 595] on div "Date [DATE] 23:40:10 BRGHT Score 89% * Numerical 87% Logical 68% Spatial 96% Re…" at bounding box center [880, 601] width 1314 height 316
drag, startPoint x: 734, startPoint y: 558, endPoint x: 760, endPoint y: 567, distance: 27.5
click at [735, 558] on div "Numerical 56%" at bounding box center [726, 560] width 190 height 53
click at [1282, 572] on link "View results" at bounding box center [1282, 576] width 102 height 22
click at [1259, 651] on link "View results" at bounding box center [1282, 659] width 102 height 22
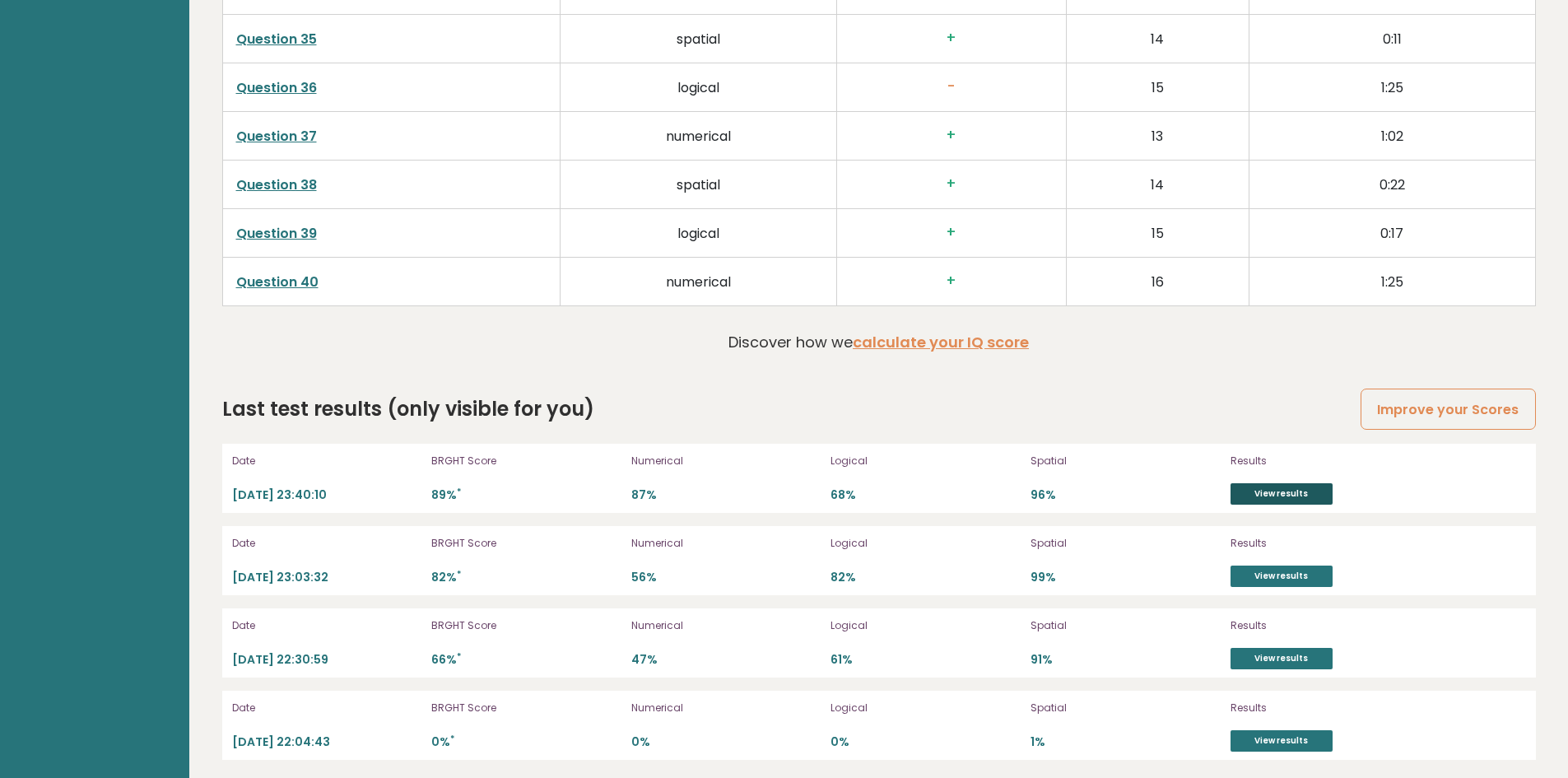
click at [1267, 483] on link "View results" at bounding box center [1282, 494] width 102 height 22
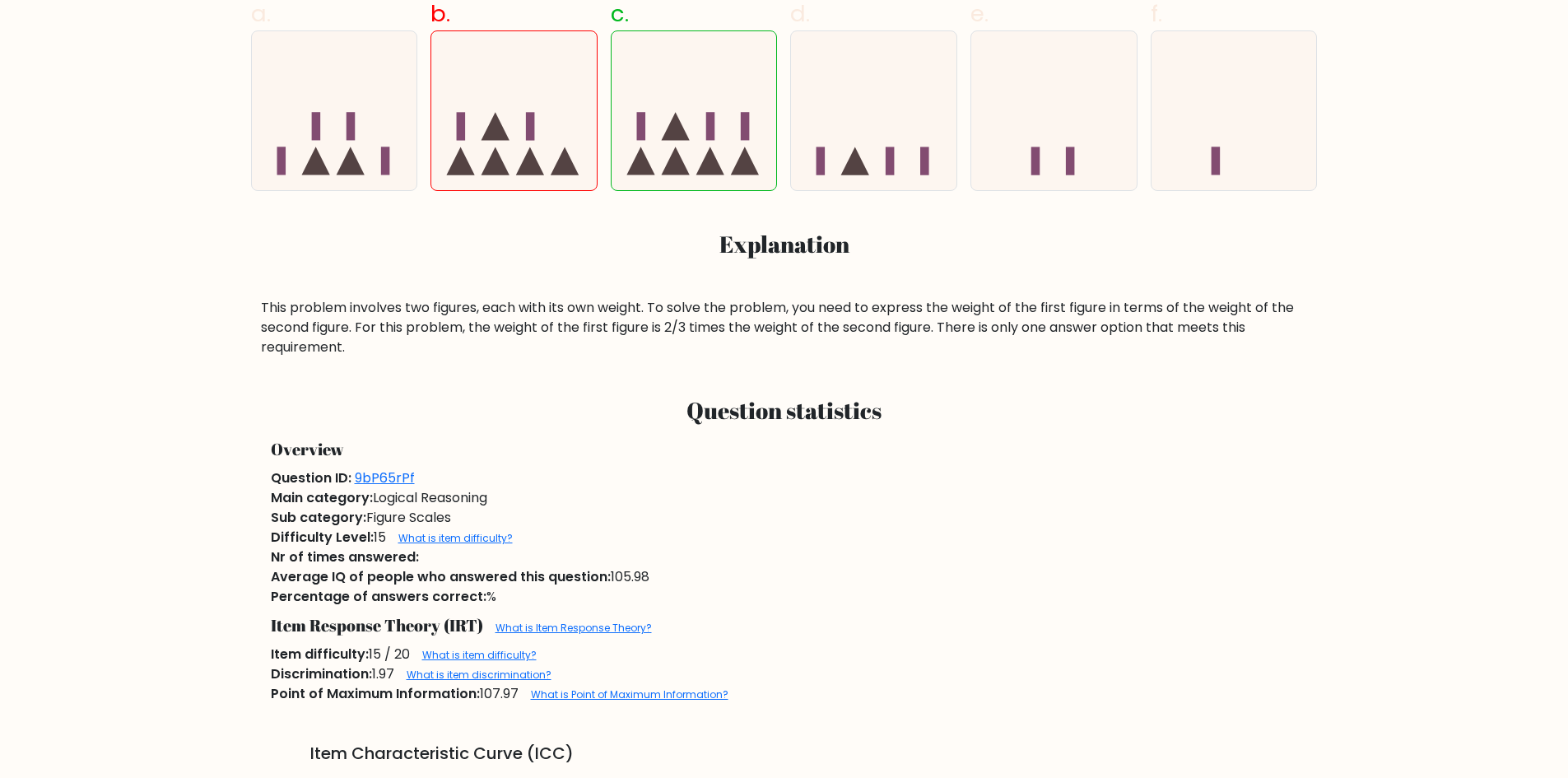
scroll to position [659, 0]
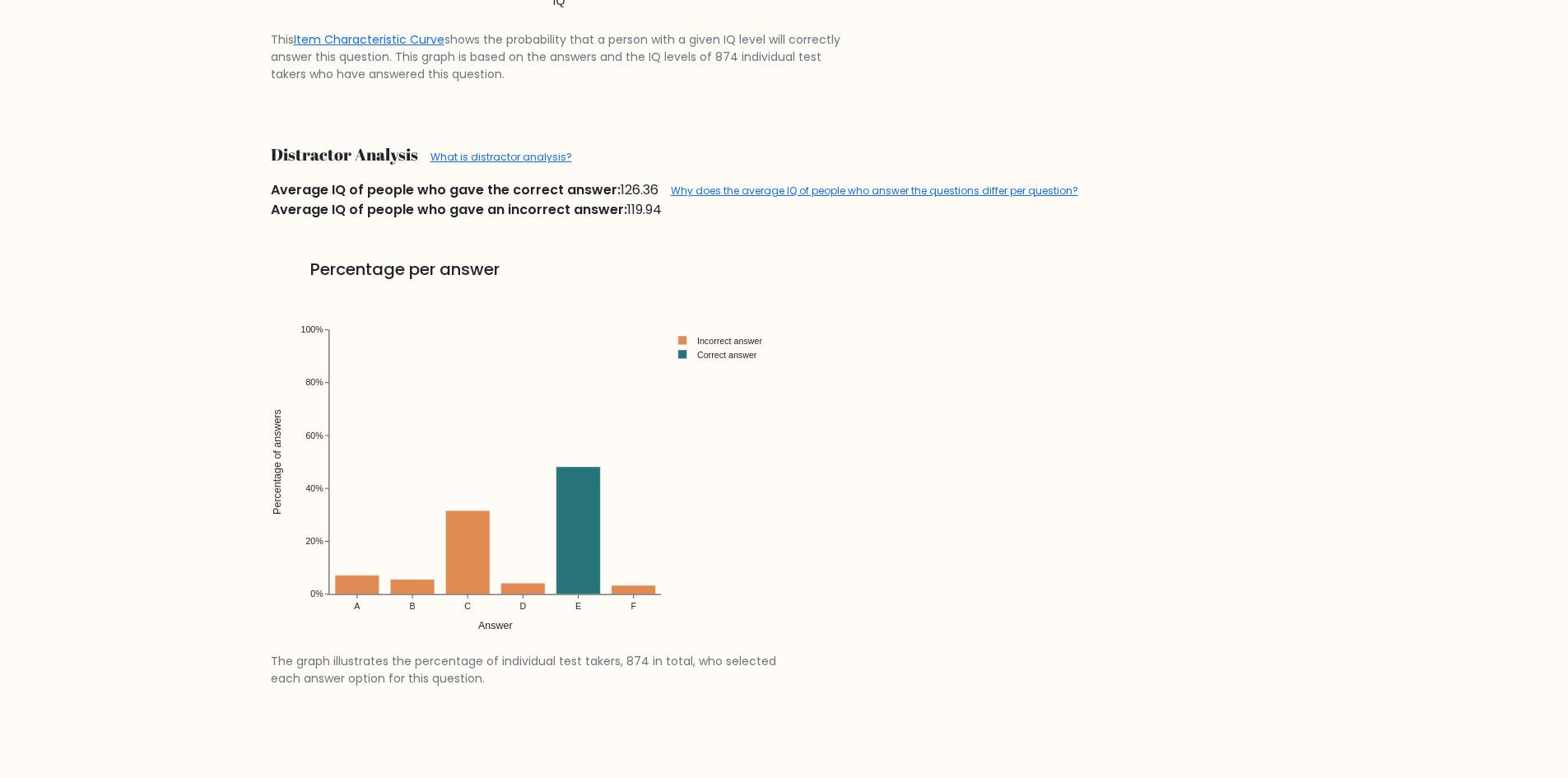
scroll to position [2140, 0]
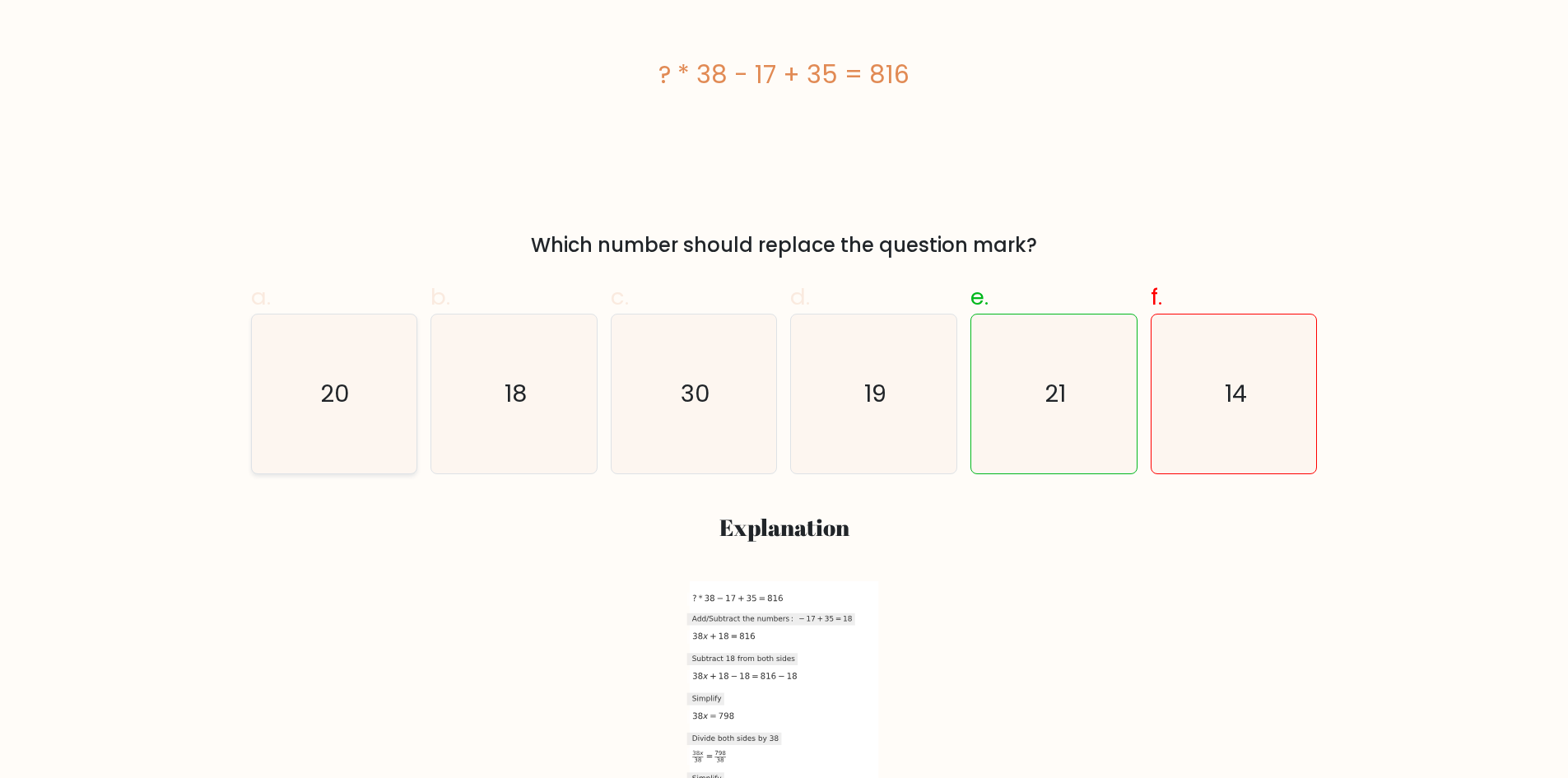
scroll to position [494, 0]
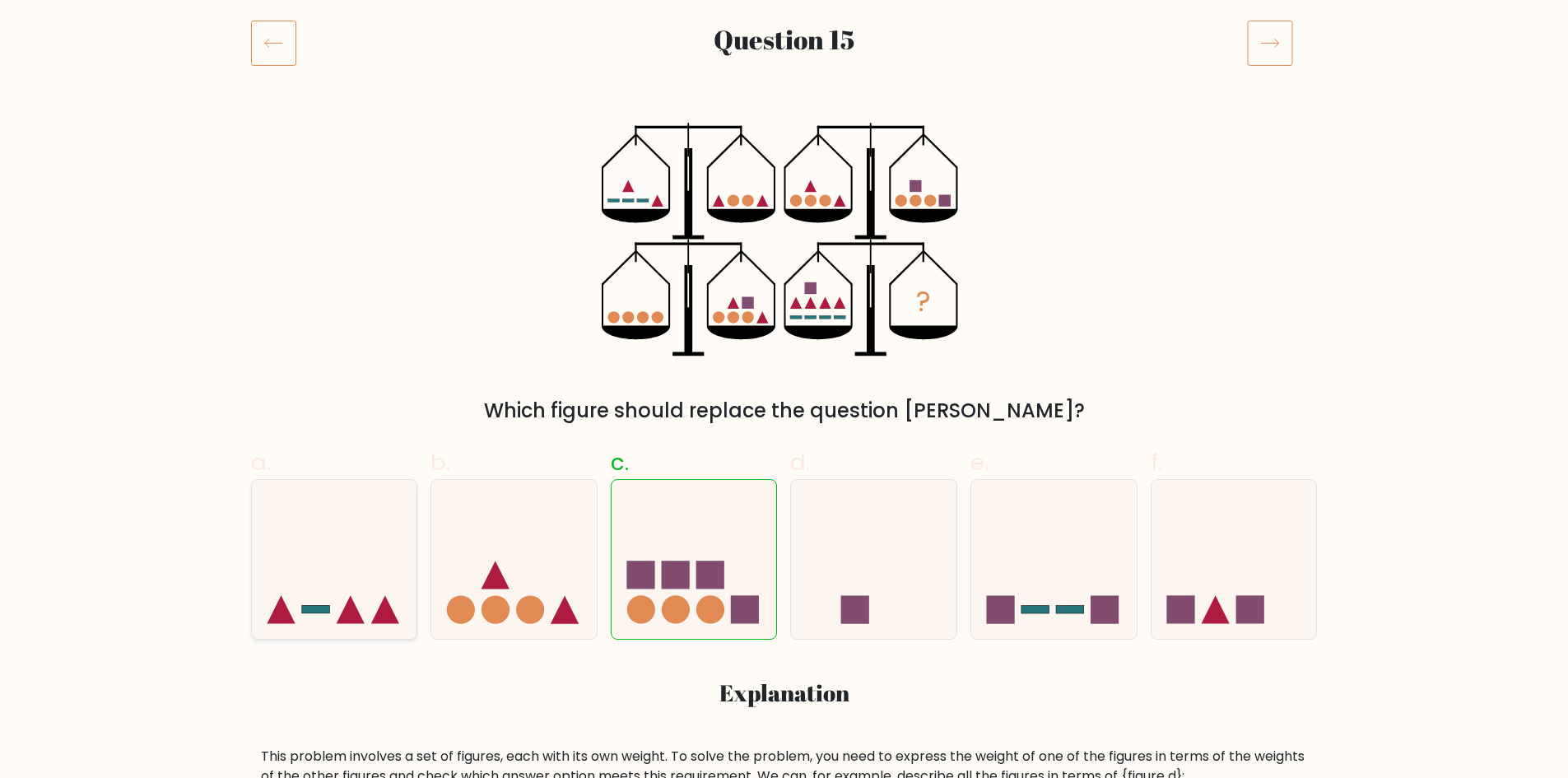
scroll to position [247, 0]
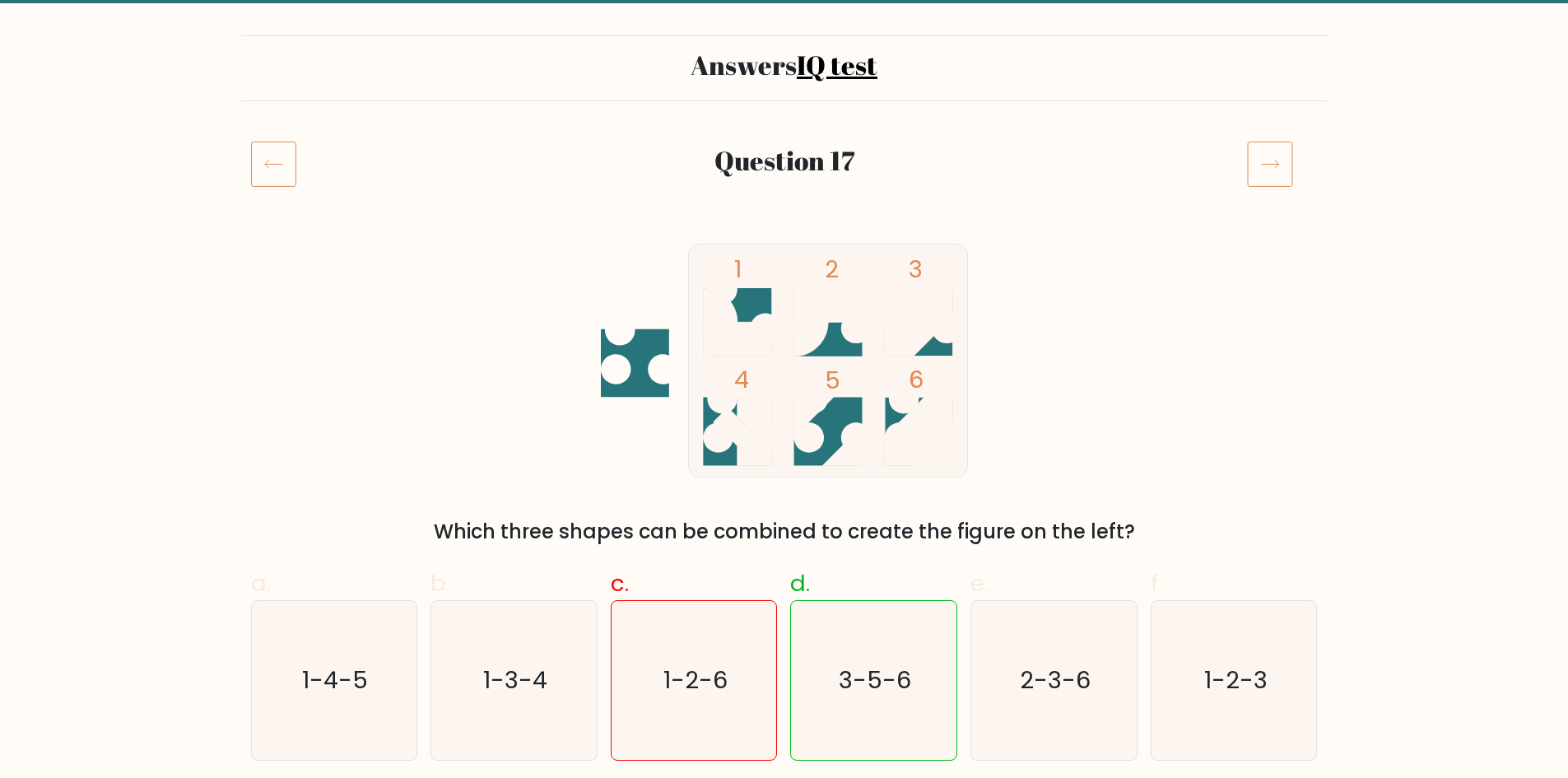
scroll to position [164, 0]
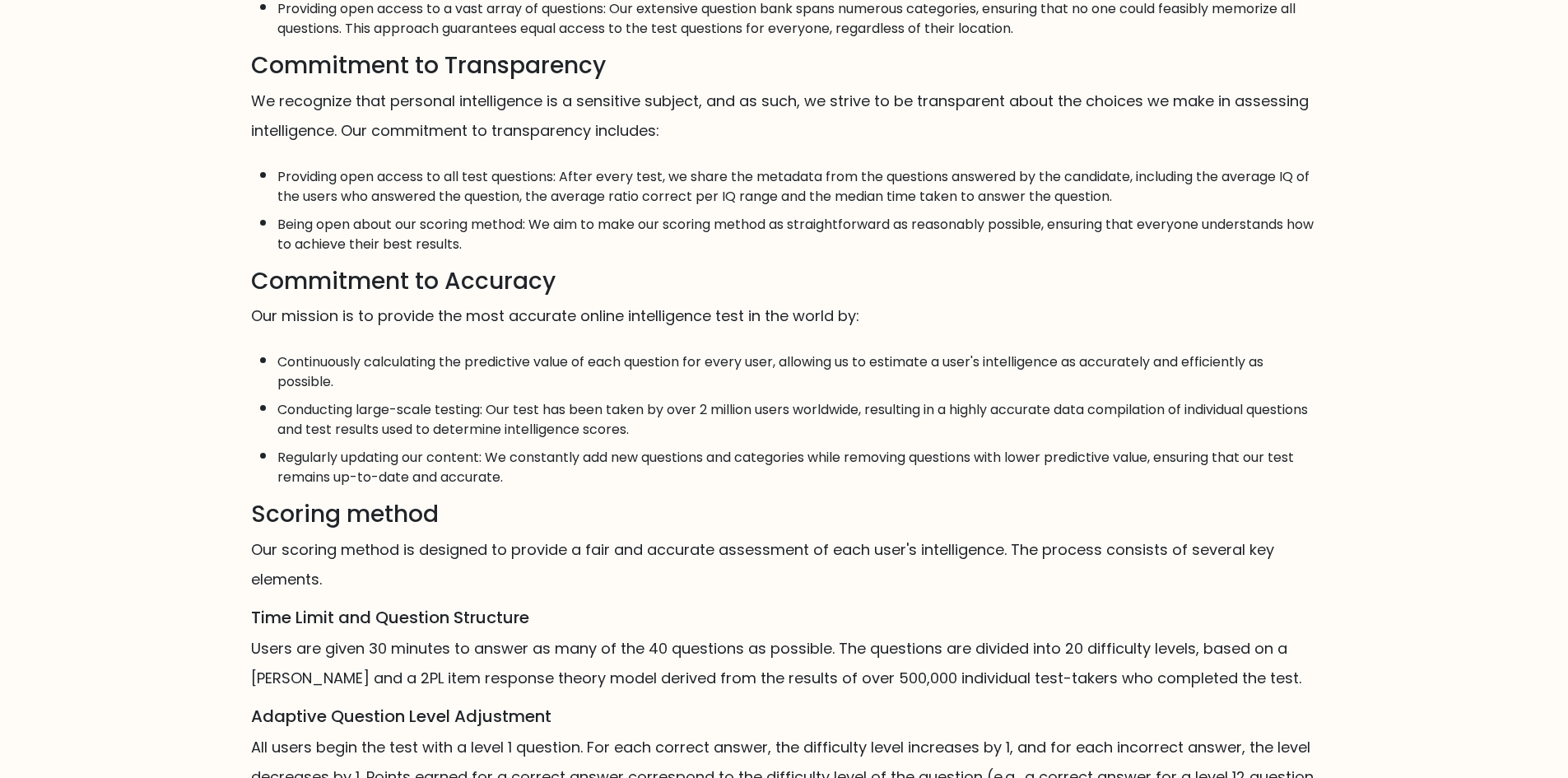
scroll to position [806, 0]
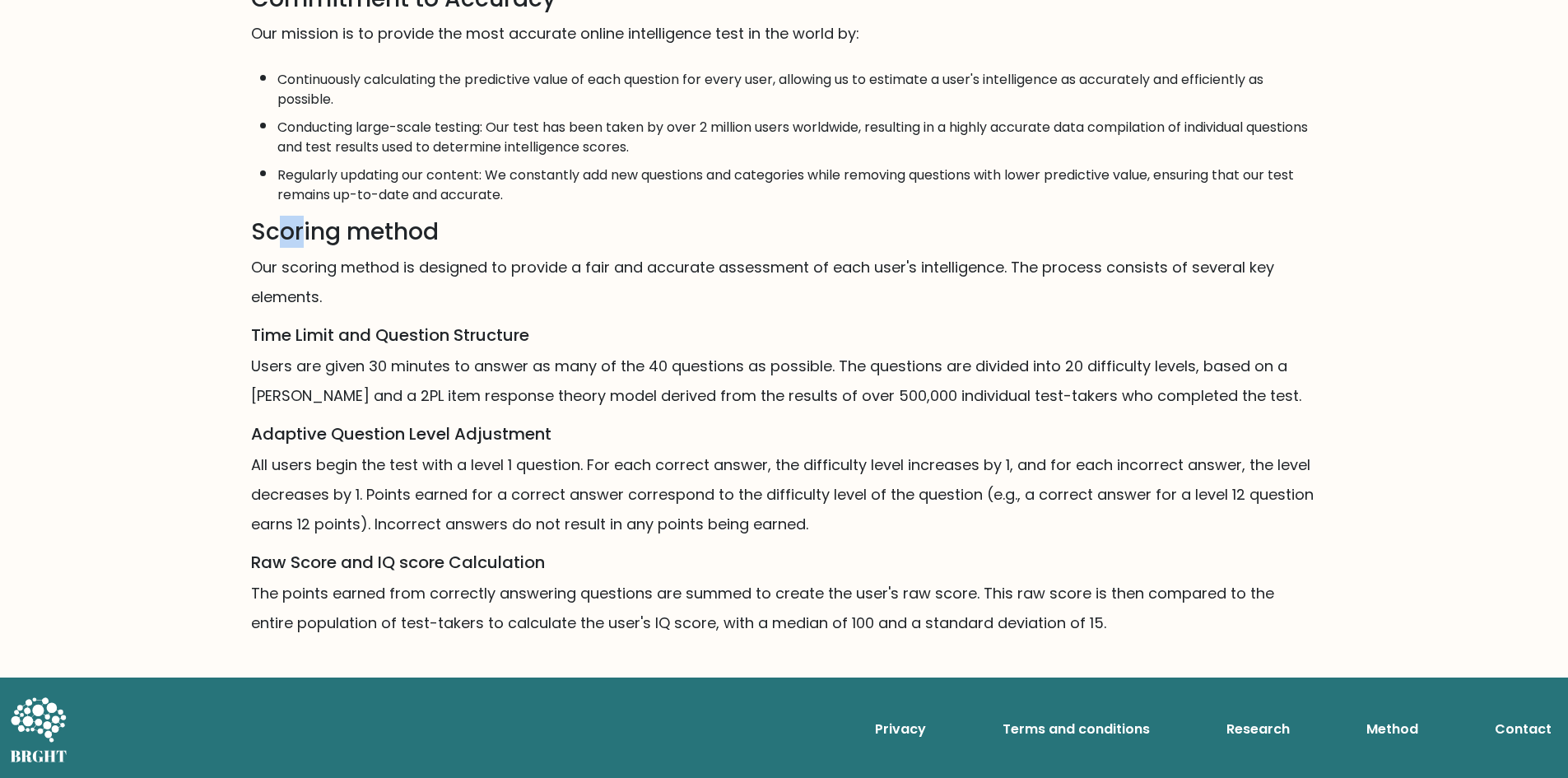
drag, startPoint x: 293, startPoint y: 221, endPoint x: 289, endPoint y: 238, distance: 17.5
click at [285, 234] on h3 "Scoring method" at bounding box center [784, 232] width 1067 height 28
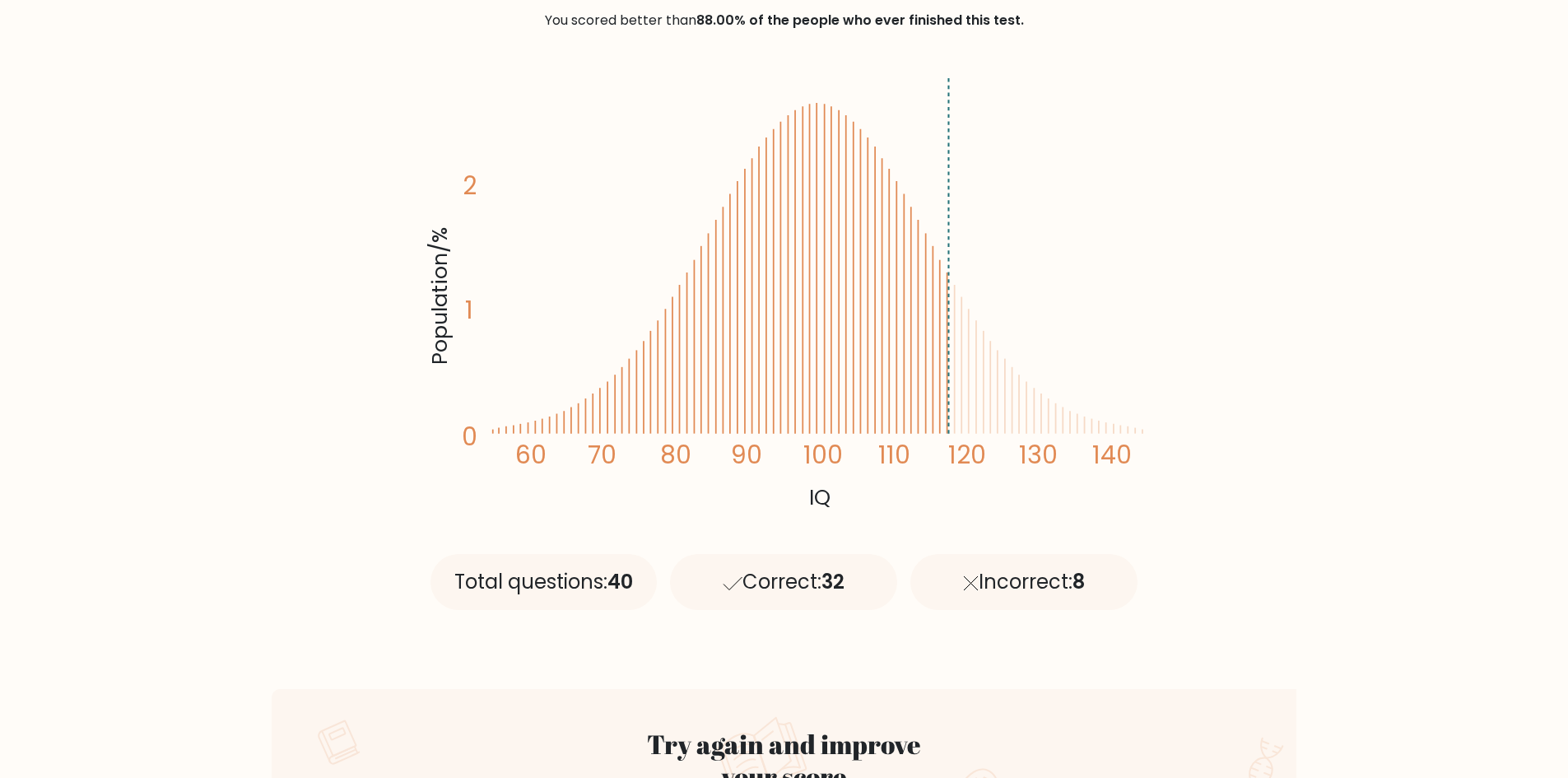
scroll to position [83, 0]
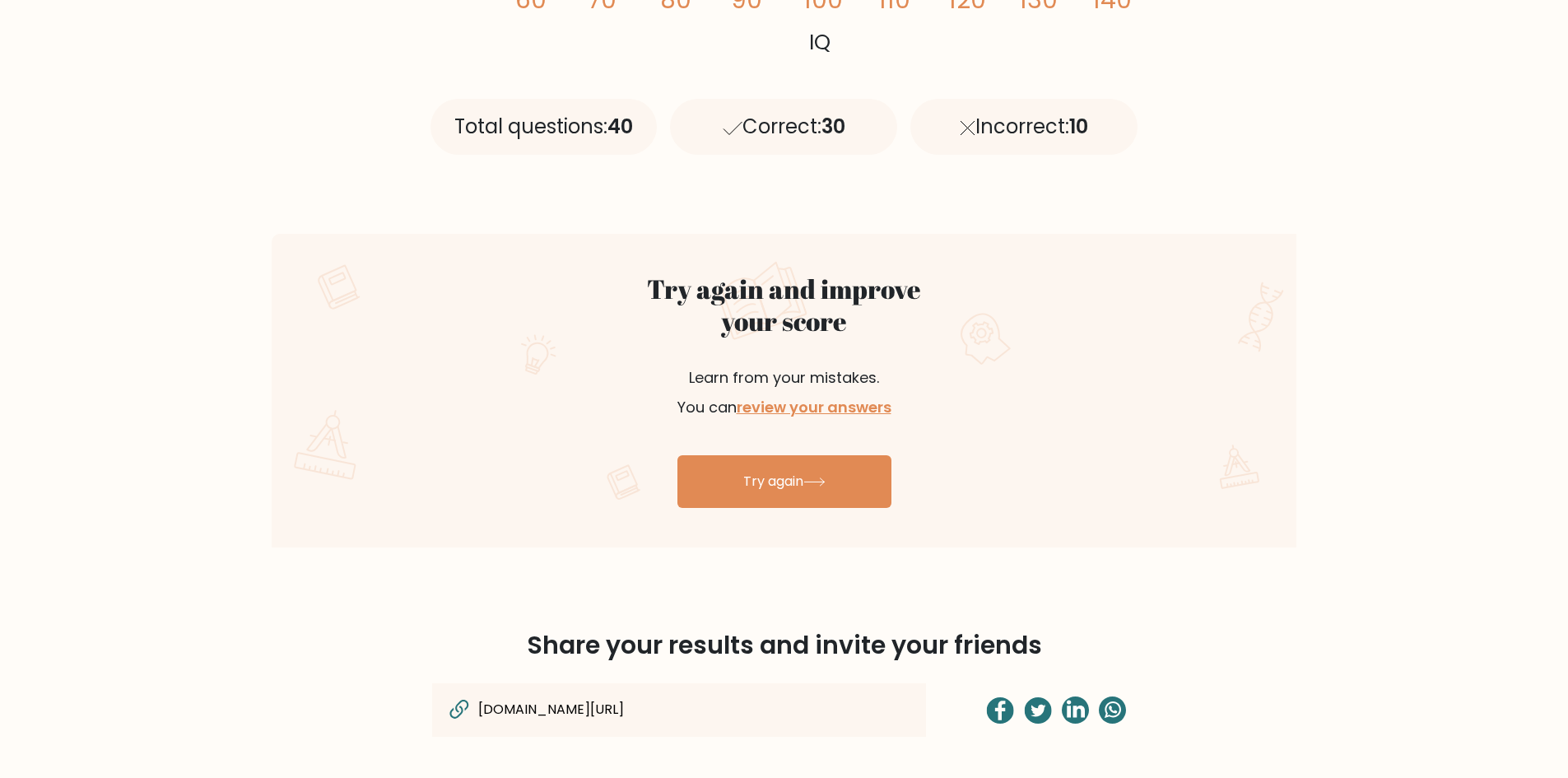
scroll to position [740, 0]
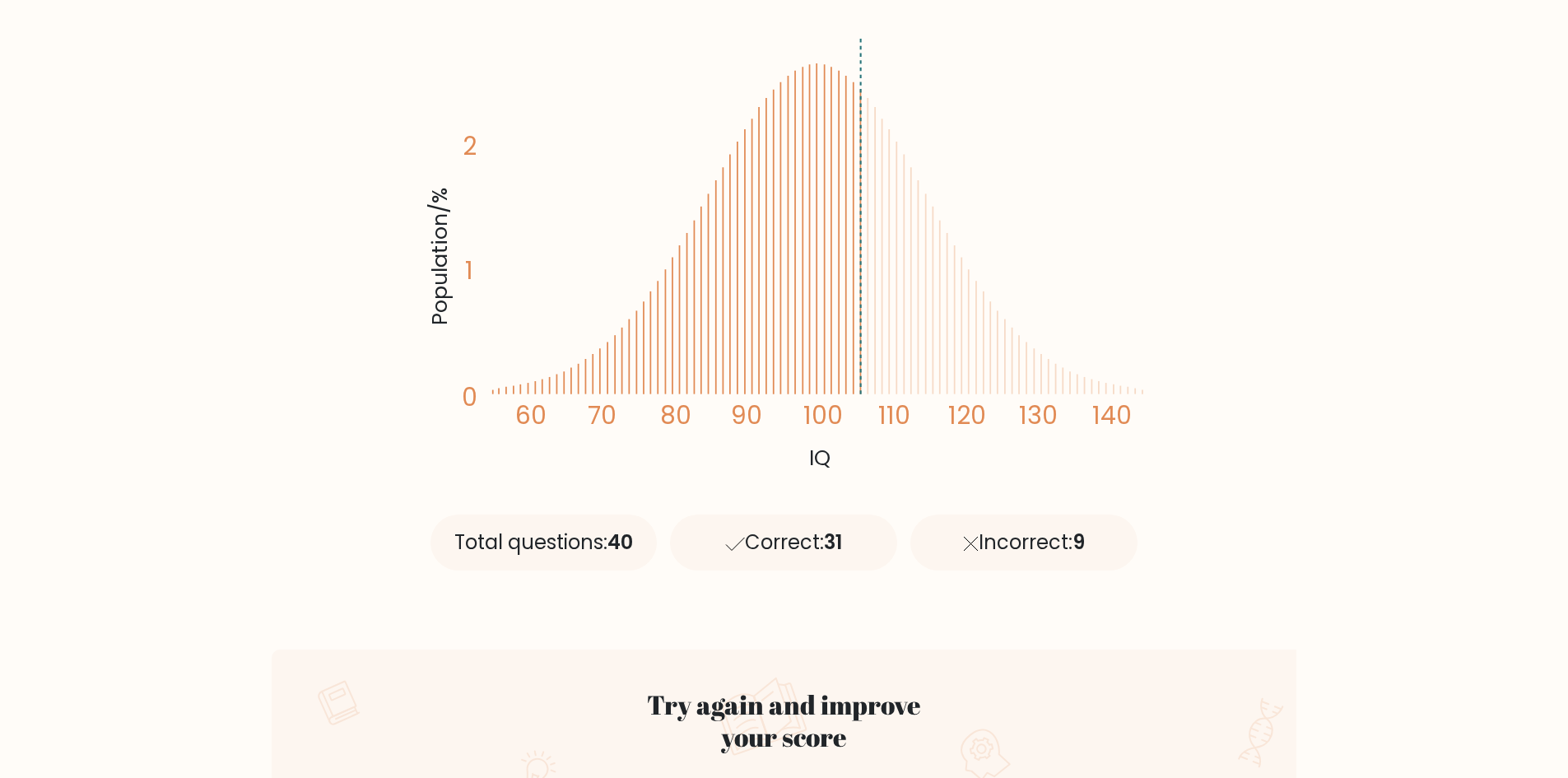
scroll to position [329, 0]
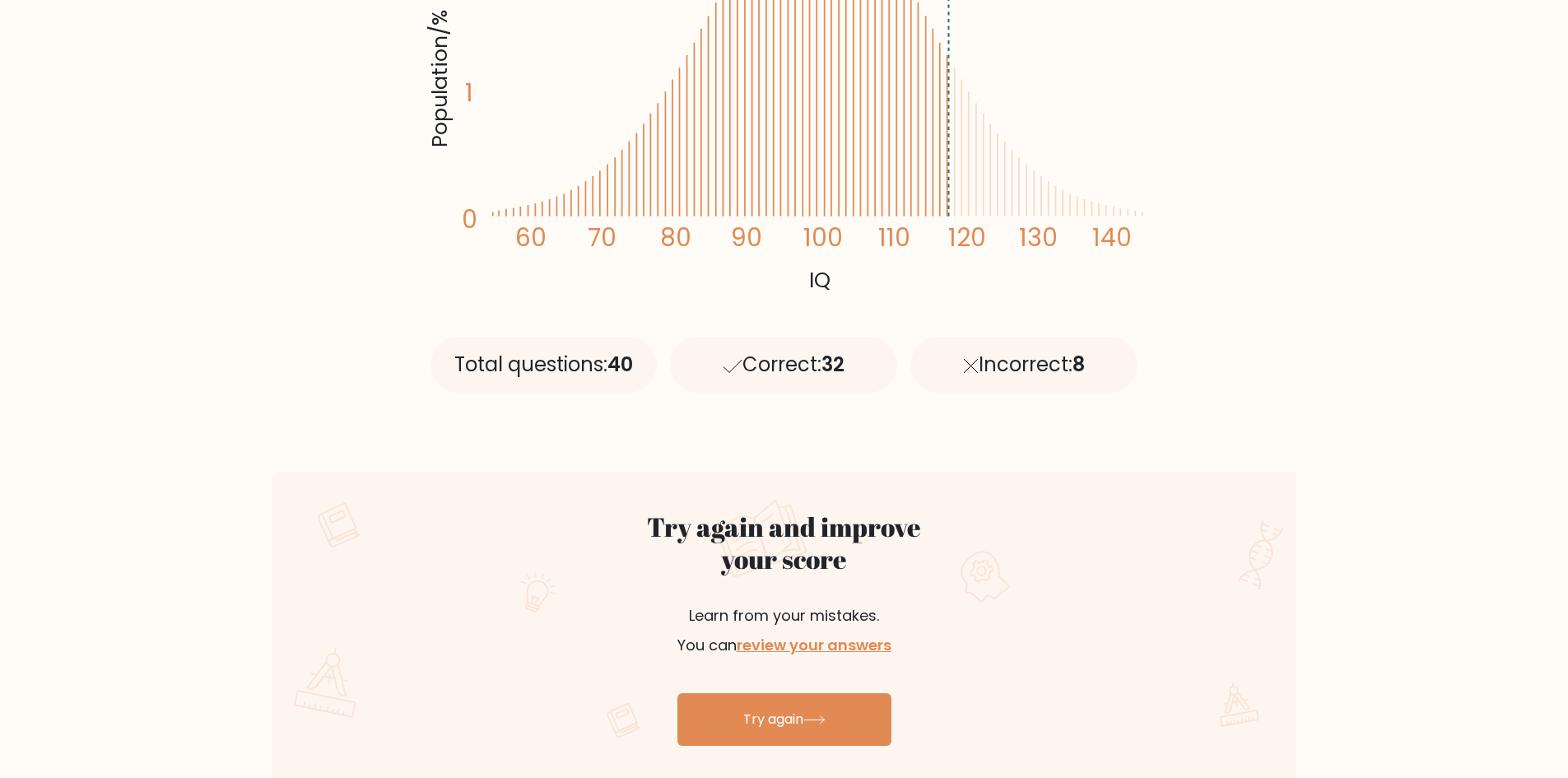
scroll to position [494, 0]
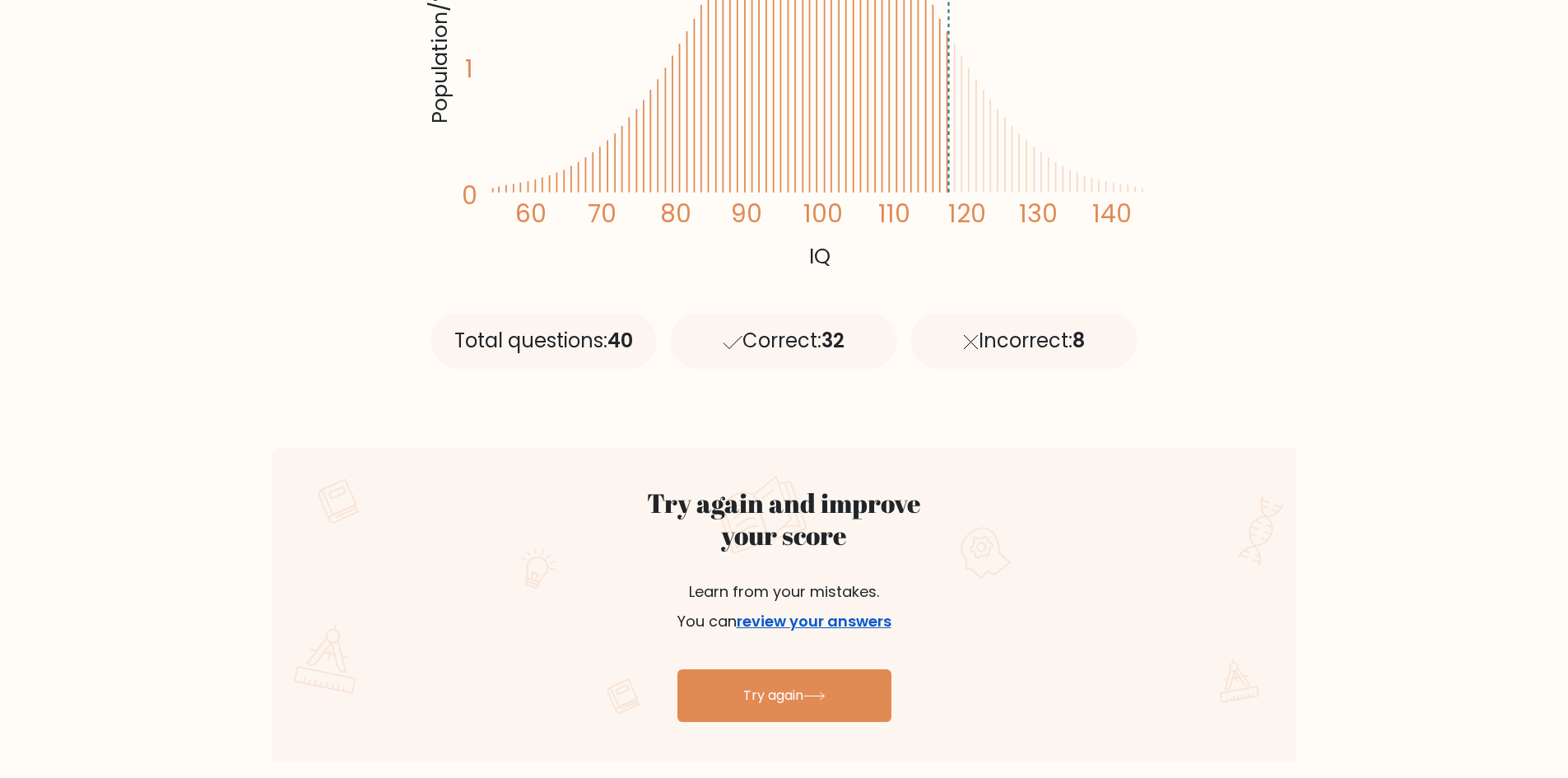
click at [854, 621] on link "review your answers" at bounding box center [814, 621] width 154 height 21
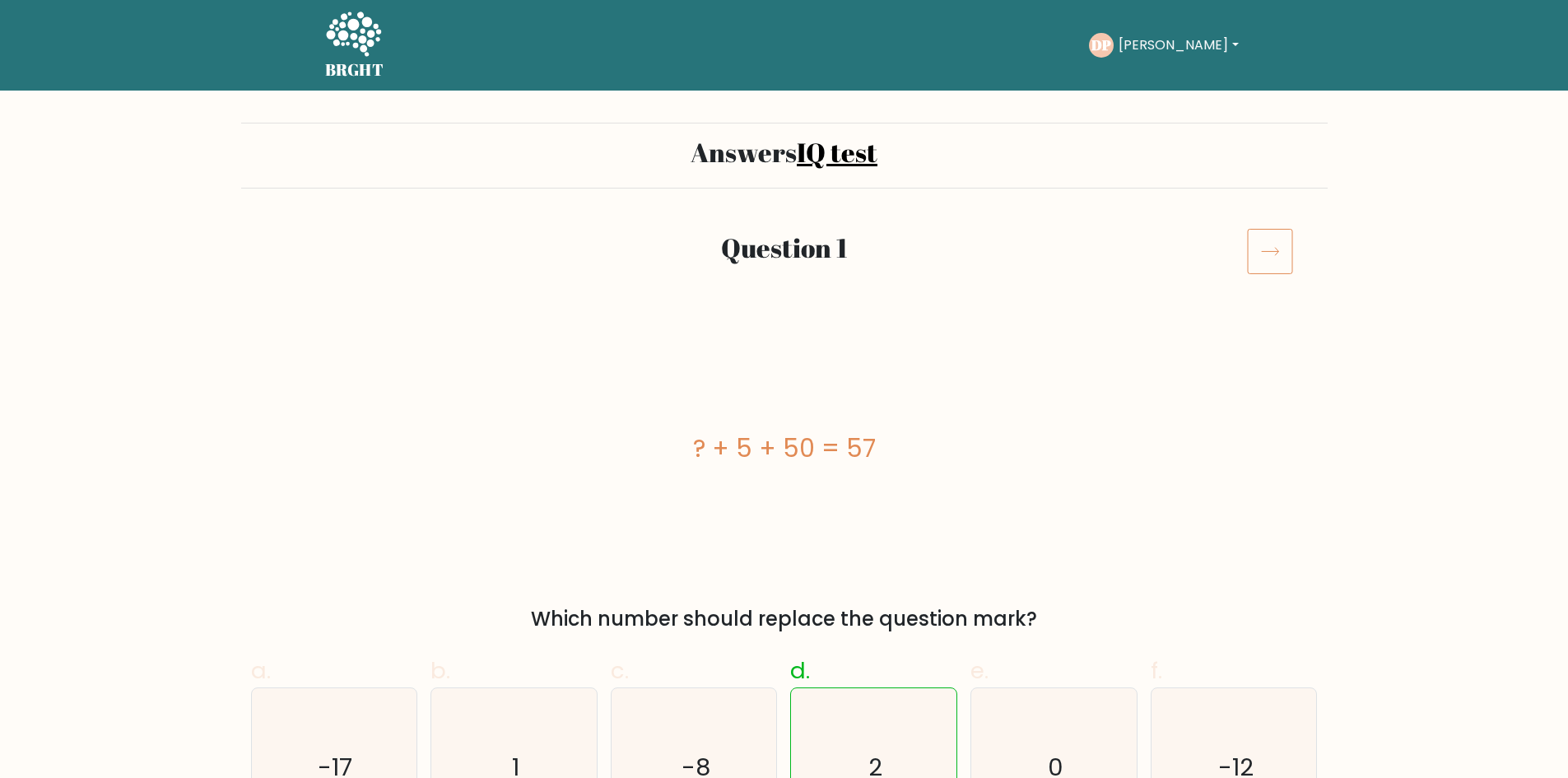
click at [1253, 262] on icon at bounding box center [1270, 250] width 46 height 46
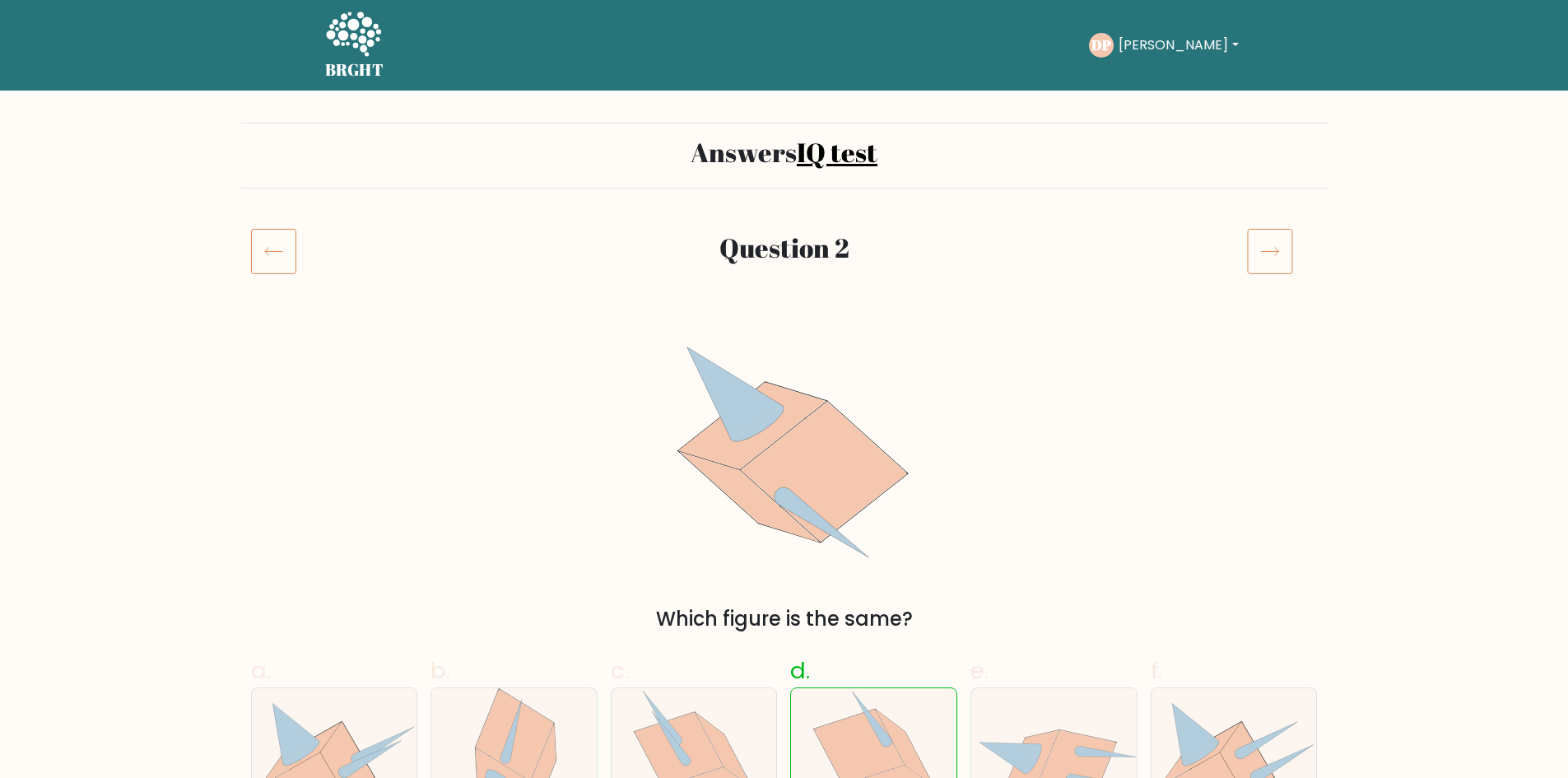
click at [1253, 261] on icon at bounding box center [1270, 250] width 46 height 46
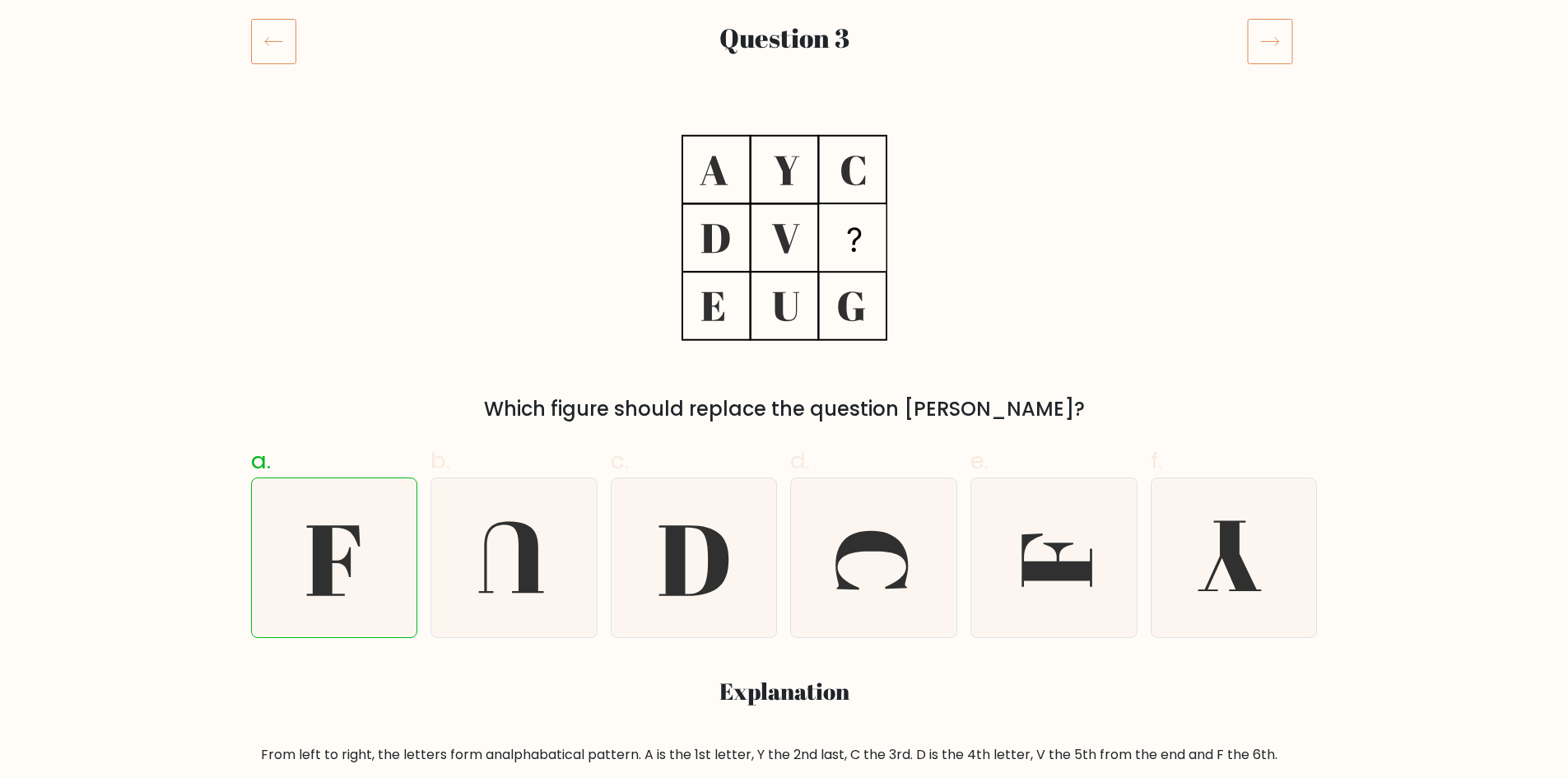
scroll to position [164, 0]
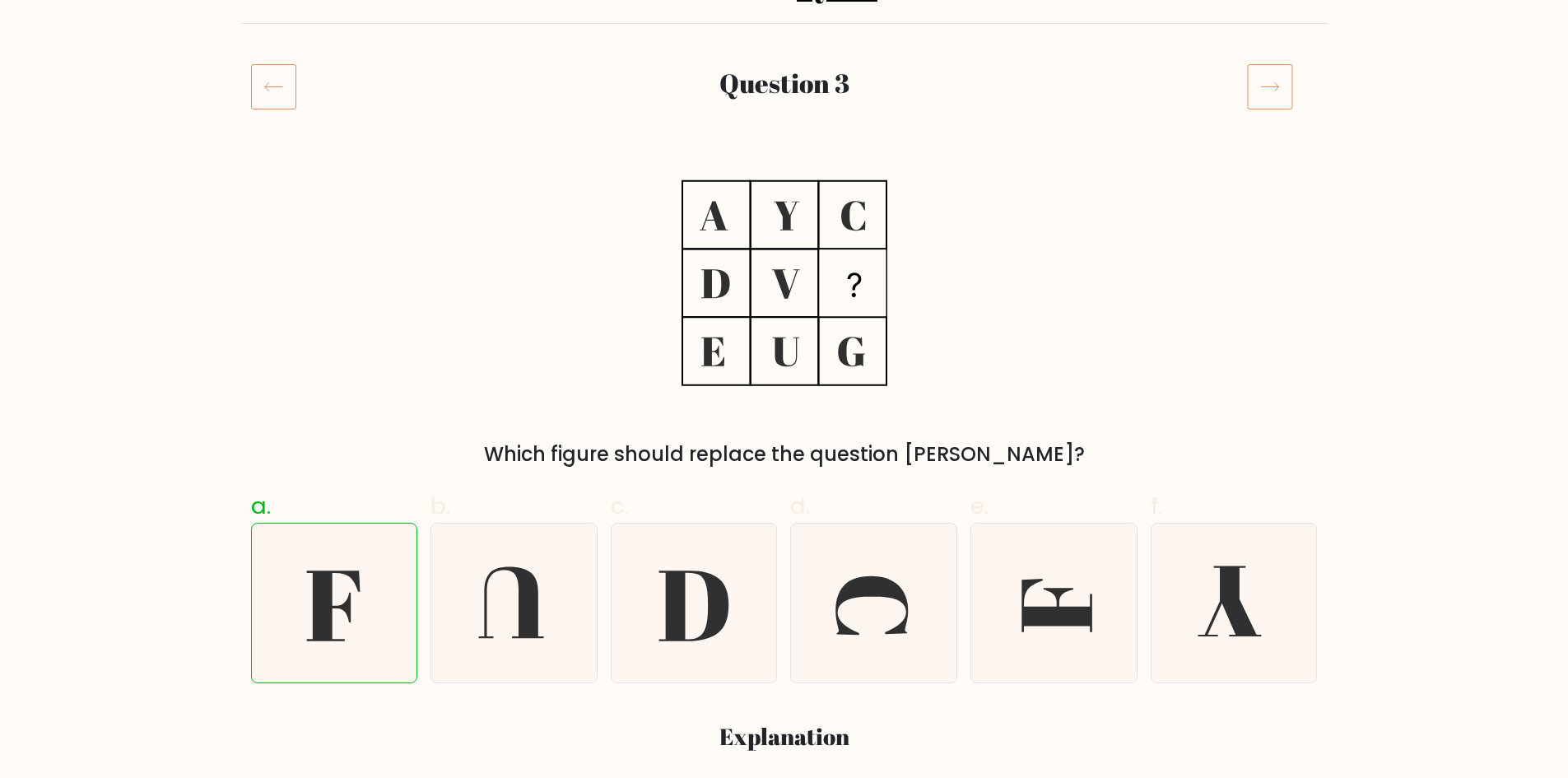
click at [1280, 89] on icon at bounding box center [1270, 86] width 46 height 46
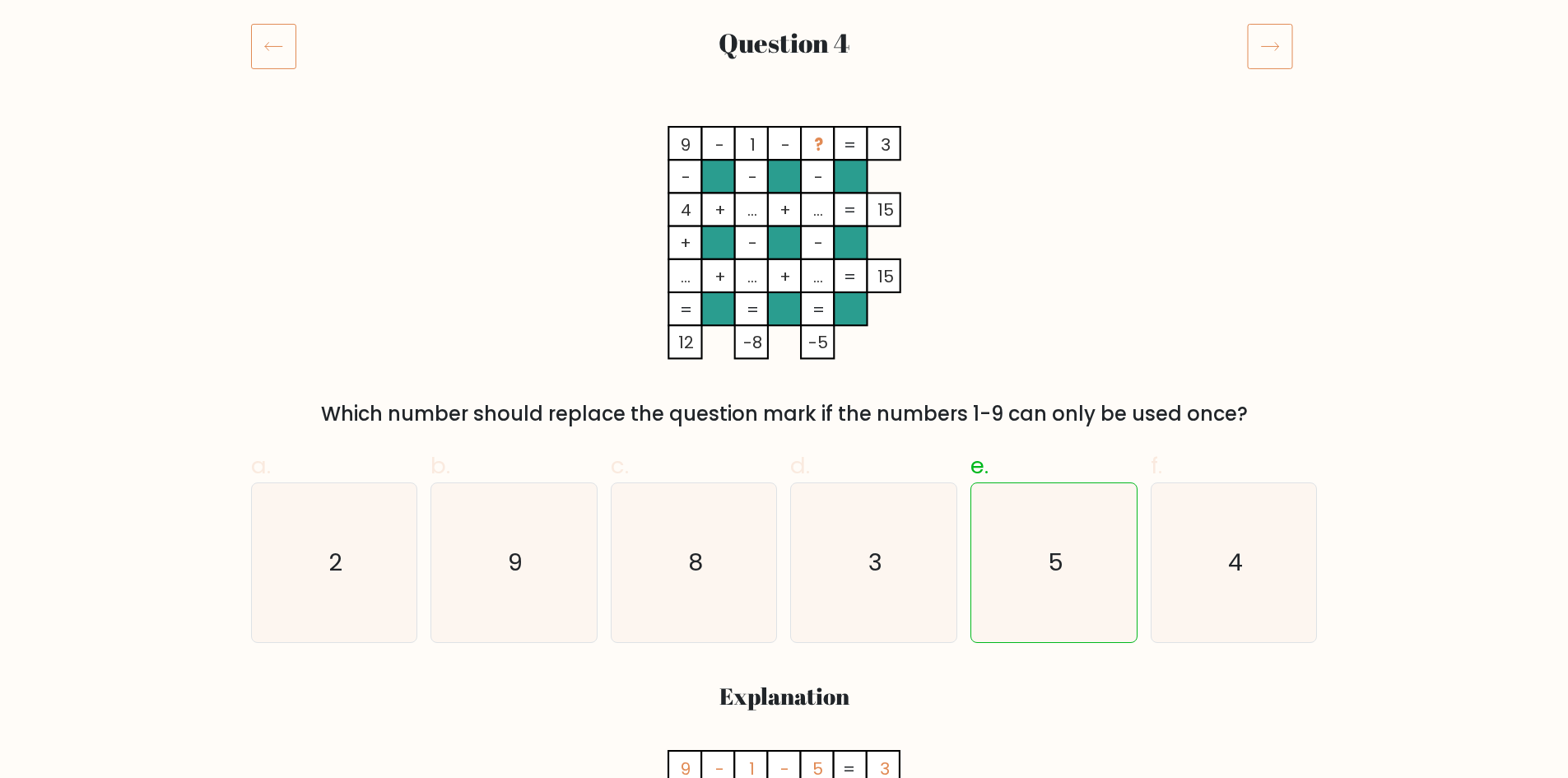
scroll to position [164, 0]
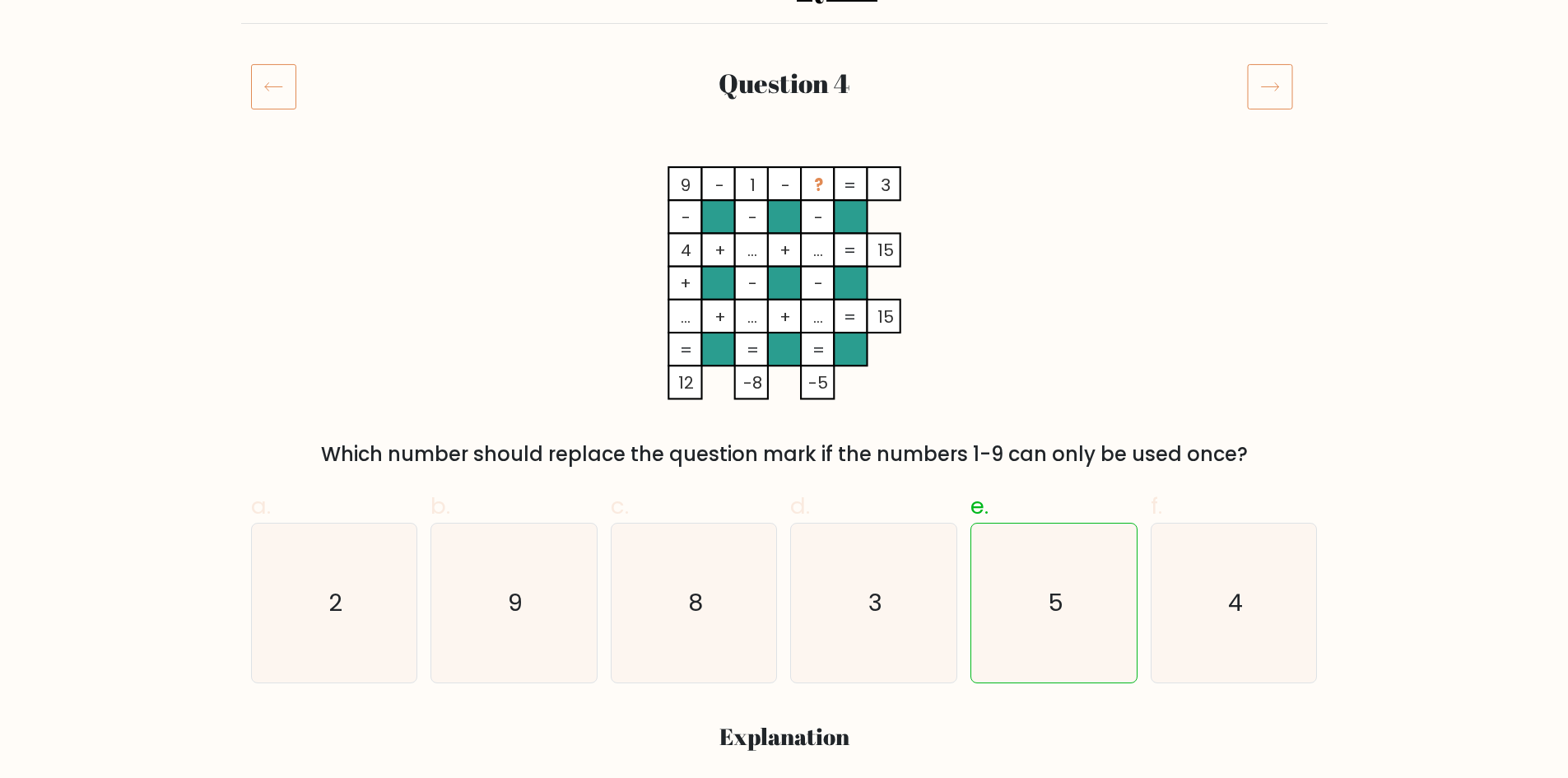
click at [1276, 97] on icon at bounding box center [1270, 86] width 46 height 46
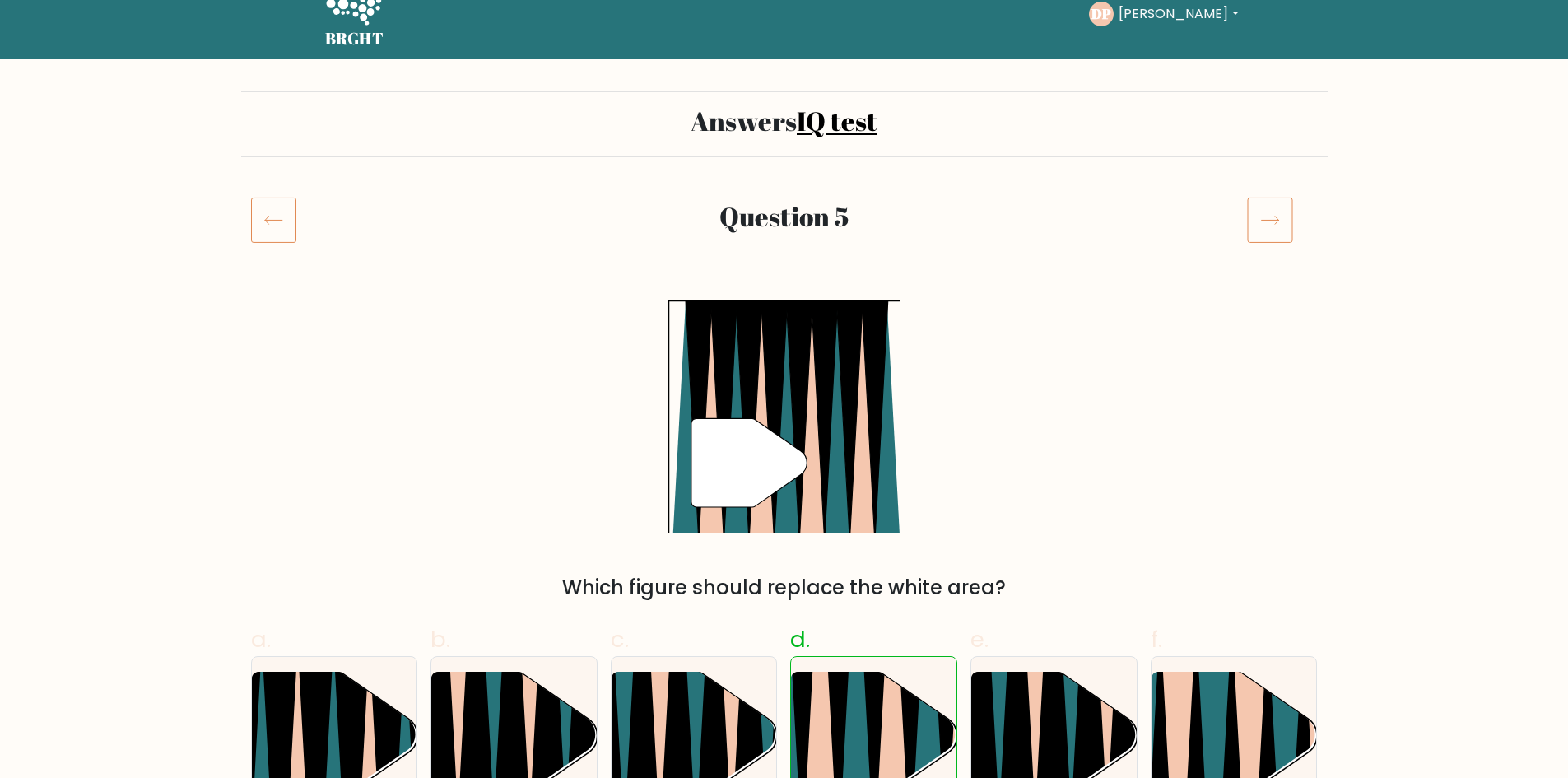
scroll to position [83, 0]
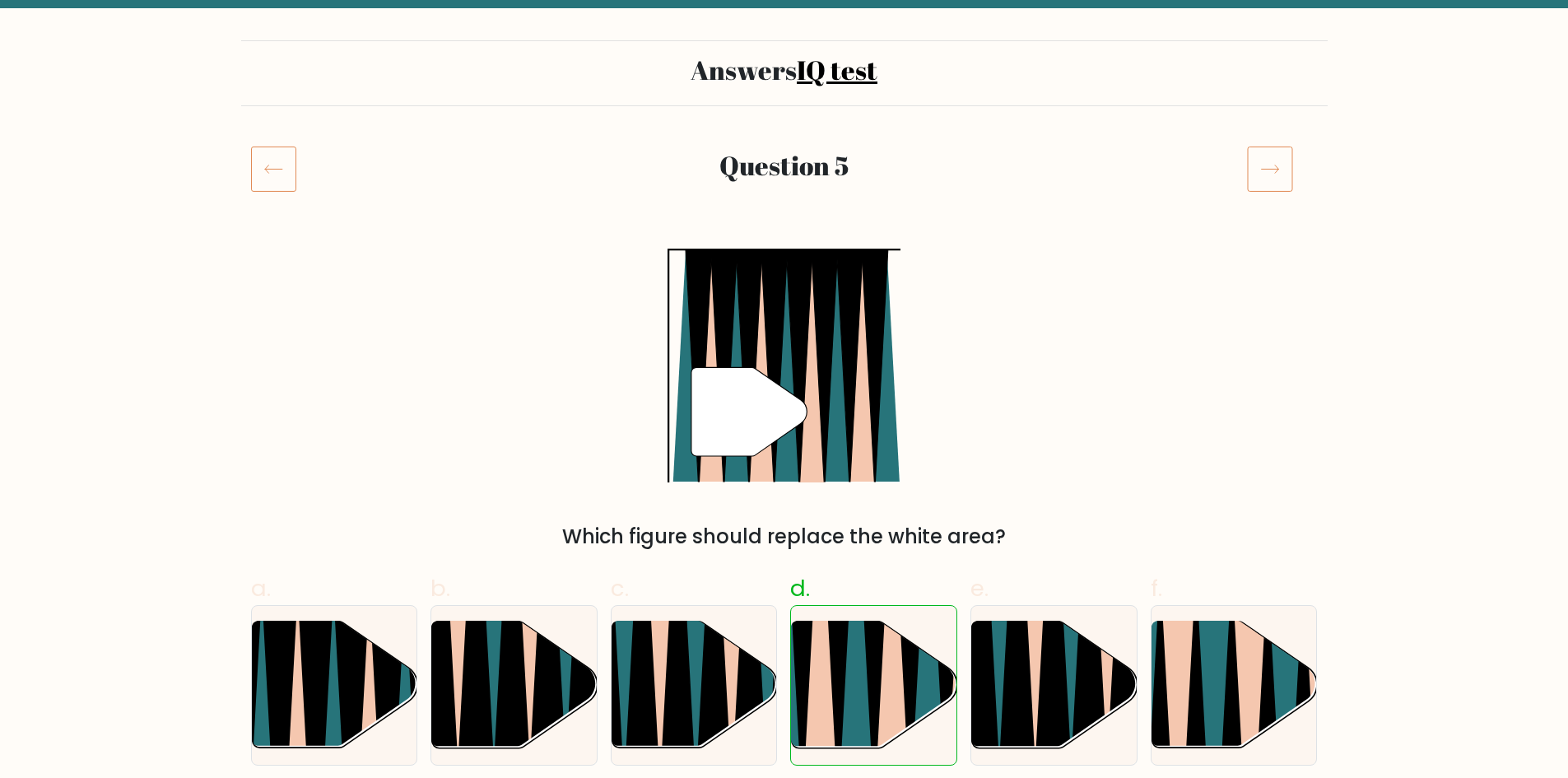
click at [1264, 155] on icon at bounding box center [1270, 168] width 46 height 46
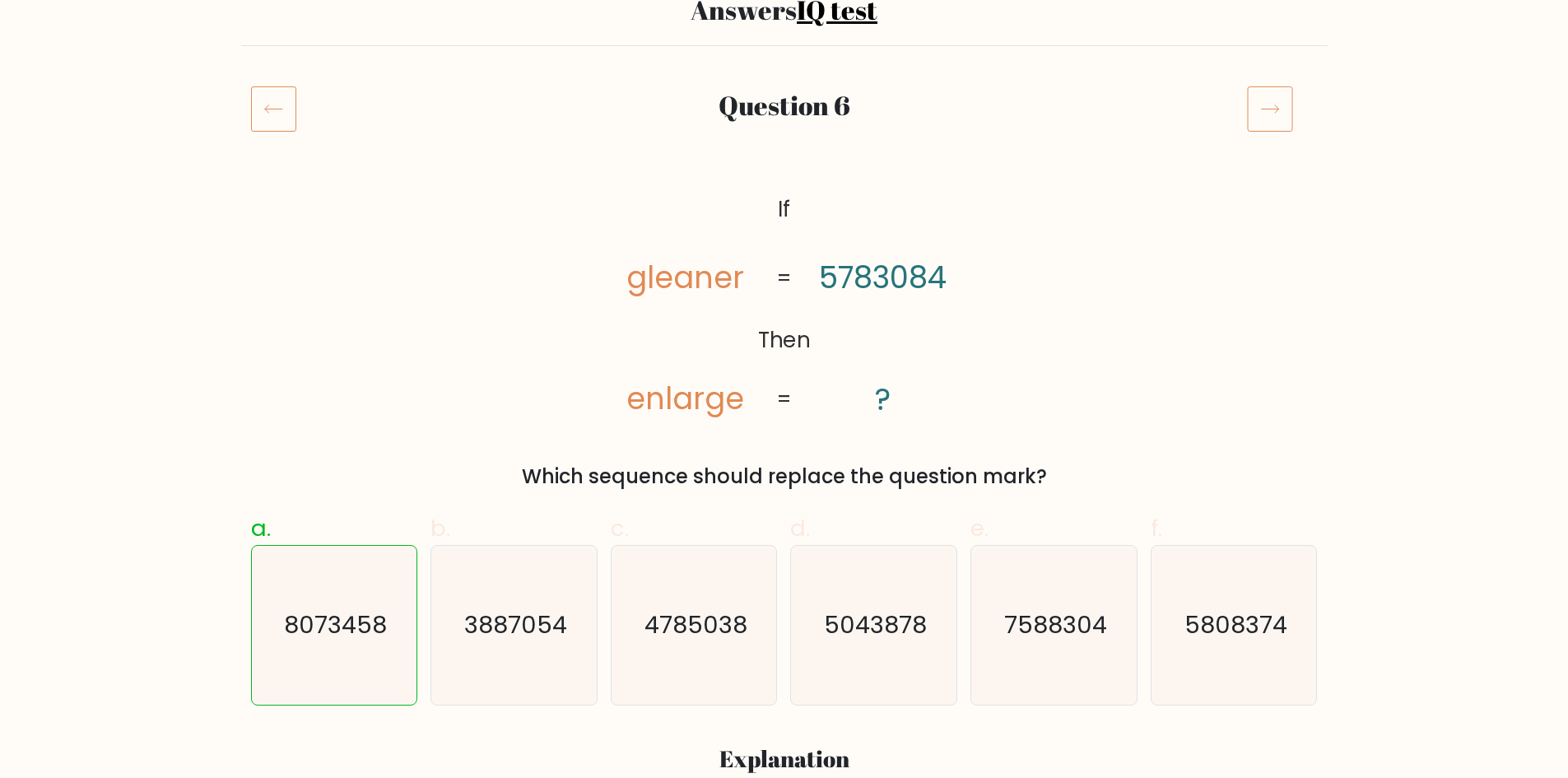
scroll to position [164, 0]
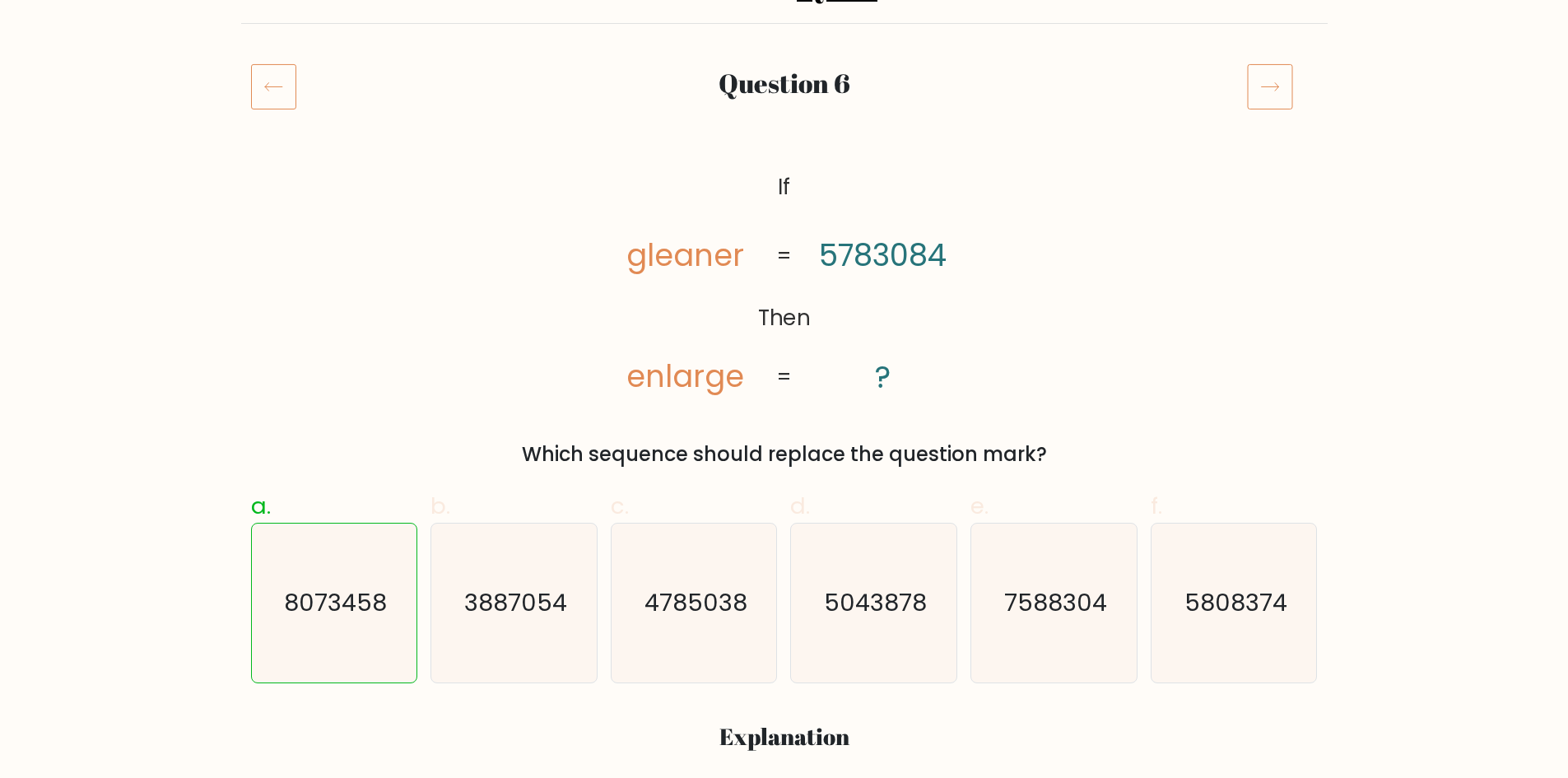
click at [1278, 111] on div "Question 6" at bounding box center [784, 106] width 1087 height 85
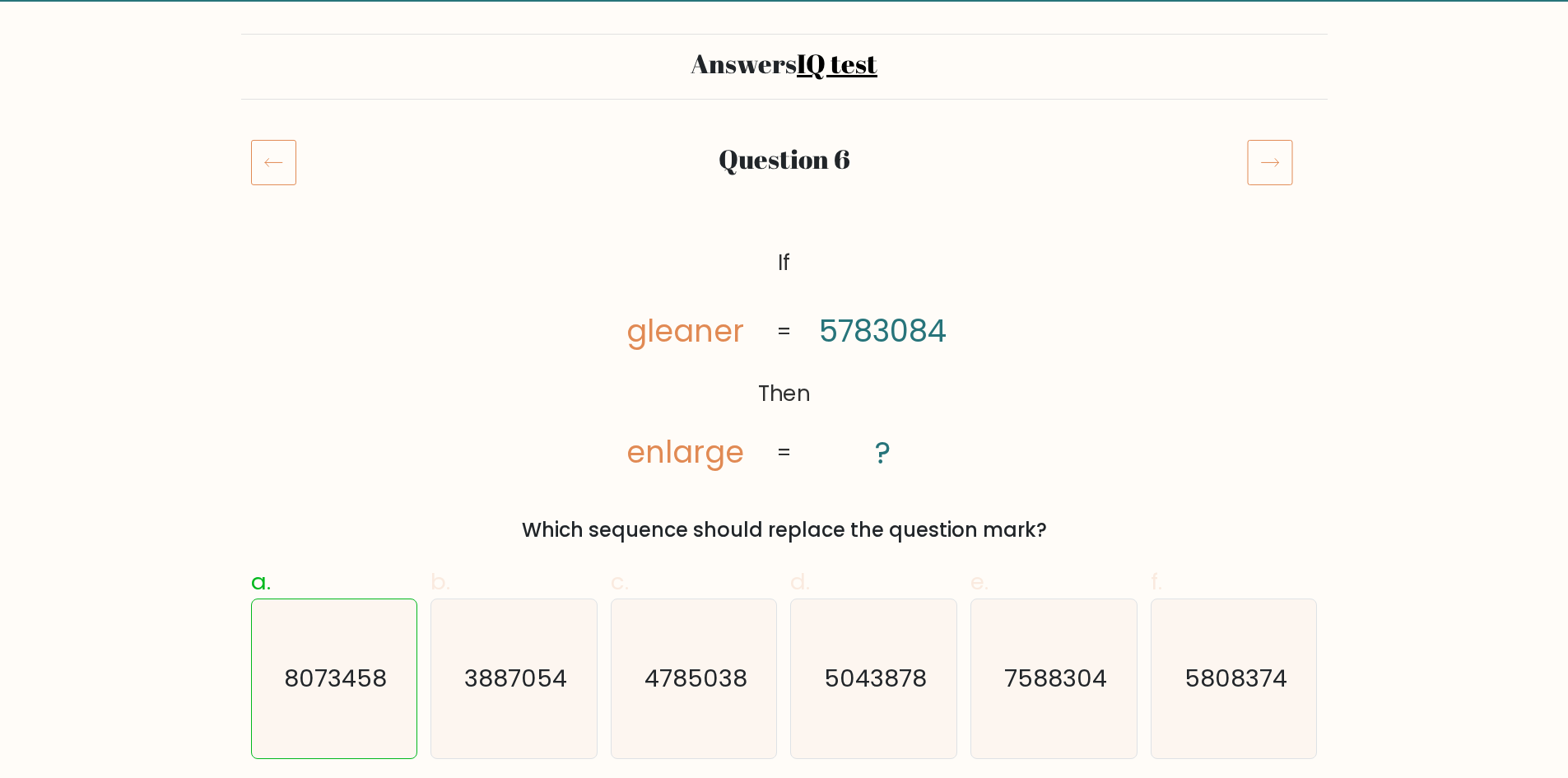
scroll to position [83, 0]
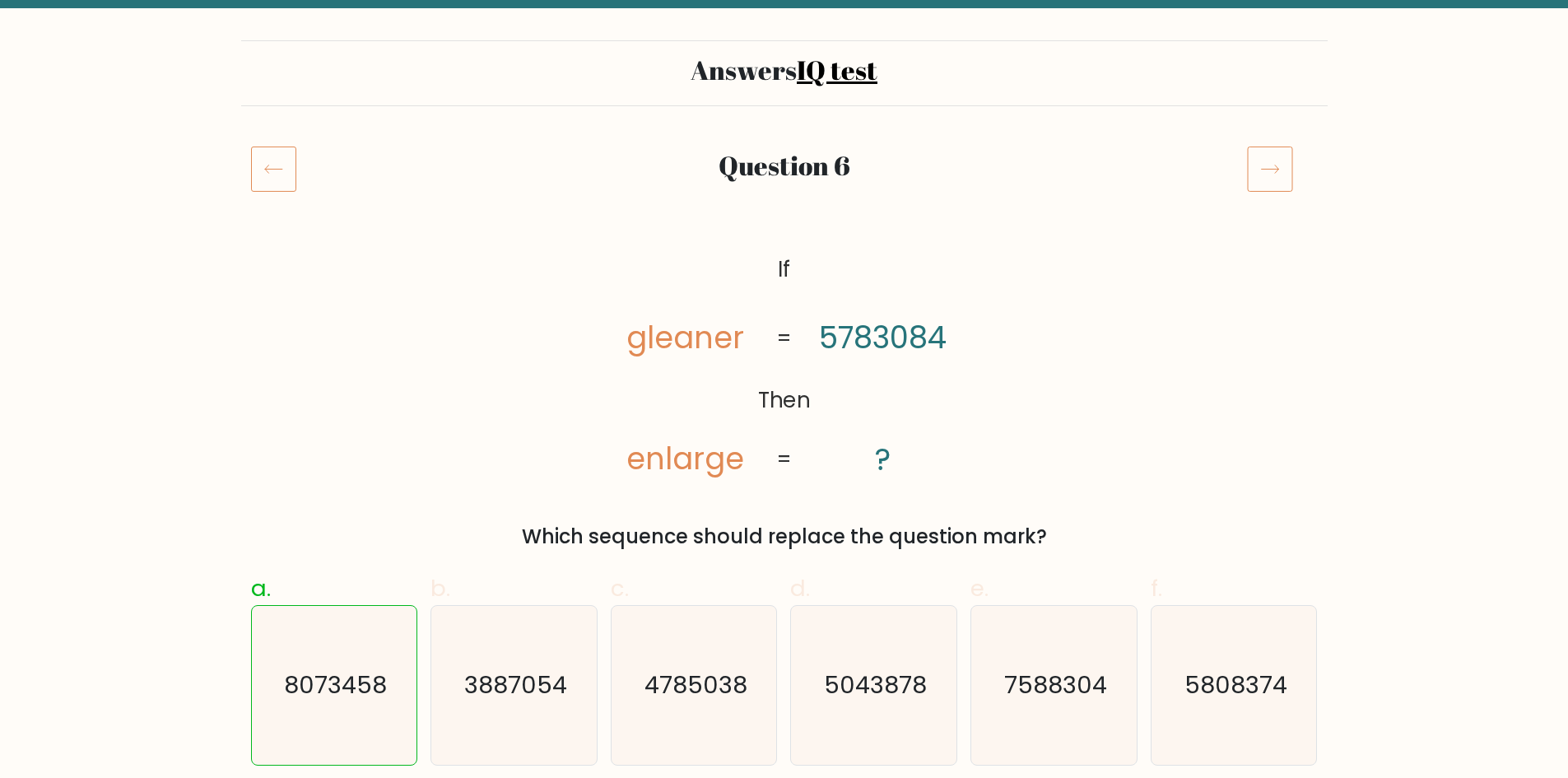
click at [1259, 158] on icon at bounding box center [1270, 168] width 46 height 46
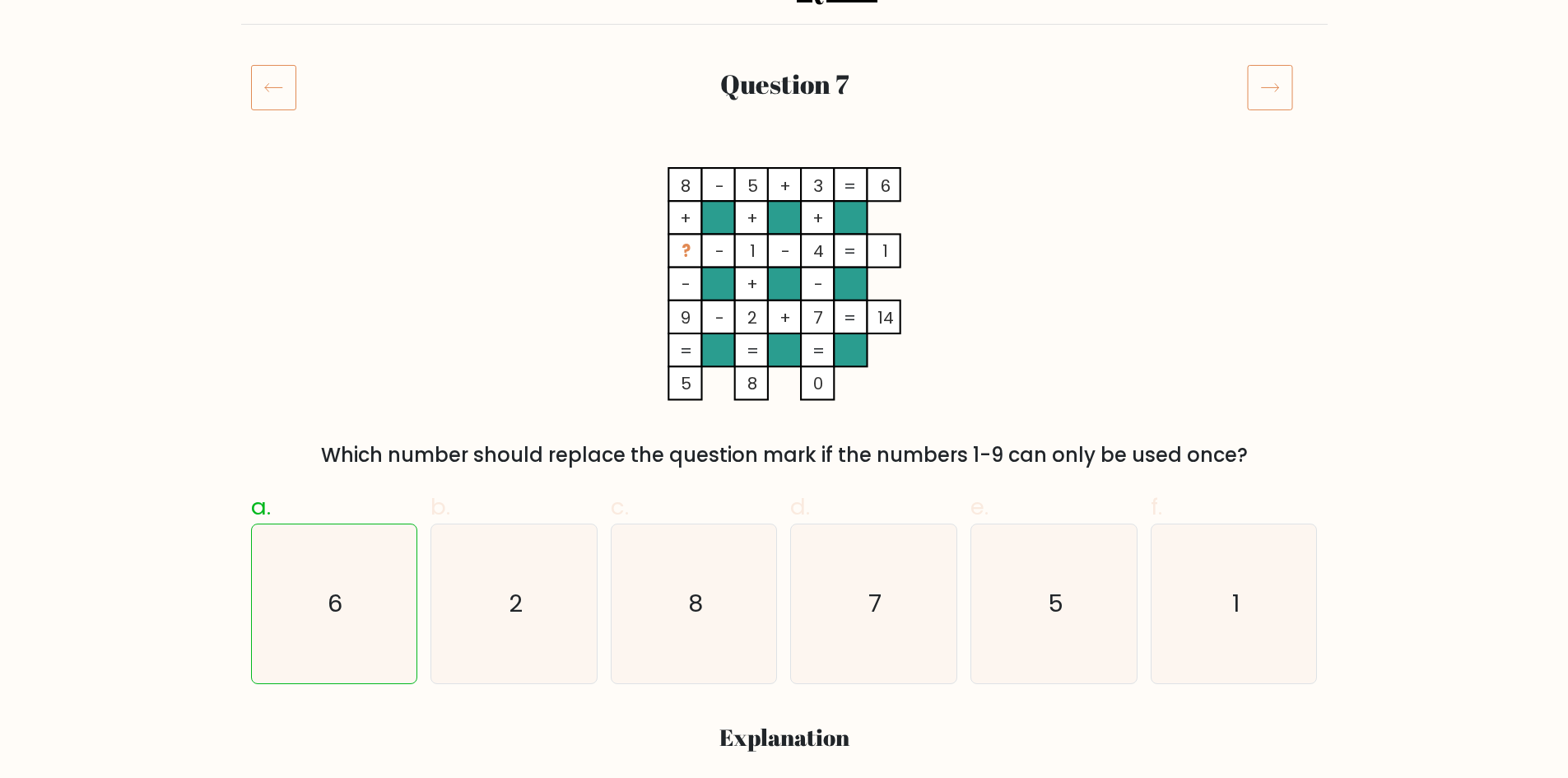
scroll to position [164, 0]
click at [1272, 96] on icon at bounding box center [1270, 86] width 46 height 46
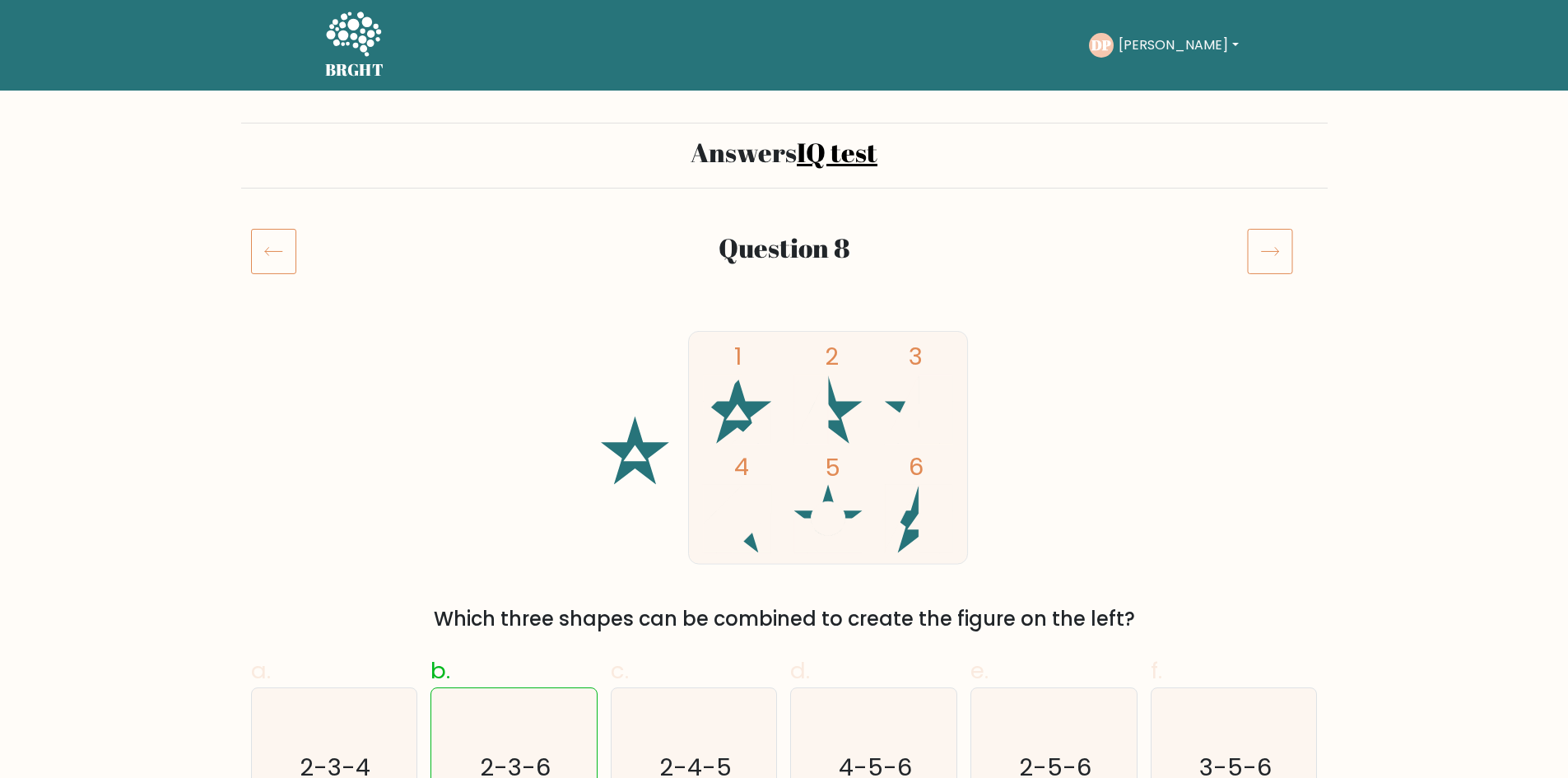
click at [1264, 234] on icon at bounding box center [1270, 250] width 46 height 46
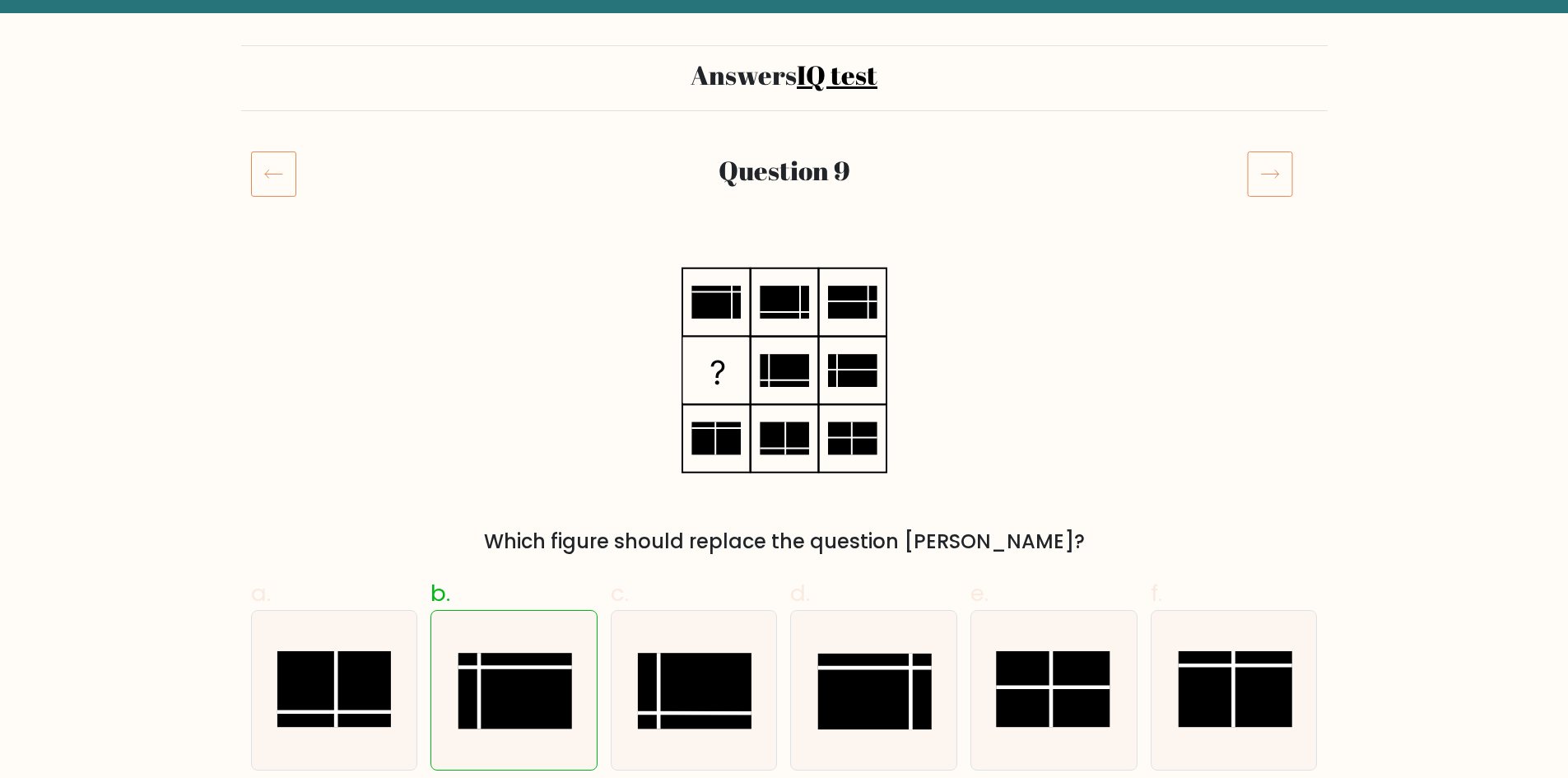
scroll to position [83, 0]
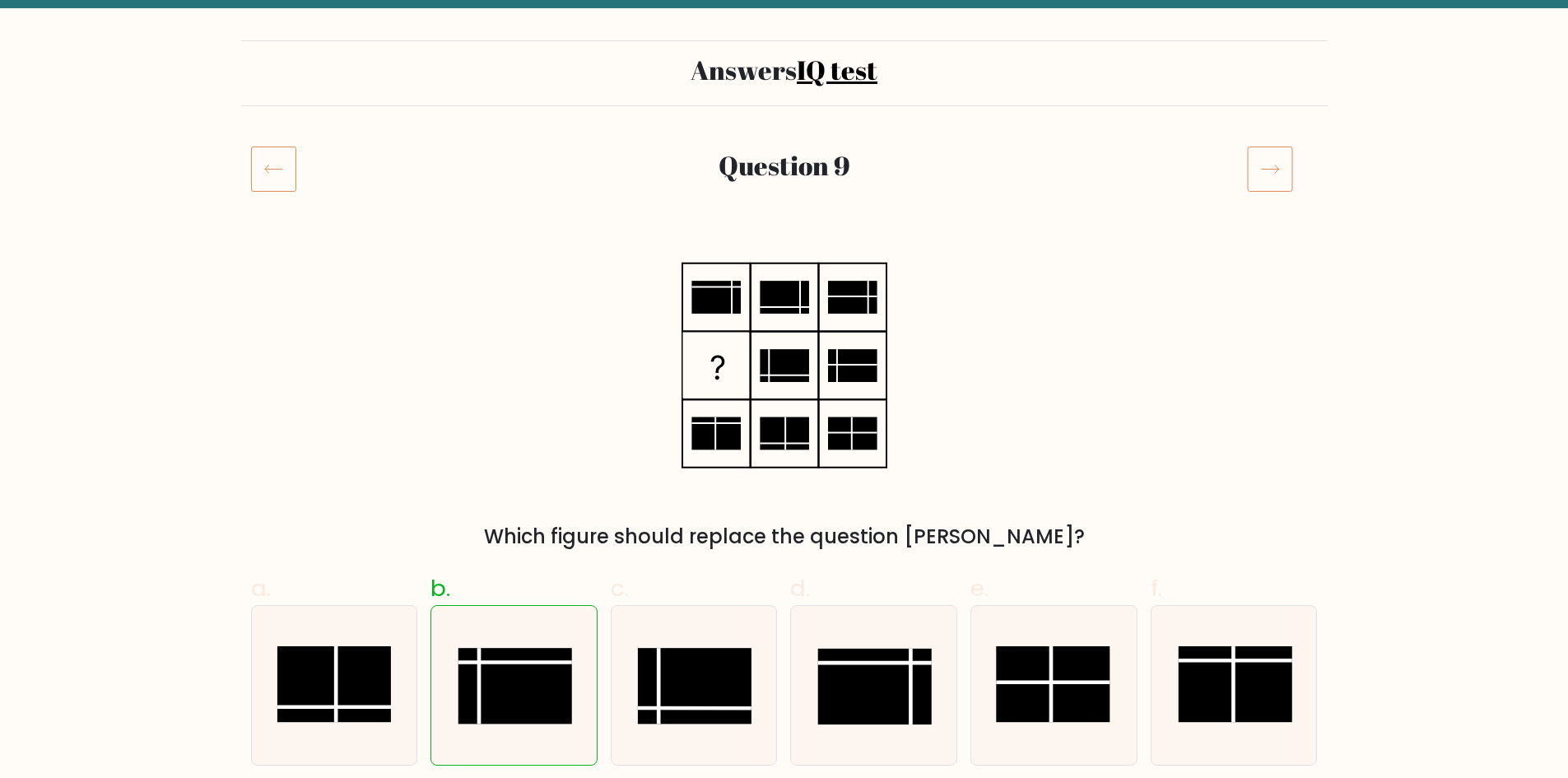
click at [1282, 155] on icon at bounding box center [1270, 168] width 46 height 46
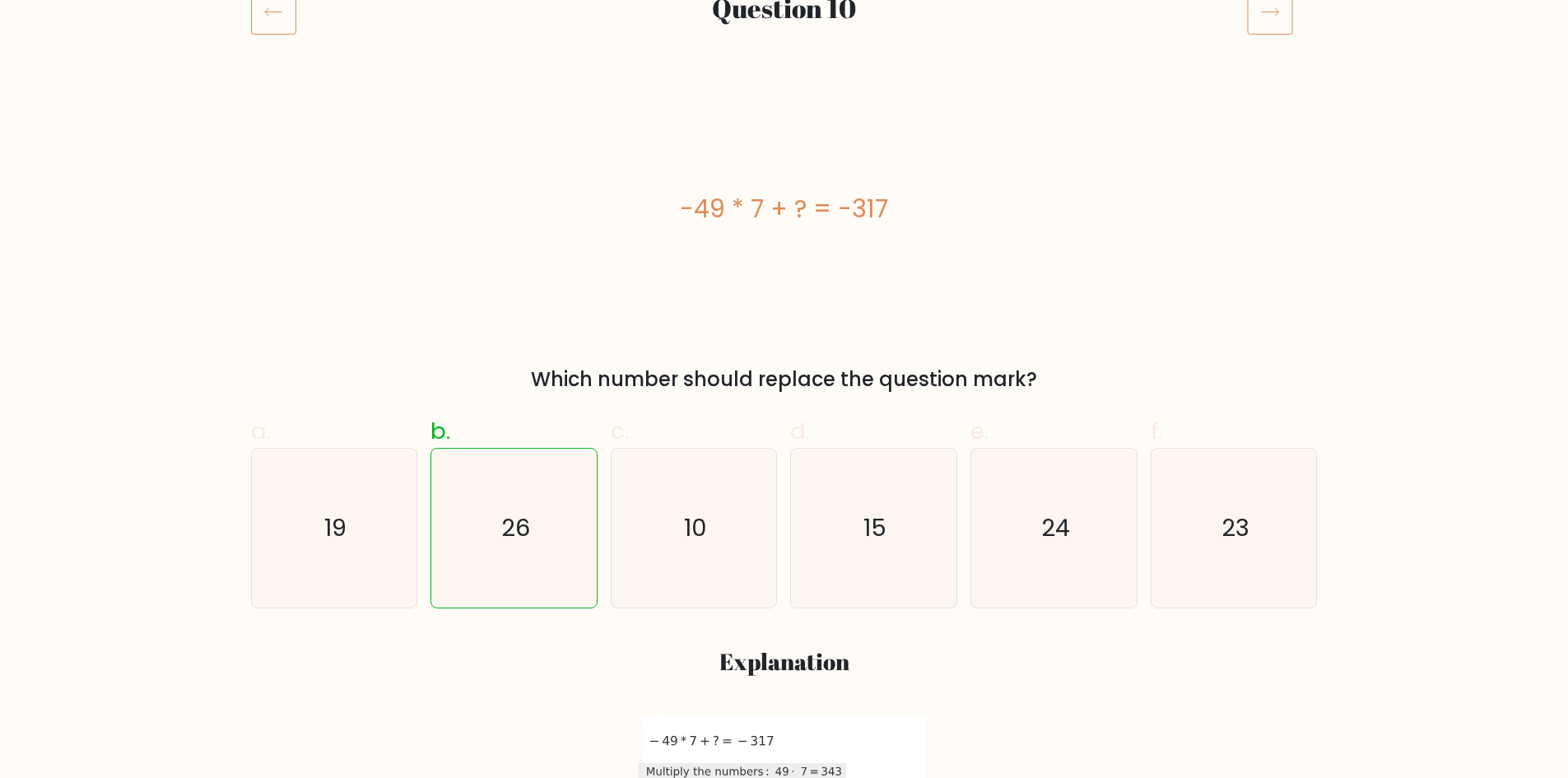
scroll to position [164, 0]
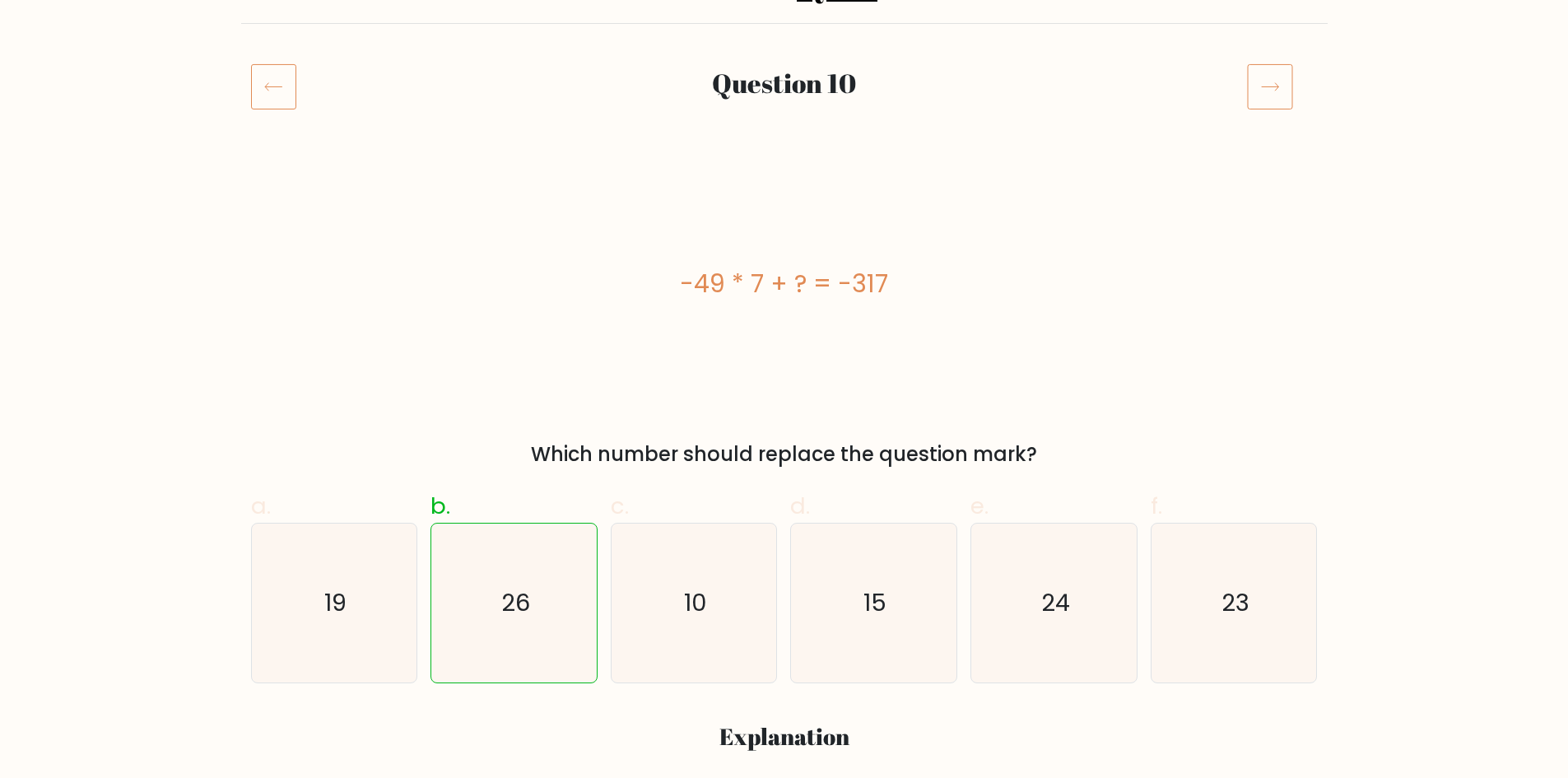
click at [1268, 97] on icon at bounding box center [1270, 86] width 46 height 46
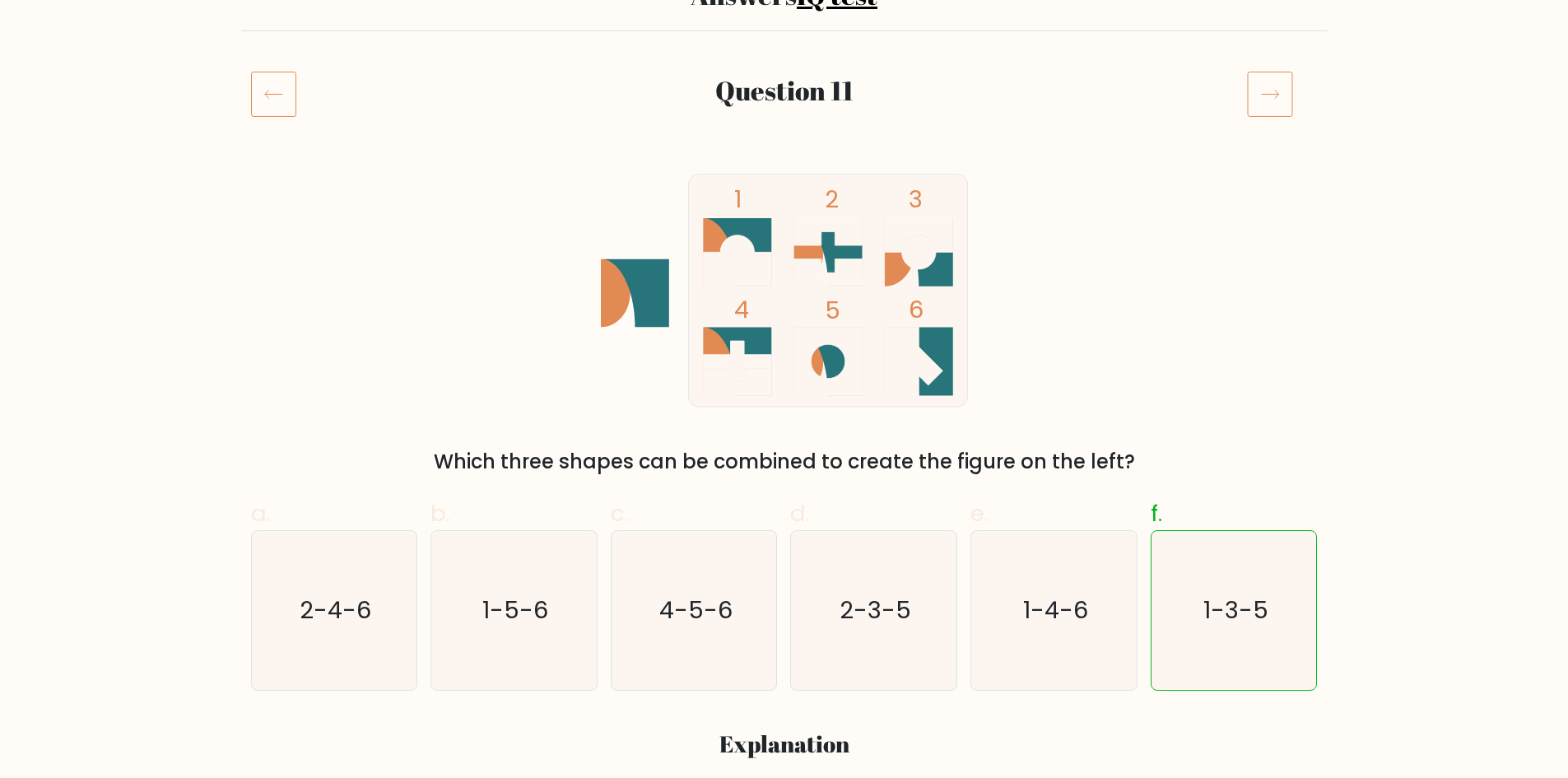
scroll to position [164, 0]
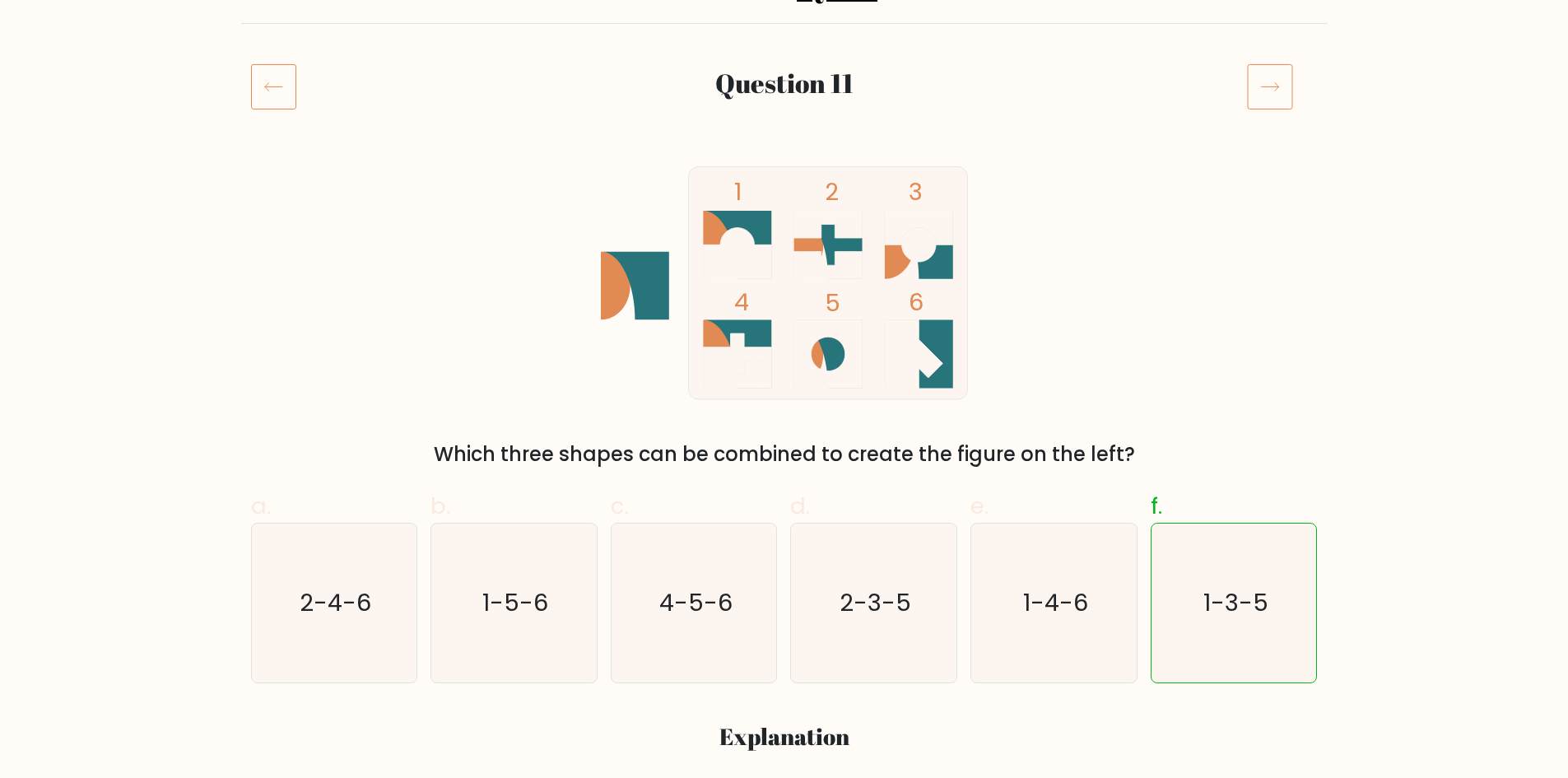
click at [1275, 97] on icon at bounding box center [1270, 86] width 46 height 46
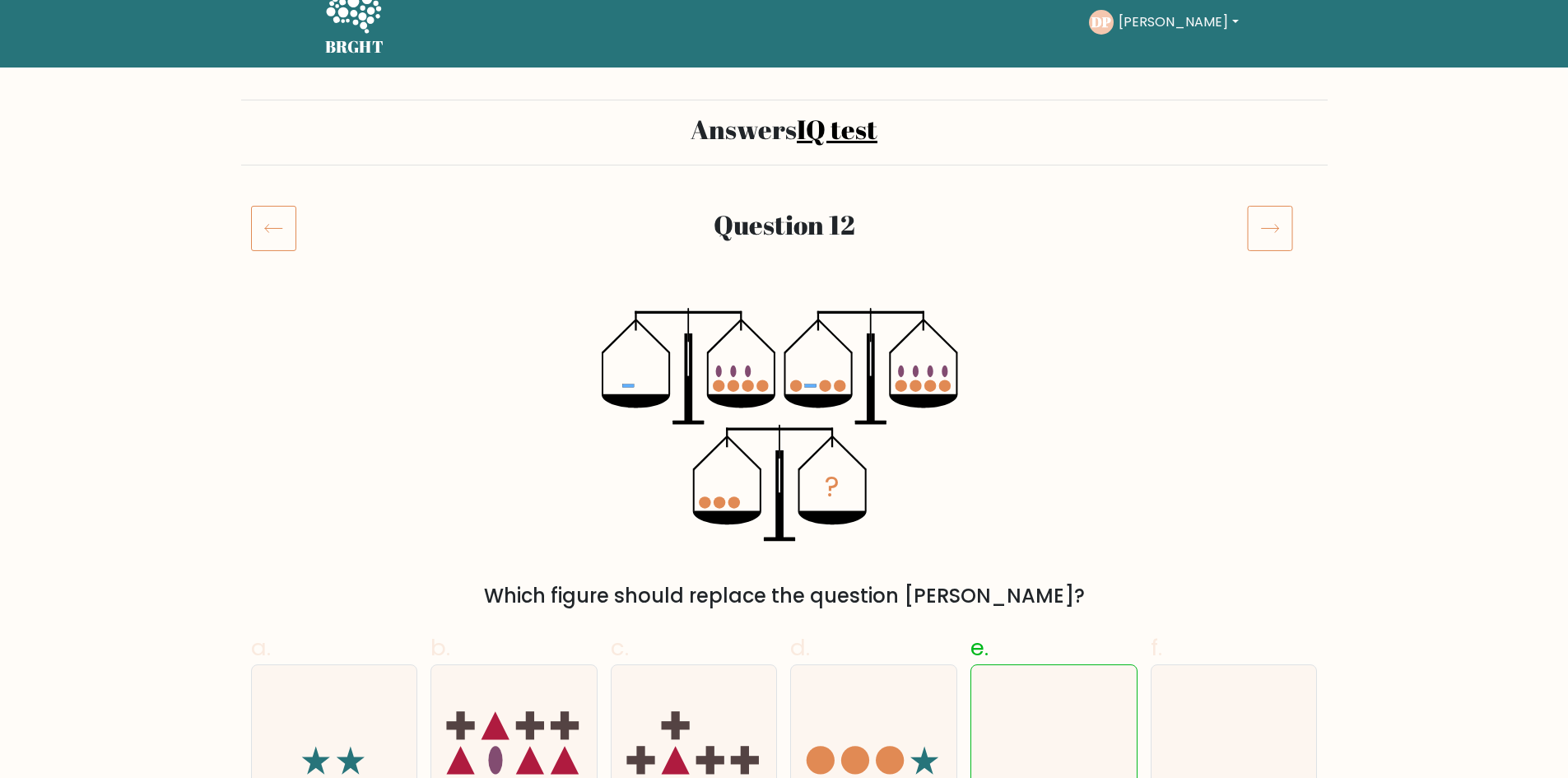
scroll to position [83, 0]
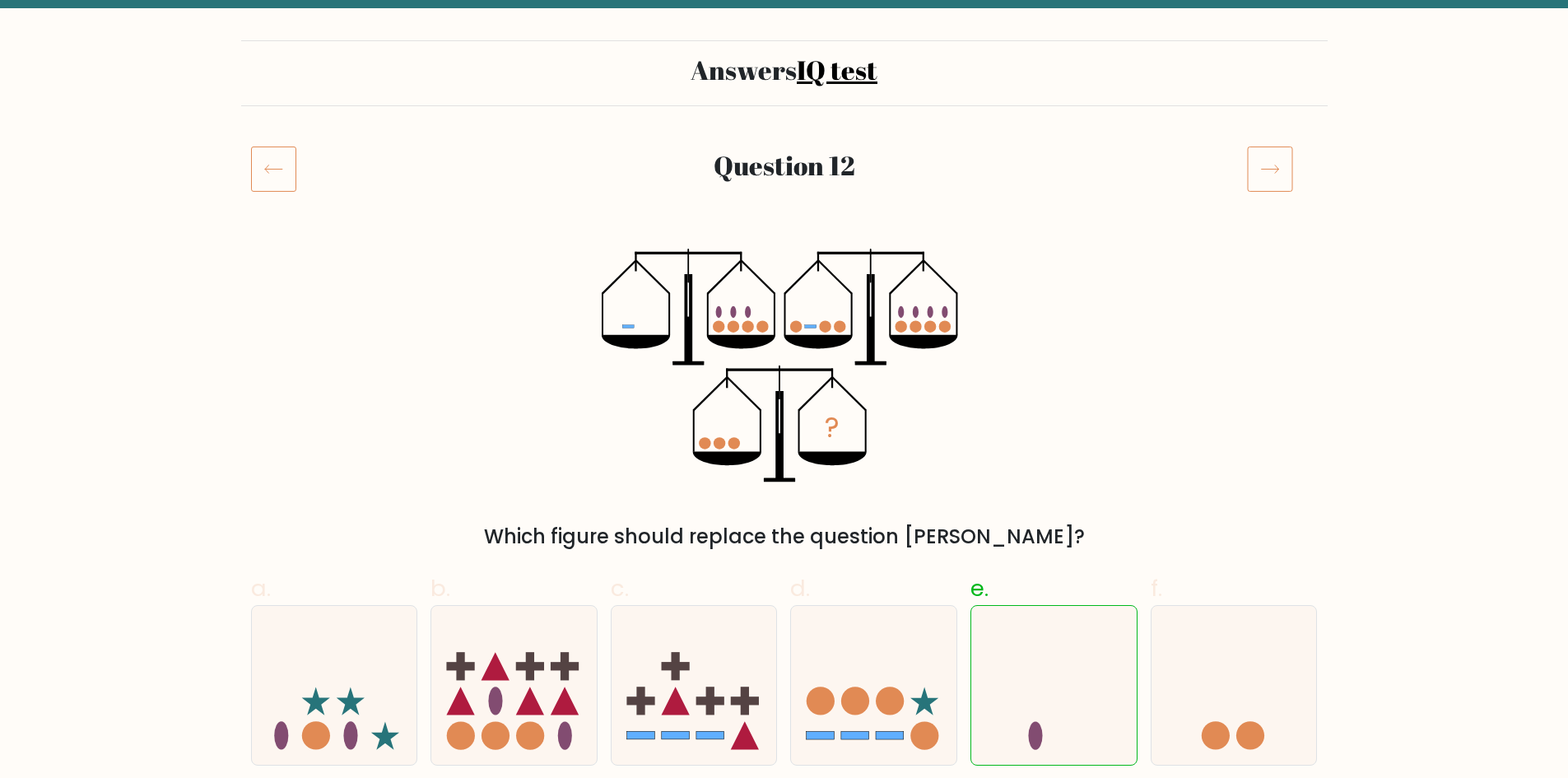
click at [1262, 173] on icon at bounding box center [1270, 168] width 46 height 46
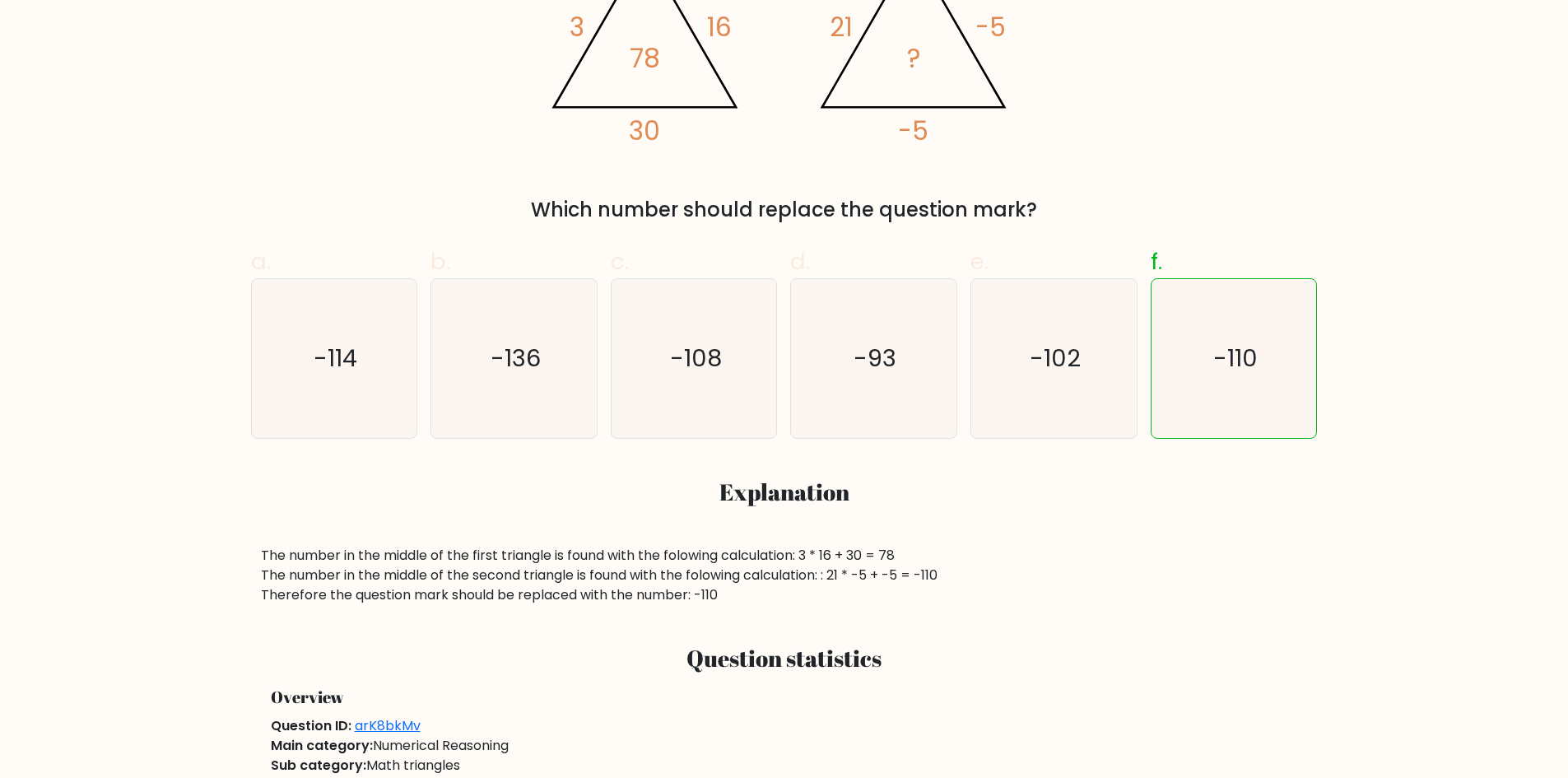
scroll to position [412, 0]
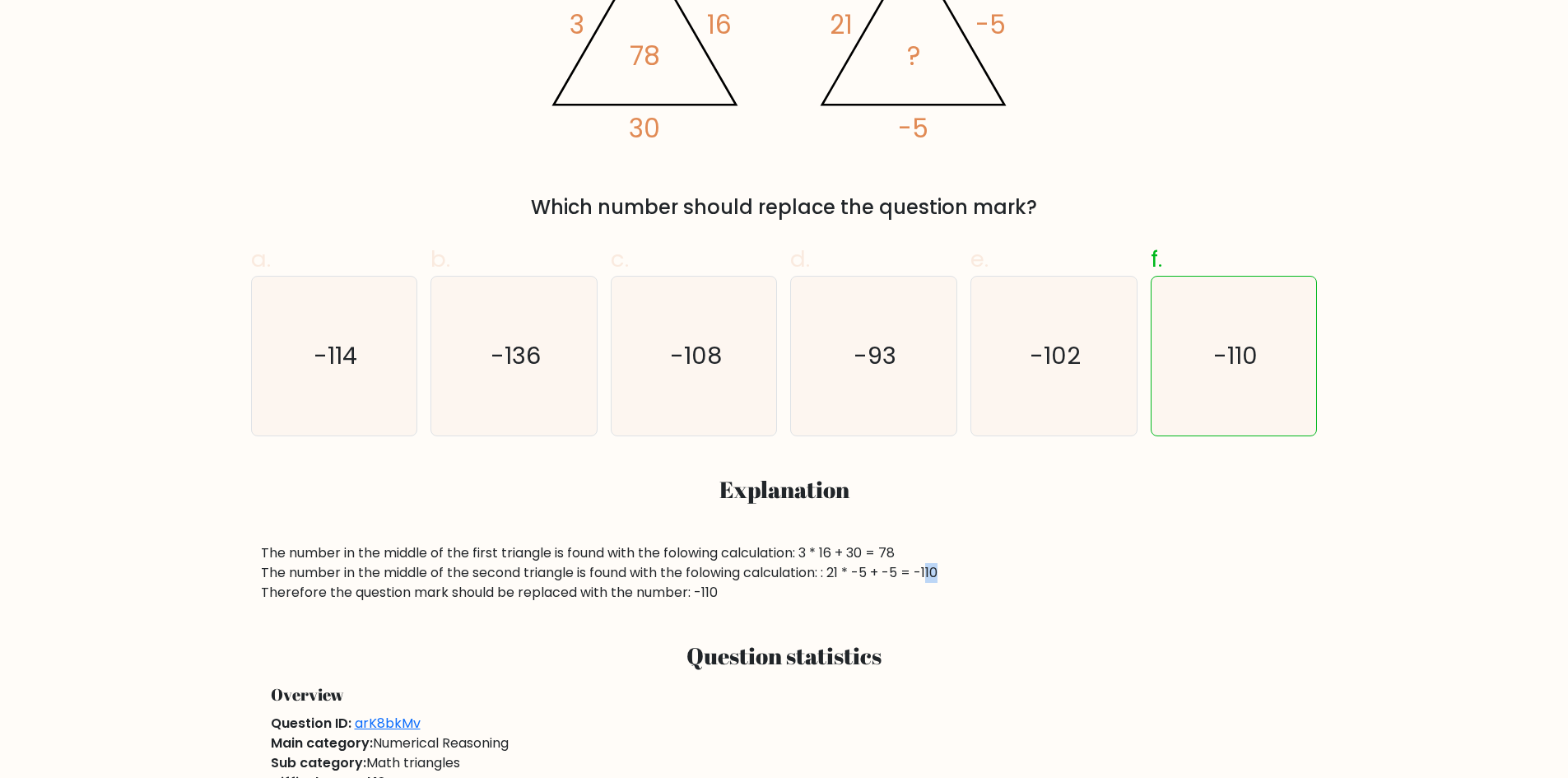
click at [935, 575] on div "The number in the middle of the first triangle is found with the folowing calcu…" at bounding box center [784, 573] width 1047 height 59
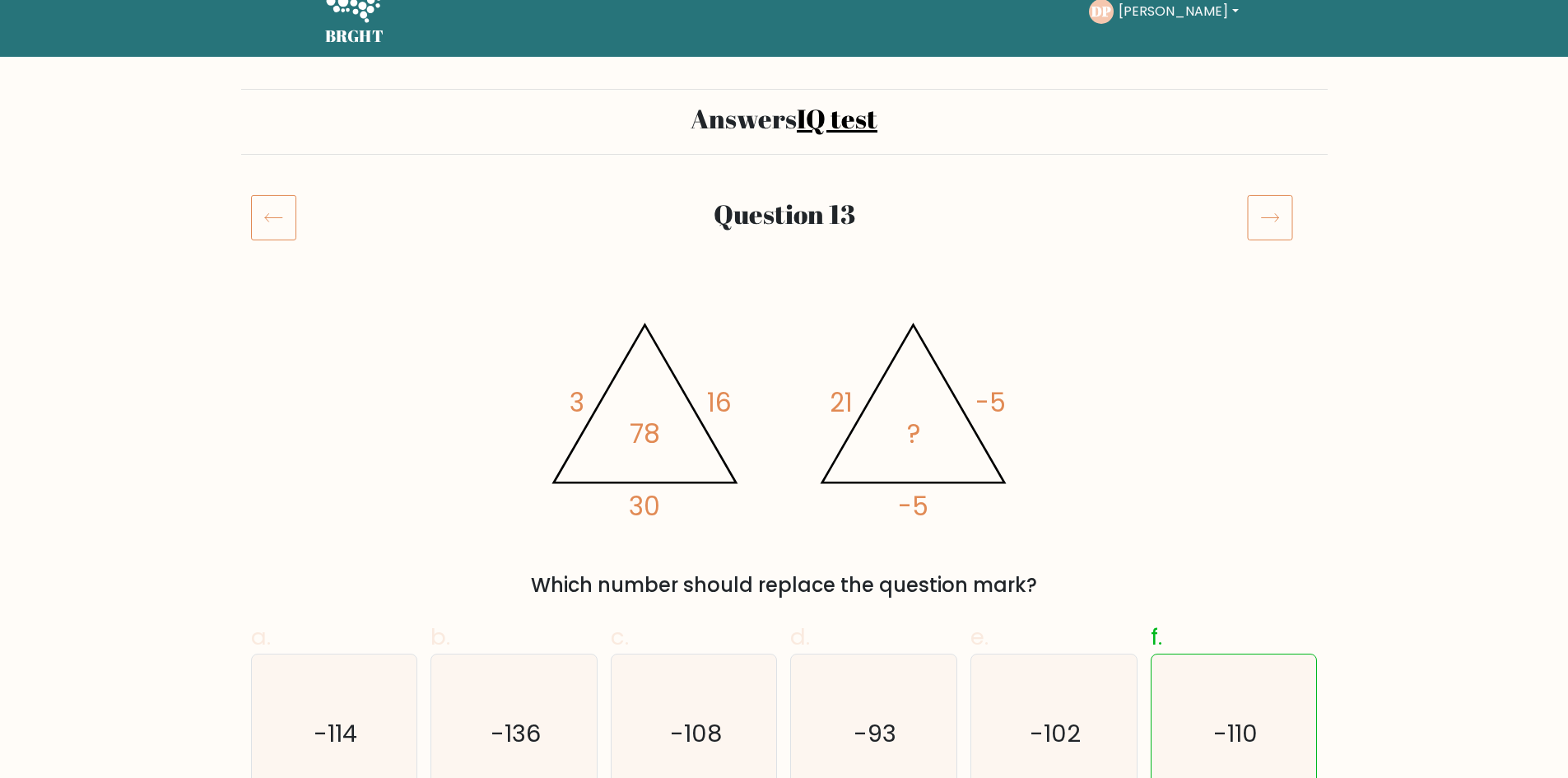
scroll to position [0, 0]
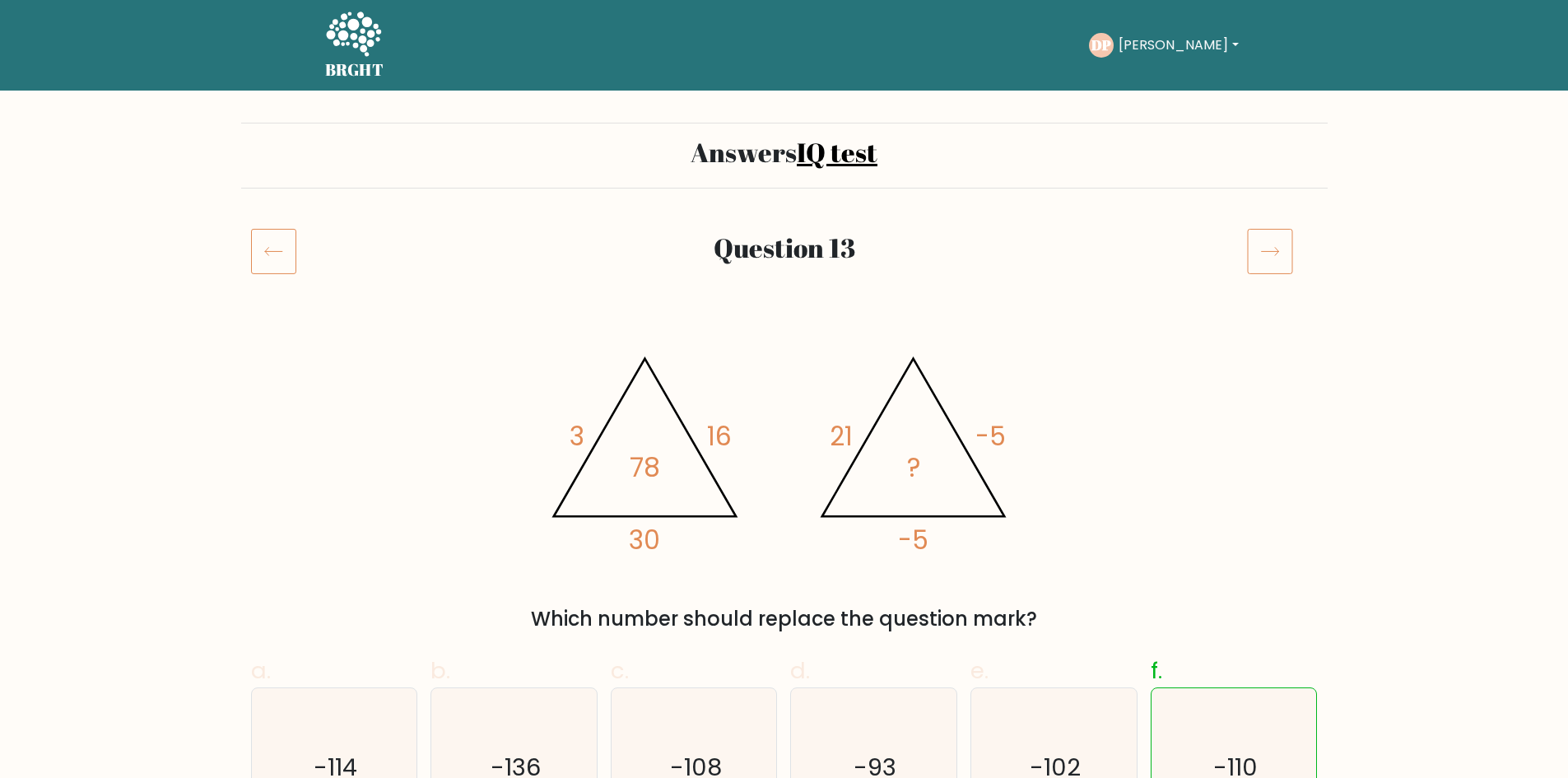
click at [1251, 249] on icon at bounding box center [1270, 250] width 46 height 46
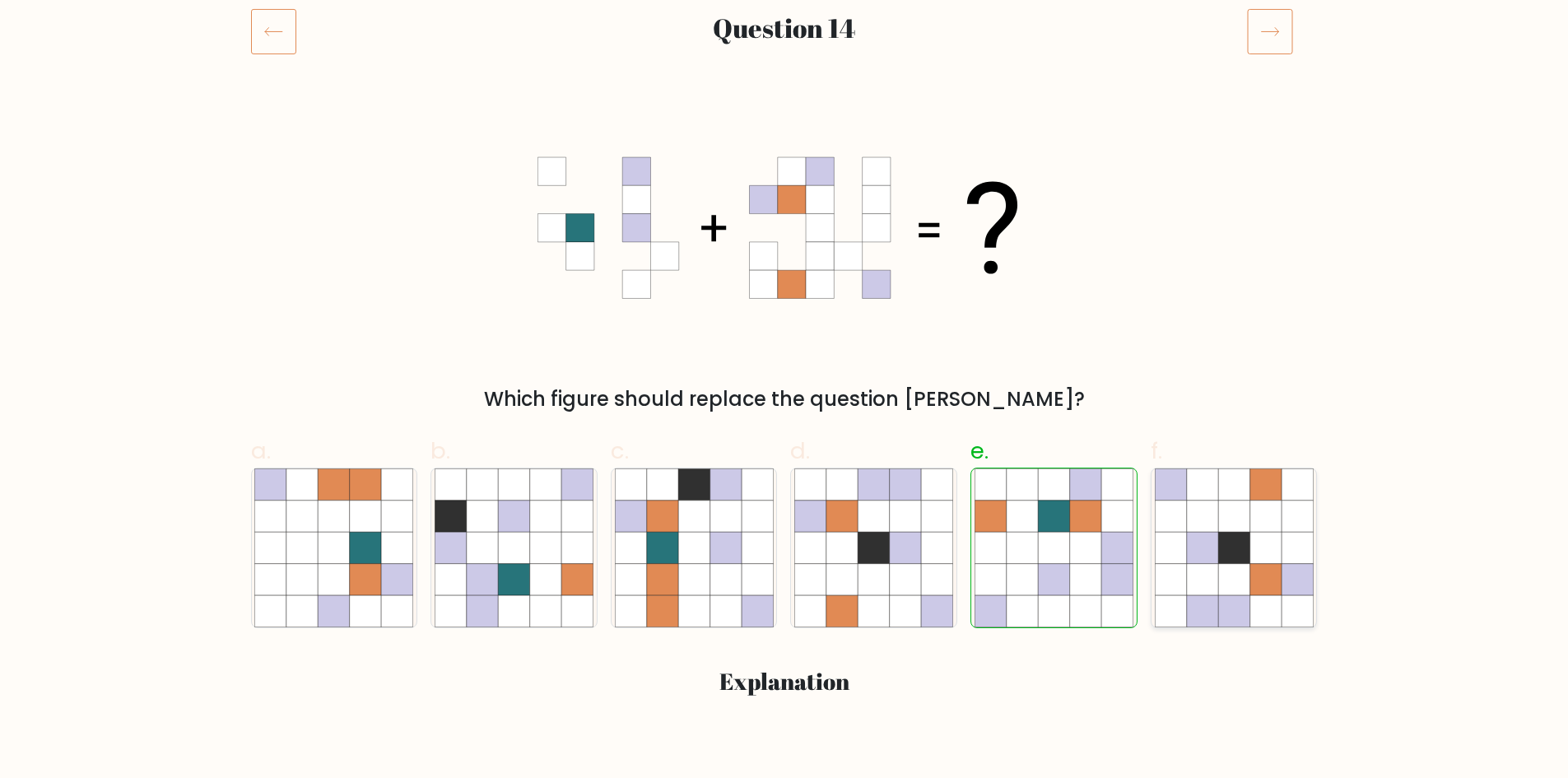
scroll to position [164, 0]
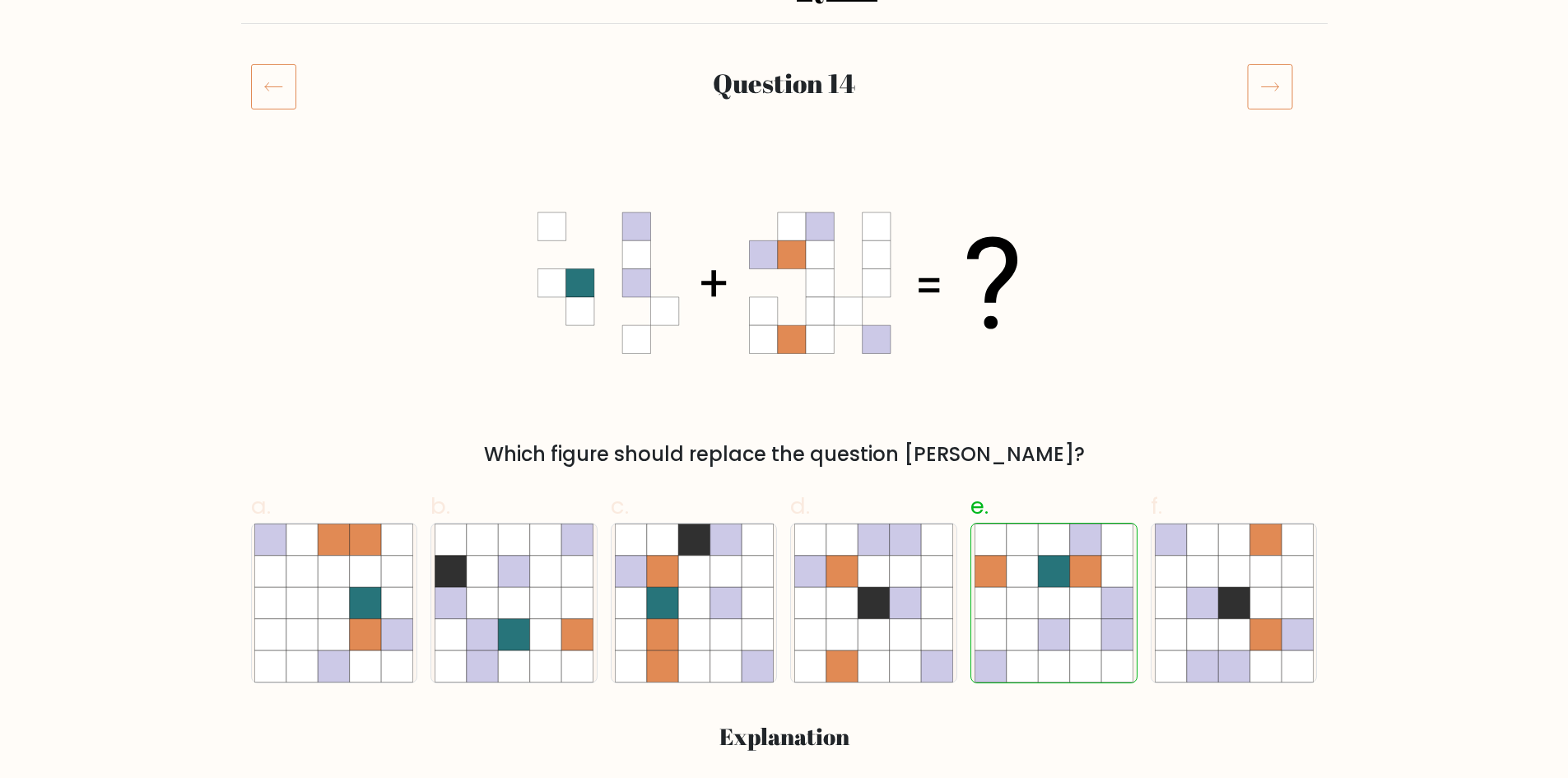
click at [1283, 100] on icon at bounding box center [1270, 86] width 46 height 46
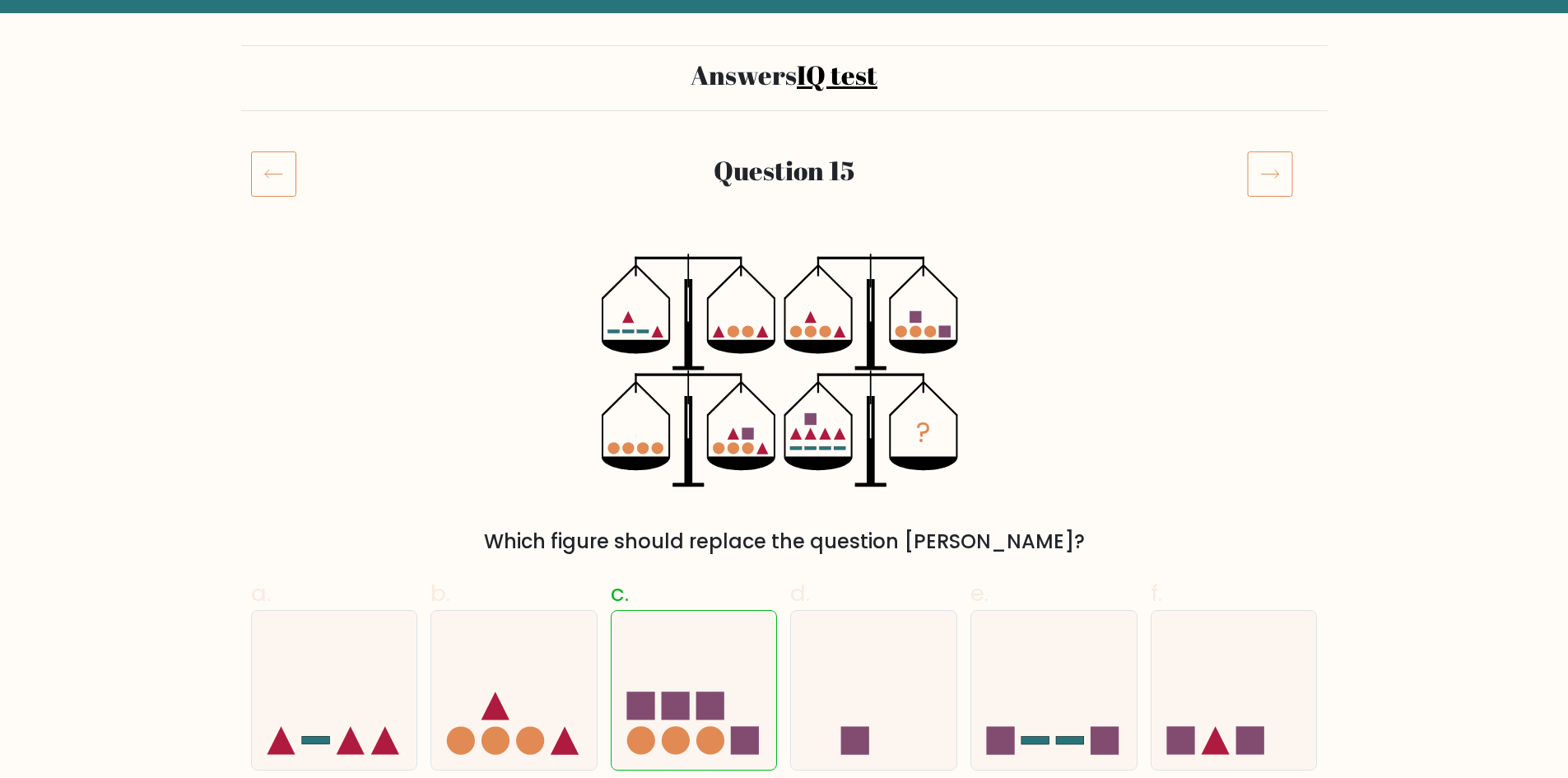
scroll to position [83, 0]
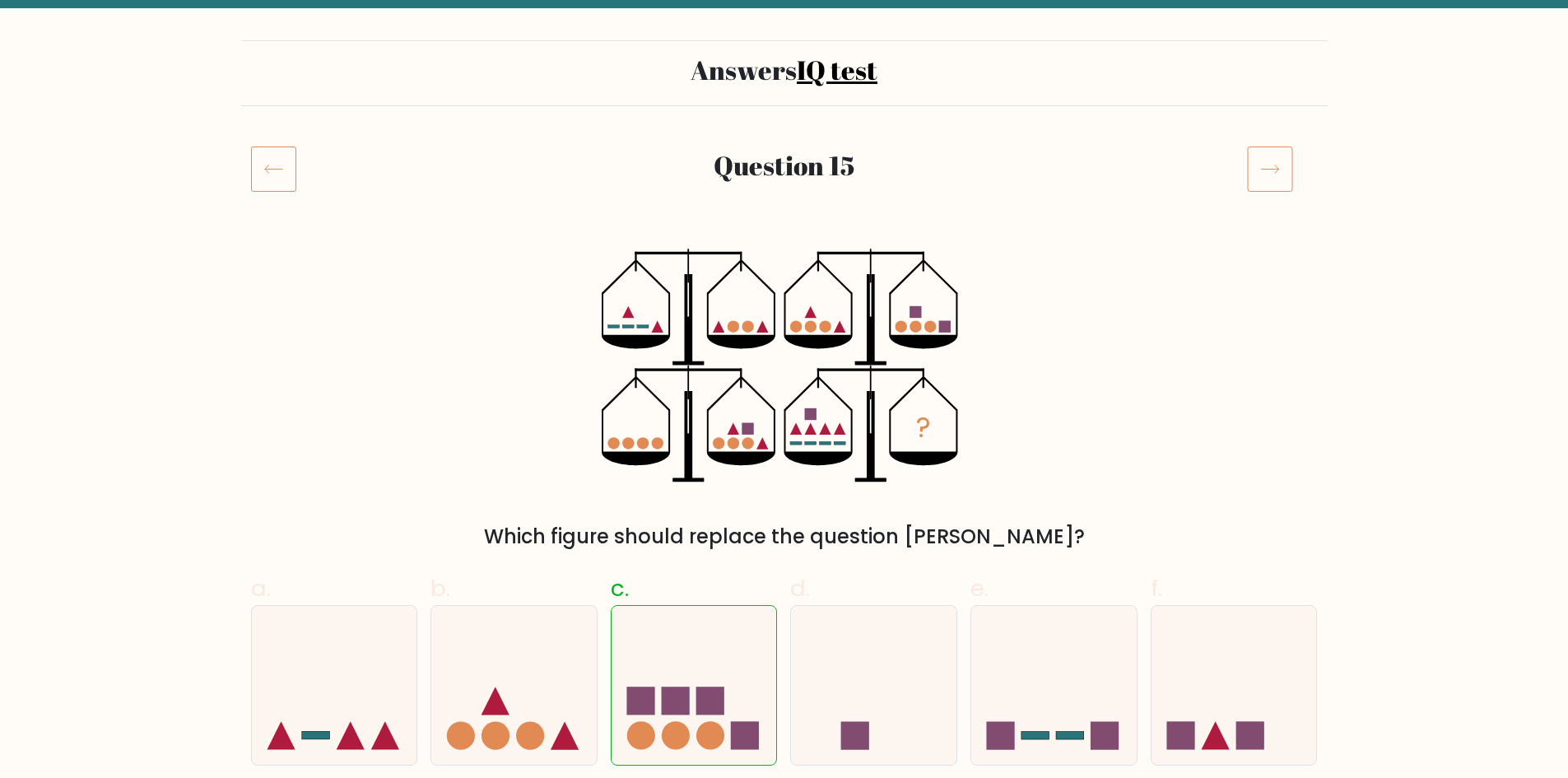
click at [1257, 166] on icon at bounding box center [1270, 168] width 46 height 46
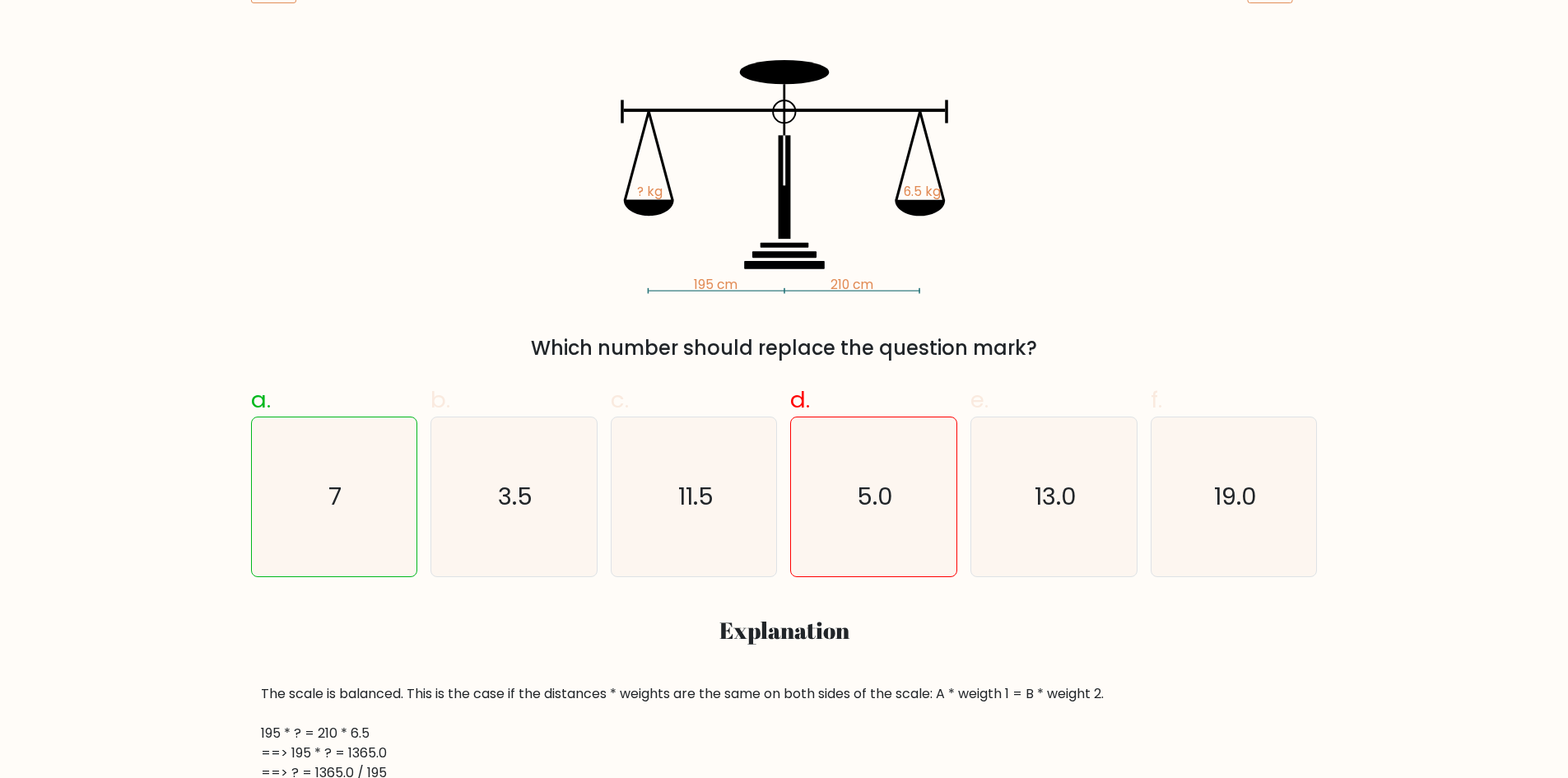
scroll to position [164, 0]
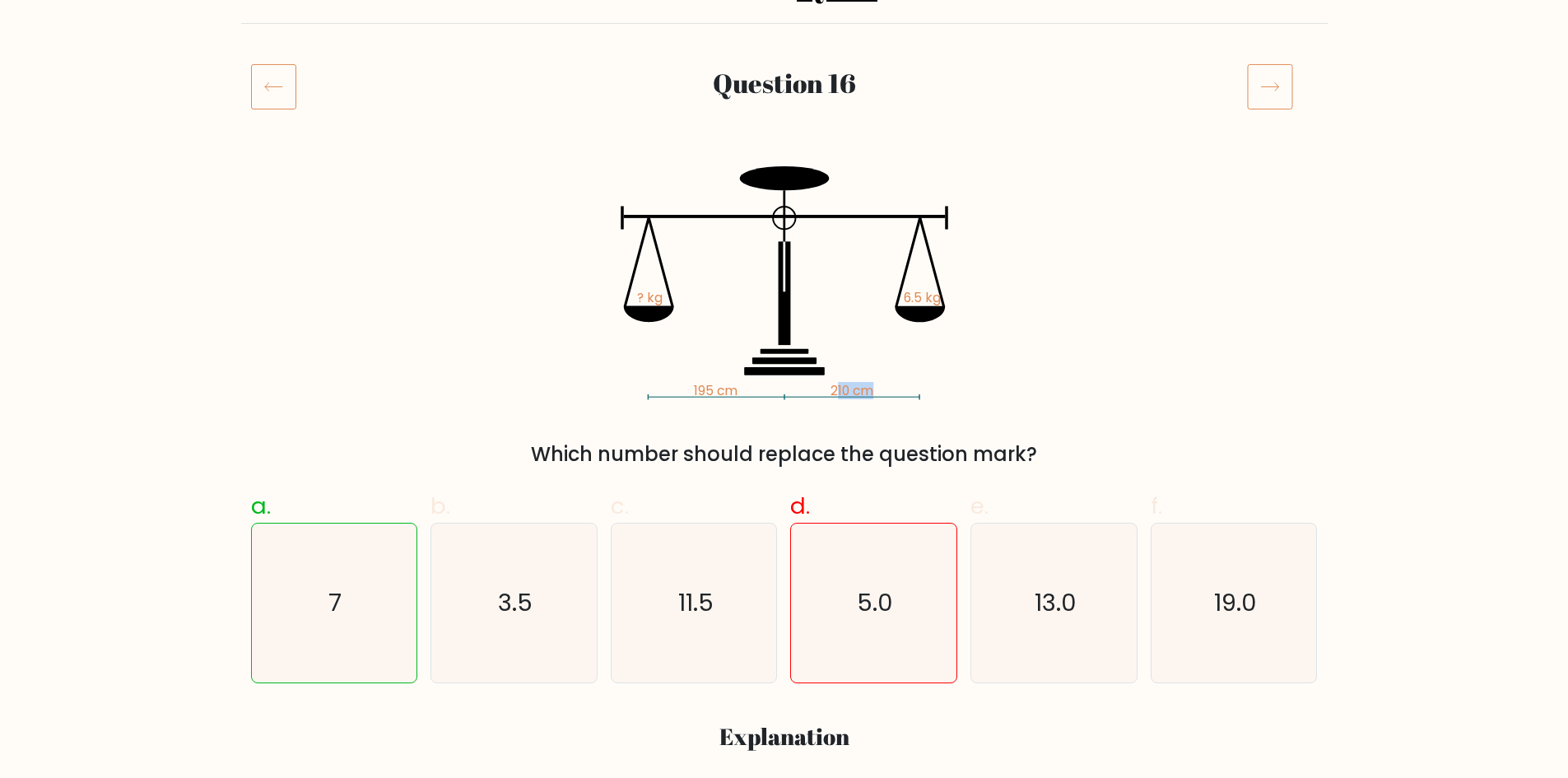
drag, startPoint x: 847, startPoint y: 389, endPoint x: 900, endPoint y: 350, distance: 65.8
click at [899, 372] on icon "195 cm 210 cm ? kg 6.5 kg" at bounding box center [784, 283] width 494 height 233
drag, startPoint x: 904, startPoint y: 301, endPoint x: 974, endPoint y: 293, distance: 70.5
click at [969, 293] on icon "195 cm 210 cm ? kg 6.5 kg" at bounding box center [784, 283] width 494 height 233
click at [978, 293] on icon "195 cm 210 cm ? kg 6.5 kg" at bounding box center [784, 283] width 494 height 233
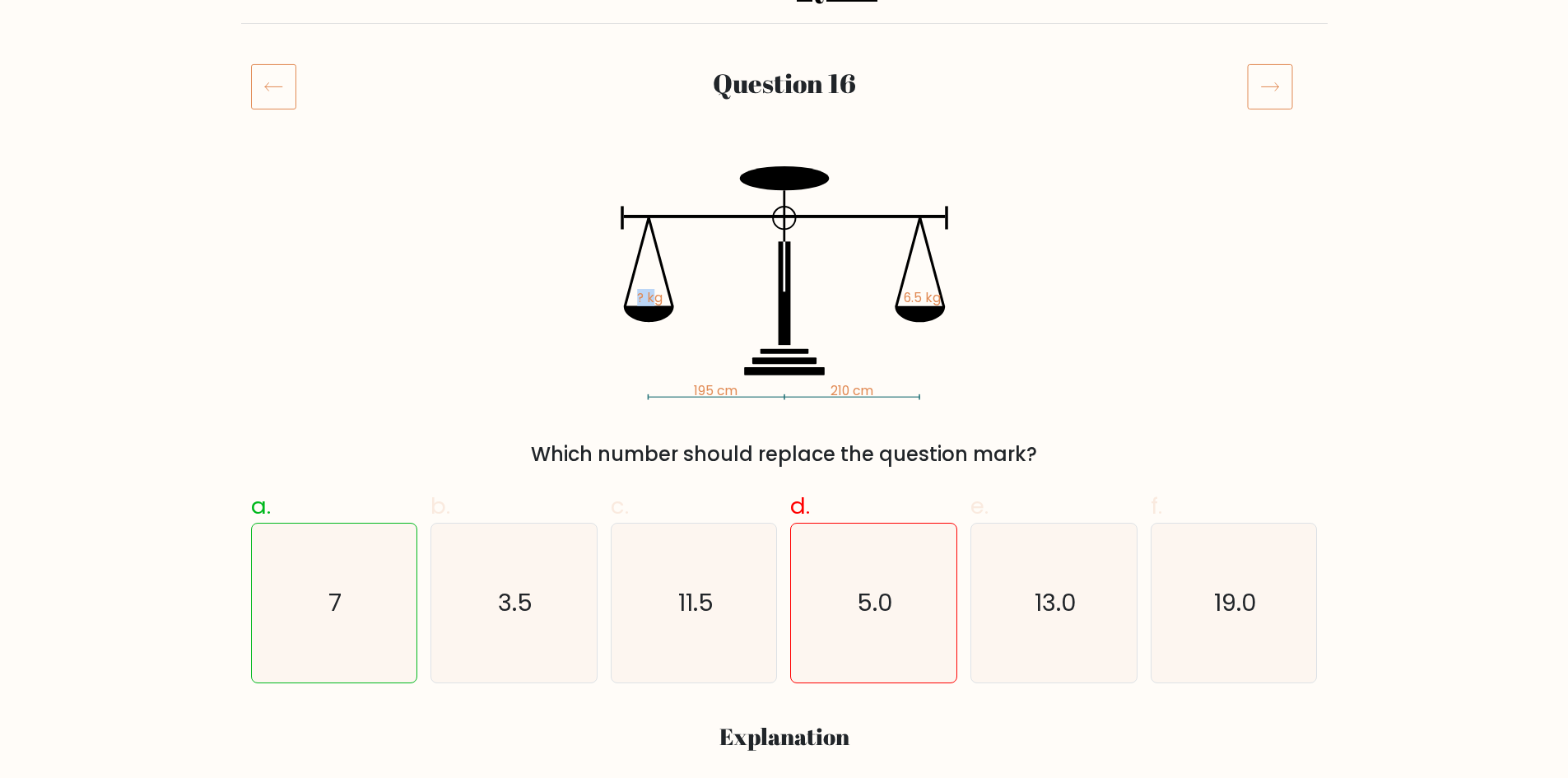
drag, startPoint x: 618, startPoint y: 297, endPoint x: 682, endPoint y: 315, distance: 66.5
click at [659, 296] on icon "195 cm 210 cm ? kg 6.5 kg" at bounding box center [784, 283] width 494 height 233
click at [720, 377] on icon "195 cm 210 cm ? kg 6.5 kg" at bounding box center [784, 283] width 494 height 233
drag, startPoint x: 745, startPoint y: 391, endPoint x: 682, endPoint y: 390, distance: 63.0
click at [682, 390] on icon "195 cm 210 cm ? kg 6.5 kg" at bounding box center [784, 283] width 494 height 233
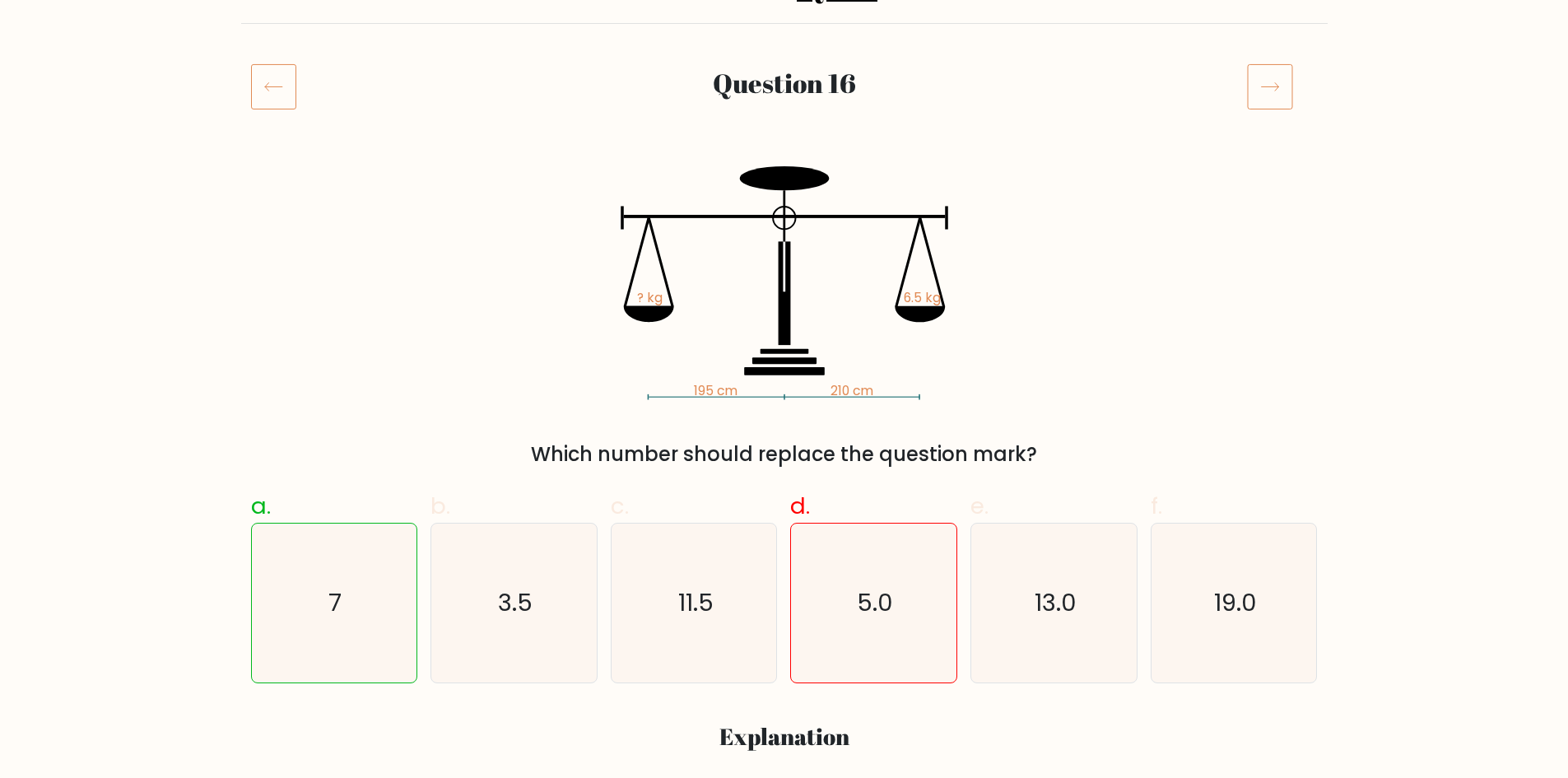
click at [919, 376] on icon "195 cm 210 cm ? kg 6.5 kg" at bounding box center [784, 283] width 494 height 233
click at [1276, 79] on icon at bounding box center [1270, 86] width 46 height 46
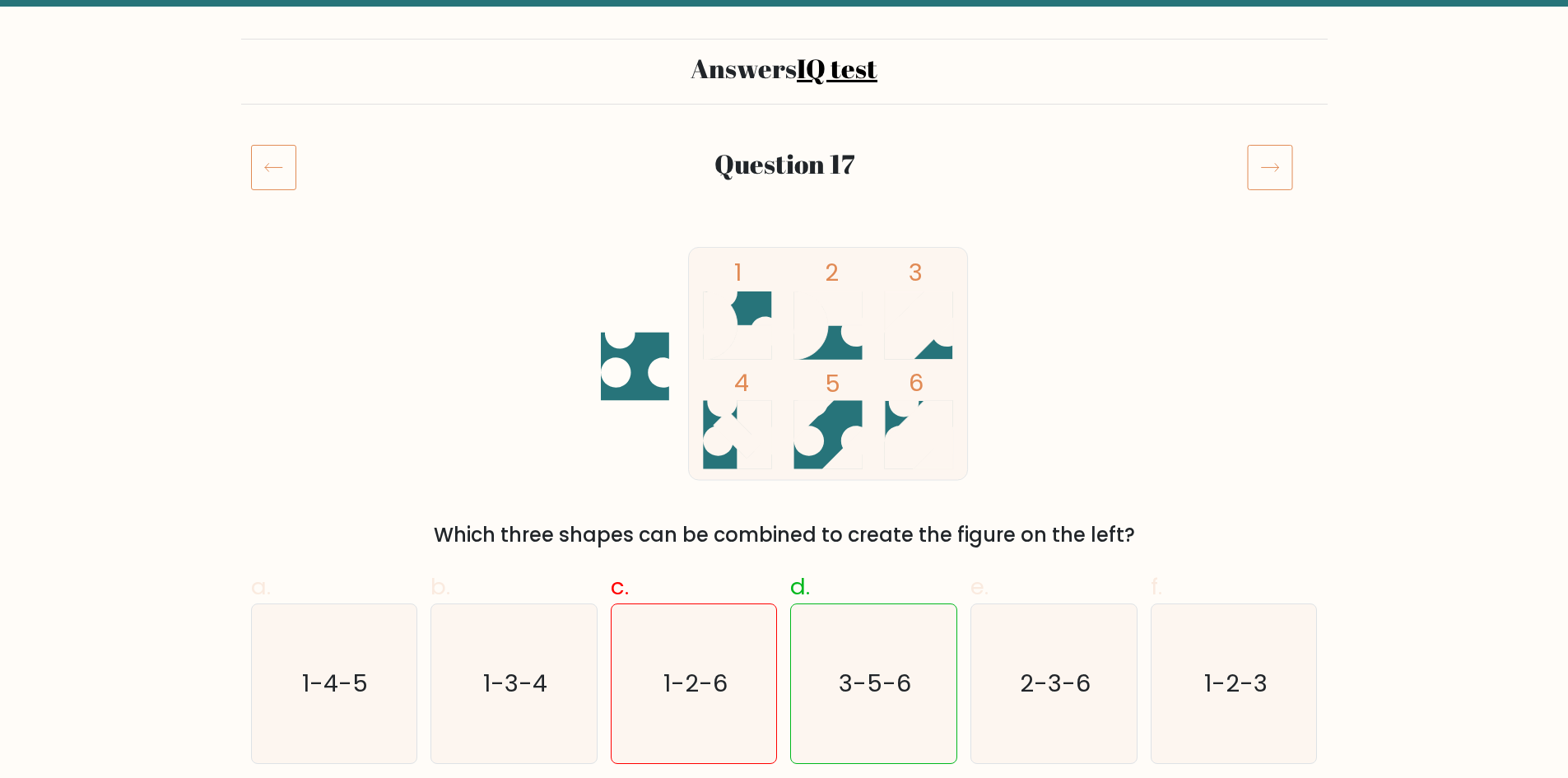
scroll to position [83, 0]
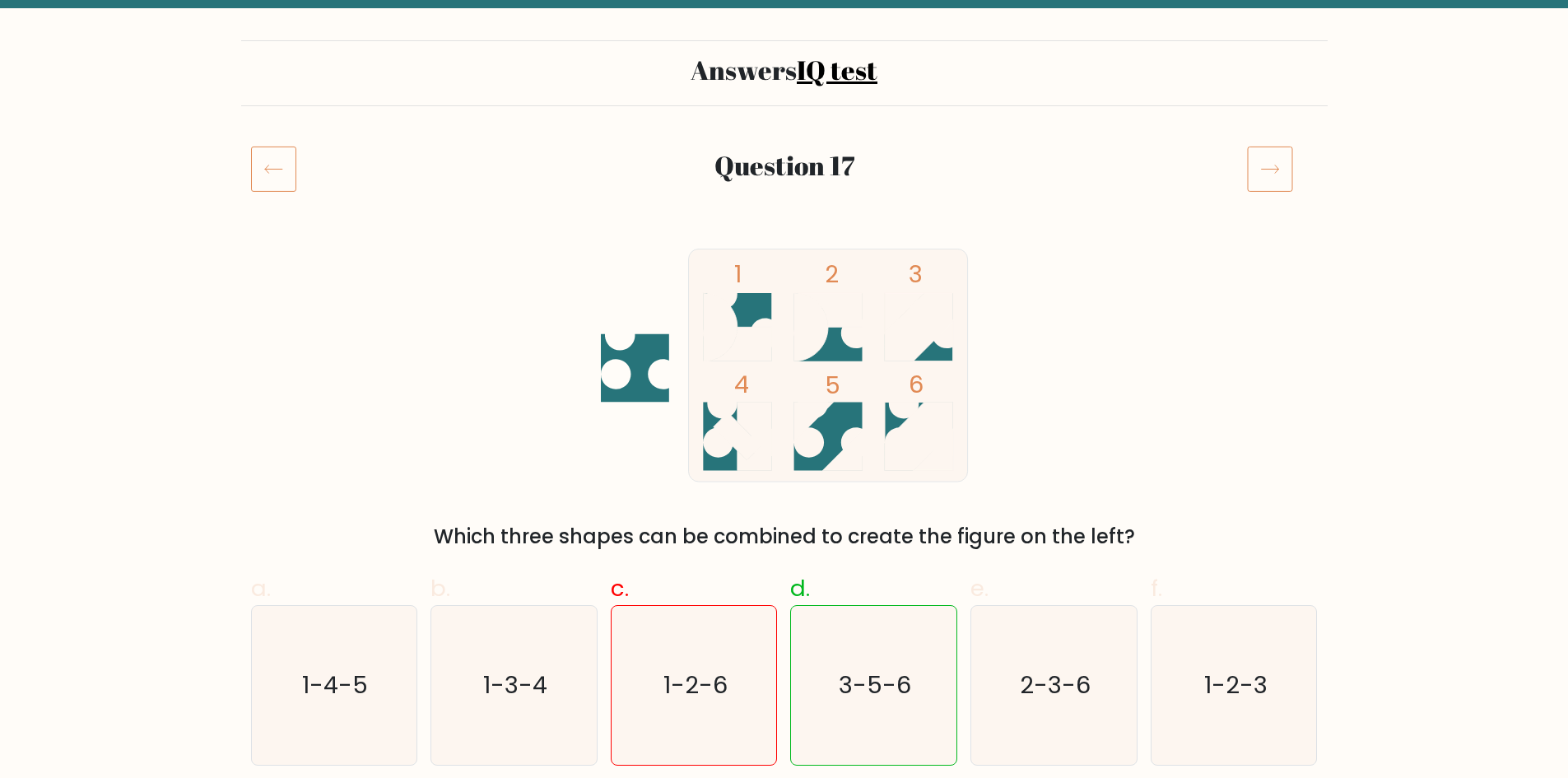
click at [1272, 161] on icon at bounding box center [1270, 168] width 46 height 46
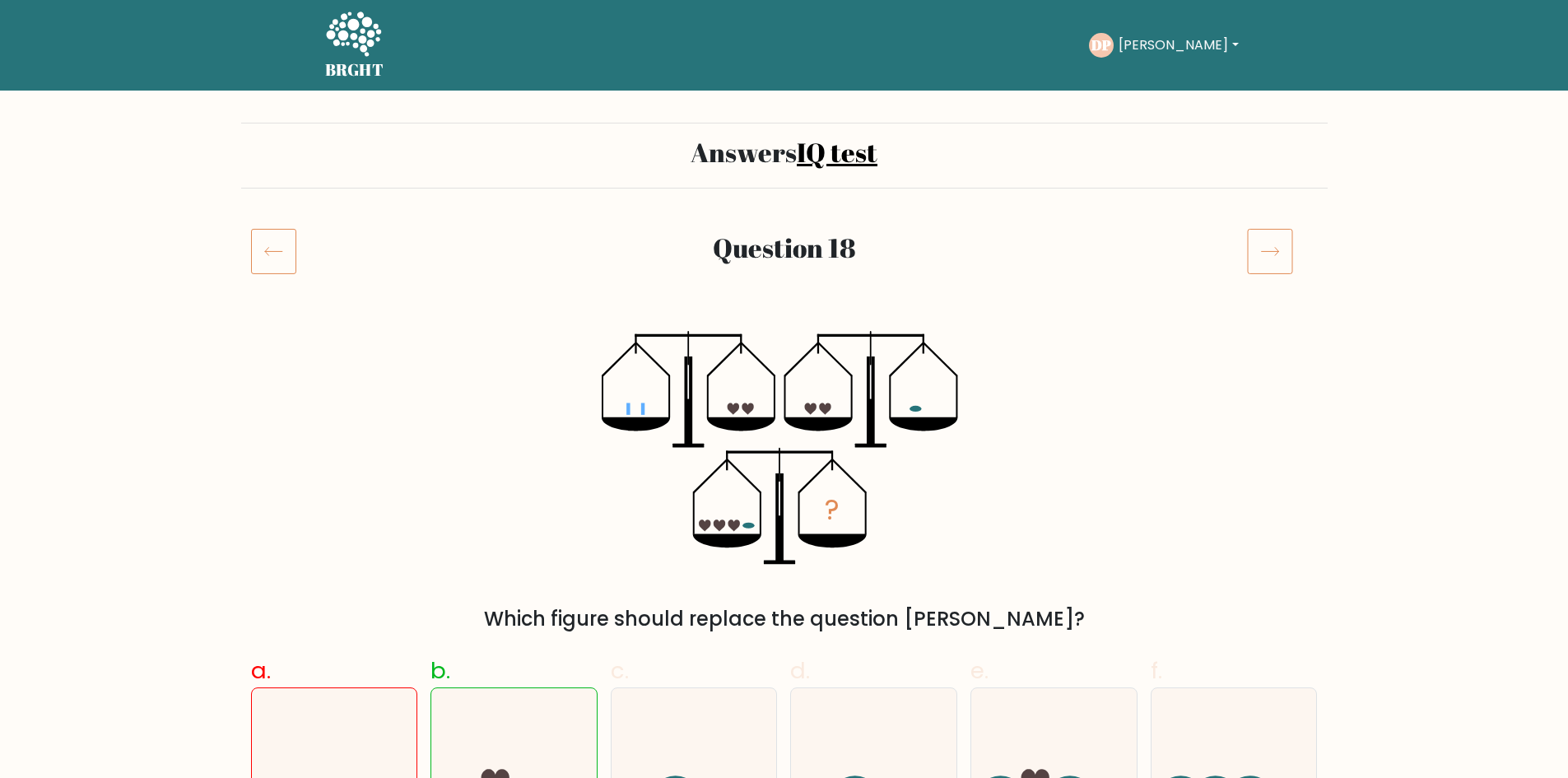
click at [1287, 246] on icon at bounding box center [1270, 250] width 46 height 46
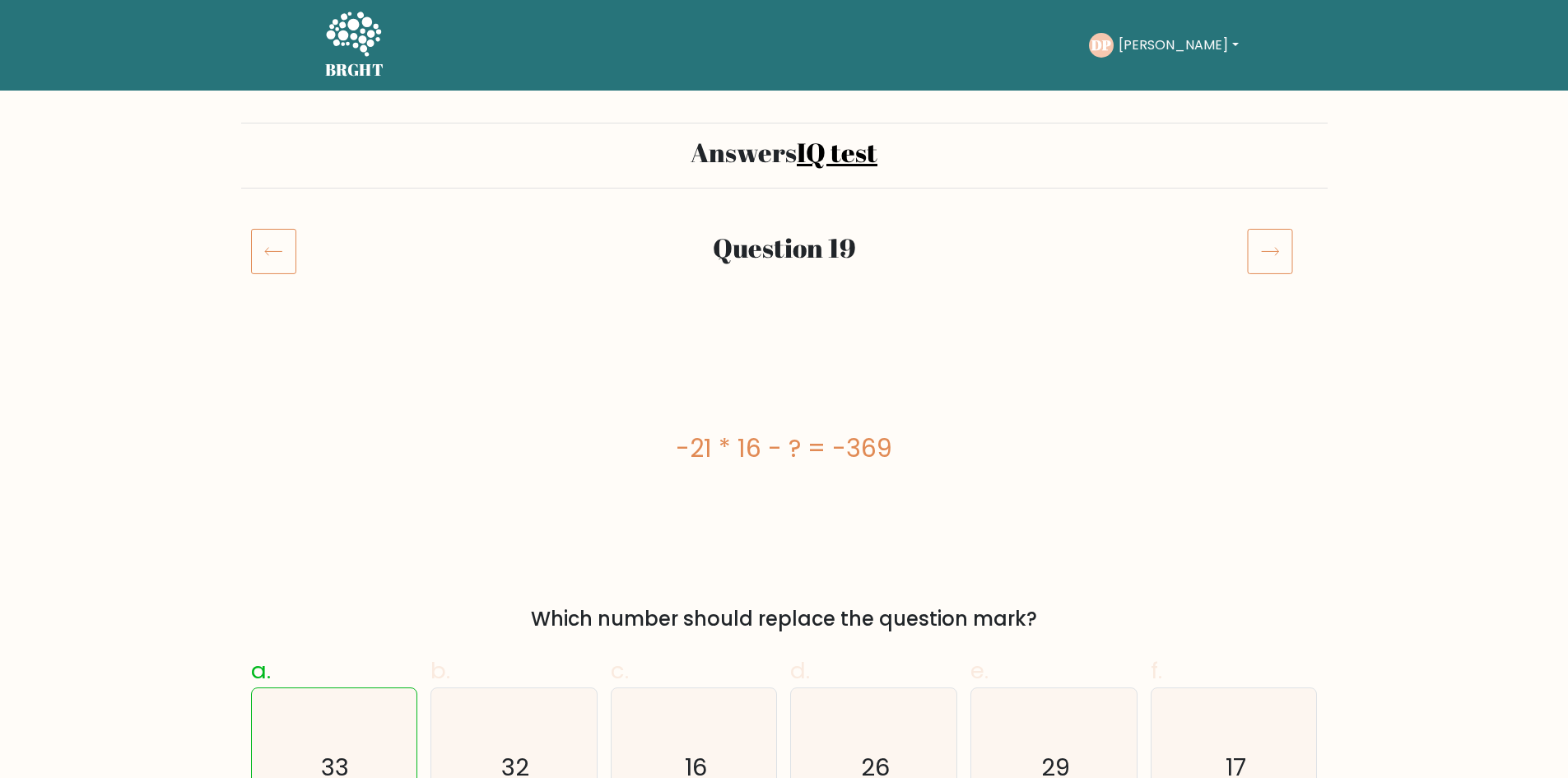
click at [333, 47] on icon at bounding box center [353, 35] width 57 height 49
